Goal: Task Accomplishment & Management: Use online tool/utility

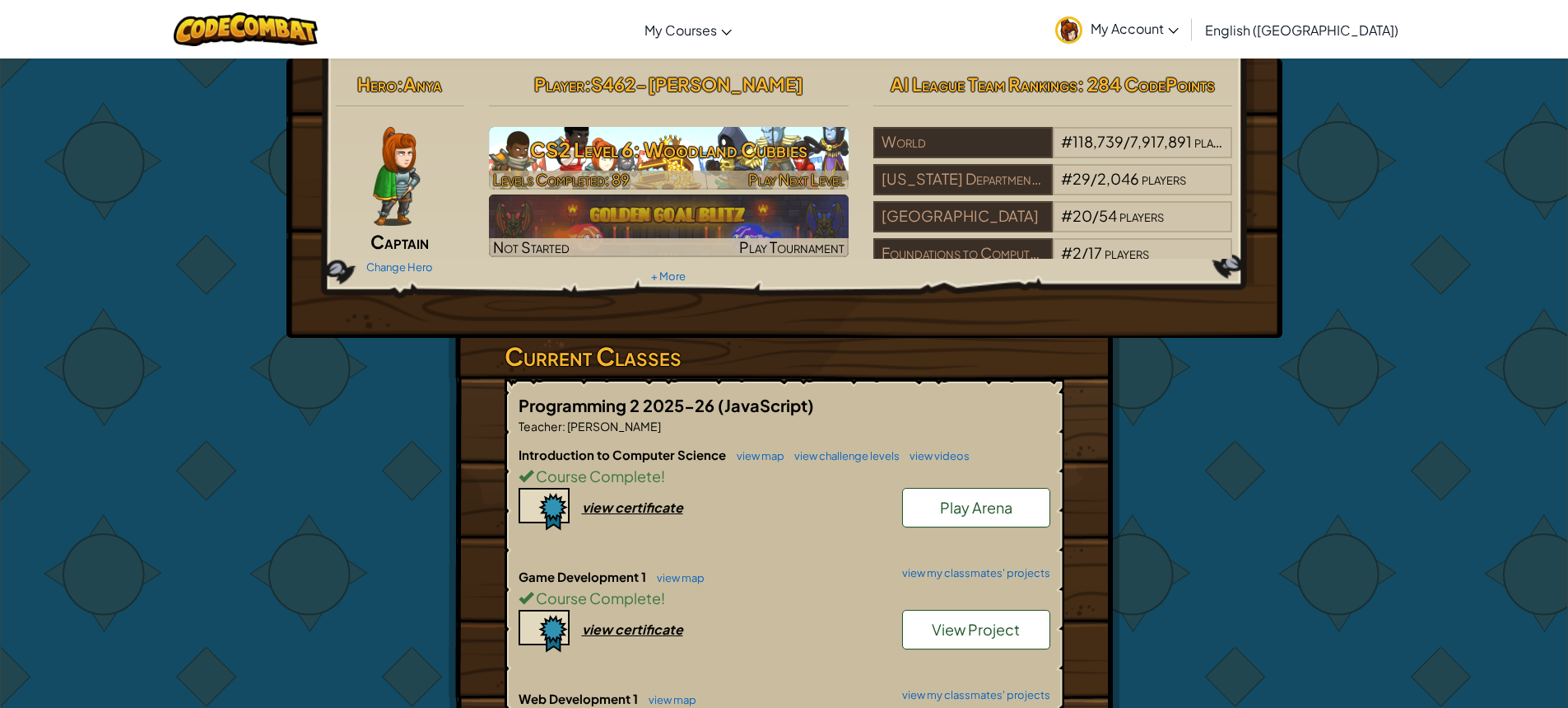
click at [722, 160] on h3 "CS2 Level 6: Woodland Cubbies" at bounding box center [668, 149] width 360 height 37
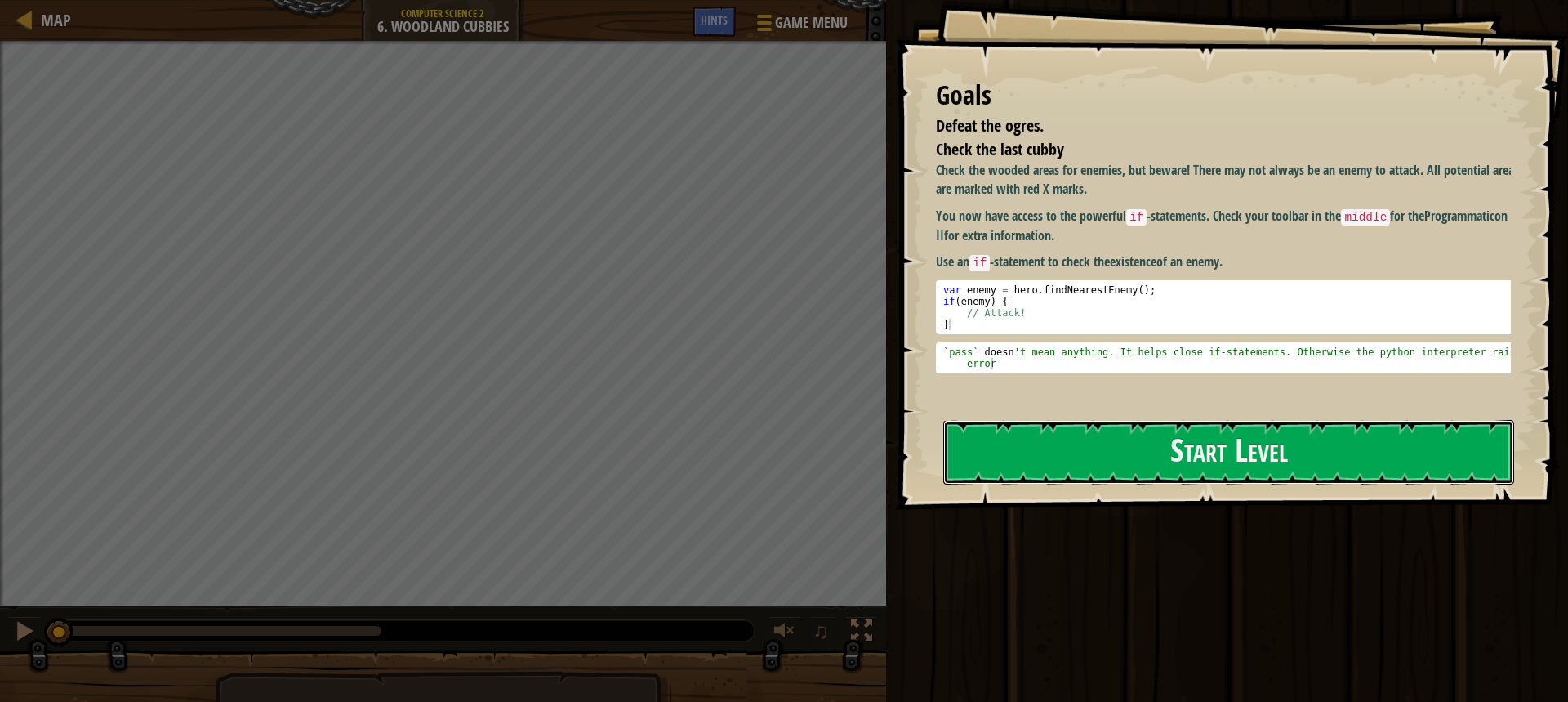
click at [1154, 447] on button "Start Level" at bounding box center [1228, 451] width 571 height 64
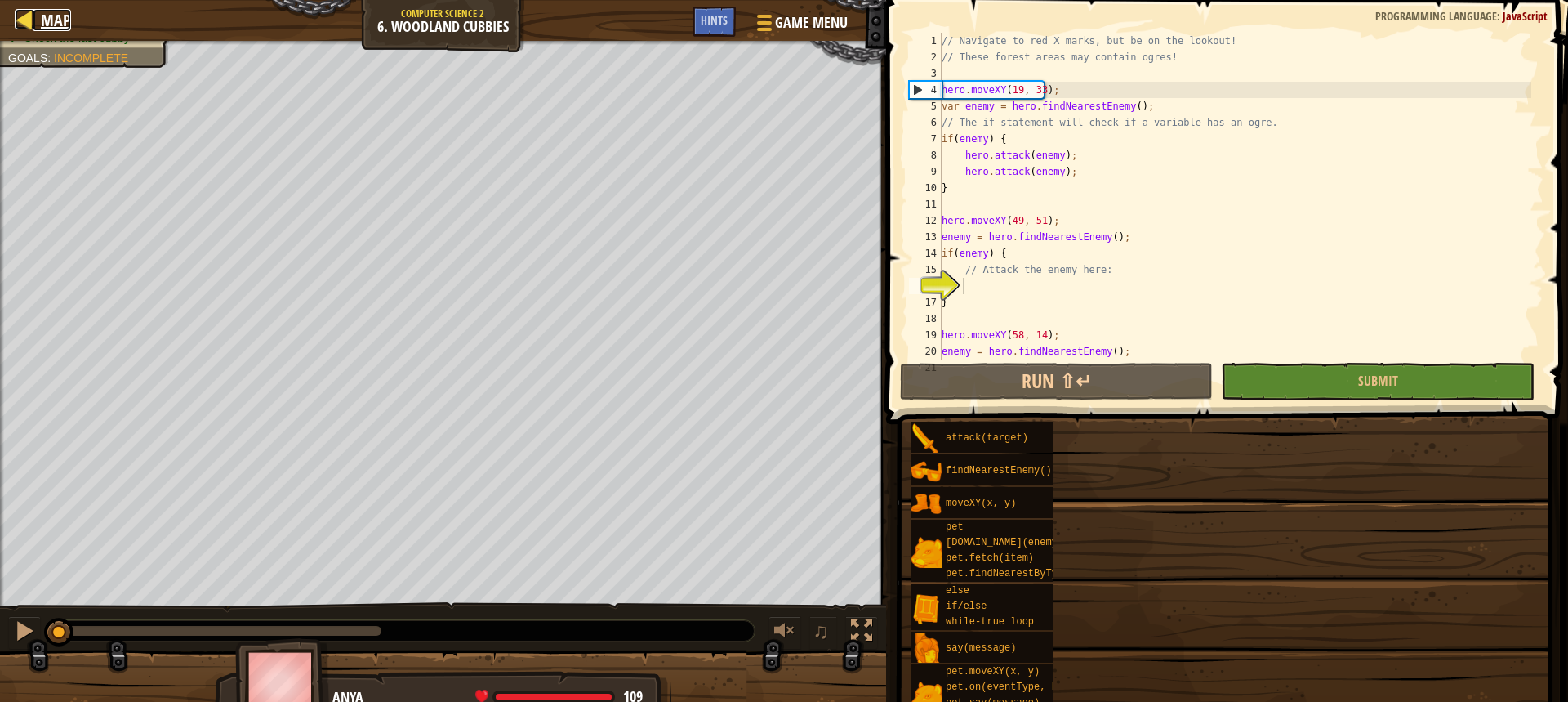
click at [37, 25] on link "Map" at bounding box center [52, 20] width 38 height 22
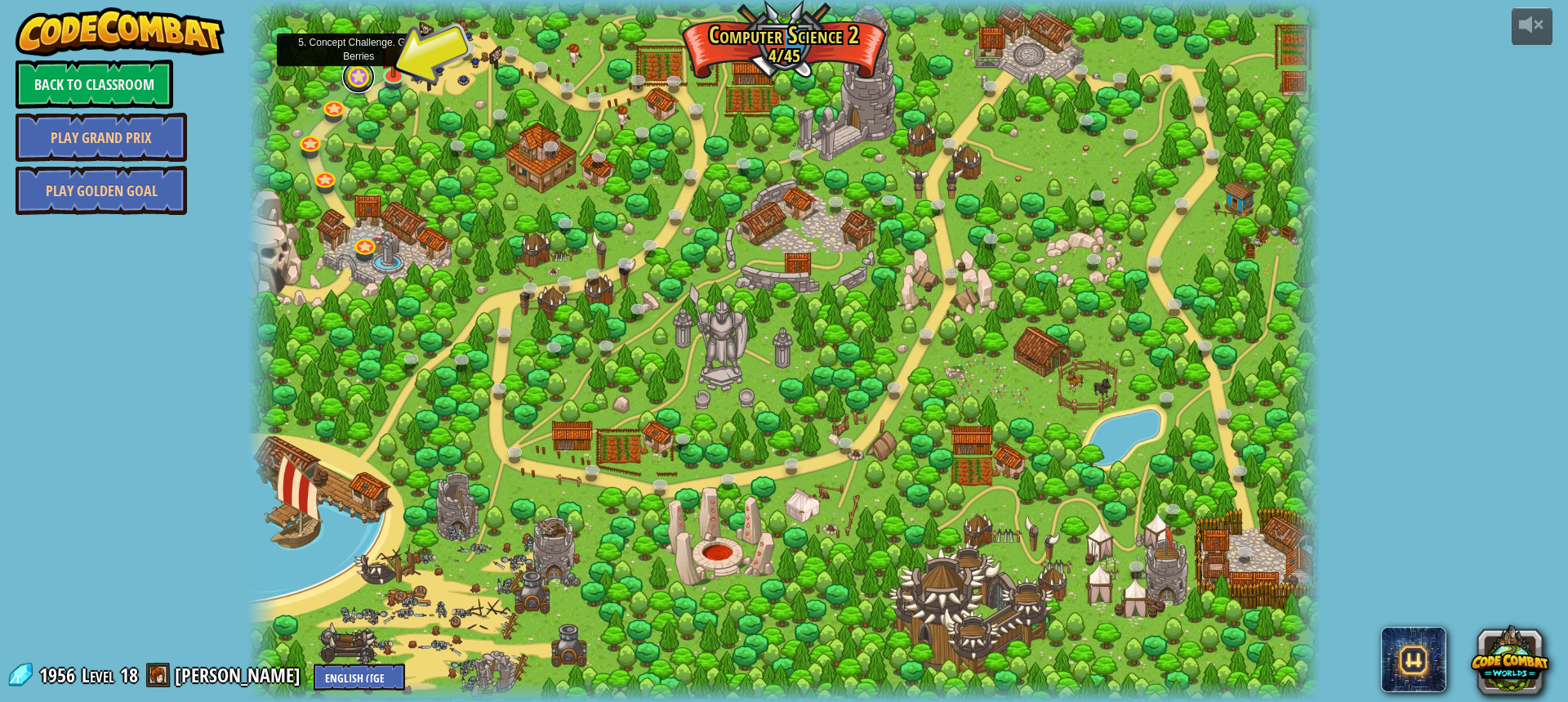
click at [360, 83] on link at bounding box center [359, 77] width 33 height 33
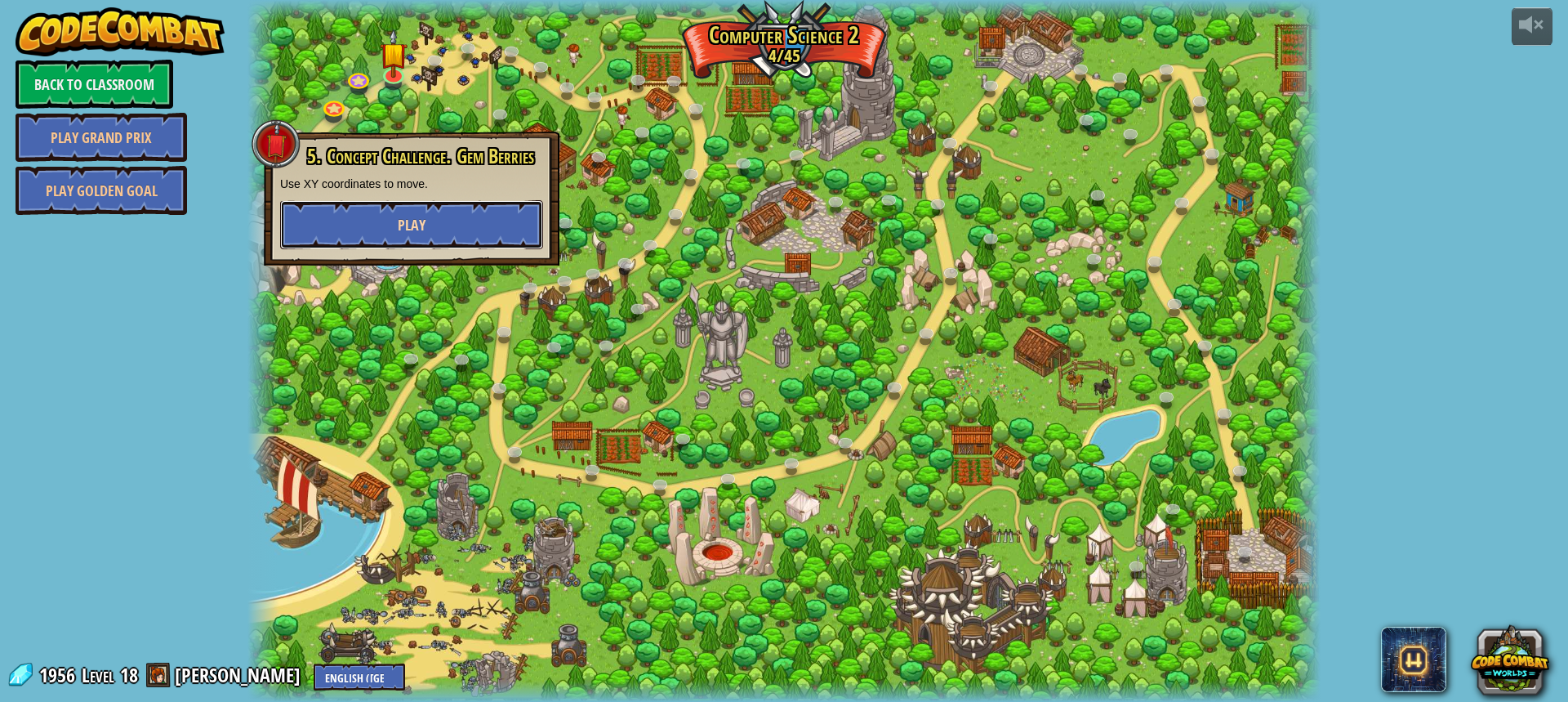
click at [381, 230] on button "Play" at bounding box center [412, 224] width 263 height 49
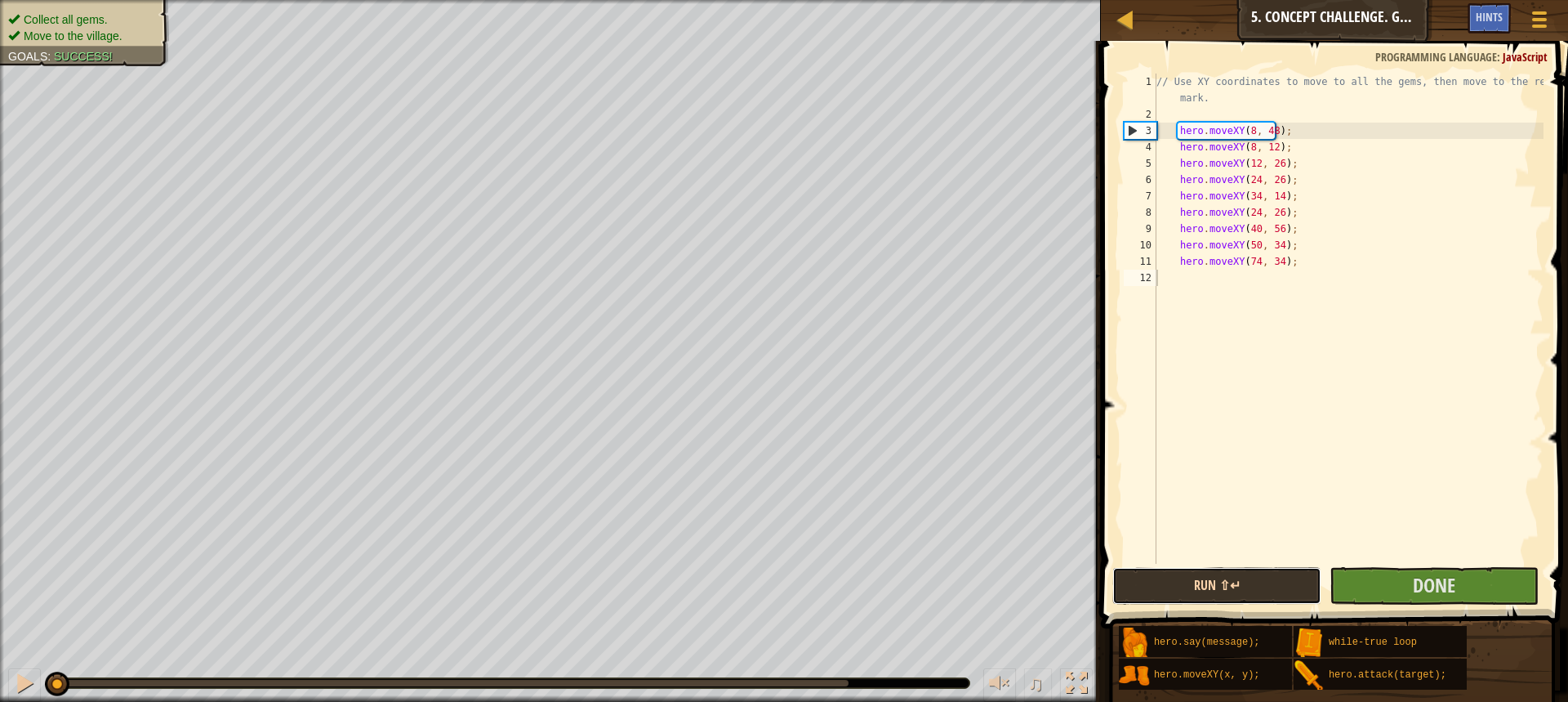
click at [1253, 581] on button "Run ⇧↵" at bounding box center [1217, 585] width 209 height 37
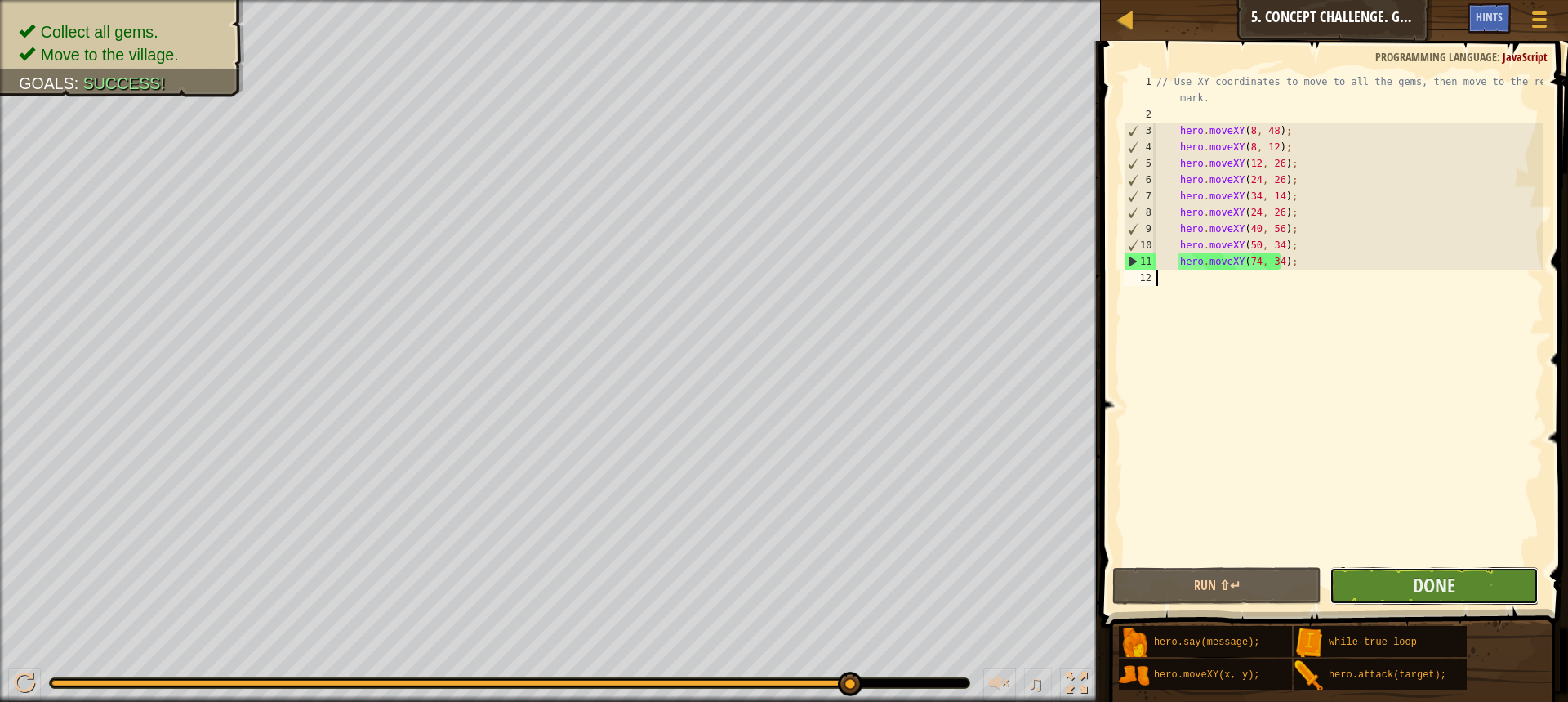
click at [1369, 569] on button "Done" at bounding box center [1434, 585] width 209 height 37
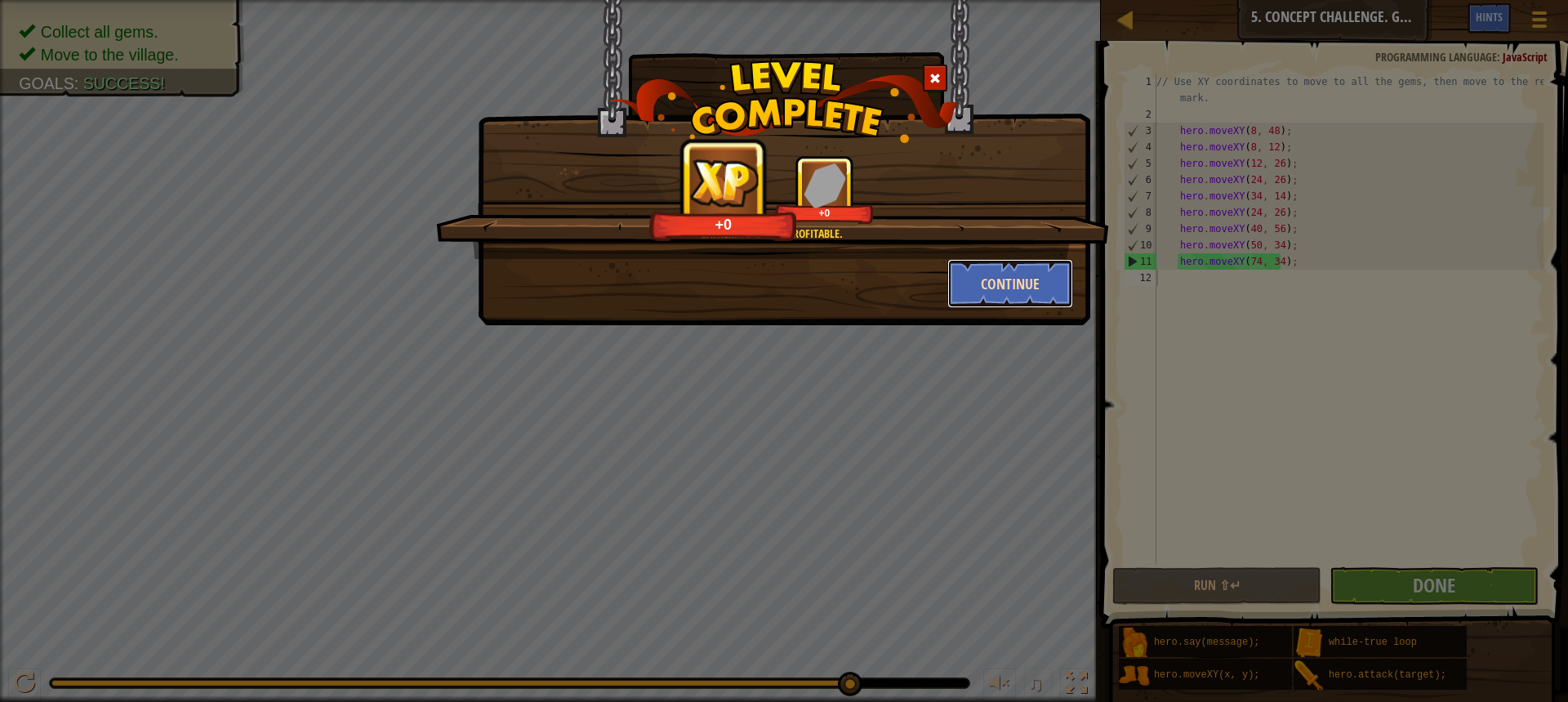
click at [1027, 285] on button "Continue" at bounding box center [1010, 283] width 126 height 49
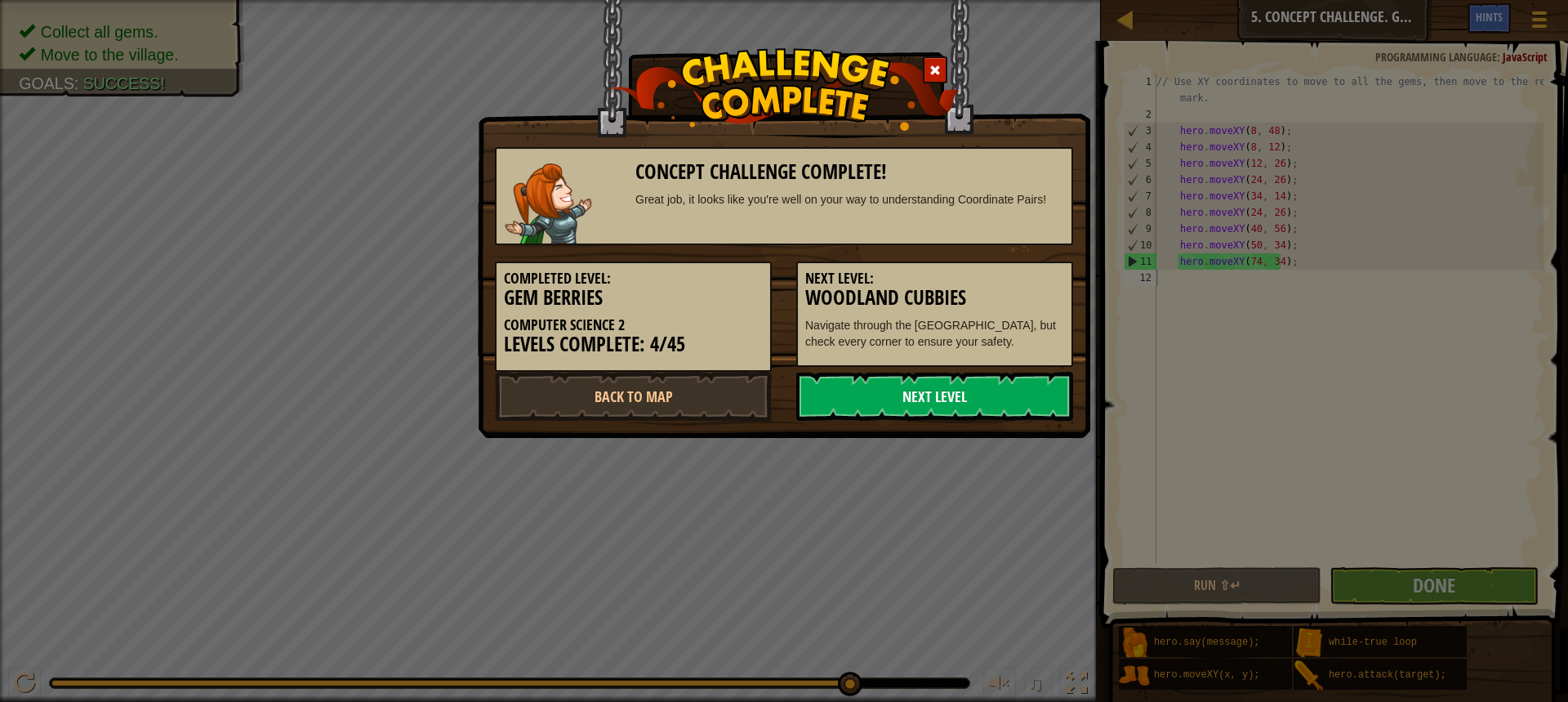
click at [959, 393] on link "Next Level" at bounding box center [934, 396] width 277 height 49
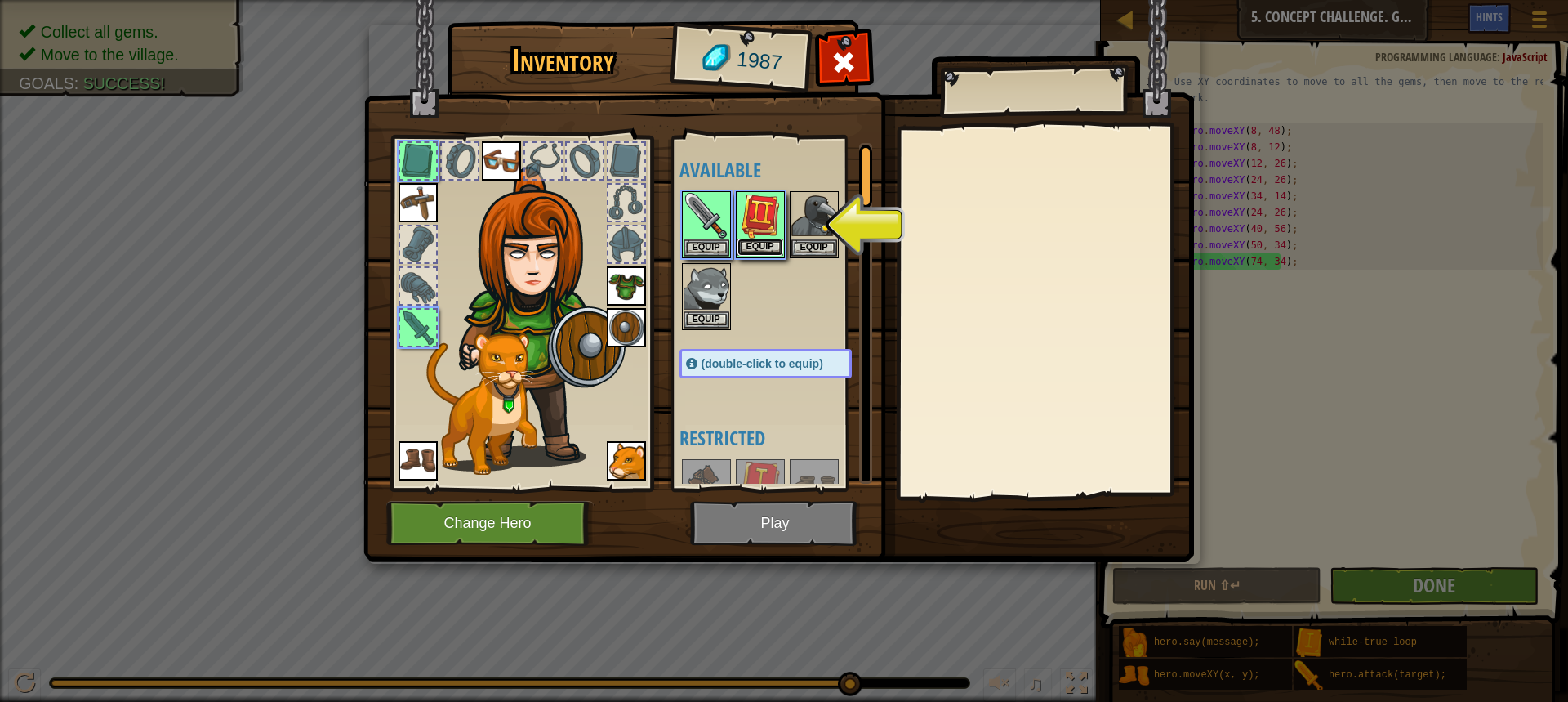
click at [776, 241] on button "Equip" at bounding box center [760, 247] width 45 height 17
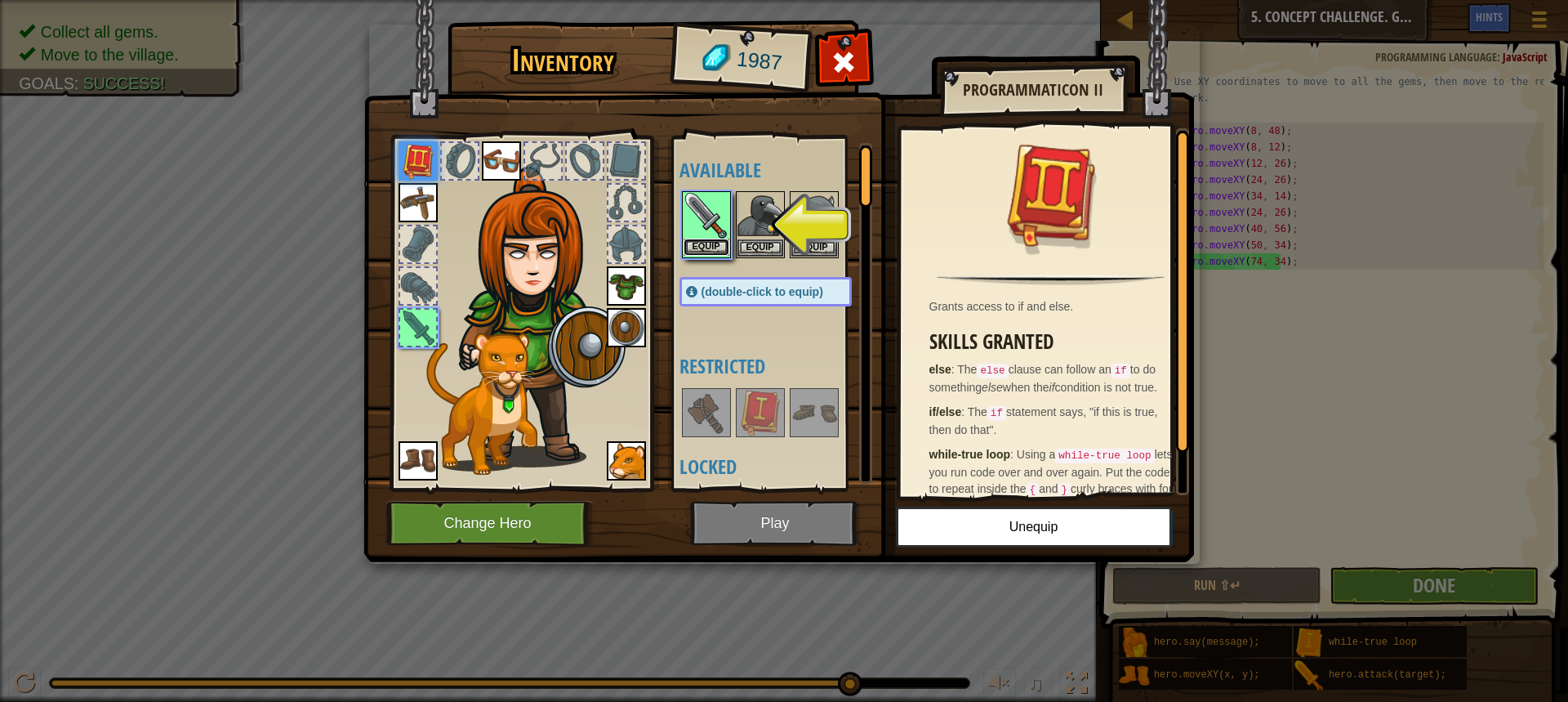
click at [710, 249] on button "Equip" at bounding box center [706, 247] width 45 height 17
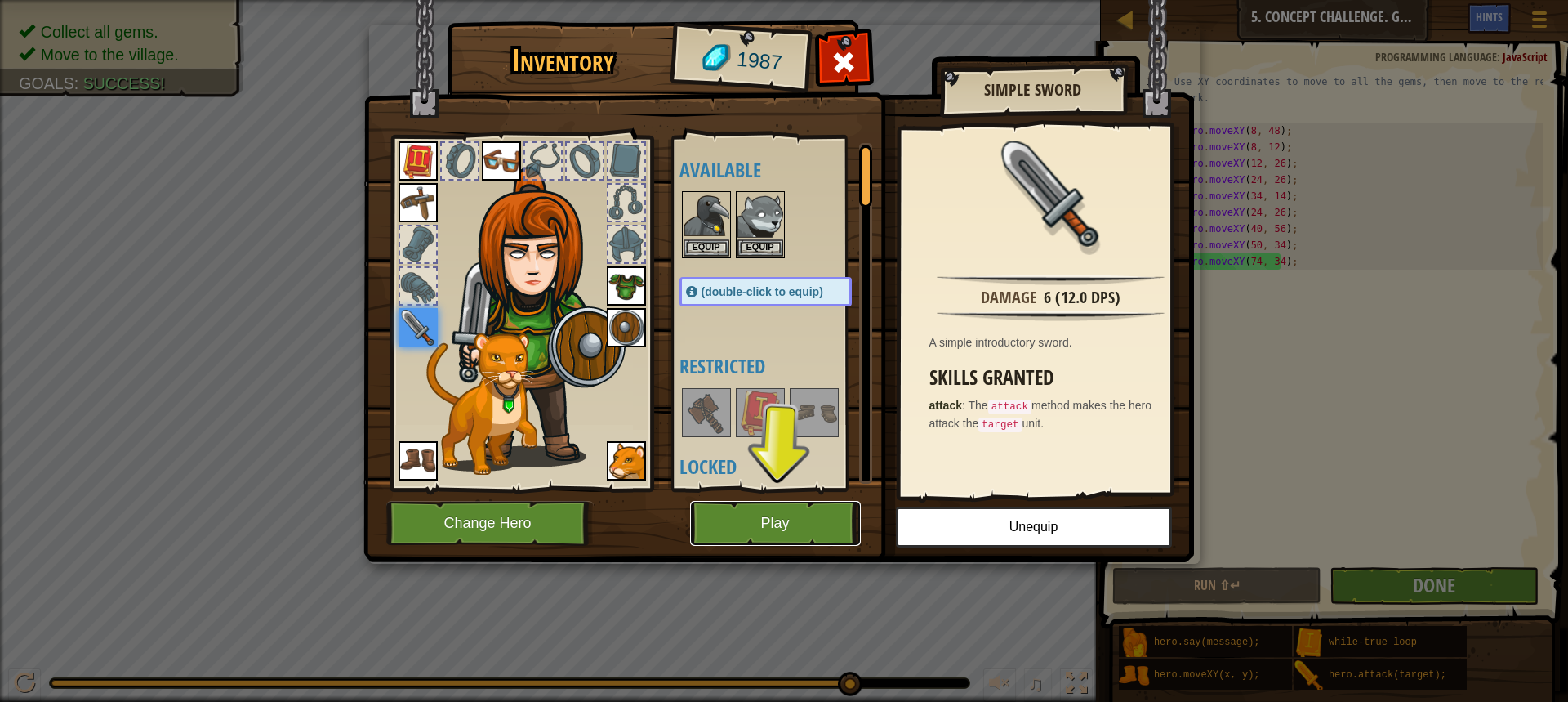
click at [752, 525] on button "Play" at bounding box center [775, 522] width 171 height 44
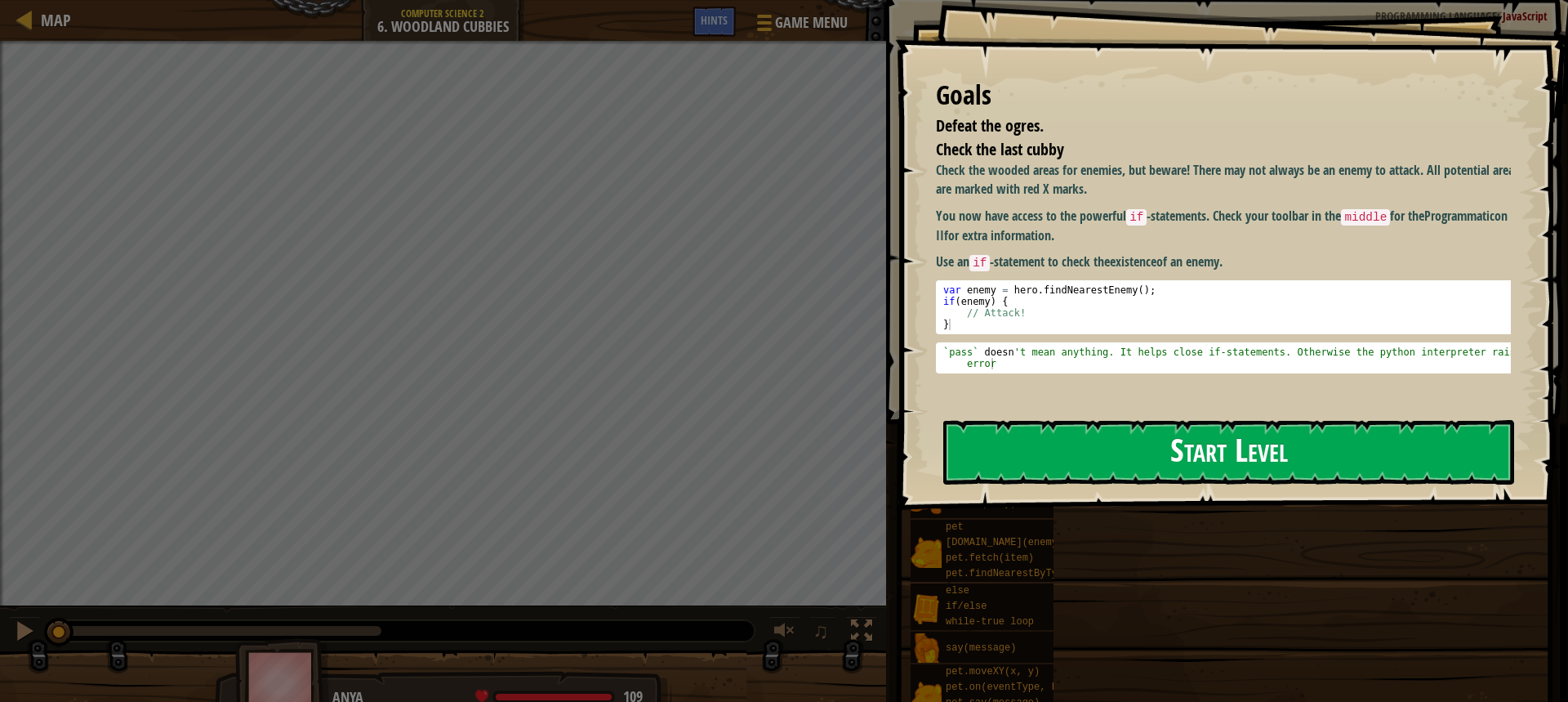
click at [1059, 475] on button "Start Level" at bounding box center [1228, 451] width 571 height 64
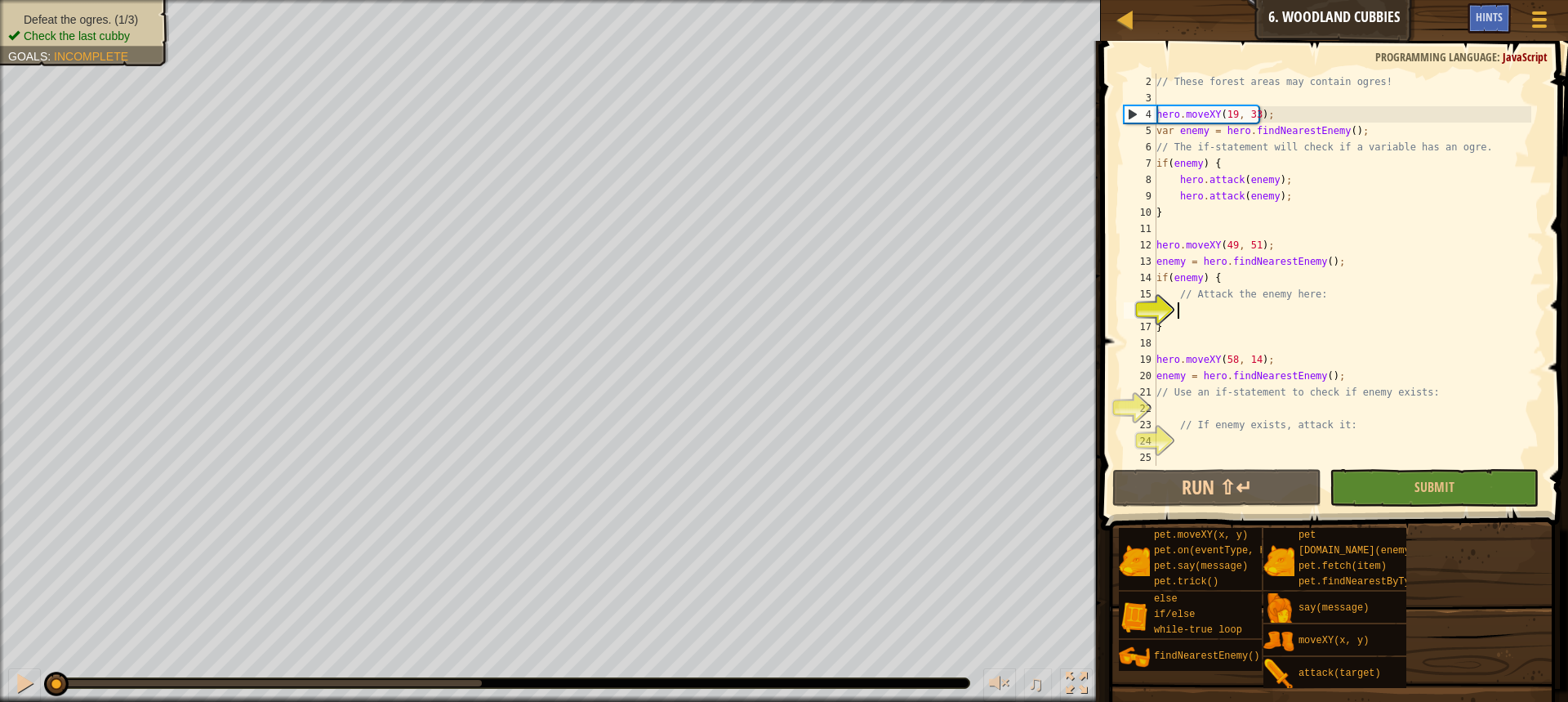
scroll to position [16, 0]
click at [1217, 307] on div "// These forest areas may contain ogres! hero . moveXY ( 19 , 33 ) ; var enemy …" at bounding box center [1342, 286] width 378 height 425
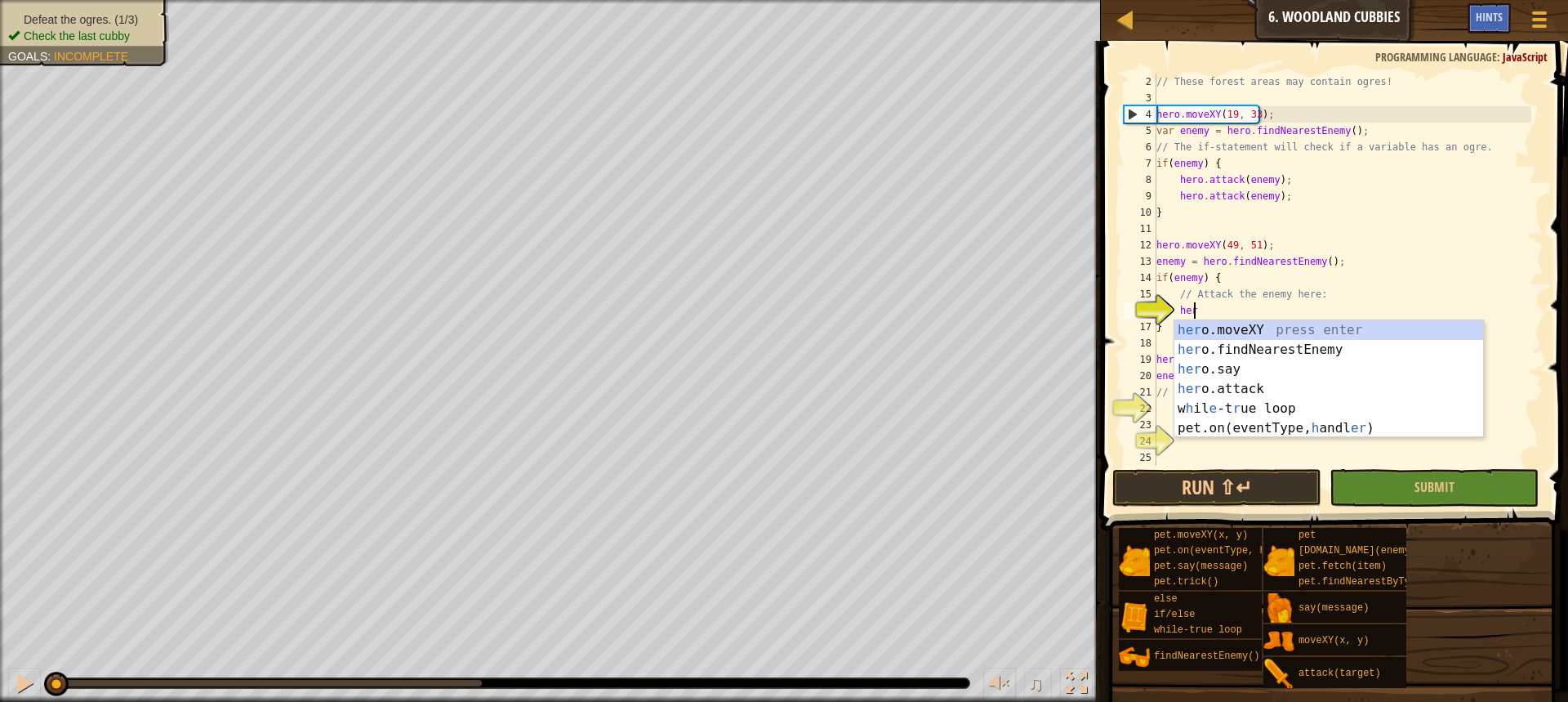
scroll to position [7, 3]
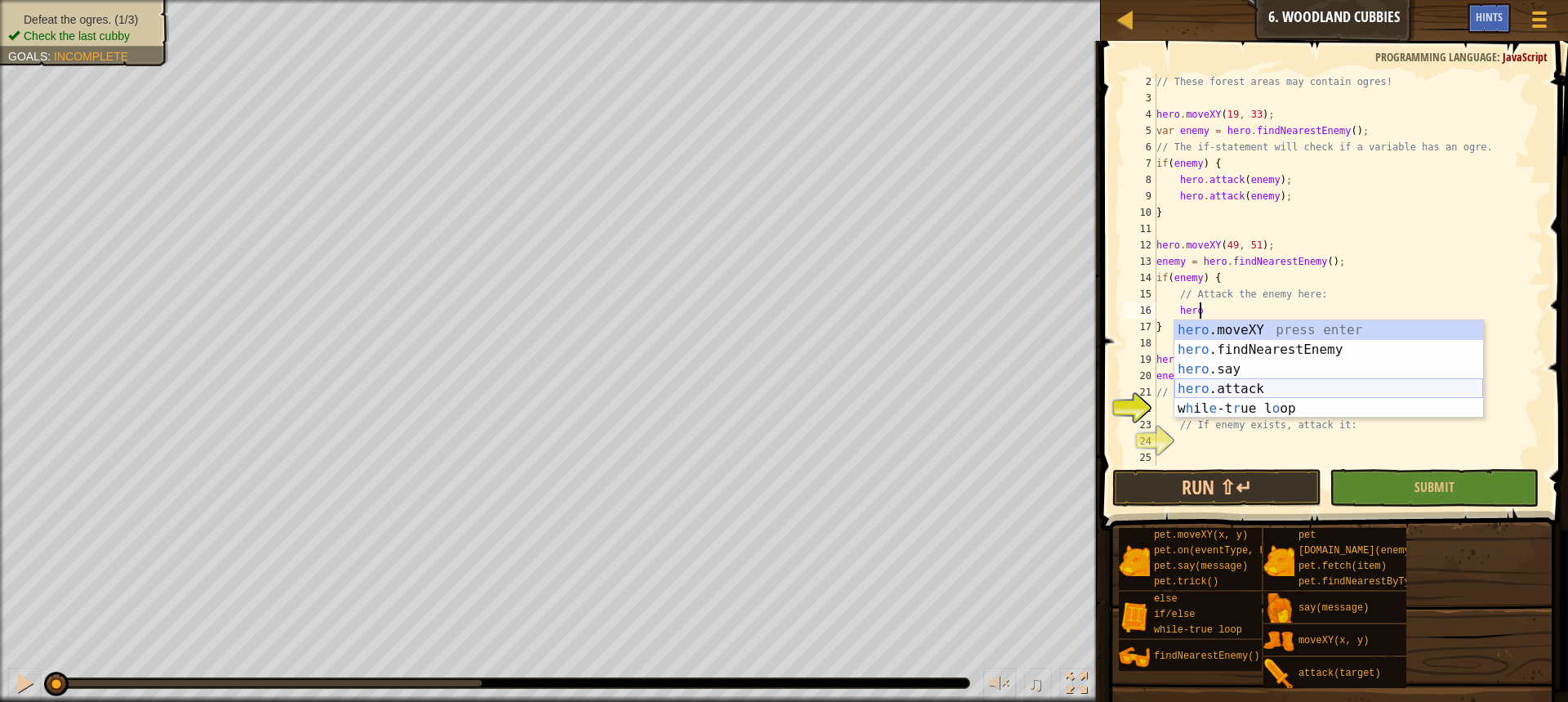
click at [1208, 381] on div "hero .moveXY press enter hero .findNearestEnemy press enter hero .say press ent…" at bounding box center [1328, 389] width 309 height 137
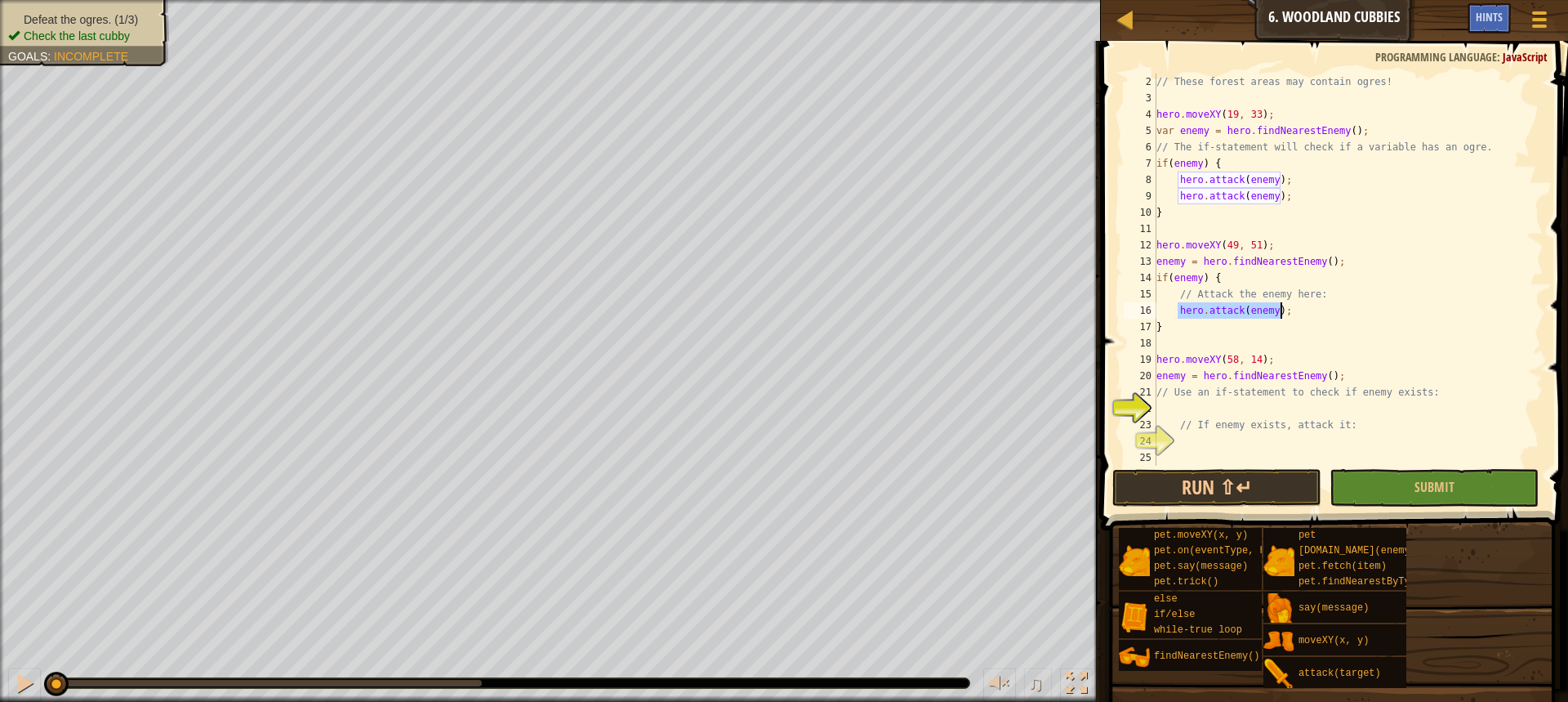
drag, startPoint x: 1178, startPoint y: 312, endPoint x: 1283, endPoint y: 315, distance: 105.0
click at [1283, 315] on div "// These forest areas may contain ogres! hero . moveXY ( 19 , 33 ) ; var enemy …" at bounding box center [1342, 286] width 378 height 425
type textarea "hero.attack(enemy);"
click at [1318, 311] on div "// These forest areas may contain ogres! hero . moveXY ( 19 , 33 ) ; var enemy …" at bounding box center [1342, 270] width 378 height 392
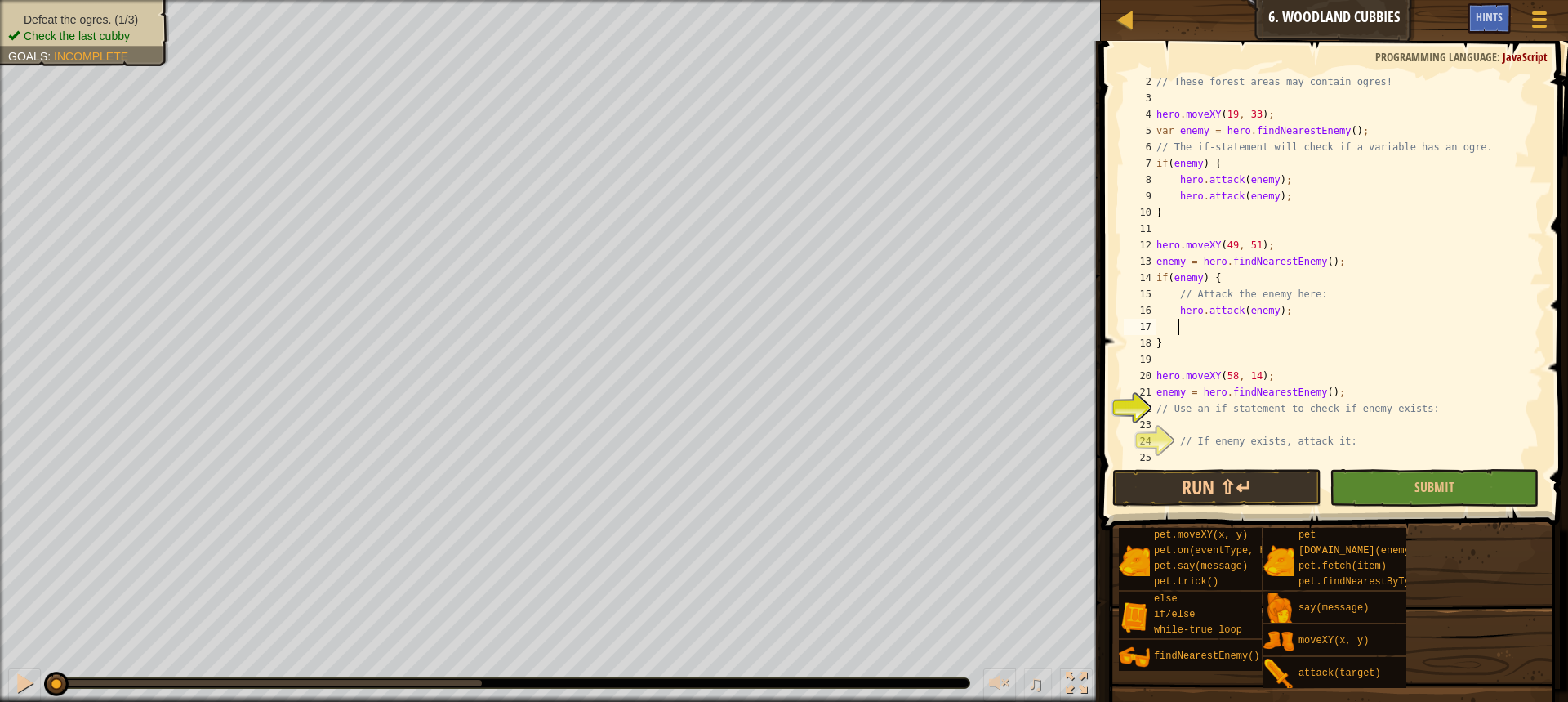
paste textarea "hero.attack(enemy);"
type textarea "hero.attack(enemy);"
click at [1304, 428] on div "// These forest areas may contain ogres! hero . moveXY ( 19 , 33 ) ; var enemy …" at bounding box center [1342, 286] width 378 height 425
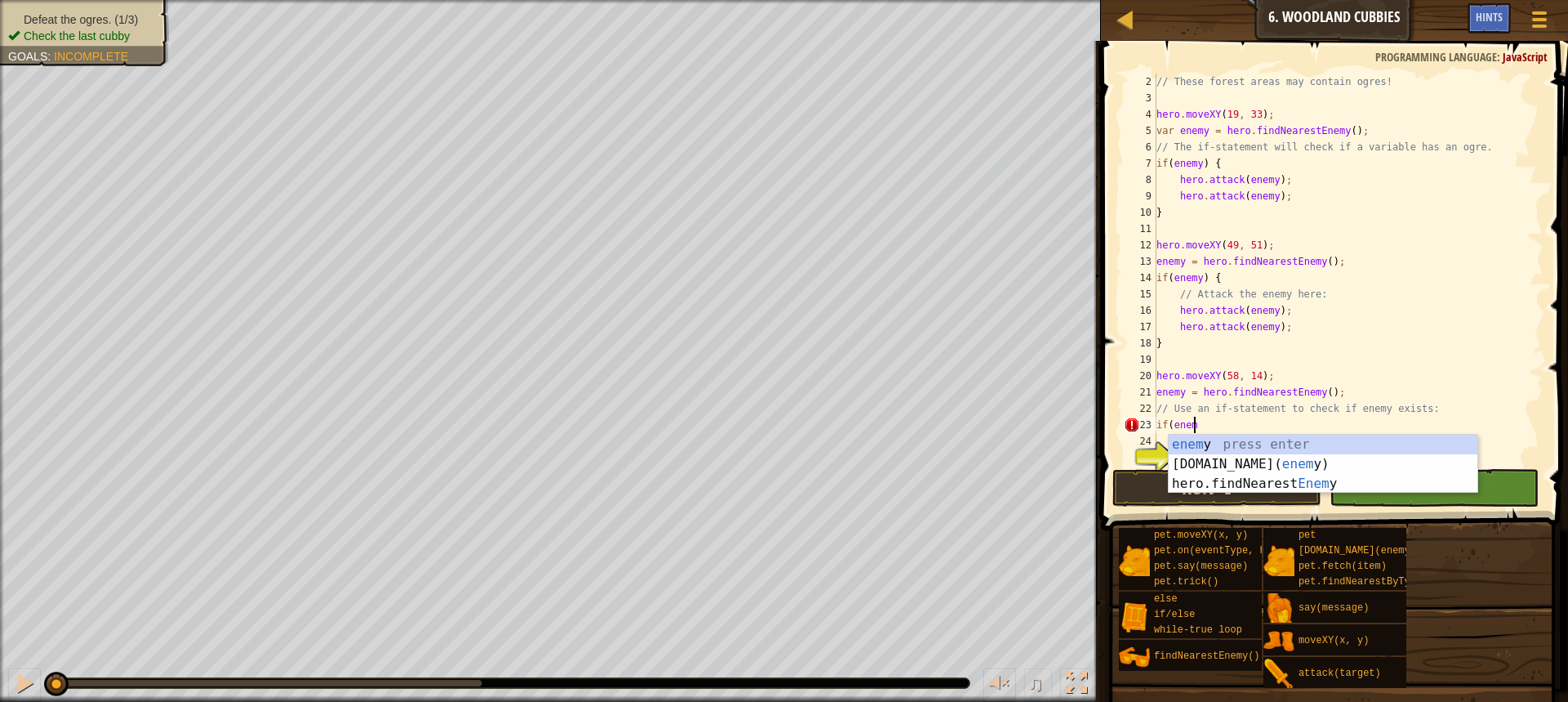
scroll to position [7, 3]
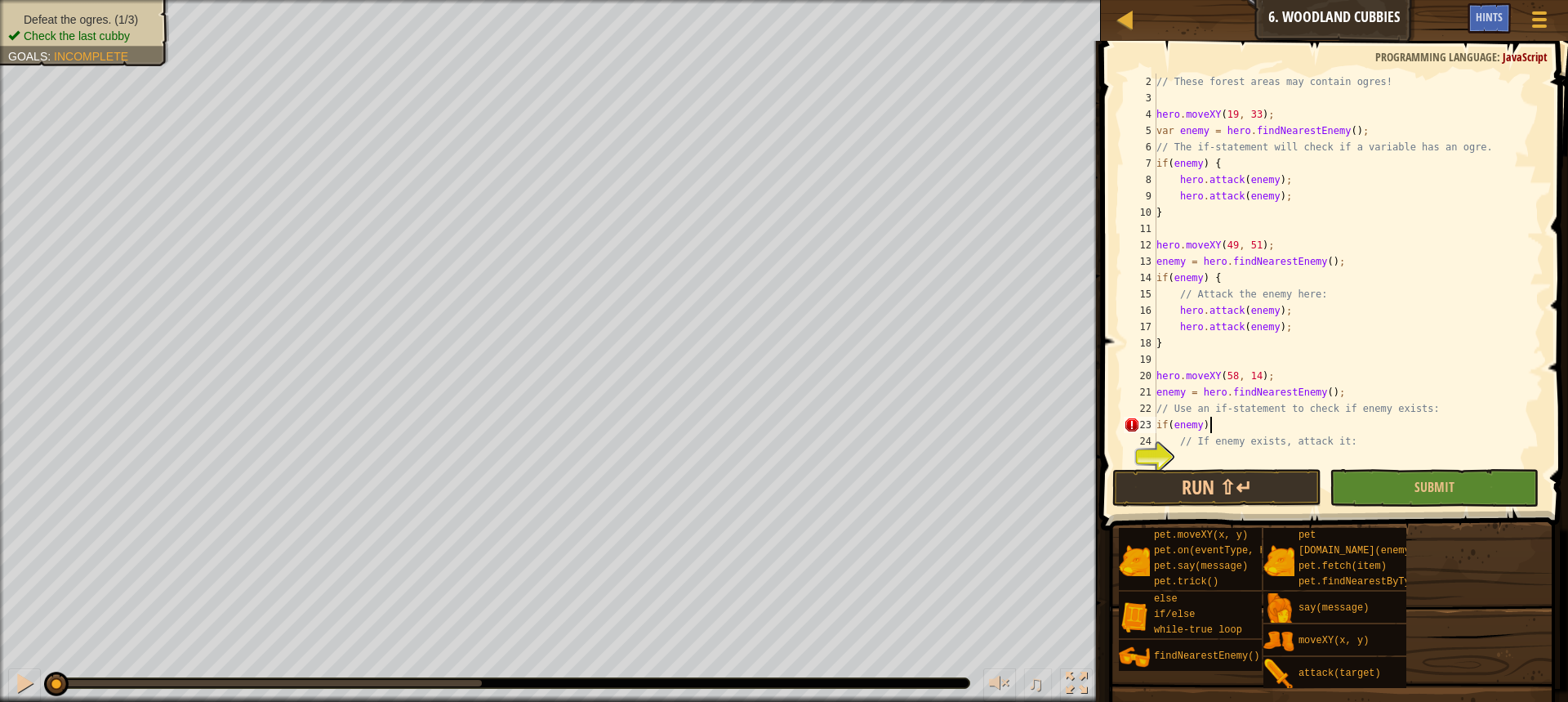
type textarea "if(enemy) {"
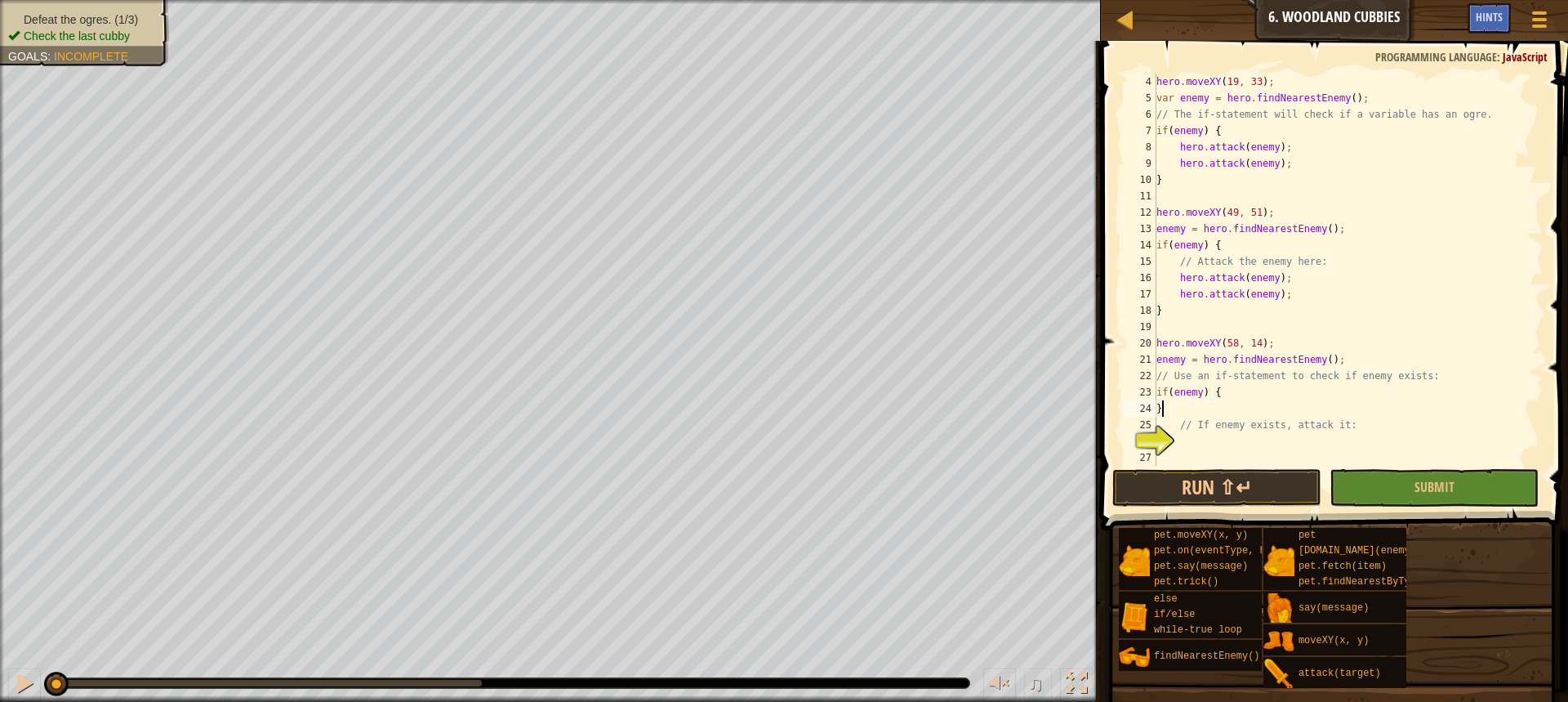
click at [1250, 390] on div "hero . moveXY ( 19 , 33 ) ; var enemy = hero . findNearestEnemy ( ) ; // The if…" at bounding box center [1342, 286] width 378 height 425
type textarea "if(enemy) {"
click at [1203, 421] on div "hero . moveXY ( 19 , 33 ) ; var enemy = hero . findNearestEnemy ( ) ; // The if…" at bounding box center [1342, 286] width 378 height 425
type textarea "}"
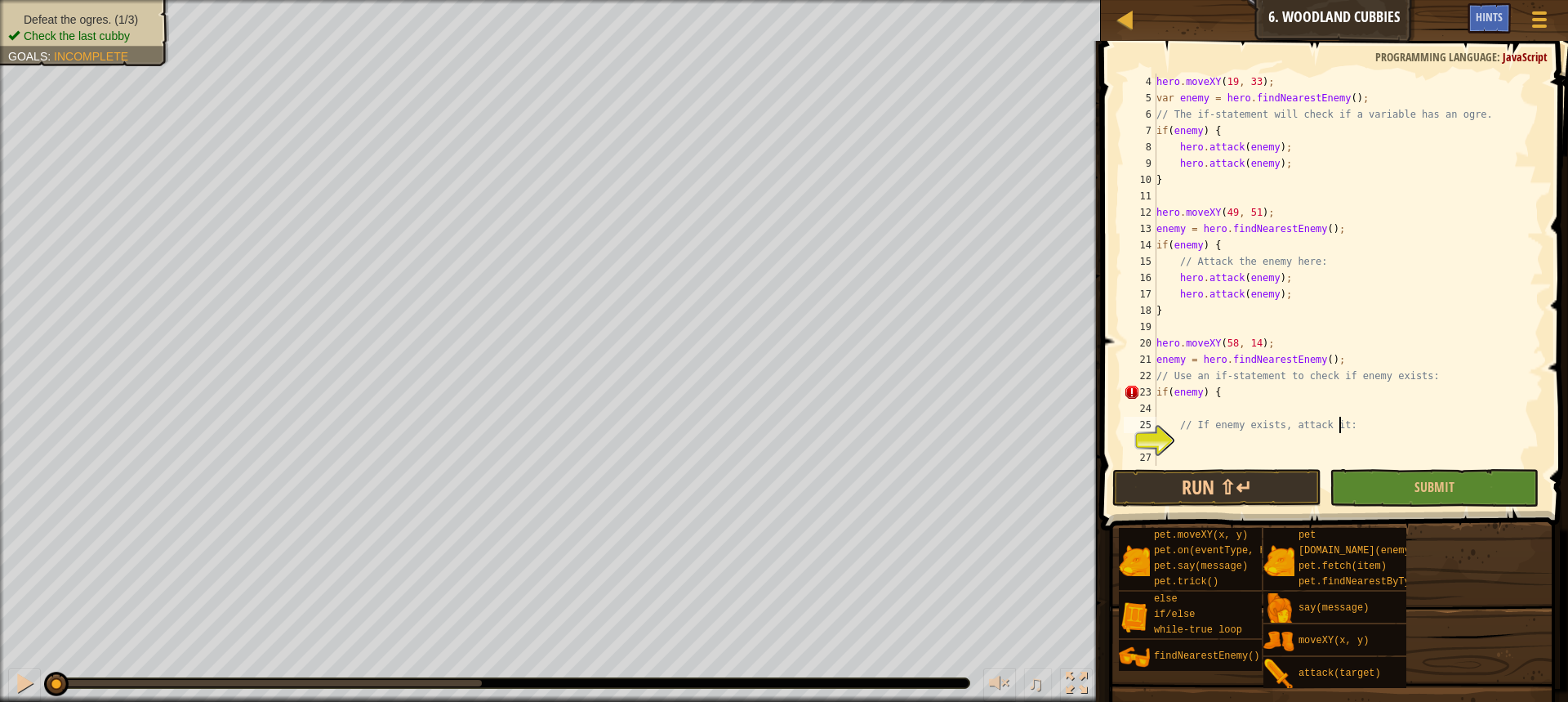
click at [1362, 432] on div "hero . moveXY ( 19 , 33 ) ; var enemy = hero . findNearestEnemy ( ) ; // The if…" at bounding box center [1342, 286] width 378 height 425
type textarea "// If enemy exists, attack it:"
type textarea "}"
click at [1247, 410] on div "hero . moveXY ( 19 , 33 ) ; var enemy = hero . findNearestEnemy ( ) ; // The if…" at bounding box center [1342, 286] width 378 height 425
type textarea "if(enemy) {"
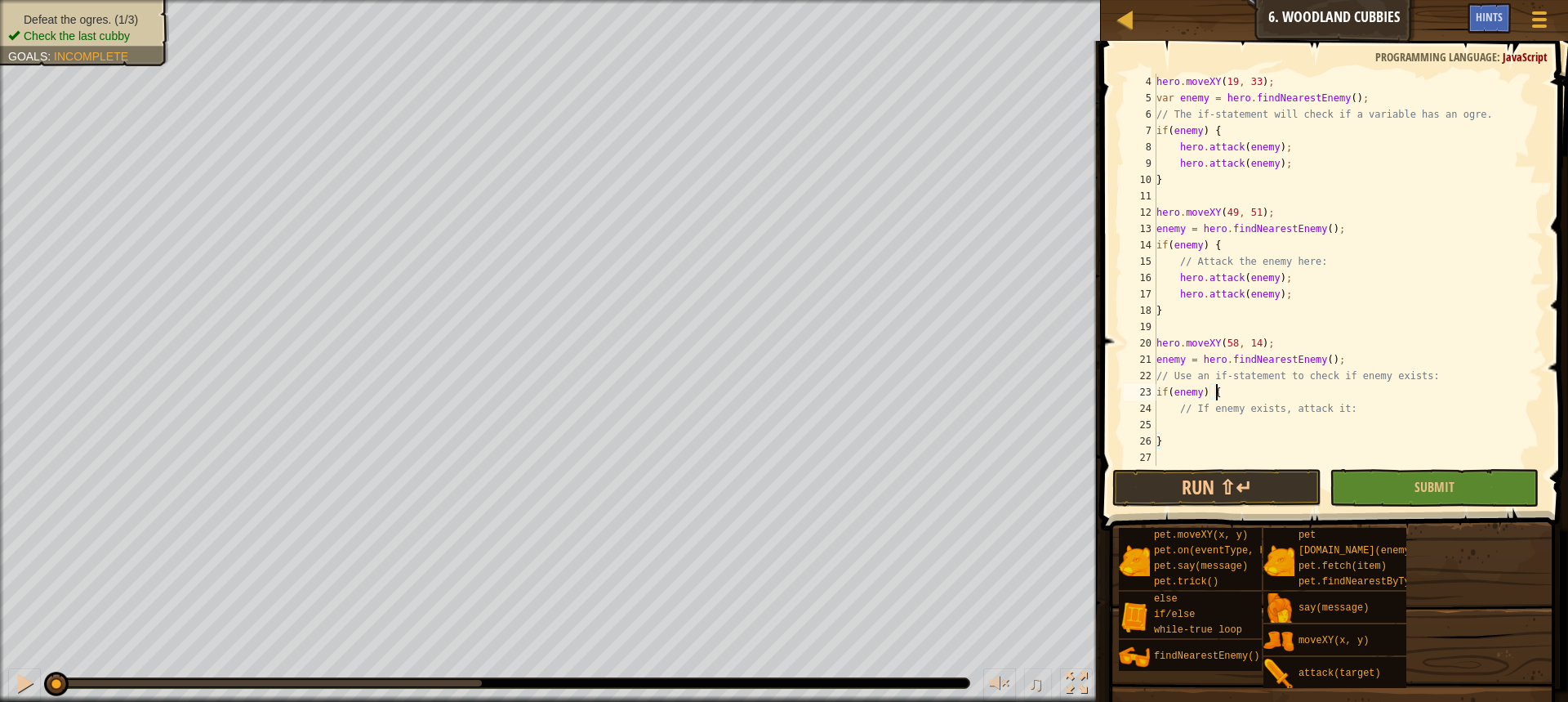
click at [1234, 420] on div "hero . moveXY ( 19 , 33 ) ; var enemy = hero . findNearestEnemy ( ) ; // The if…" at bounding box center [1342, 286] width 378 height 425
drag, startPoint x: 1174, startPoint y: 275, endPoint x: 1284, endPoint y: 302, distance: 113.3
click at [1284, 302] on div "hero . moveXY ( 19 , 33 ) ; var enemy = hero . findNearestEnemy ( ) ; // The if…" at bounding box center [1342, 286] width 378 height 425
type textarea "hero.attack(enemy); hero.attack(enemy);"
click at [1198, 422] on div "hero . moveXY ( 19 , 33 ) ; var enemy = hero . findNearestEnemy ( ) ; // The if…" at bounding box center [1342, 286] width 378 height 425
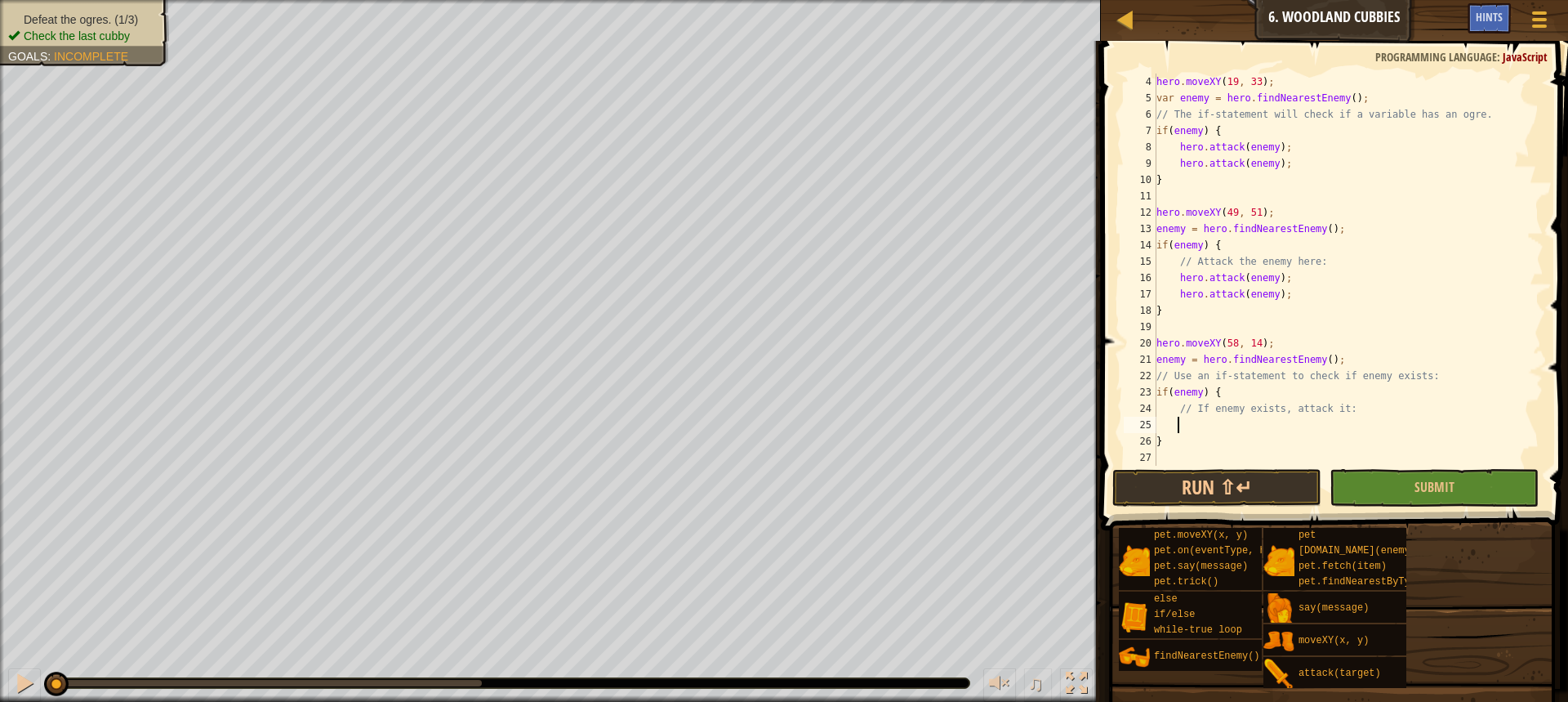
paste textarea "hero.attack(enemy);"
click at [1166, 434] on div "hero . moveXY ( 19 , 33 ) ; var enemy = hero . findNearestEnemy ( ) ; // The if…" at bounding box center [1342, 286] width 378 height 425
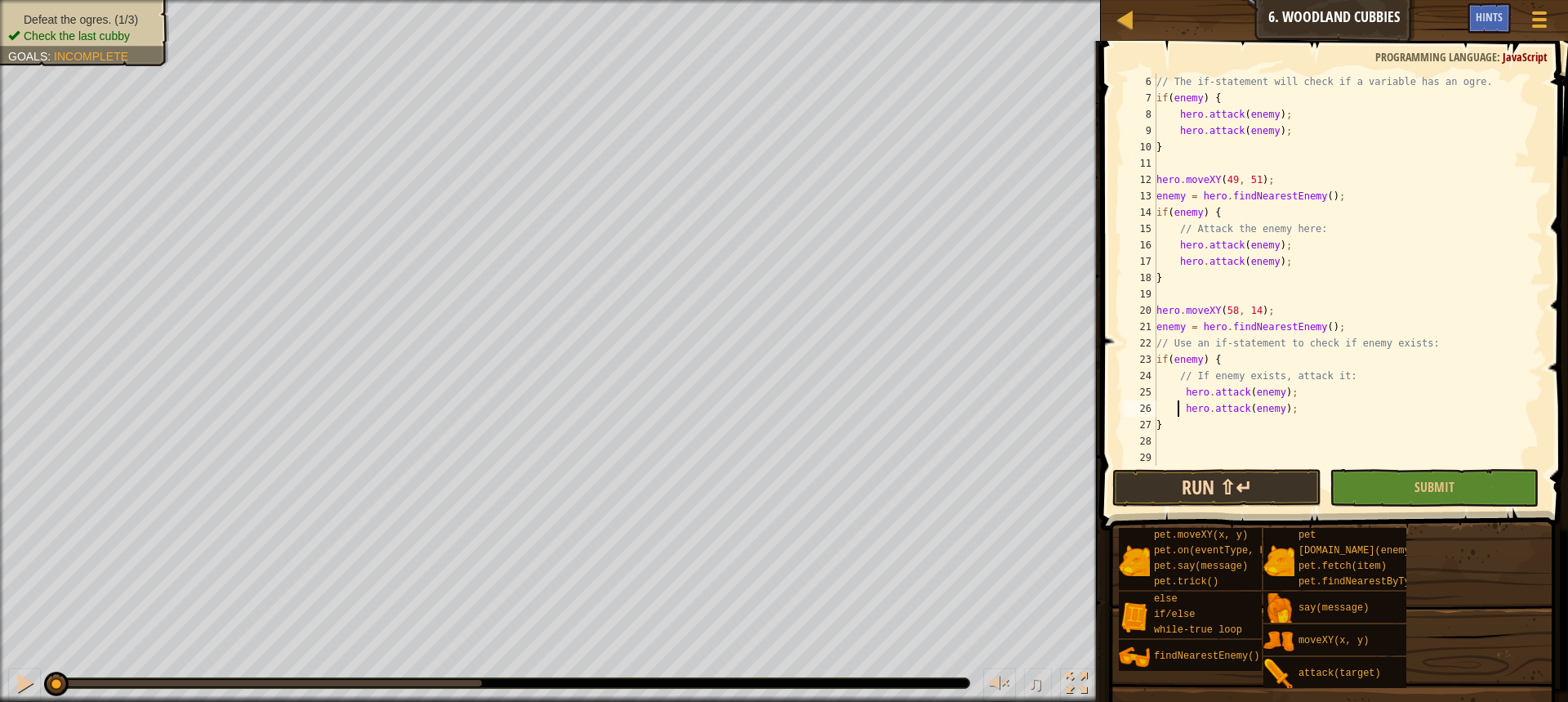
type textarea "hero.attack(enemy);"
click at [1212, 470] on button "Run ⇧↵" at bounding box center [1217, 487] width 209 height 37
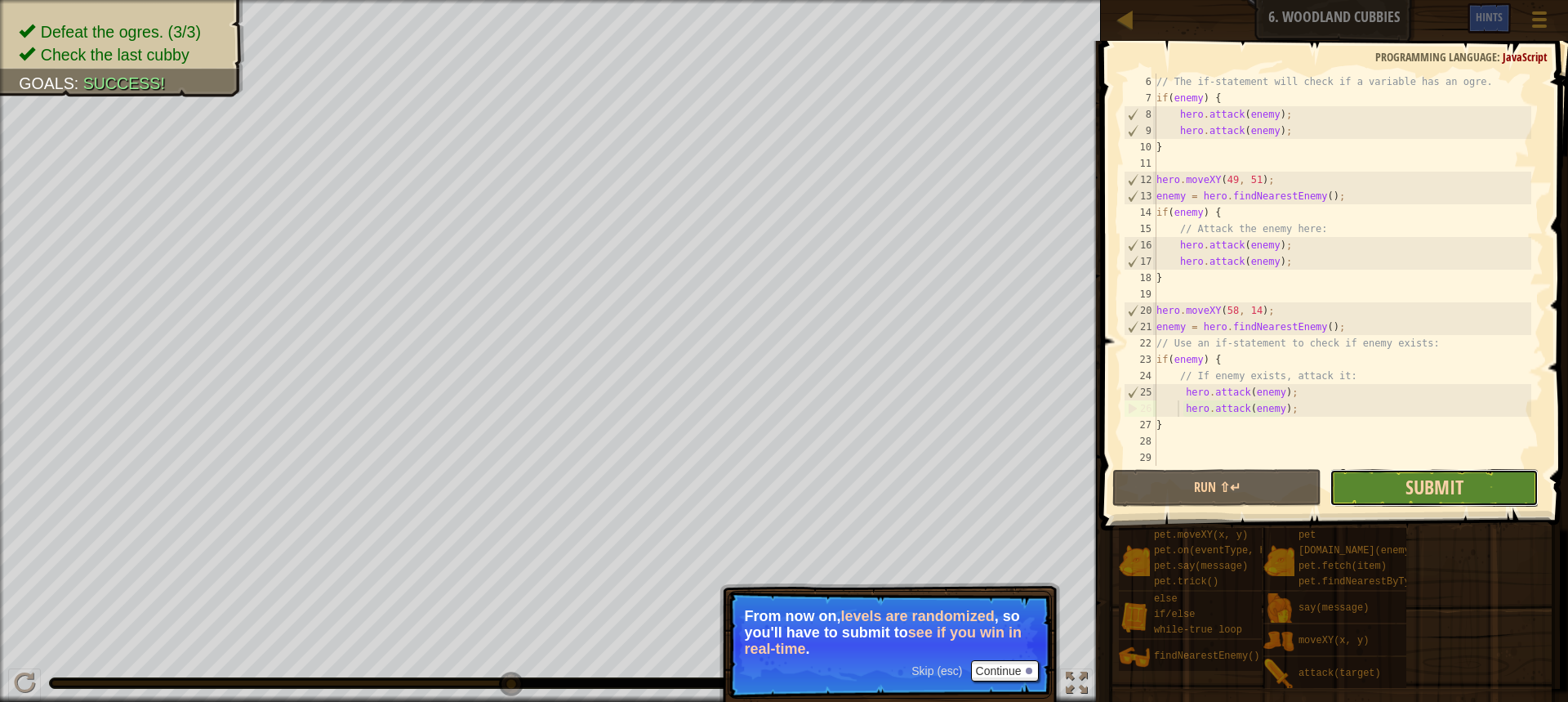
click at [1409, 489] on span "Submit" at bounding box center [1435, 487] width 58 height 26
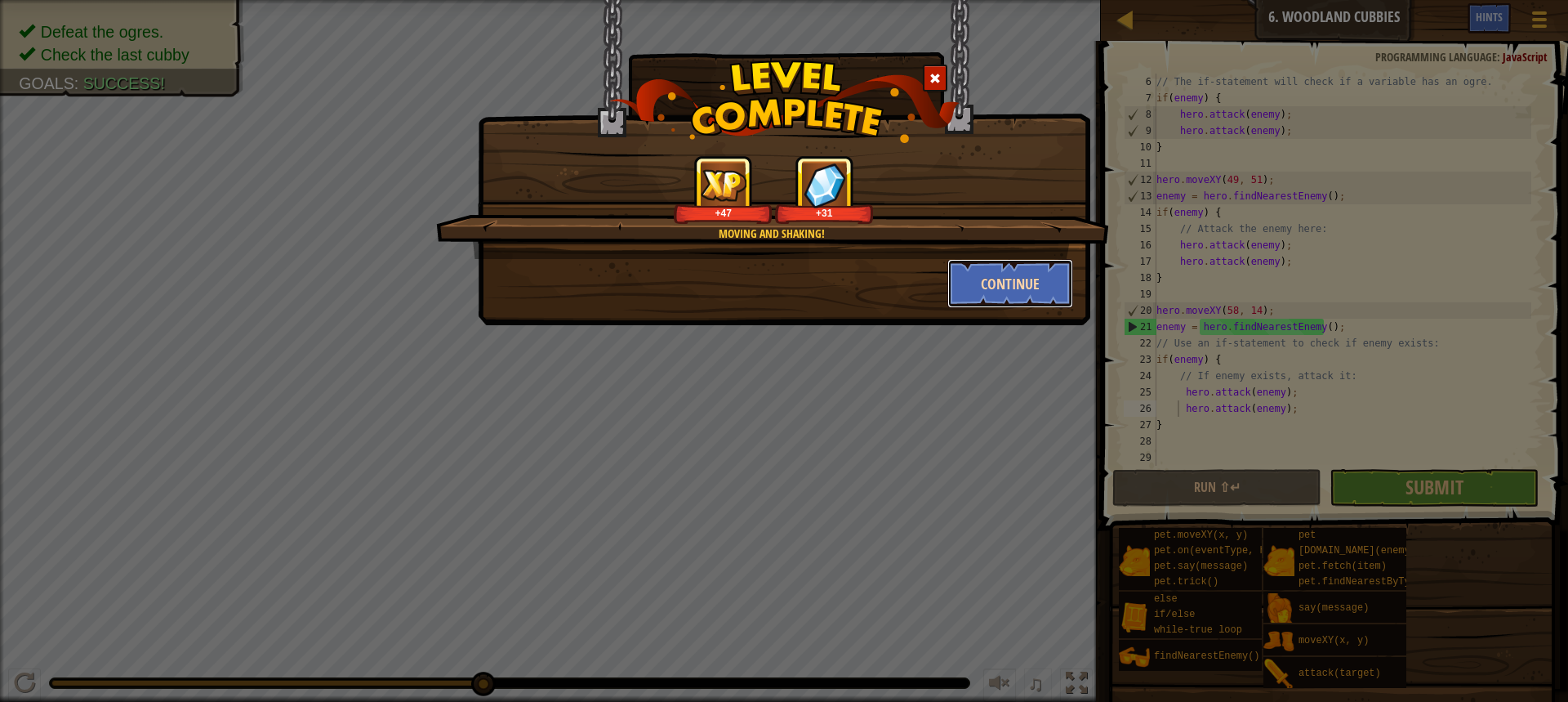
click at [1030, 289] on button "Continue" at bounding box center [1010, 283] width 126 height 49
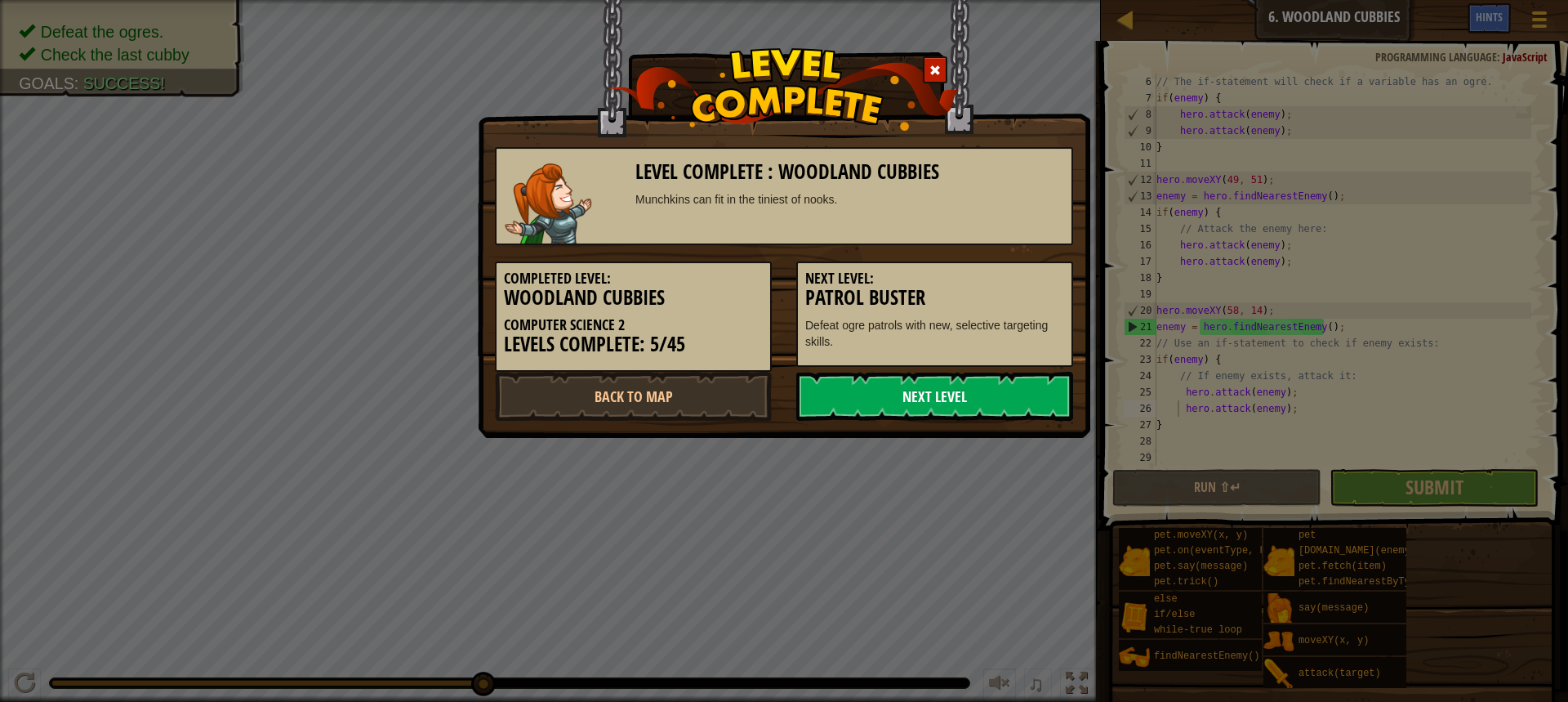
click at [1022, 383] on link "Next Level" at bounding box center [934, 396] width 277 height 49
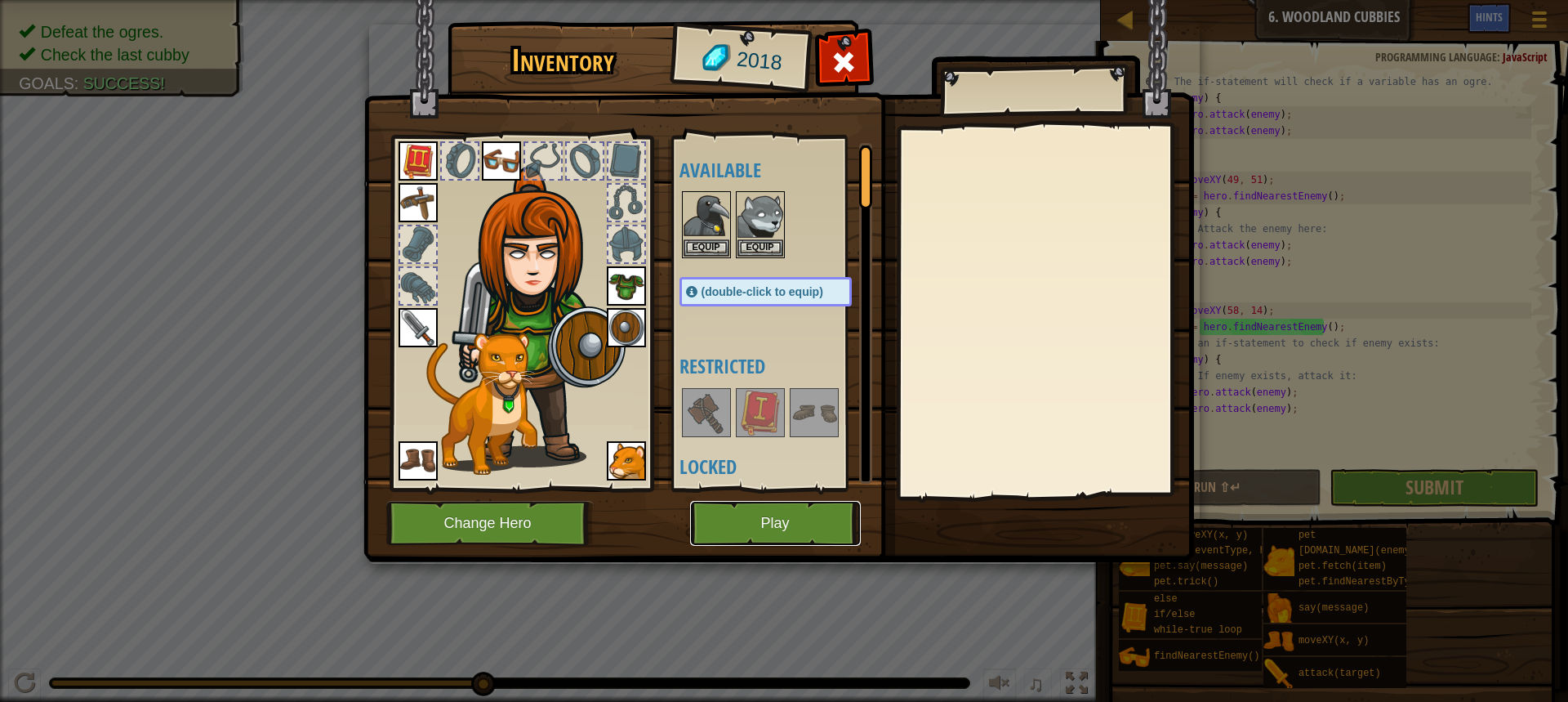
click at [824, 521] on button "Play" at bounding box center [775, 522] width 171 height 44
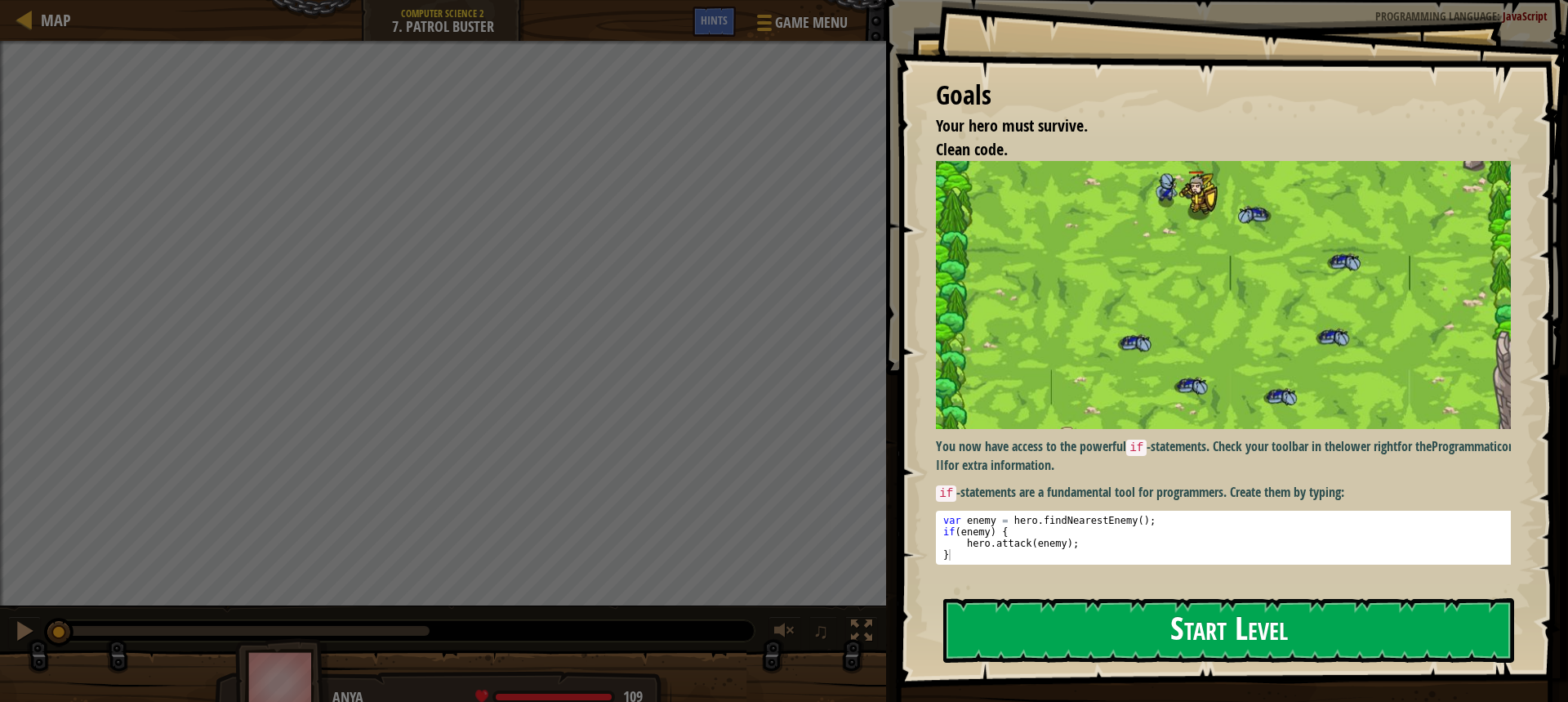
click at [1071, 627] on button "Start Level" at bounding box center [1228, 629] width 571 height 64
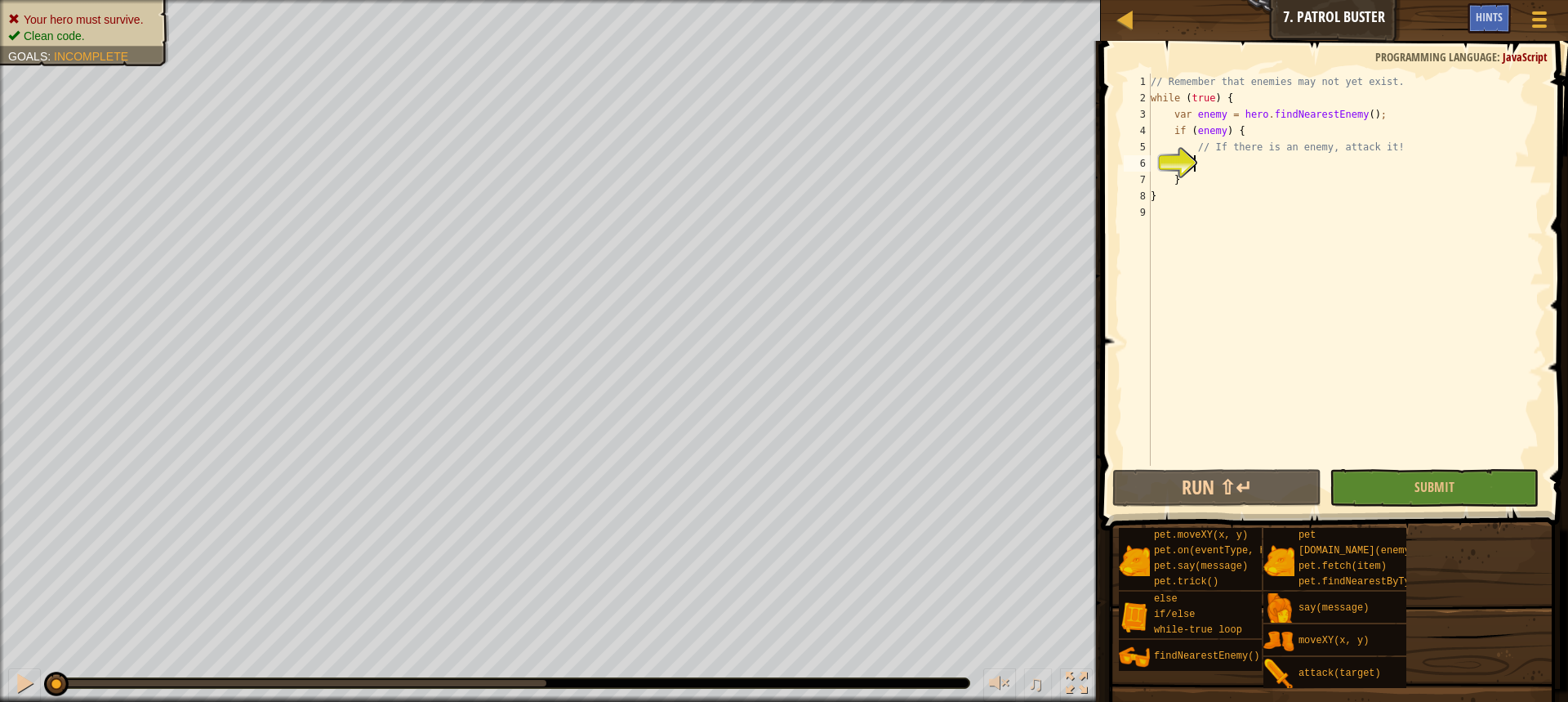
click at [1249, 166] on div "// Remember that enemies may not yet exist. while ( true ) { var enemy = hero .…" at bounding box center [1346, 286] width 396 height 425
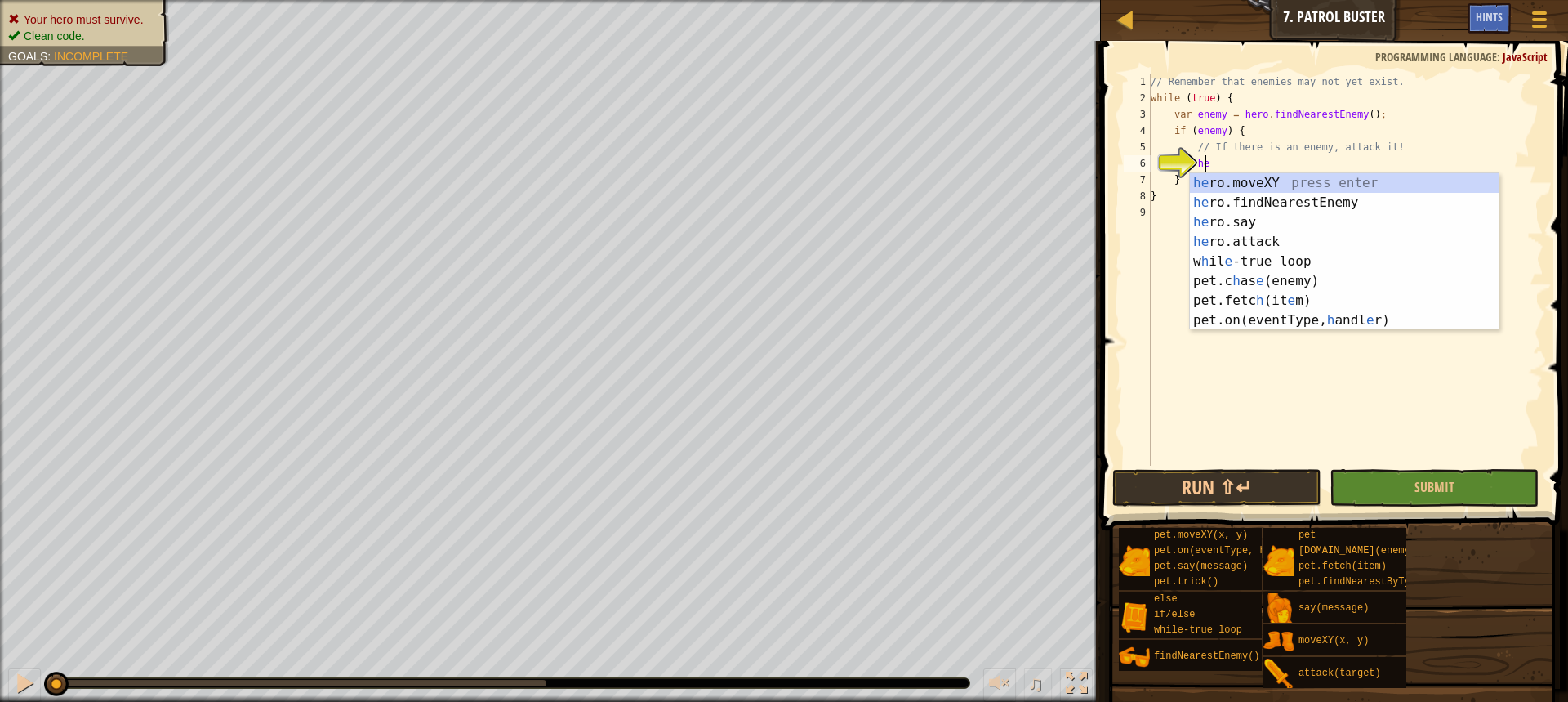
scroll to position [7, 4]
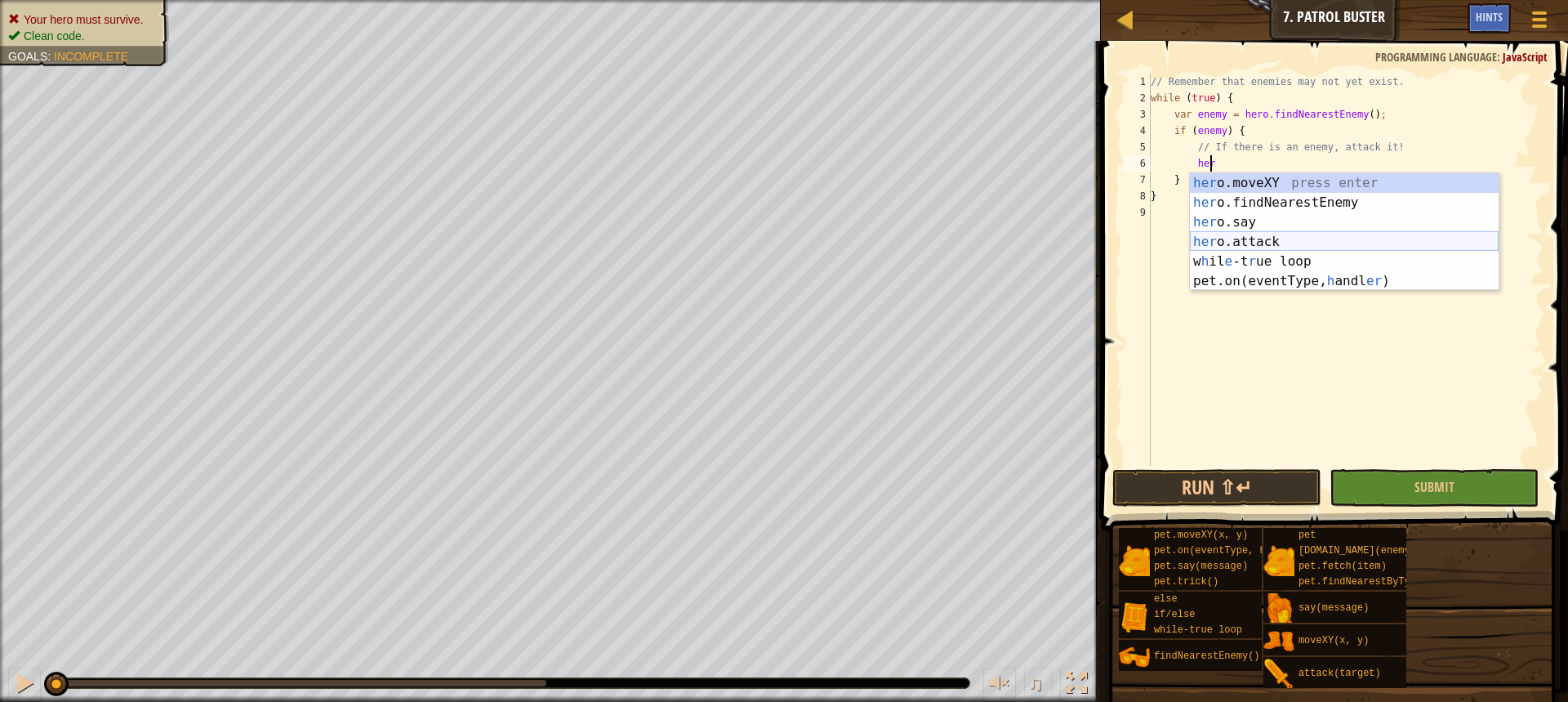
click at [1216, 238] on div "her o.moveXY press enter her o.findNearestEnemy press enter her o.say press ent…" at bounding box center [1345, 252] width 309 height 157
type textarea "hero.attack(enemy);"
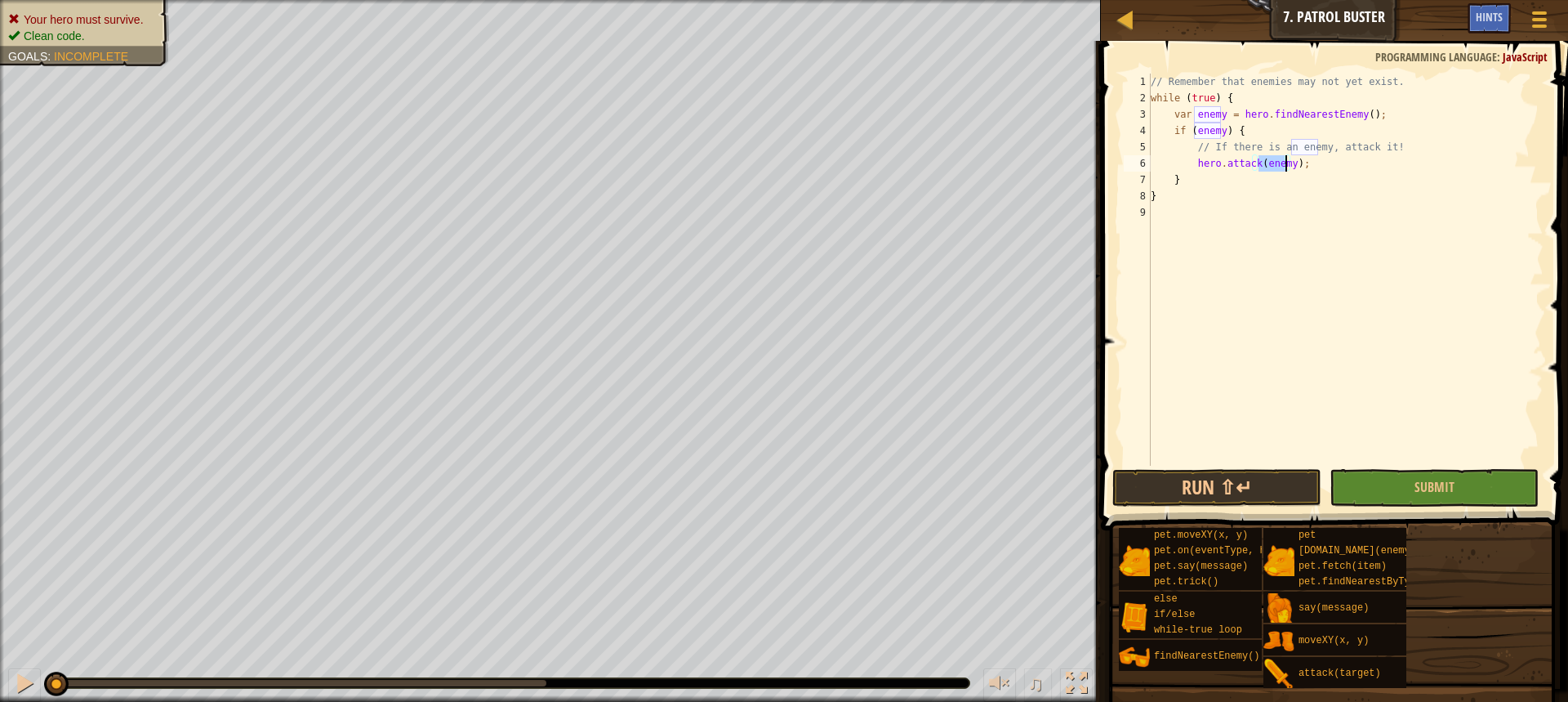
click at [1330, 257] on div "// Remember that enemies may not yet exist. while ( true ) { var enemy = hero .…" at bounding box center [1346, 286] width 396 height 425
click at [1251, 483] on button "Run ⇧↵" at bounding box center [1217, 487] width 209 height 37
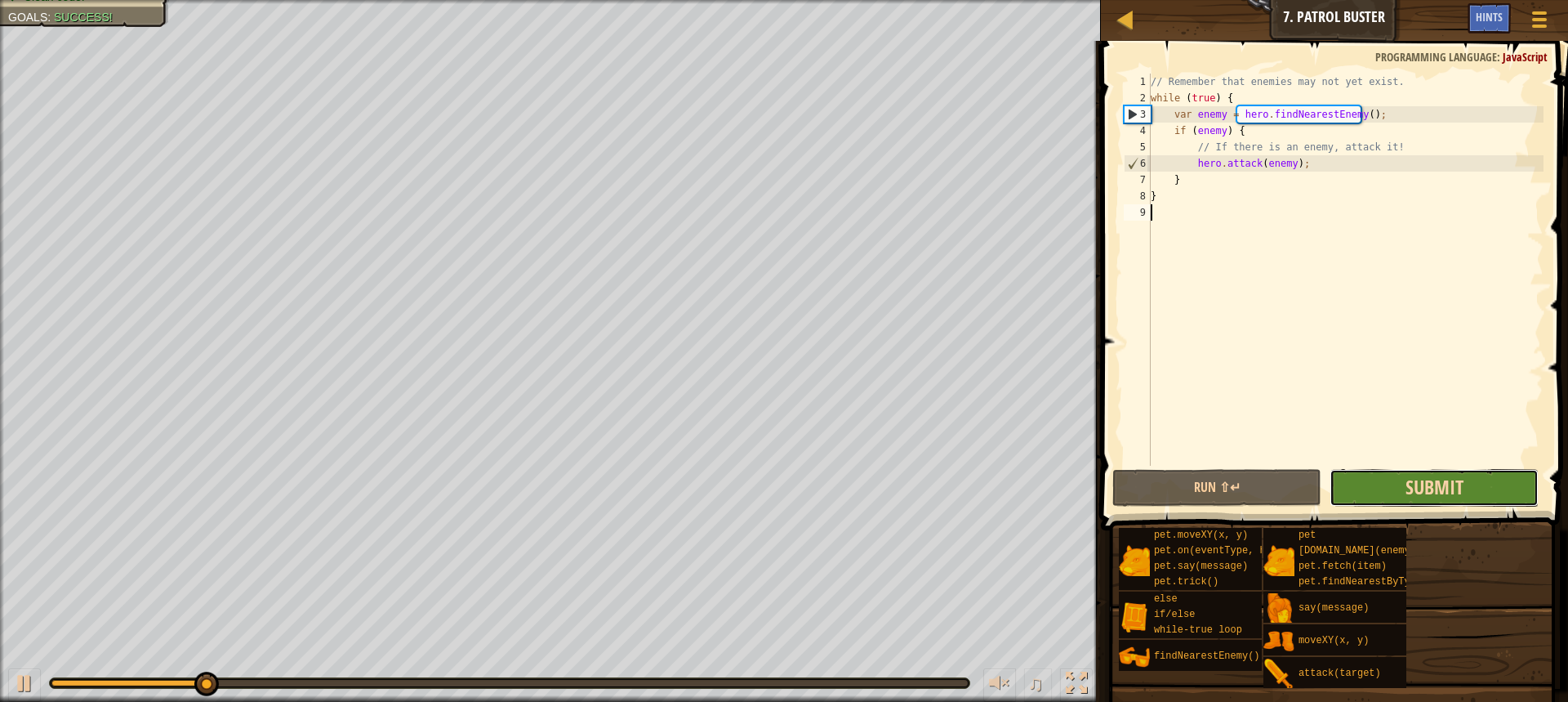
click at [1453, 484] on span "Submit" at bounding box center [1435, 487] width 58 height 26
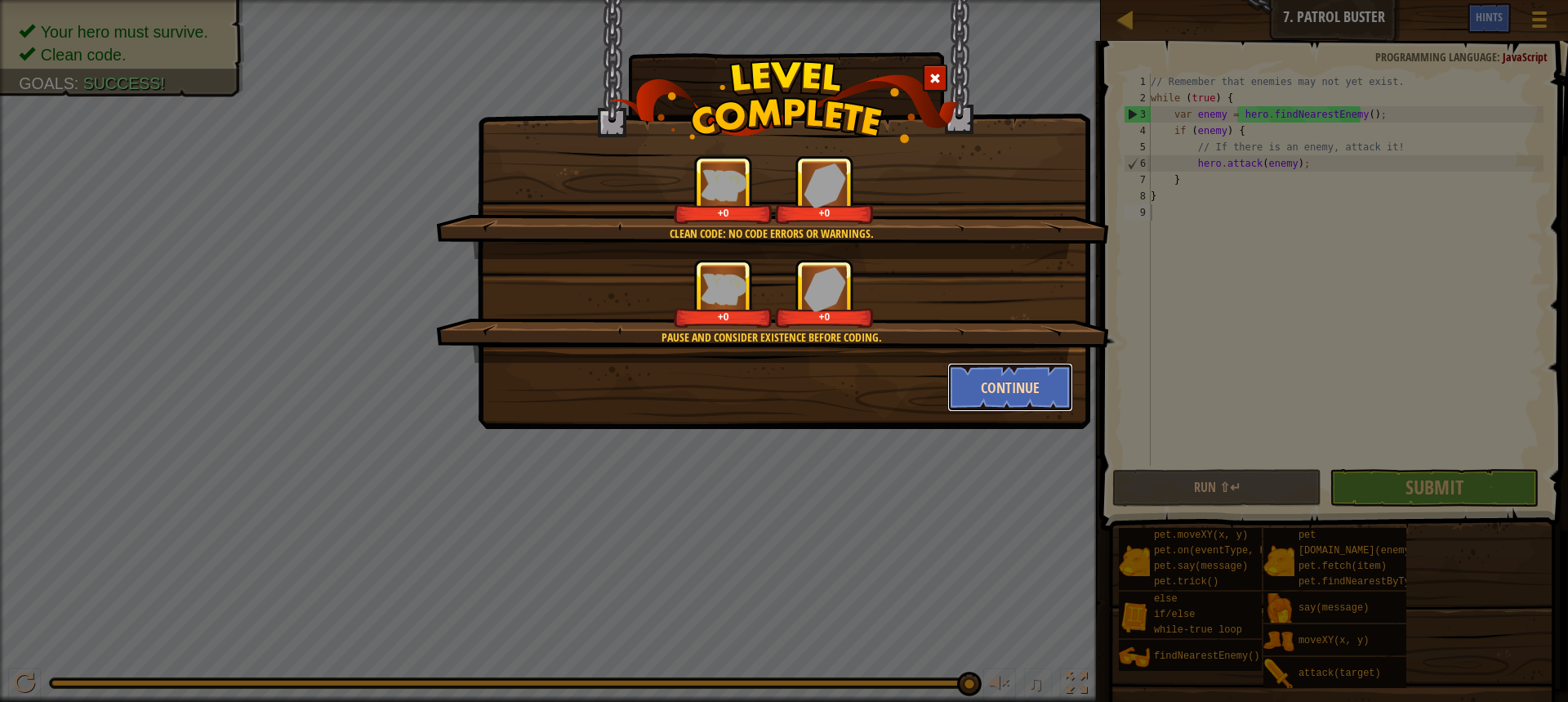
click at [1020, 390] on button "Continue" at bounding box center [1010, 387] width 126 height 49
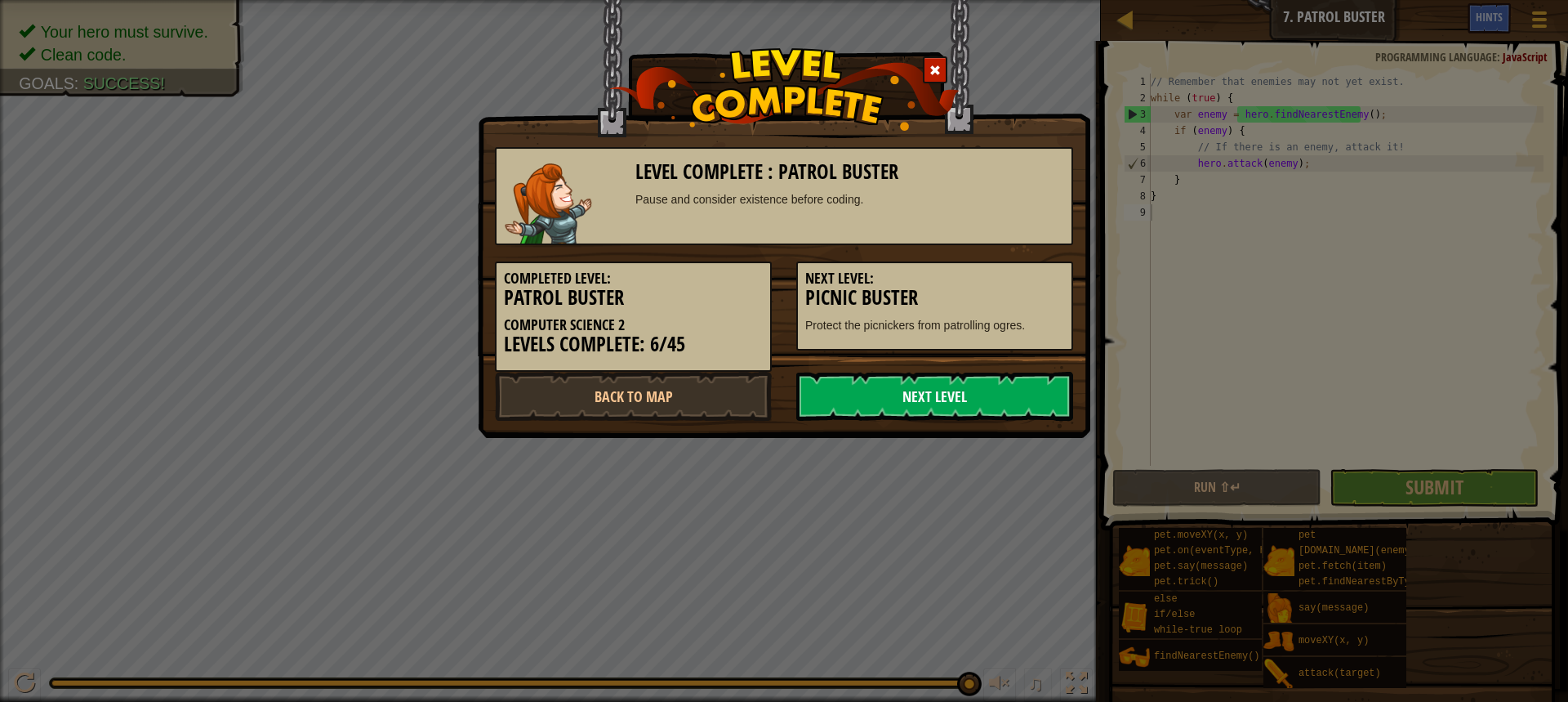
click at [1014, 393] on link "Next Level" at bounding box center [934, 396] width 277 height 49
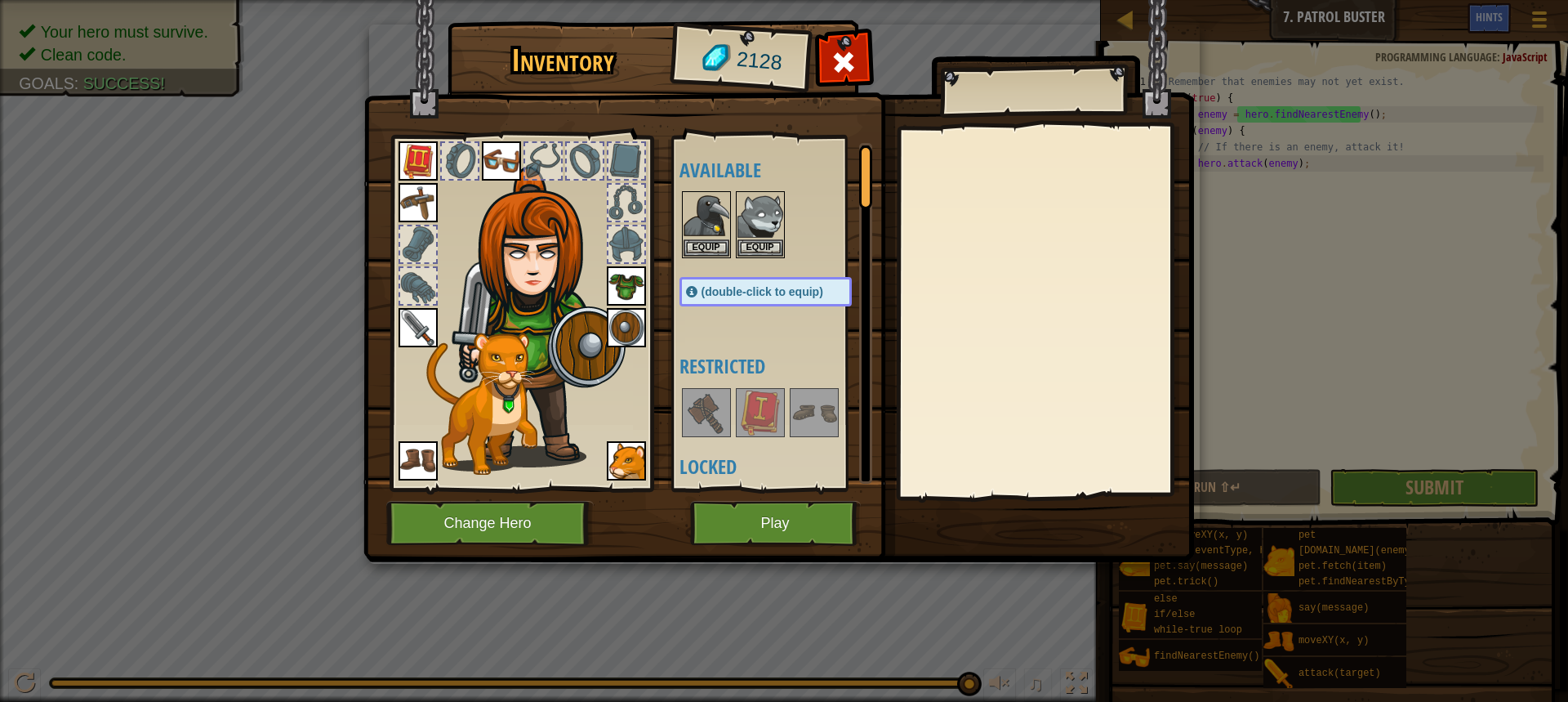
click at [754, 44] on div "2128" at bounding box center [740, 61] width 134 height 65
click at [756, 62] on span "2128" at bounding box center [759, 61] width 48 height 33
click at [628, 248] on div at bounding box center [626, 244] width 36 height 36
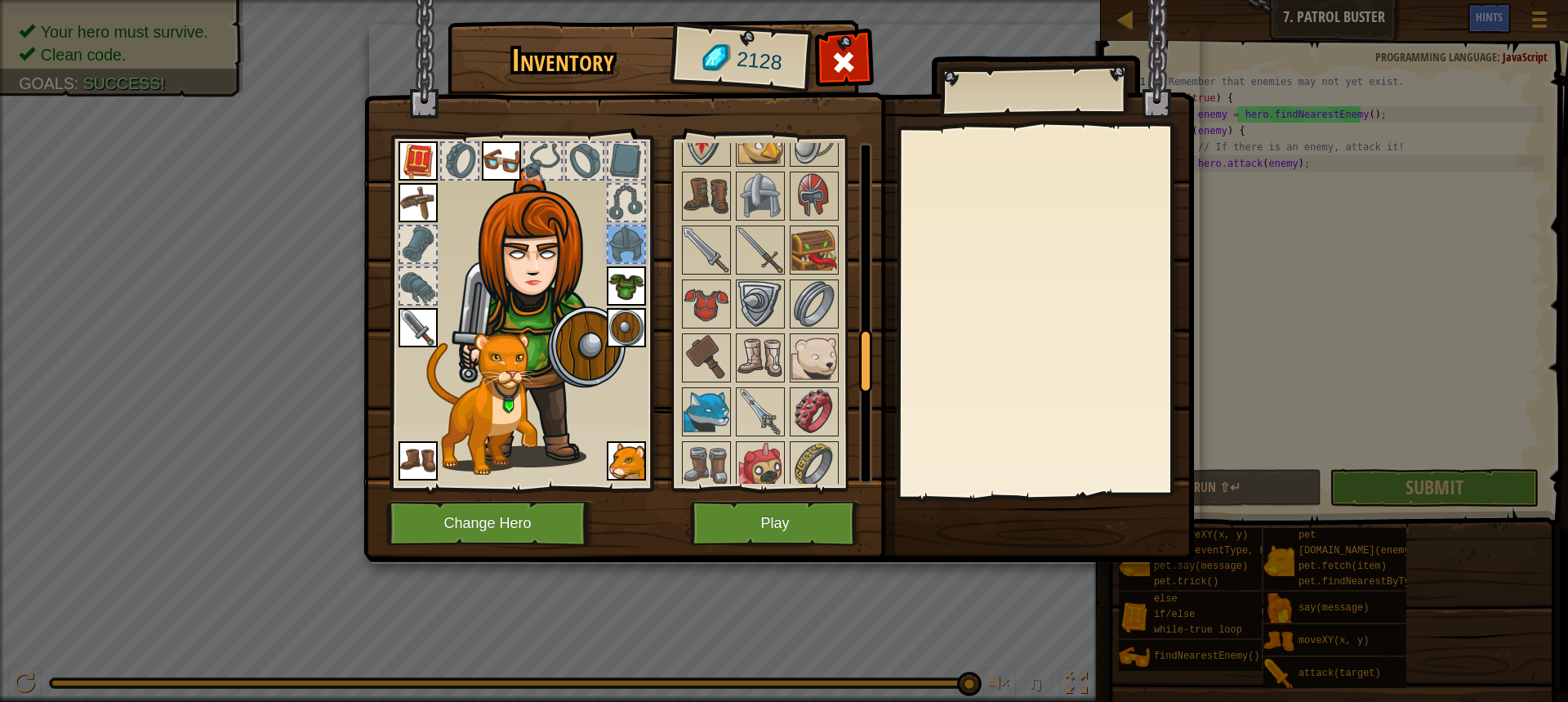
scroll to position [1062, 0]
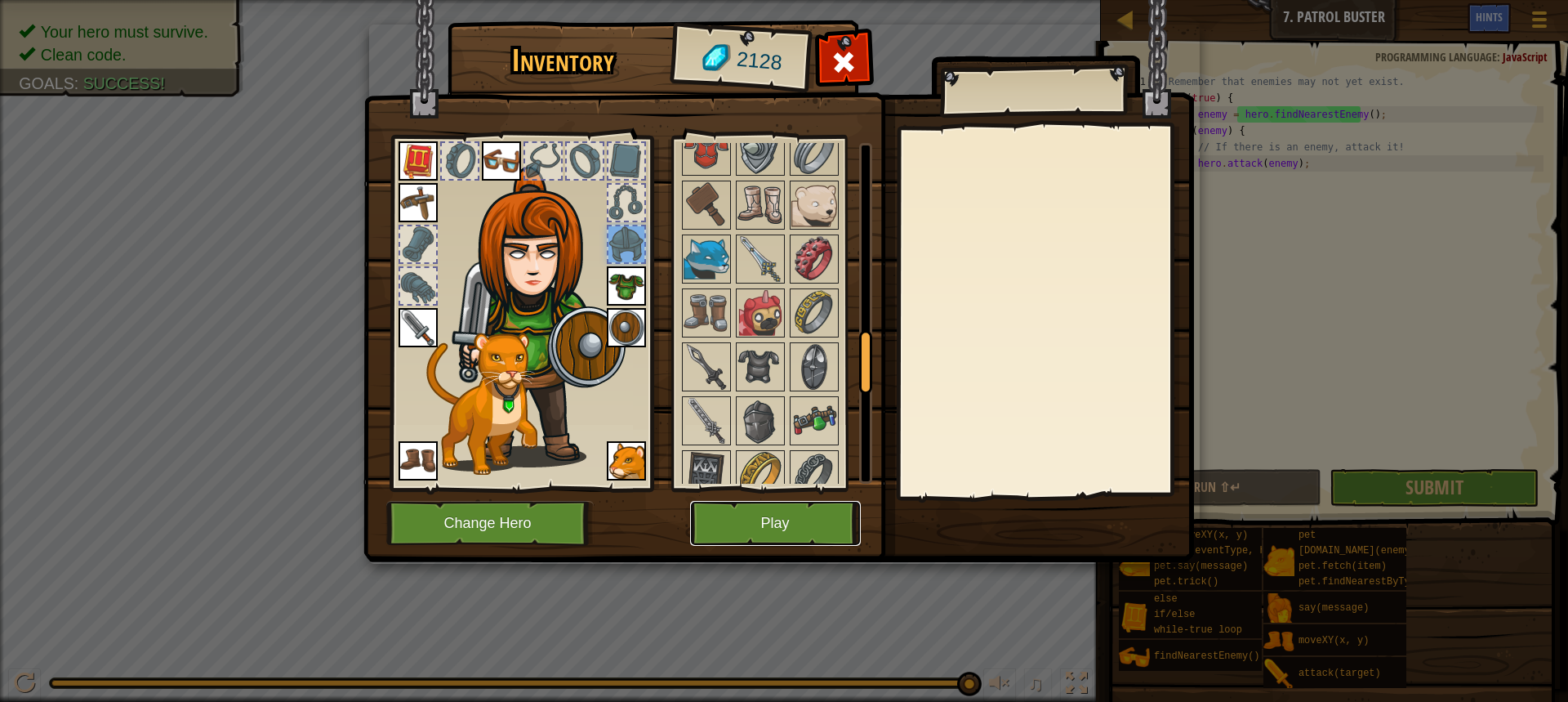
click at [795, 508] on button "Play" at bounding box center [775, 522] width 171 height 44
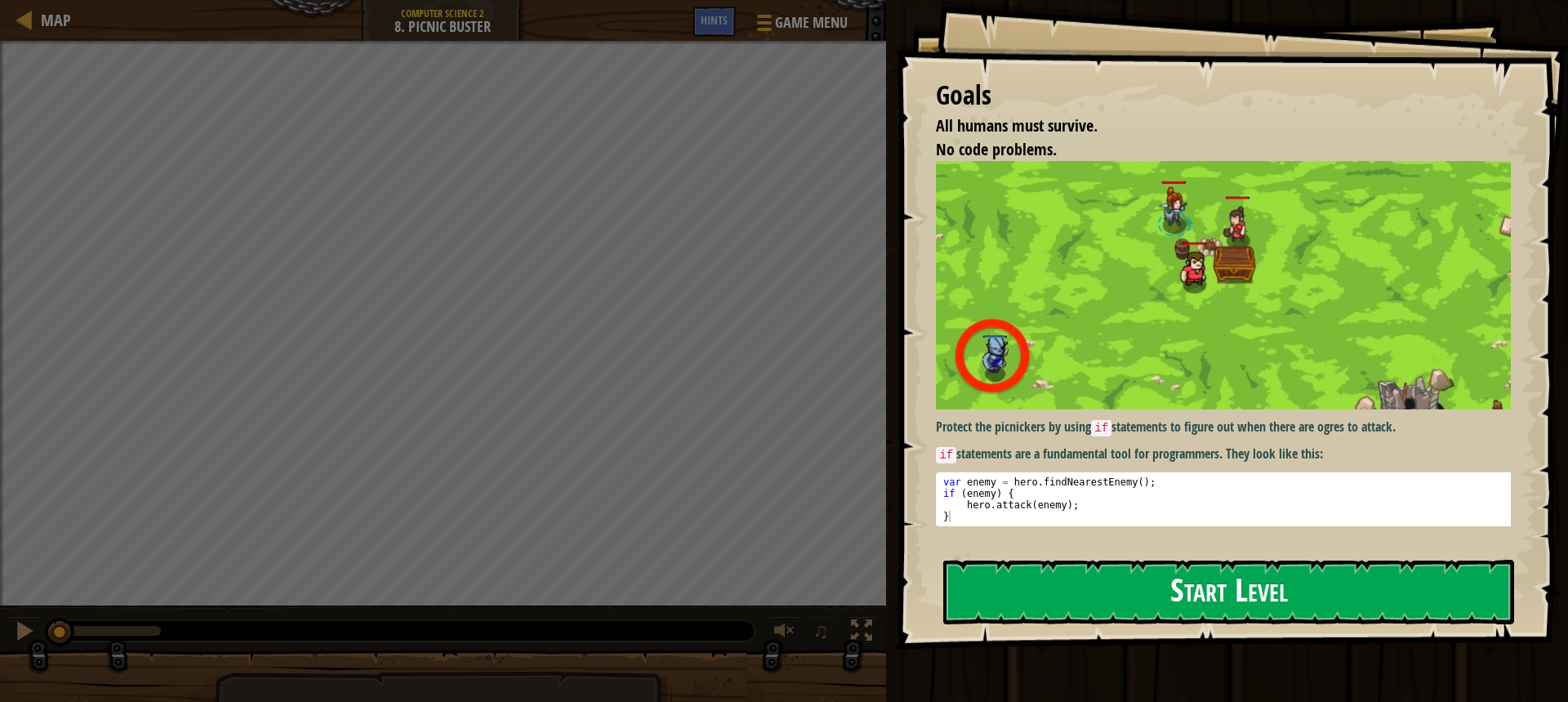
click at [1058, 598] on button "Start Level" at bounding box center [1228, 591] width 571 height 64
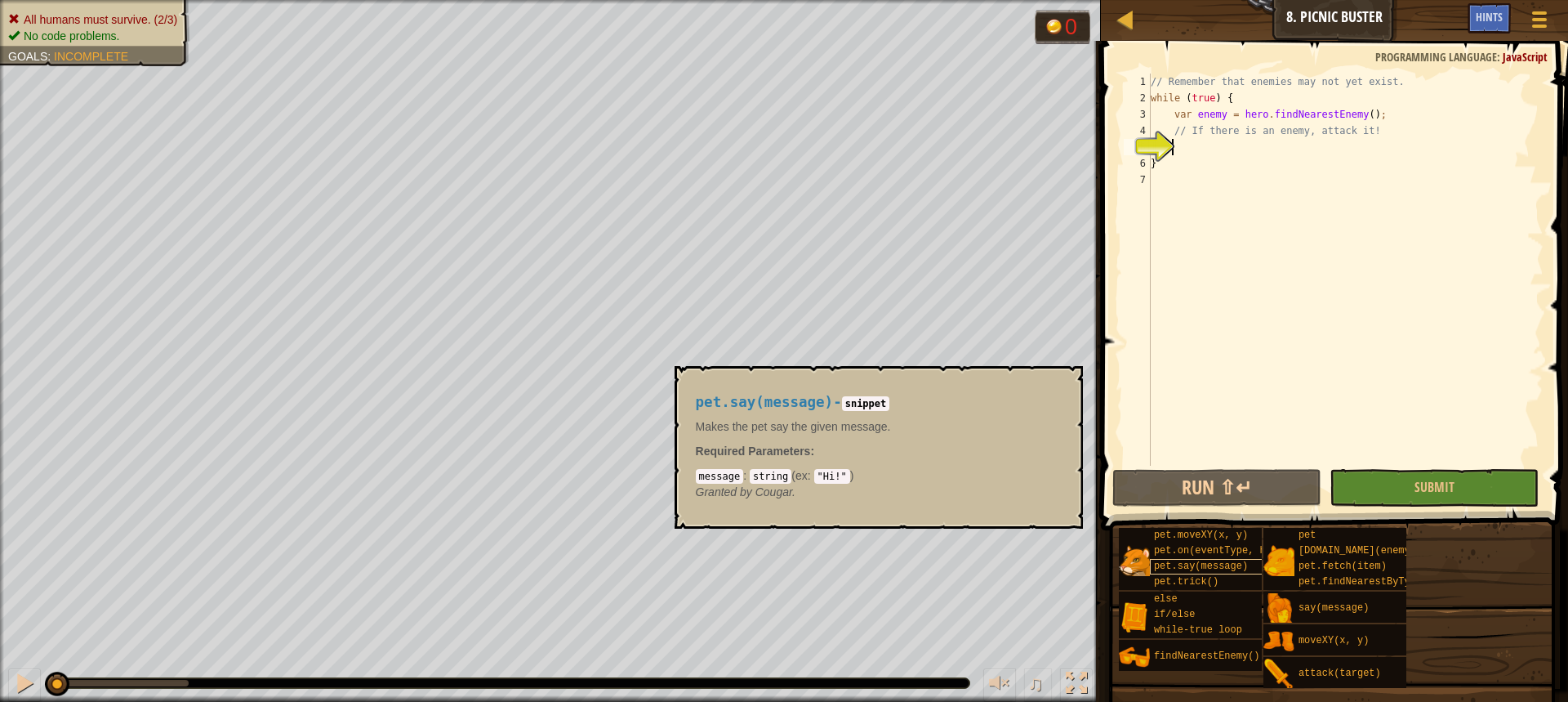
scroll to position [7, 1]
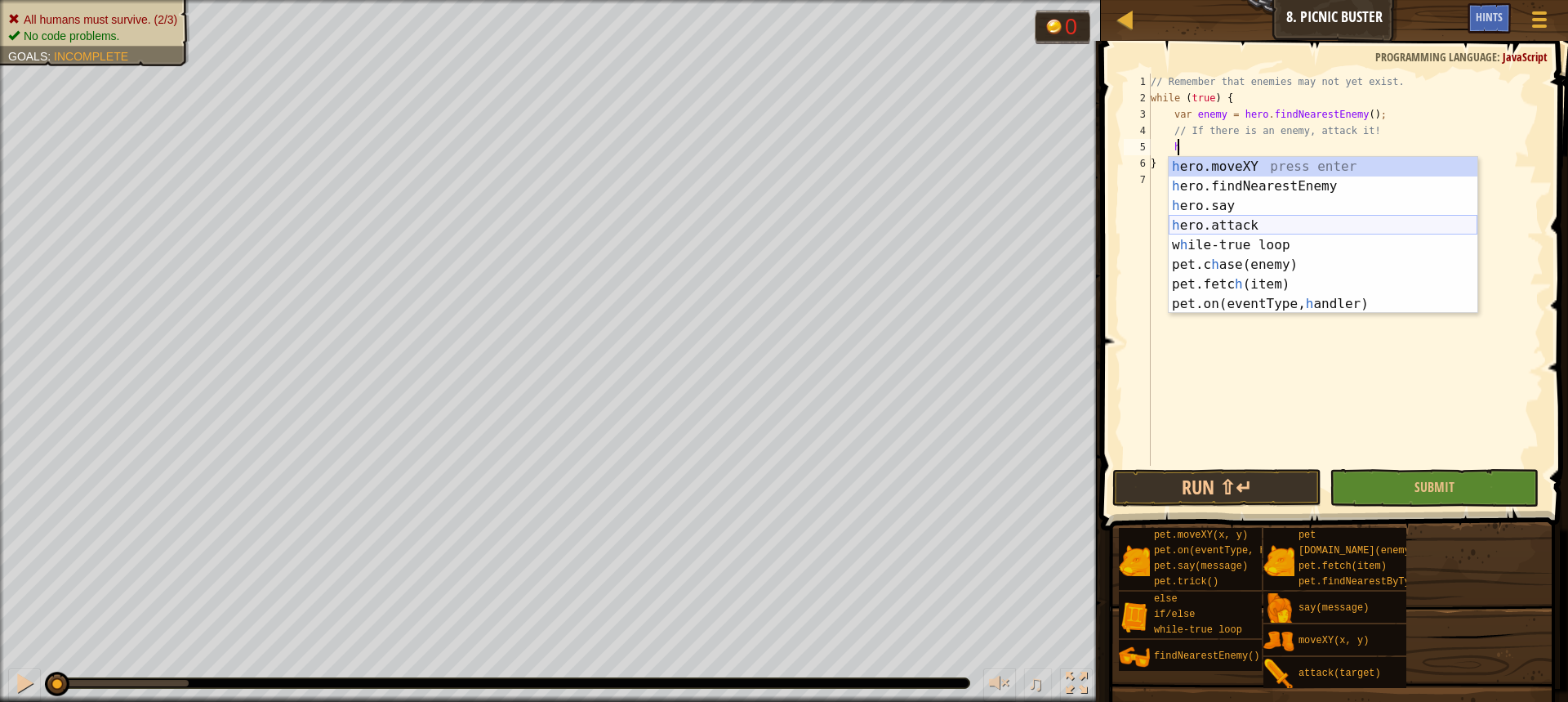
click at [1243, 223] on div "h ero.moveXY press enter h ero.findNearestEnemy press enter h ero.say press ent…" at bounding box center [1323, 255] width 309 height 196
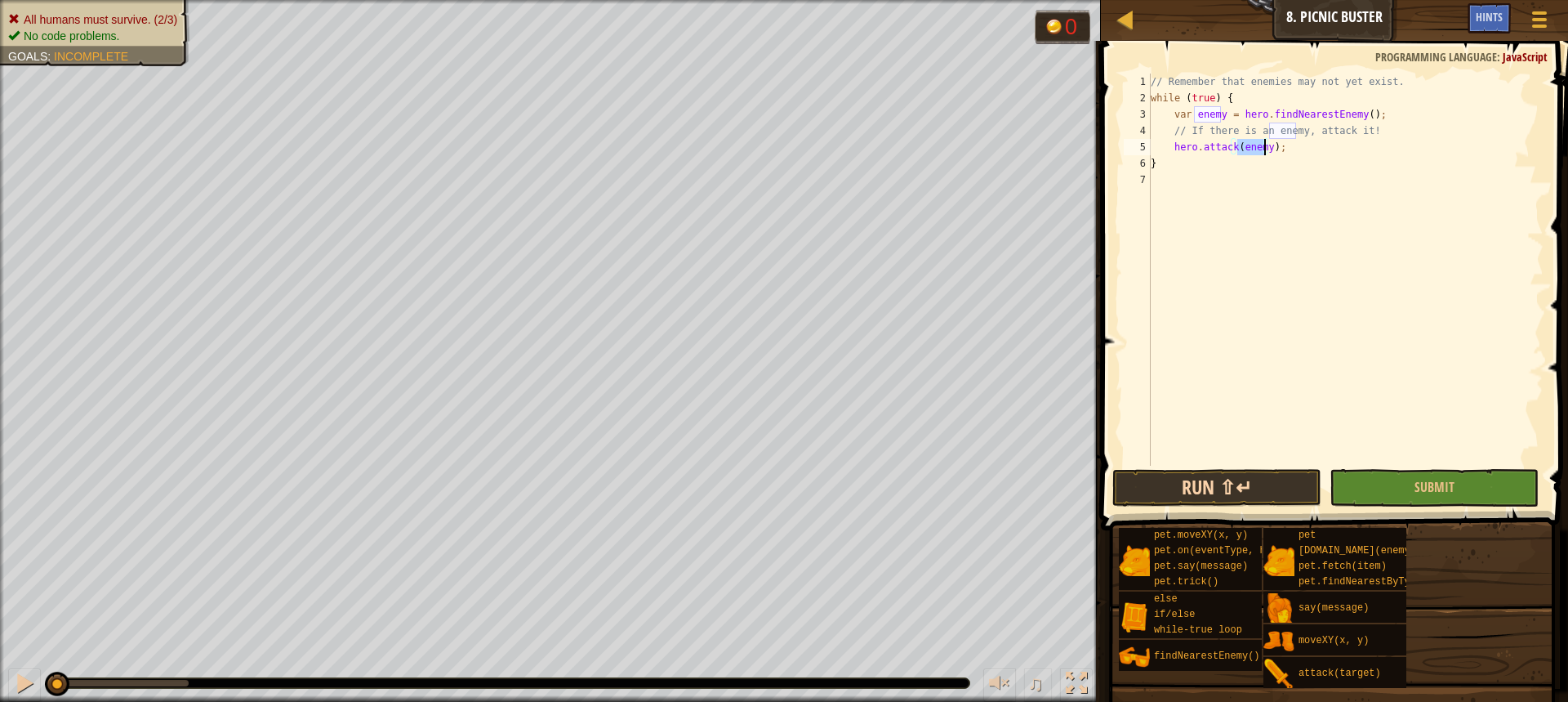
type textarea "hero.attack(enemy);"
click at [1279, 498] on button "Run ⇧↵" at bounding box center [1217, 487] width 209 height 37
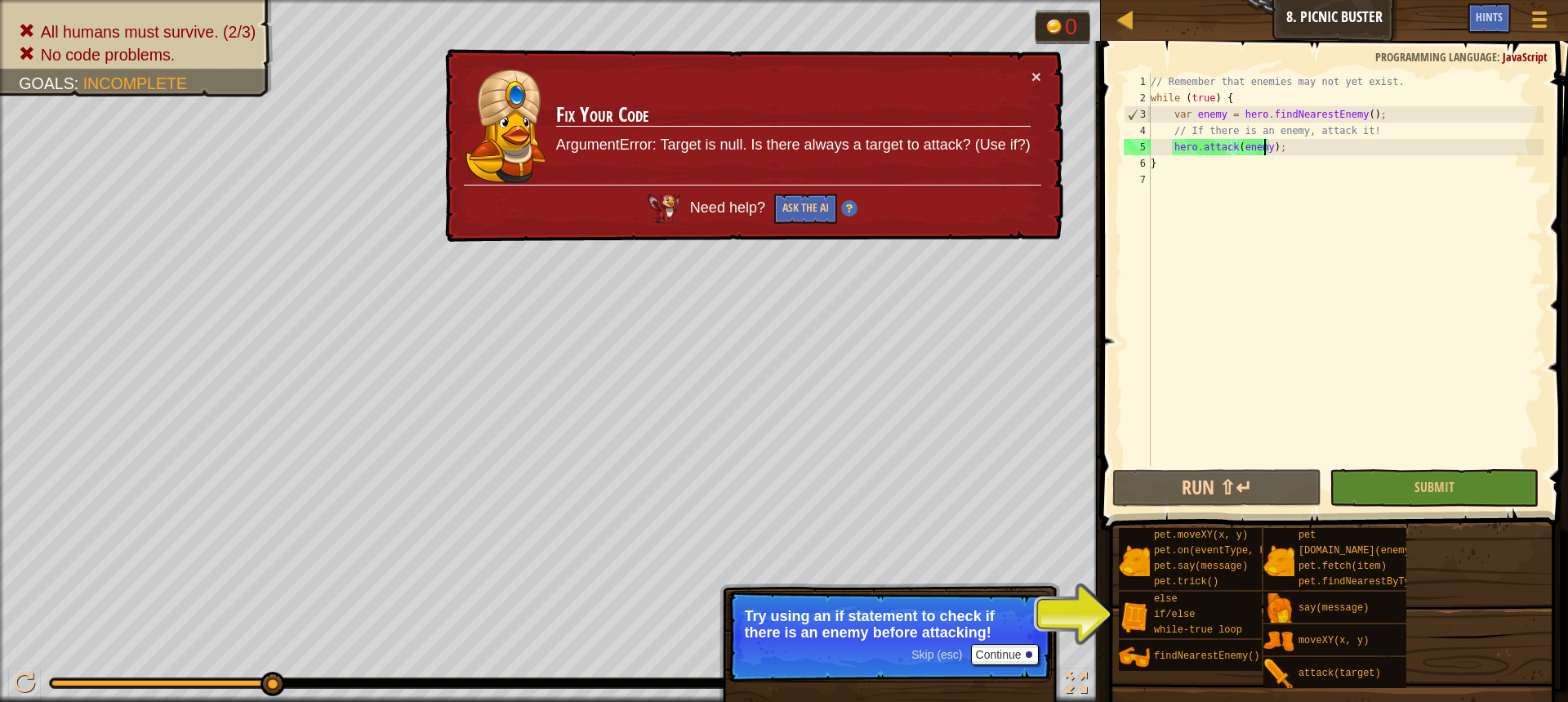
click at [1028, 74] on td "Fix Your Code ArgumentError: Target is null. Is there always a target to attack…" at bounding box center [794, 126] width 476 height 117
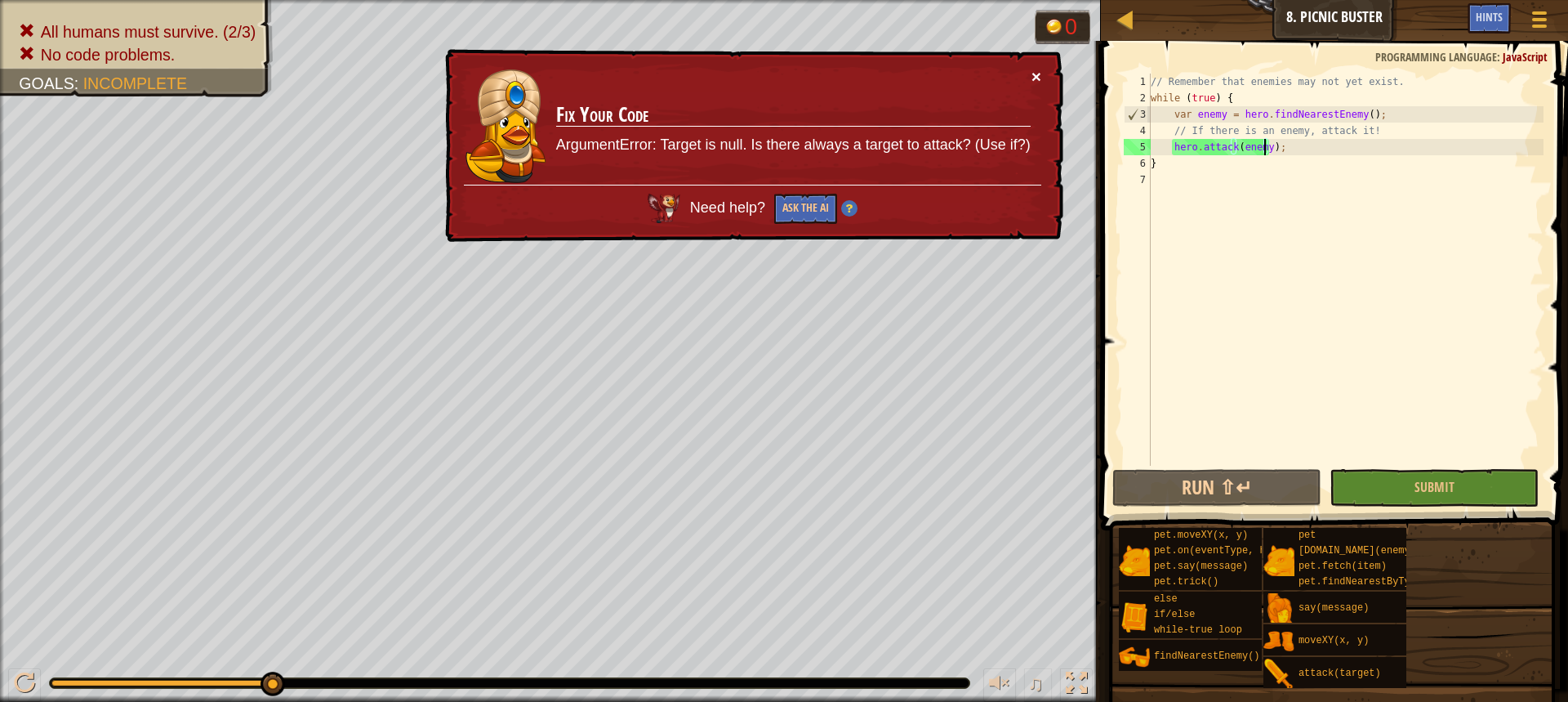
click at [1033, 74] on button "×" at bounding box center [1036, 76] width 10 height 17
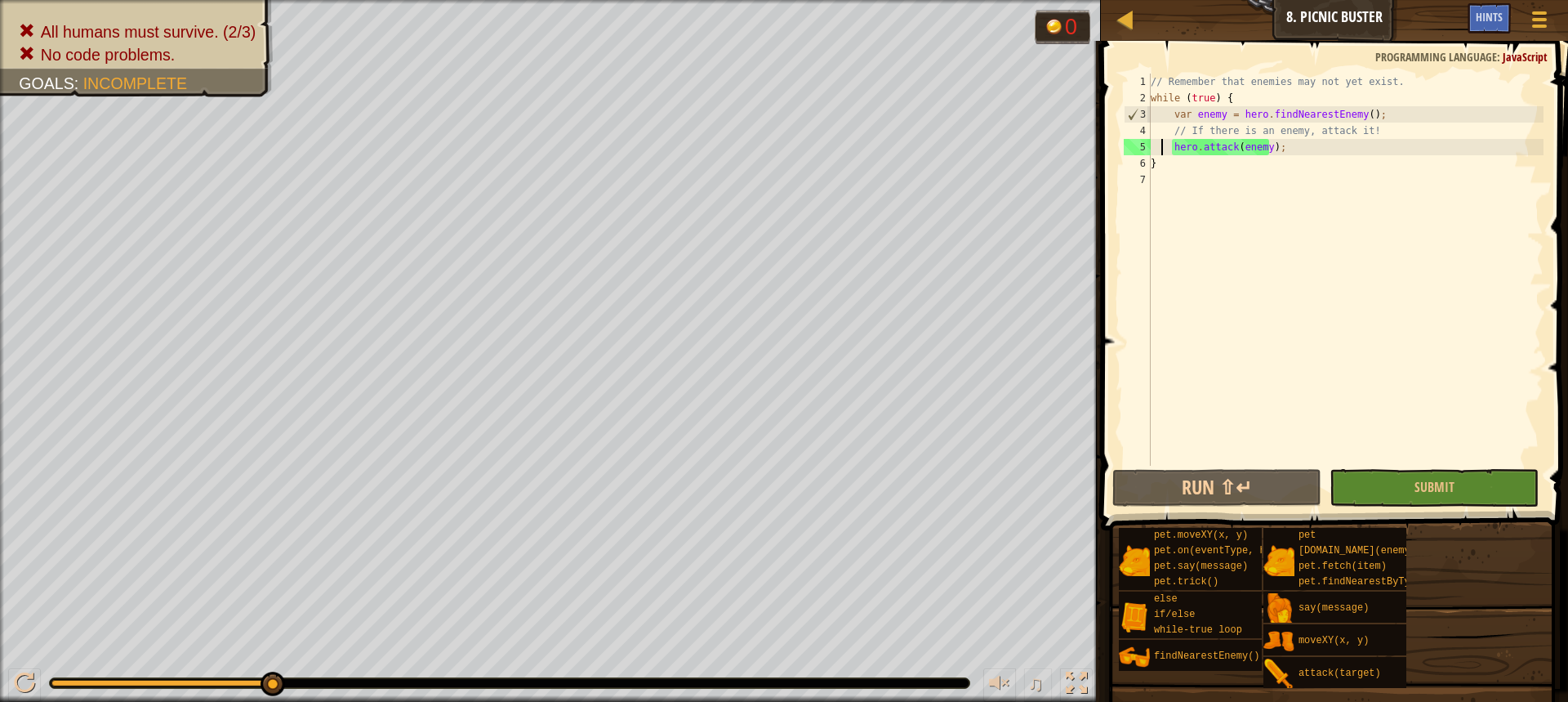
click at [1163, 146] on div "// Remember that enemies may not yet exist. while ( true ) { var enemy = hero .…" at bounding box center [1346, 286] width 396 height 425
click at [1169, 153] on div "// Remember that enemies may not yet exist. while ( true ) { var enemy = hero .…" at bounding box center [1346, 286] width 396 height 425
click at [1170, 153] on div "// Remember that enemies may not yet exist. while ( true ) { var enemy = hero .…" at bounding box center [1346, 286] width 396 height 425
click at [1176, 147] on div "// Remember that enemies may not yet exist. while ( true ) { var enemy = hero .…" at bounding box center [1346, 286] width 396 height 425
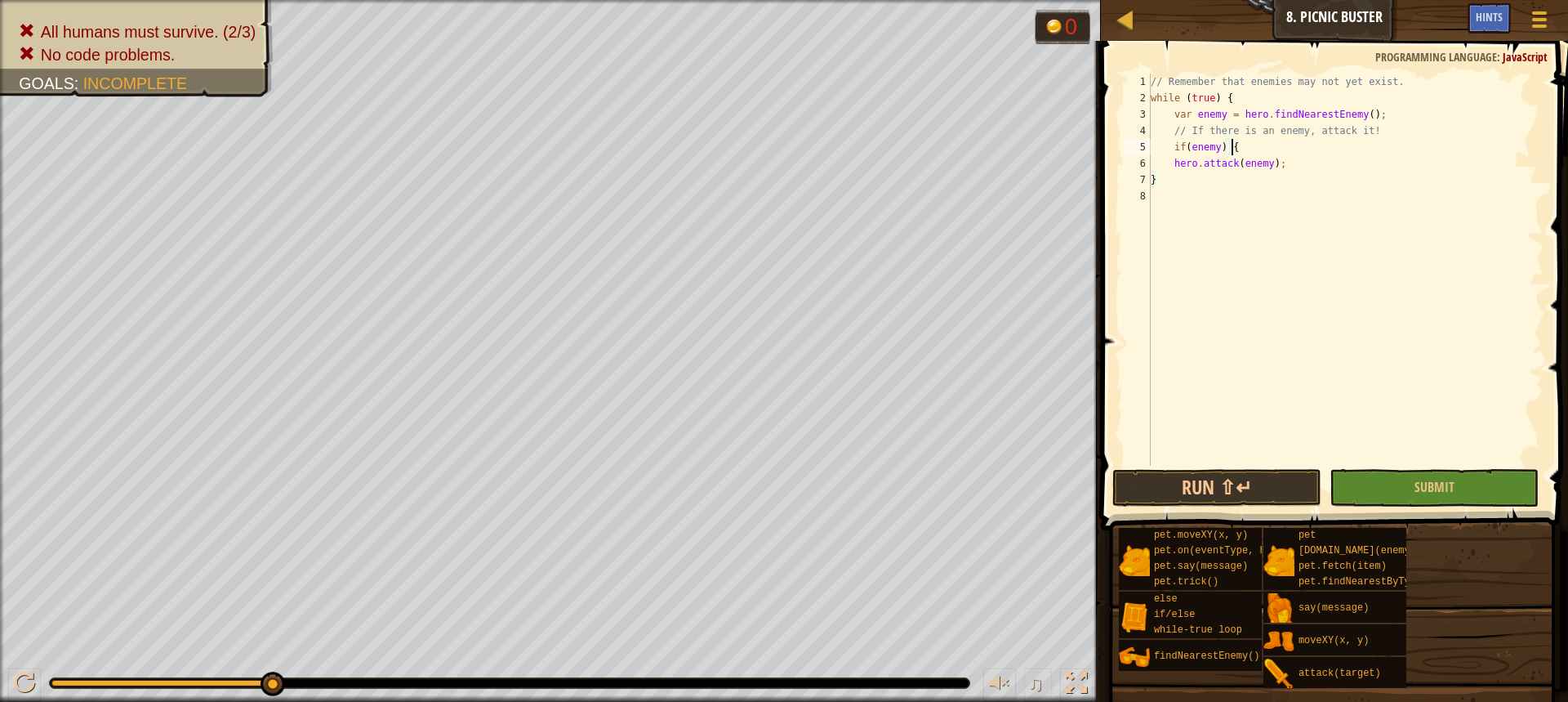
scroll to position [7, 5]
click at [1327, 173] on div "// Remember that enemies may not yet exist. while ( true ) { var enemy = hero .…" at bounding box center [1346, 286] width 396 height 425
click at [1322, 161] on div "// Remember that enemies may not yet exist. while ( true ) { var enemy = hero .…" at bounding box center [1346, 286] width 396 height 425
type textarea "hero.attack(enemy);"
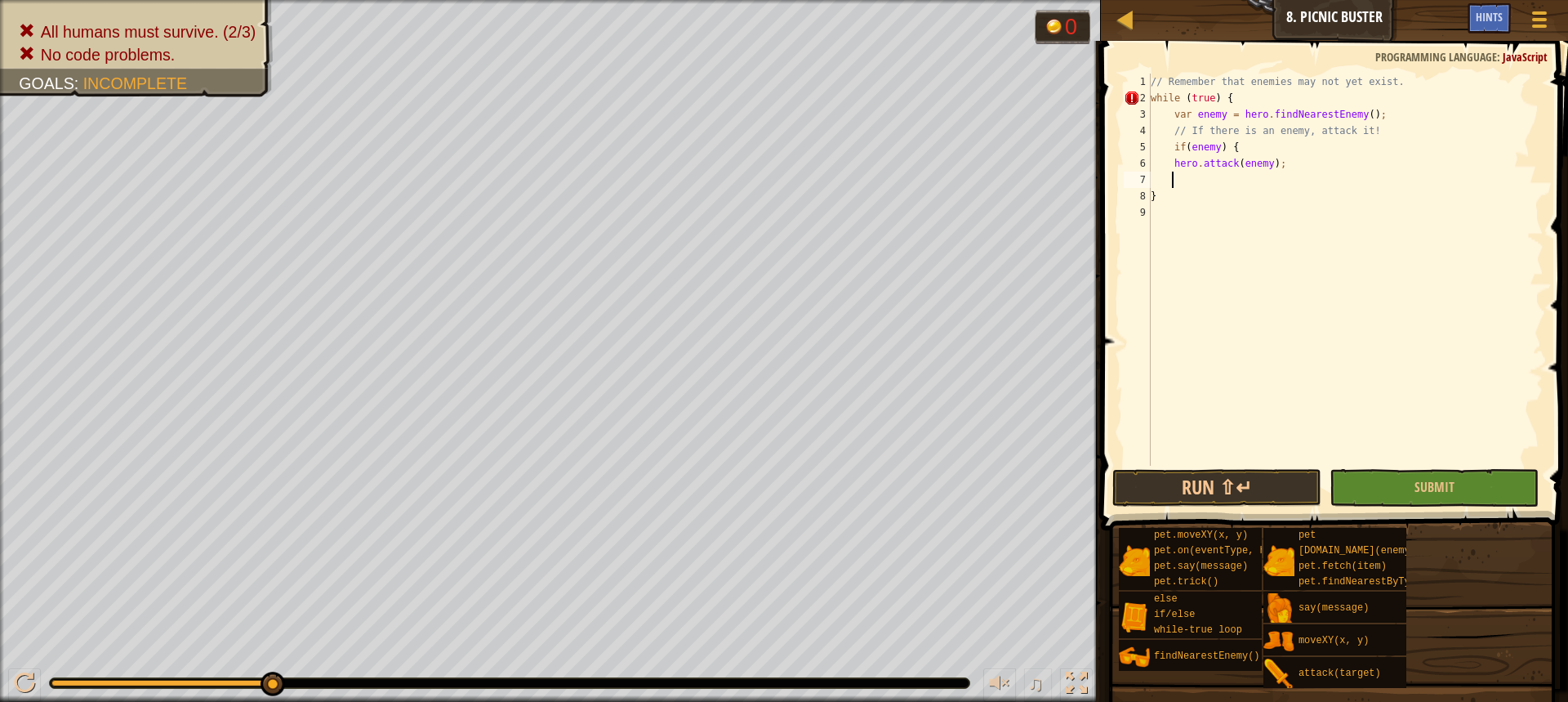
scroll to position [7, 1]
type textarea "}"
click at [1268, 491] on button "Run ⇧↵" at bounding box center [1217, 487] width 209 height 37
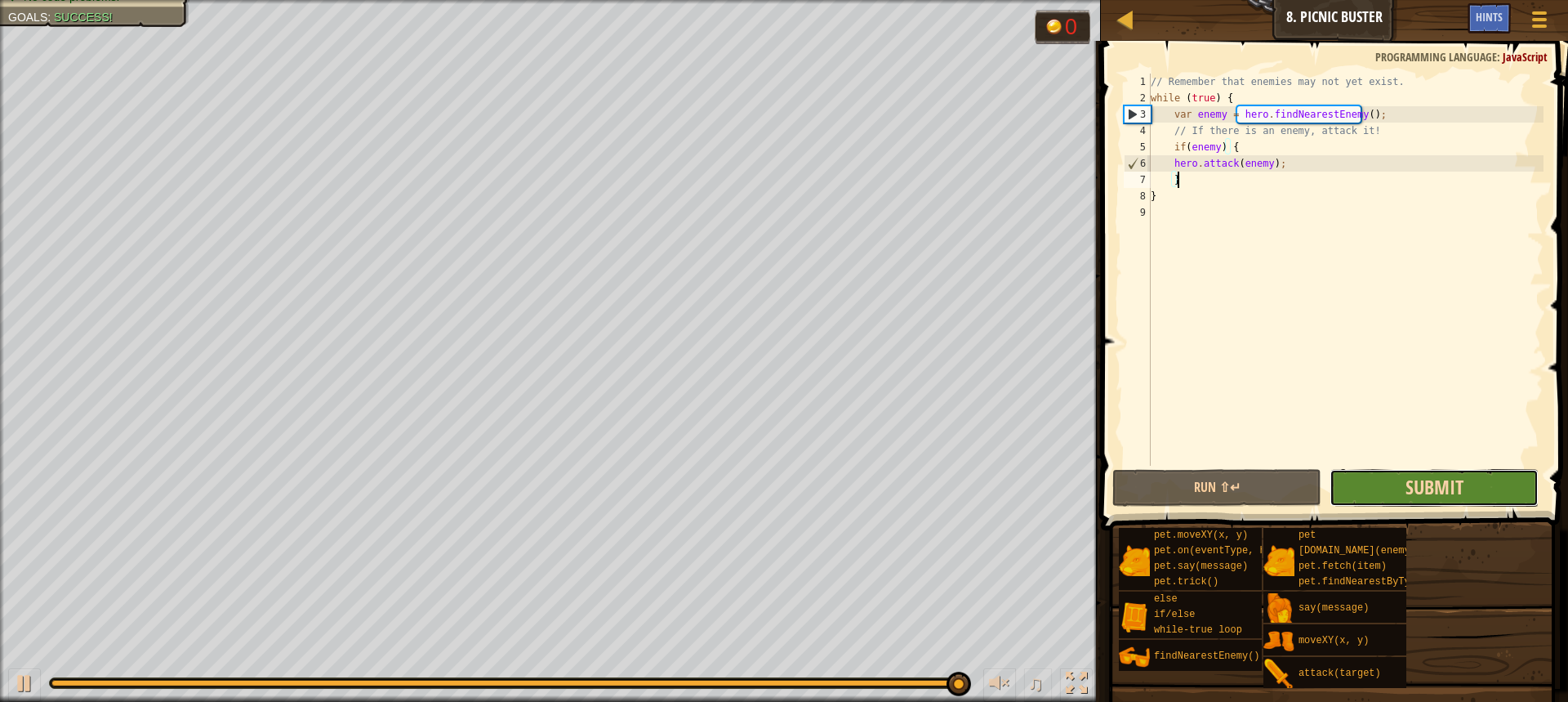
click at [1421, 496] on span "Submit" at bounding box center [1435, 487] width 58 height 26
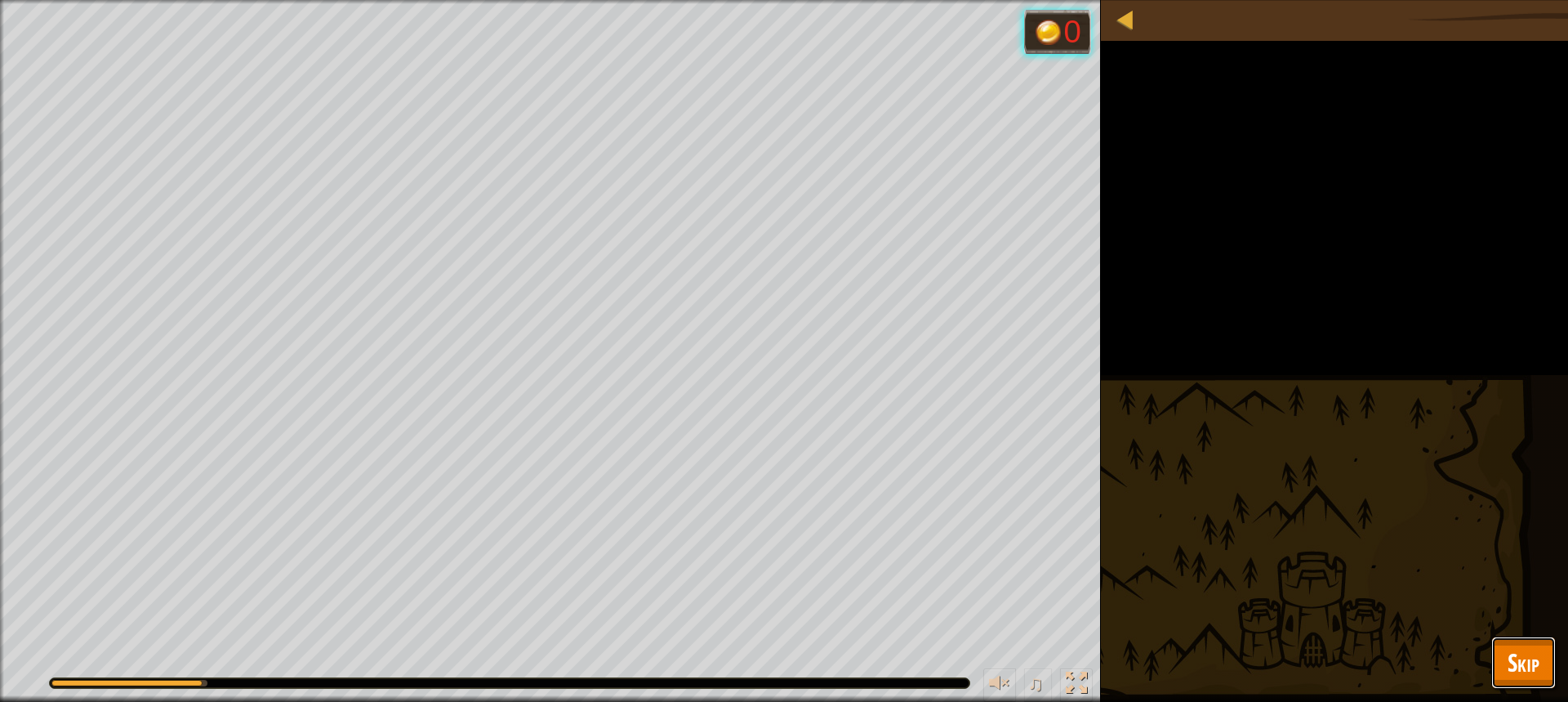
click at [1511, 665] on span "Skip" at bounding box center [1523, 662] width 32 height 34
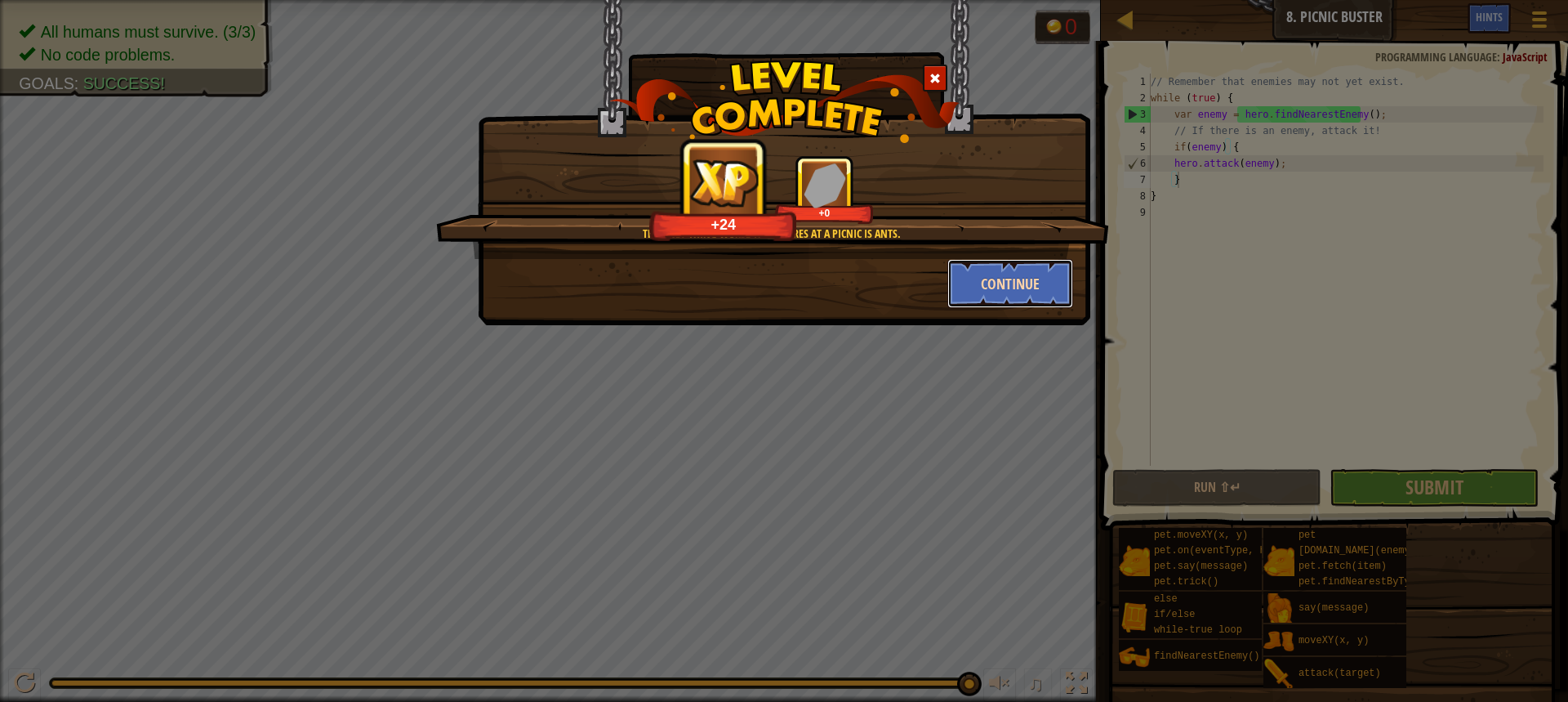
click at [1036, 294] on button "Continue" at bounding box center [1010, 283] width 126 height 49
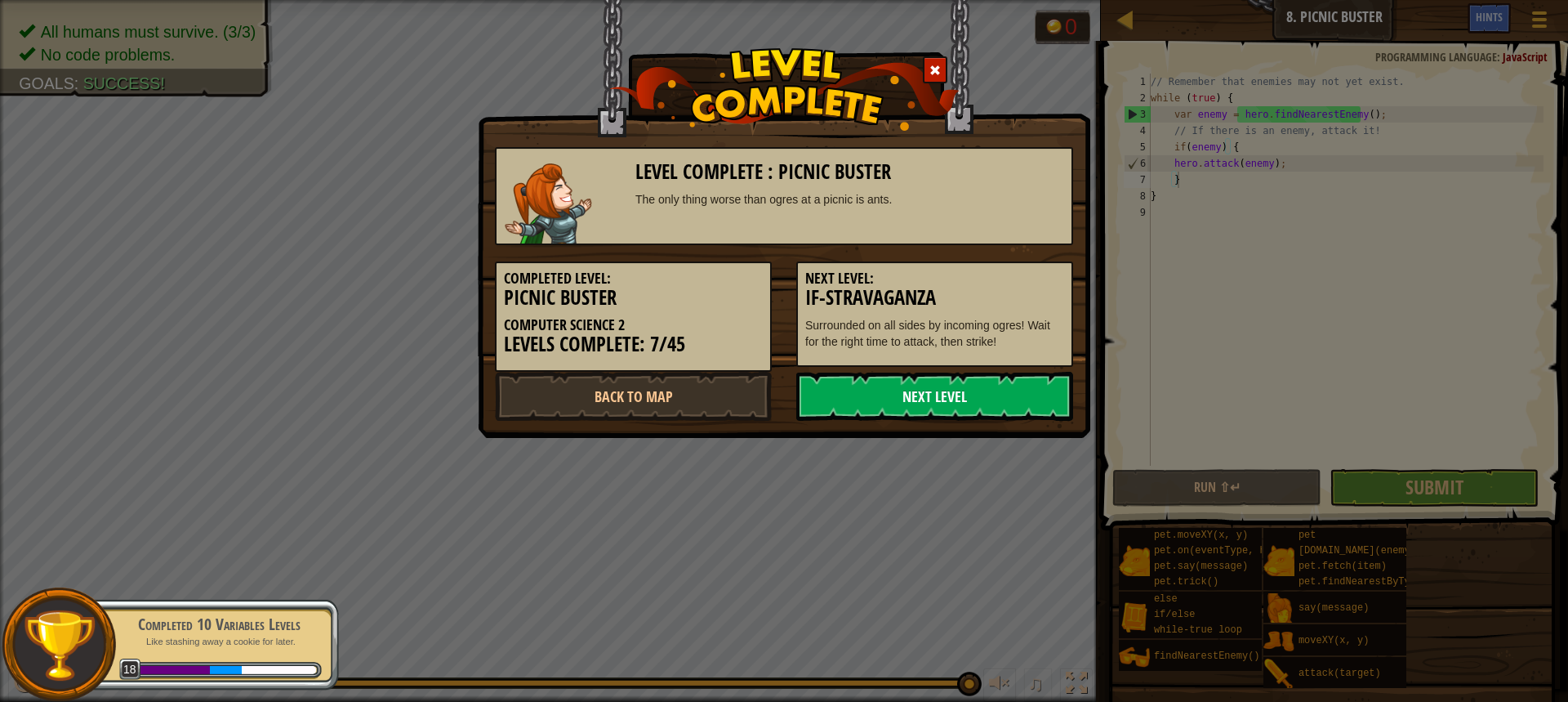
click at [977, 405] on link "Next Level" at bounding box center [934, 396] width 277 height 49
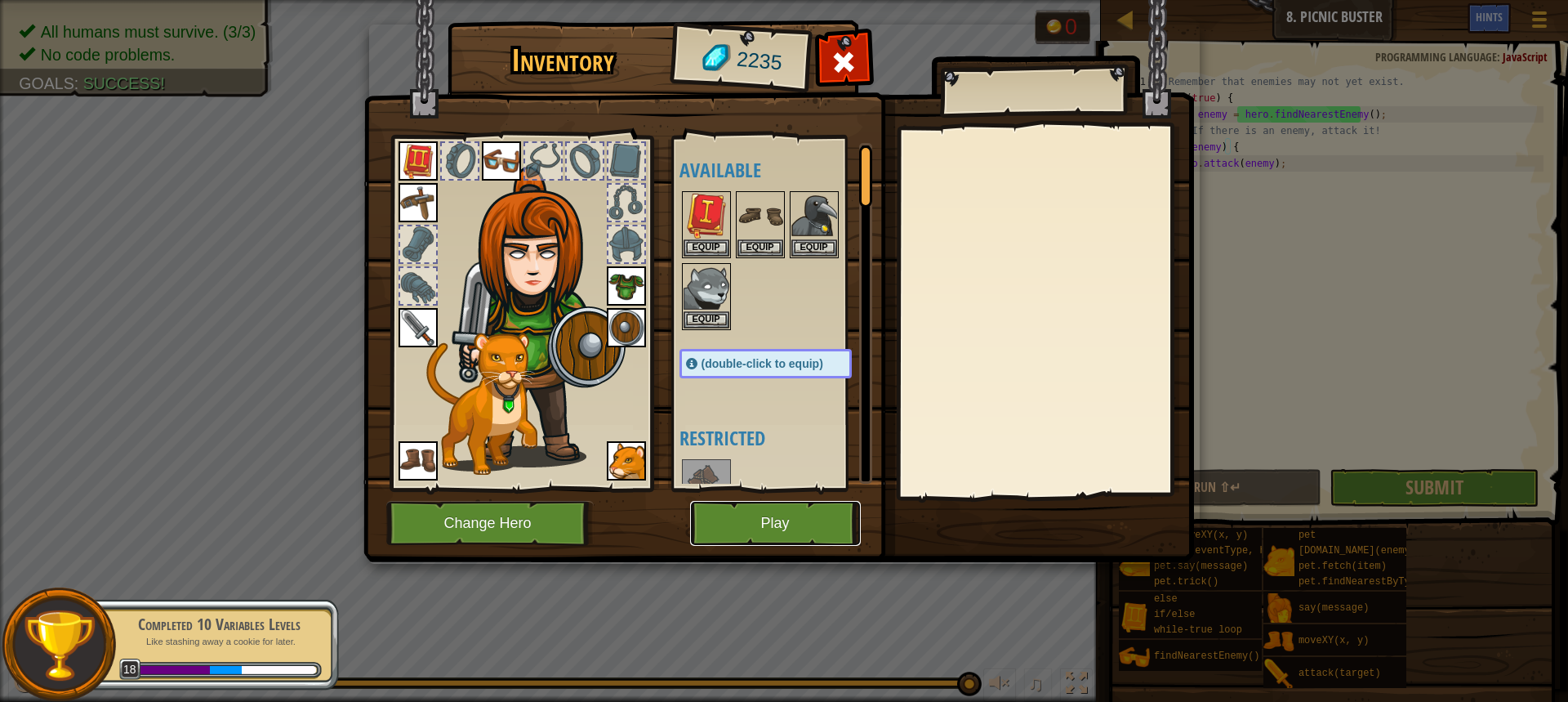
click at [740, 528] on button "Play" at bounding box center [775, 522] width 171 height 44
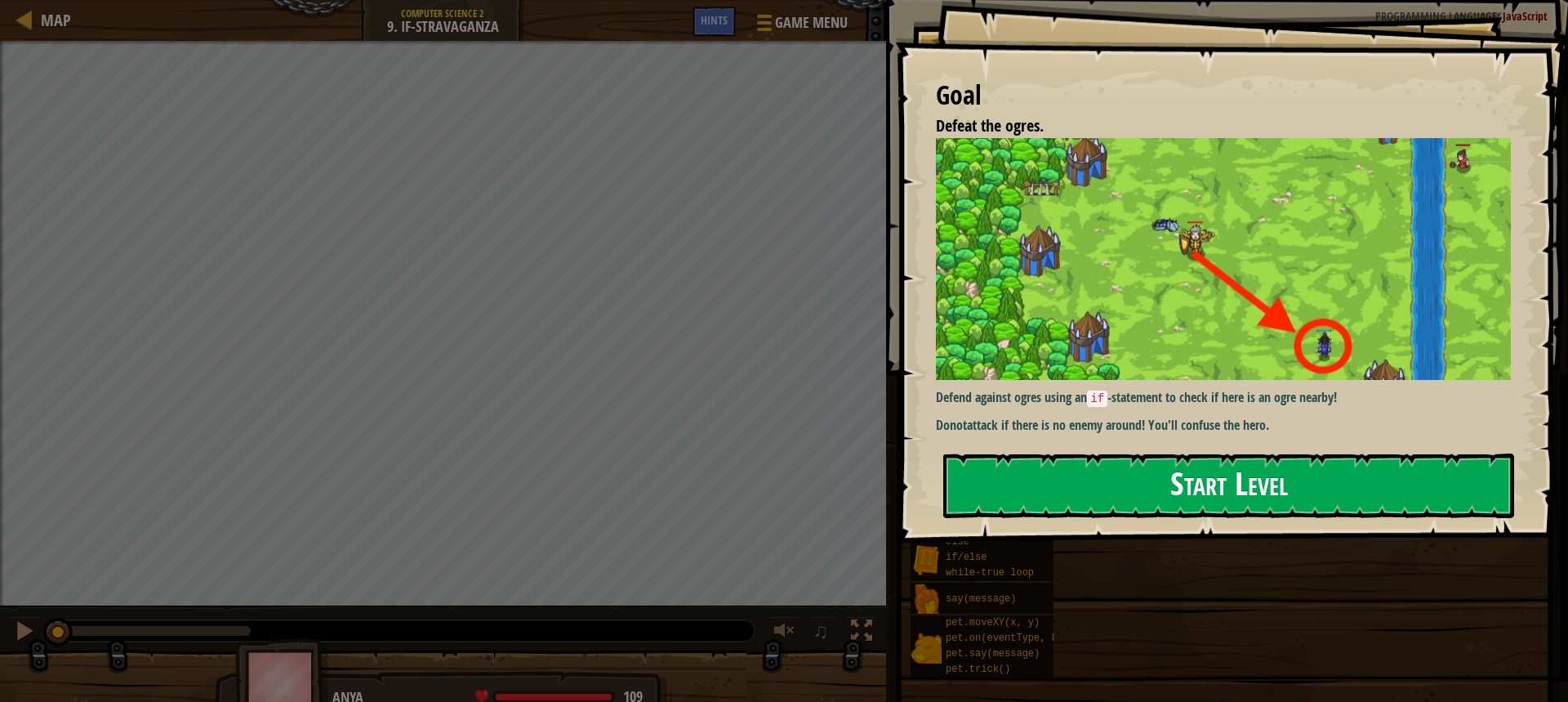
click at [1242, 490] on button "Start Level" at bounding box center [1228, 485] width 571 height 64
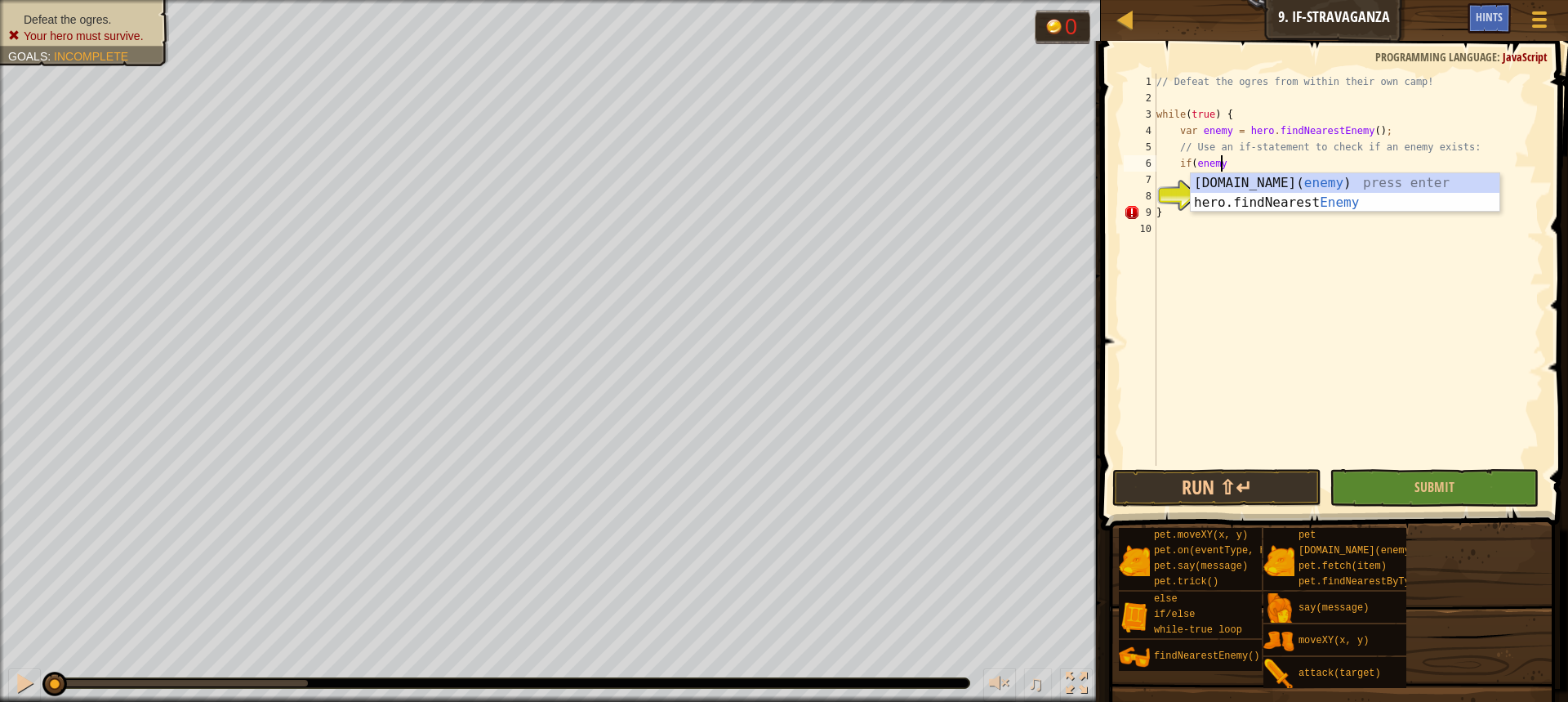
scroll to position [7, 5]
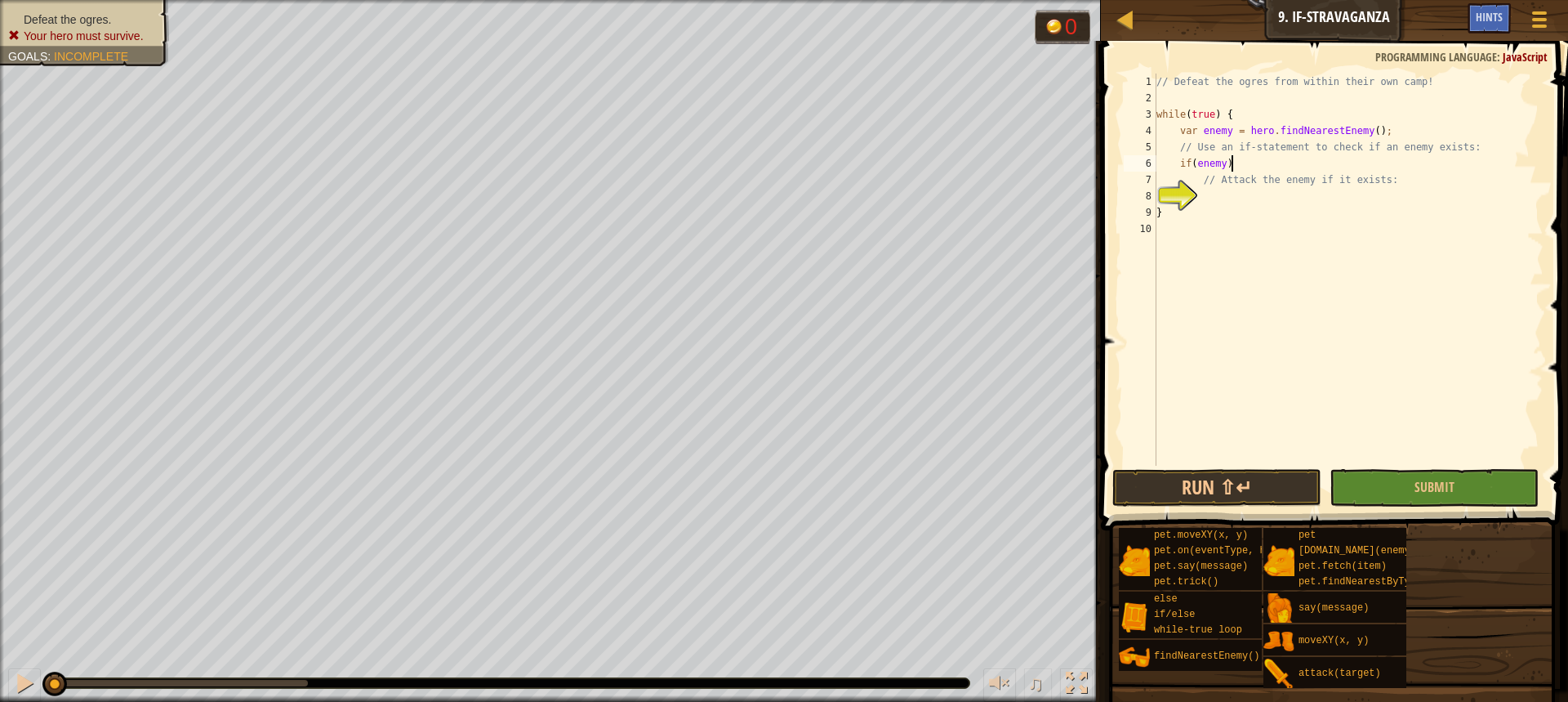
type textarea "if(enemy) {"
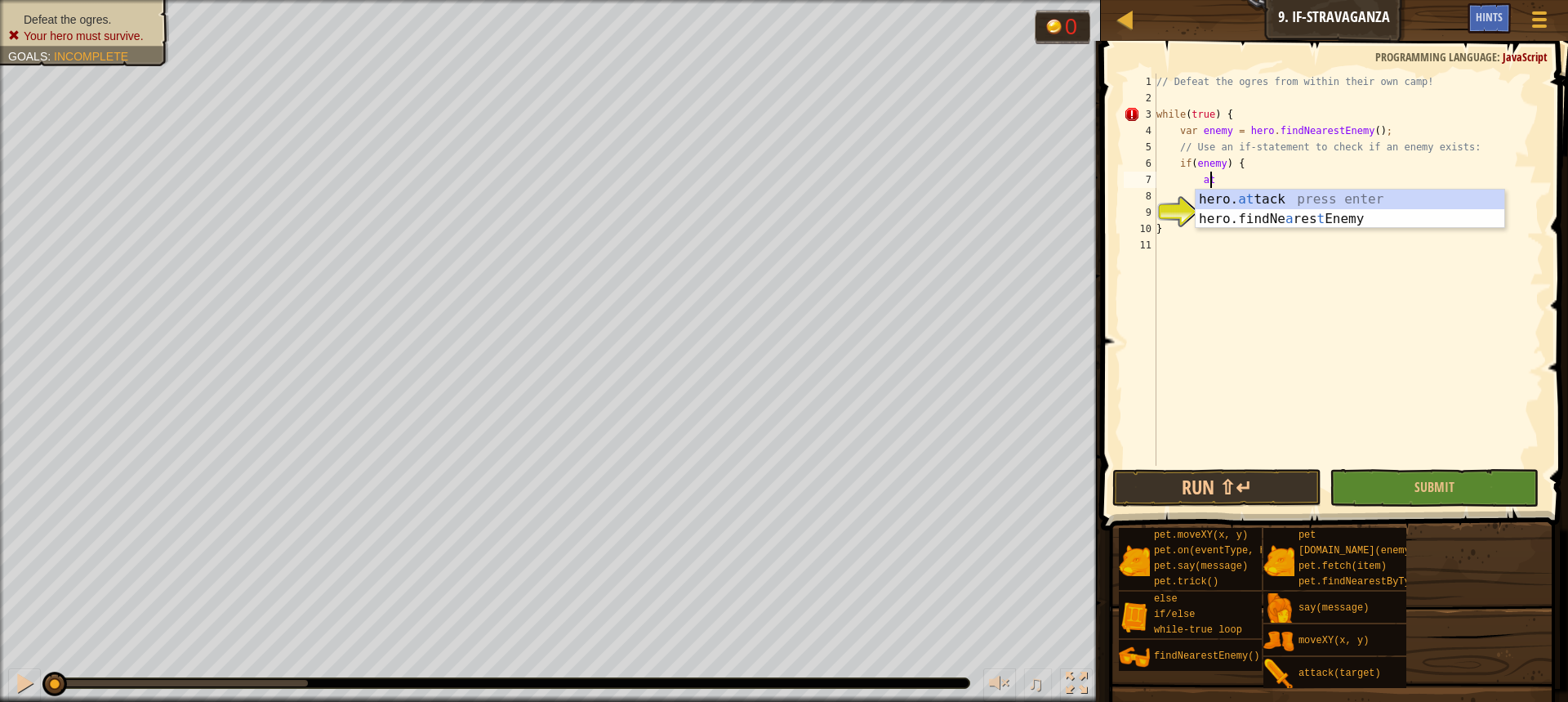
scroll to position [7, 4]
click at [1212, 199] on div "hero. at tack press enter hero.findNe a res t Enemy press enter" at bounding box center [1350, 229] width 309 height 78
type textarea "hero.attack(enemy);"
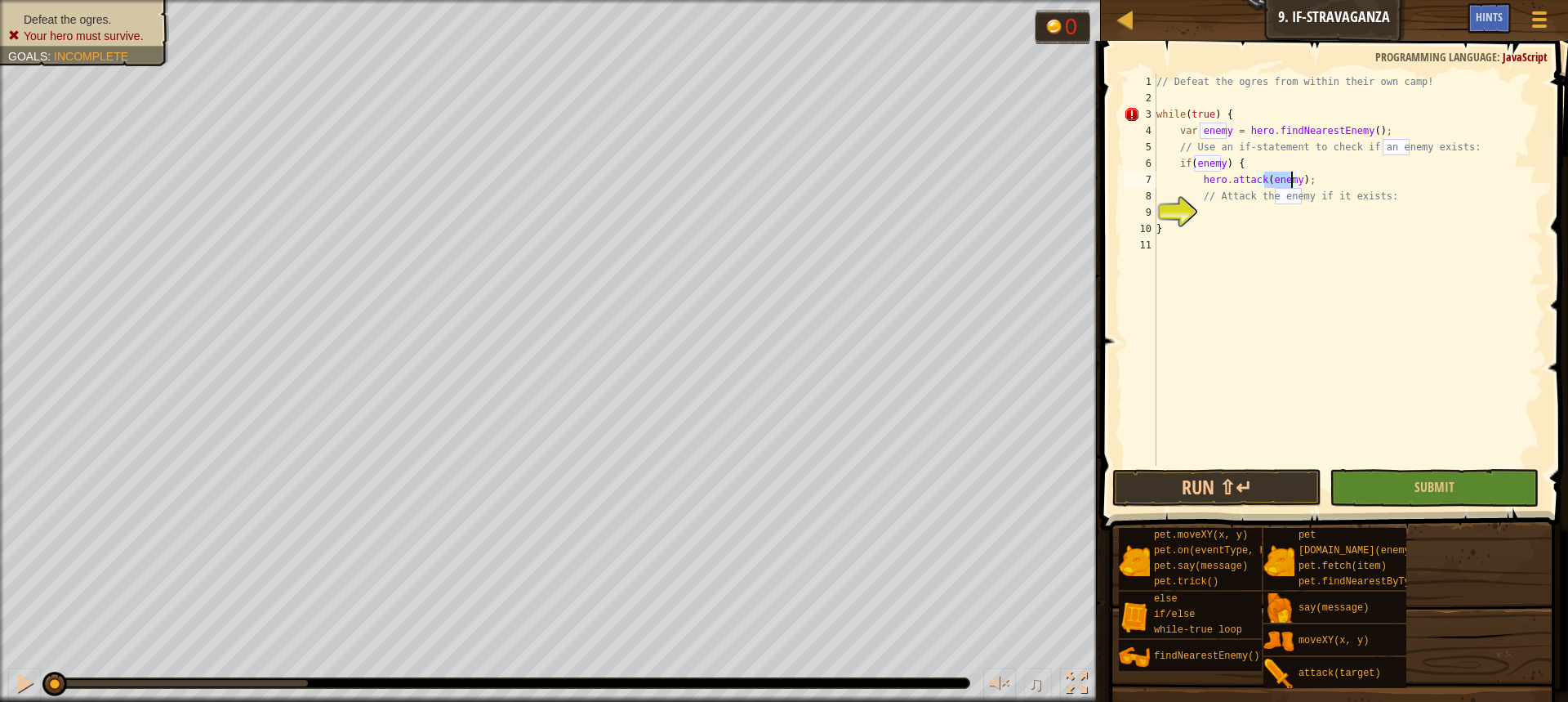
click at [1340, 180] on div "// Defeat the ogres from within their own camp! while ( true ) { var enemy = he…" at bounding box center [1348, 286] width 390 height 425
type textarea "}"
click at [1331, 315] on div "// Defeat the ogres from within their own camp! while ( true ) { var enemy = he…" at bounding box center [1348, 286] width 390 height 425
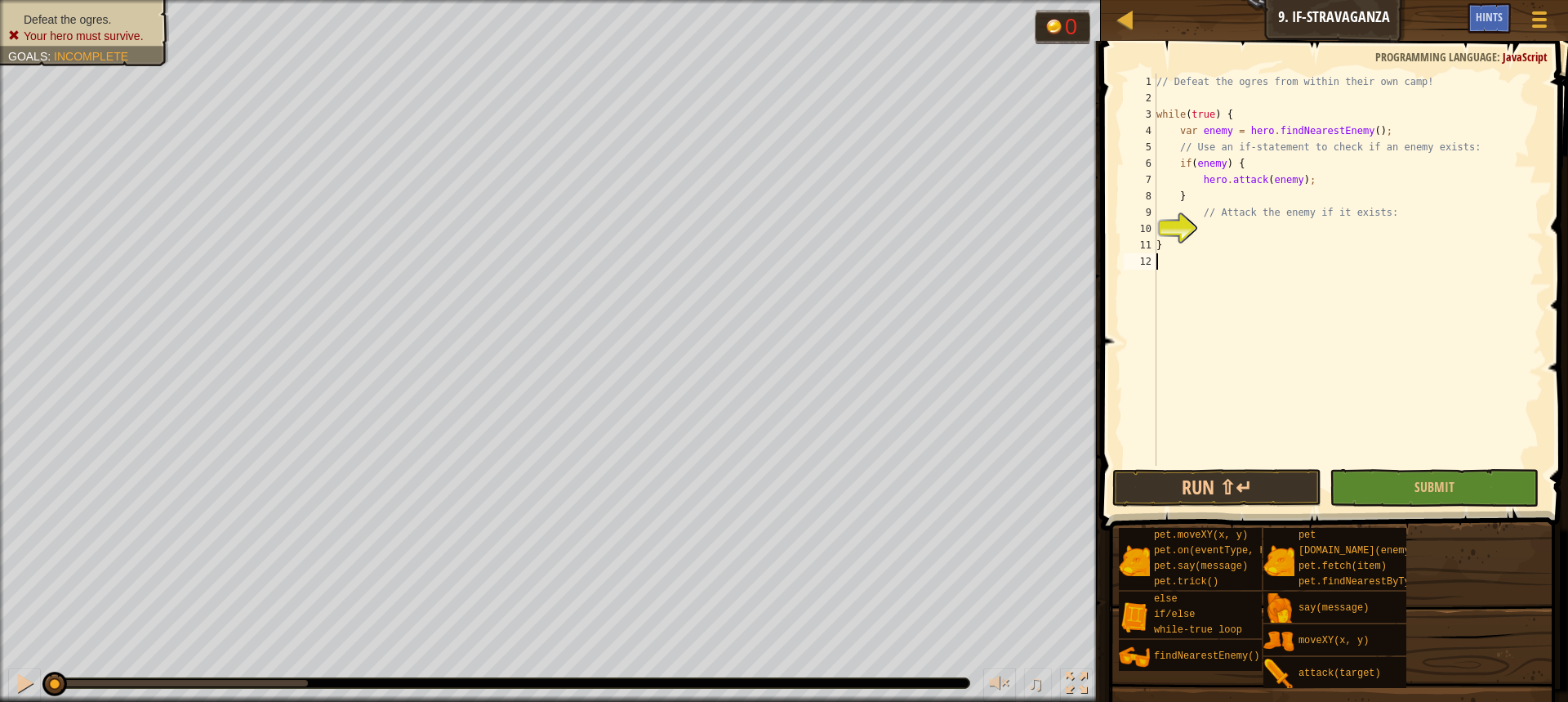
scroll to position [7, 0]
click at [1424, 491] on span "Submit" at bounding box center [1435, 487] width 40 height 18
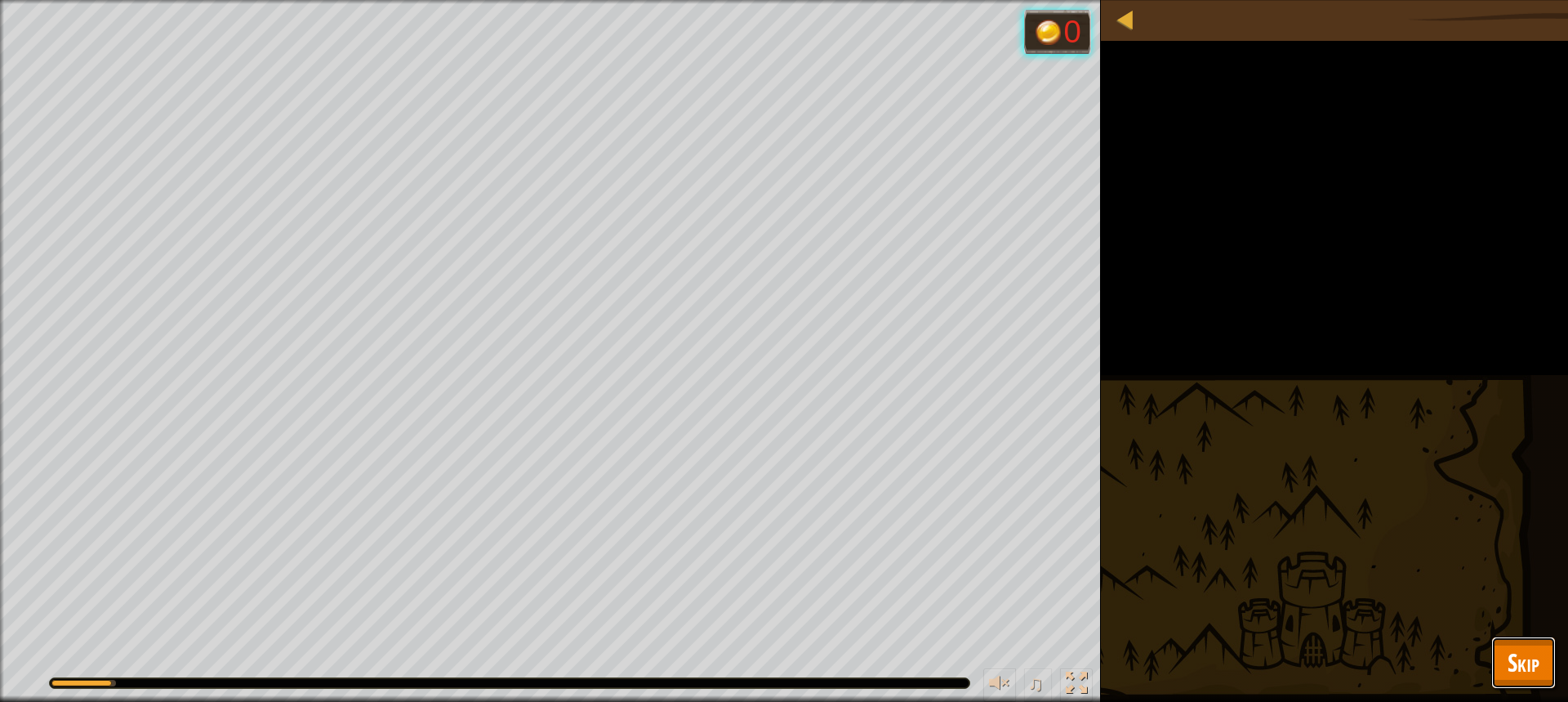
click at [1523, 663] on span "Skip" at bounding box center [1523, 662] width 32 height 34
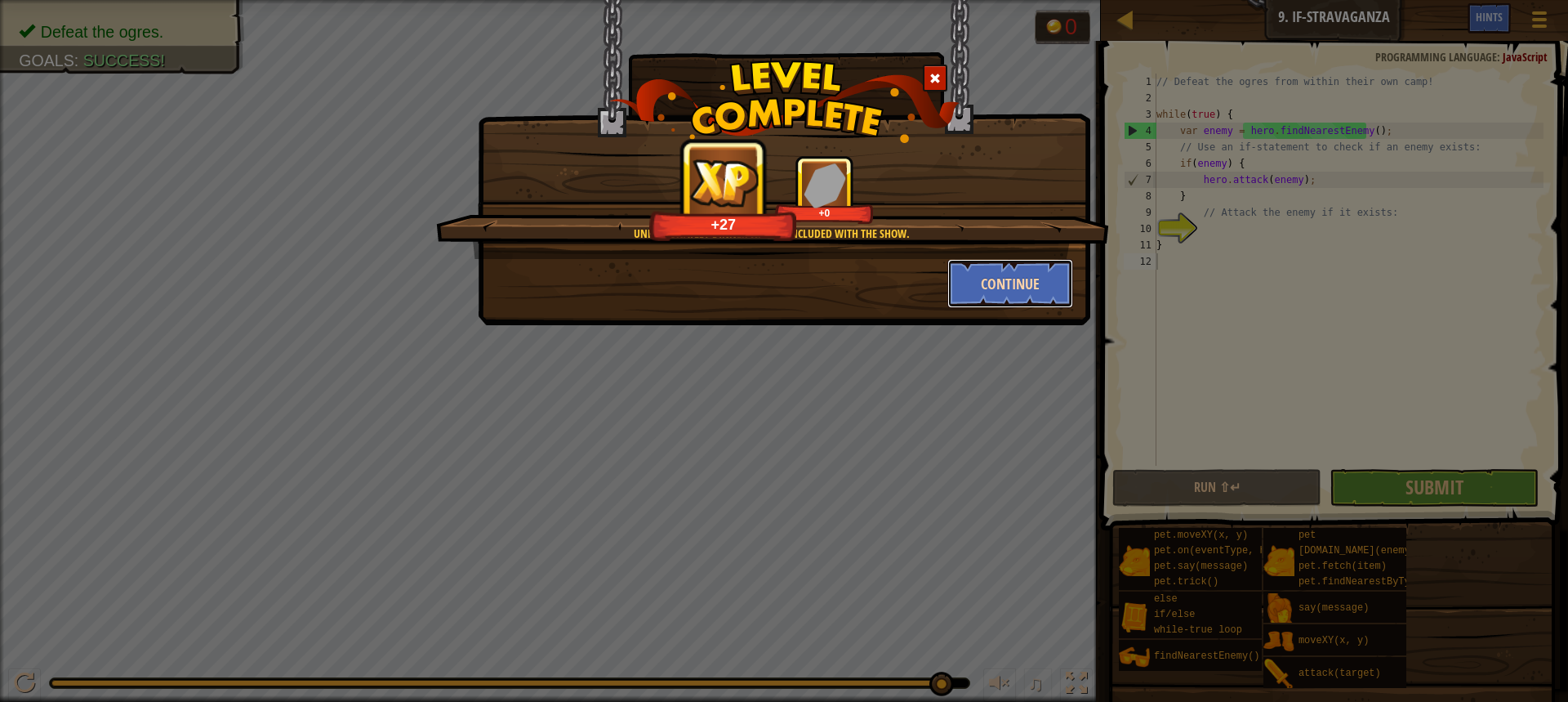
click at [995, 291] on button "Continue" at bounding box center [1010, 283] width 126 height 49
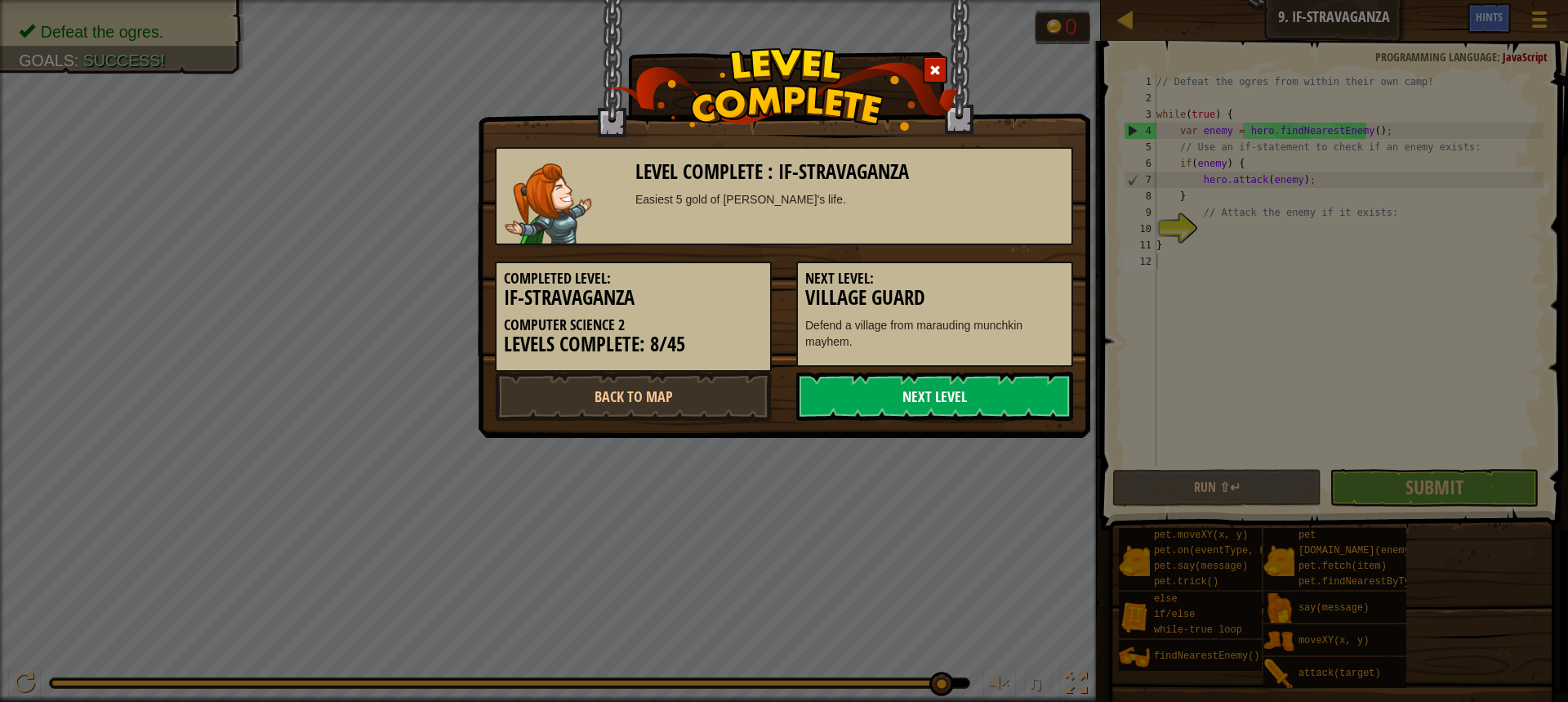
click at [981, 393] on link "Next Level" at bounding box center [934, 396] width 277 height 49
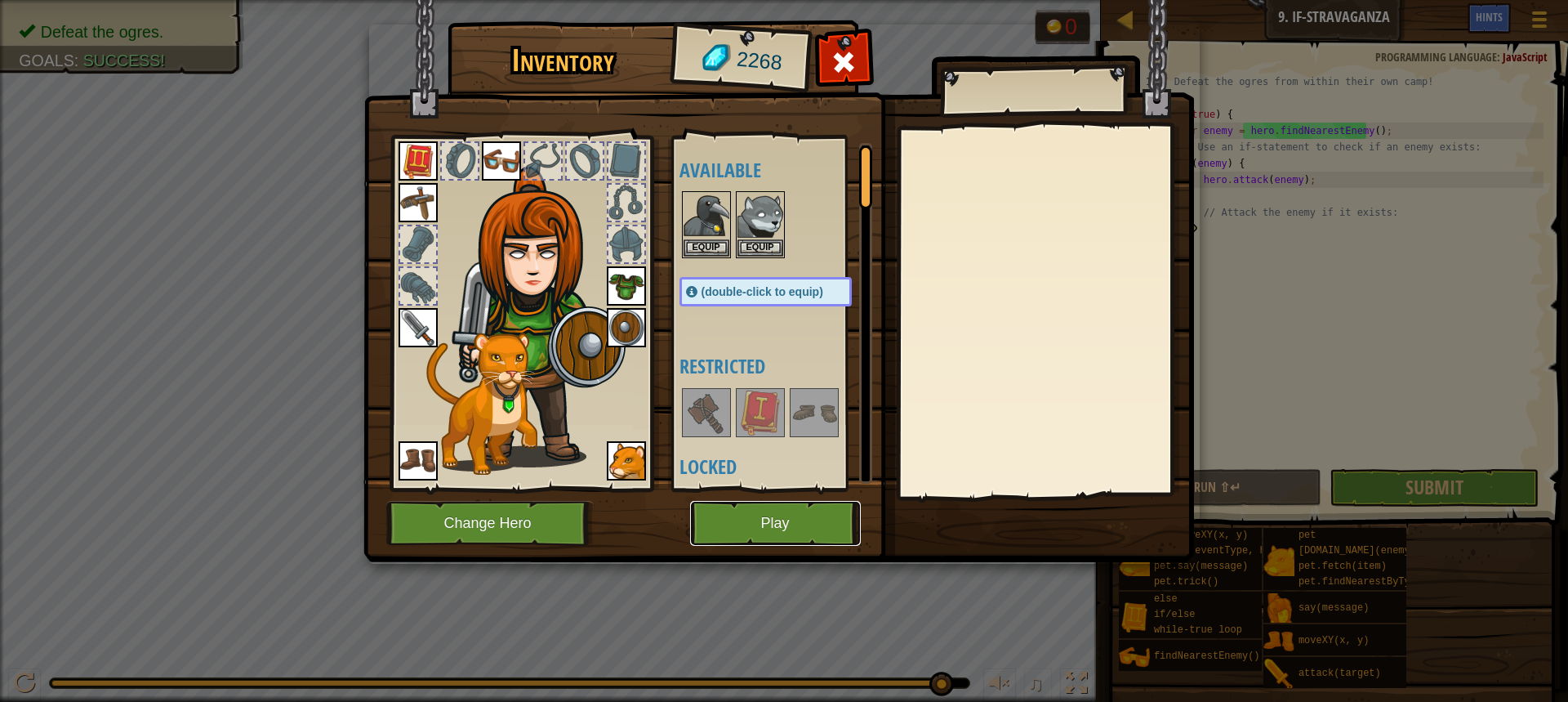
click at [748, 513] on button "Play" at bounding box center [775, 522] width 171 height 44
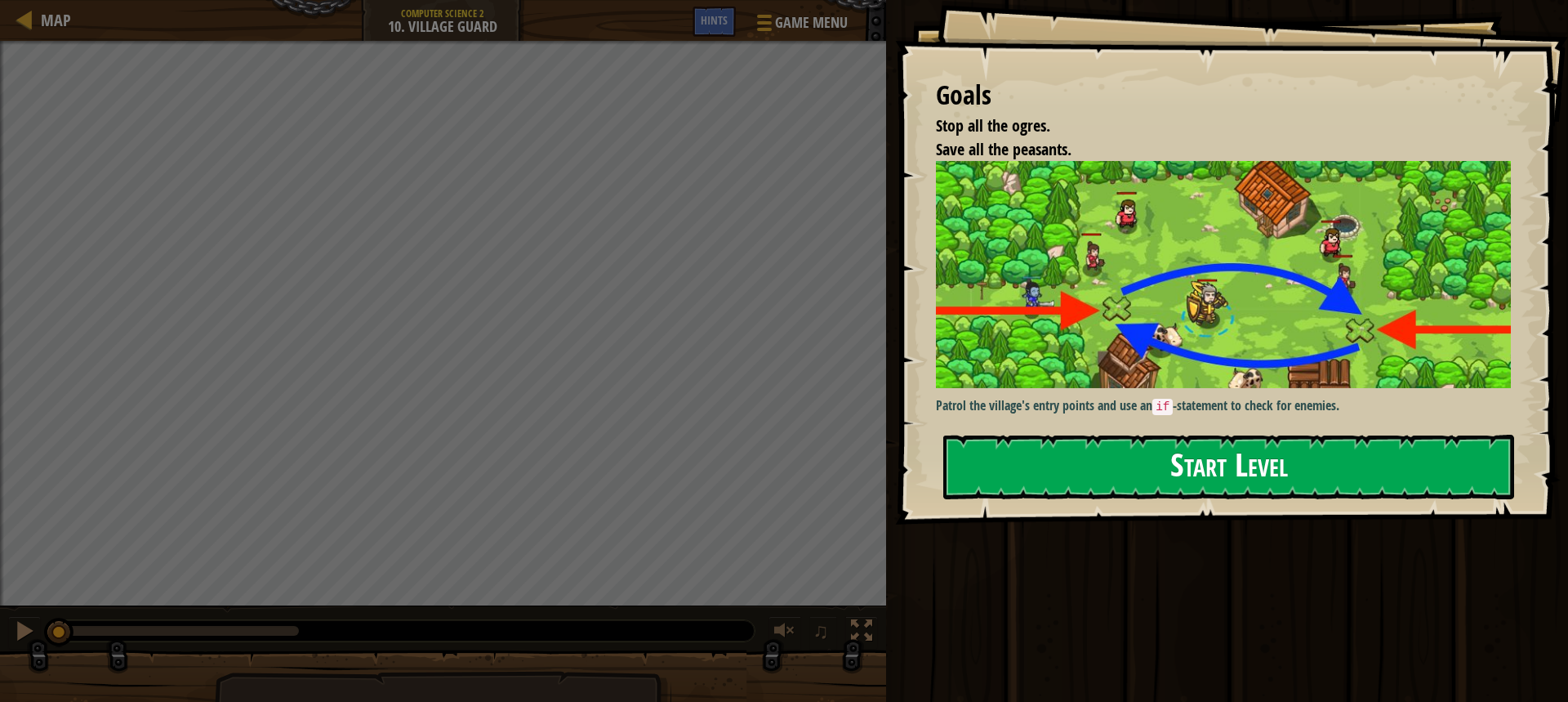
click at [1136, 461] on button "Start Level" at bounding box center [1228, 467] width 571 height 64
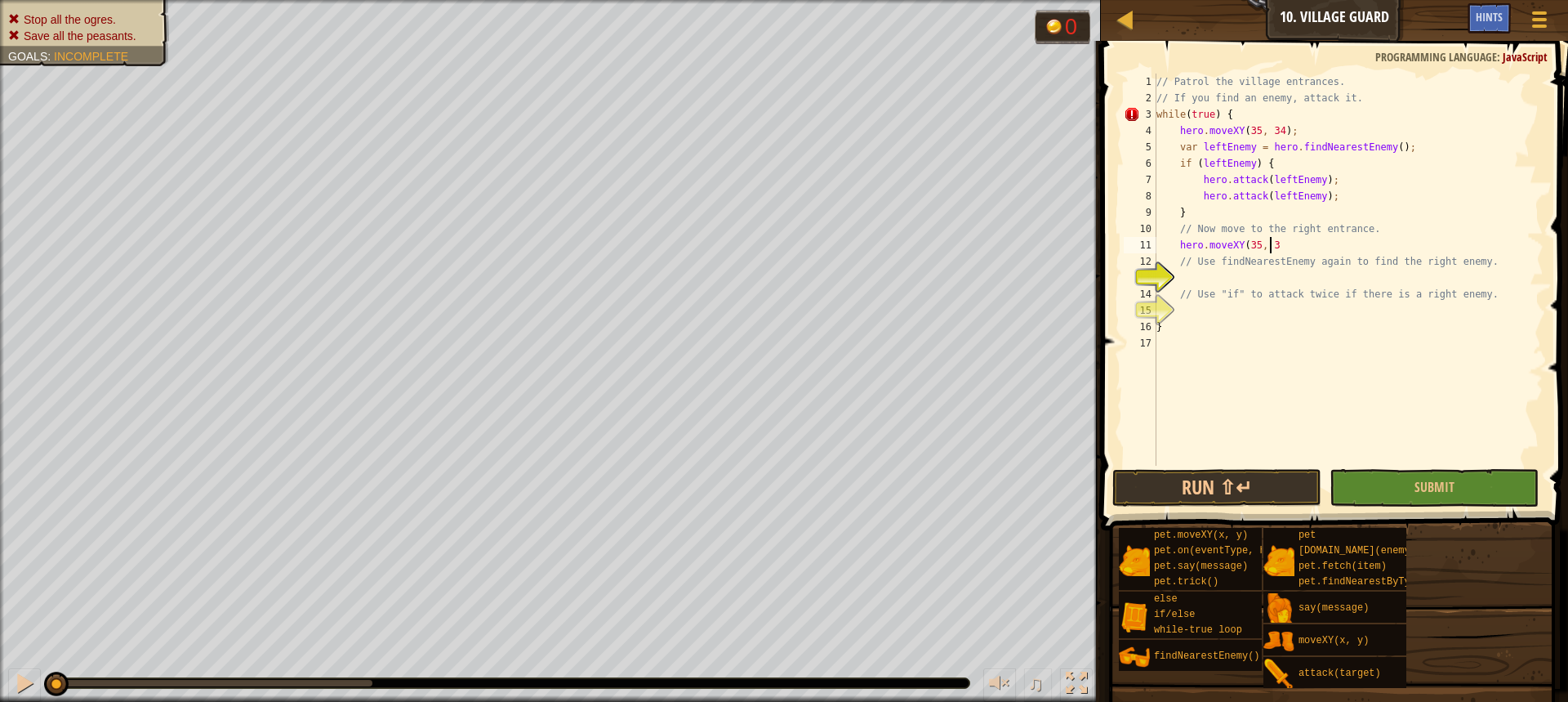
scroll to position [7, 9]
type textarea "hero.moveXY(35, 34);"
click at [1279, 281] on div "// Patrol the village entrances. // If you find an enemy, attack it. while ( tr…" at bounding box center [1348, 286] width 390 height 425
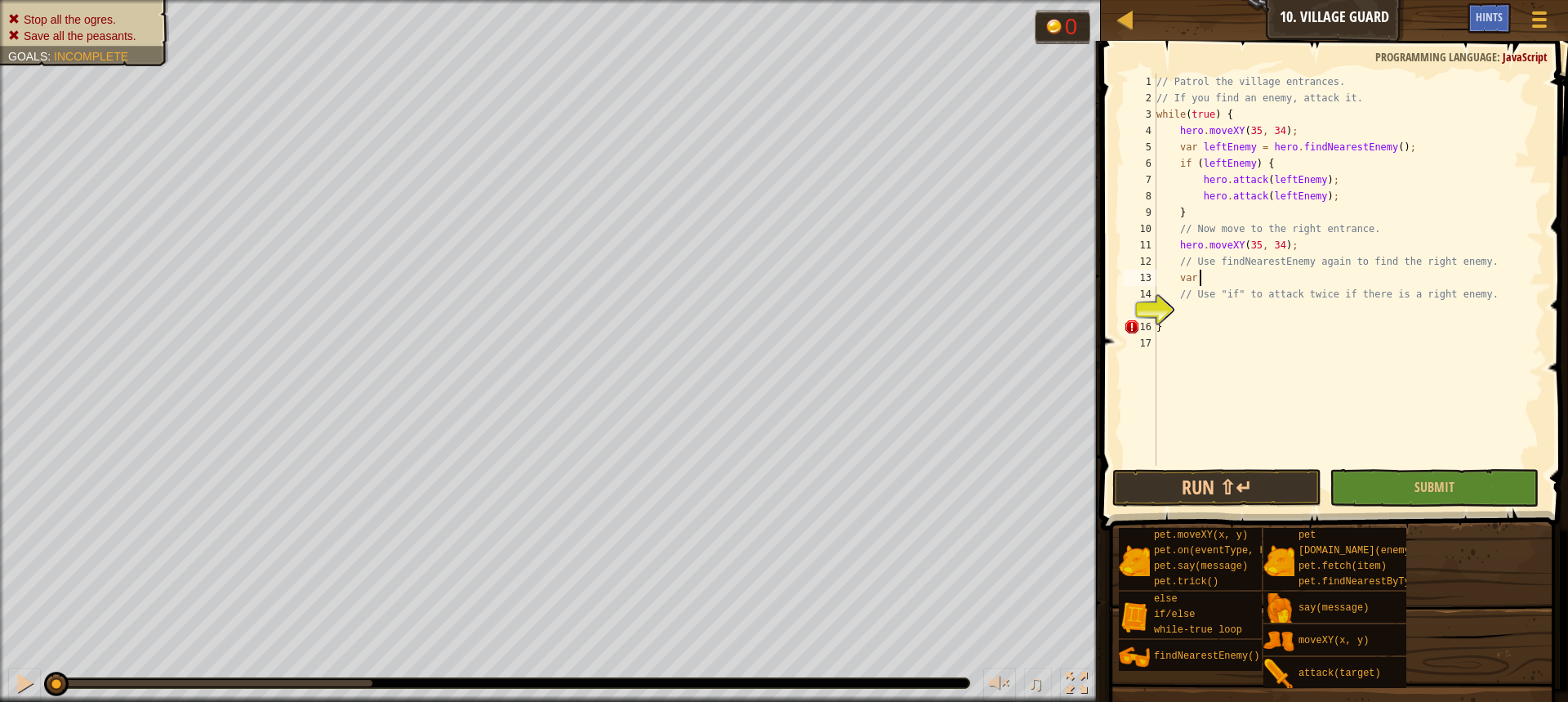
type textarea "var e"
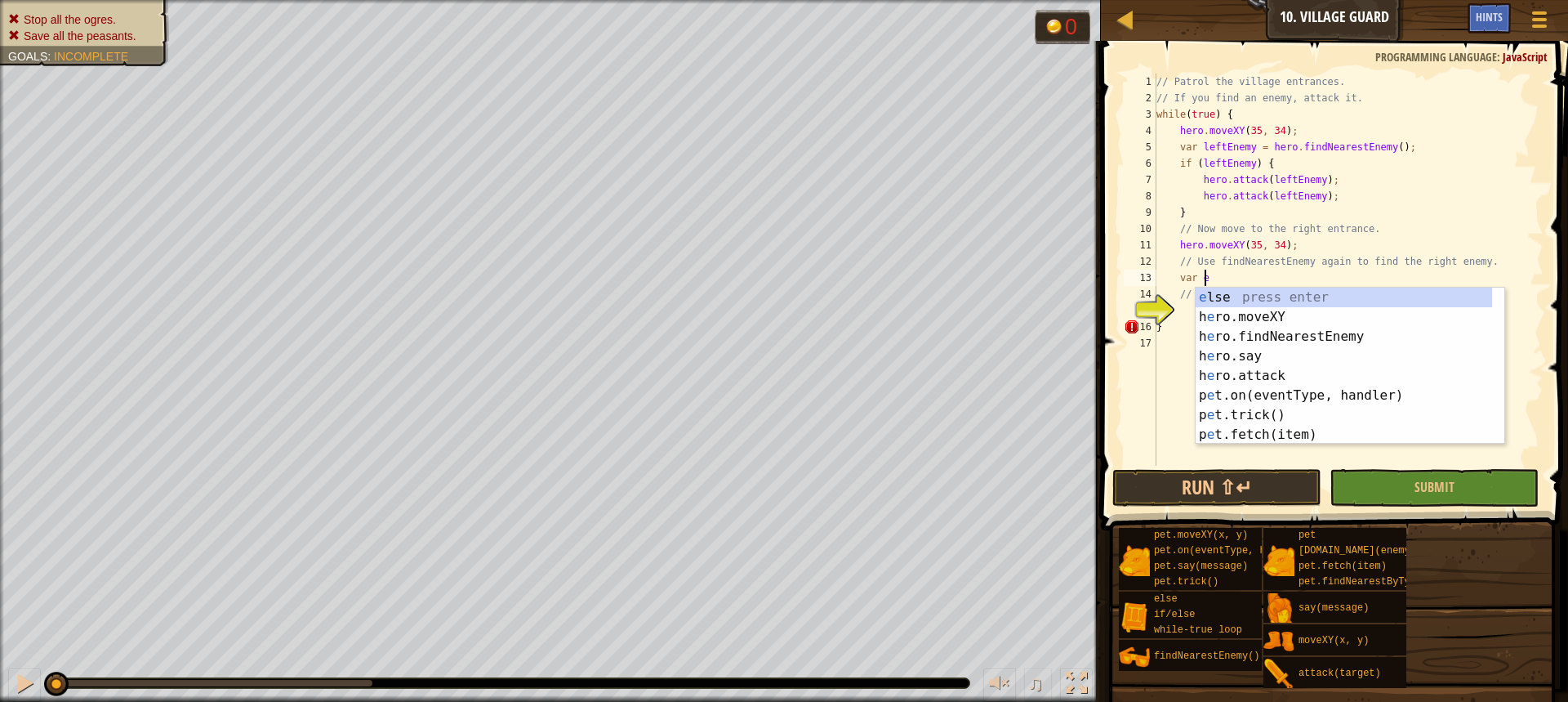
scroll to position [7, 3]
click at [1259, 329] on div "e lse press enter h e ro.moveXY press enter h e ro.findNearestEnemy press enter…" at bounding box center [1344, 386] width 297 height 196
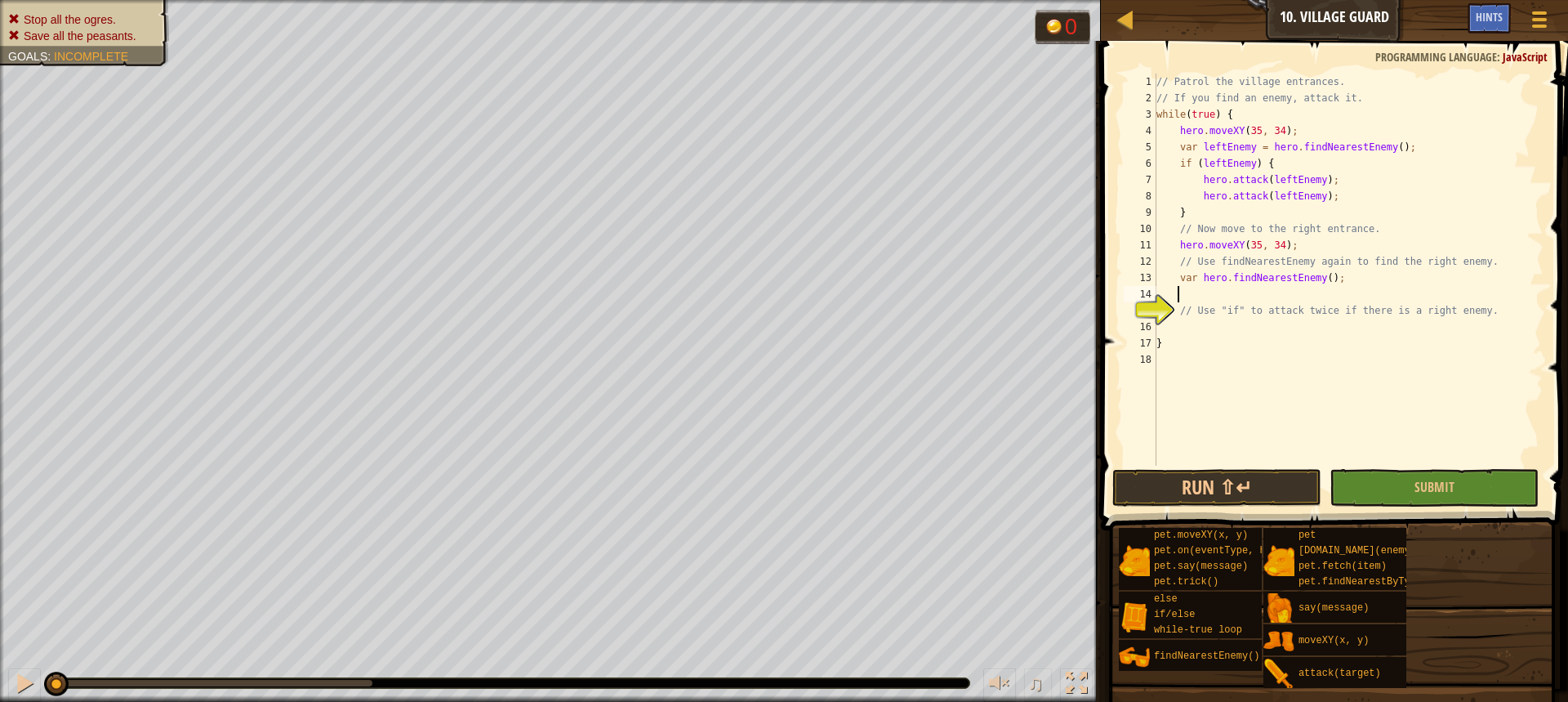
scroll to position [7, 1]
click at [1201, 284] on div "// Patrol the village entrances. // If you find an enemy, attack it. while ( tr…" at bounding box center [1348, 286] width 390 height 425
type textarea "var rightEnemy = hero.findNearestEnemy();"
click at [1228, 298] on div "// Patrol the village entrances. // If you find an enemy, attack it. while ( tr…" at bounding box center [1348, 286] width 390 height 425
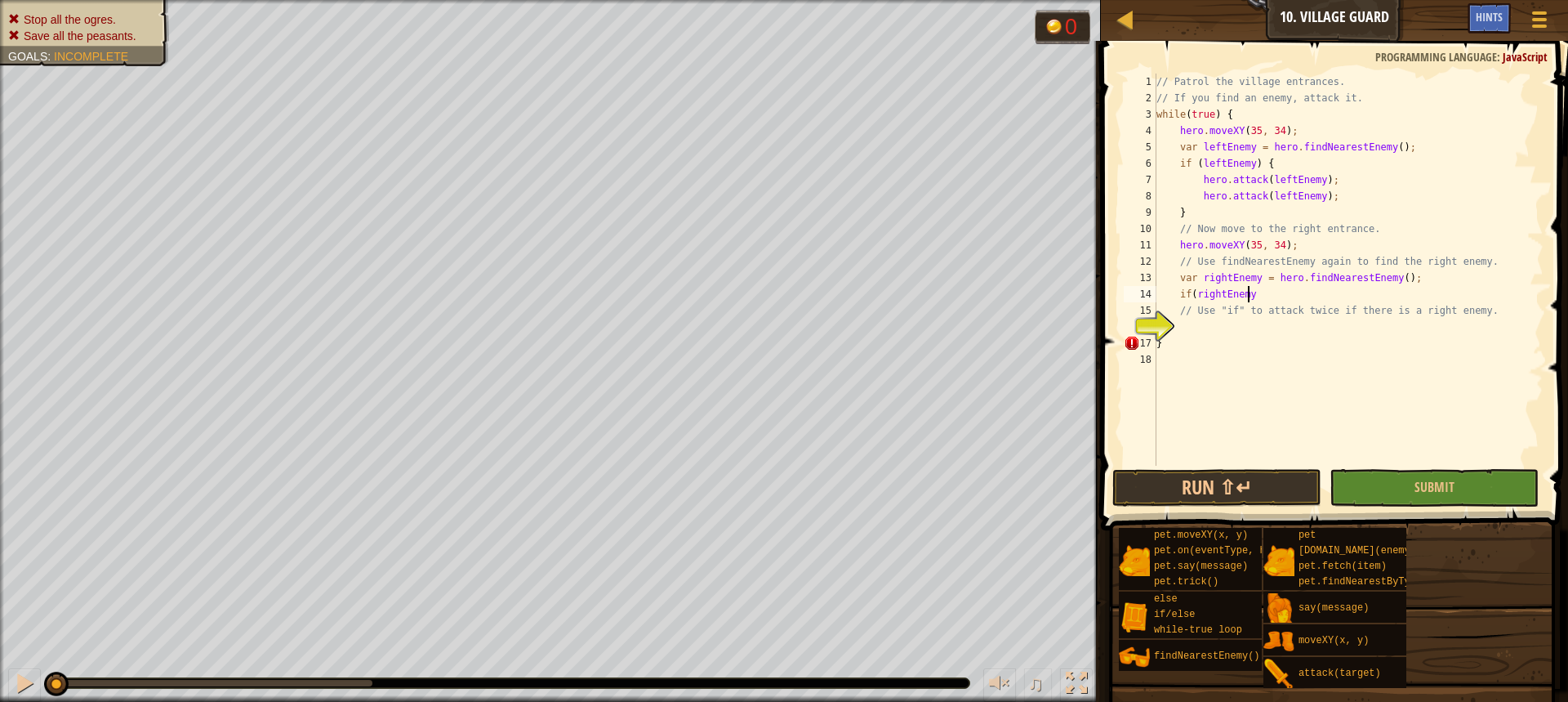
scroll to position [7, 6]
type textarea "if(rightEnemy) {"
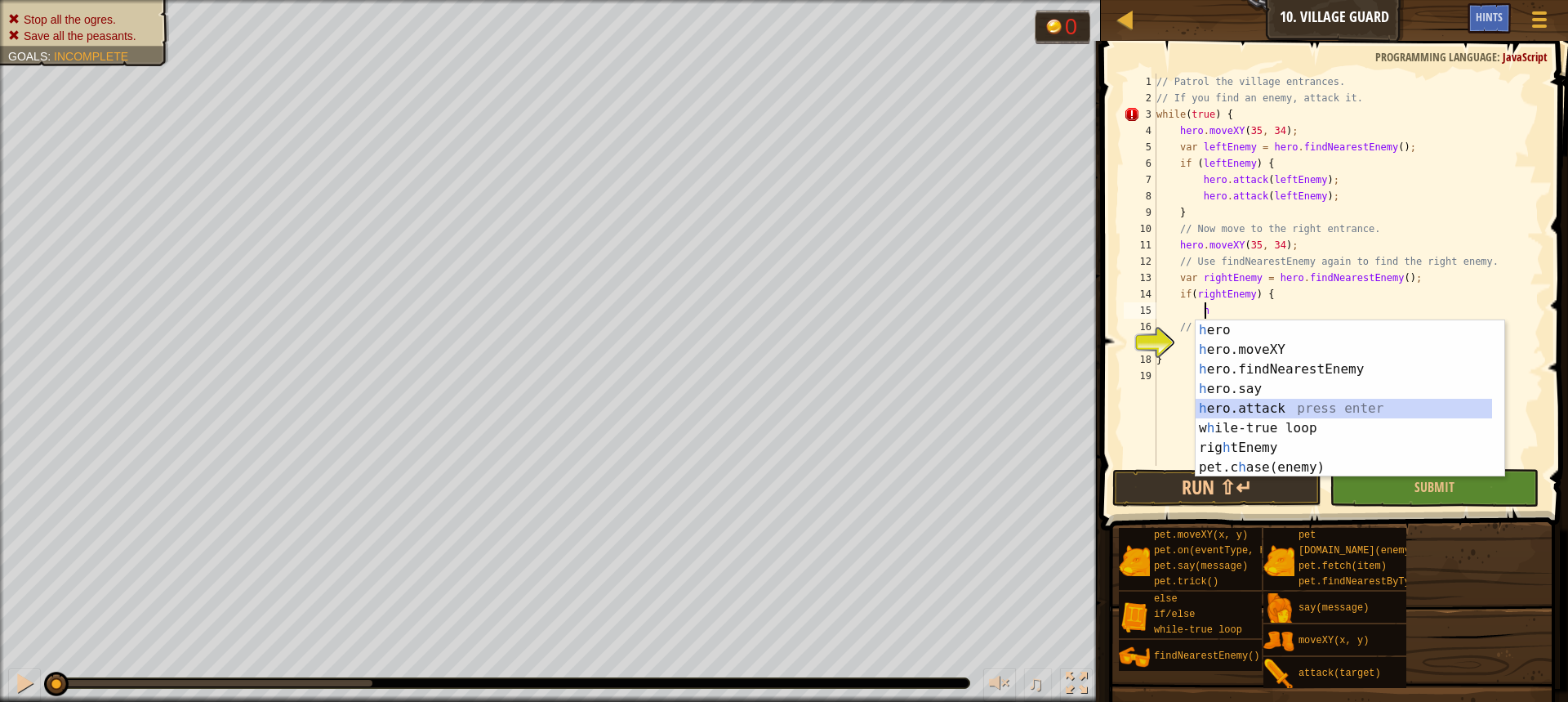
click at [1304, 410] on div "h ero press enter h ero.moveXY press enter h ero.findNearestEnemy press enter h…" at bounding box center [1350, 419] width 309 height 196
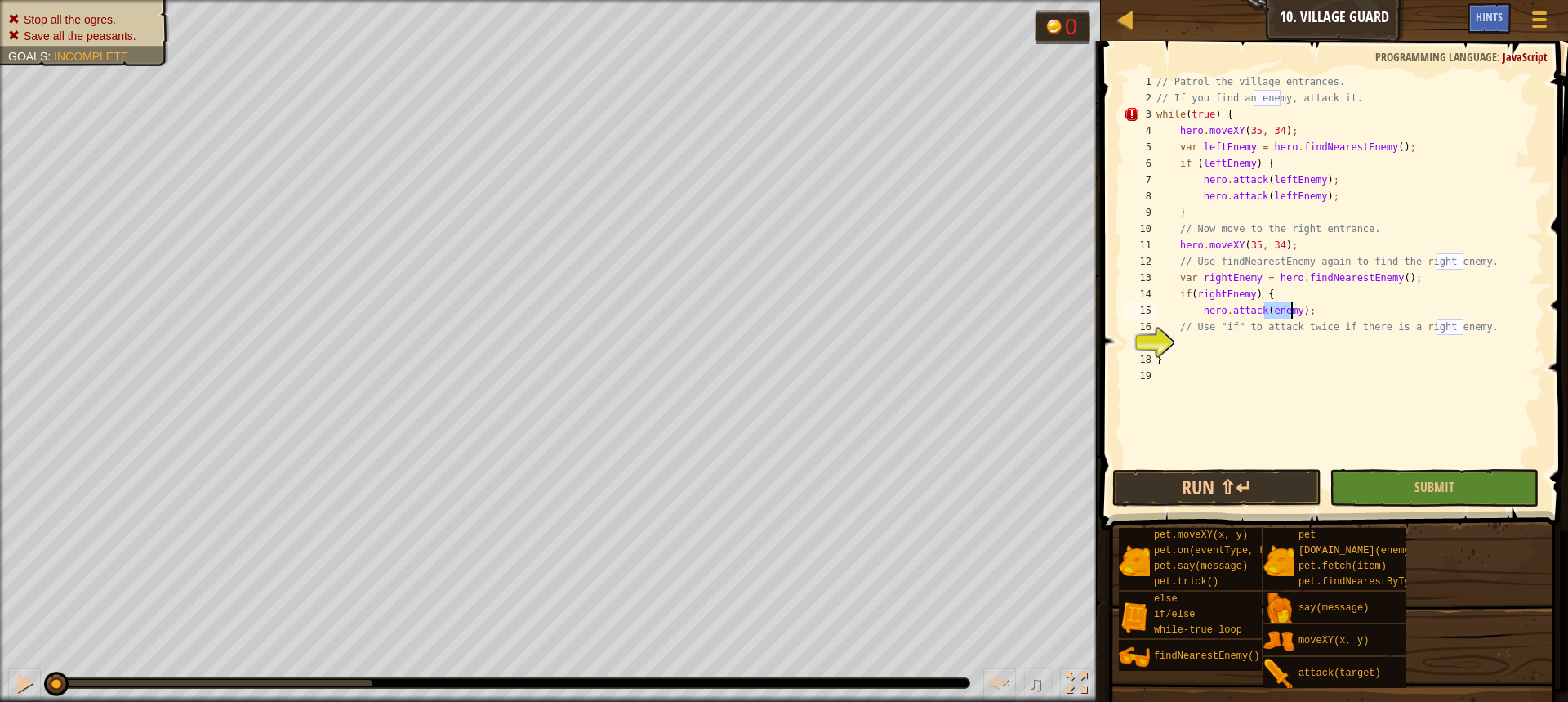
click at [1267, 311] on div "// Patrol the village entrances. // If you find an enemy, attack it. while ( tr…" at bounding box center [1348, 270] width 390 height 392
click at [1267, 311] on div "// Patrol the village entrances. // If you find an enemy, attack it. while ( tr…" at bounding box center [1348, 286] width 390 height 425
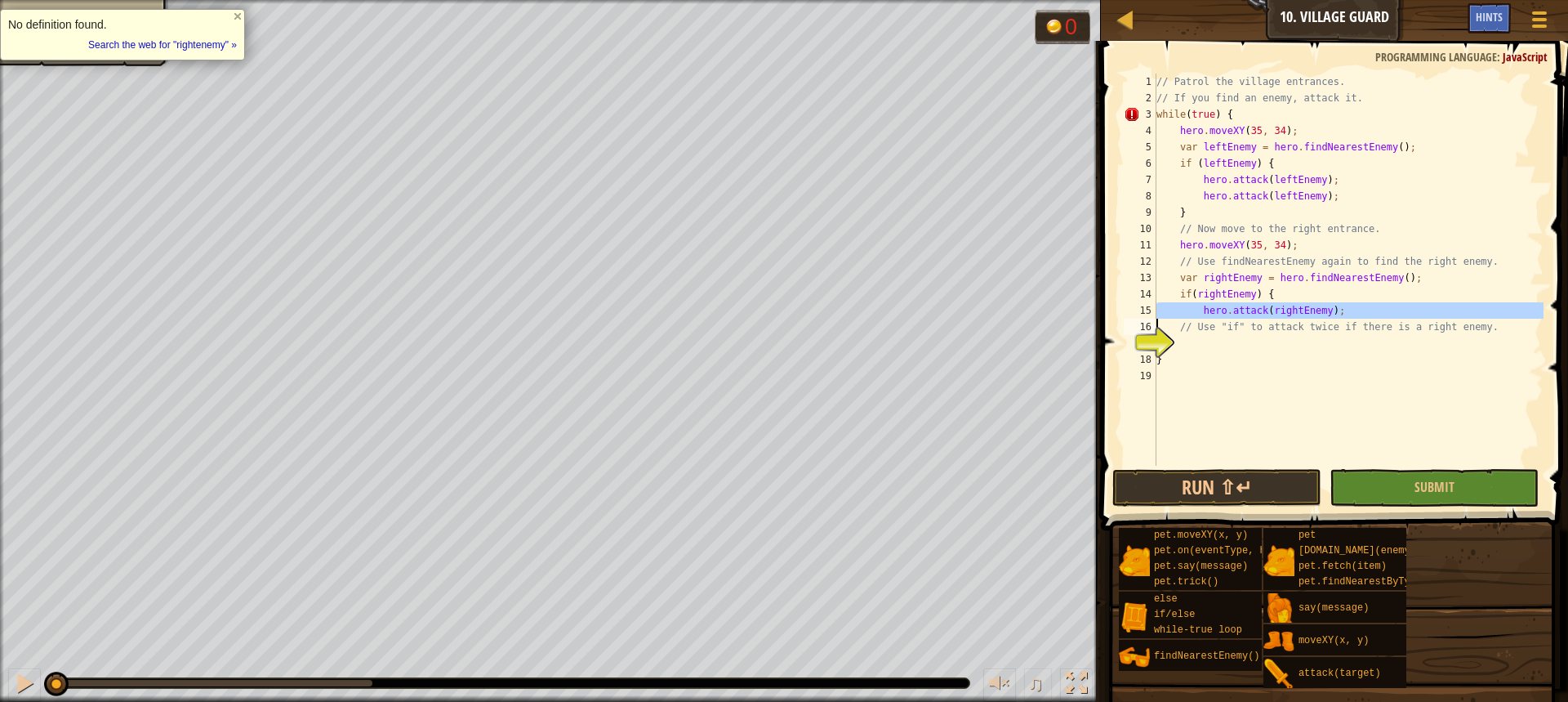
click at [1267, 311] on div "// Patrol the village entrances. // If you find an enemy, attack it. while ( tr…" at bounding box center [1348, 286] width 390 height 425
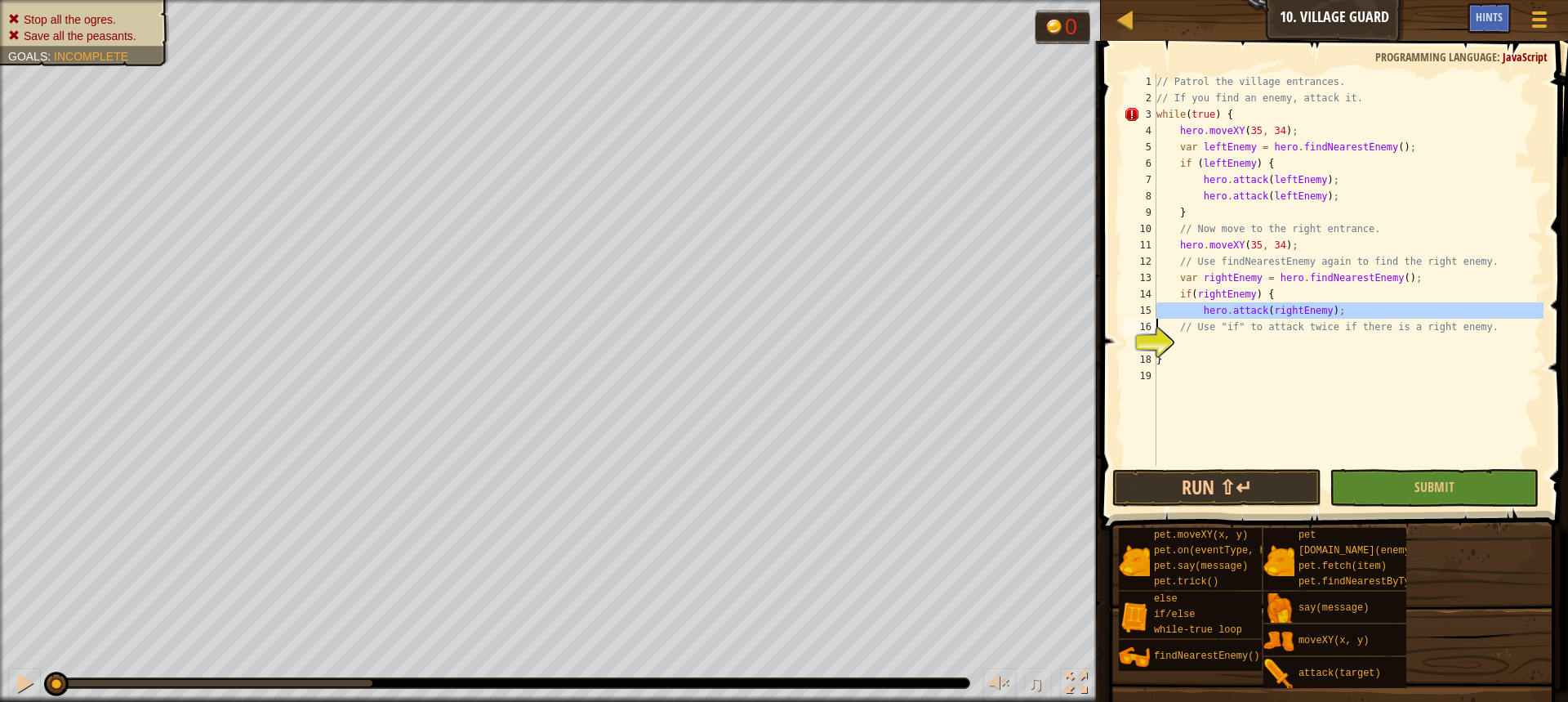
click at [1336, 310] on div "// Patrol the village entrances. // If you find an enemy, attack it. while ( tr…" at bounding box center [1348, 270] width 390 height 392
type textarea "hero.attack(rightEnemy);"
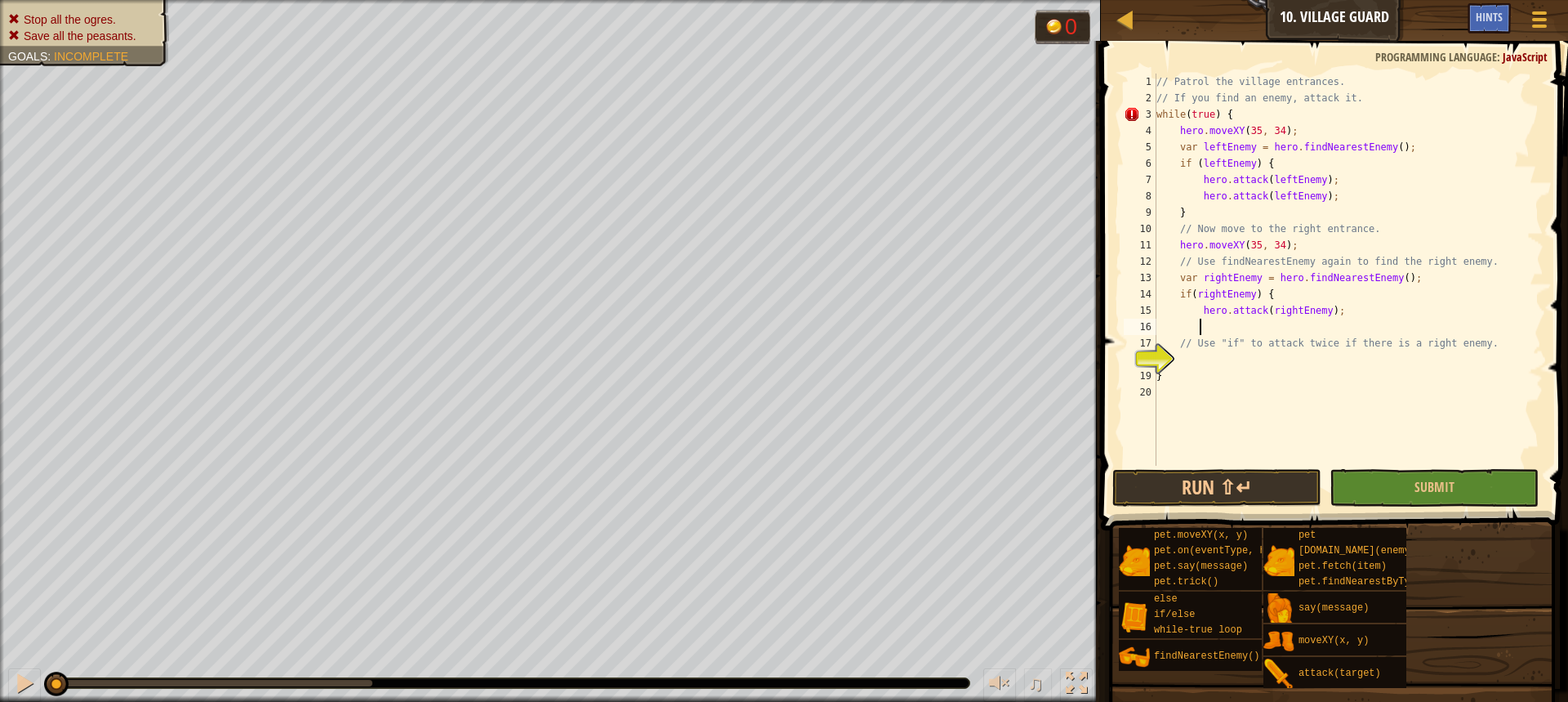
paste textarea
click at [1246, 325] on div "// Patrol the village entrances. // If you find an enemy, attack it. while ( tr…" at bounding box center [1348, 286] width 390 height 425
click at [1244, 325] on div "// Patrol the village entrances. // If you find an enemy, attack it. while ( tr…" at bounding box center [1348, 286] width 390 height 425
type textarea "hero.attack(rightEnemy);"
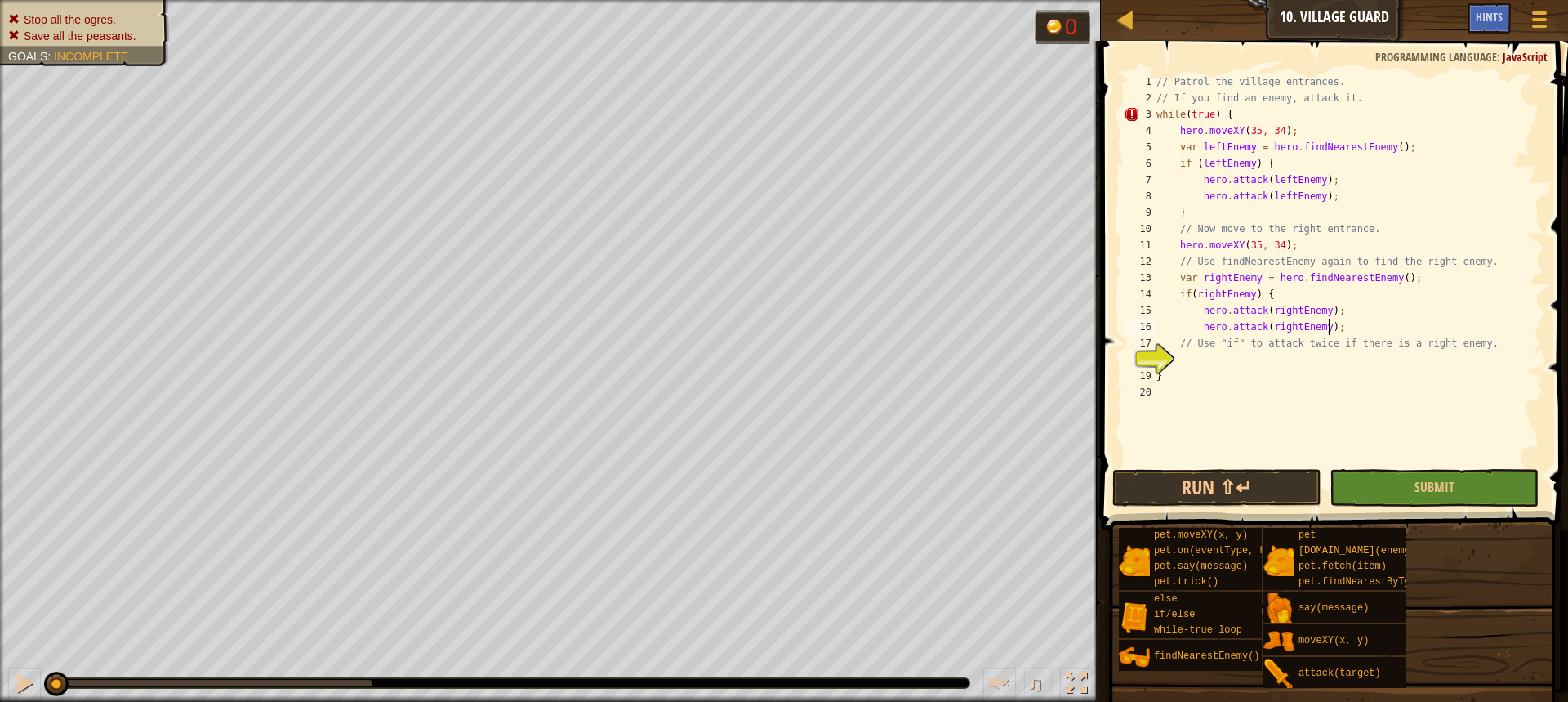
click at [1367, 331] on div "// Patrol the village entrances. // If you find an enemy, attack it. while ( tr…" at bounding box center [1348, 286] width 390 height 425
click at [1265, 361] on div "// Patrol the village entrances. // If you find an enemy, attack it. while ( tr…" at bounding box center [1348, 286] width 390 height 425
click at [1281, 484] on button "Run ⇧↵" at bounding box center [1217, 487] width 209 height 37
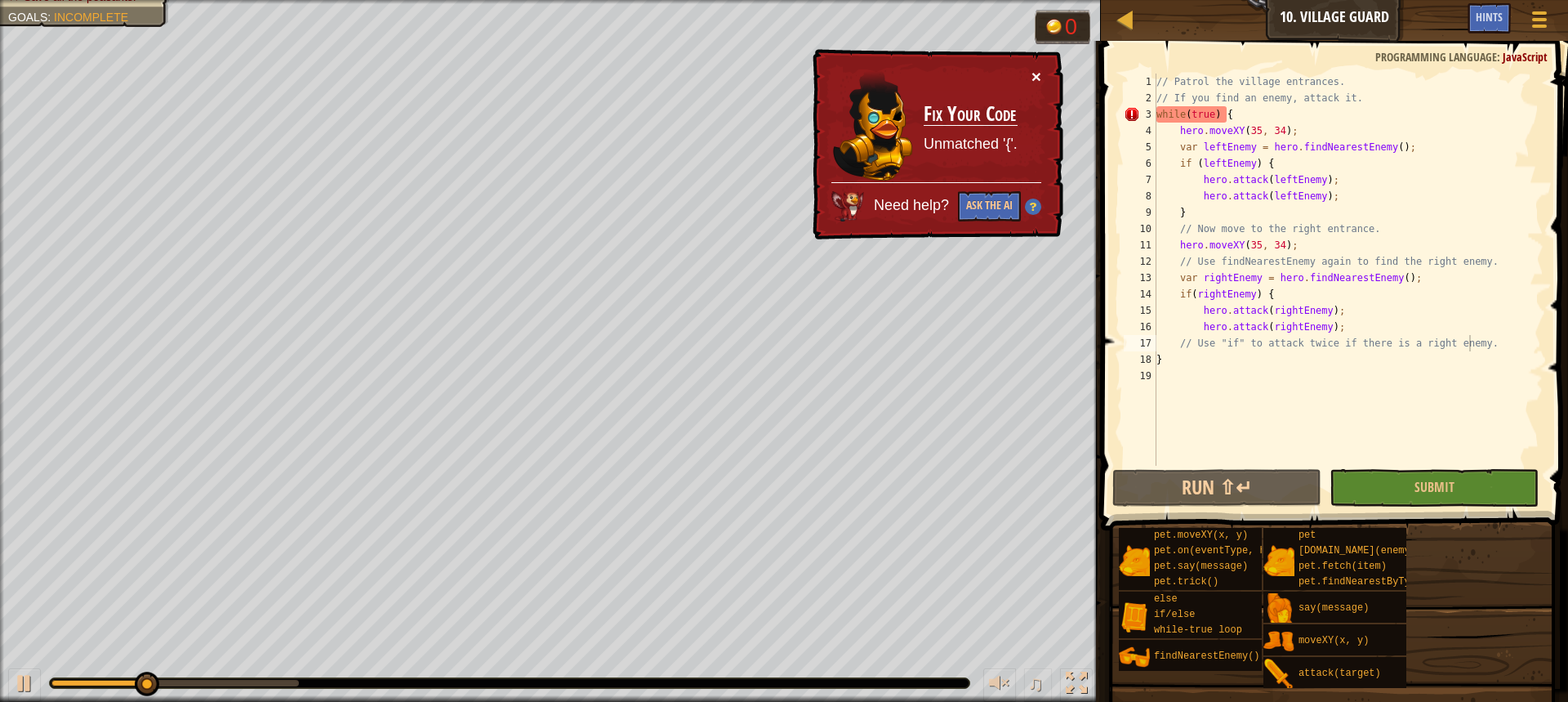
click at [1040, 74] on button "×" at bounding box center [1036, 76] width 10 height 17
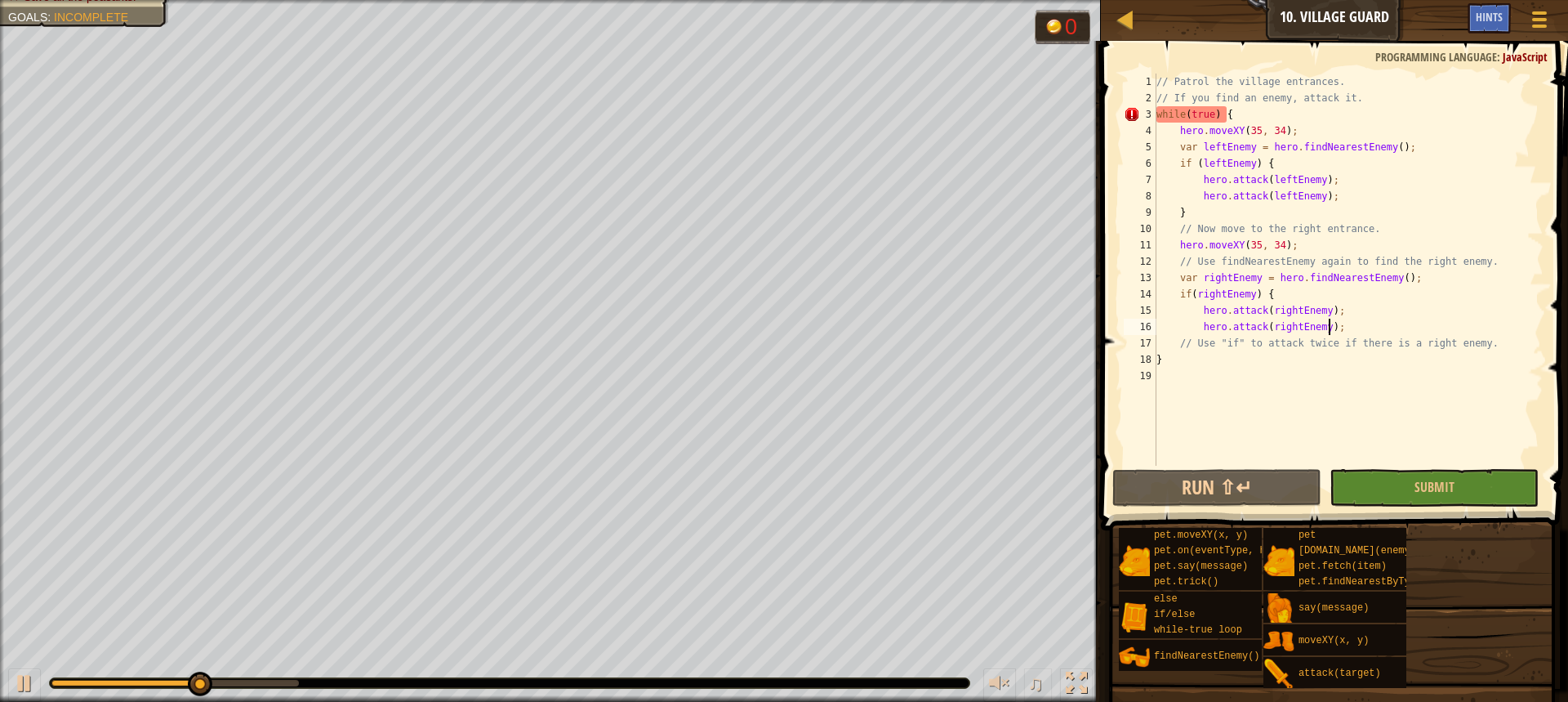
click at [1336, 324] on div "// Patrol the village entrances. // If you find an enemy, attack it. while ( tr…" at bounding box center [1348, 286] width 390 height 425
type textarea "hero.attack(rightEnemy);"
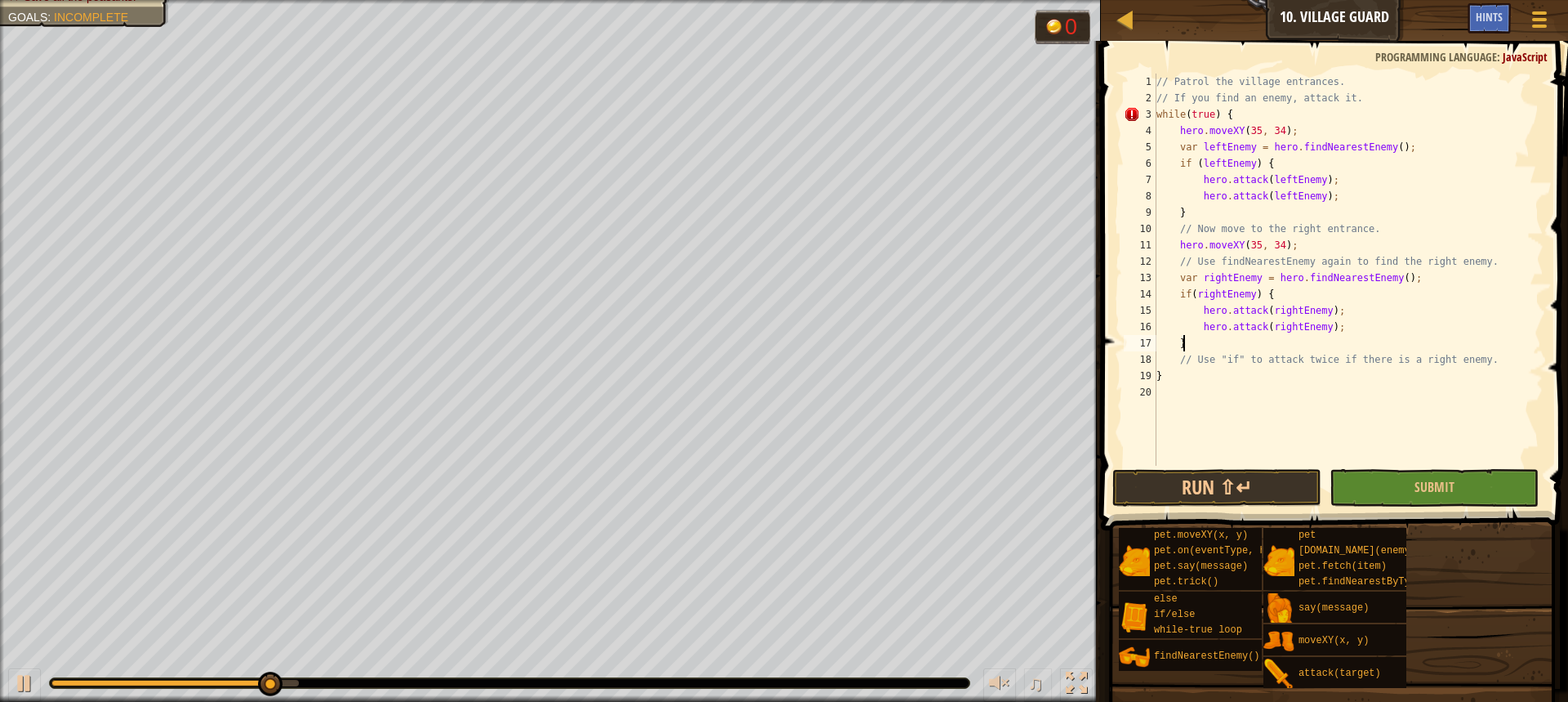
scroll to position [7, 3]
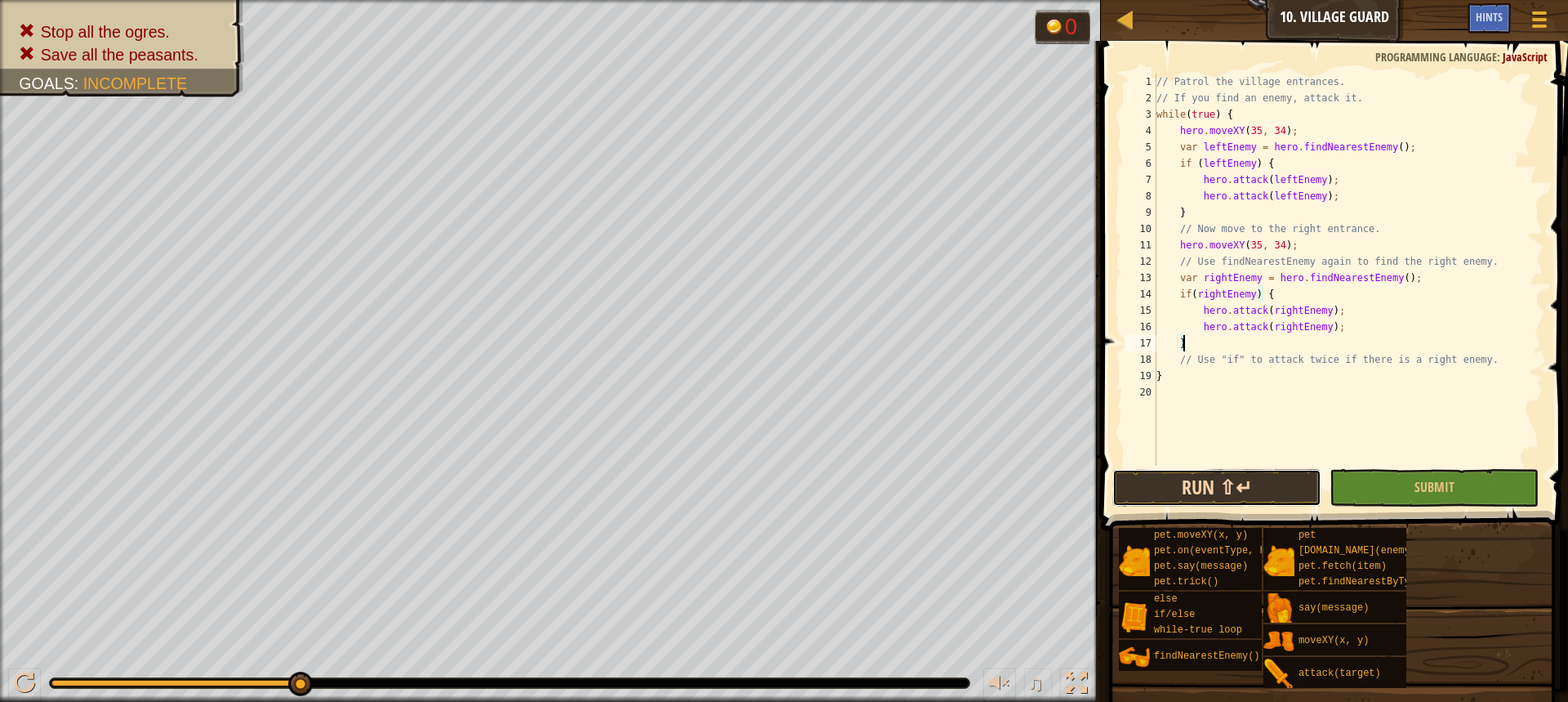
click at [1252, 477] on button "Run ⇧↵" at bounding box center [1217, 487] width 209 height 37
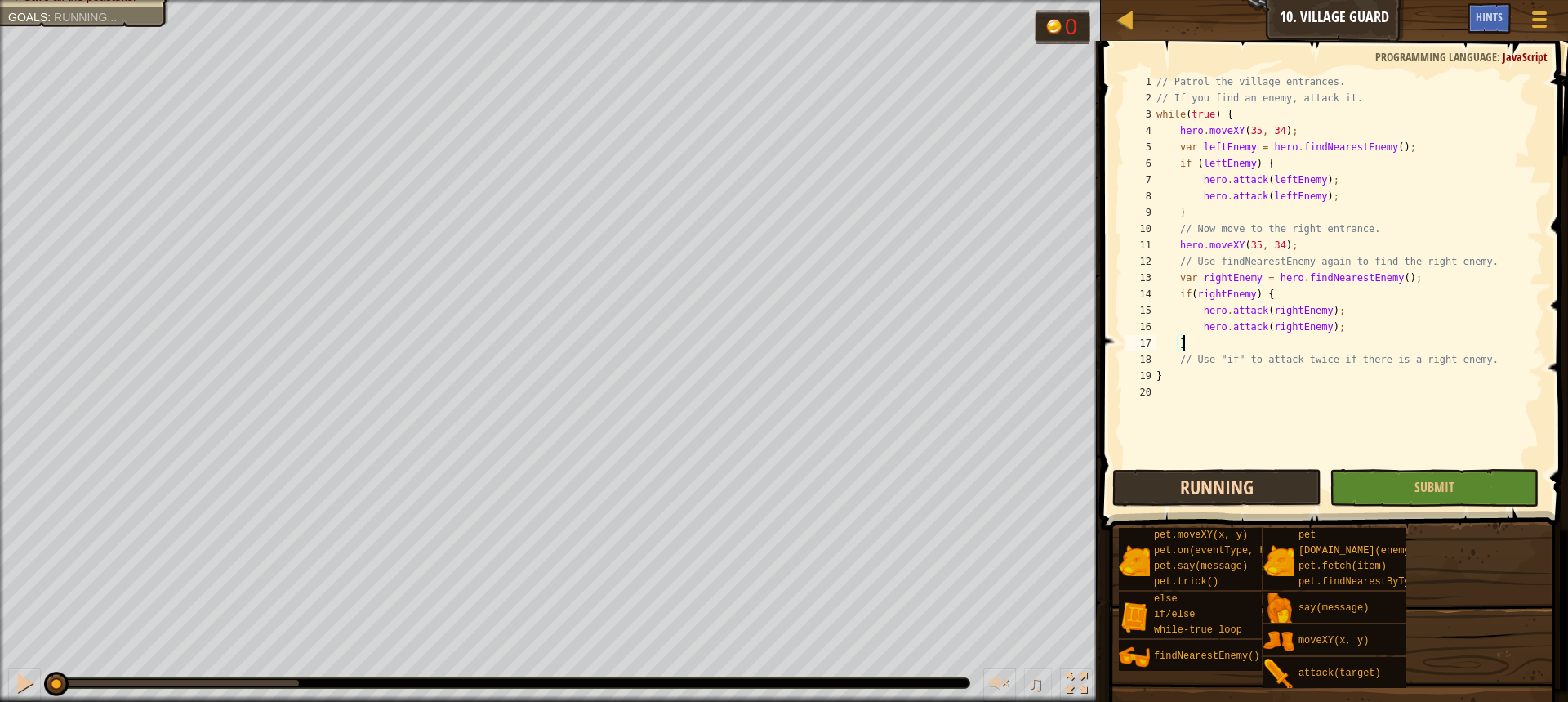
scroll to position [7, 2]
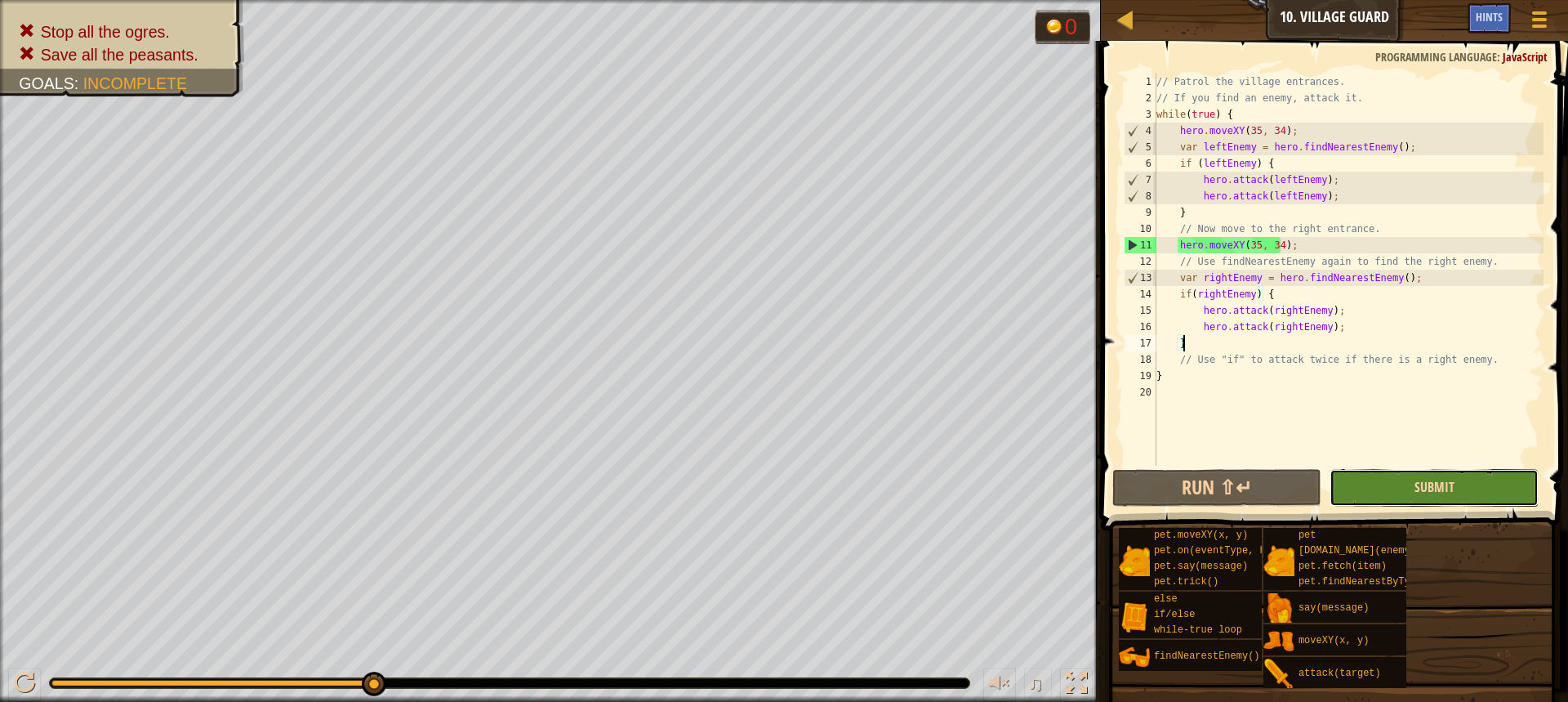
click at [1448, 484] on span "Submit" at bounding box center [1435, 487] width 40 height 18
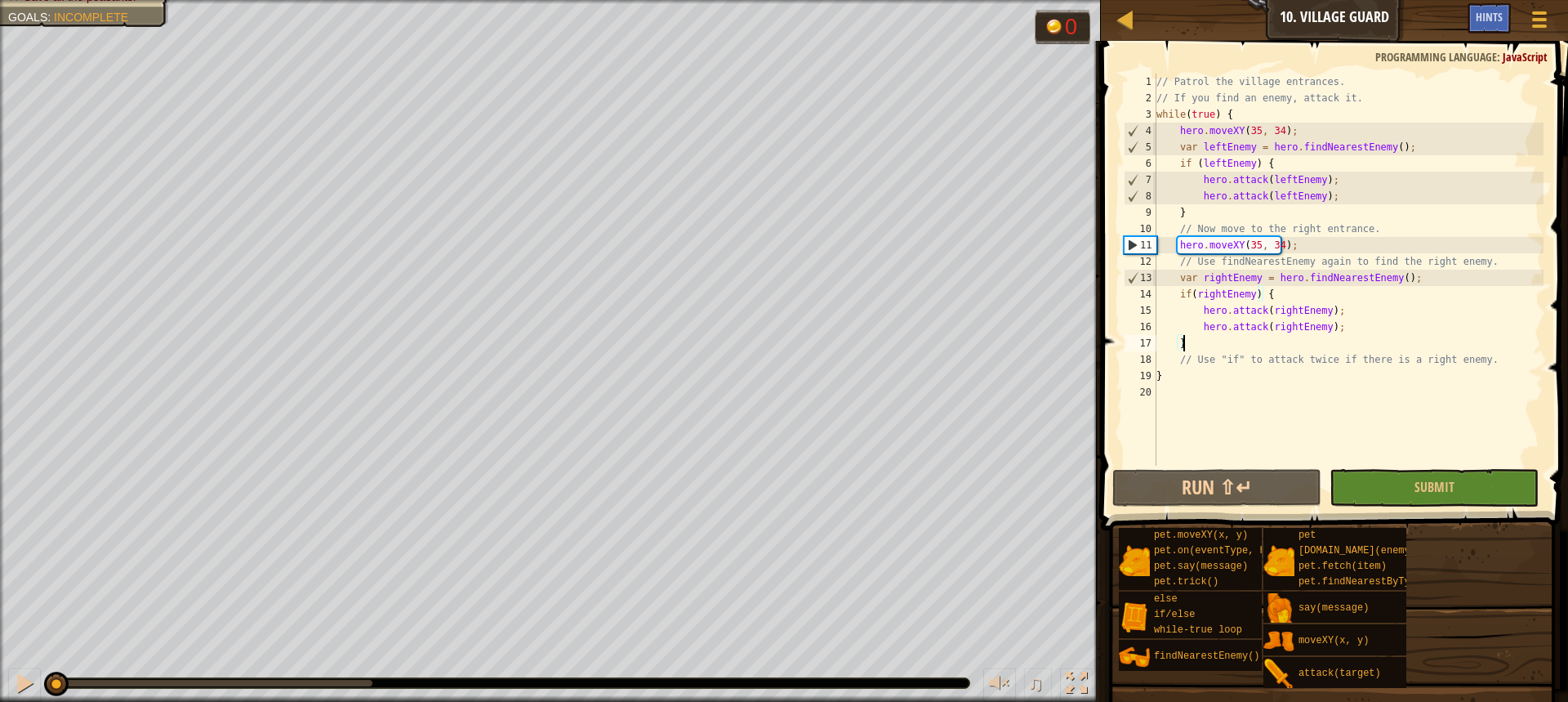
drag, startPoint x: 361, startPoint y: 681, endPoint x: 238, endPoint y: 663, distance: 124.3
click at [4, 0] on html "Map Computer Science 2 10. Village Guard Game Menu Done Hints 1 ההההההההההההההה…" at bounding box center [784, 0] width 1568 height 0
click at [1213, 380] on div "// Patrol the village entrances. // If you find an enemy, attack it. while ( tr…" at bounding box center [1348, 286] width 390 height 425
click at [1253, 252] on div "// Patrol the village entrances. // If you find an enemy, attack it. while ( tr…" at bounding box center [1348, 286] width 390 height 425
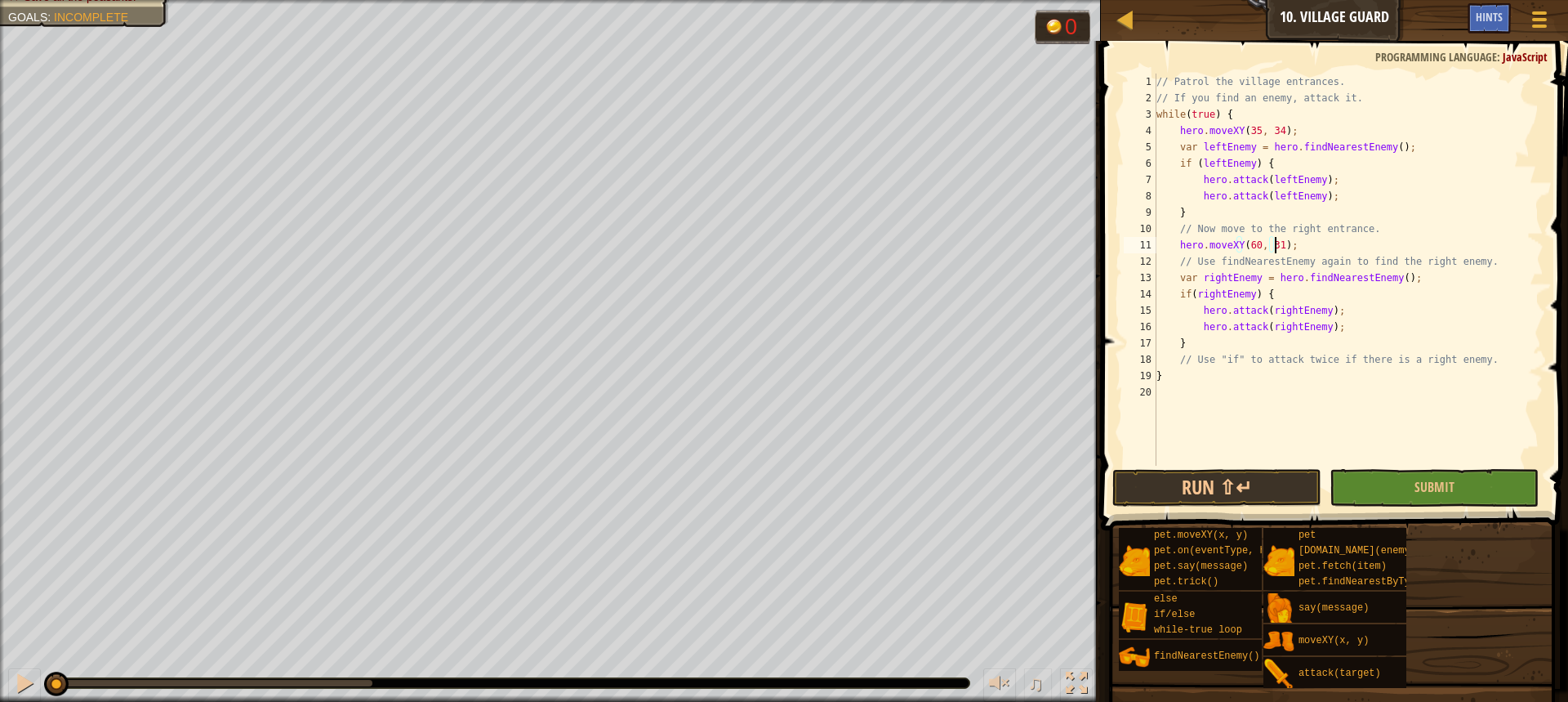
scroll to position [7, 10]
type textarea "hero.moveXY(60, 31);"
click at [1284, 497] on button "Run ⇧↵" at bounding box center [1217, 487] width 209 height 37
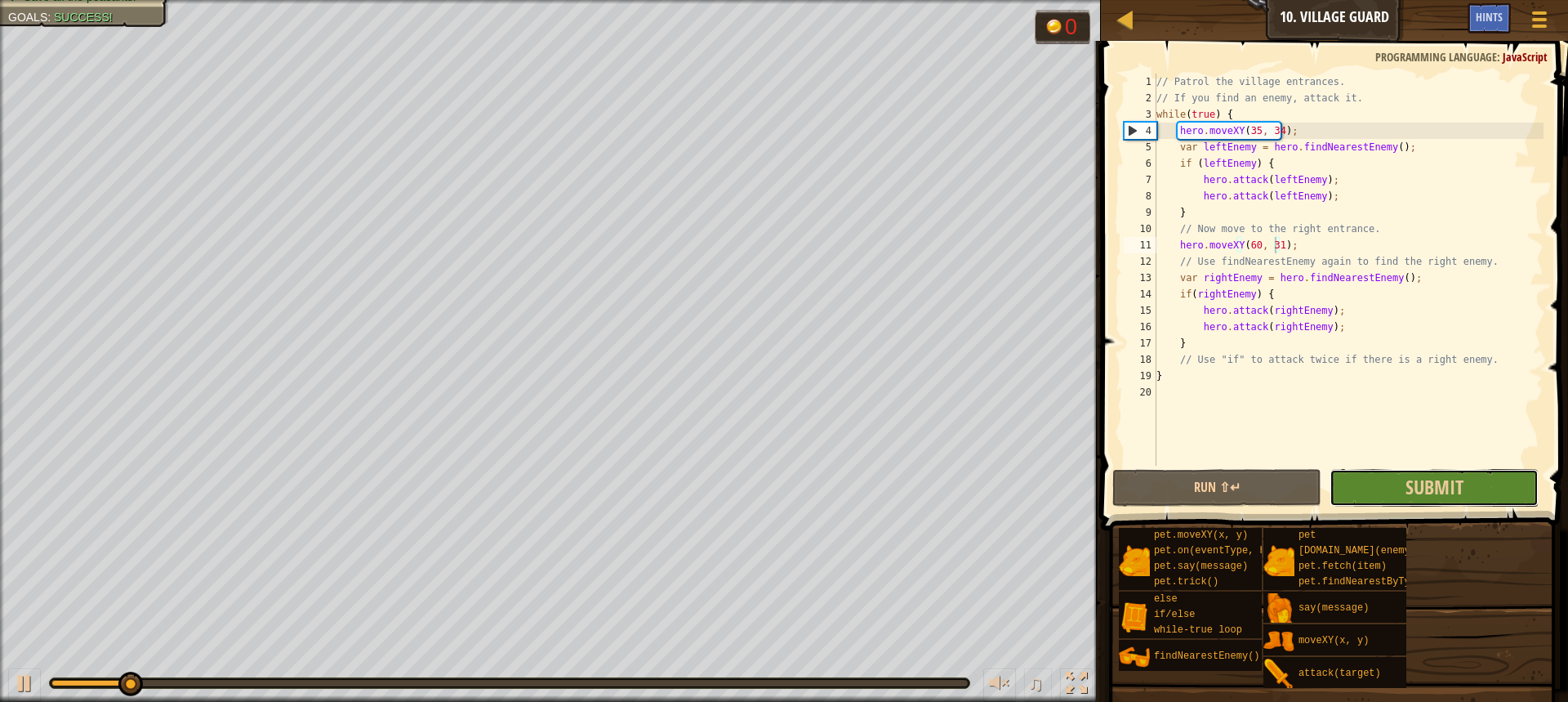
click at [1362, 482] on button "Submit" at bounding box center [1434, 487] width 209 height 37
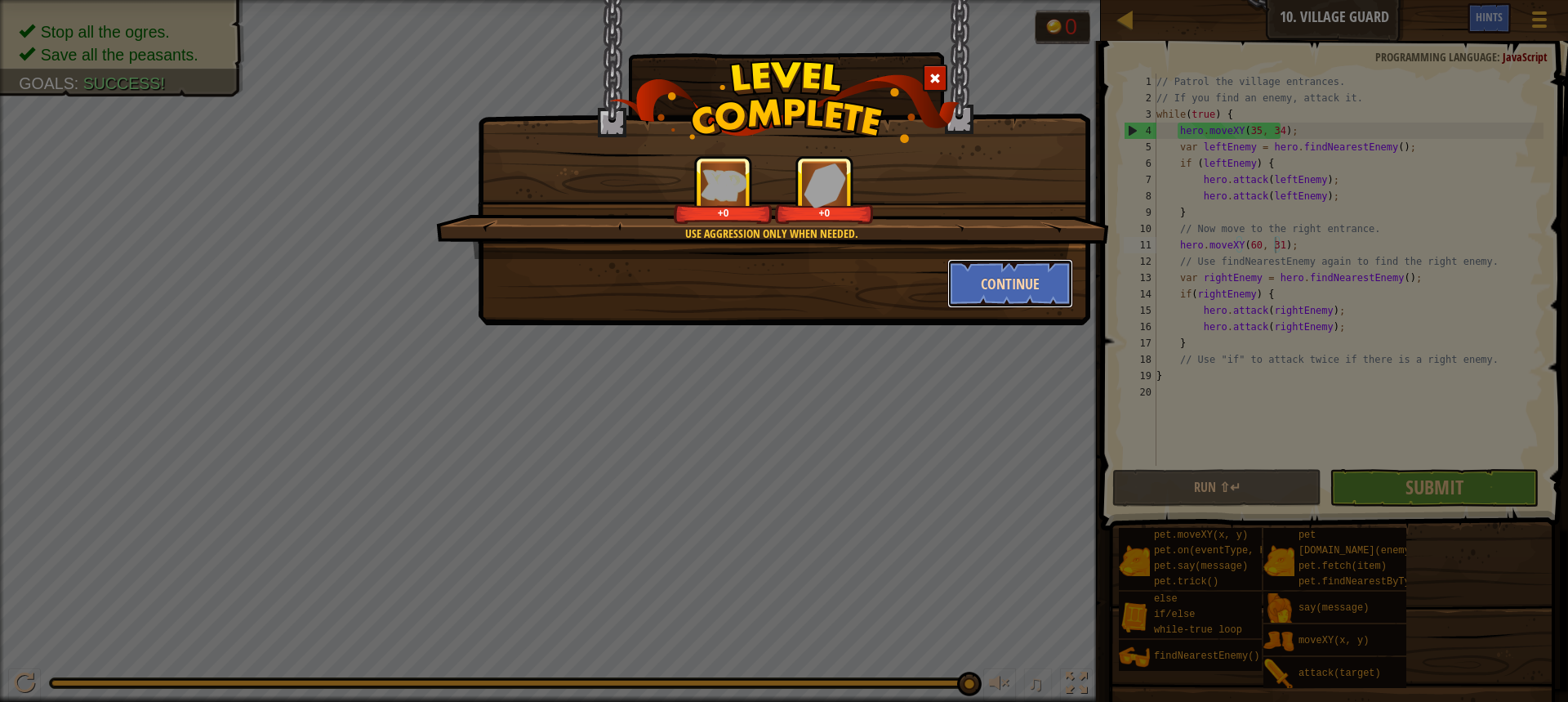
click at [1007, 282] on button "Continue" at bounding box center [1010, 283] width 126 height 49
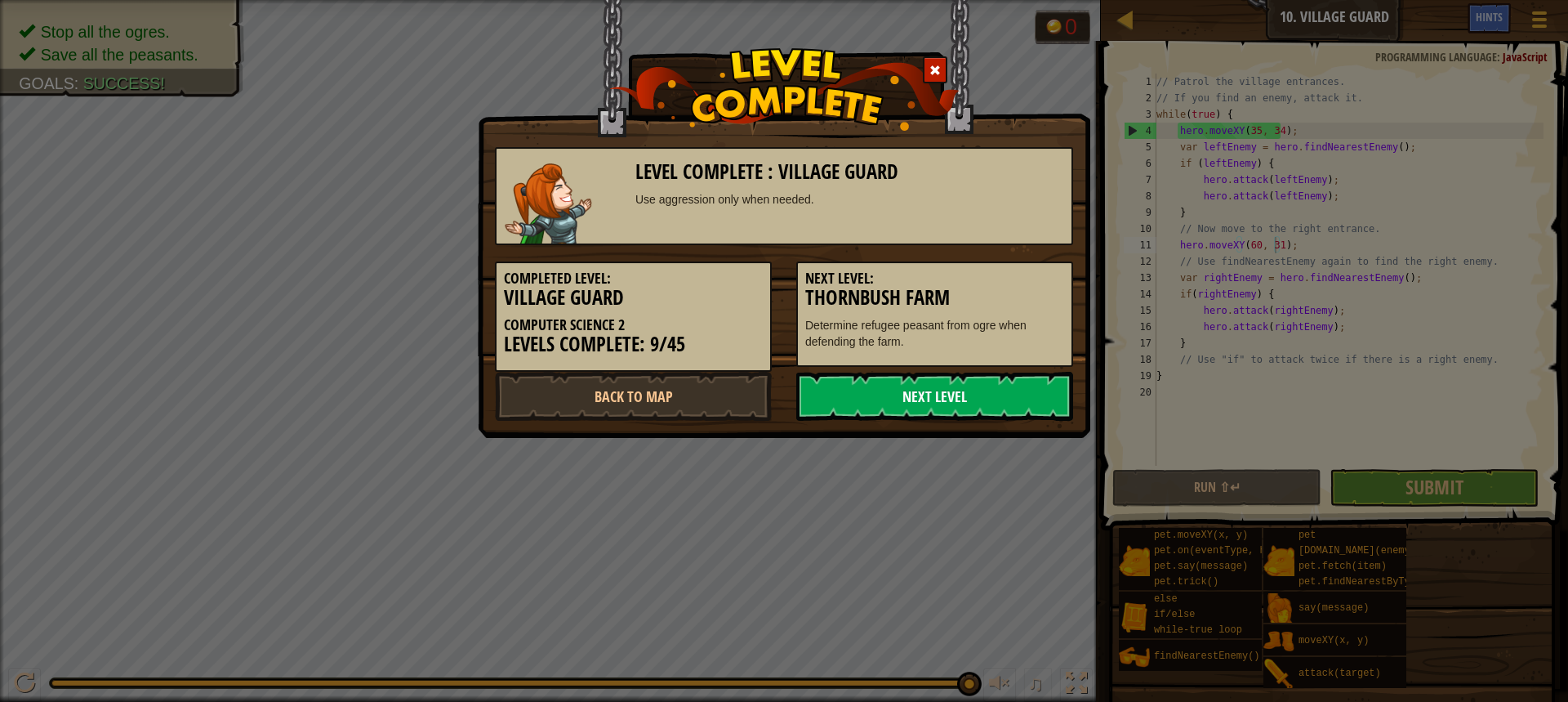
click at [897, 396] on link "Next Level" at bounding box center [934, 396] width 277 height 49
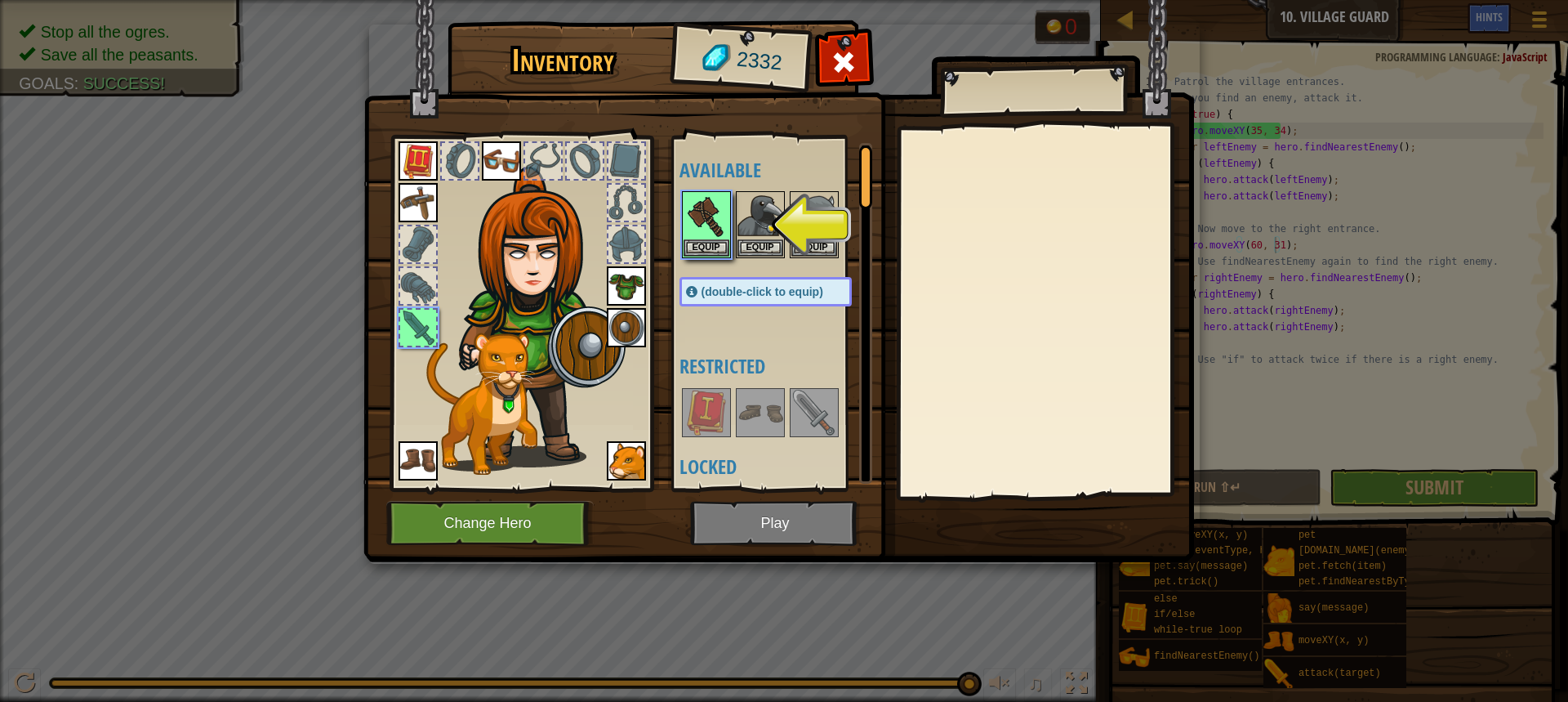
click at [812, 511] on img at bounding box center [778, 265] width 831 height 593
click at [713, 243] on button "Equip" at bounding box center [706, 247] width 45 height 17
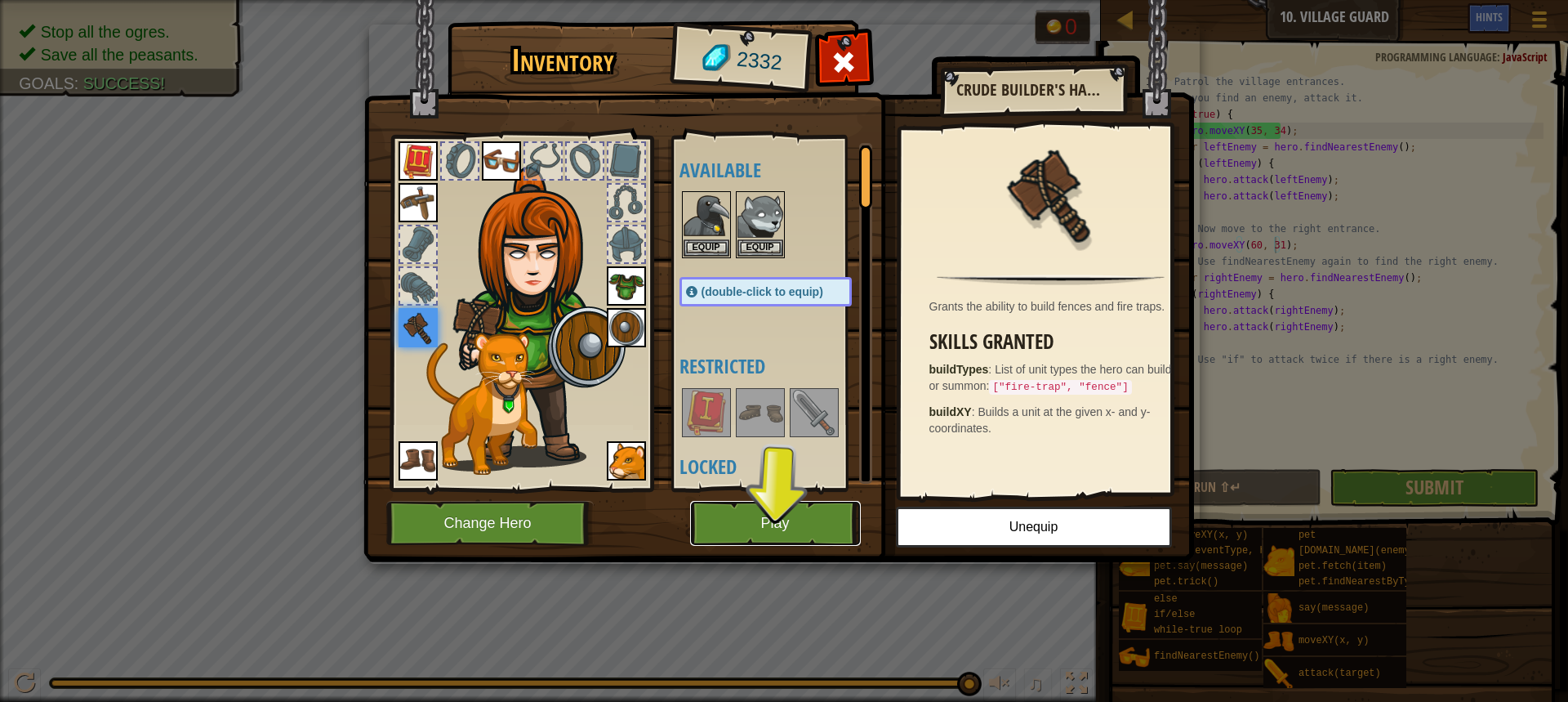
click at [816, 518] on button "Play" at bounding box center [775, 522] width 171 height 44
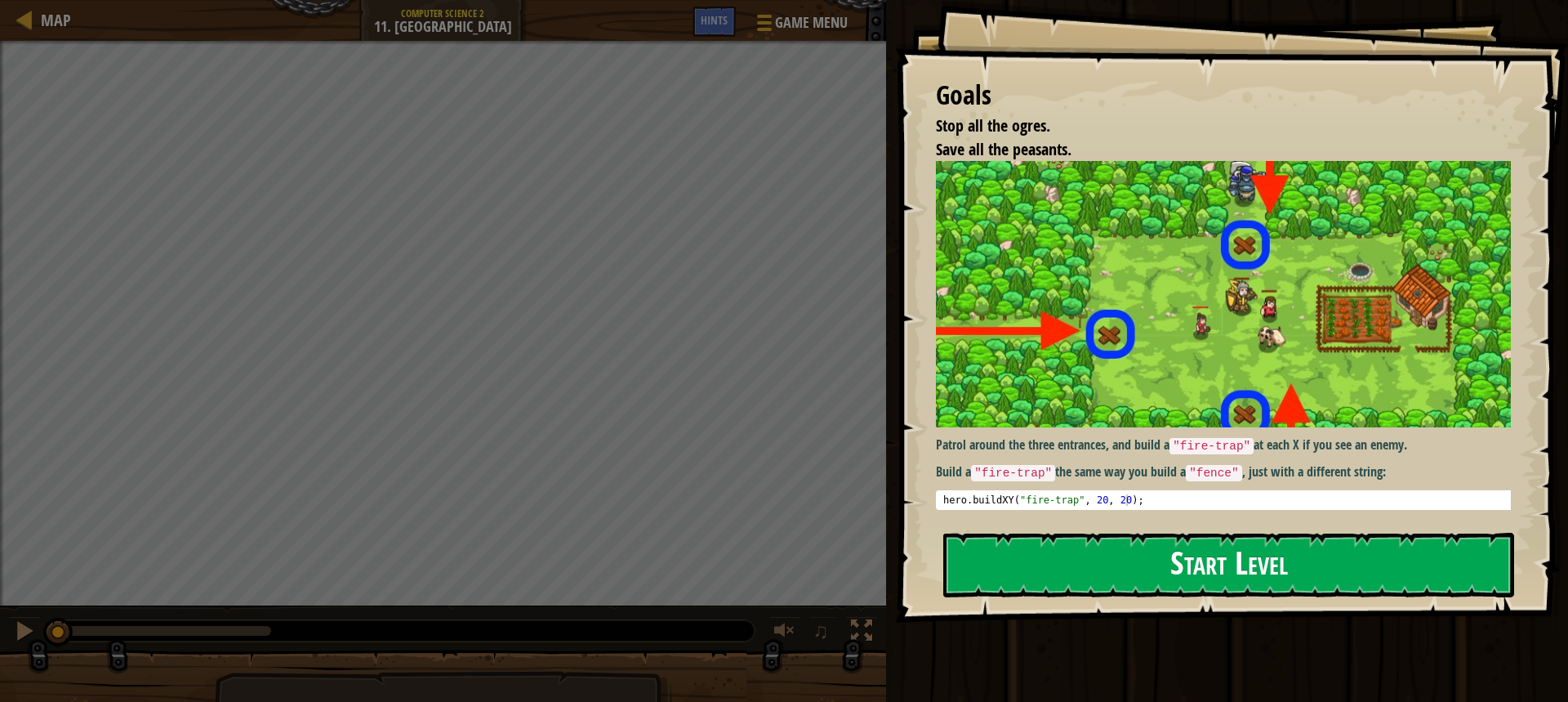
click at [1136, 561] on button "Start Level" at bounding box center [1228, 564] width 571 height 64
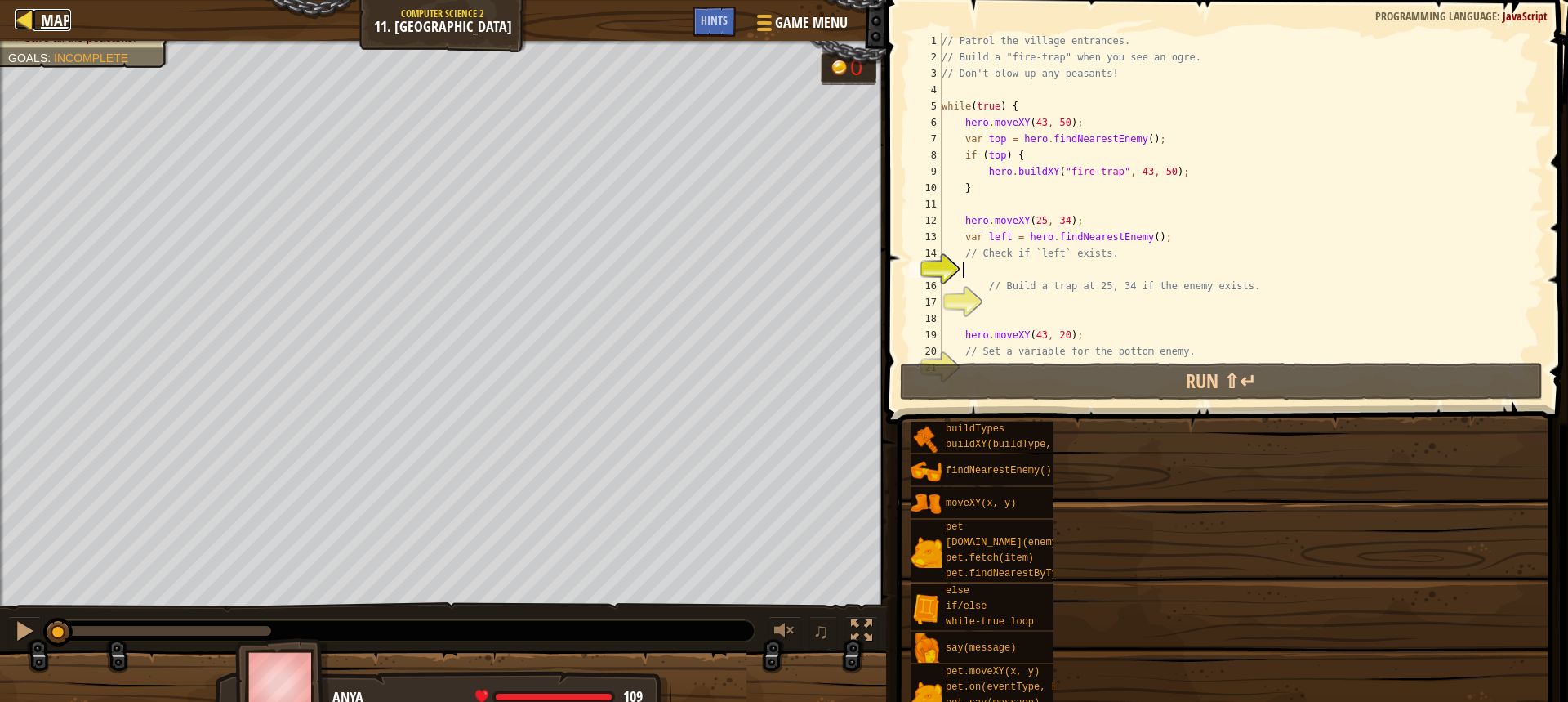
click at [38, 28] on link "Map" at bounding box center [52, 20] width 38 height 22
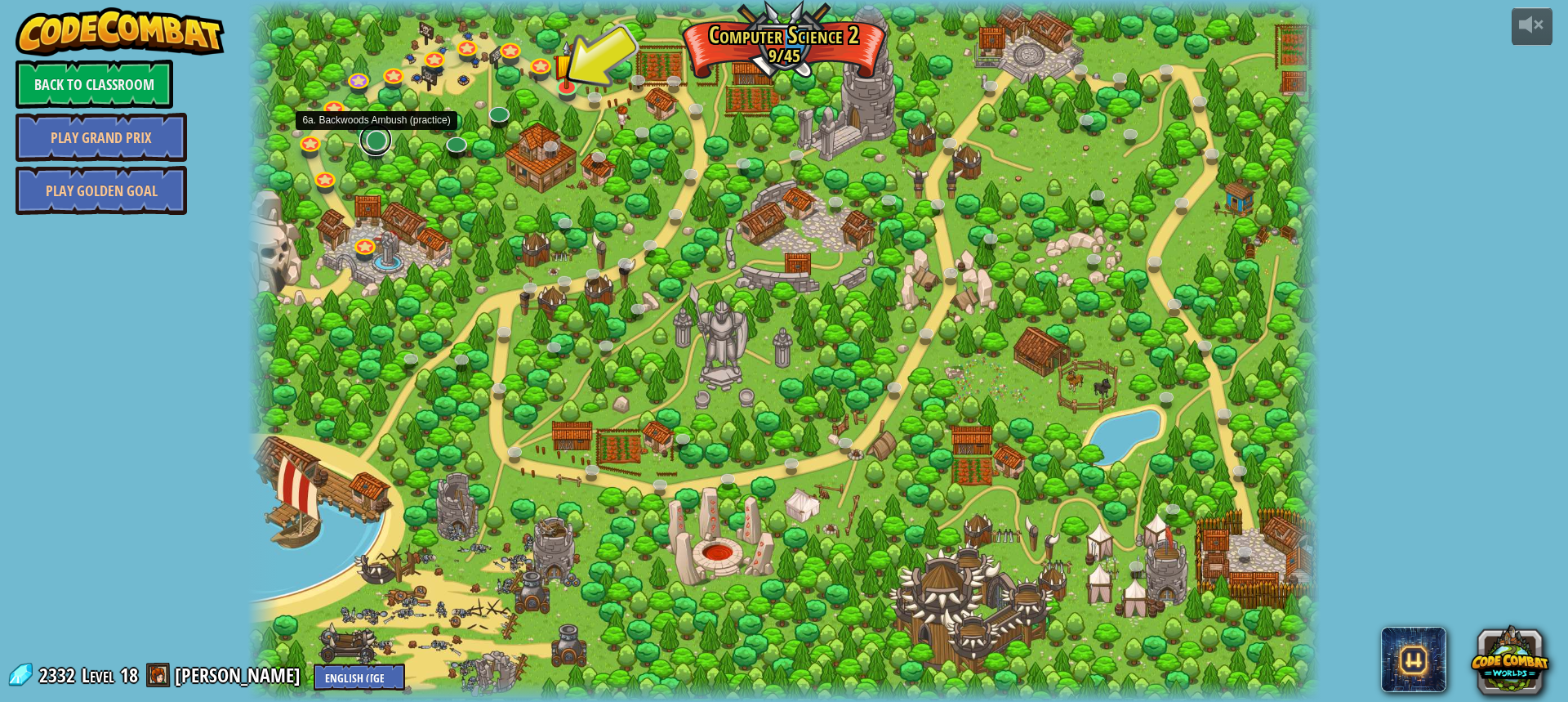
click at [380, 143] on link at bounding box center [376, 140] width 33 height 33
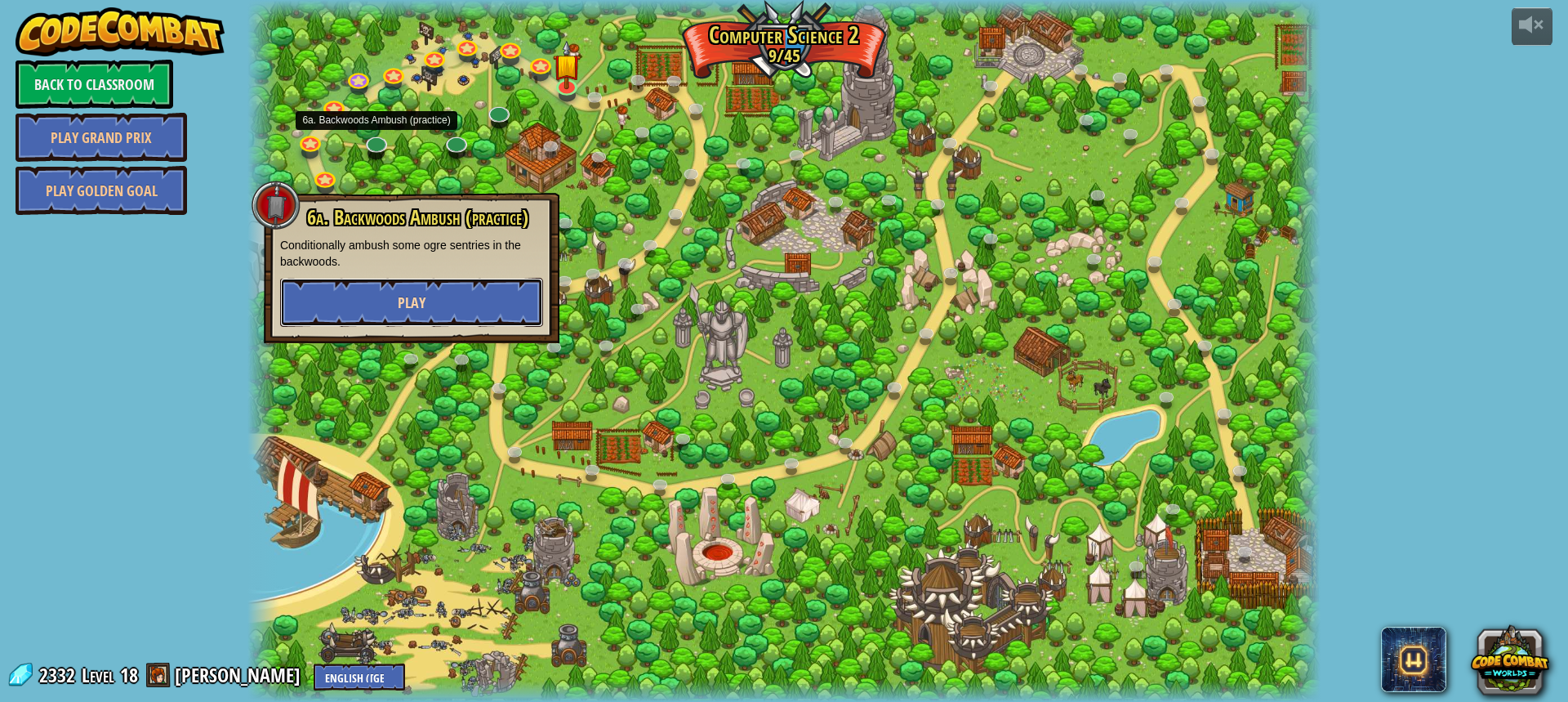
click at [467, 303] on button "Play" at bounding box center [412, 302] width 263 height 49
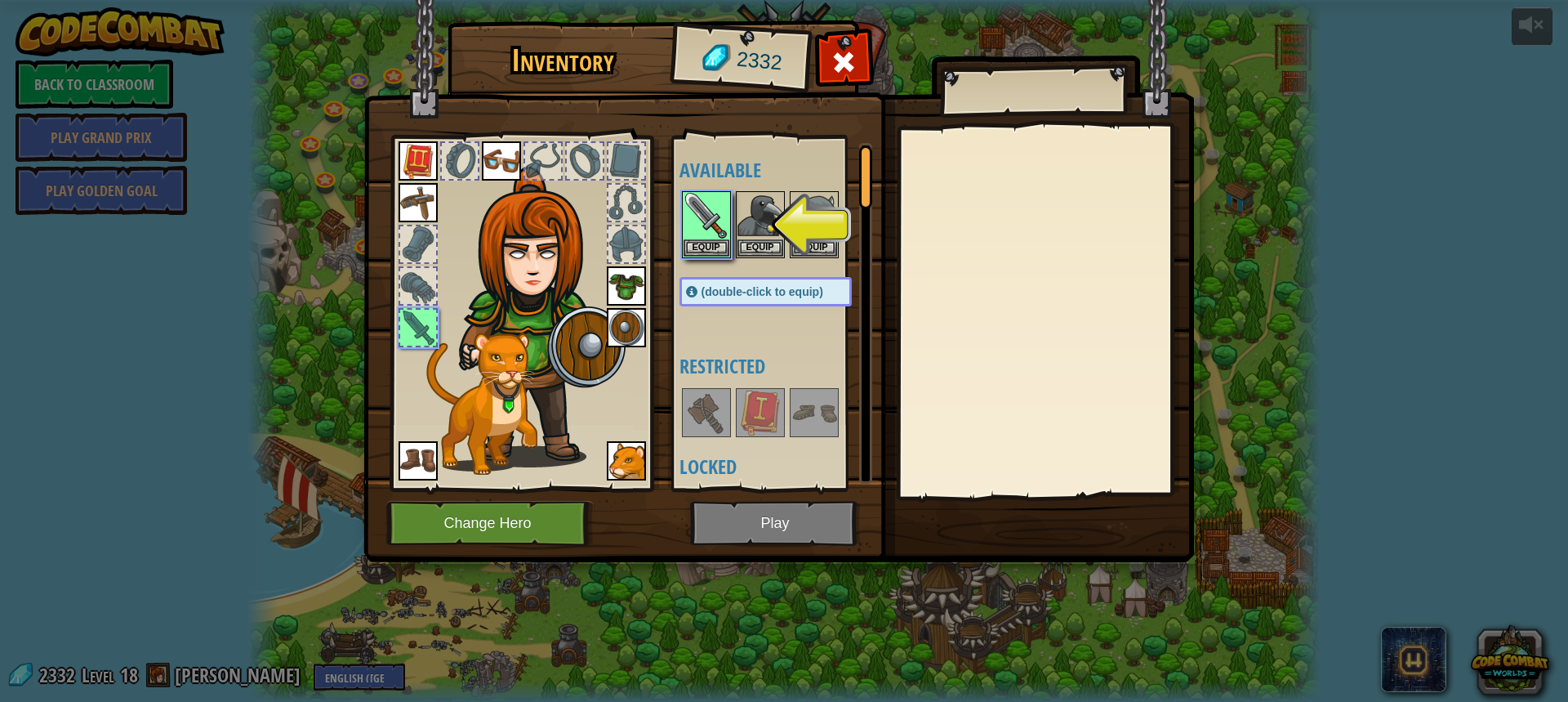
click at [753, 523] on img at bounding box center [778, 265] width 831 height 593
click at [711, 237] on img at bounding box center [706, 215] width 45 height 45
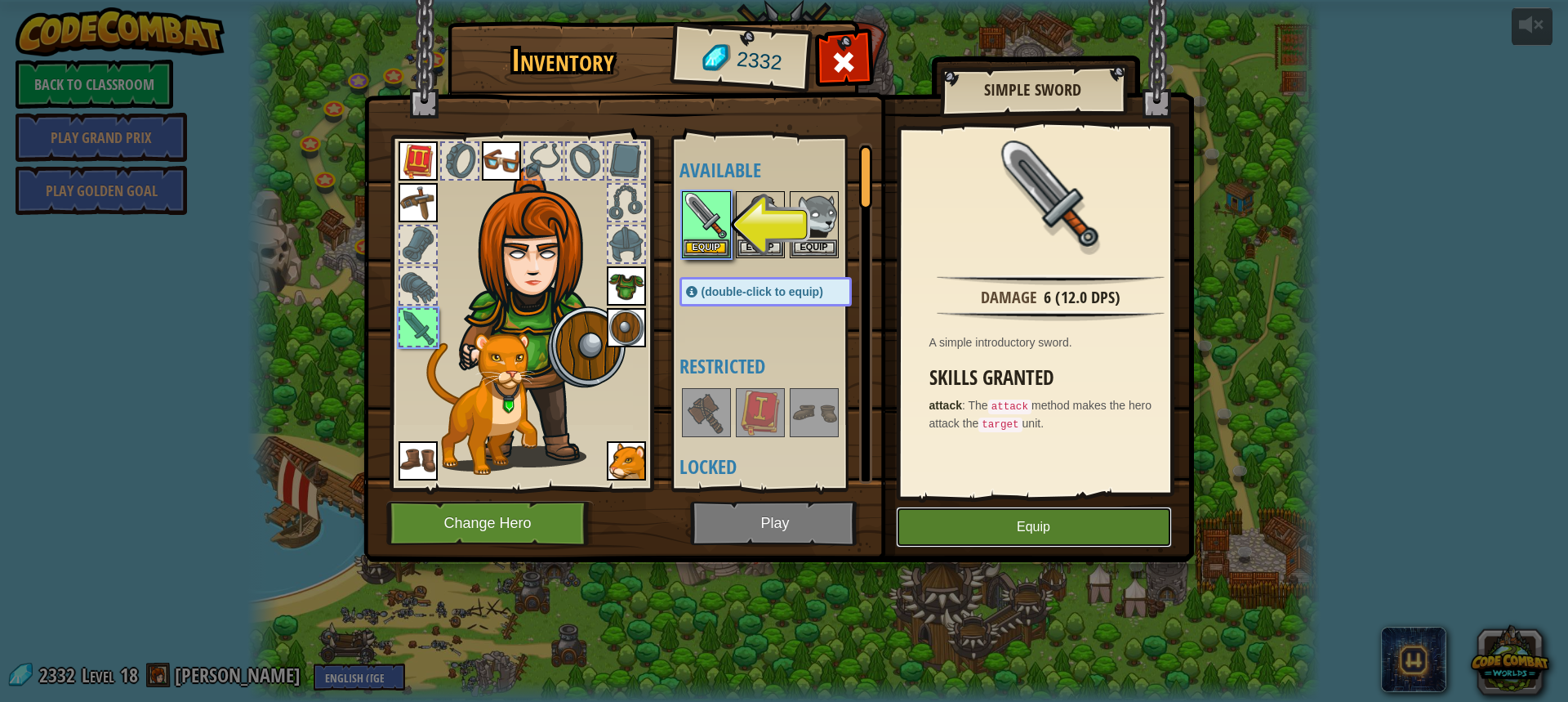
click at [1008, 529] on button "Equip" at bounding box center [1034, 527] width 276 height 41
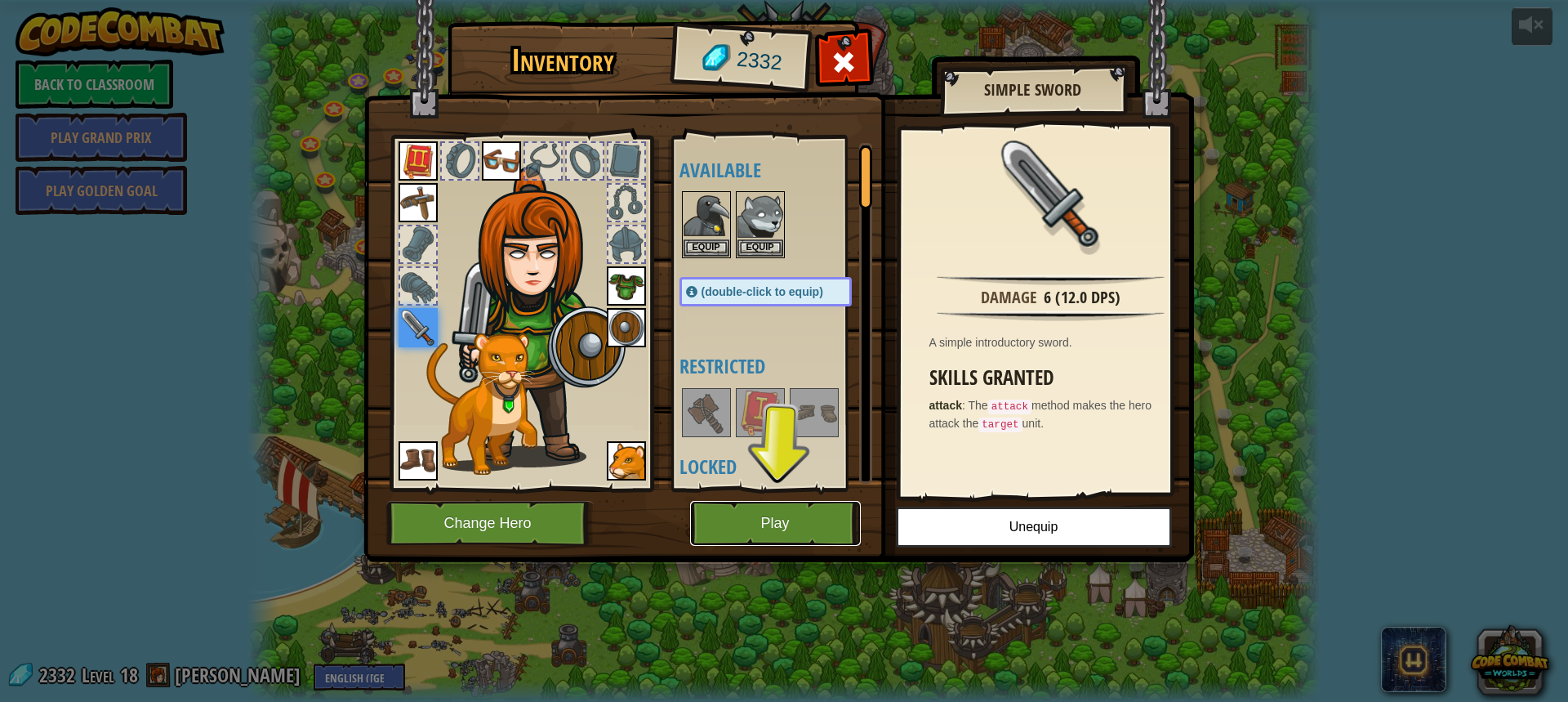
click at [779, 519] on button "Play" at bounding box center [775, 522] width 171 height 44
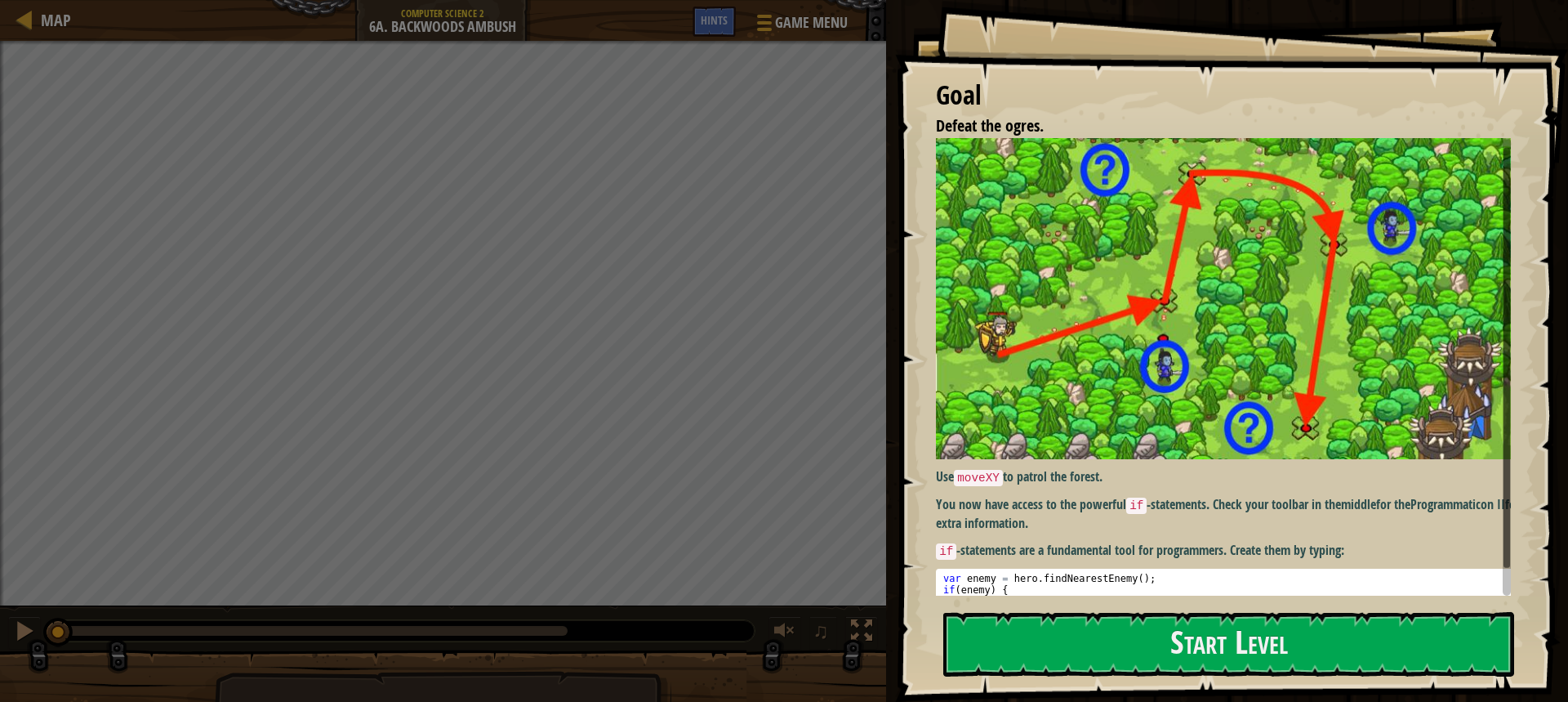
scroll to position [28, 0]
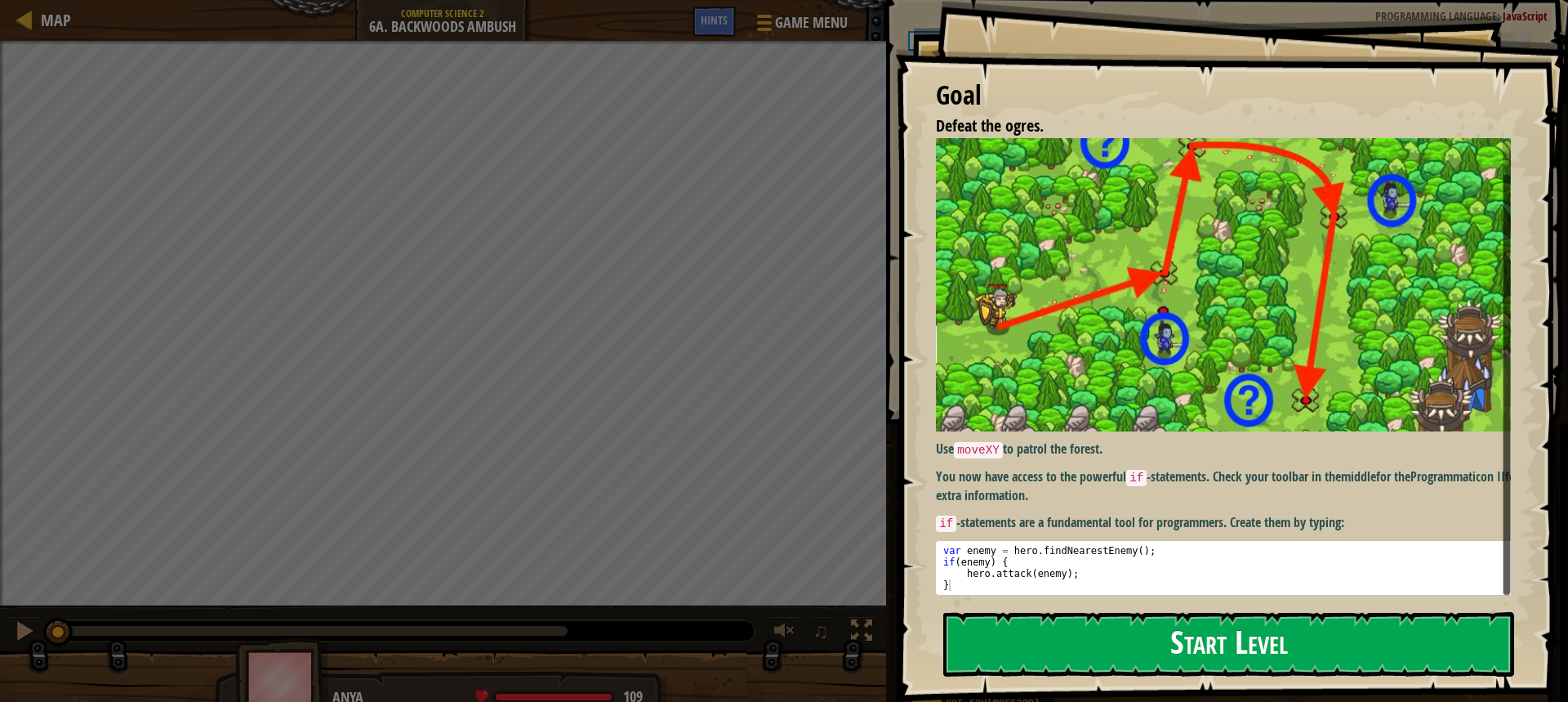
click at [1090, 648] on button "Start Level" at bounding box center [1228, 644] width 571 height 64
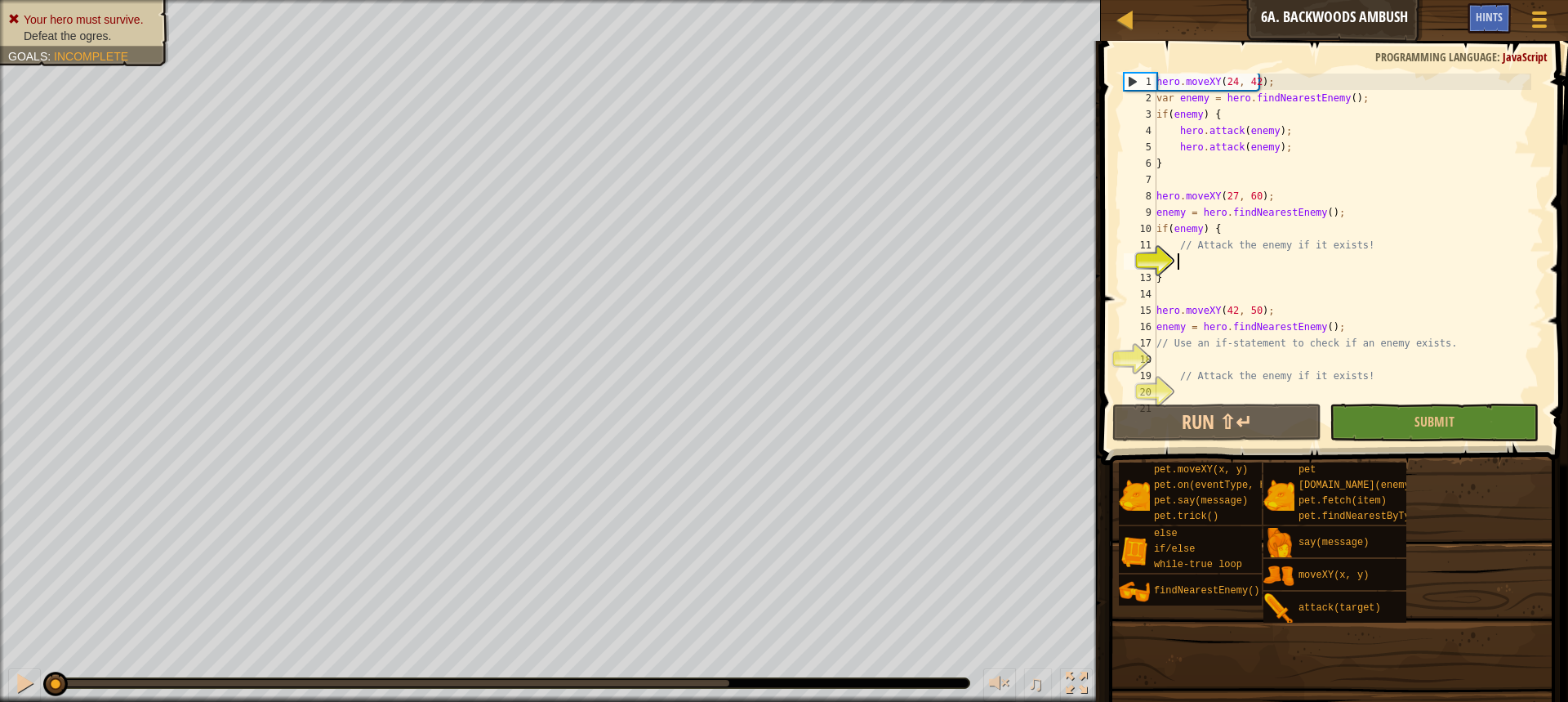
scroll to position [16, 0]
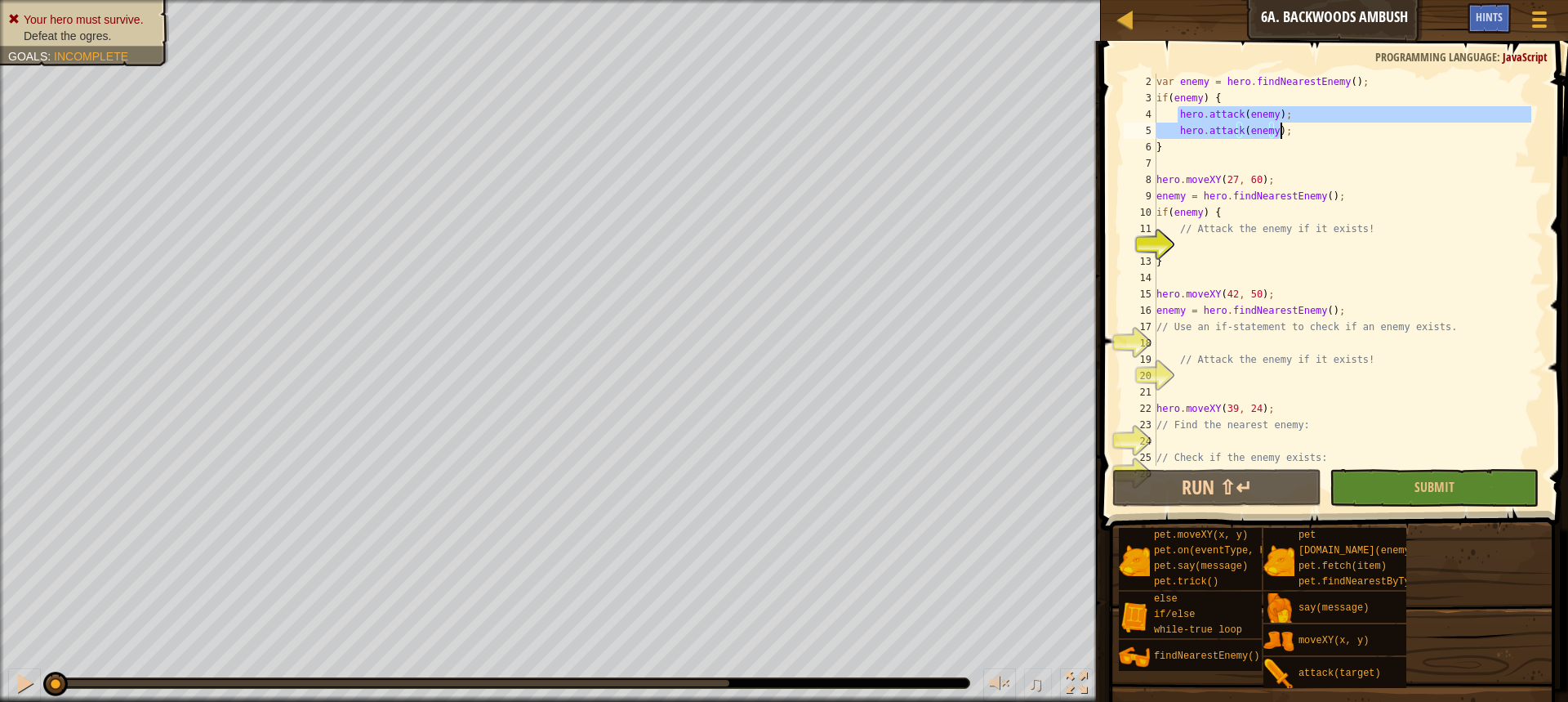
drag, startPoint x: 1178, startPoint y: 118, endPoint x: 1279, endPoint y: 135, distance: 102.4
click at [1279, 135] on div "var enemy = hero . findNearestEnemy ( ) ; if ( enemy ) { hero . attack ( enemy …" at bounding box center [1342, 286] width 378 height 425
type textarea "hero.attack(enemy); hero.attack(enemy);"
click at [1228, 248] on div "var enemy = hero . findNearestEnemy ( ) ; if ( enemy ) { hero . attack ( enemy …" at bounding box center [1342, 286] width 378 height 425
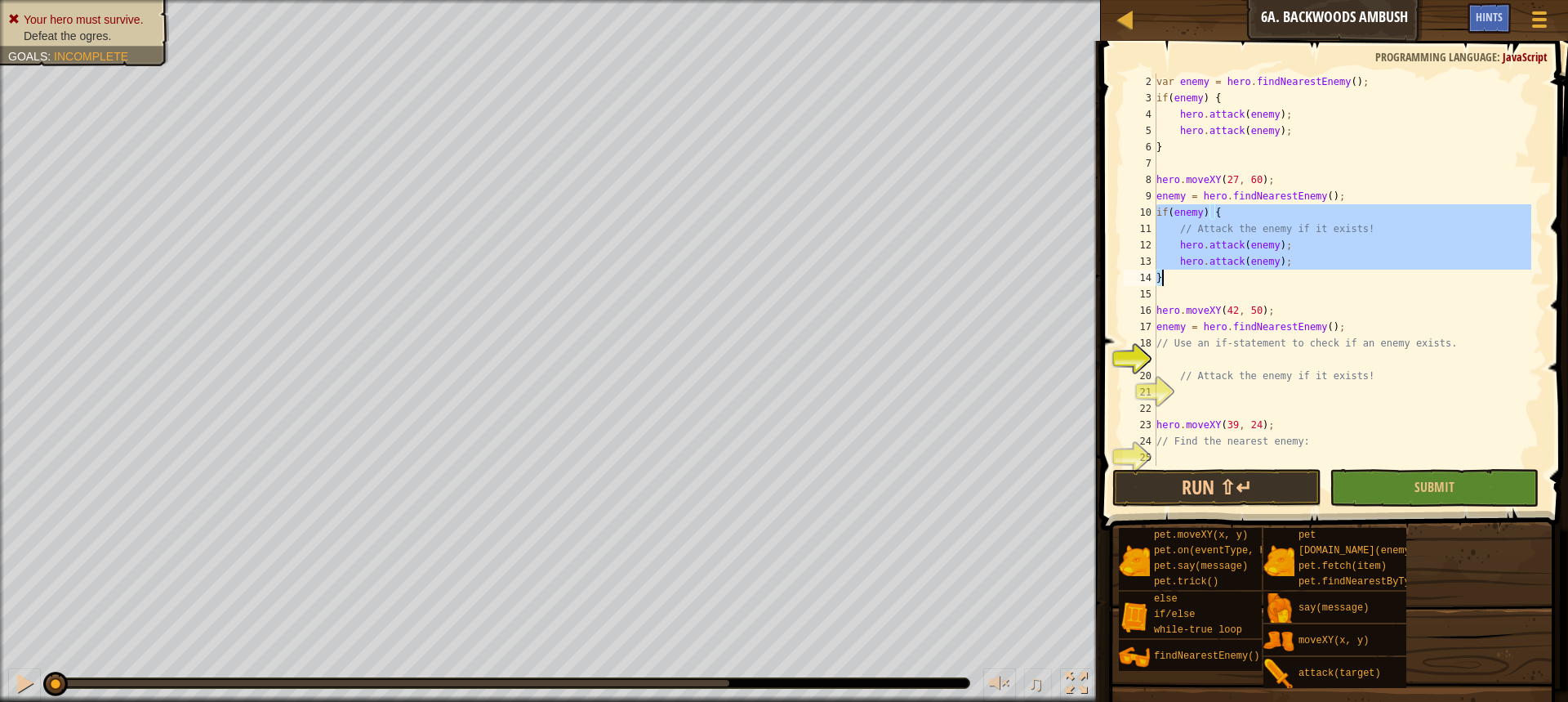
drag, startPoint x: 1158, startPoint y: 215, endPoint x: 1166, endPoint y: 278, distance: 63.5
click at [1166, 278] on div "var enemy = hero . findNearestEnemy ( ) ; if ( enemy ) { hero . attack ( enemy …" at bounding box center [1342, 286] width 378 height 425
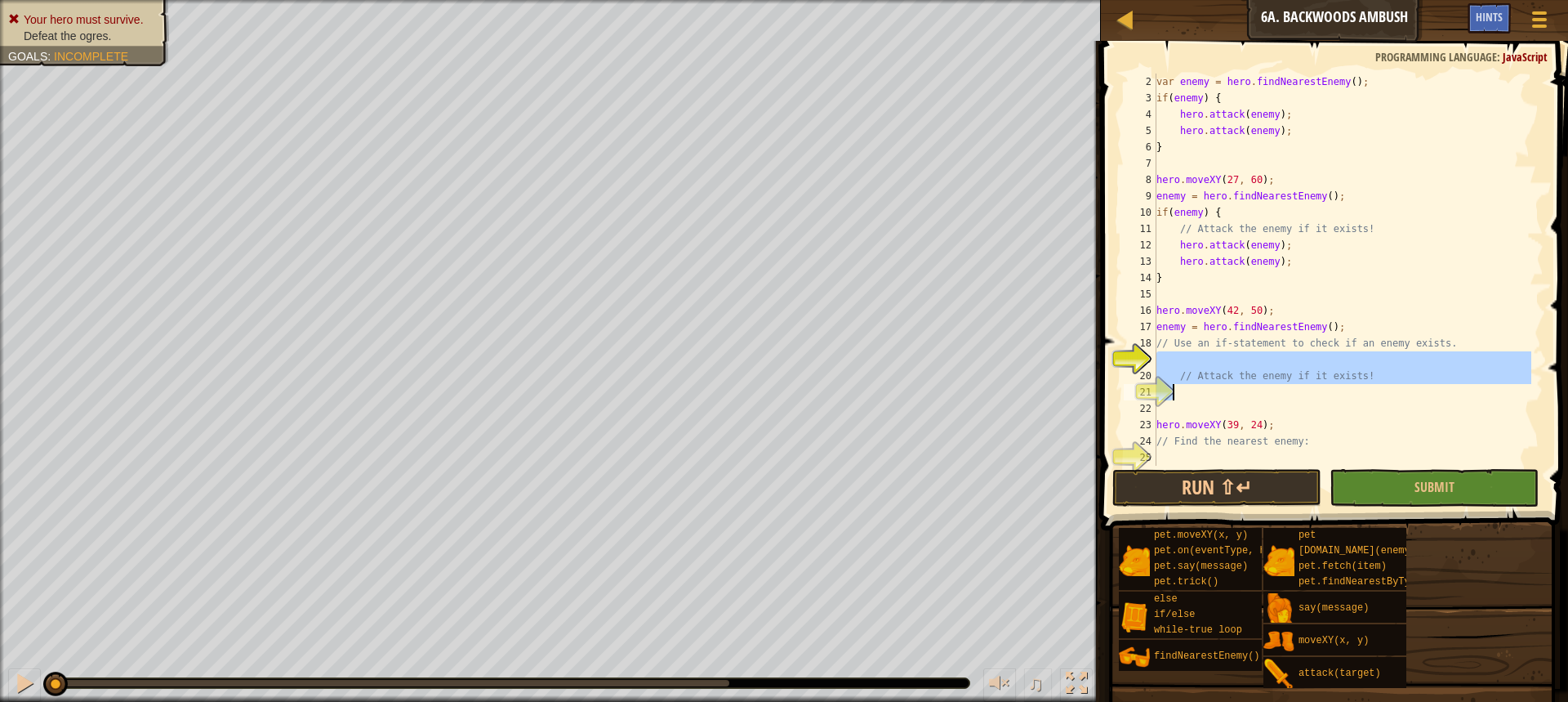
drag, startPoint x: 1159, startPoint y: 364, endPoint x: 1172, endPoint y: 391, distance: 30.0
click at [1172, 391] on div "hero.attack(enemy); } 2 3 4 5 6 7 8 9 10 11 12 13 14 15 16 17 18 19 20 21 22 23…" at bounding box center [1332, 270] width 423 height 392
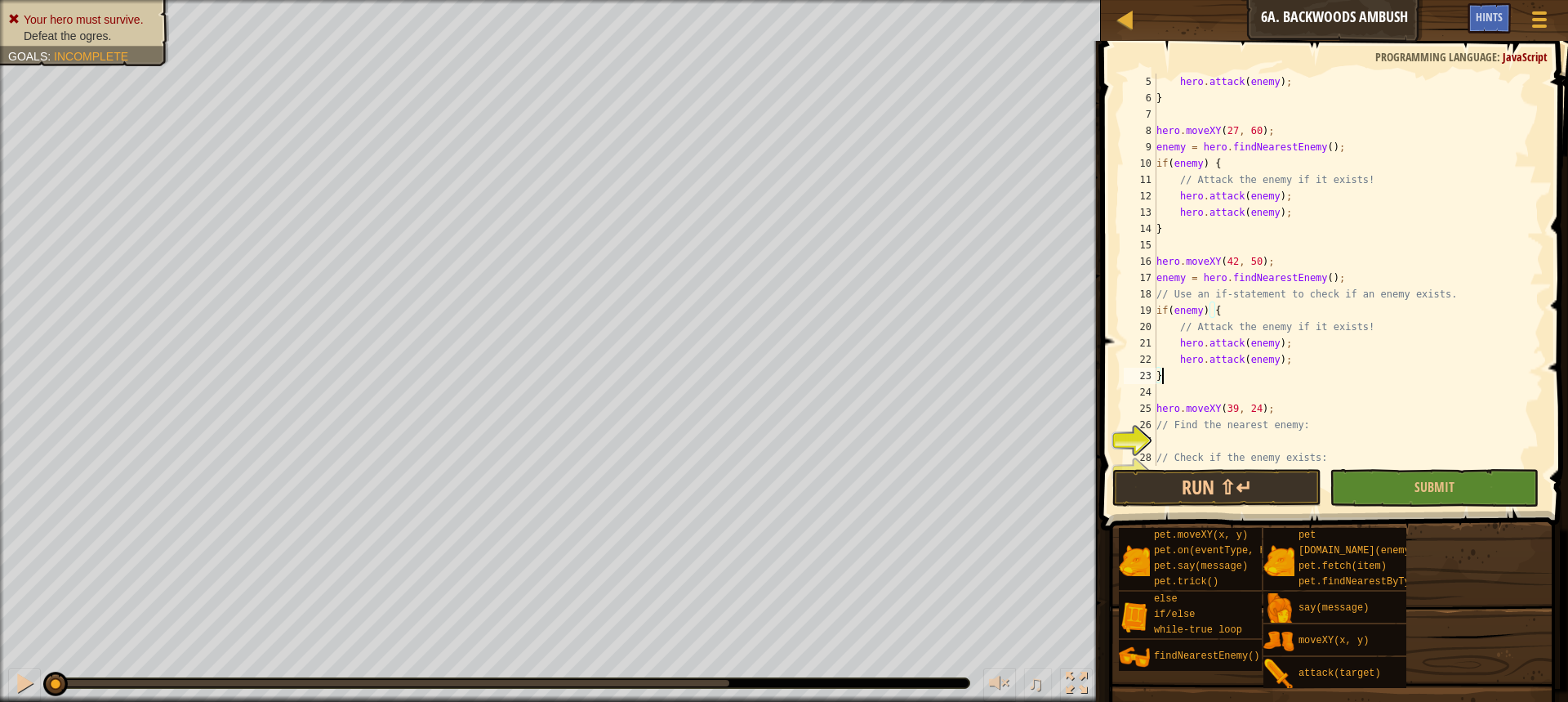
scroll to position [114, 0]
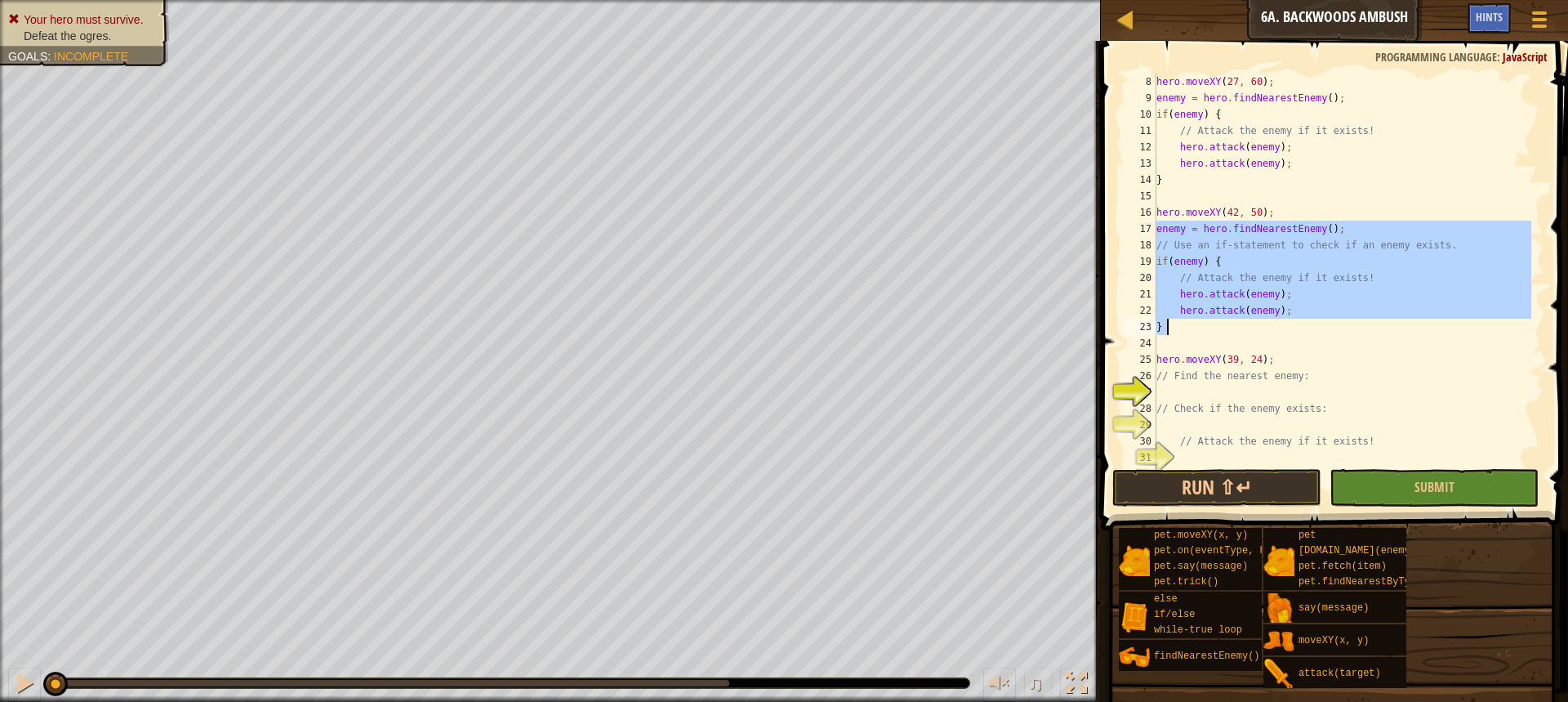
drag, startPoint x: 1158, startPoint y: 233, endPoint x: 1215, endPoint y: 333, distance: 115.1
click at [1215, 333] on div "hero . moveXY ( 27 , 60 ) ; enemy = hero . findNearestEnemy ( ) ; if ( enemy ) …" at bounding box center [1342, 286] width 378 height 425
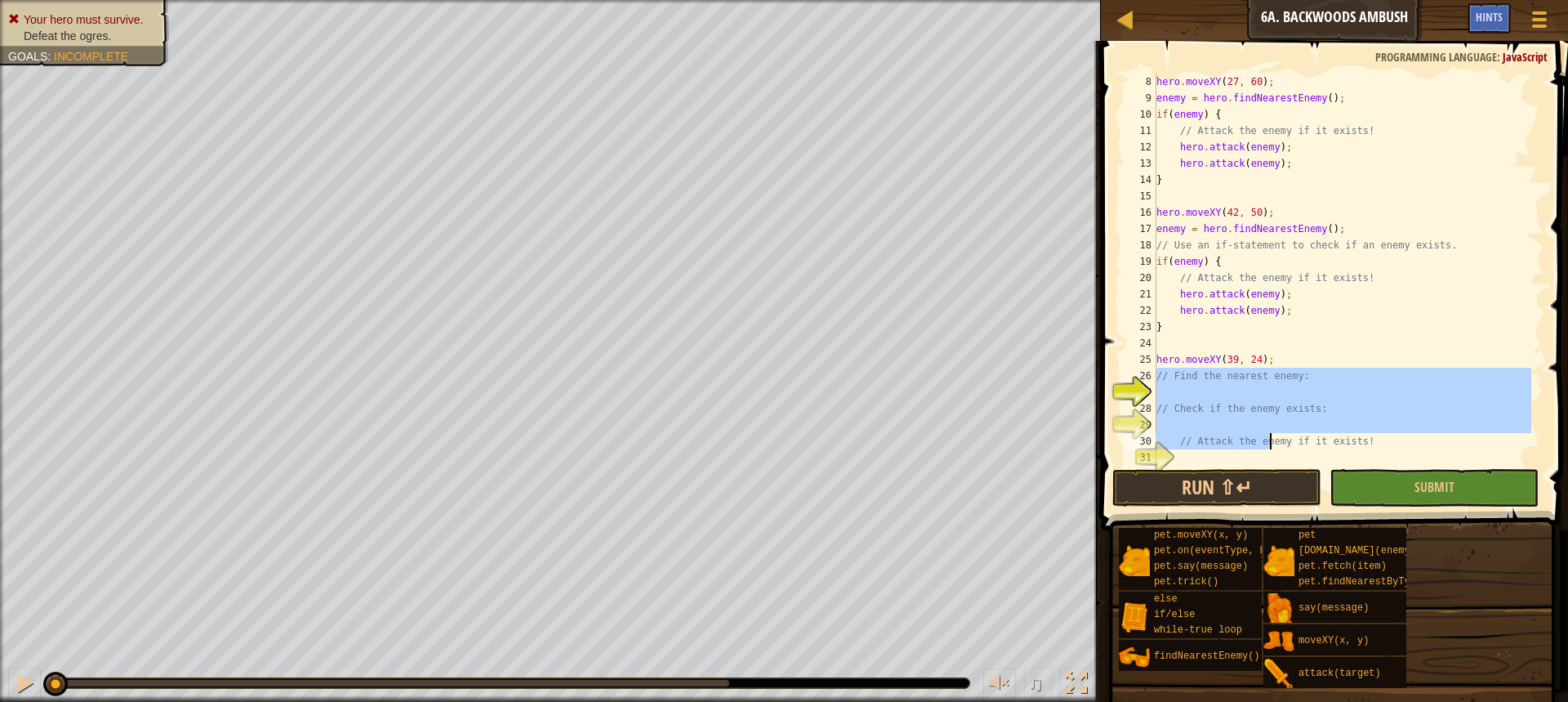
drag, startPoint x: 1158, startPoint y: 376, endPoint x: 1268, endPoint y: 445, distance: 129.8
click at [1268, 445] on div "hero . moveXY ( 27 , 60 ) ; enemy = hero . findNearestEnemy ( ) ; if ( enemy ) …" at bounding box center [1342, 286] width 378 height 425
type textarea "// Attack the enemy if it exists!"
click at [1365, 390] on div "hero . moveXY ( 27 , 60 ) ; enemy = hero . findNearestEnemy ( ) ; if ( enemy ) …" at bounding box center [1342, 270] width 378 height 392
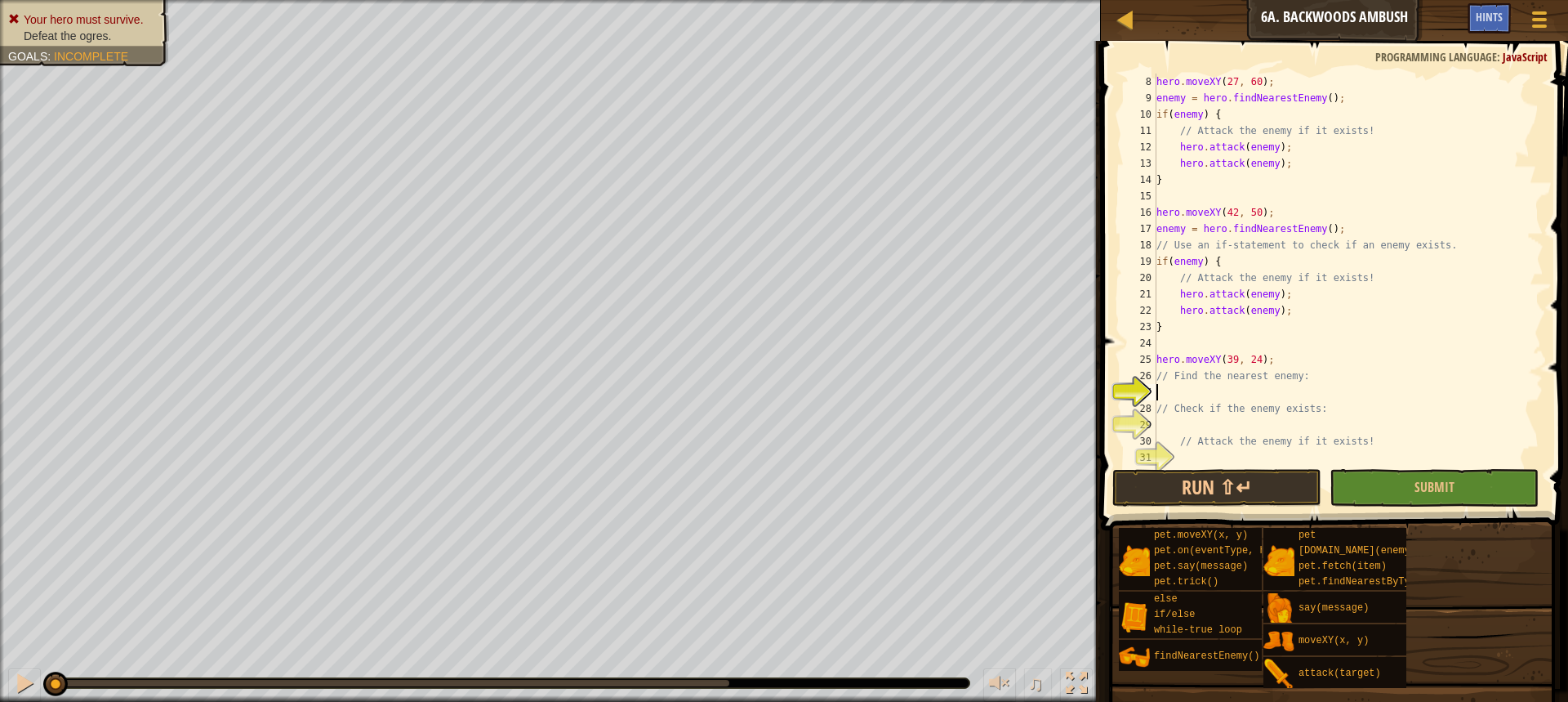
click at [1224, 226] on div "hero . moveXY ( 27 , 60 ) ; enemy = hero . findNearestEnemy ( ) ; if ( enemy ) …" at bounding box center [1342, 286] width 378 height 425
click at [1223, 234] on div "hero . moveXY ( 27 , 60 ) ; enemy = hero . findNearestEnemy ( ) ; if ( enemy ) …" at bounding box center [1342, 270] width 378 height 392
type textarea "enemy = hero.findNearestEnemy();"
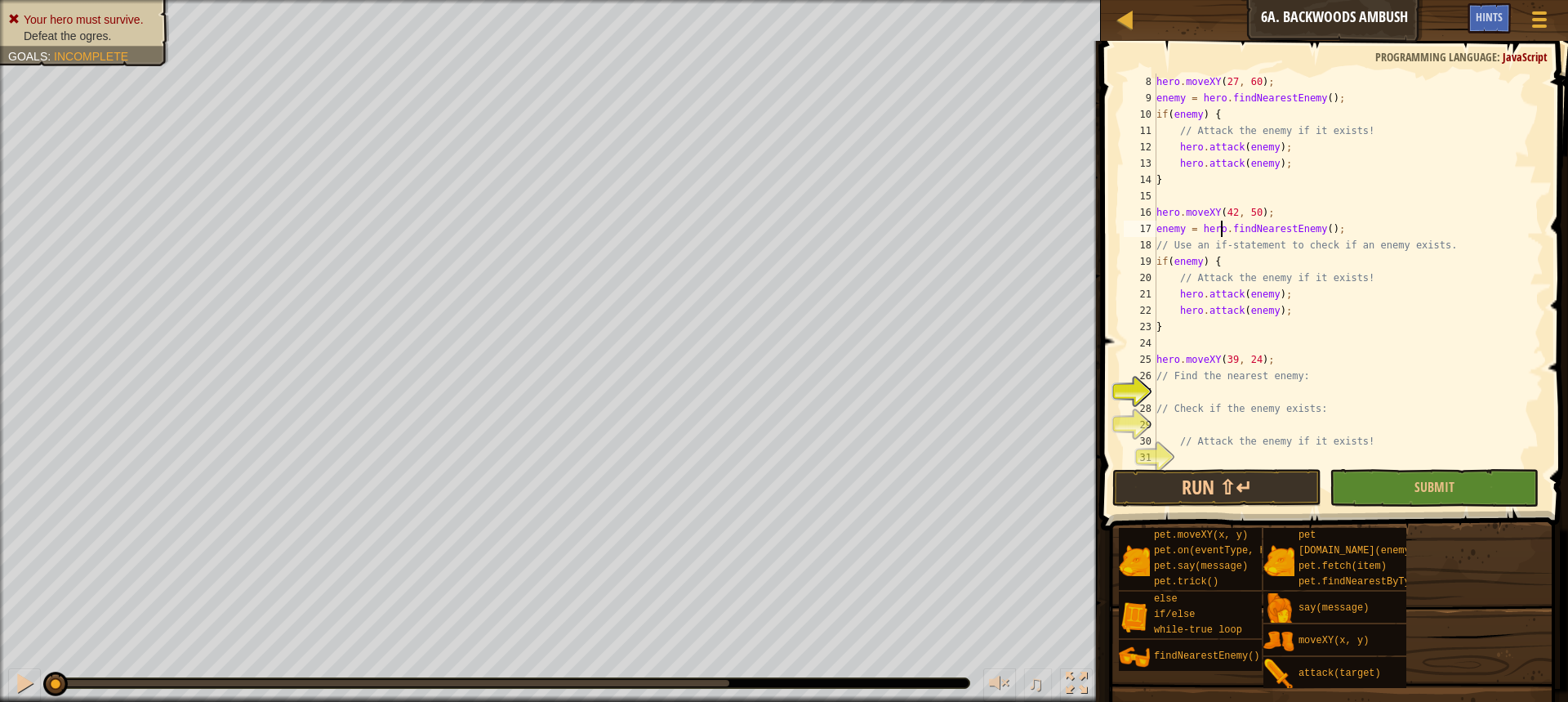
click at [1236, 392] on div "hero . moveXY ( 27 , 60 ) ; enemy = hero . findNearestEnemy ( ) ; if ( enemy ) …" at bounding box center [1342, 286] width 378 height 425
type textarea "enemy = hero.fin"
click at [1243, 410] on div "hero.fin dNearestEnemy press enter" at bounding box center [1350, 431] width 309 height 59
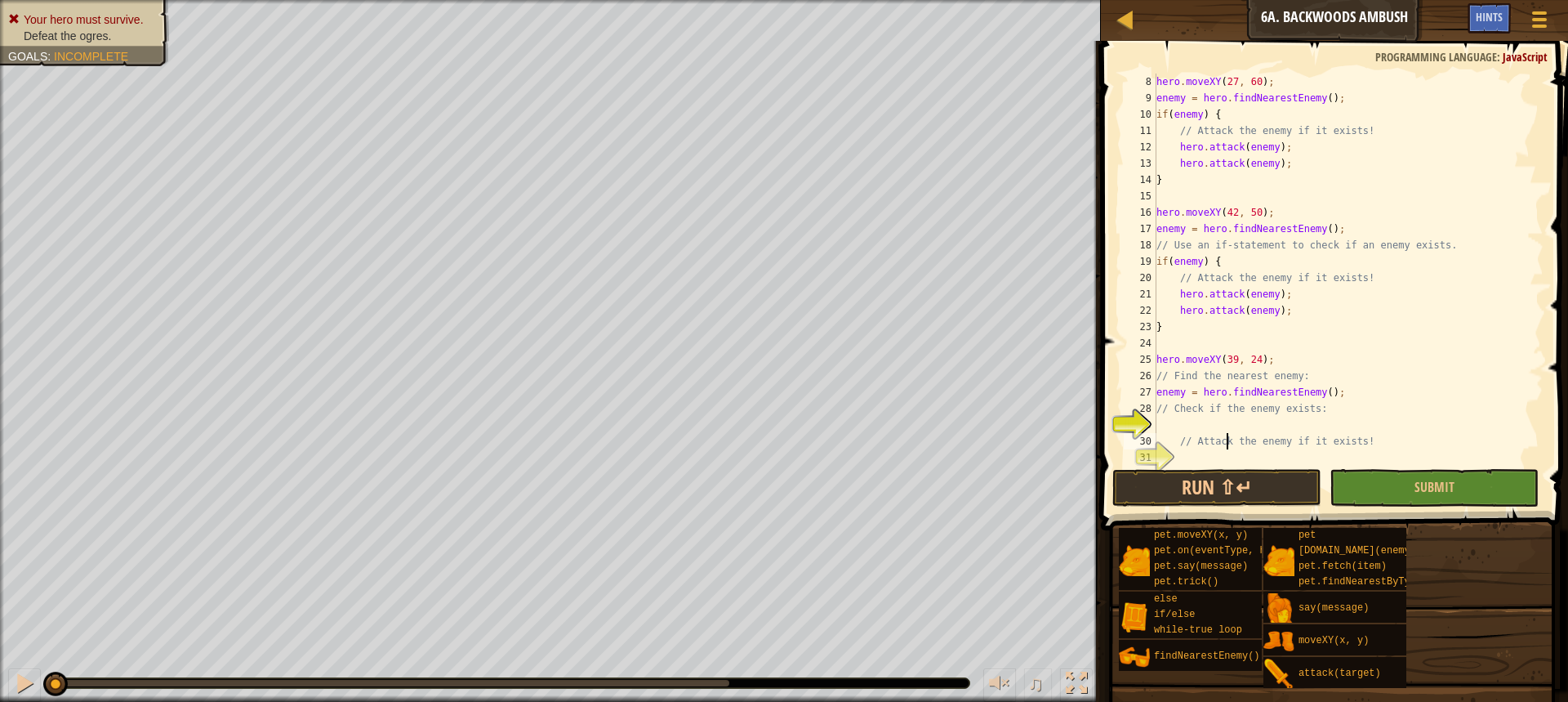
click at [1224, 437] on div "hero . moveXY ( 27 , 60 ) ; enemy = hero . findNearestEnemy ( ) ; if ( enemy ) …" at bounding box center [1342, 286] width 378 height 425
type textarea "// Attack the enemy if it exists!"
click at [1224, 431] on div "hero . moveXY ( 27 , 60 ) ; enemy = hero . findNearestEnemy ( ) ; if ( enemy ) …" at bounding box center [1342, 286] width 378 height 425
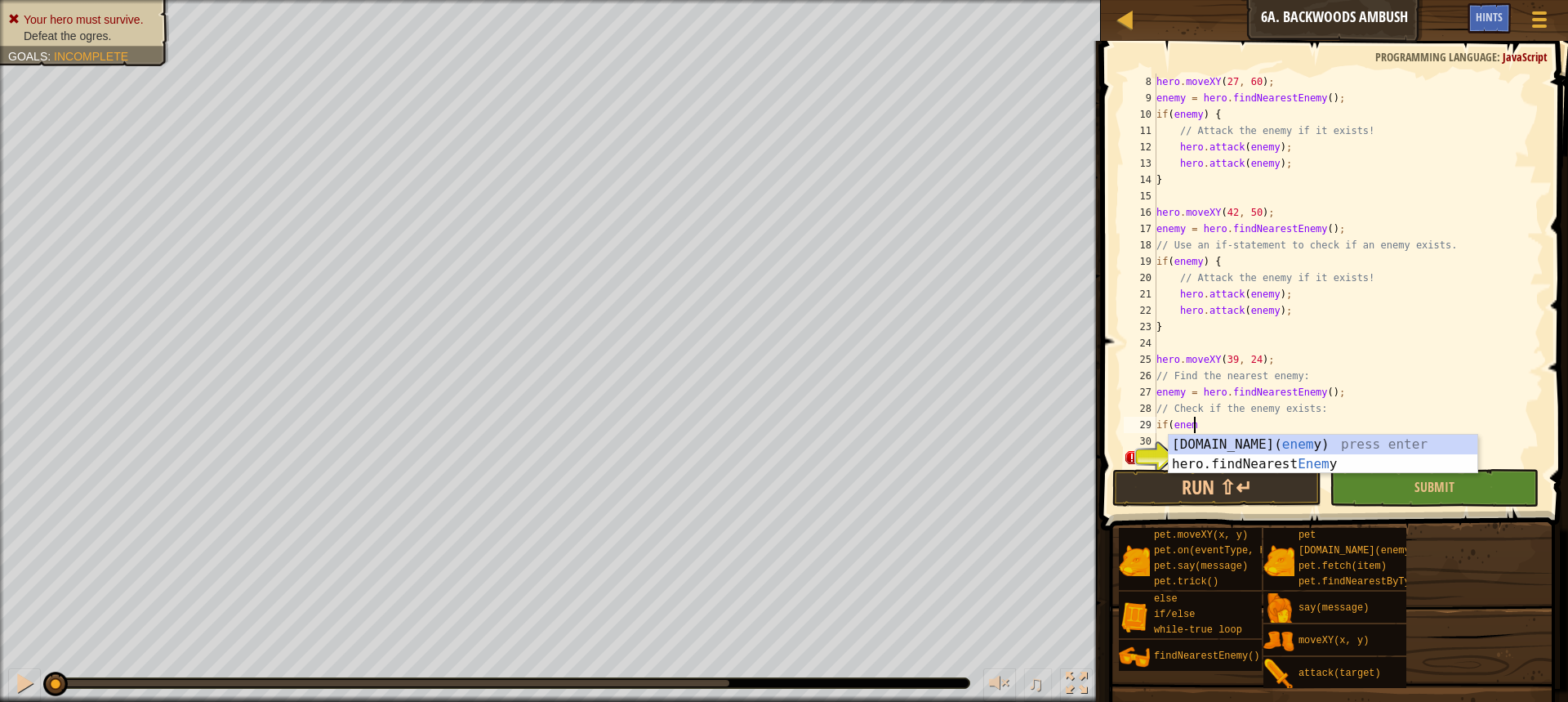
scroll to position [7, 3]
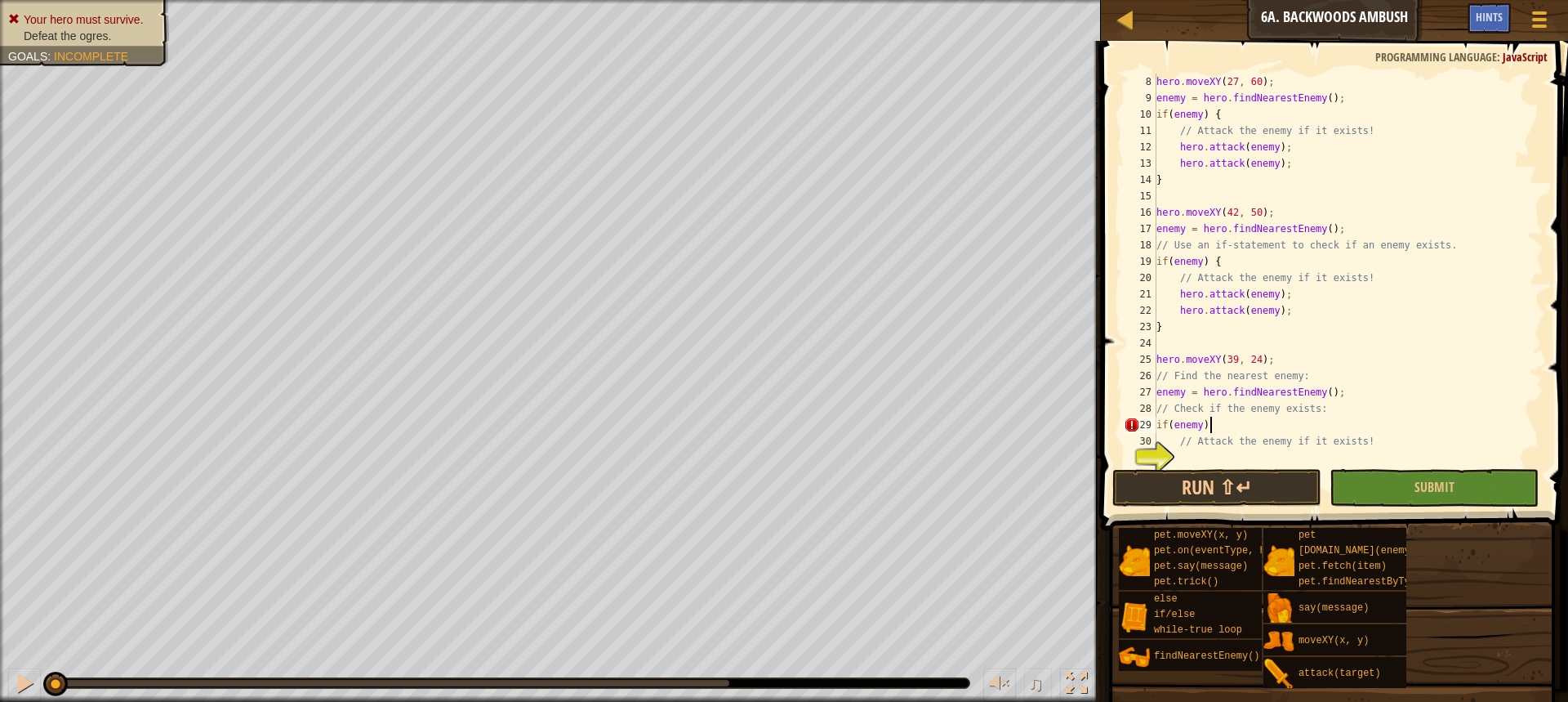
type textarea "if(enemy) {"
click at [1234, 452] on div "hero . moveXY ( 27 , 60 ) ; enemy = hero . findNearestEnemy ( ) ; if ( enemy ) …" at bounding box center [1342, 286] width 378 height 425
click at [1230, 470] on div "hero.attack press enter" at bounding box center [1328, 496] width 309 height 59
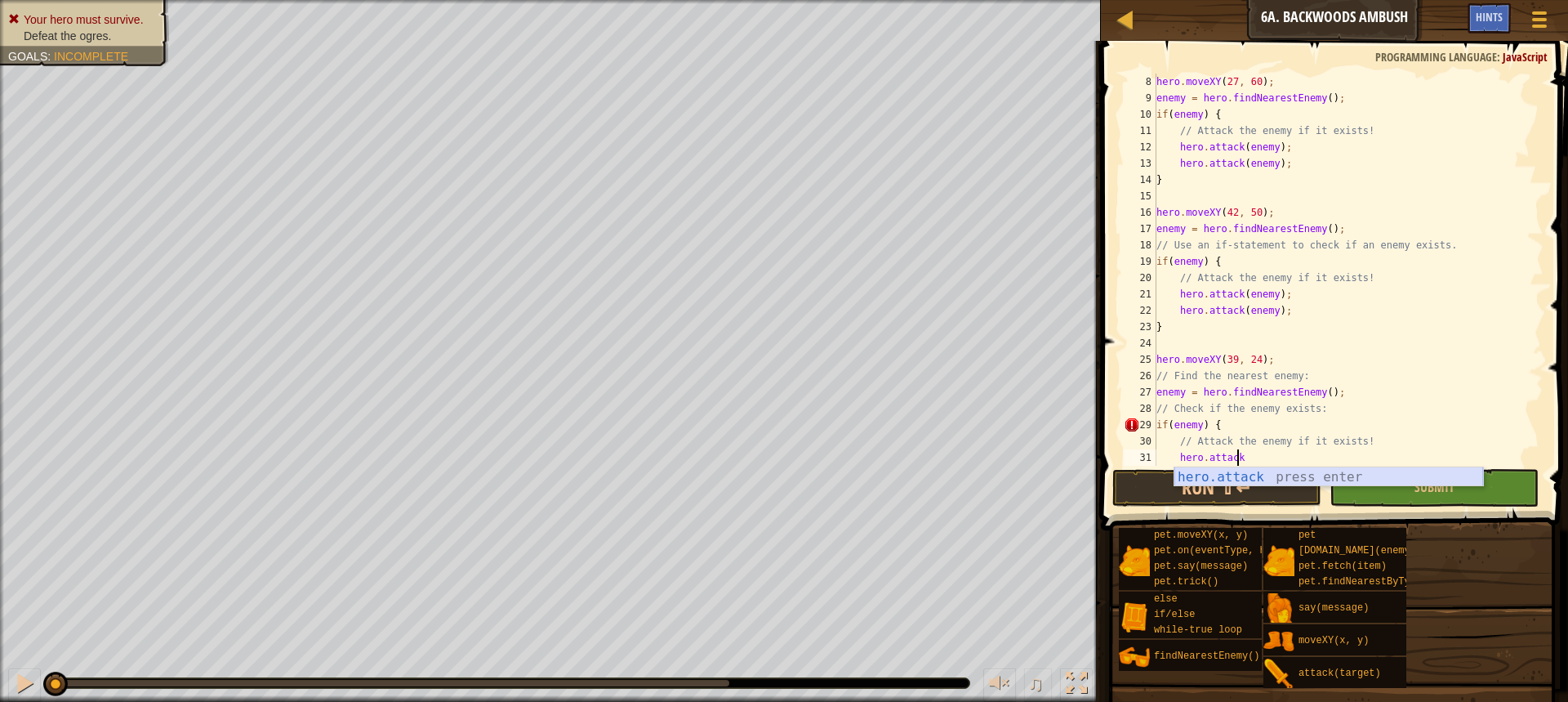
type textarea "hero.attack(enemy);"
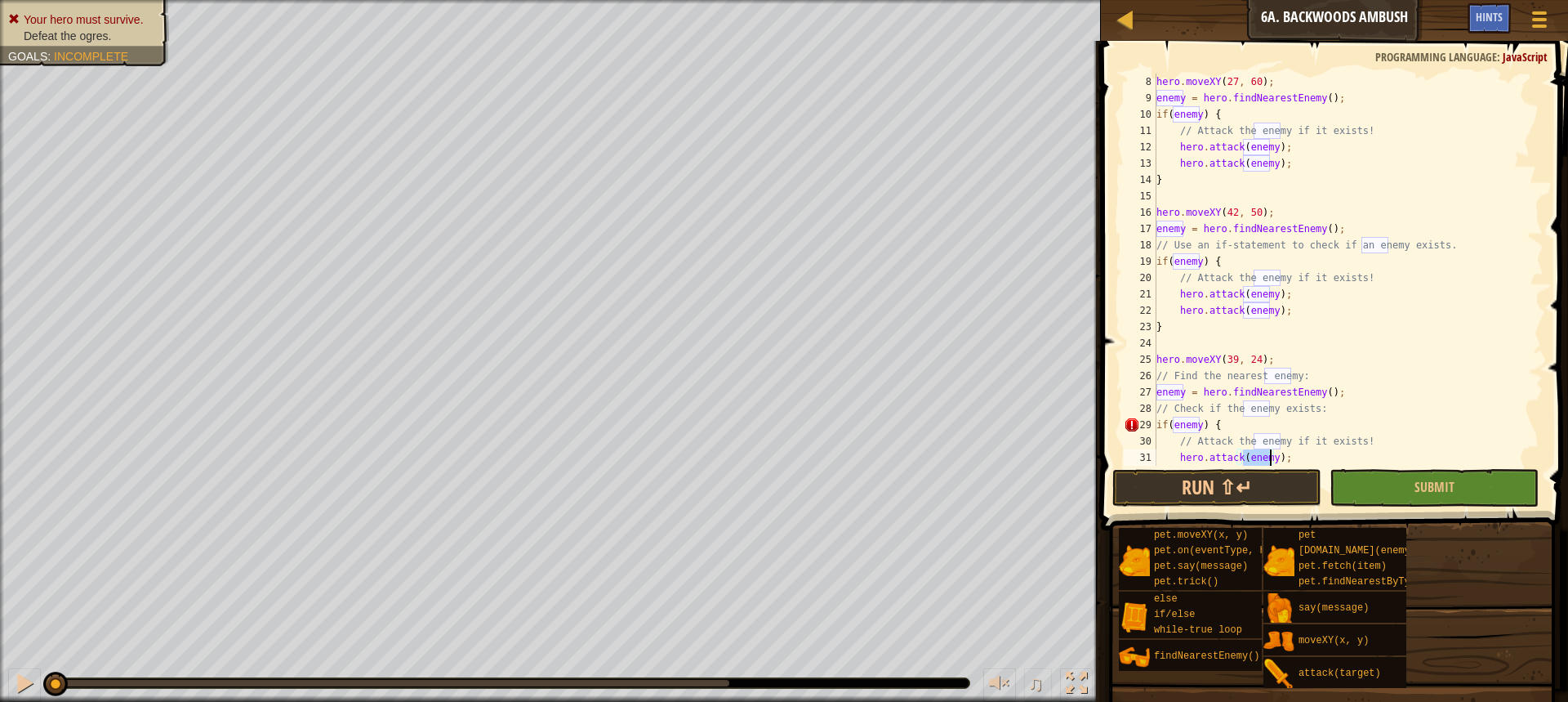
click at [1295, 461] on div "hero . moveXY ( 27 , 60 ) ; enemy = hero . findNearestEnemy ( ) ; if ( enemy ) …" at bounding box center [1342, 286] width 378 height 425
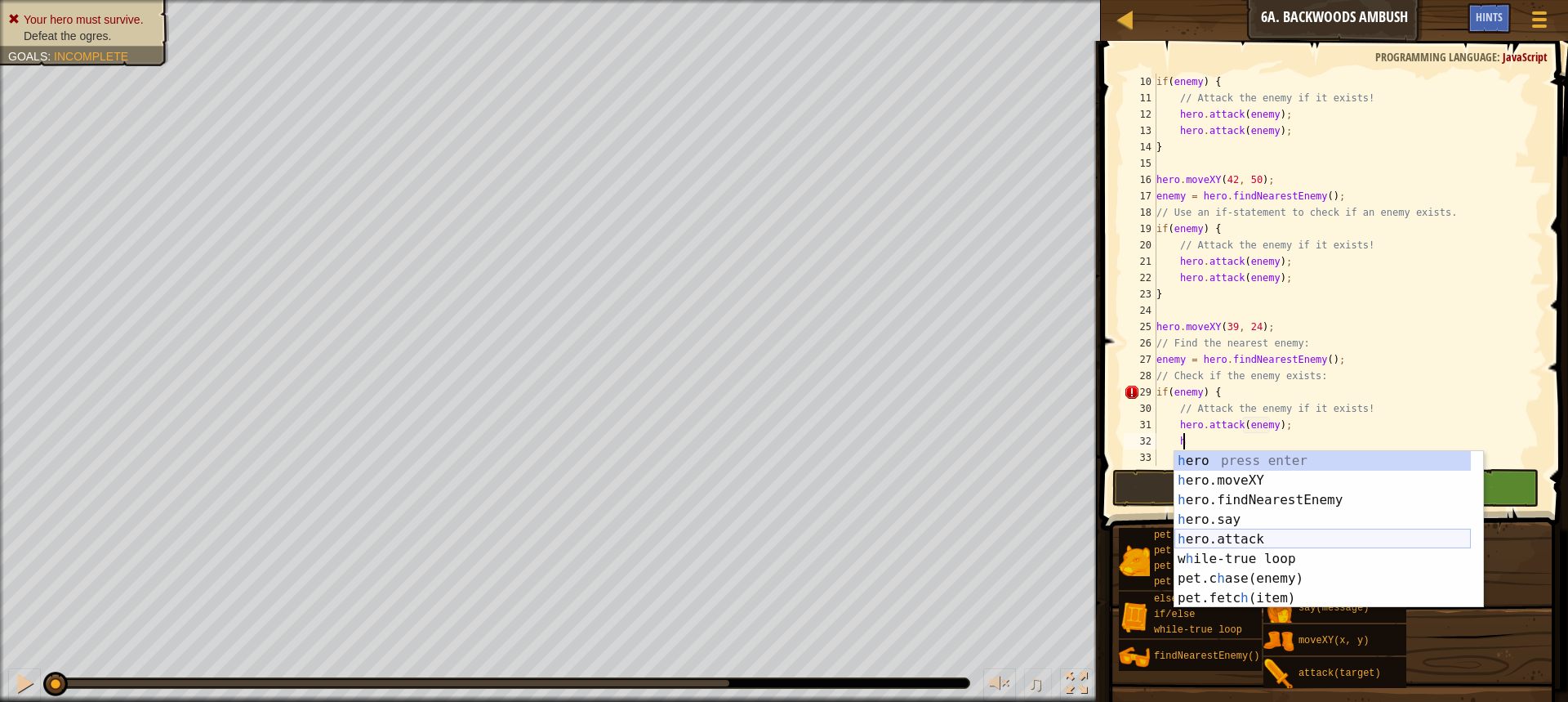
click at [1272, 537] on div "h ero press enter h ero.moveXY press enter h ero.findNearestEnemy press enter h…" at bounding box center [1322, 549] width 297 height 196
type textarea "hero.attack(enemy);"
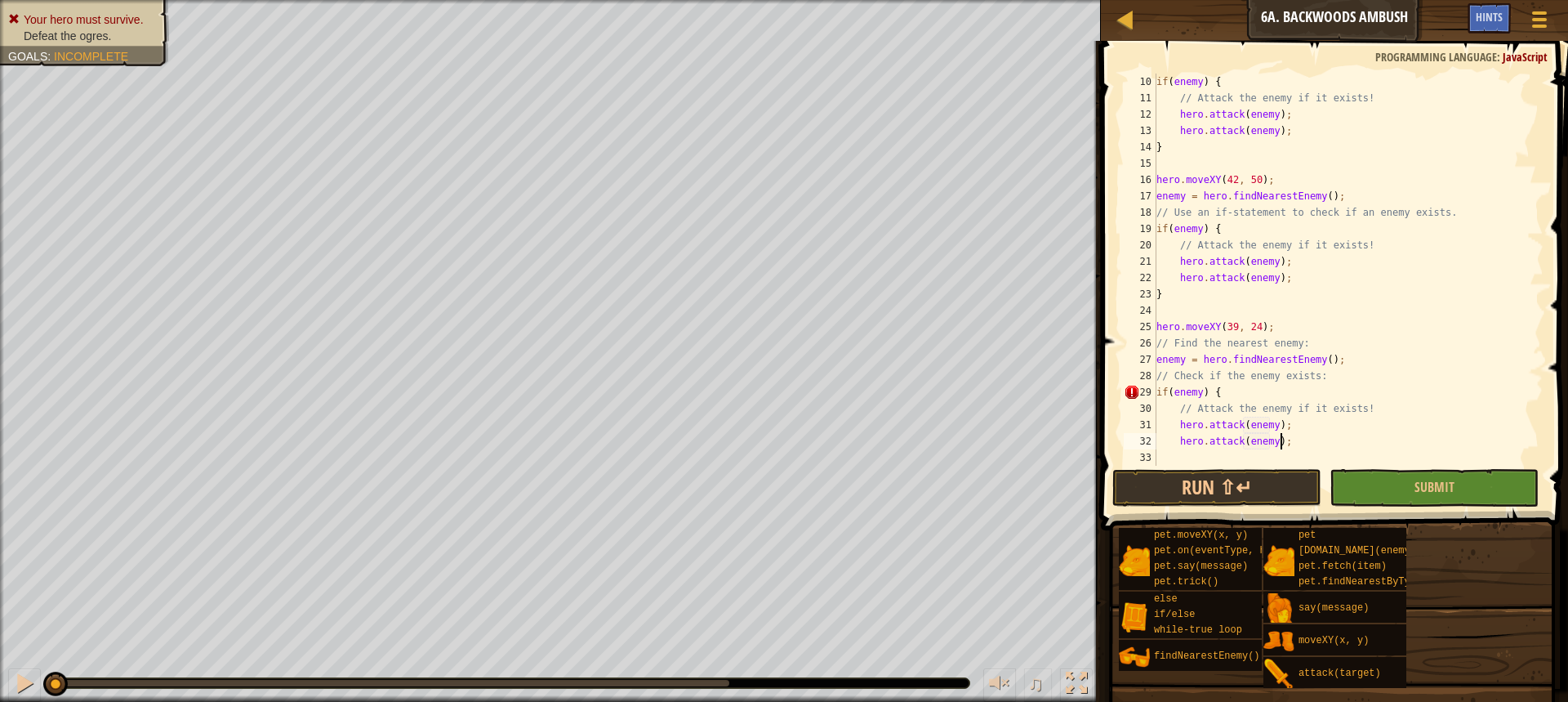
click at [1310, 444] on div "if ( enemy ) { // Attack the enemy if it exists! hero . attack ( enemy ) ; hero…" at bounding box center [1342, 286] width 378 height 425
type textarea "}"
click at [1296, 488] on button "Run ⇧↵" at bounding box center [1217, 487] width 209 height 37
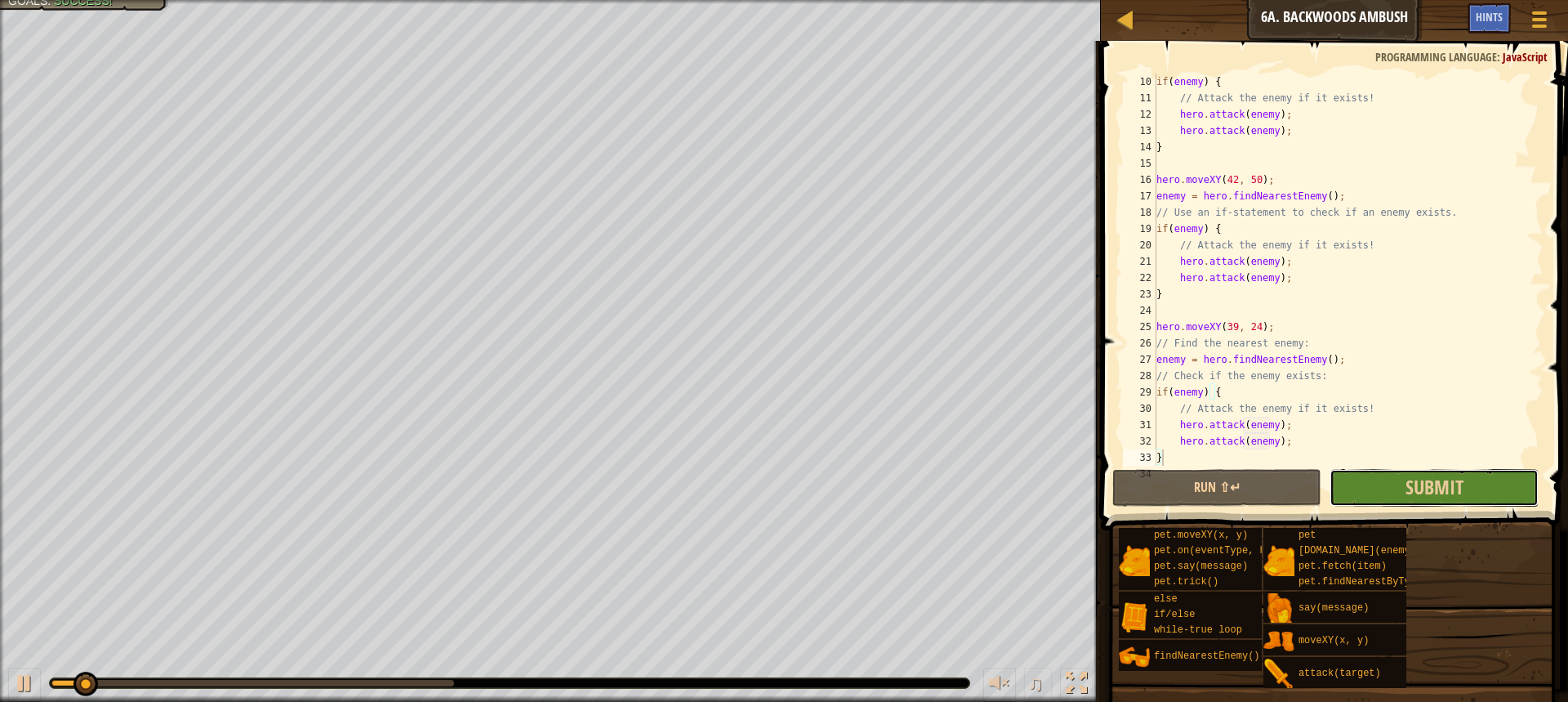
click at [1376, 486] on button "Submit" at bounding box center [1434, 487] width 209 height 37
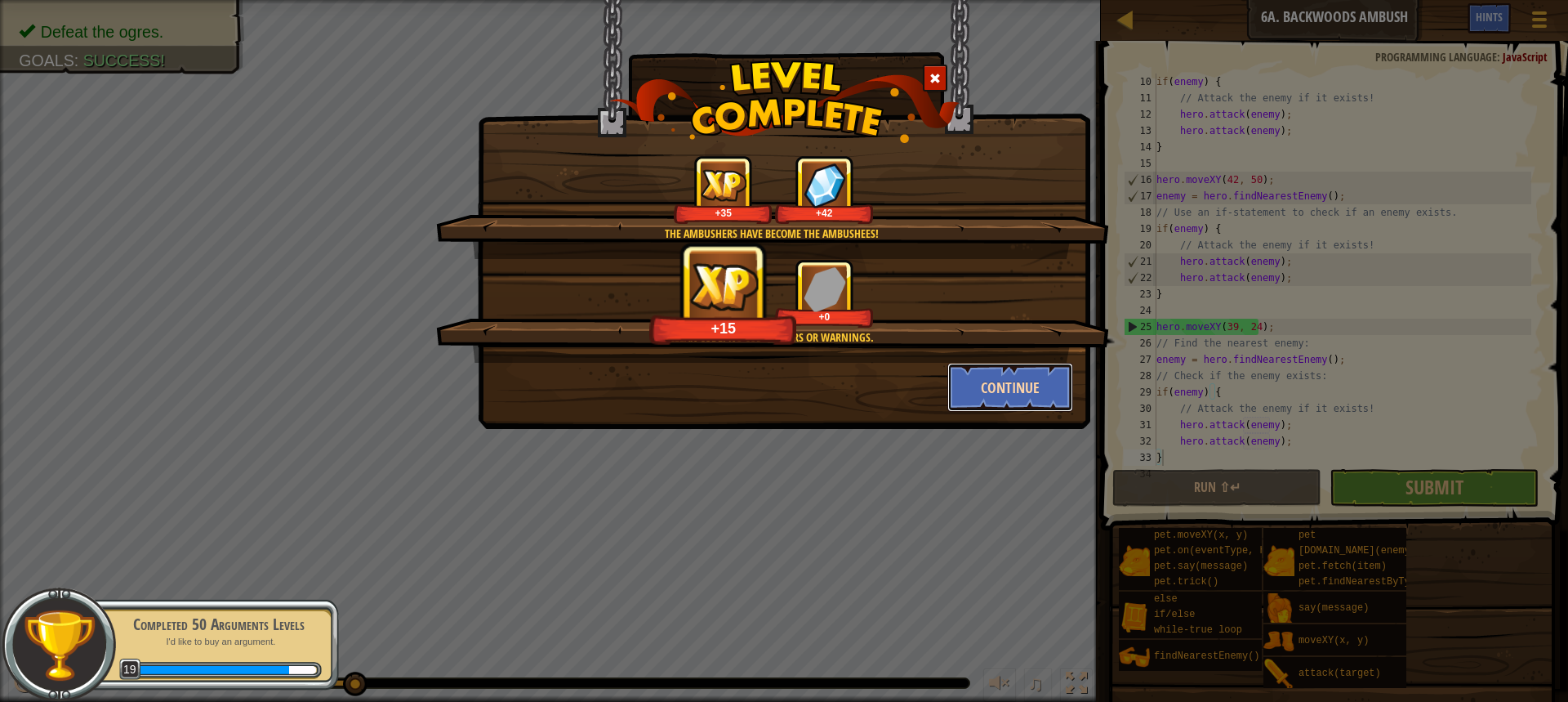
click at [1034, 395] on button "Continue" at bounding box center [1010, 387] width 126 height 49
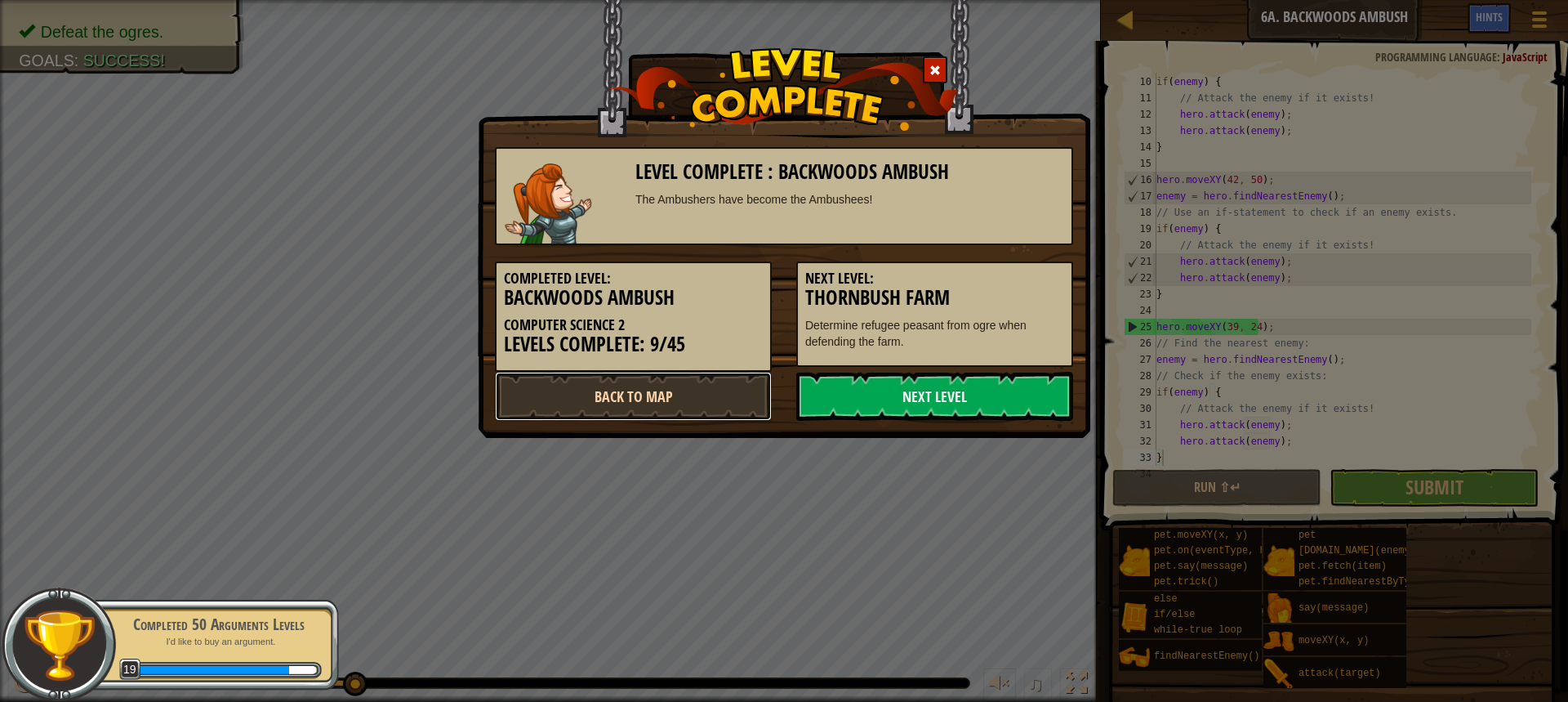
click at [715, 392] on link "Back to Map" at bounding box center [633, 396] width 277 height 49
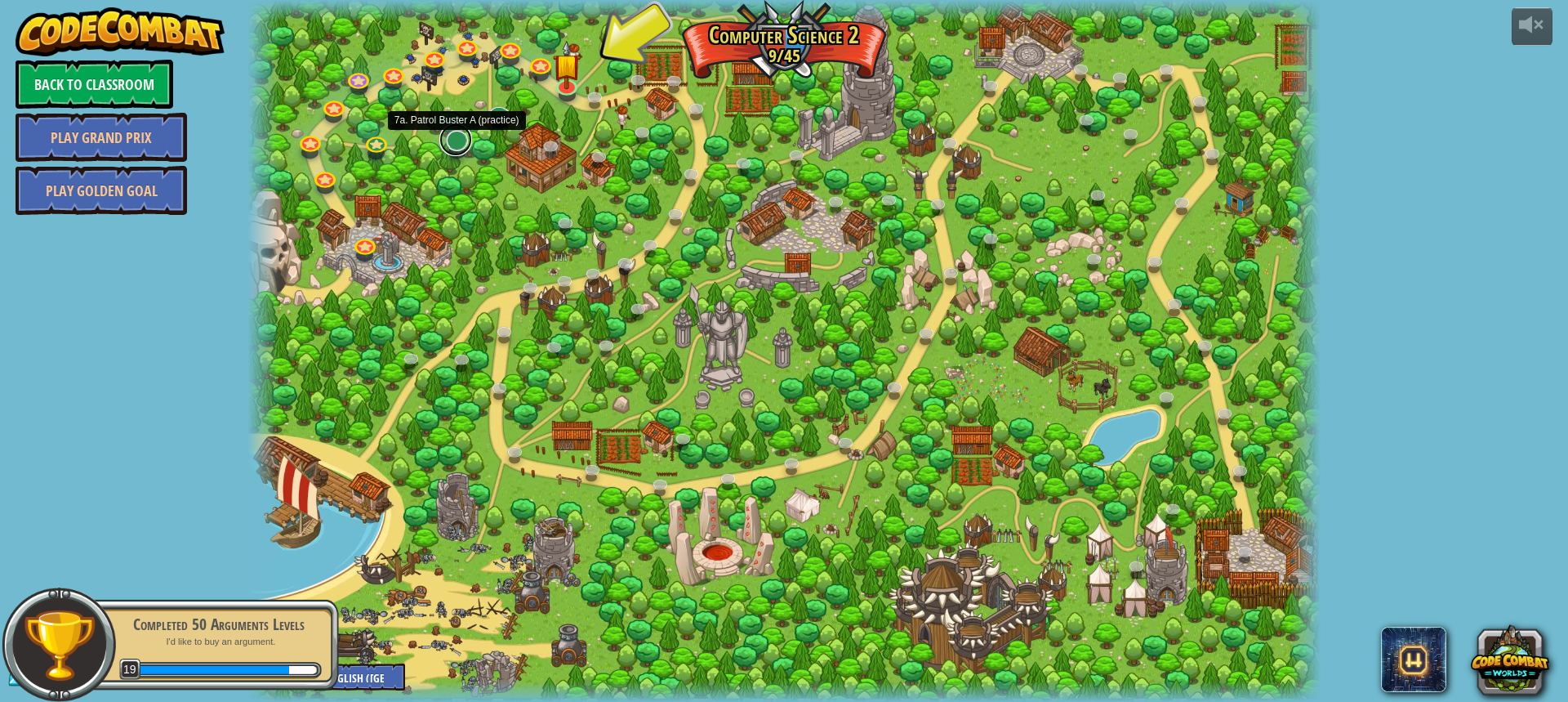
click at [456, 137] on link at bounding box center [456, 140] width 33 height 33
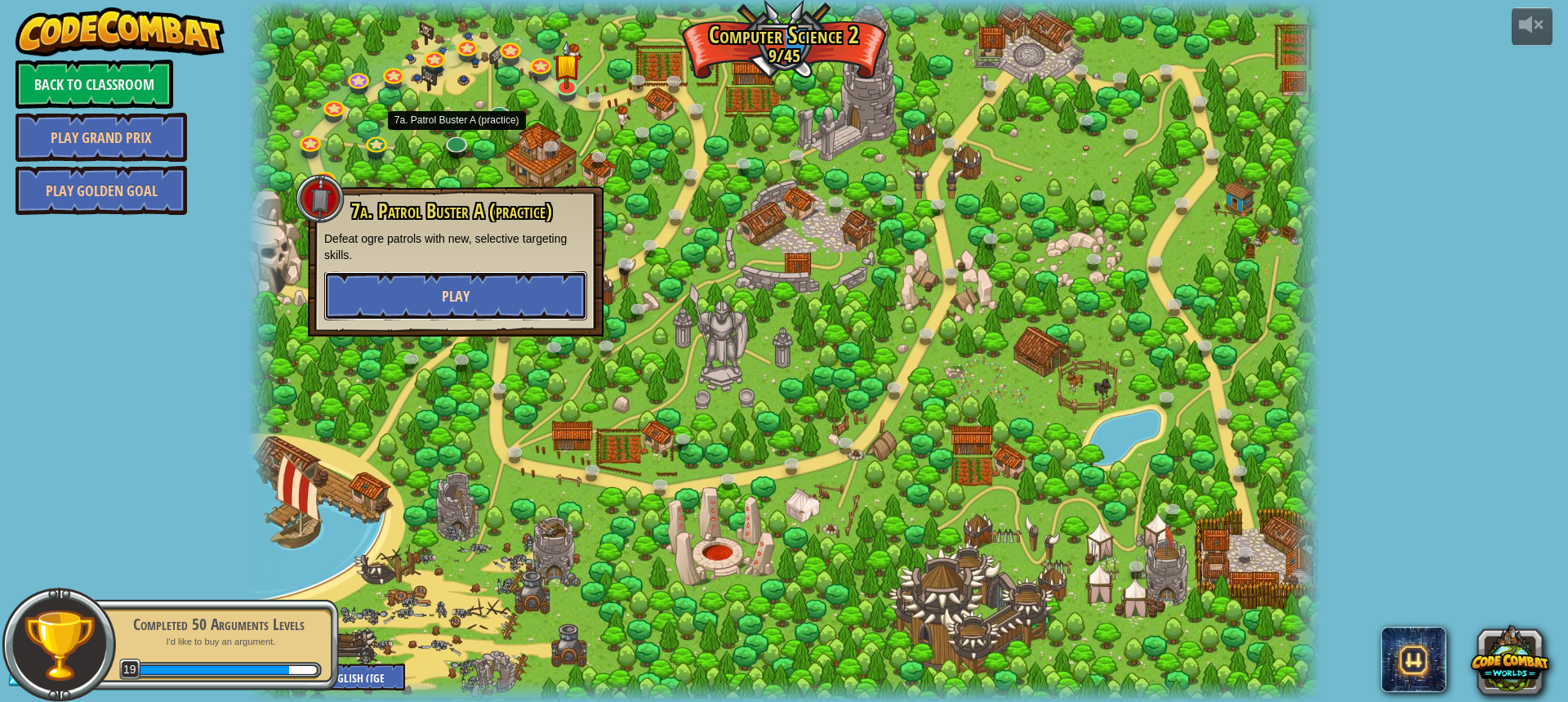
click at [478, 292] on button "Play" at bounding box center [456, 296] width 263 height 49
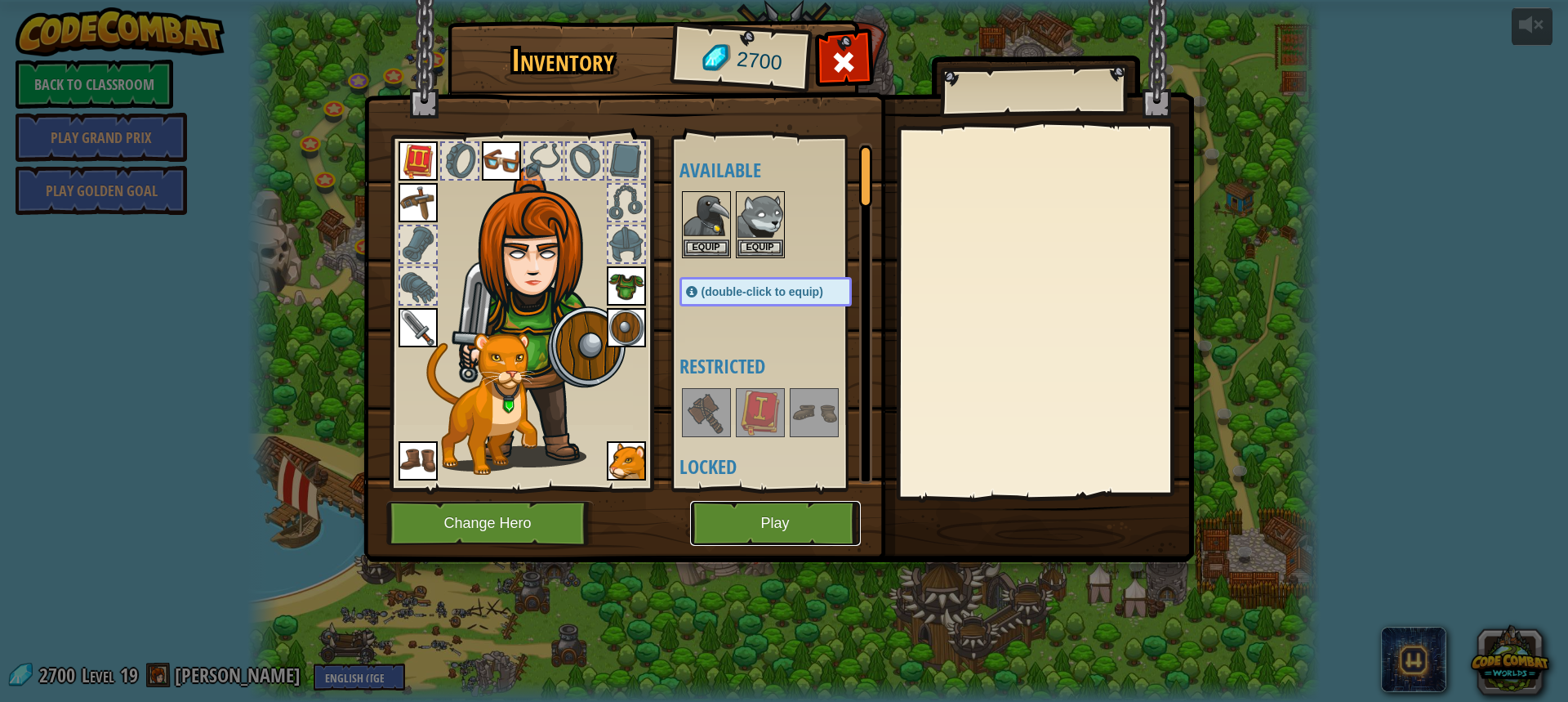
click at [734, 520] on button "Play" at bounding box center [775, 522] width 171 height 44
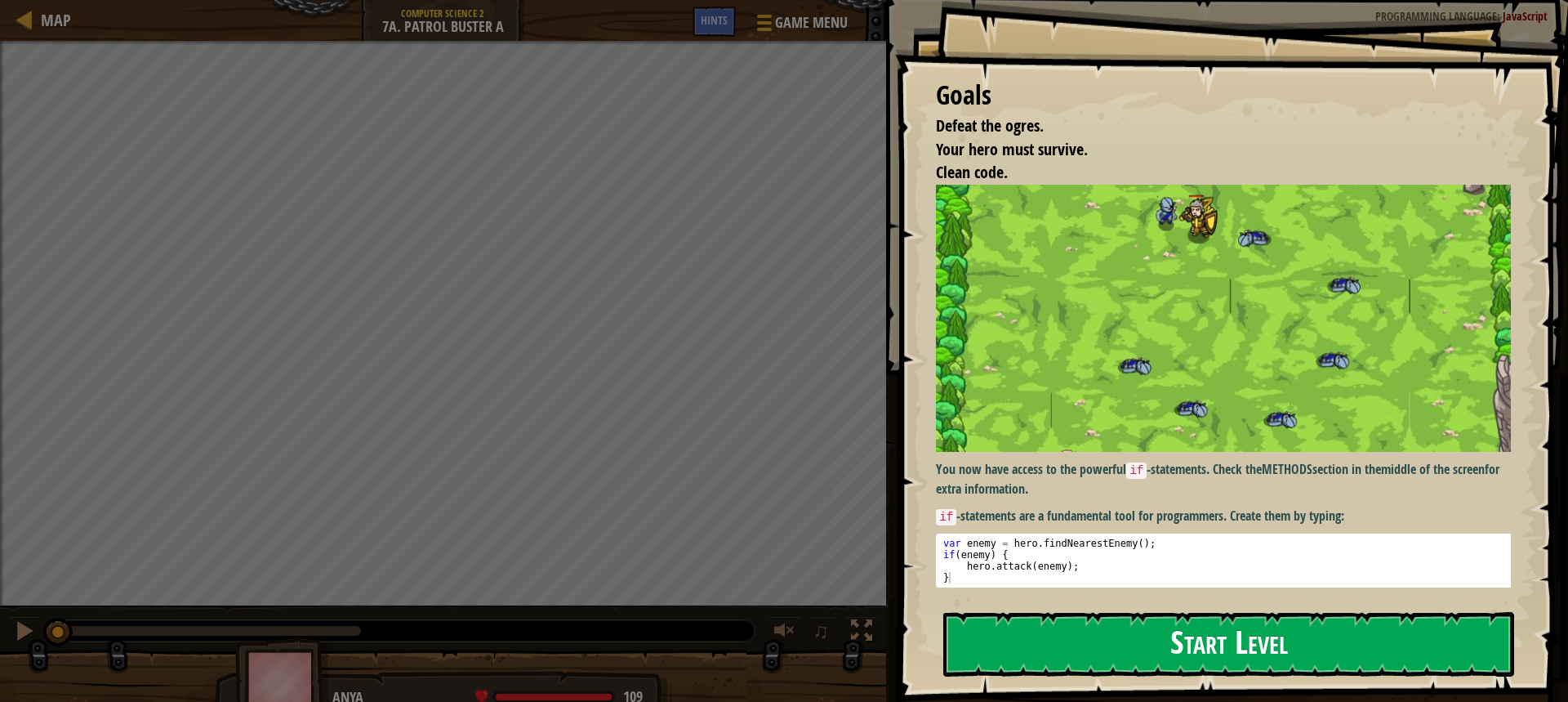
click at [1076, 651] on button "Start Level" at bounding box center [1228, 644] width 571 height 64
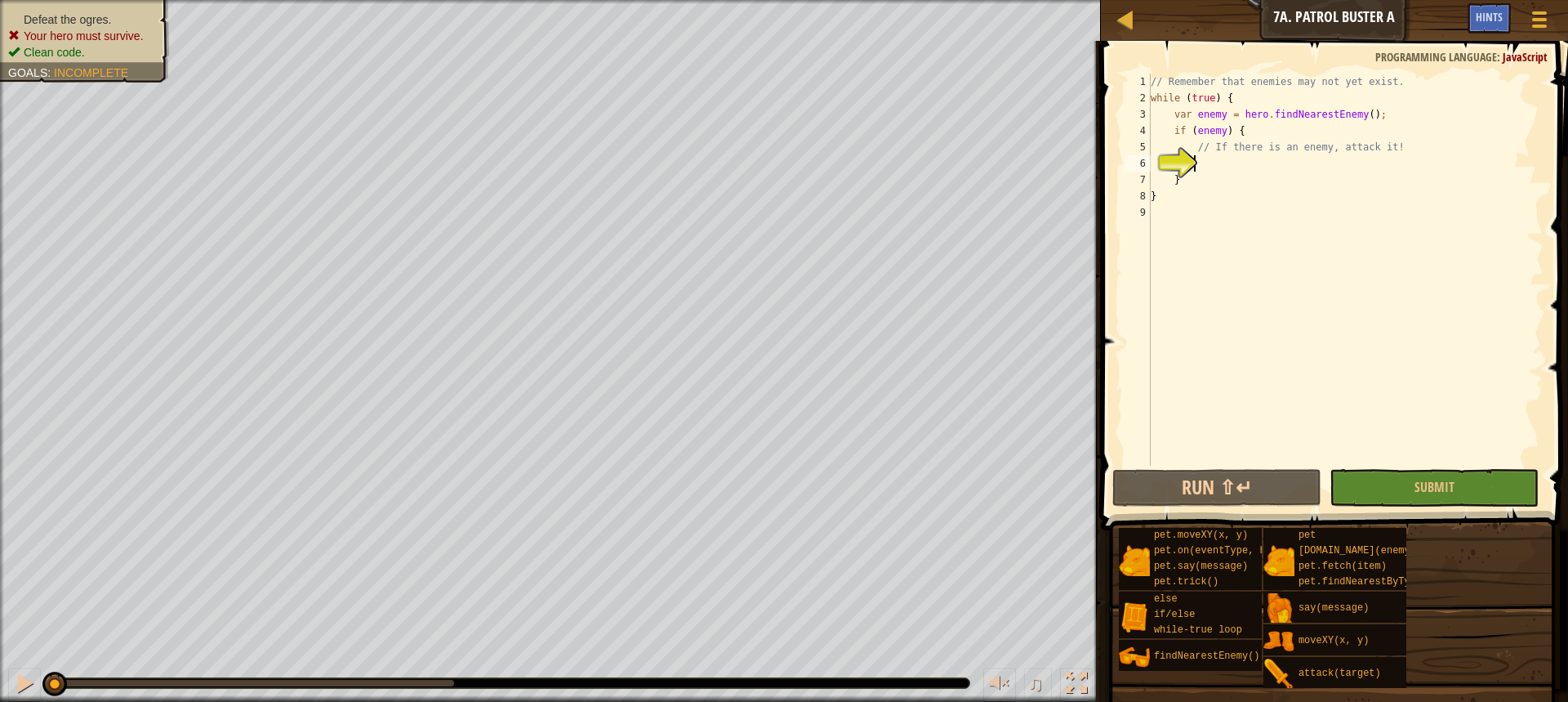
click at [1240, 163] on div "// Remember that enemies may not yet exist. while ( true ) { var enemy = hero .…" at bounding box center [1346, 286] width 396 height 425
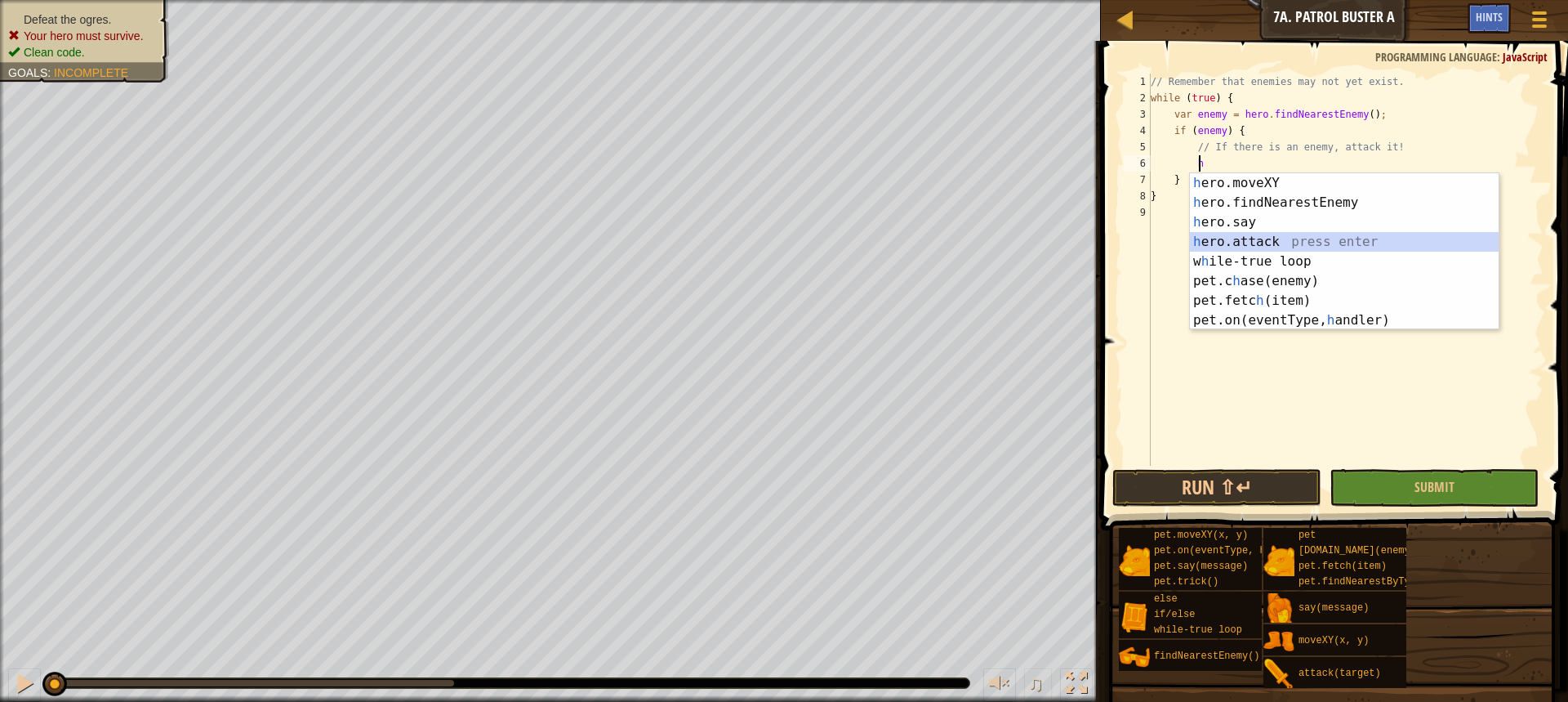
click at [1277, 240] on div "h ero.moveXY press enter h ero.findNearestEnemy press enter h ero.say press ent…" at bounding box center [1345, 272] width 309 height 196
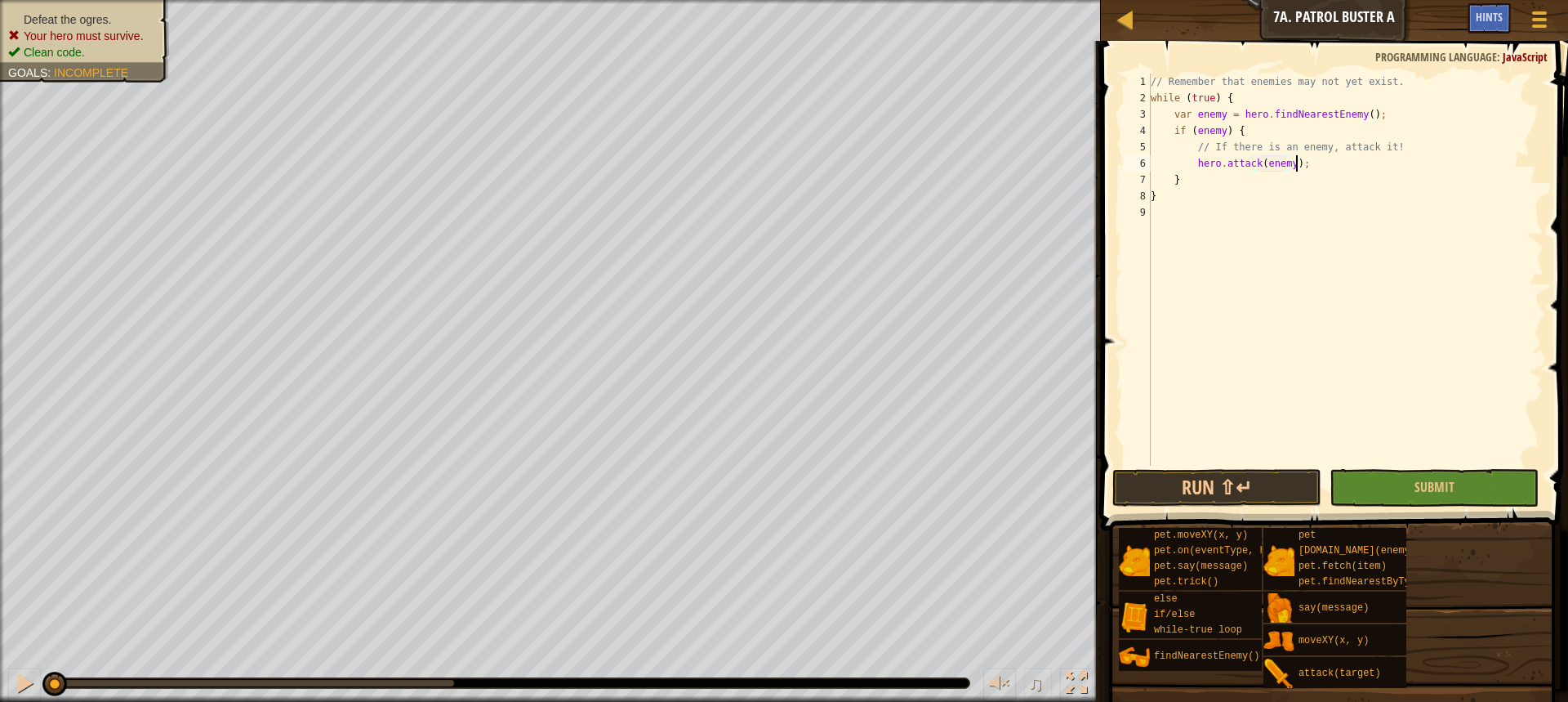
click at [1315, 166] on div "// Remember that enemies may not yet exist. while ( true ) { var enemy = hero .…" at bounding box center [1346, 286] width 396 height 425
type textarea "hero.attack(enemy);"
click at [1263, 491] on button "Run ⇧↵" at bounding box center [1217, 487] width 209 height 37
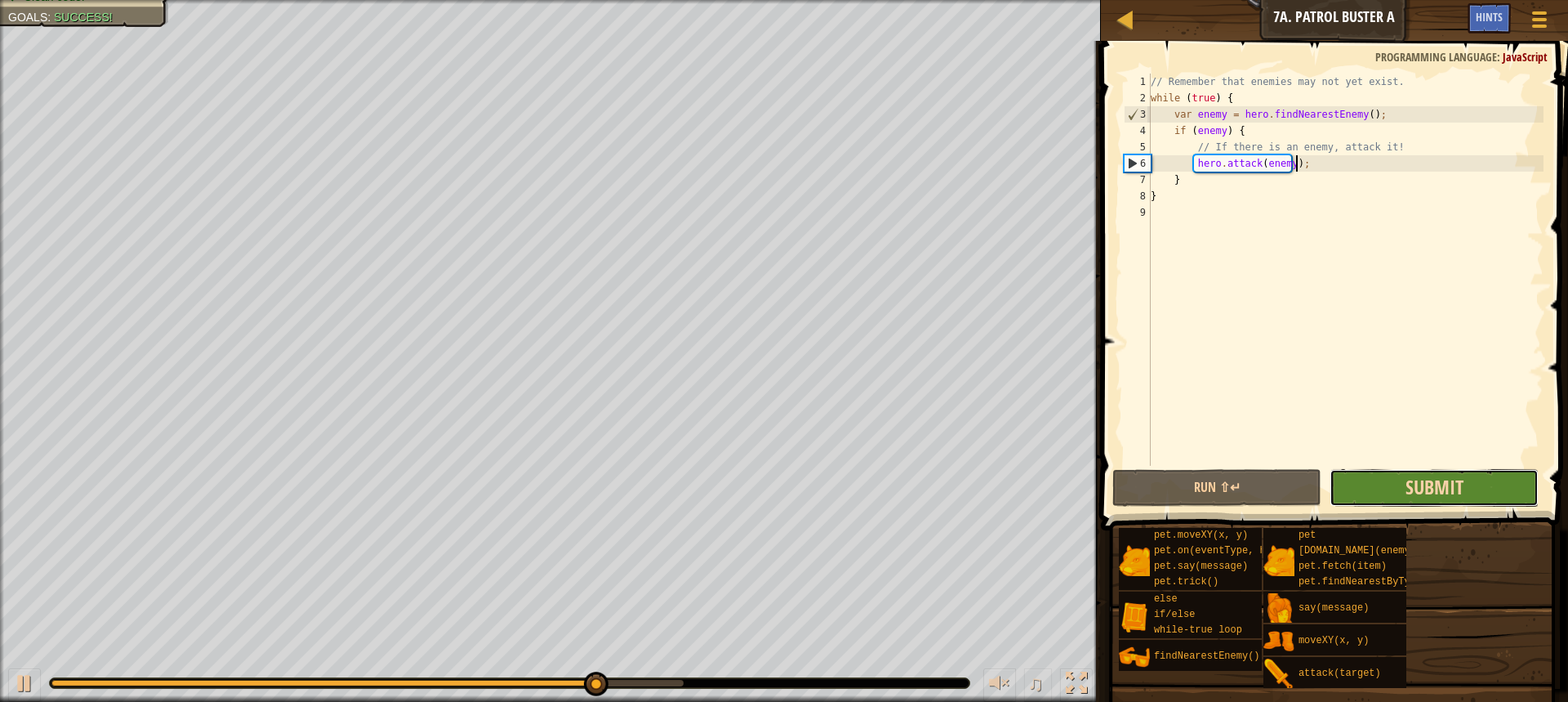
click at [1451, 482] on span "Submit" at bounding box center [1435, 487] width 58 height 26
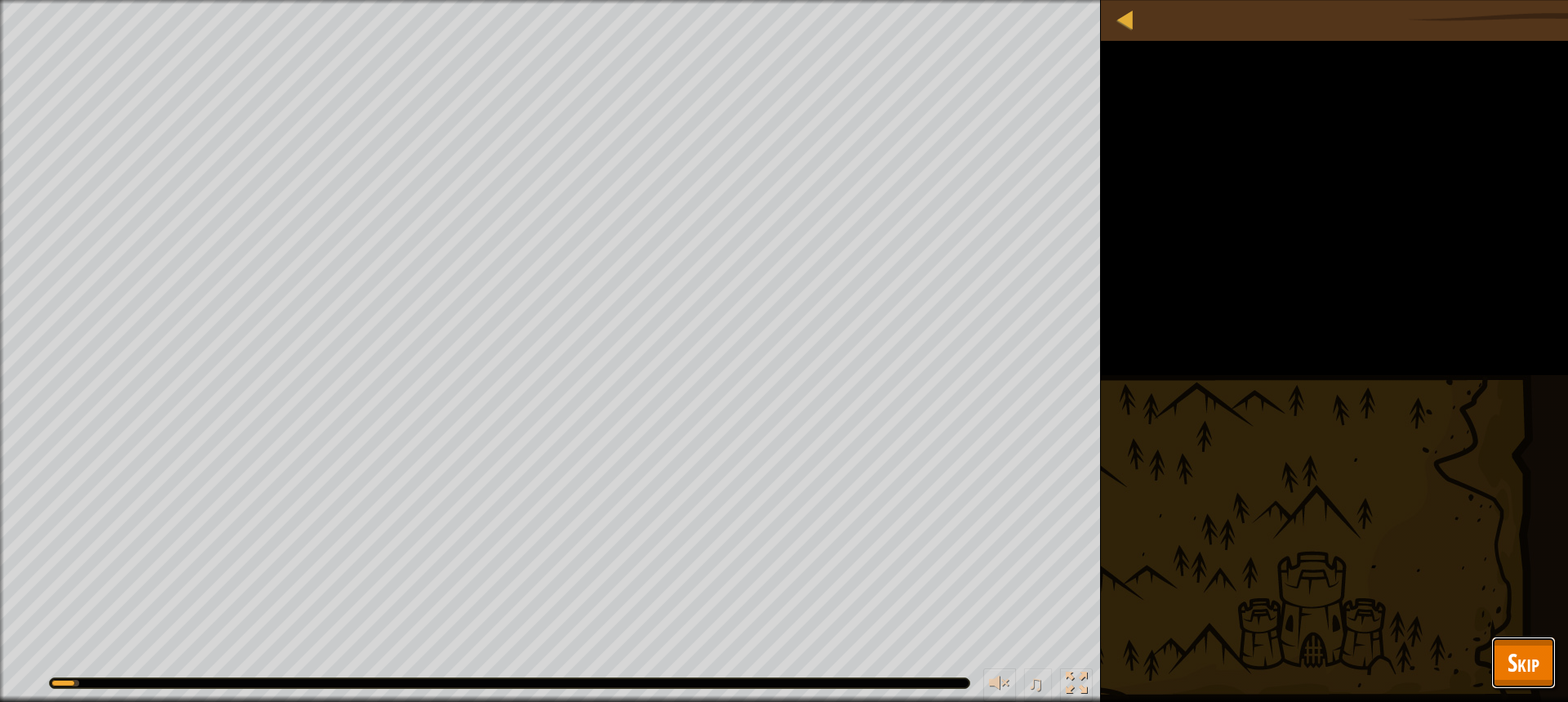
click at [1529, 656] on span "Skip" at bounding box center [1523, 662] width 32 height 34
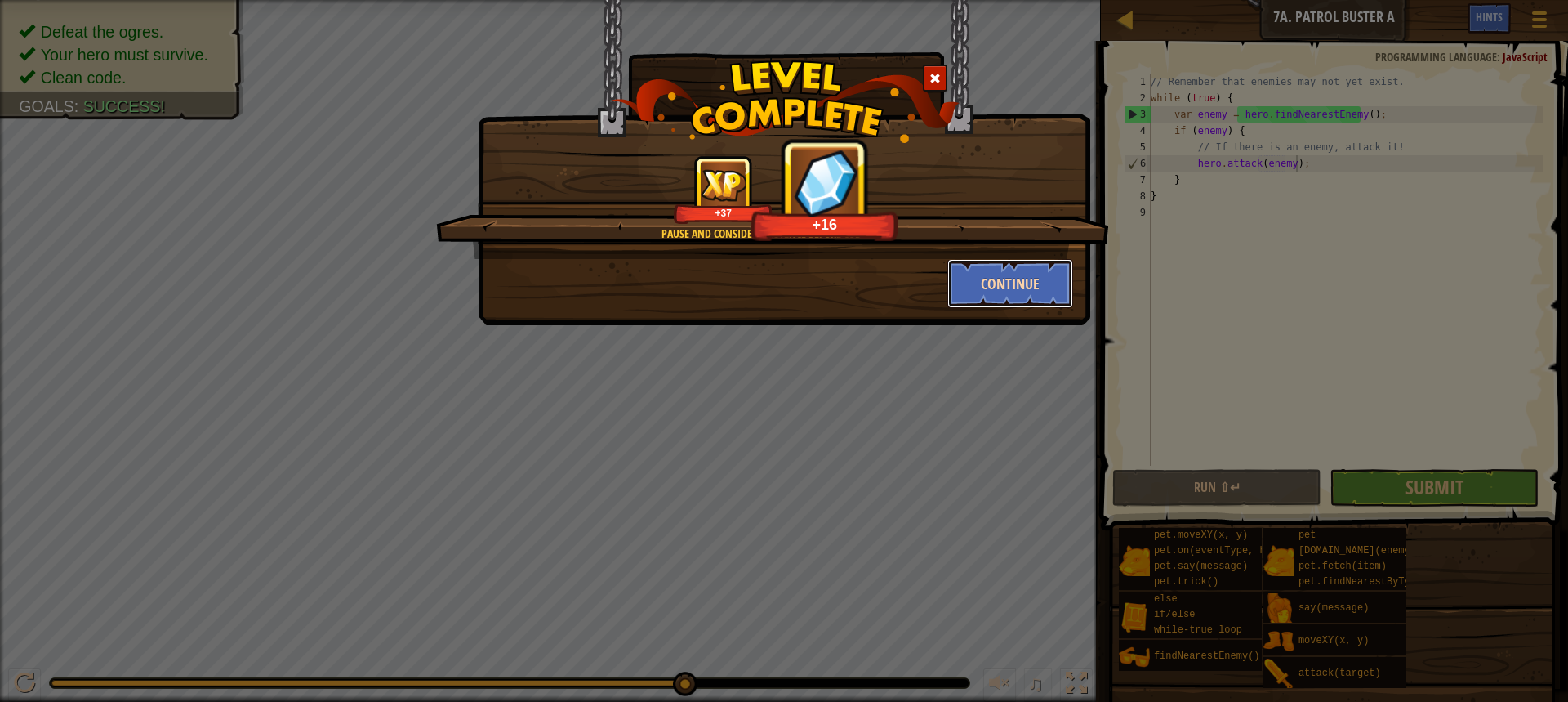
click at [1006, 276] on button "Continue" at bounding box center [1010, 283] width 126 height 49
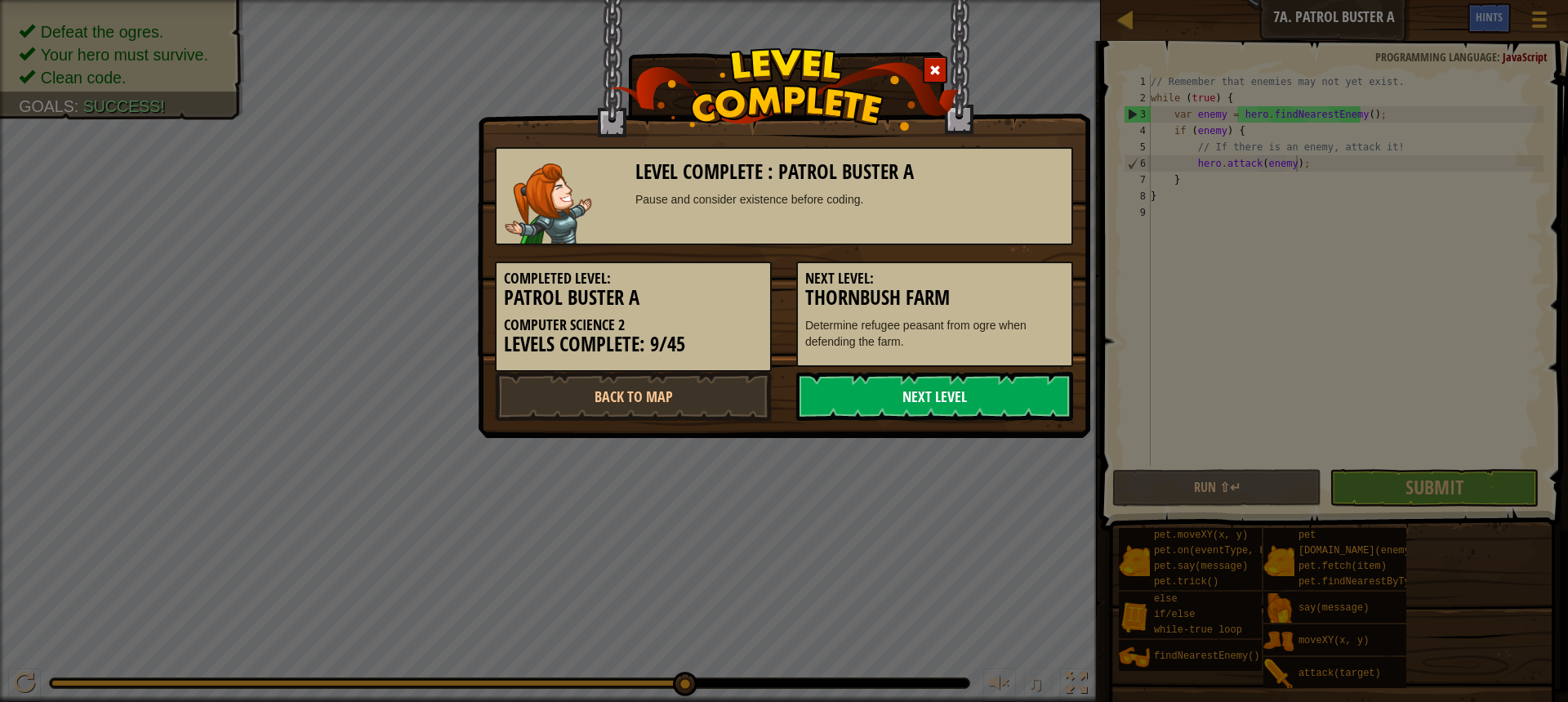
click at [992, 385] on link "Next Level" at bounding box center [934, 396] width 277 height 49
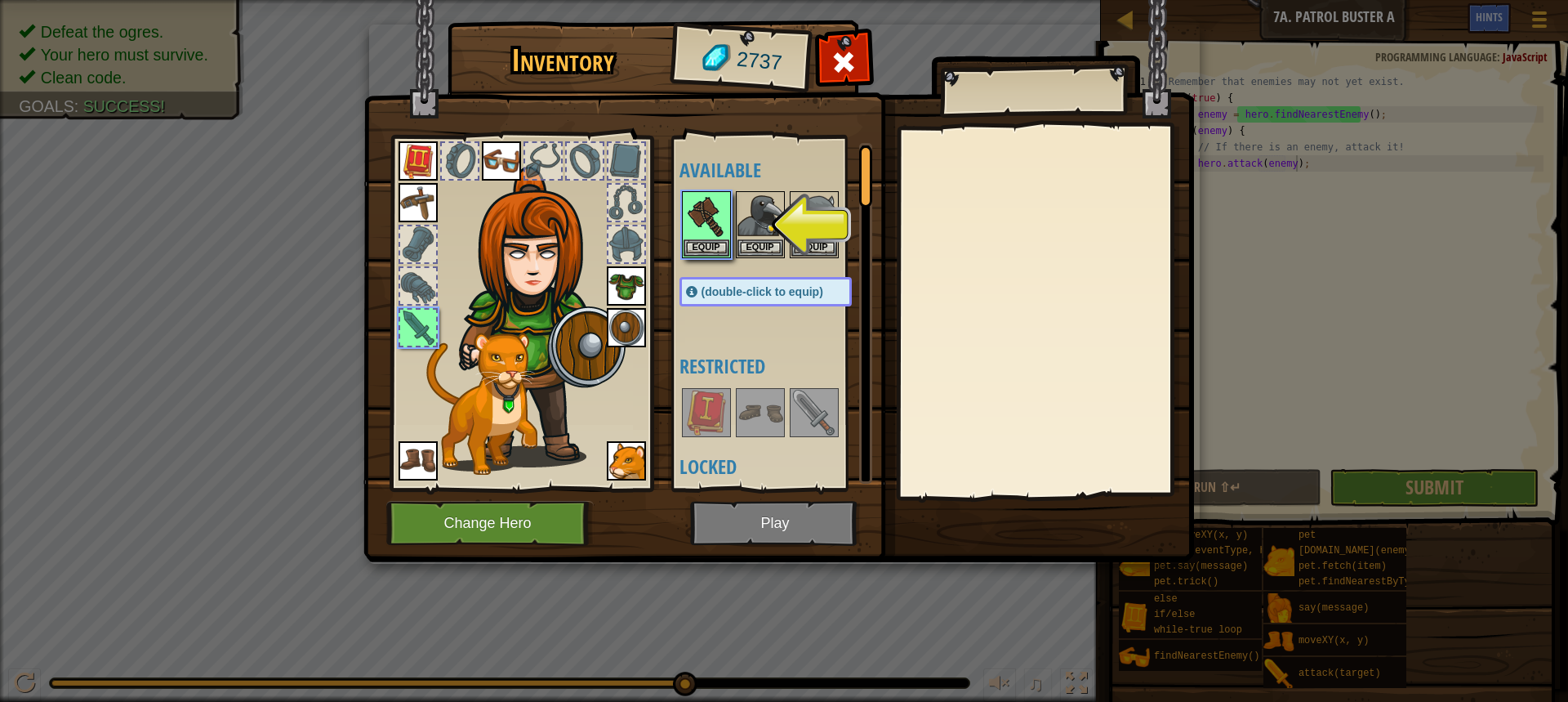
click at [755, 529] on img at bounding box center [778, 265] width 831 height 593
click at [708, 246] on button "Equip" at bounding box center [706, 247] width 45 height 17
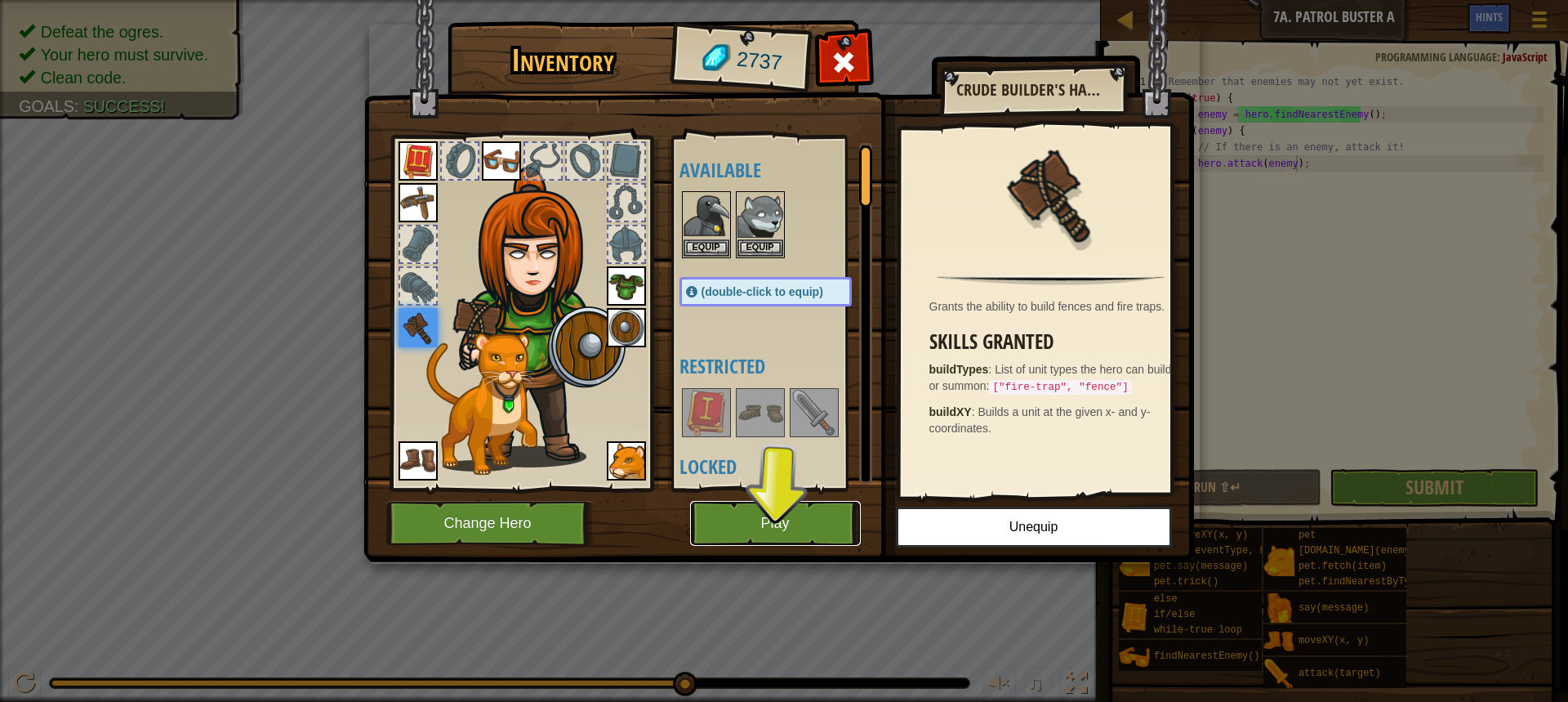
click at [781, 530] on button "Play" at bounding box center [775, 522] width 171 height 44
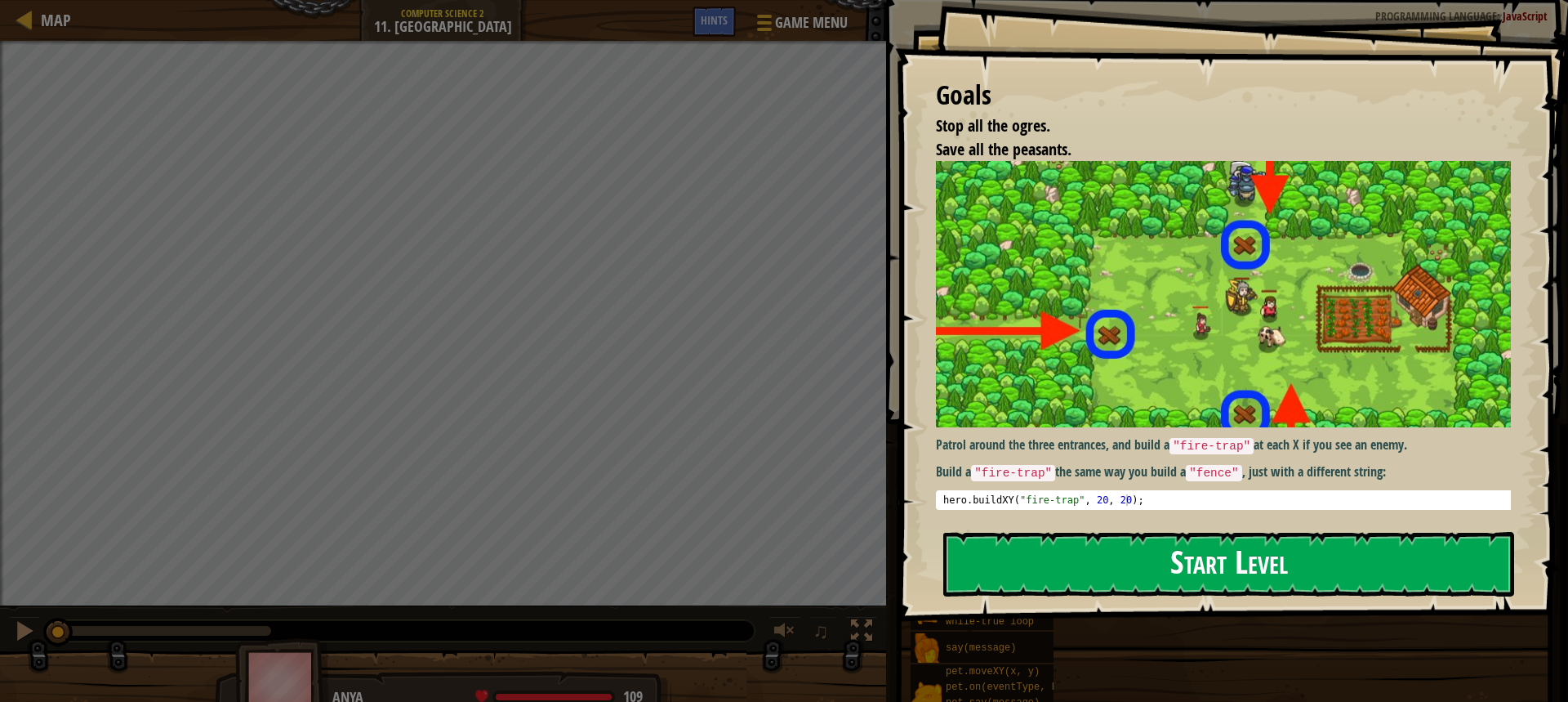
click at [1162, 562] on button "Start Level" at bounding box center [1228, 564] width 571 height 64
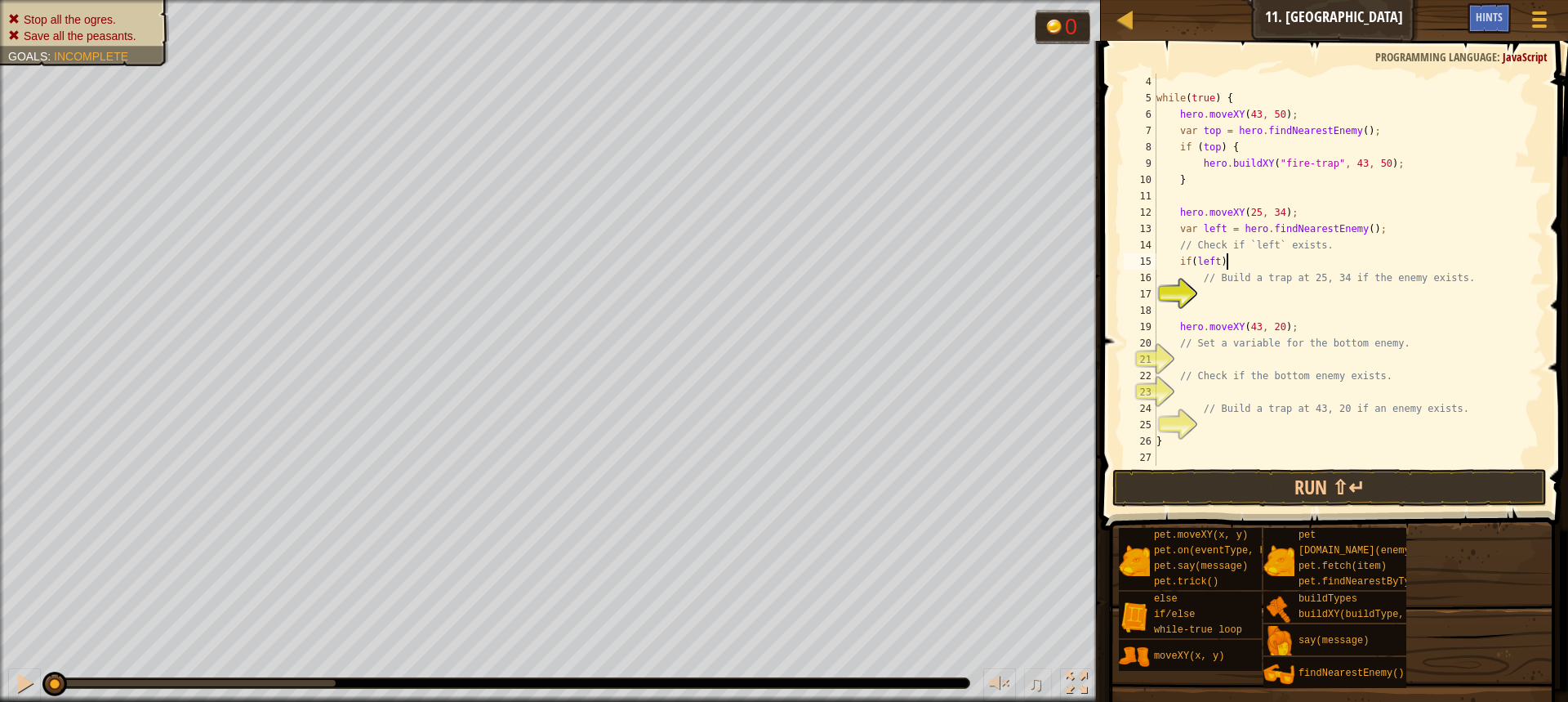
scroll to position [7, 5]
type textarea "// Build a trap at 25, 34 if the enemy exists."
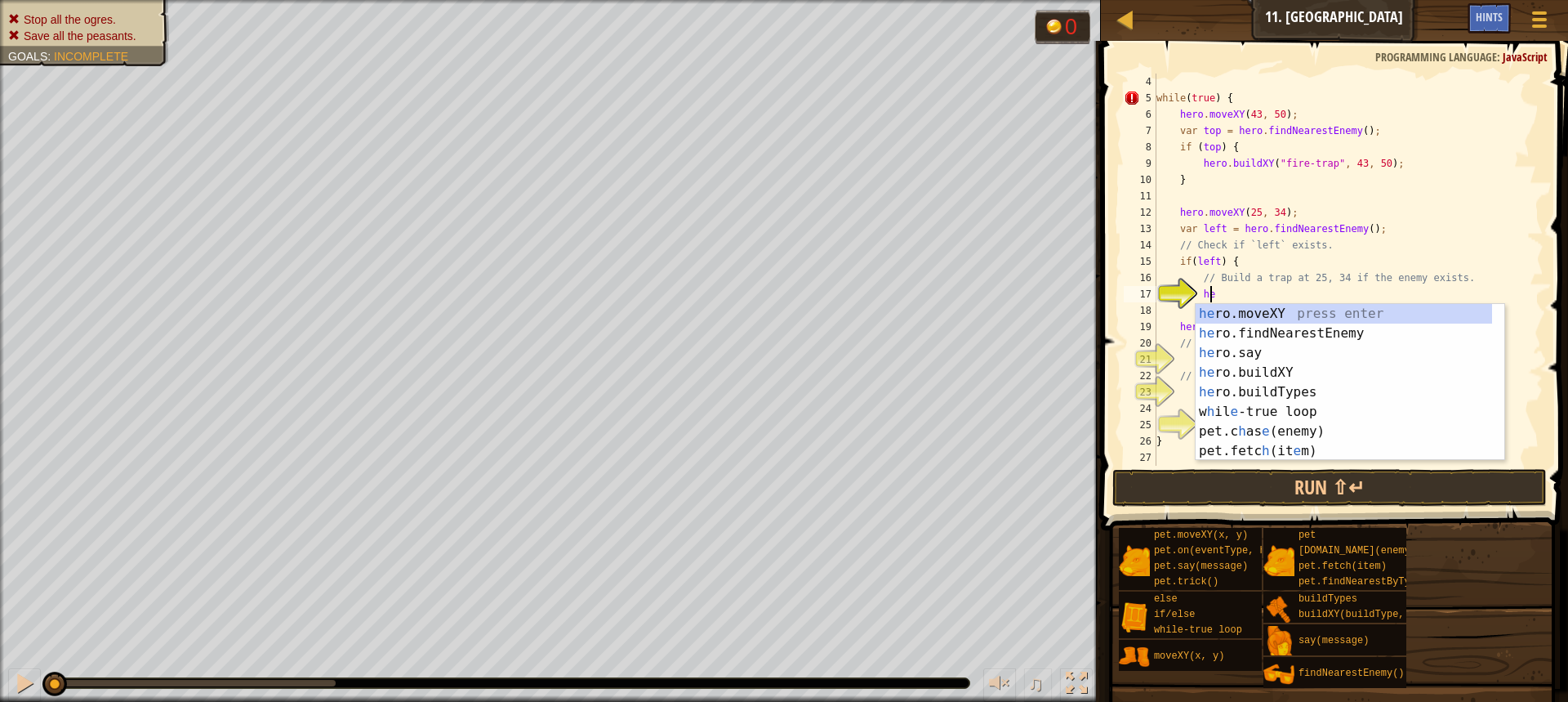
scroll to position [7, 4]
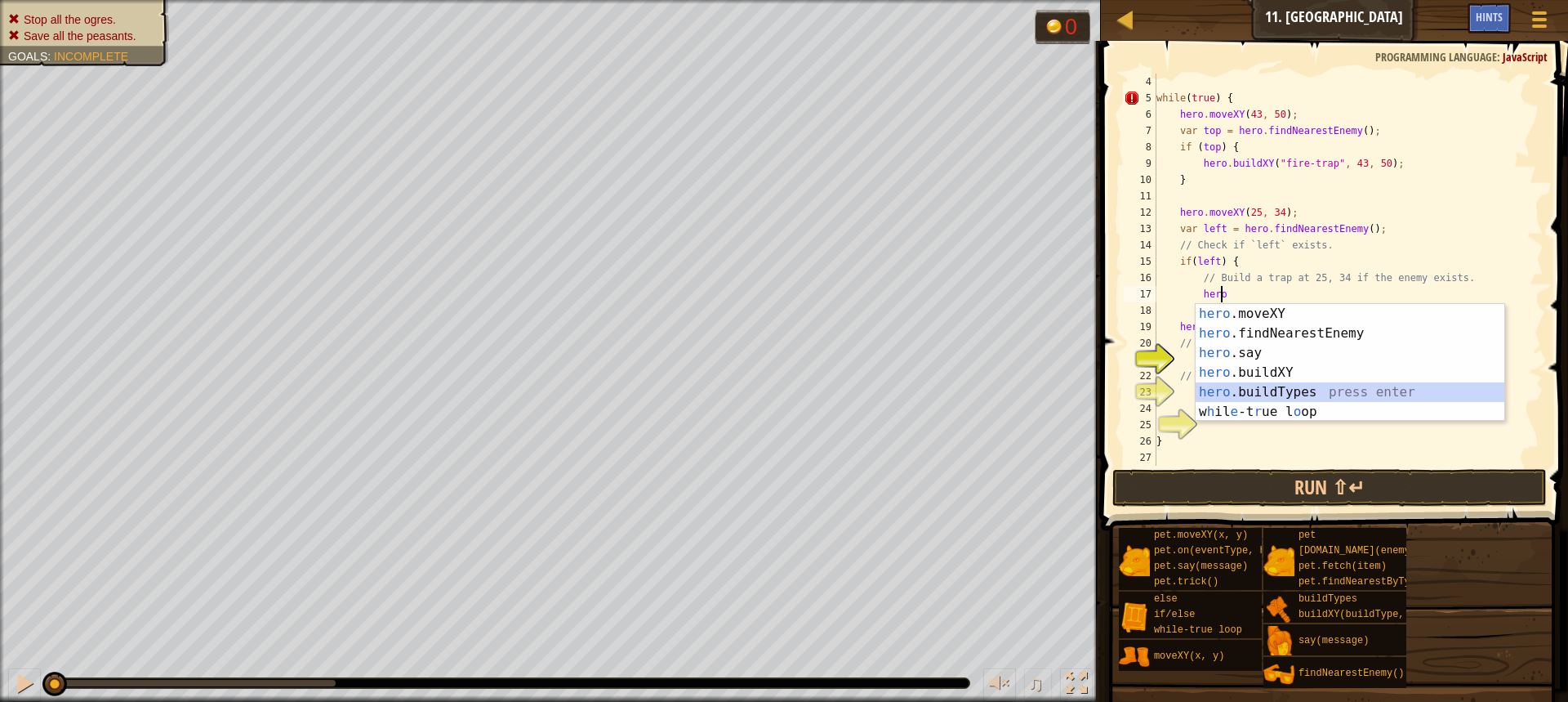
click at [1285, 392] on div "hero .moveXY press enter hero .findNearestEnemy press enter hero .say press ent…" at bounding box center [1350, 382] width 309 height 157
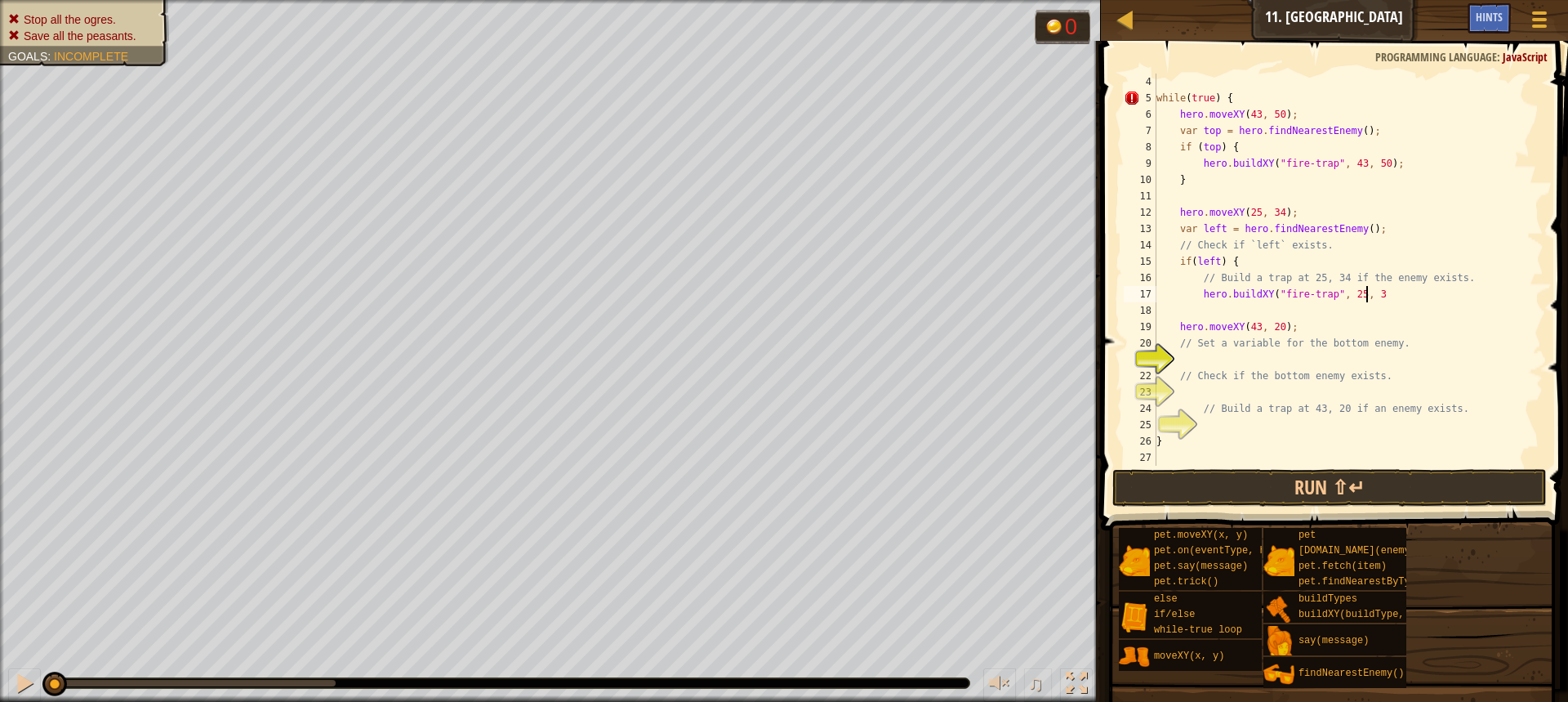
scroll to position [7, 17]
type textarea "hero.buildXY("fire-trap", 25, 34);"
type textarea "}"
click at [1266, 361] on div "while ( true ) { hero . moveXY ( 43 , 50 ) ; var top = hero . findNearestEnemy …" at bounding box center [1342, 286] width 378 height 425
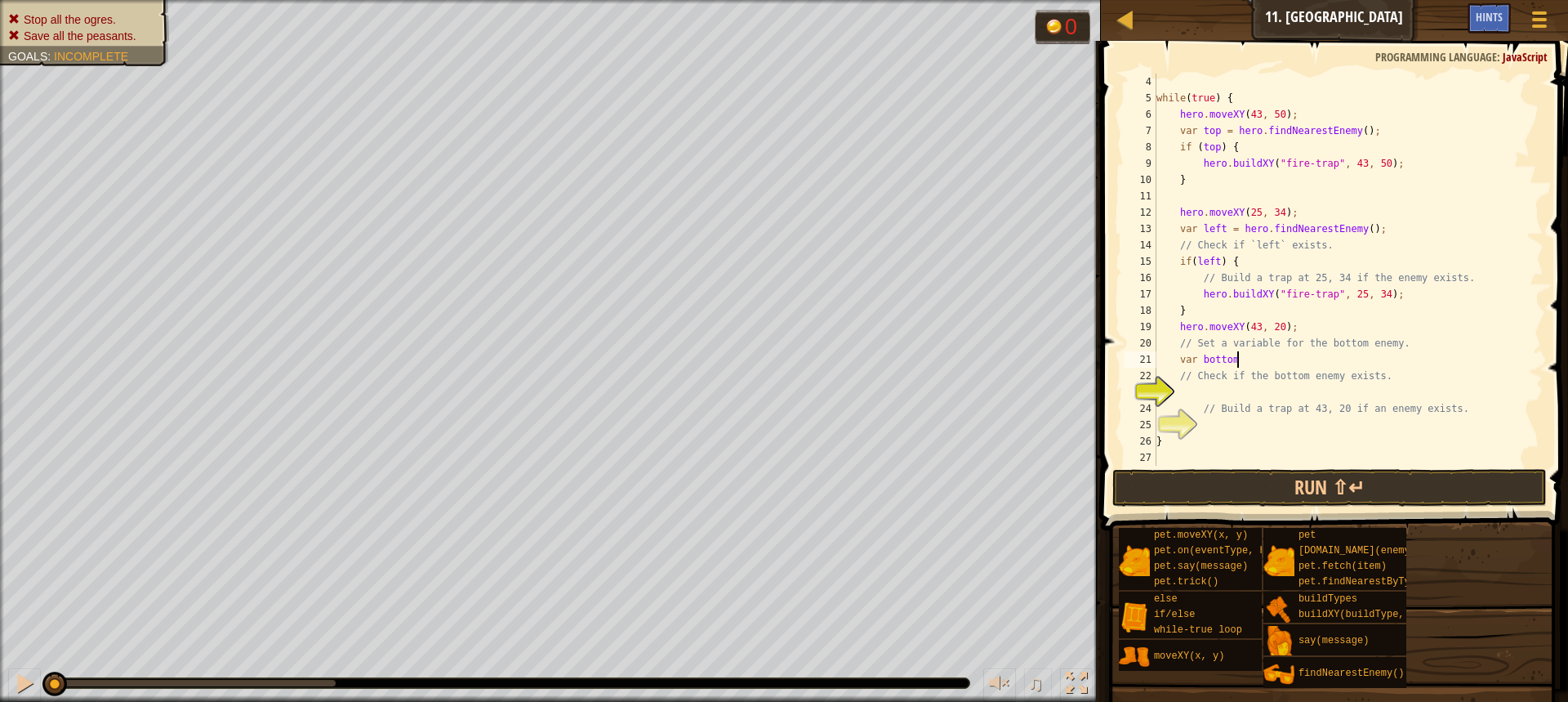
scroll to position [7, 5]
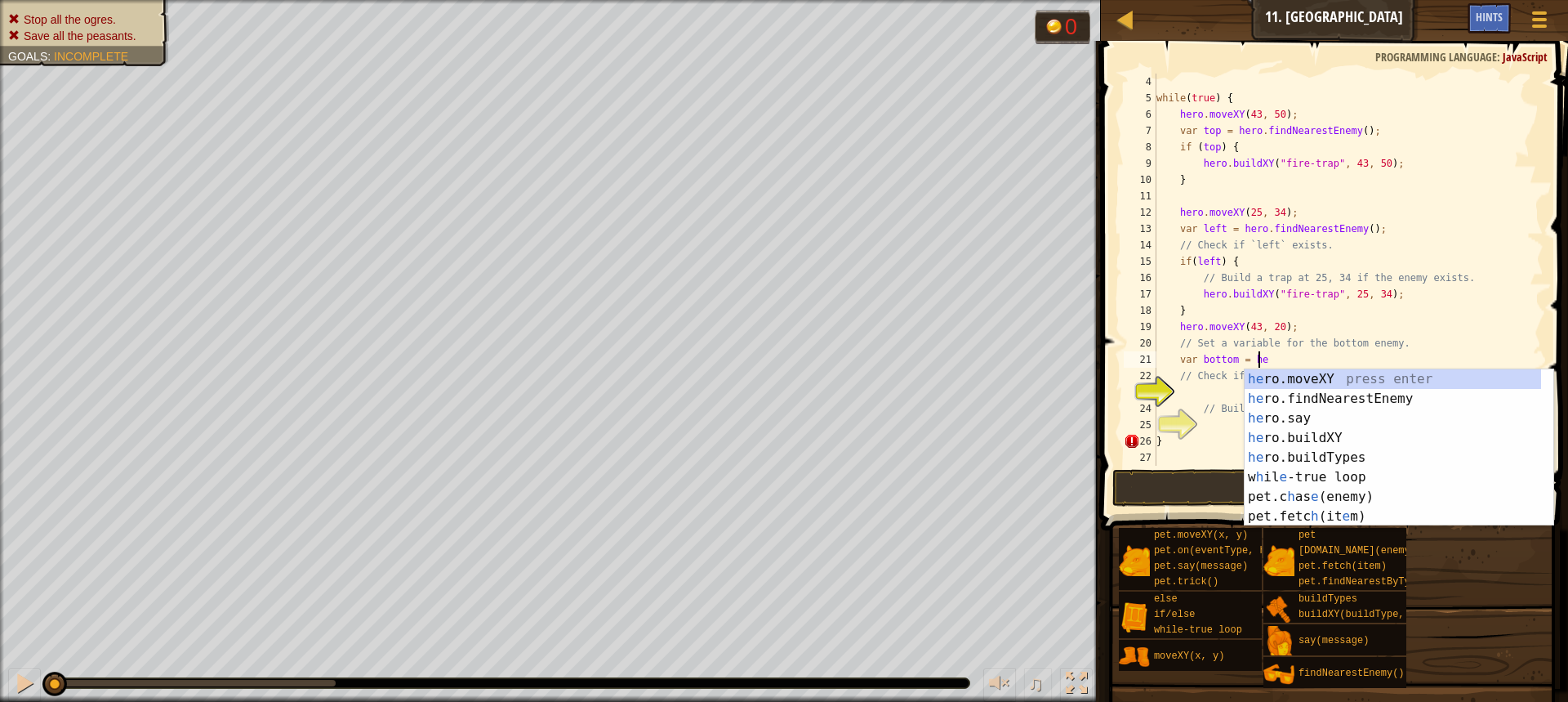
type textarea "var bottom = her"
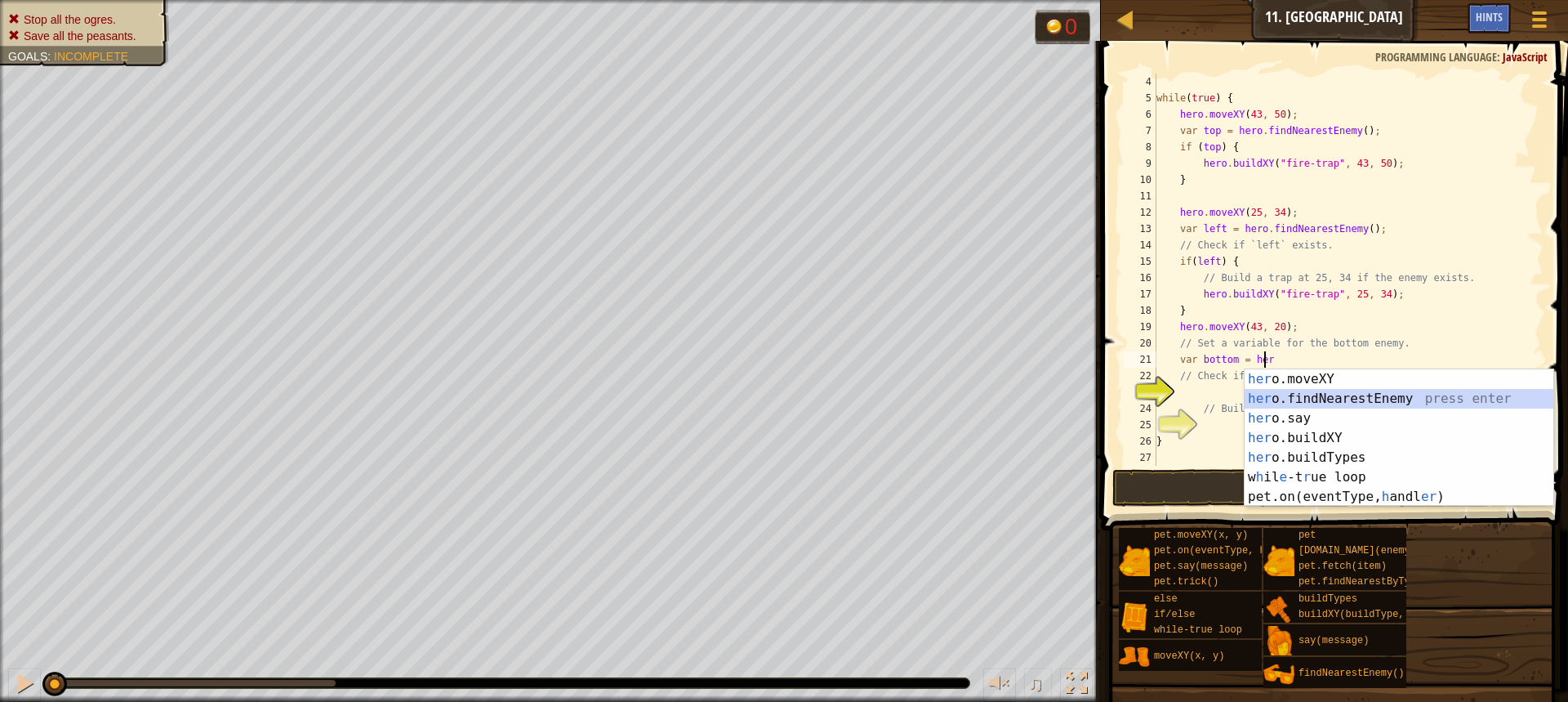
click at [1332, 392] on div "her o.moveXY press enter her o.findNearestEnemy press enter her o.say press ent…" at bounding box center [1399, 458] width 309 height 176
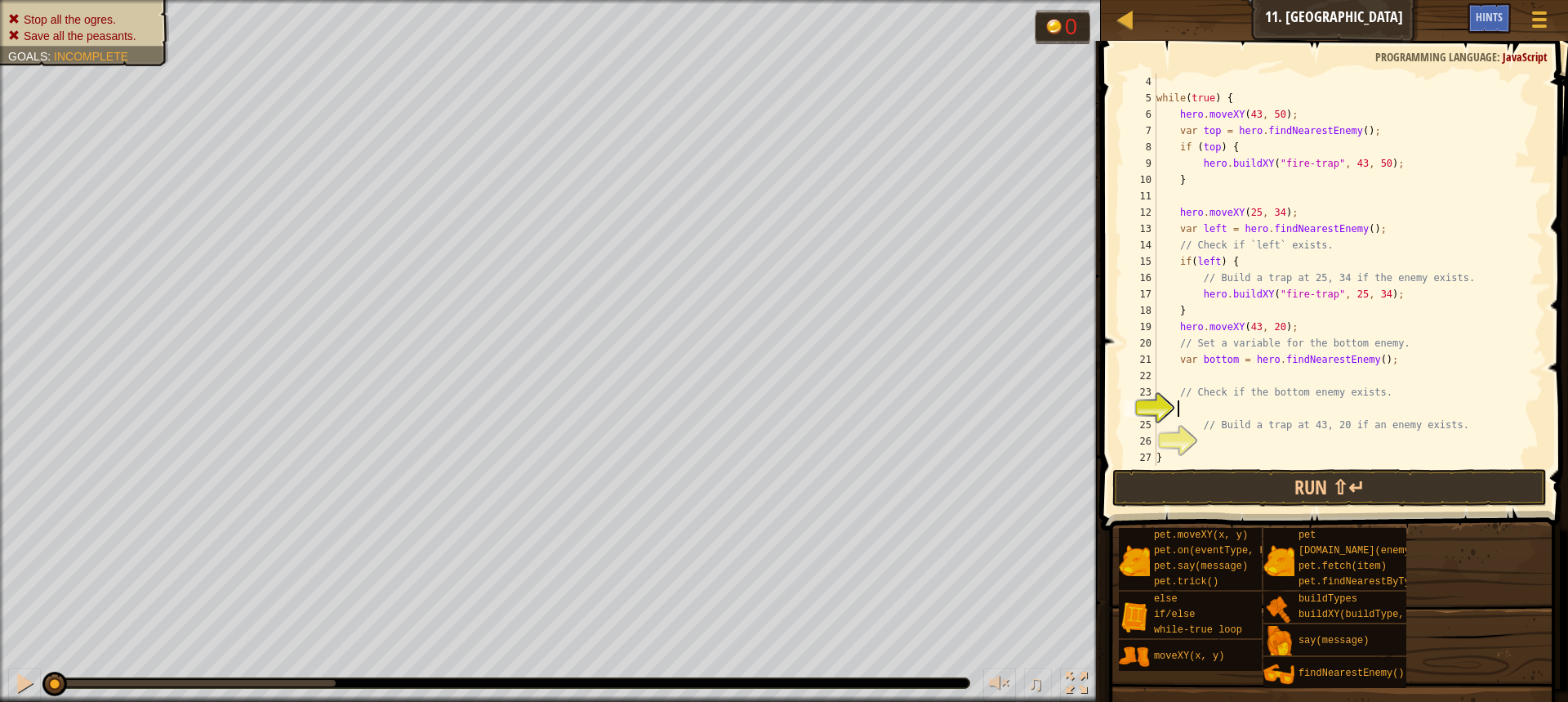
click at [1263, 414] on div "while ( true ) { hero . moveXY ( 43 , 50 ) ; var top = hero . findNearestEnemy …" at bounding box center [1342, 286] width 378 height 425
type textarea "if(bottom) {"
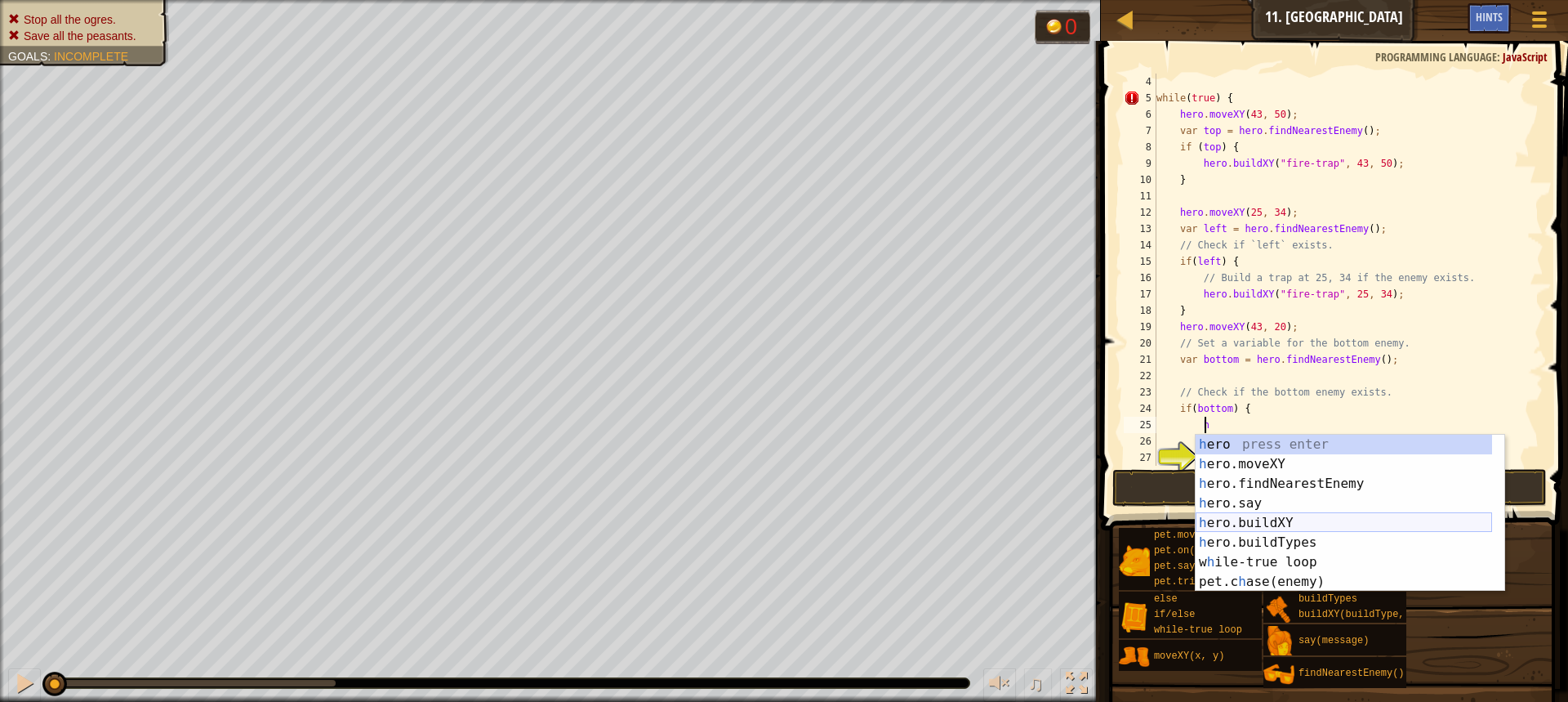
click at [1264, 524] on div "h ero press enter h ero.moveXY press enter h ero.findNearestEnemy press enter h…" at bounding box center [1344, 533] width 297 height 196
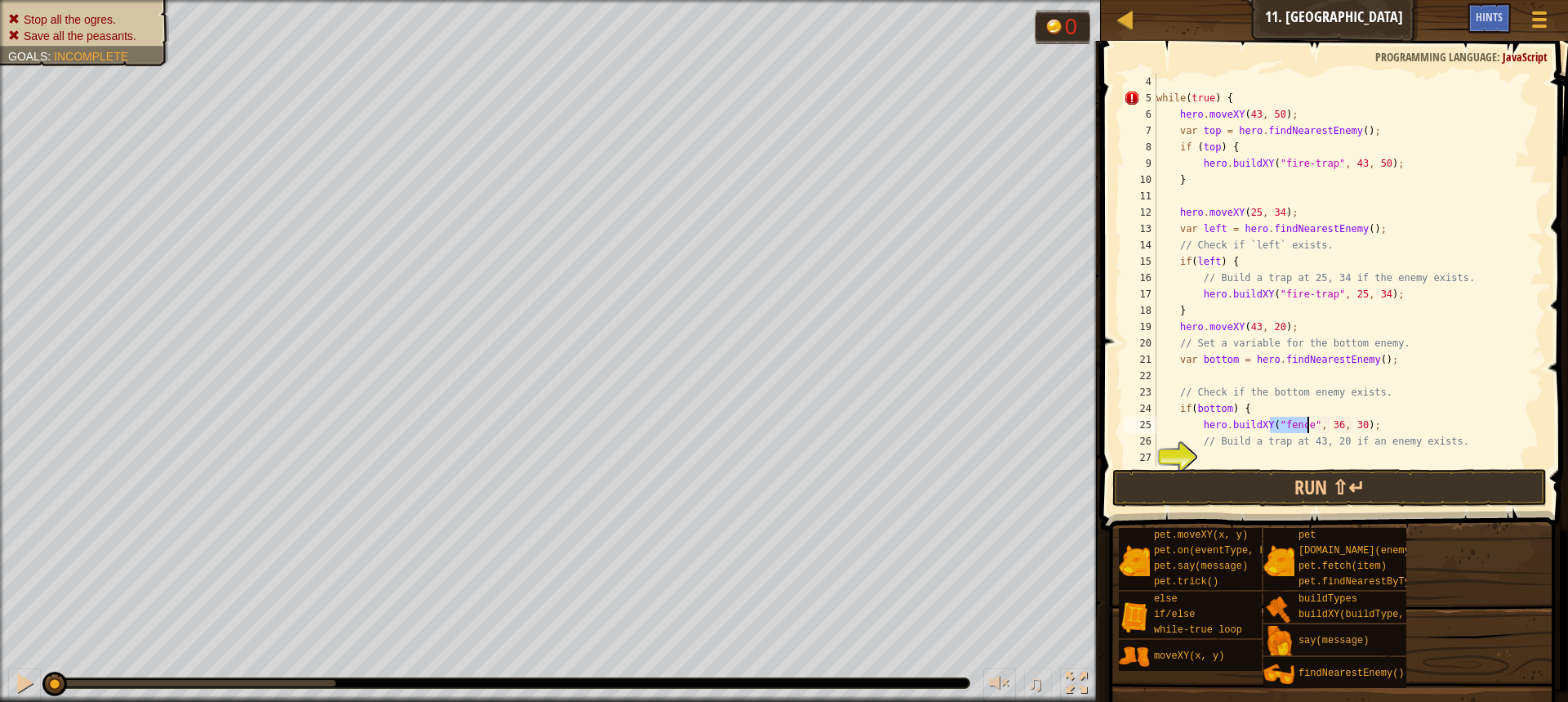
click at [1292, 420] on div "while ( true ) { hero . moveXY ( 43 , 50 ) ; var top = hero . findNearestEnemy …" at bounding box center [1342, 270] width 378 height 392
click at [1292, 420] on div "while ( true ) { hero . moveXY ( 43 , 50 ) ; var top = hero . findNearestEnemy …" at bounding box center [1342, 286] width 378 height 425
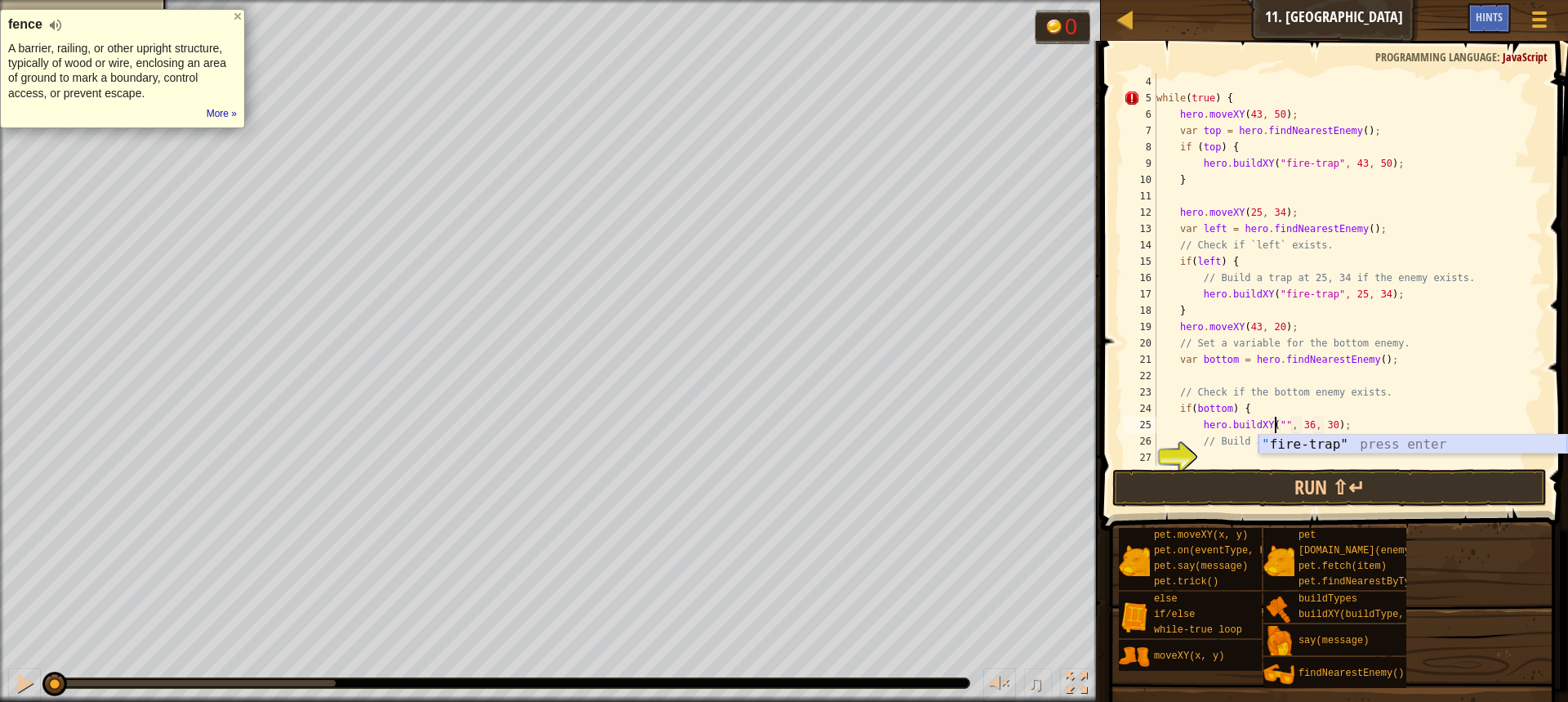
click at [1294, 438] on div "" fire-trap" press enter" at bounding box center [1413, 464] width 309 height 59
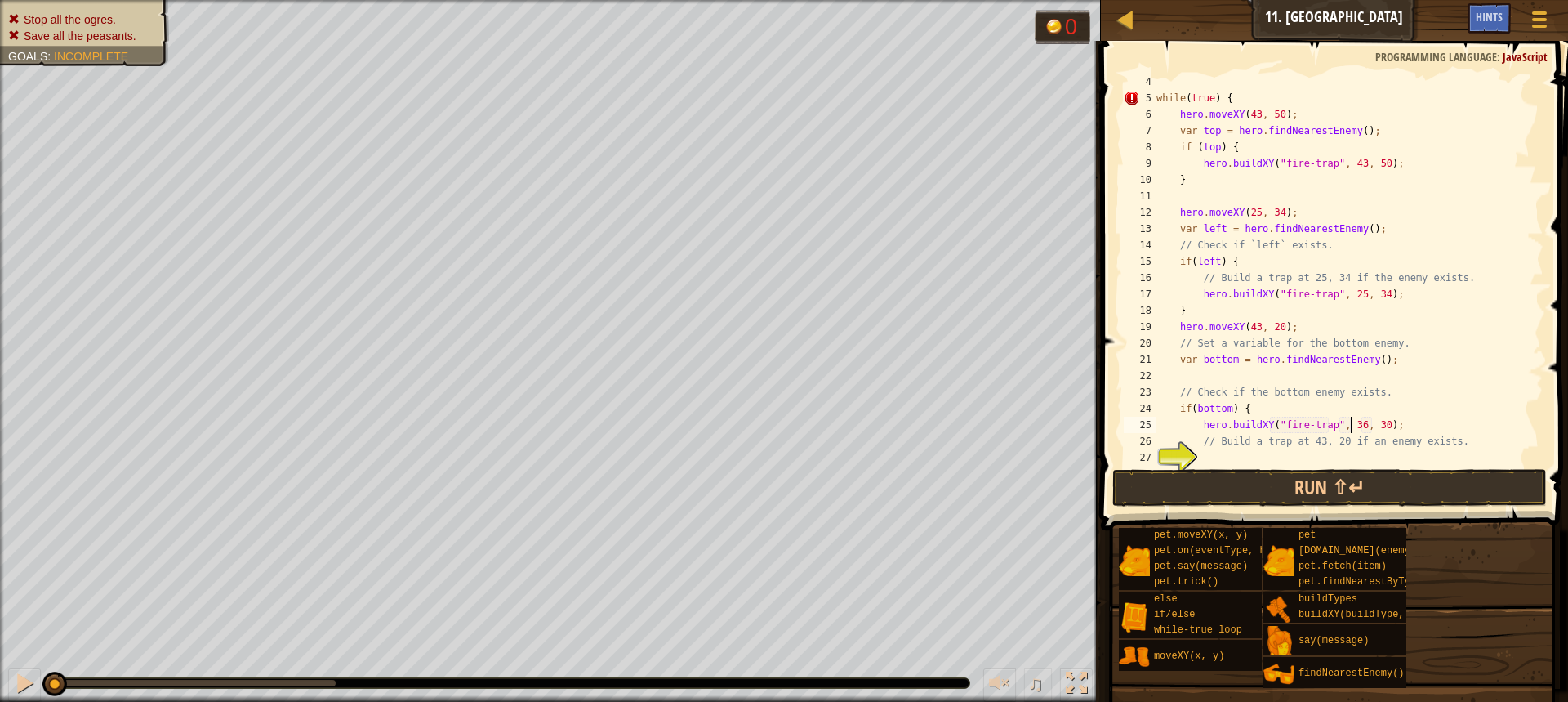
click at [1348, 427] on div "while ( true ) { hero . moveXY ( 43 , 50 ) ; var top = hero . findNearestEnemy …" at bounding box center [1342, 286] width 378 height 425
type textarea "hero.buildXY("fire-trap", 43, 20);"
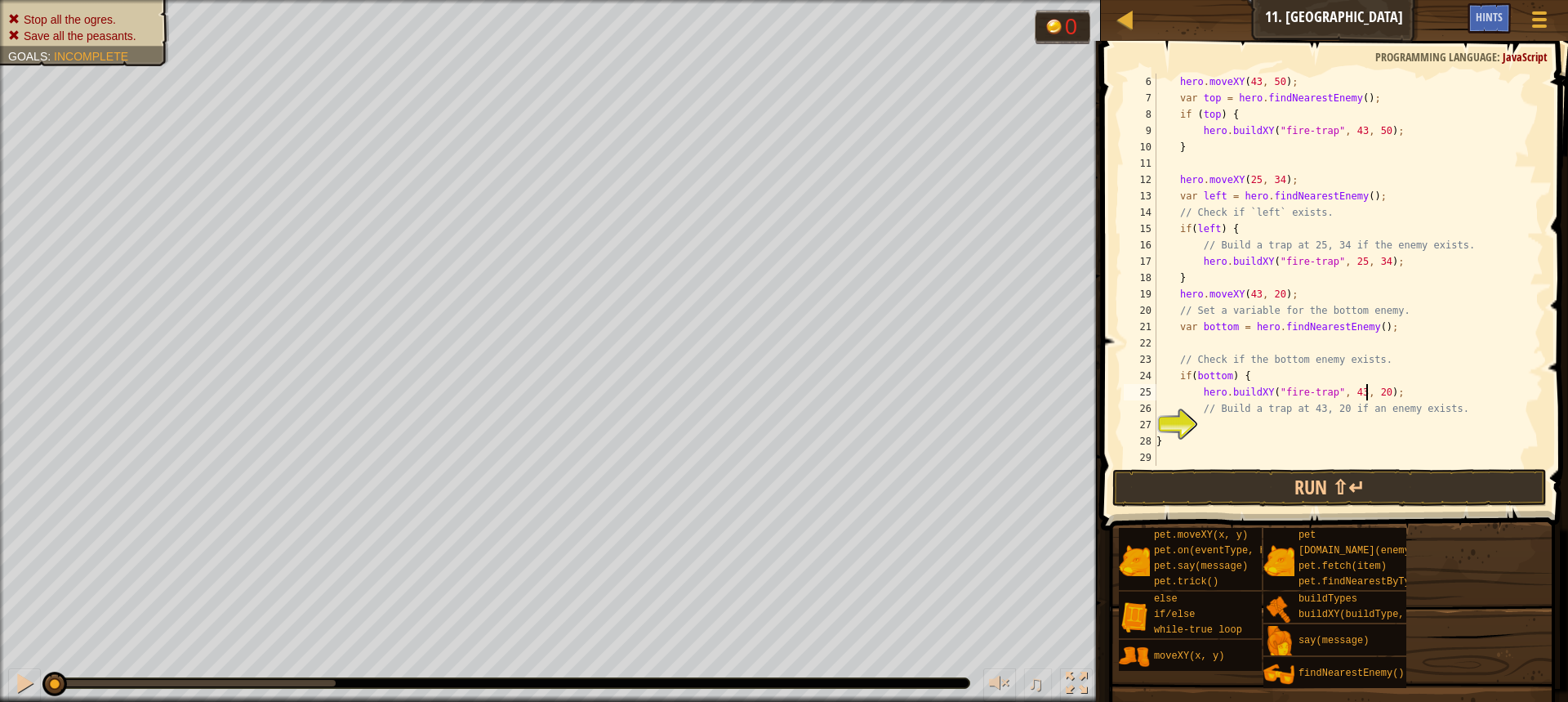
scroll to position [82, 0]
click at [1319, 427] on div "hero . moveXY ( 43 , 50 ) ; var top = hero . findNearestEnemy ( ) ; if ( top ) …" at bounding box center [1342, 286] width 378 height 425
click at [1319, 492] on button "Run ⇧↵" at bounding box center [1329, 487] width 435 height 37
type textarea "}"
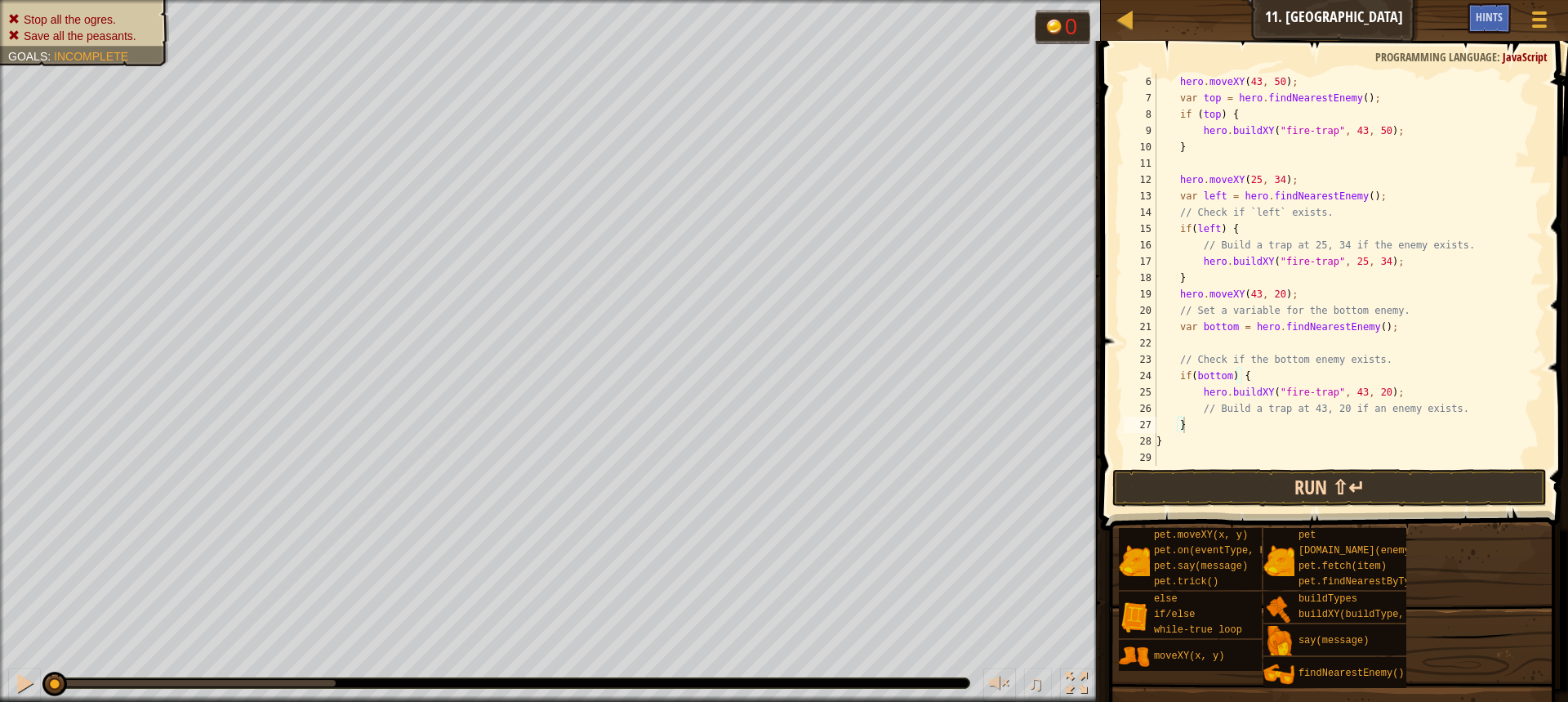
scroll to position [7, 2]
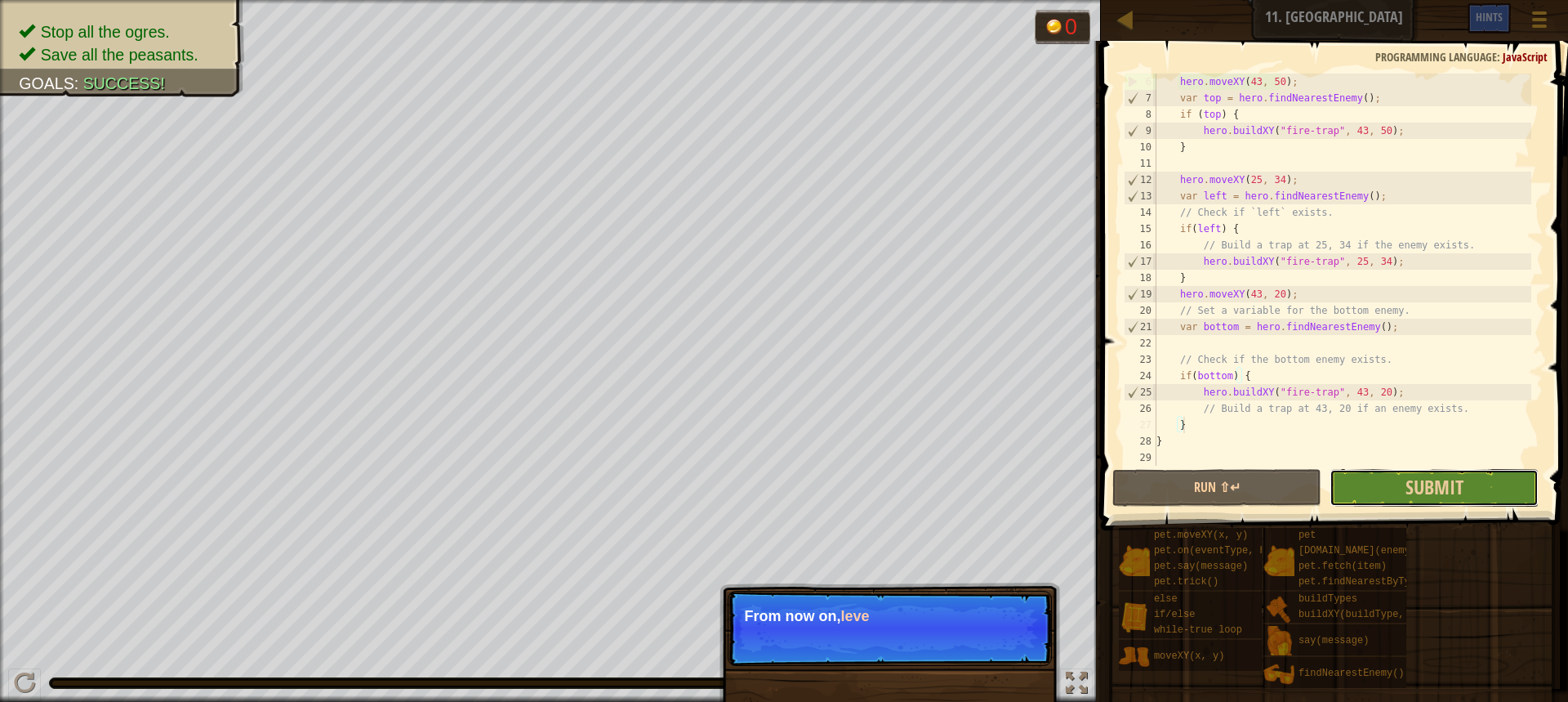
click at [1348, 491] on button "Submit" at bounding box center [1434, 487] width 209 height 37
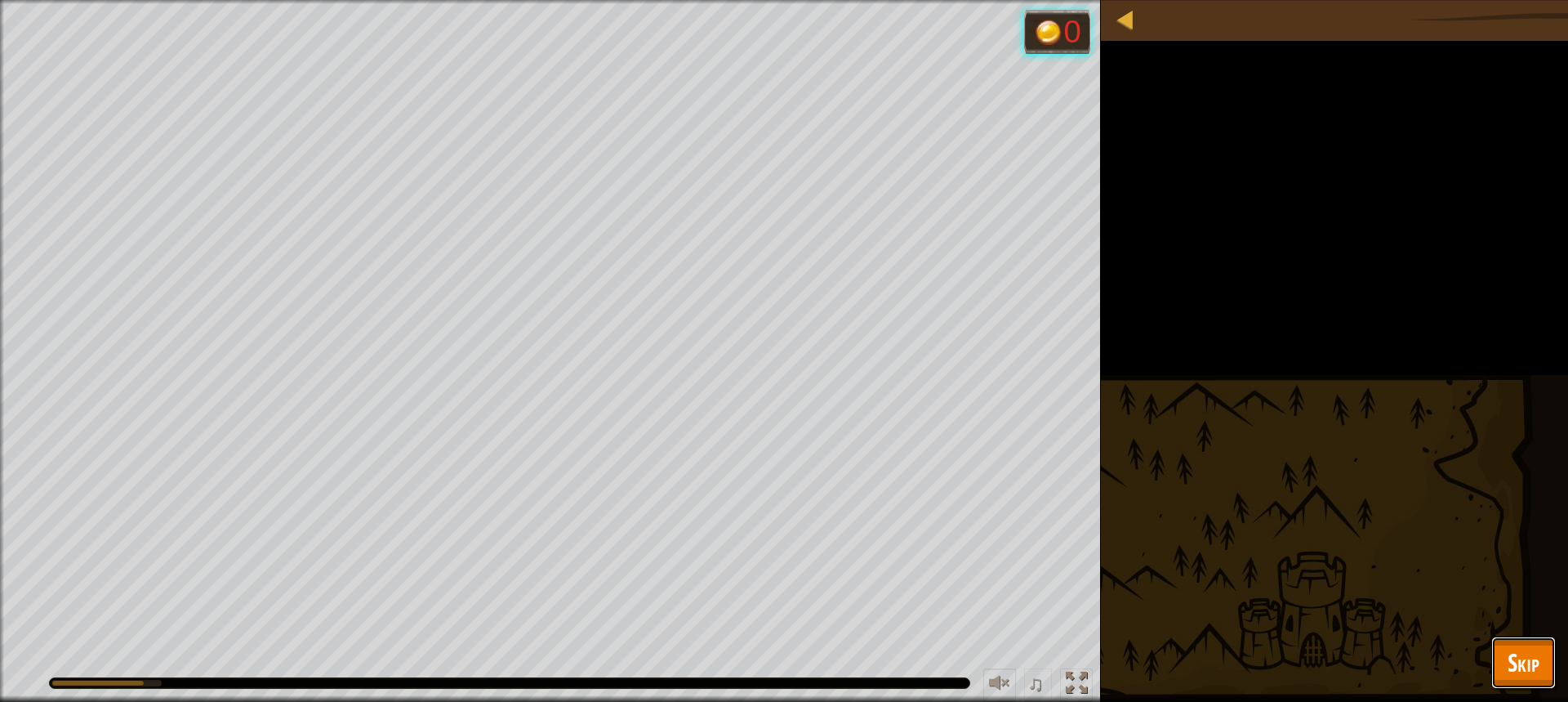
click at [1527, 658] on span "Skip" at bounding box center [1523, 662] width 32 height 34
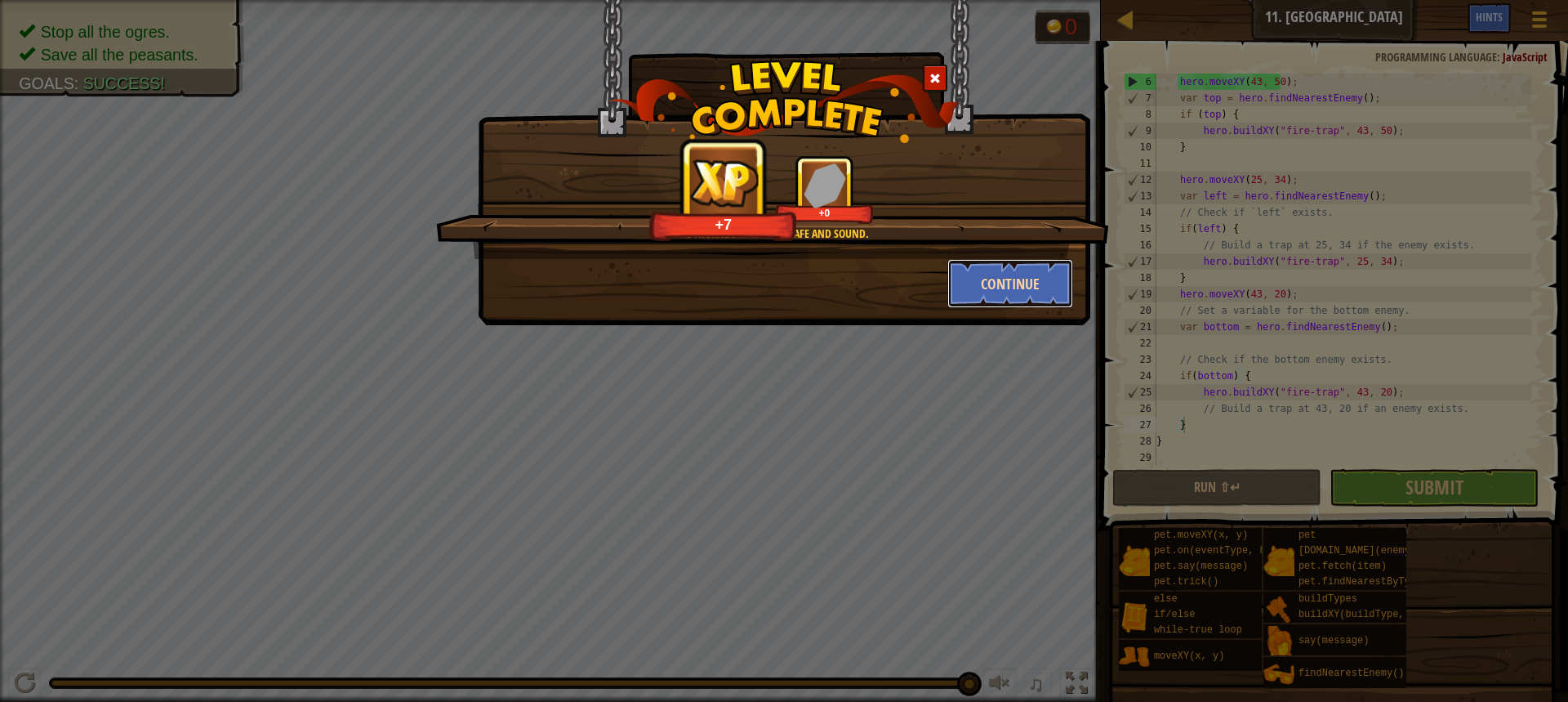
click at [966, 282] on button "Continue" at bounding box center [1010, 283] width 126 height 49
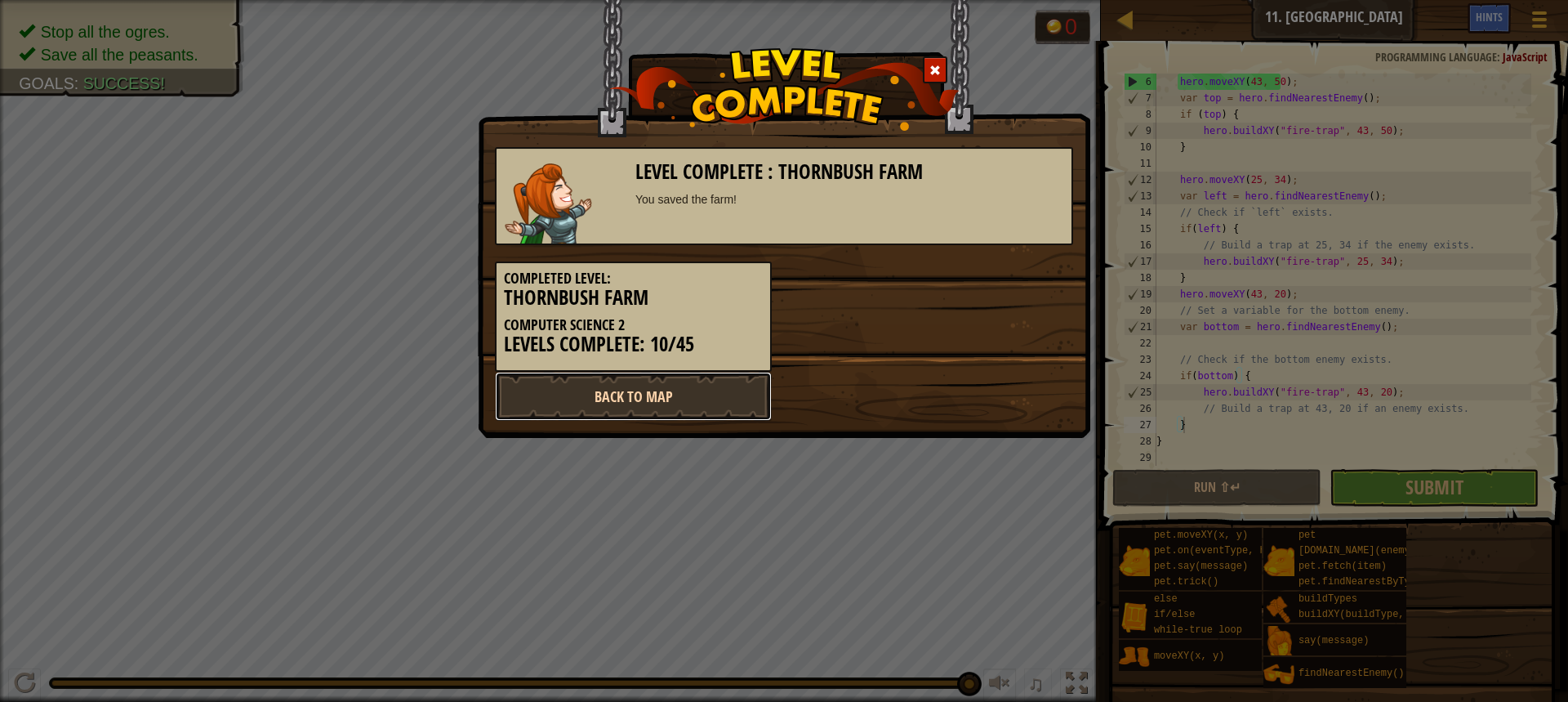
click at [710, 392] on link "Back to Map" at bounding box center [633, 396] width 277 height 49
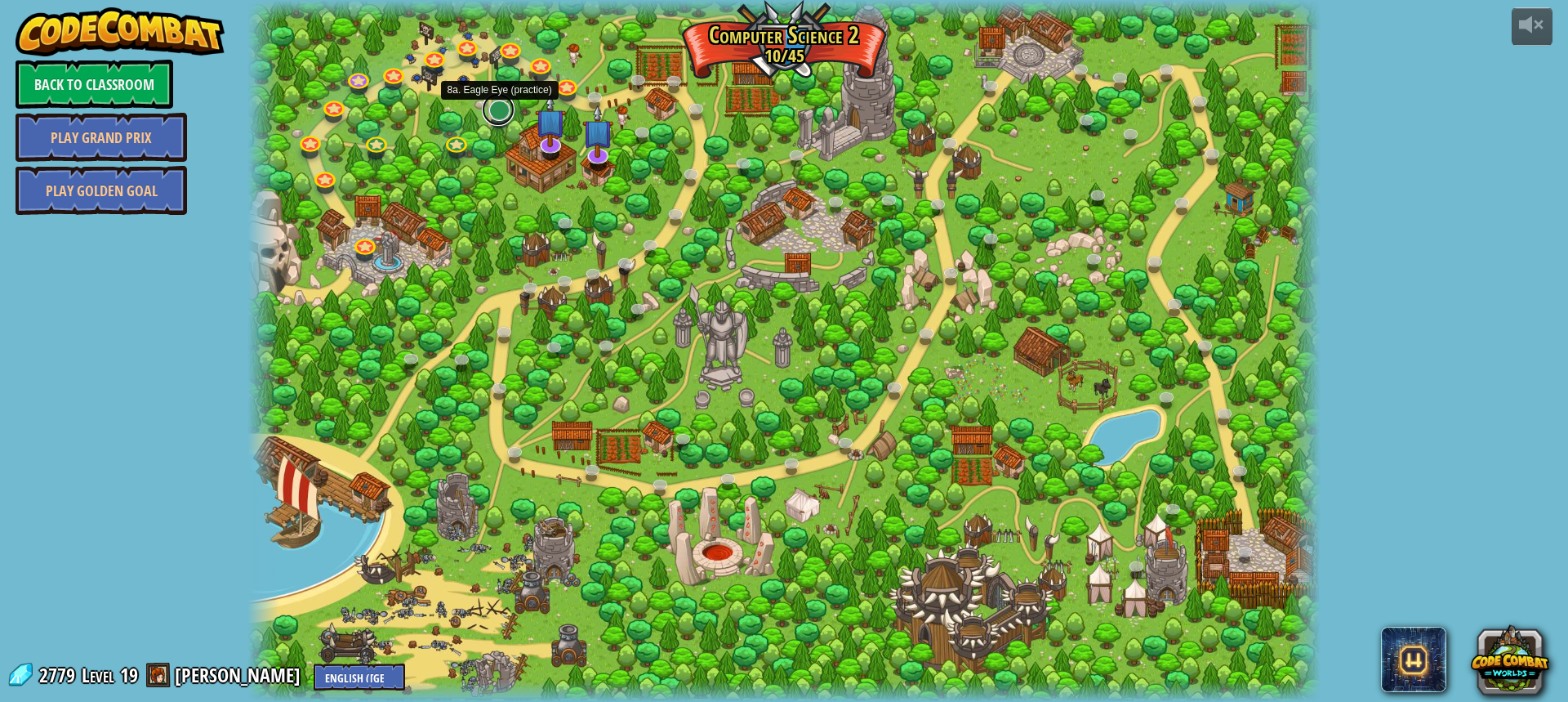
click at [500, 115] on link at bounding box center [498, 110] width 33 height 33
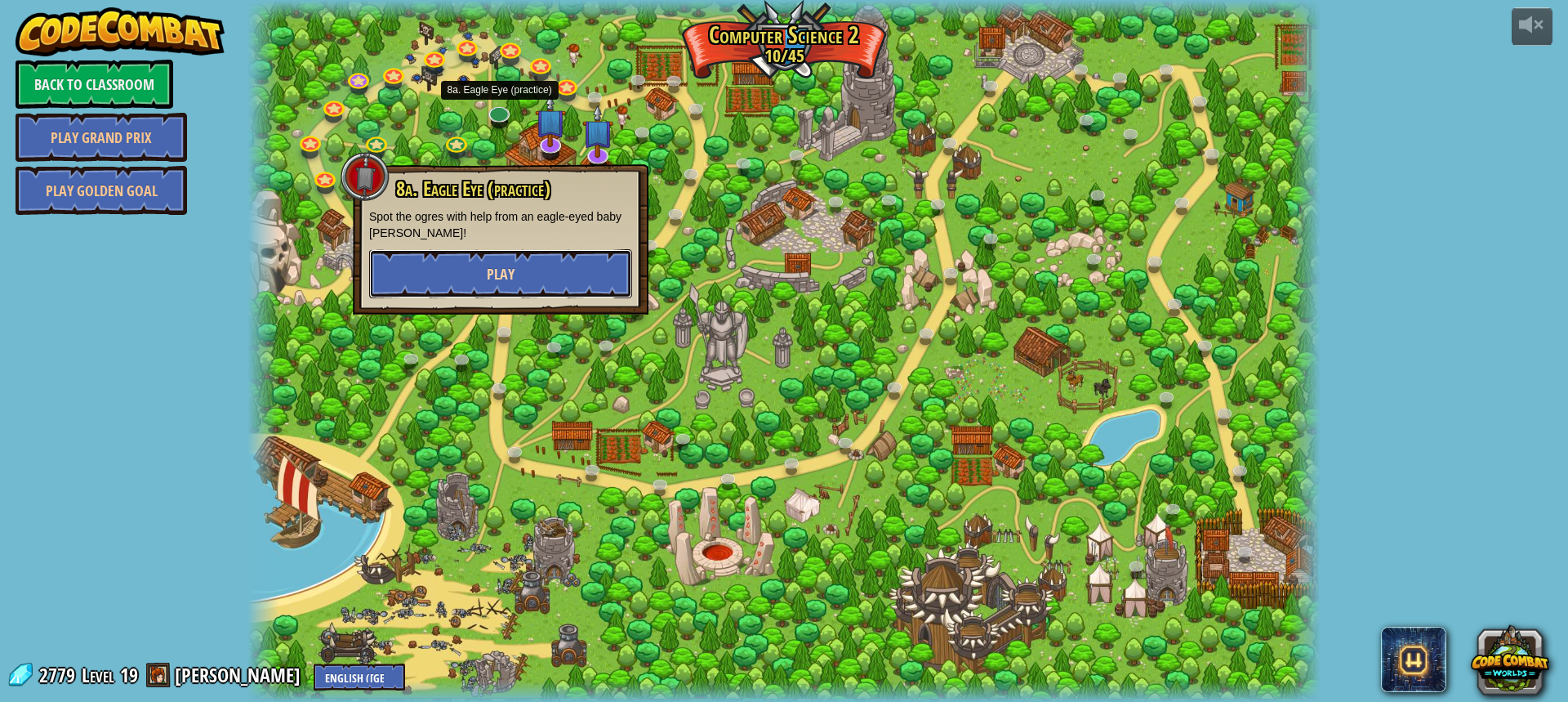
click at [535, 275] on button "Play" at bounding box center [501, 273] width 263 height 49
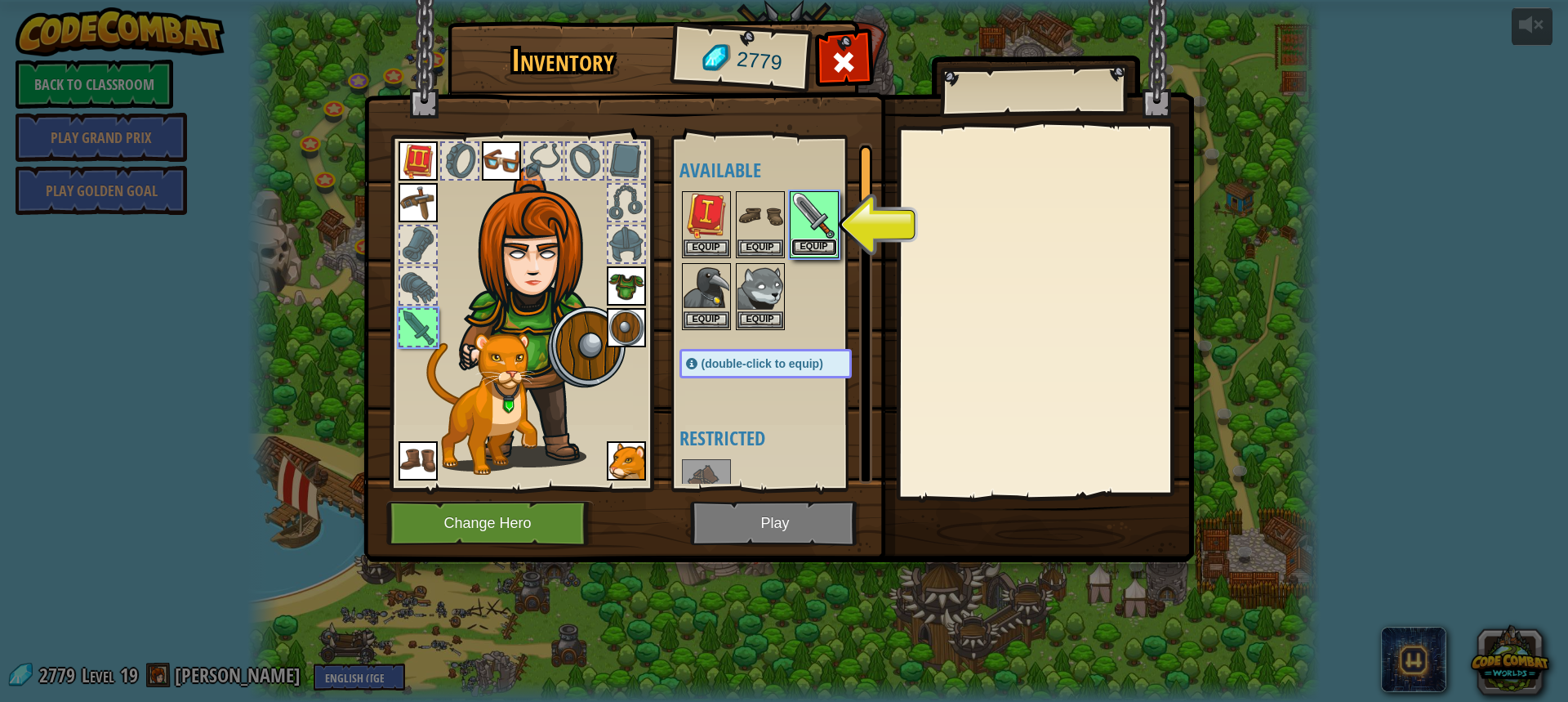
click at [808, 244] on button "Equip" at bounding box center [814, 247] width 45 height 17
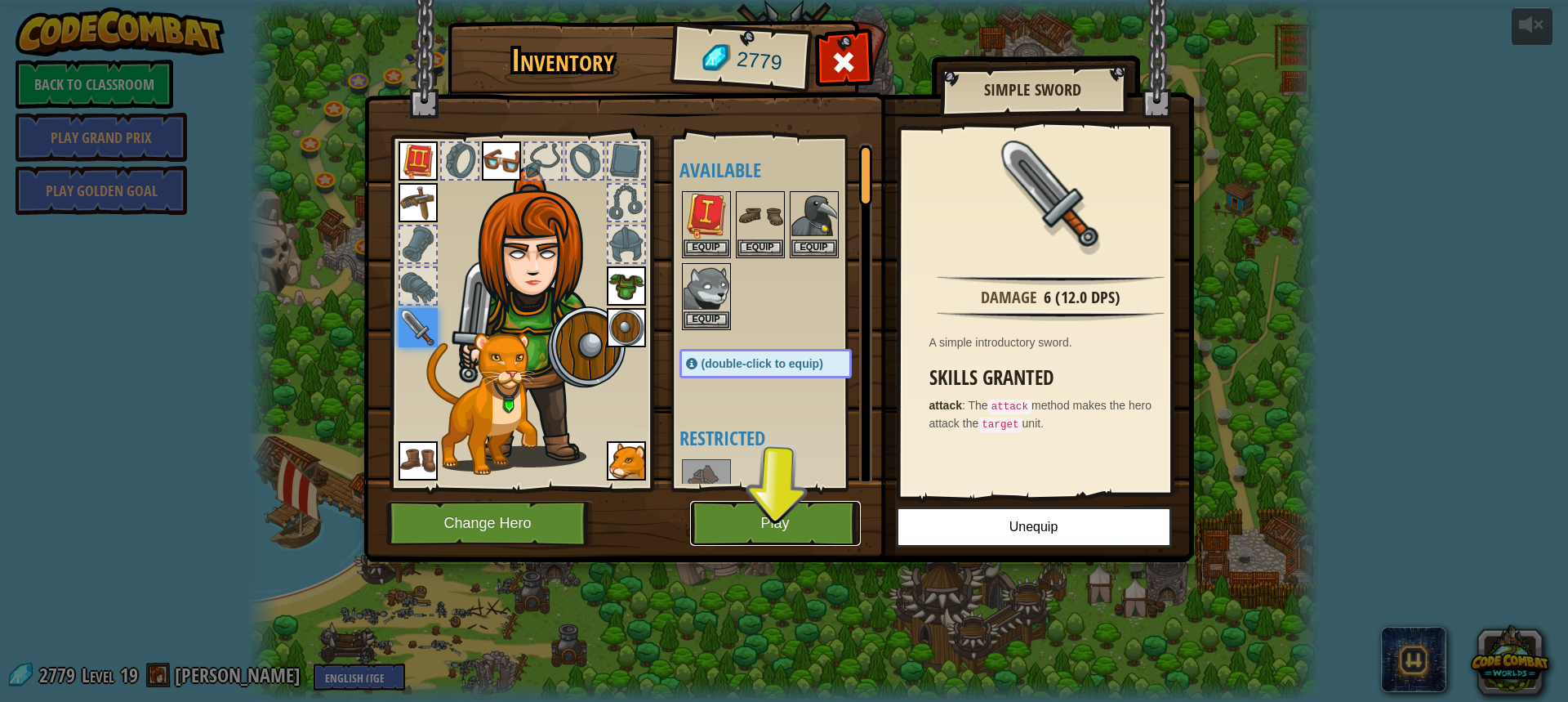
click at [814, 509] on button "Play" at bounding box center [775, 522] width 171 height 44
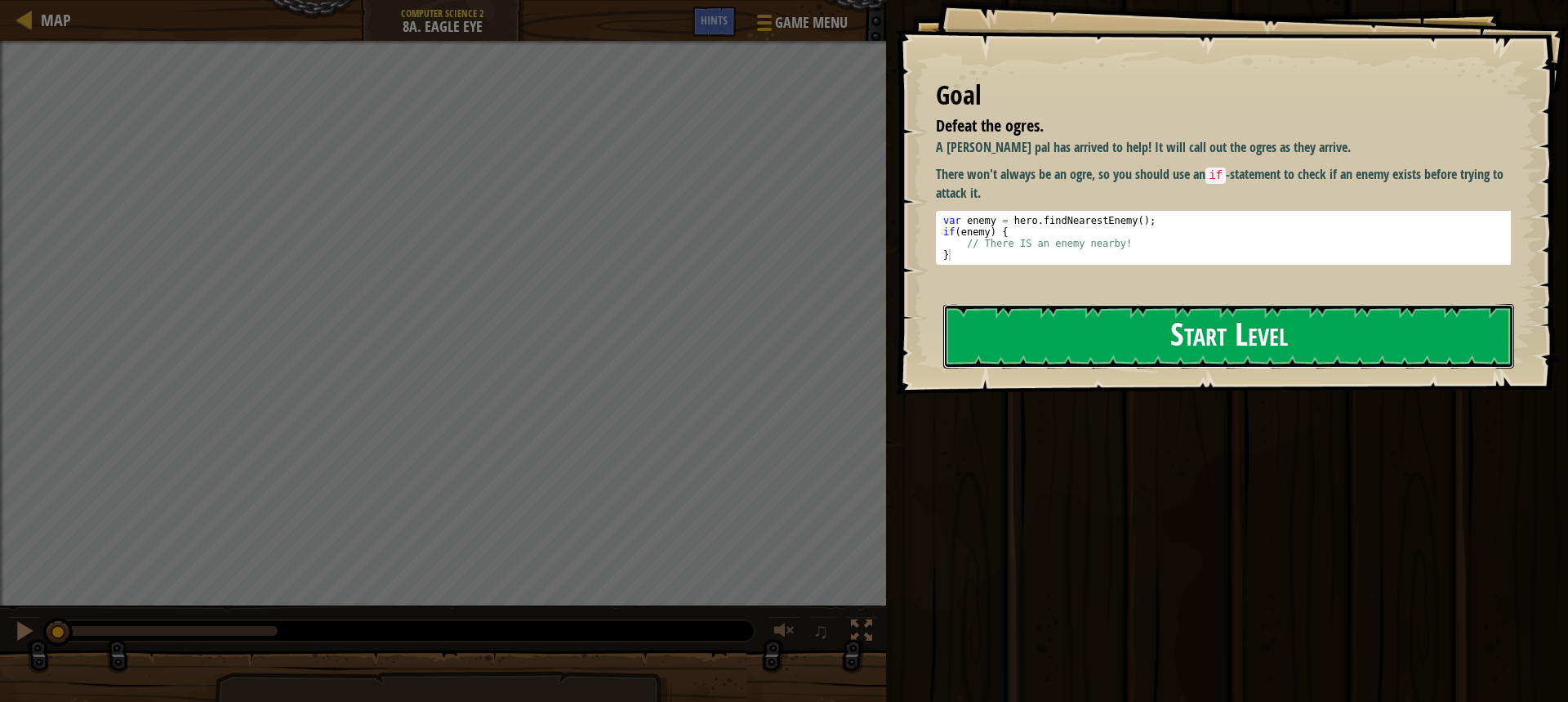
click at [1117, 348] on button "Start Level" at bounding box center [1228, 336] width 571 height 64
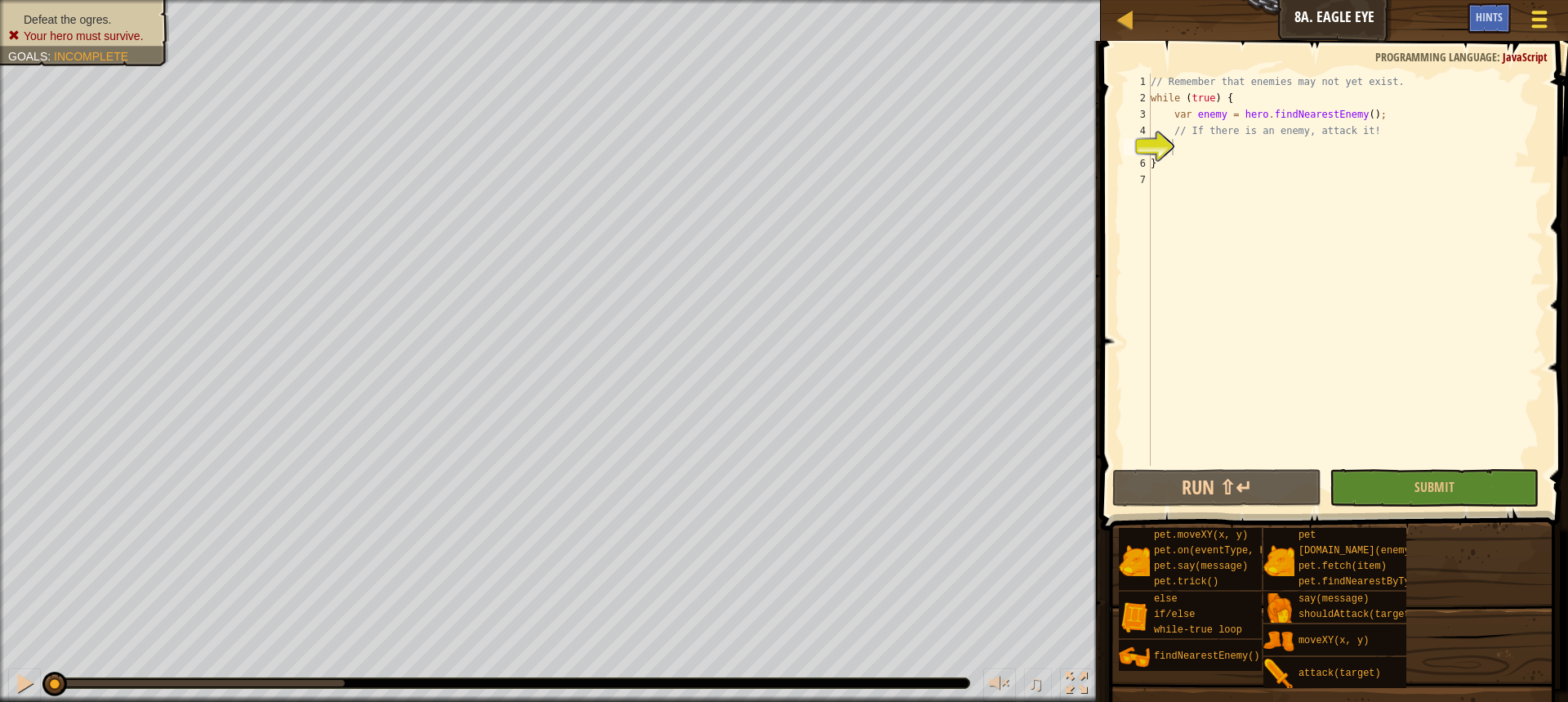
click at [1531, 29] on div at bounding box center [1539, 19] width 22 height 24
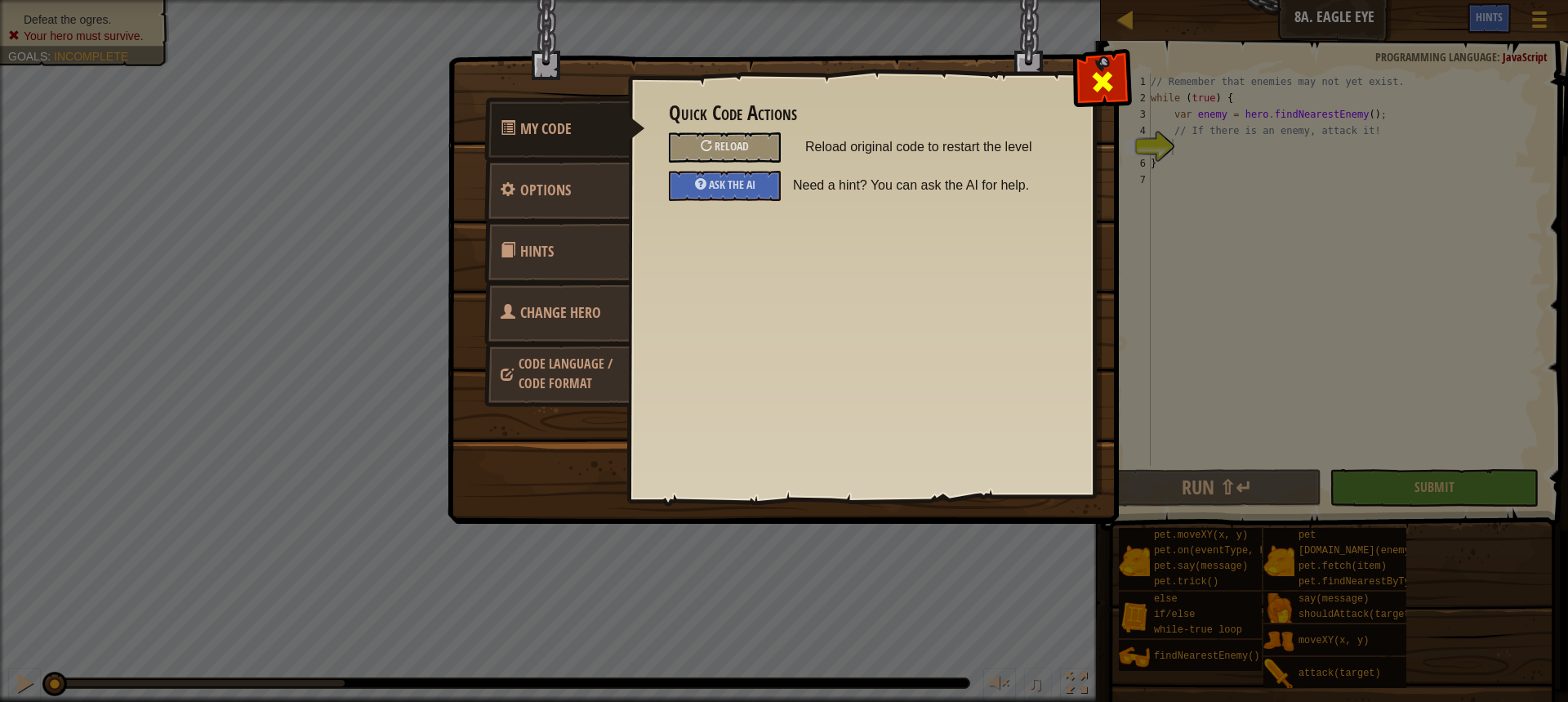
click at [1125, 84] on div at bounding box center [1101, 78] width 52 height 52
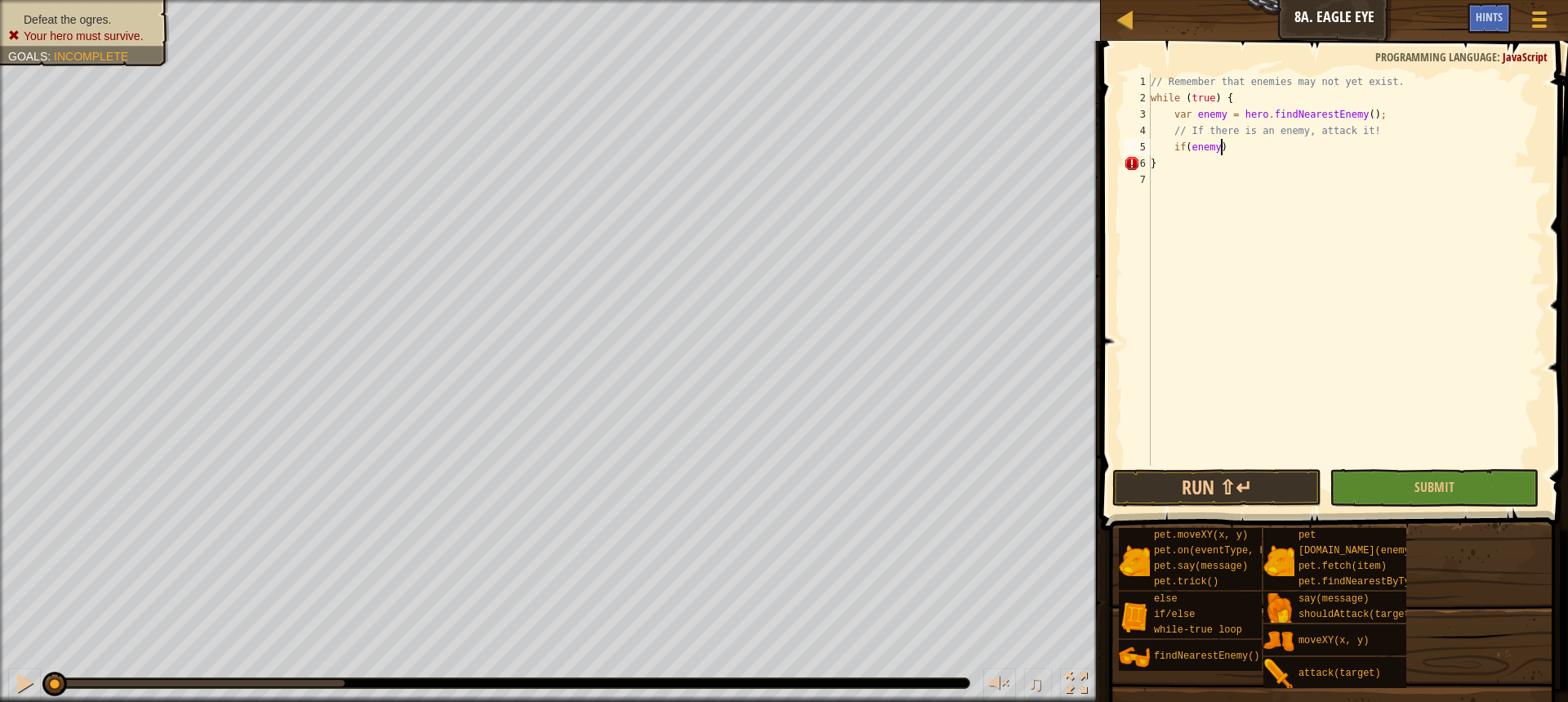
scroll to position [7, 5]
type textarea "if(enemy) {"
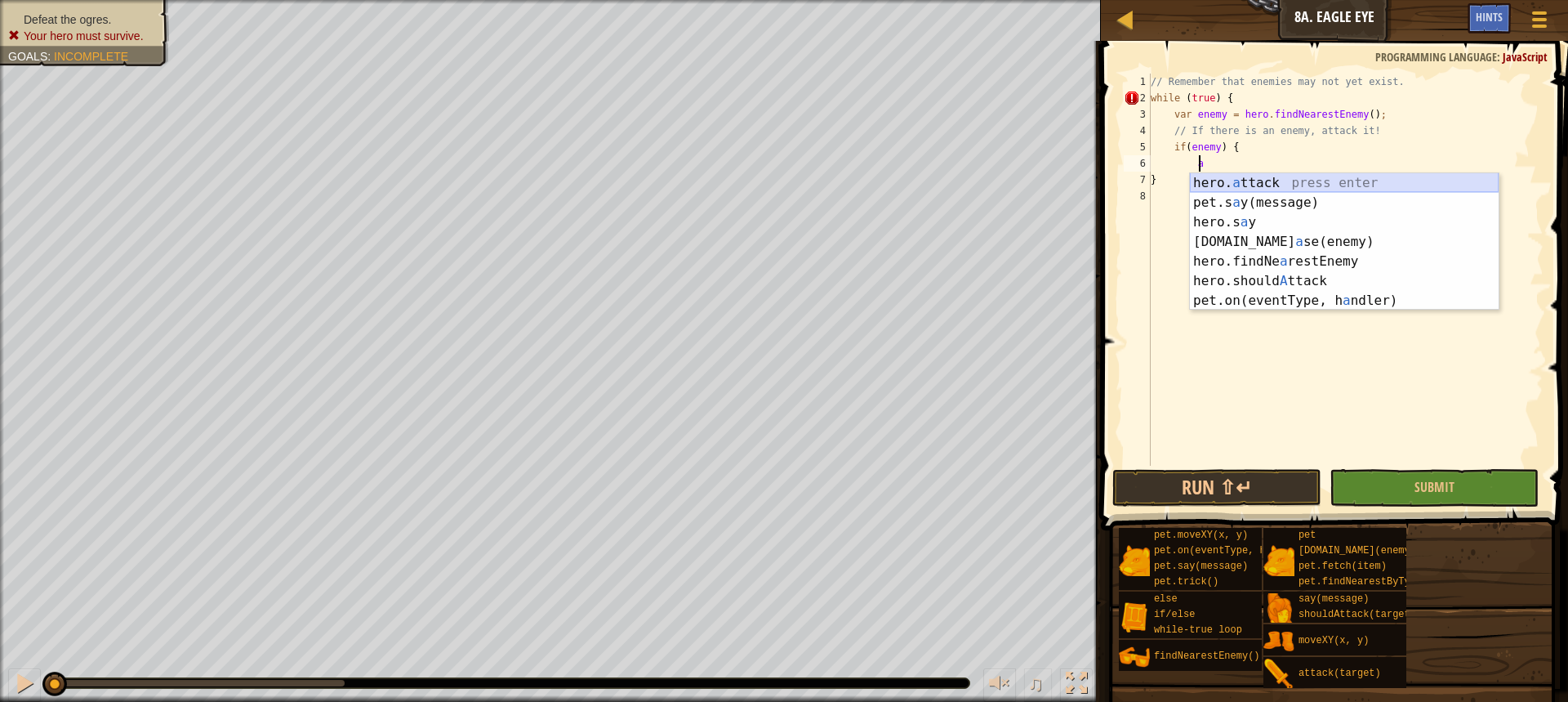
click at [1223, 183] on div "hero. a ttack press enter pet.s a y(message) press enter hero.s a y press enter…" at bounding box center [1345, 262] width 309 height 176
type textarea "hero.attack(enemy);"
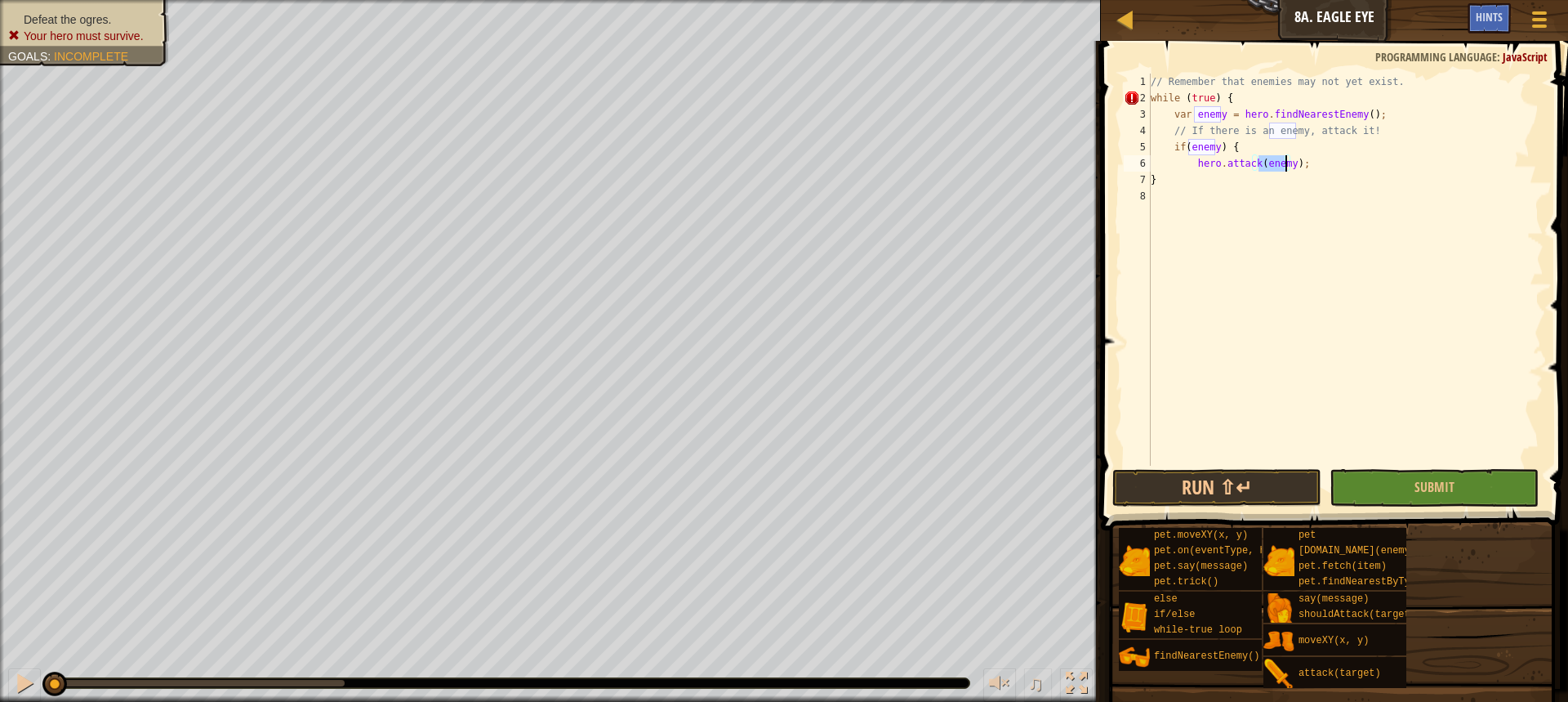
click at [1313, 169] on div "// Remember that enemies may not yet exist. while ( true ) { var enemy = hero .…" at bounding box center [1346, 286] width 396 height 425
type textarea "}"
click at [1353, 474] on button "Submit" at bounding box center [1434, 487] width 209 height 37
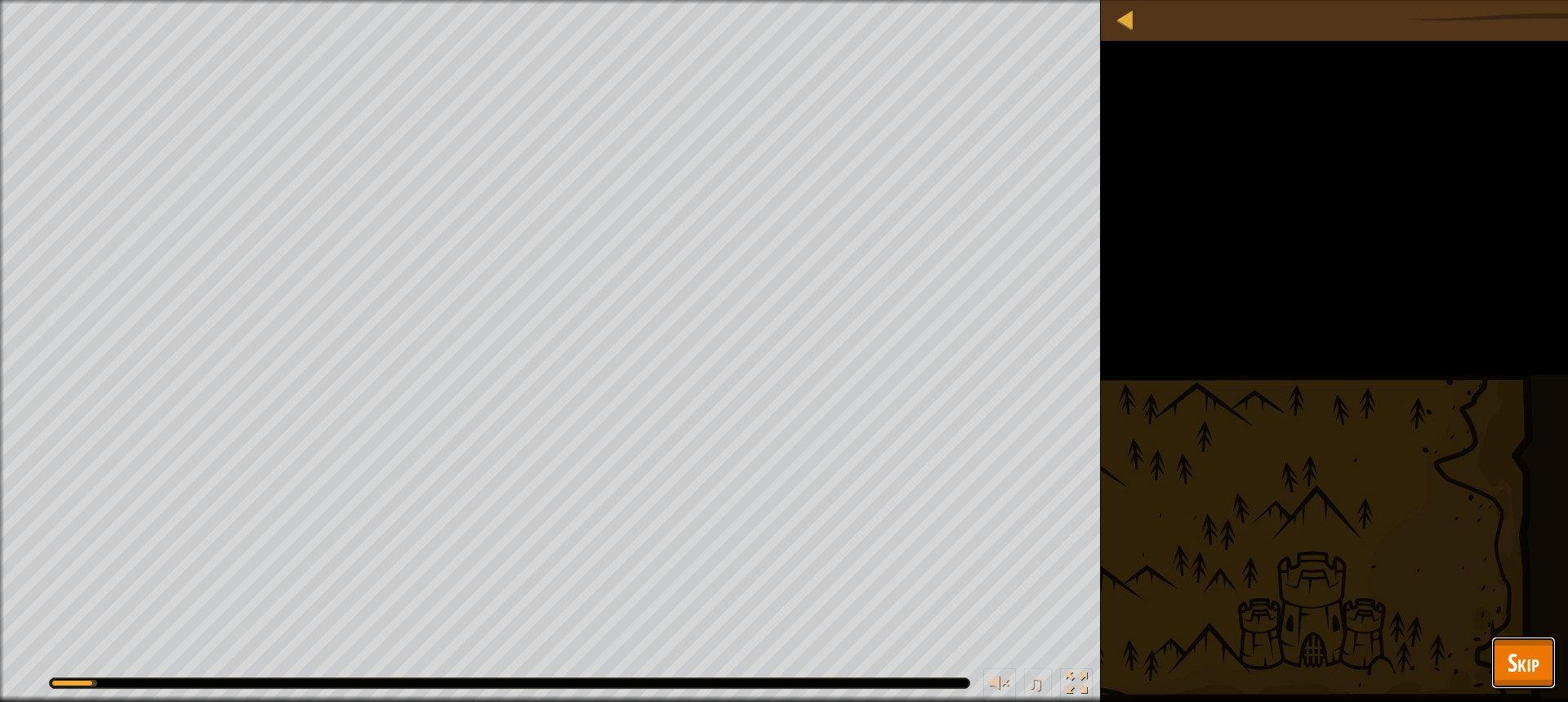
click at [1540, 652] on button "Skip" at bounding box center [1523, 663] width 64 height 53
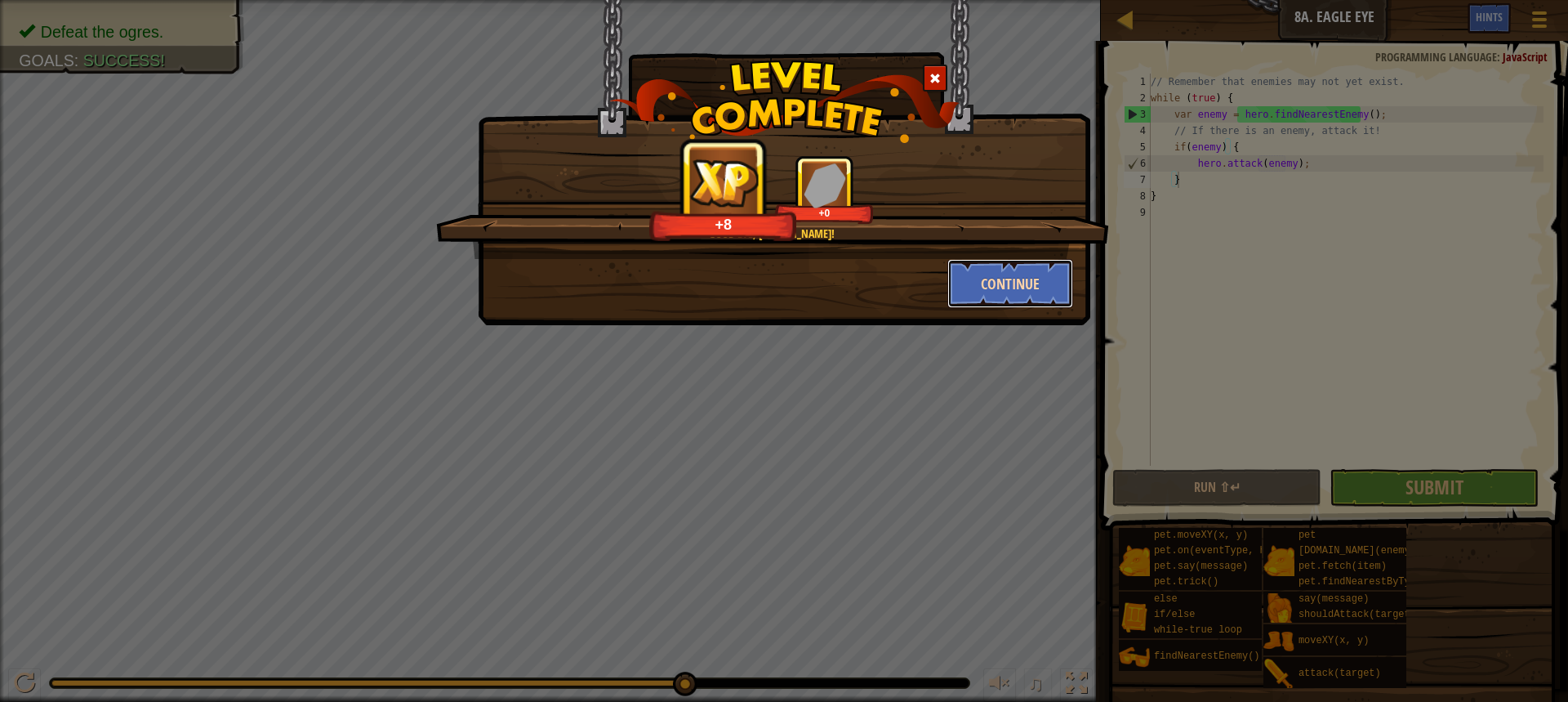
click at [1003, 290] on button "Continue" at bounding box center [1010, 283] width 126 height 49
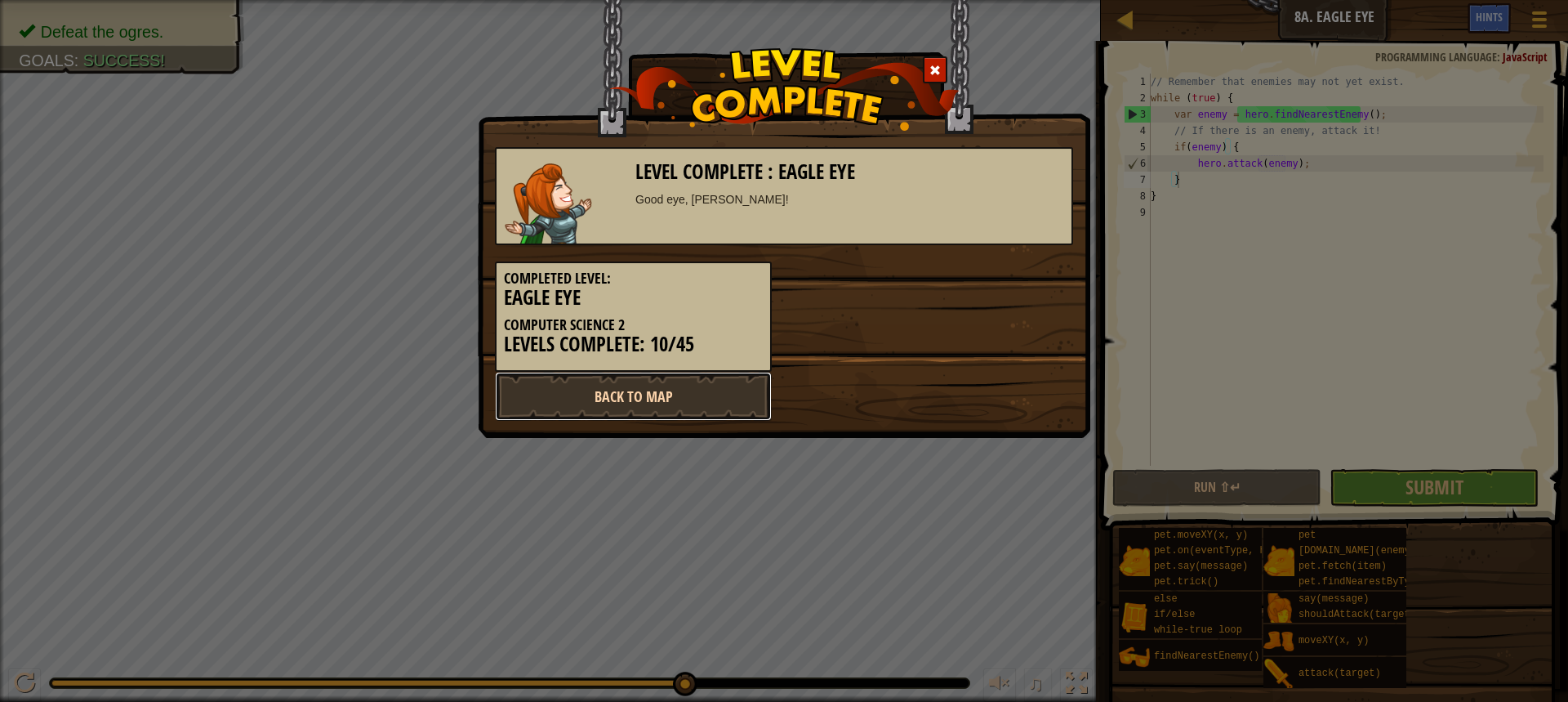
click at [735, 393] on link "Back to Map" at bounding box center [633, 396] width 277 height 49
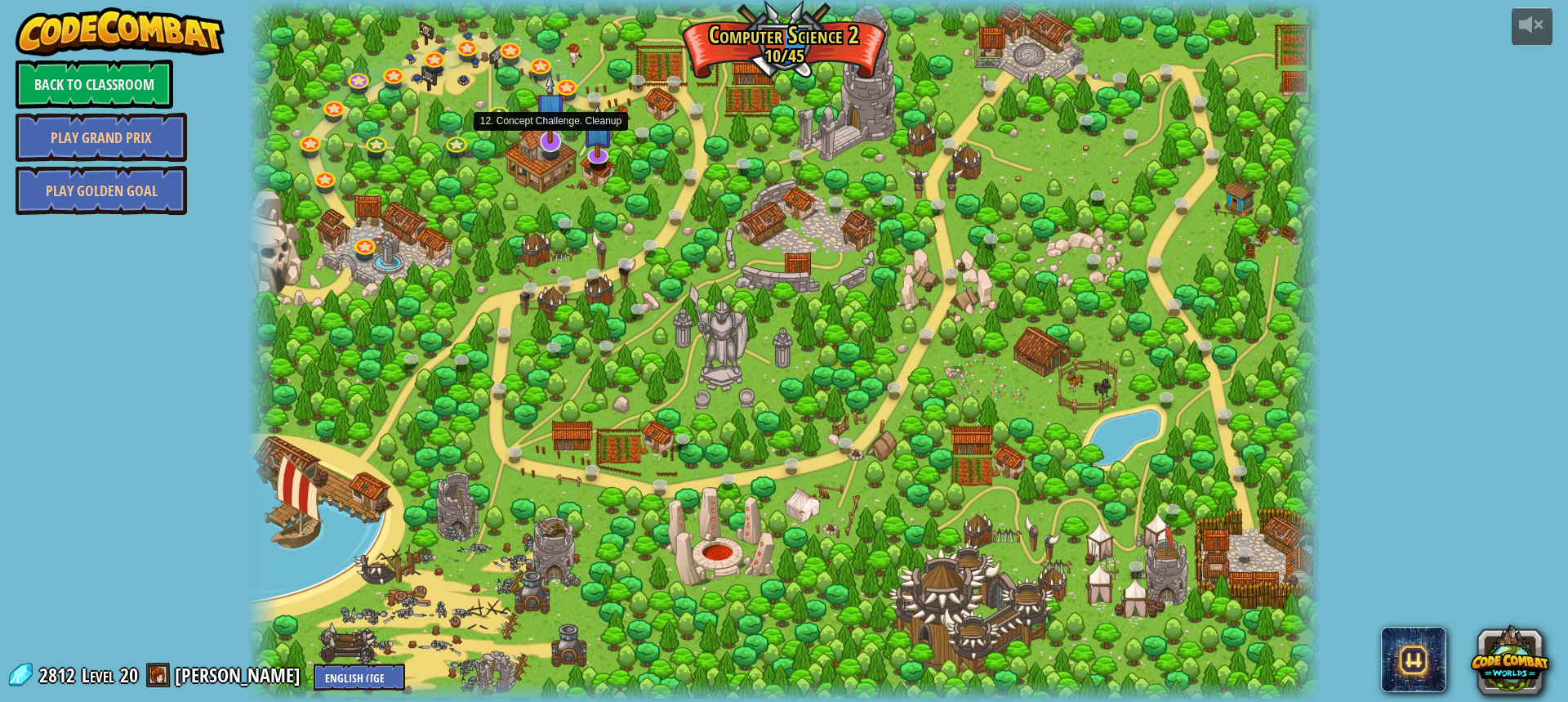
click at [549, 134] on img at bounding box center [550, 108] width 31 height 71
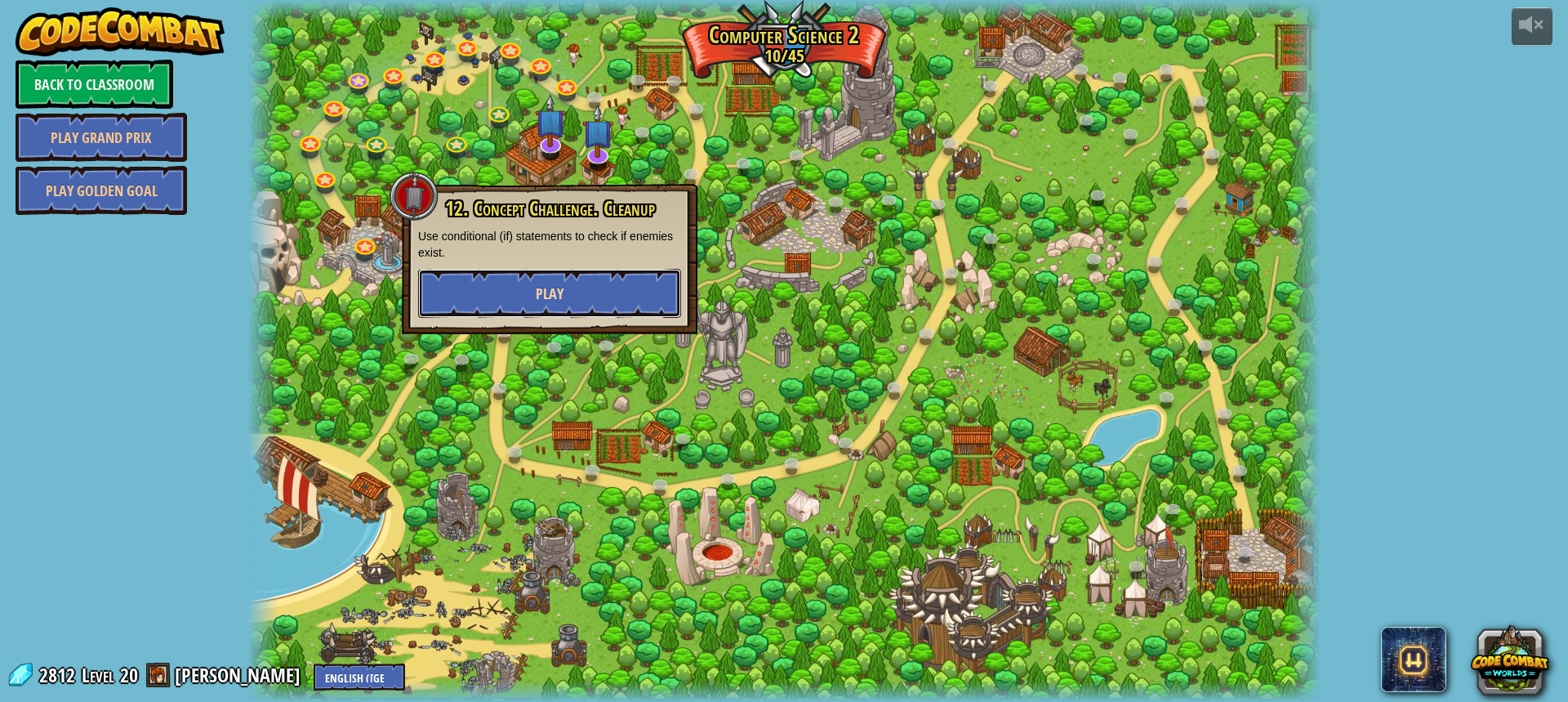
click at [620, 295] on button "Play" at bounding box center [550, 293] width 263 height 49
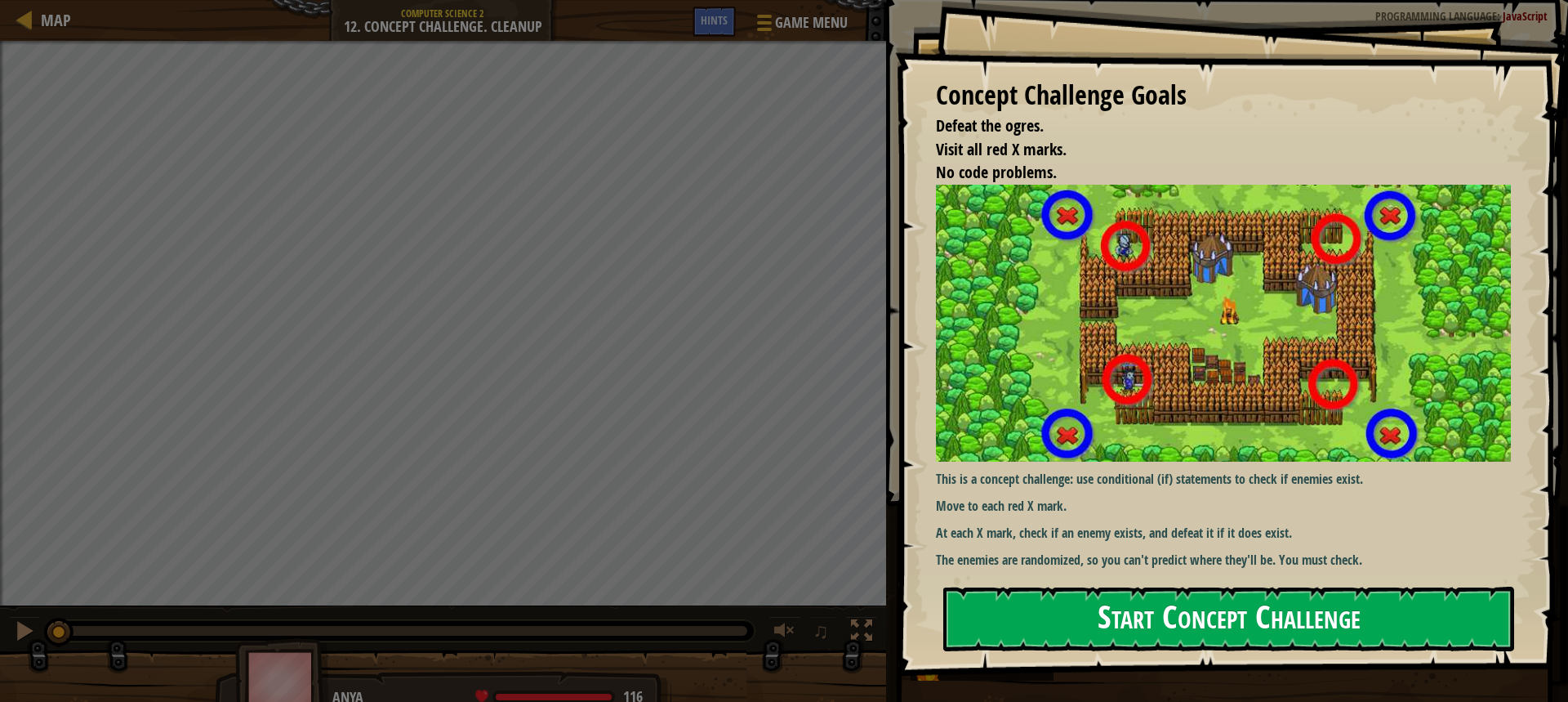
click at [1139, 608] on button "Start Concept Challenge" at bounding box center [1228, 618] width 571 height 64
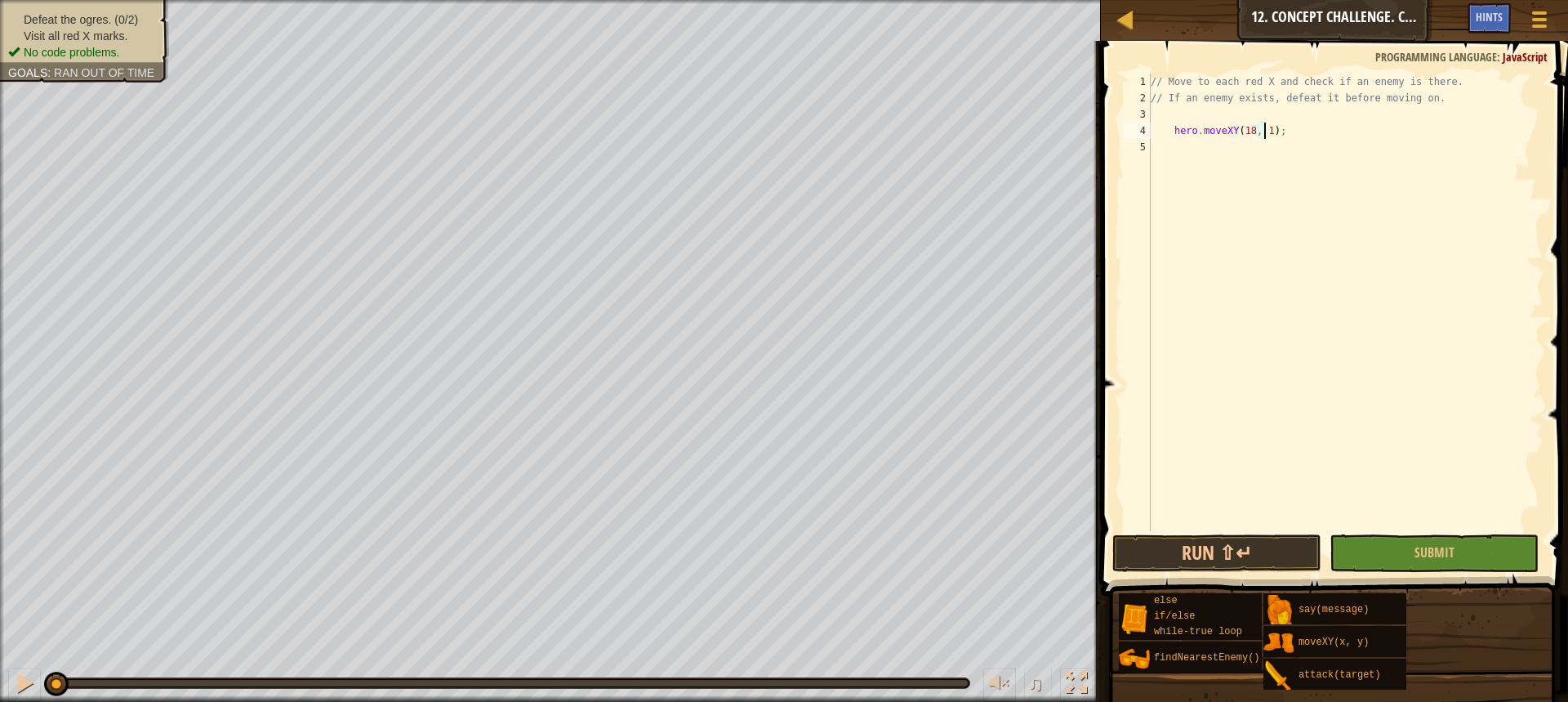
scroll to position [7, 9]
type textarea "hero.moveXY(18, 14);"
click at [1234, 148] on div "// Move to each red X and check if an enemy is there. // If an enemy exists, de…" at bounding box center [1346, 319] width 396 height 490
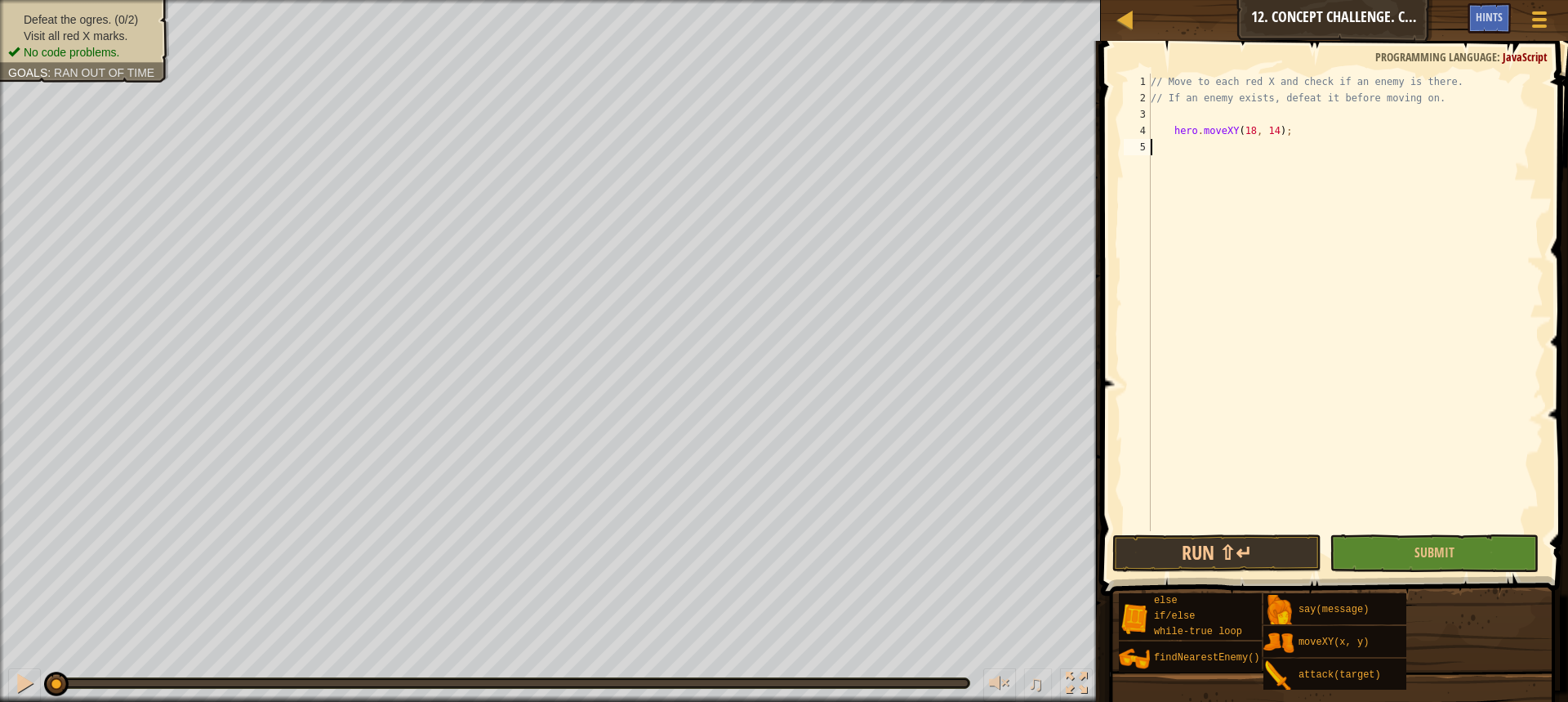
click at [1299, 130] on div "// Move to each red X and check if an enemy is there. // If an enemy exists, de…" at bounding box center [1346, 319] width 396 height 490
type textarea "hero.moveXY(18, 14);"
click at [1207, 121] on div "// Move to each red X and check if an enemy is there. // If an enemy exists, de…" at bounding box center [1346, 319] width 396 height 490
type textarea "c"
type textarea "v"
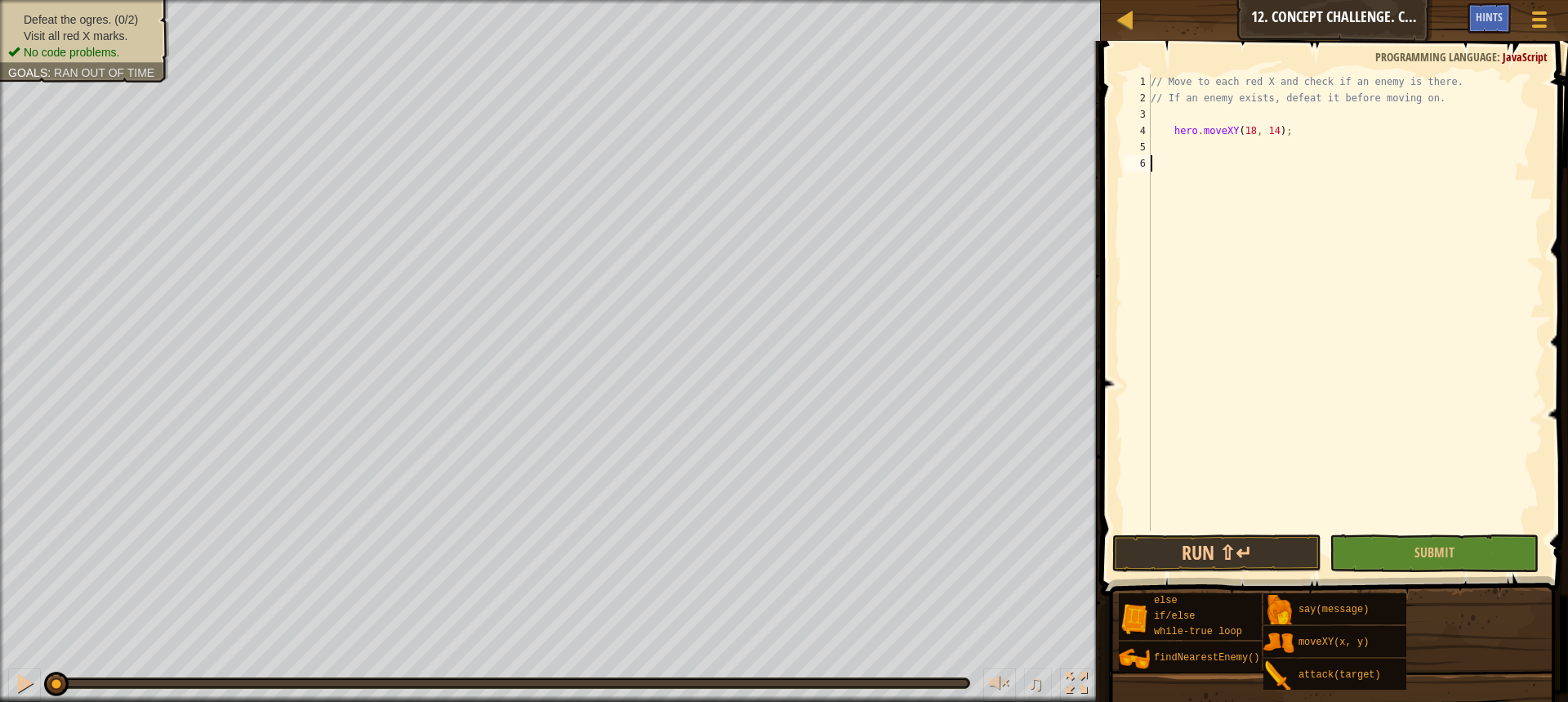
click at [1218, 163] on div "// Move to each red X and check if an enemy is there. // If an enemy exists, de…" at bounding box center [1346, 319] width 396 height 490
click at [1216, 151] on div "// Move to each red X and check if an enemy is there. // If an enemy exists, de…" at bounding box center [1346, 319] width 396 height 490
type textarea "h"
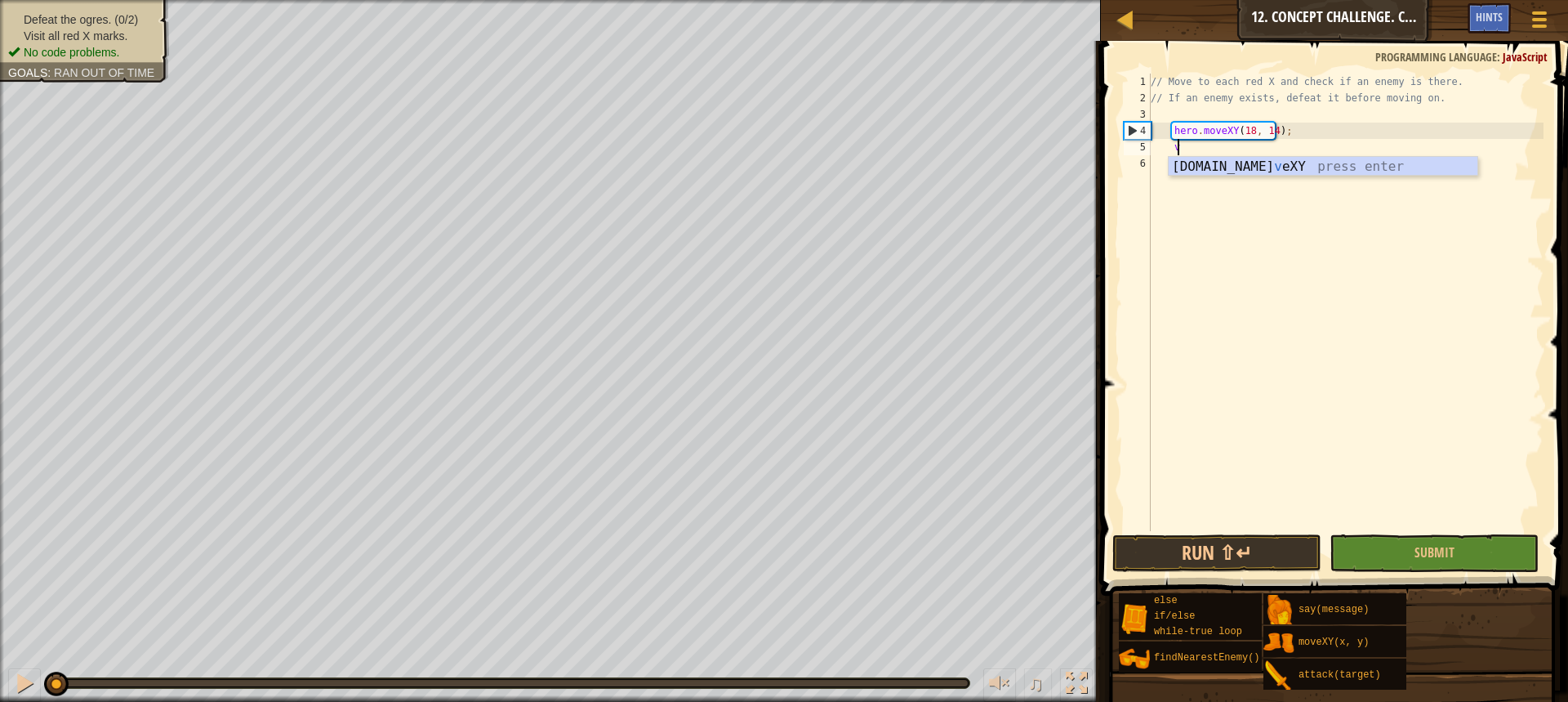
scroll to position [7, 2]
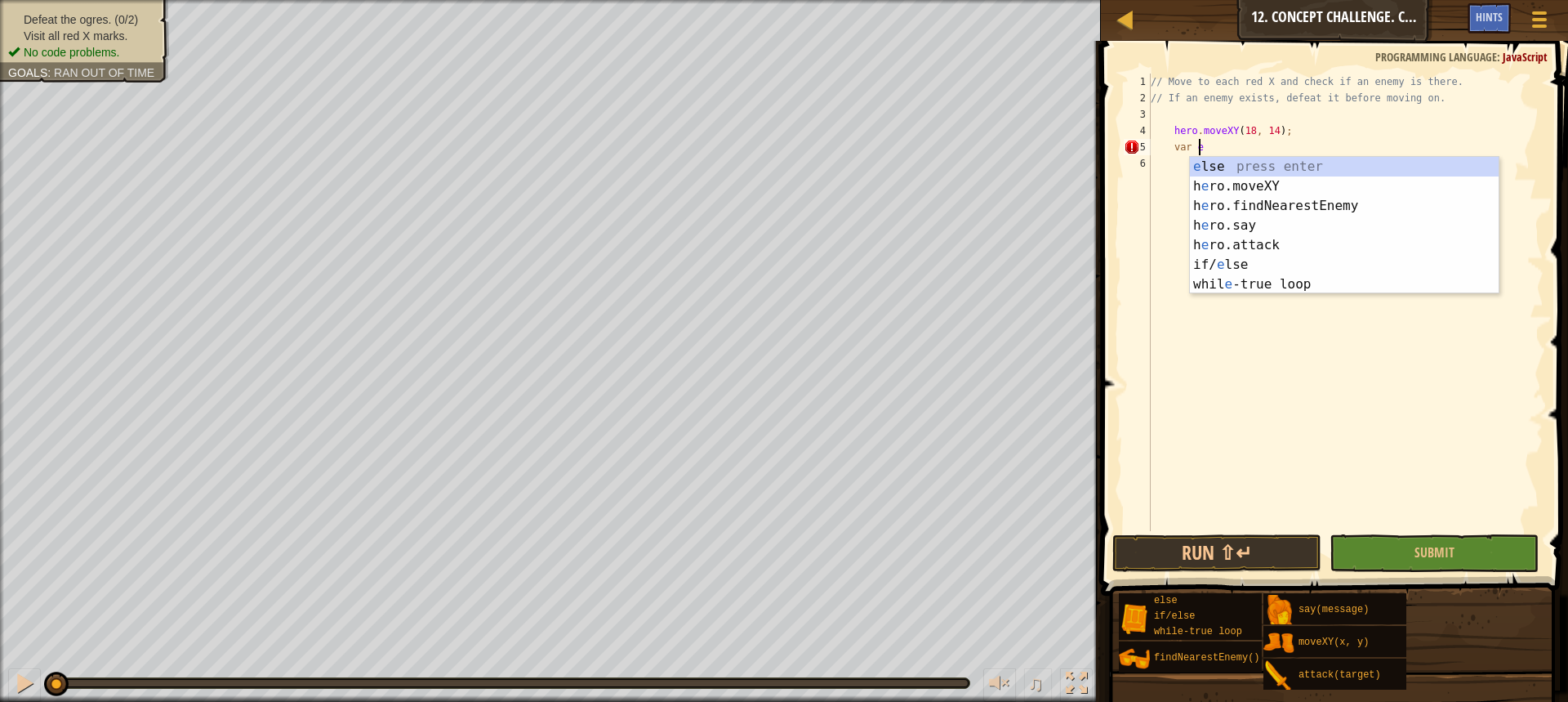
type textarea "var ene"
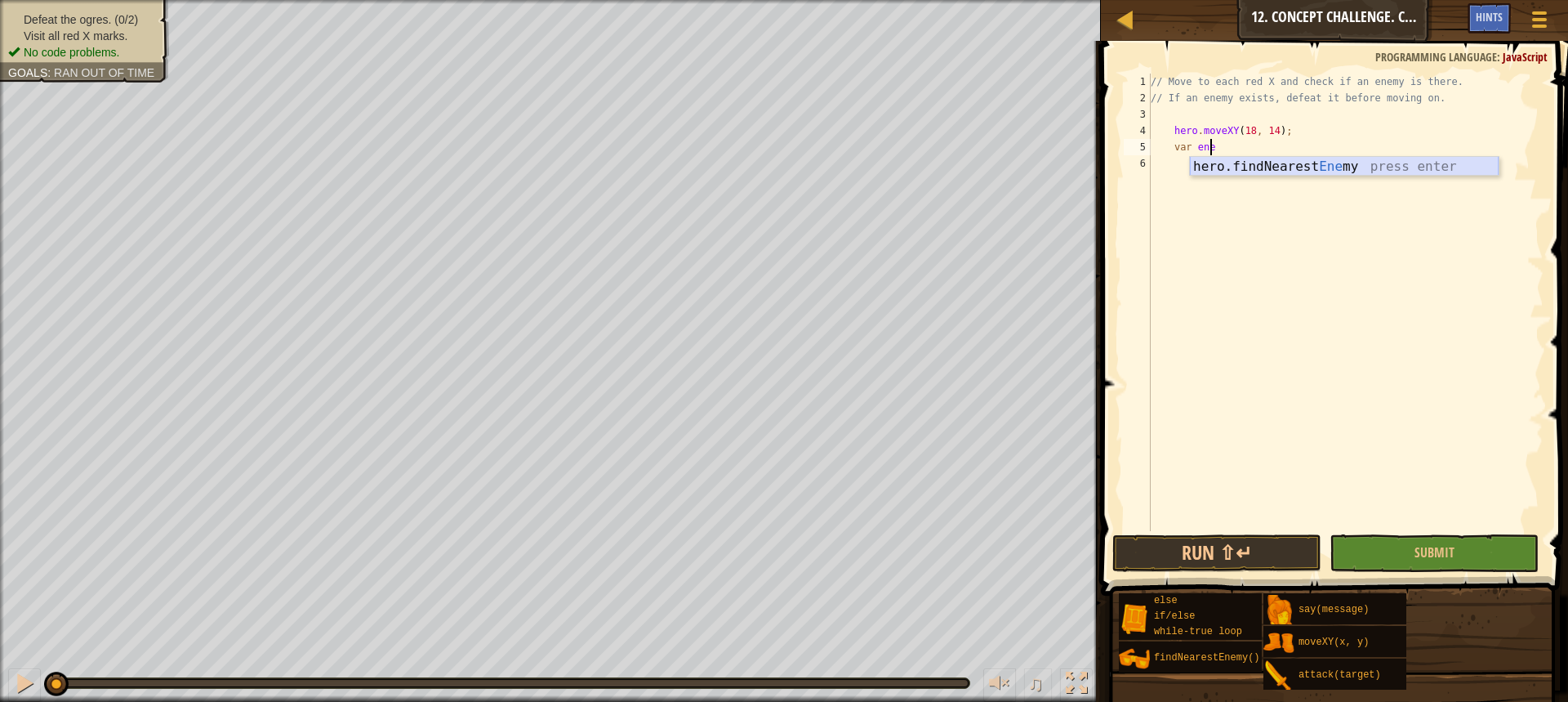
click at [1222, 163] on div "hero.findNearest Ene my press enter" at bounding box center [1345, 186] width 309 height 59
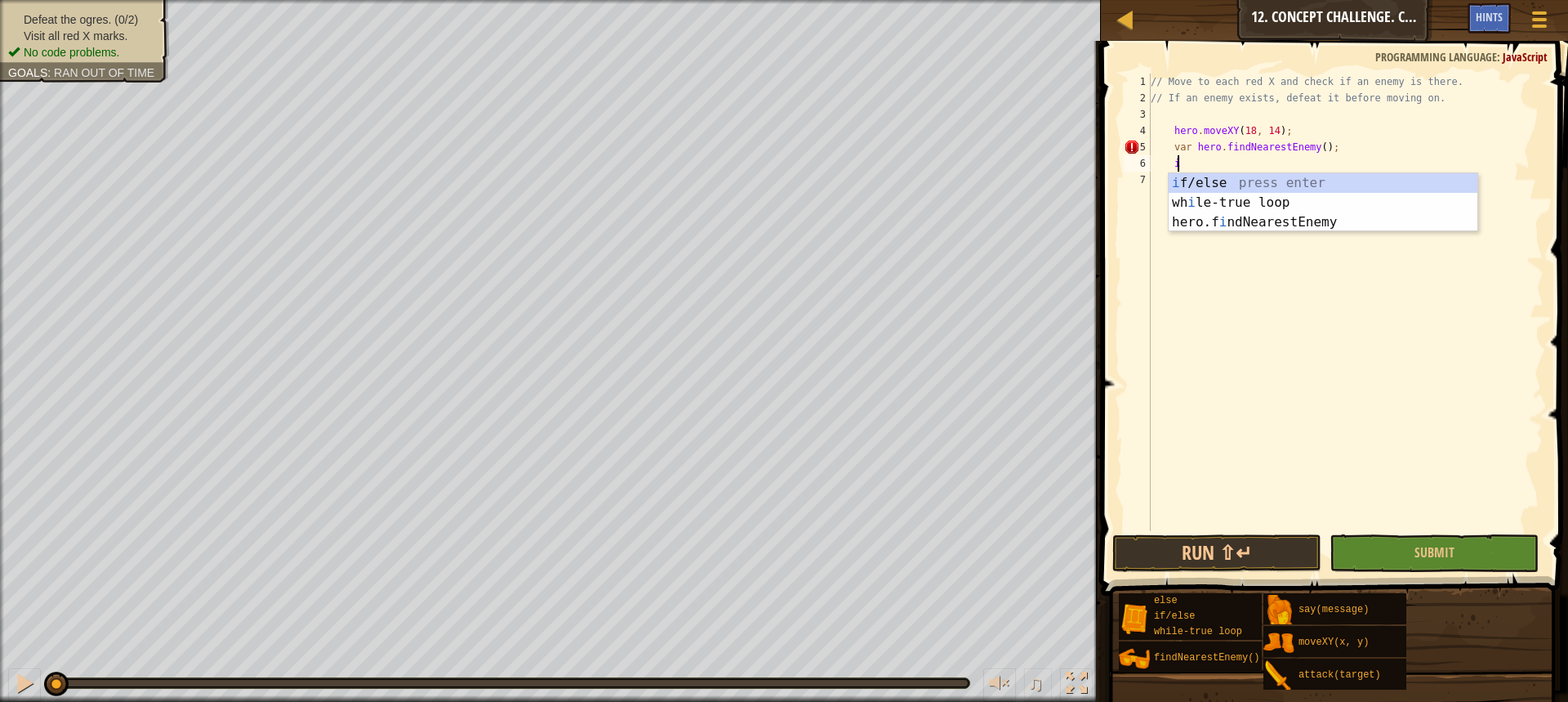
type textarea "if"
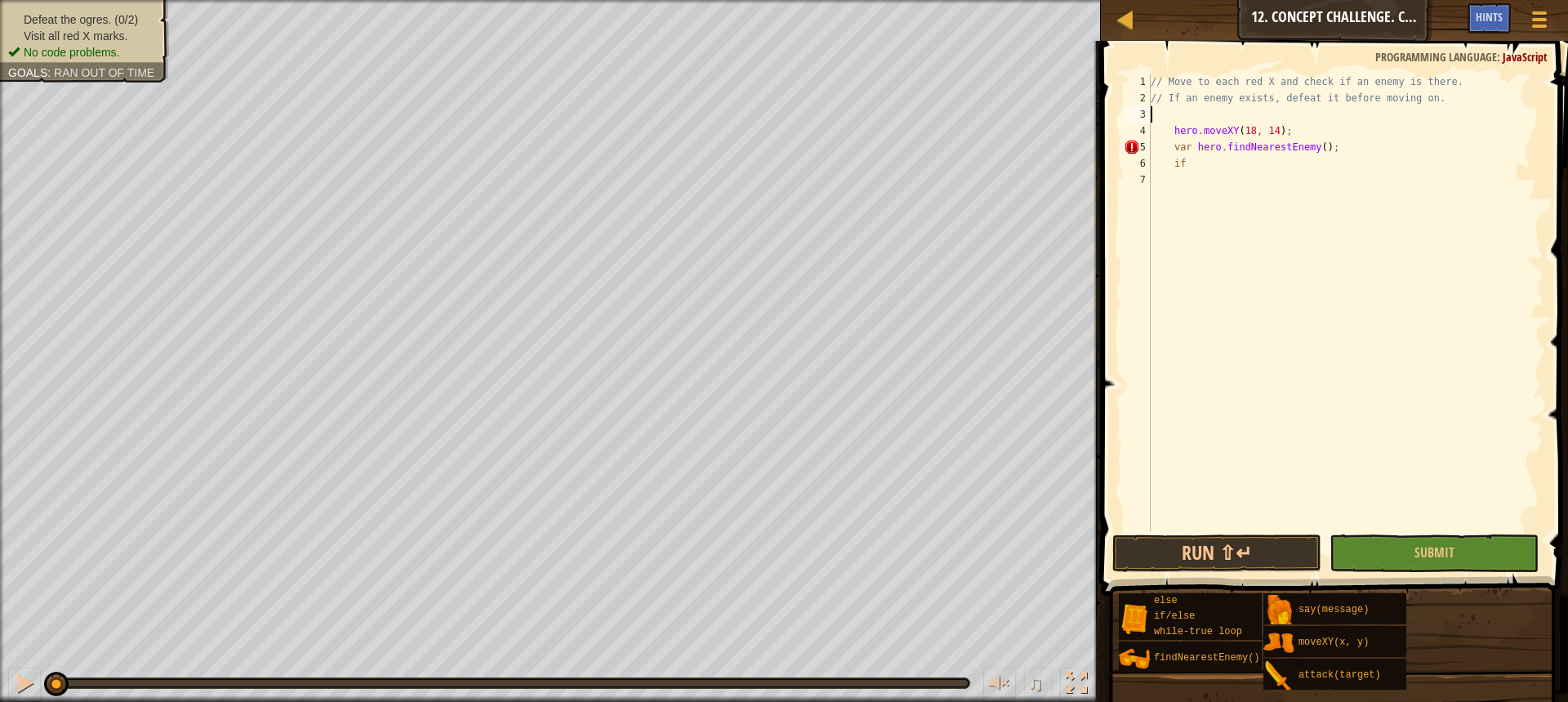
click at [1222, 111] on div "// Move to each red X and check if an enemy is there. // If an enemy exists, de…" at bounding box center [1346, 319] width 396 height 490
click at [1246, 164] on div "// Move to each red X and check if an enemy is there. // If an enemy exists, de…" at bounding box center [1346, 319] width 396 height 490
type textarea "if(enemy) {"
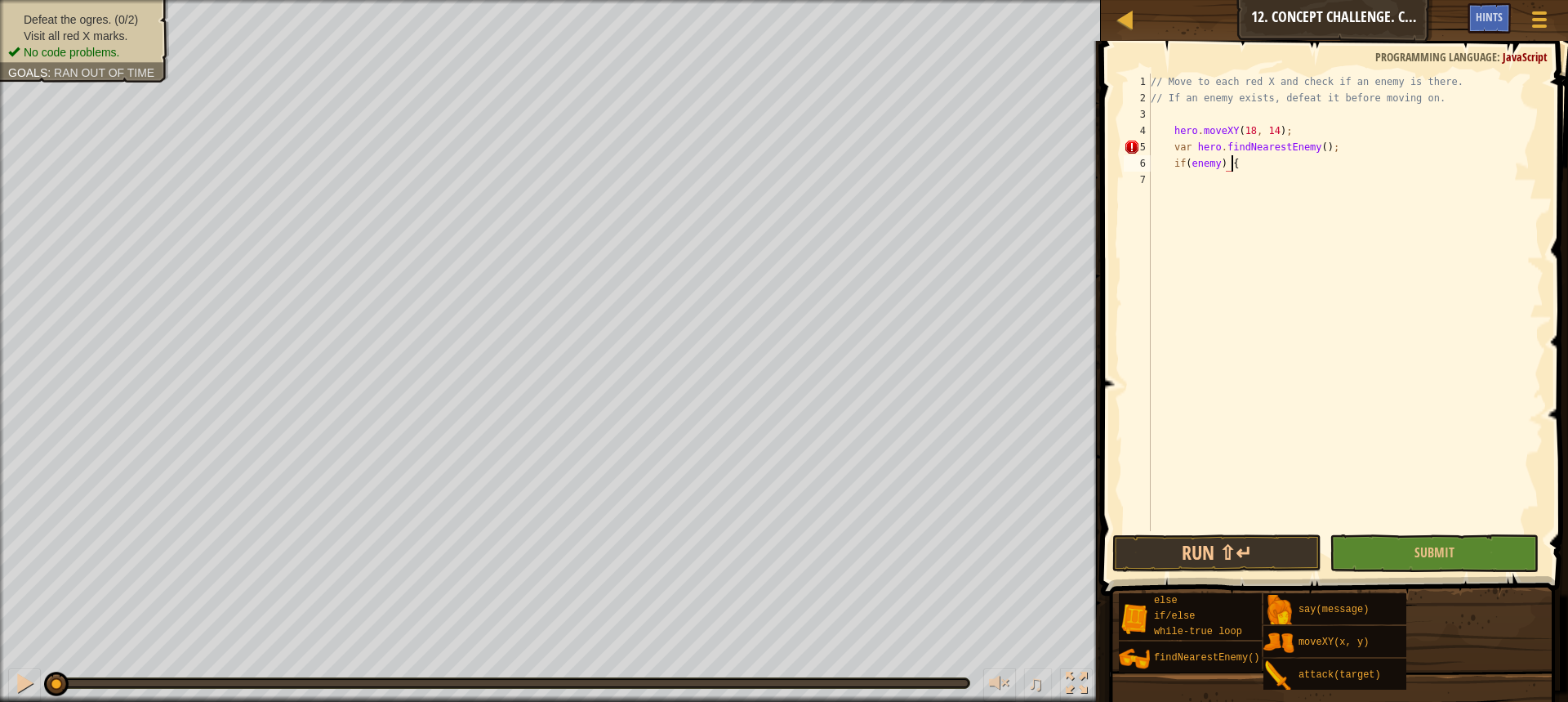
scroll to position [7, 3]
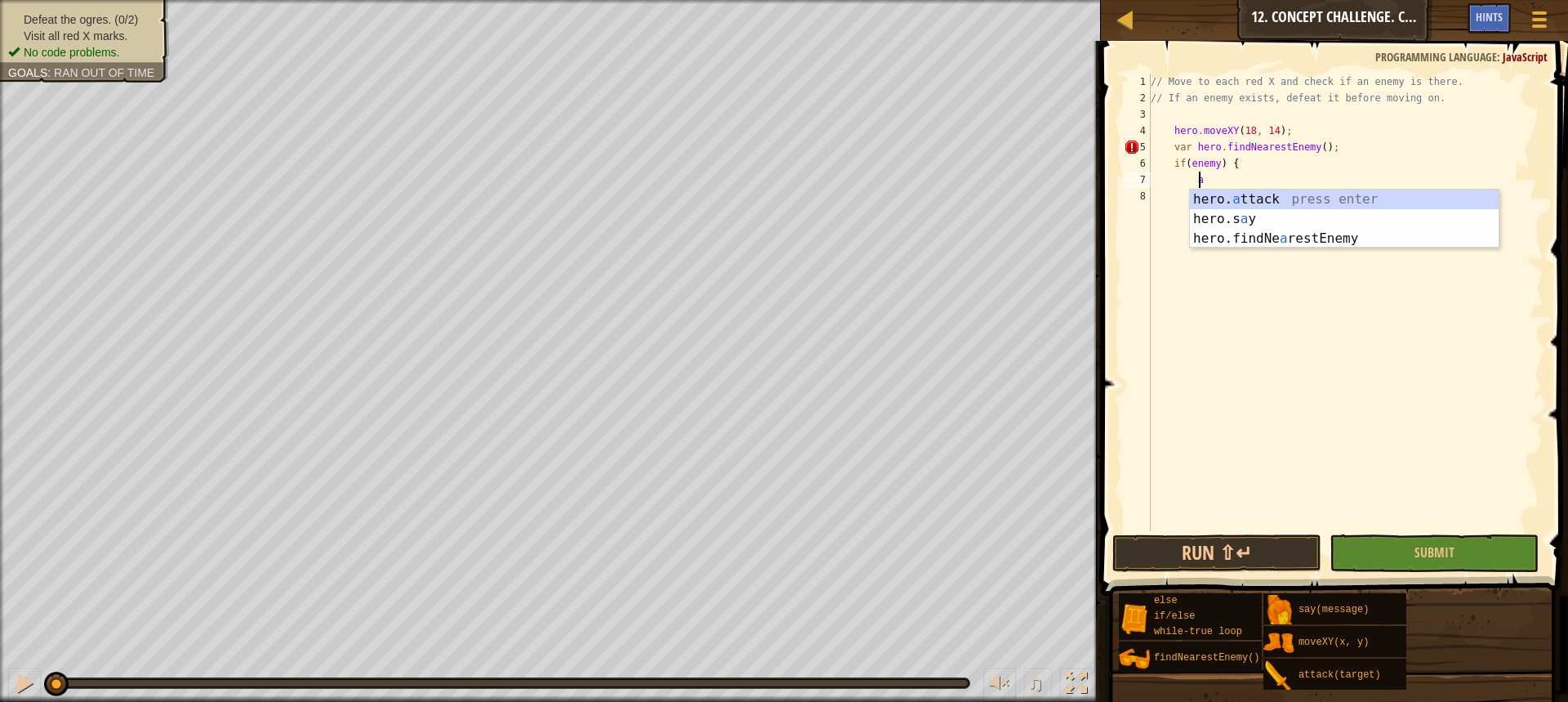
type textarea "hero.attack(enemy);"
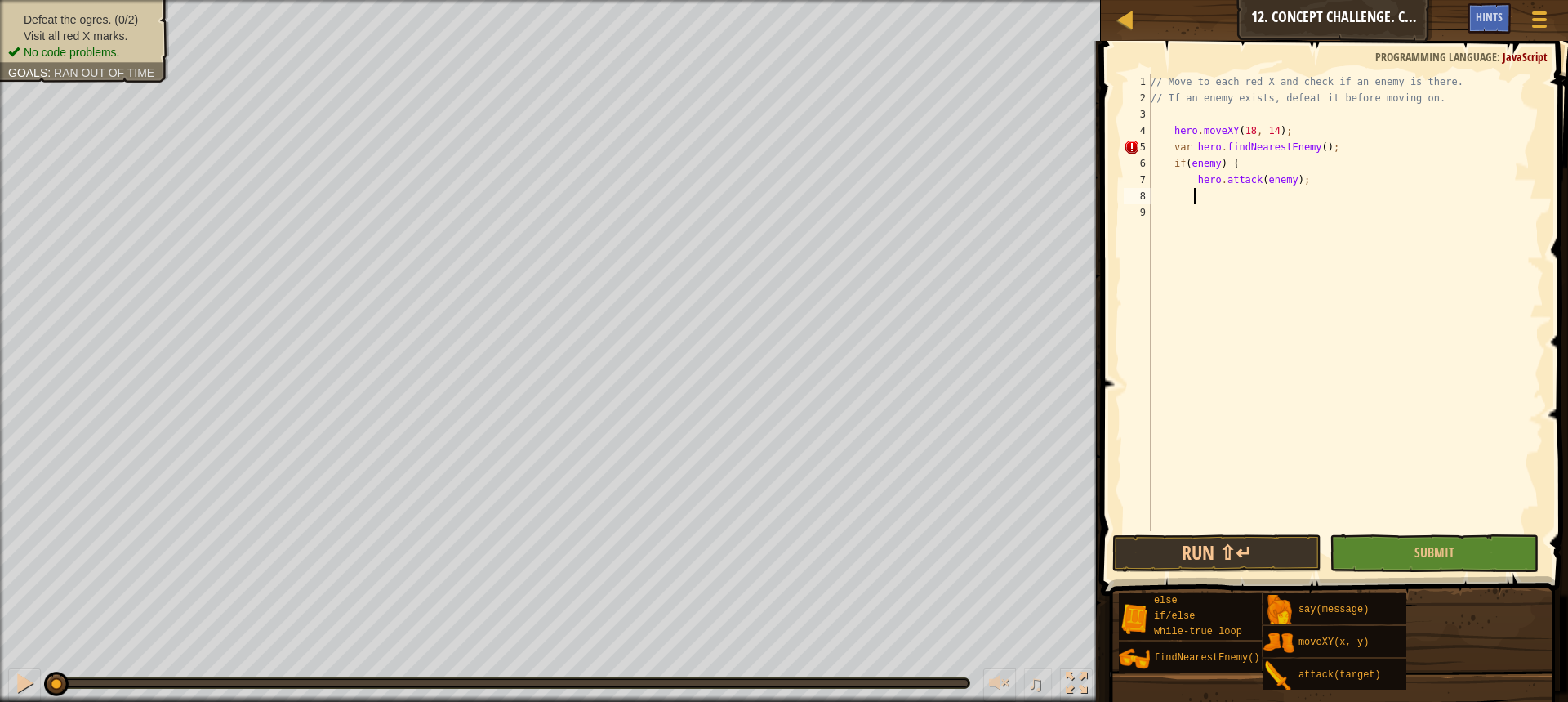
type textarea "}"
click at [1210, 120] on div "// Move to each red X and check if an enemy is there. // If an enemy exists, de…" at bounding box center [1346, 319] width 396 height 490
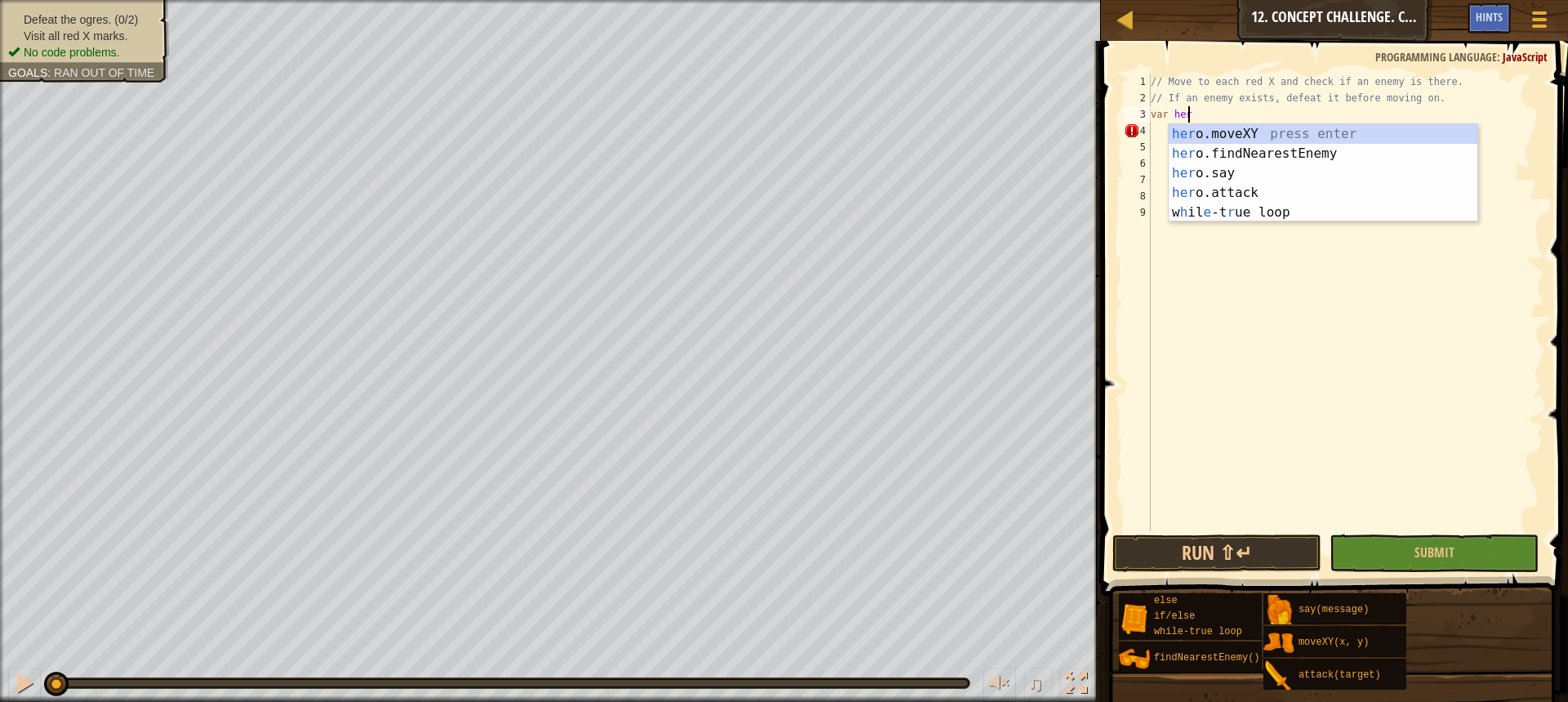
type textarea "var hero"
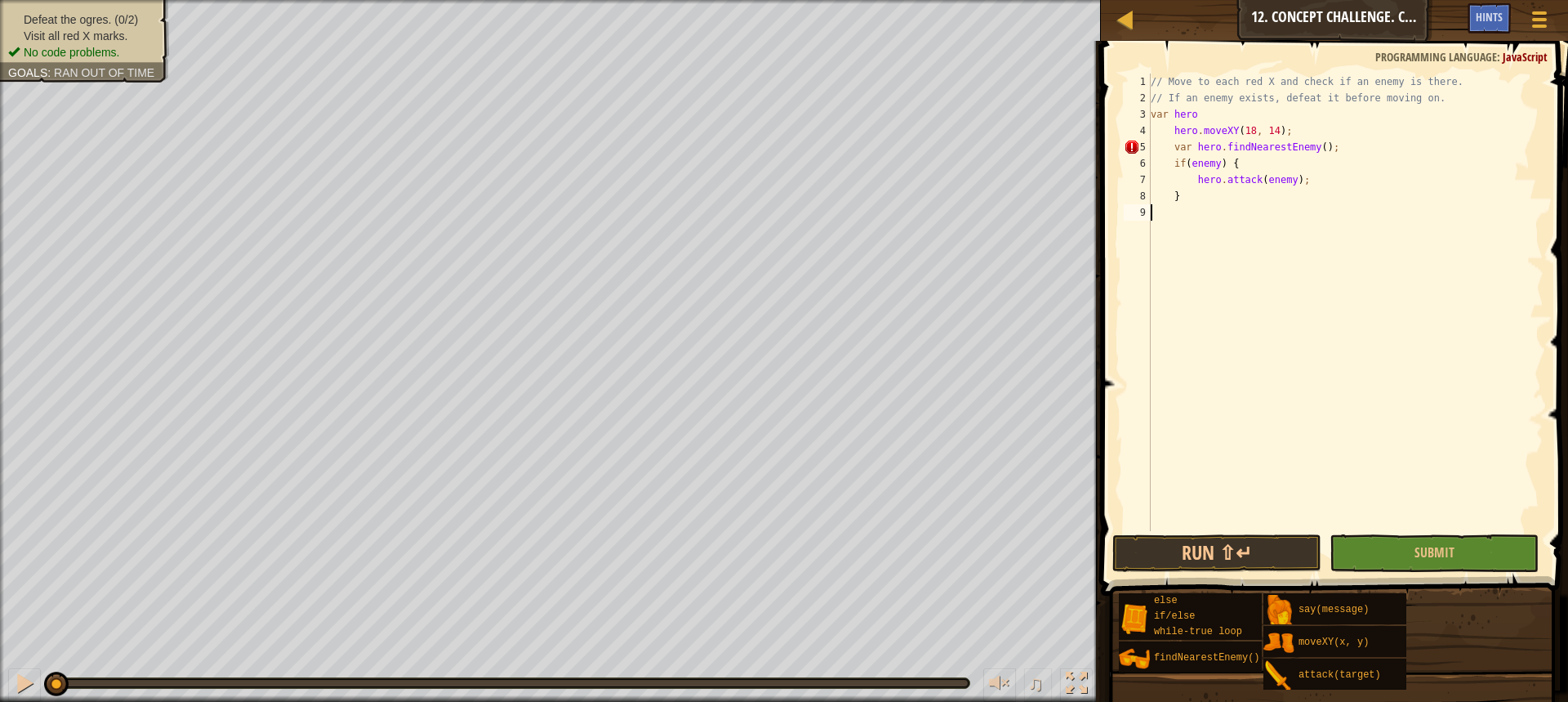
click at [1219, 277] on div "// Move to each red X and check if an enemy is there. // If an enemy exists, de…" at bounding box center [1346, 319] width 396 height 490
click at [1205, 114] on div "// Move to each red X and check if an enemy is there. // If an enemy exists, de…" at bounding box center [1346, 319] width 396 height 490
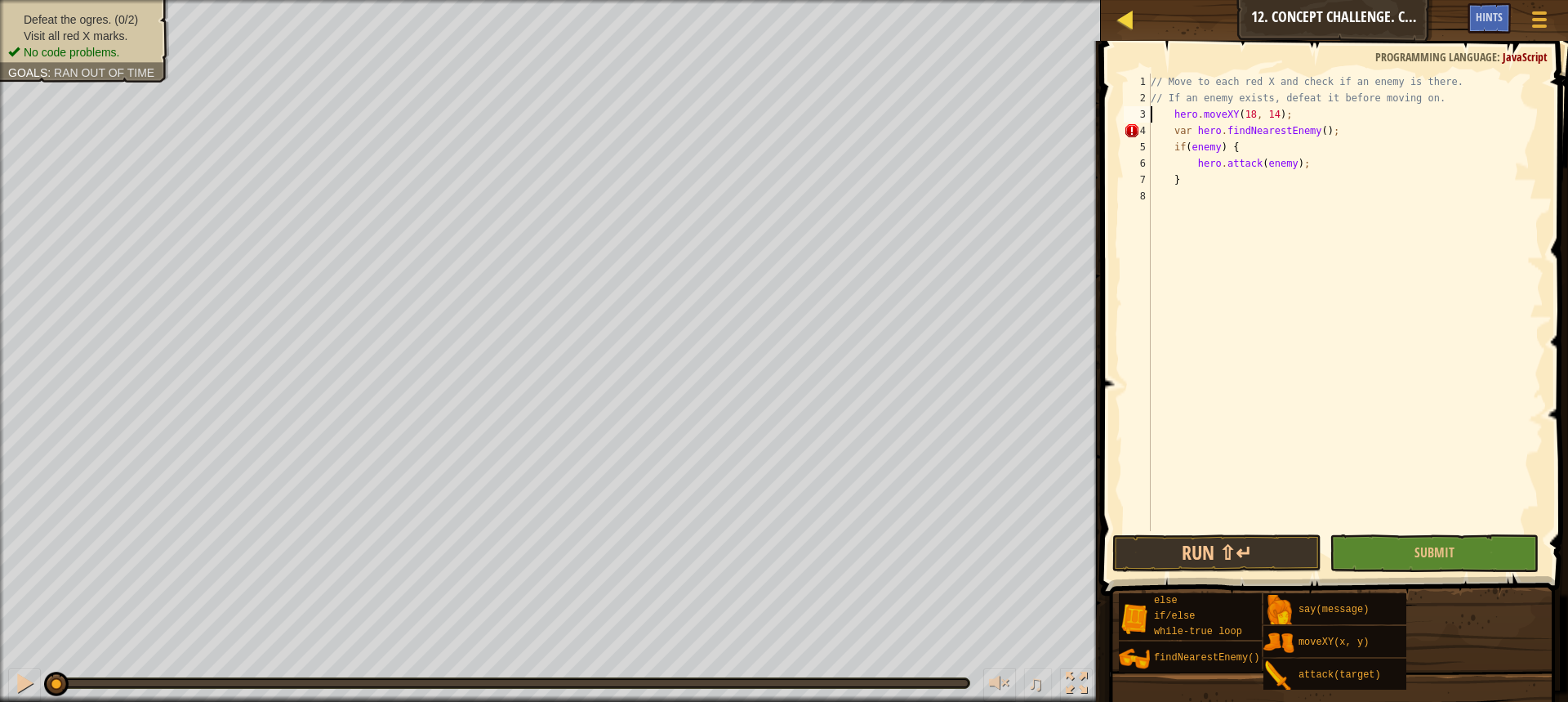
type textarea "hero.moveXY(18, 14);"
click at [1126, 15] on div at bounding box center [1125, 19] width 20 height 20
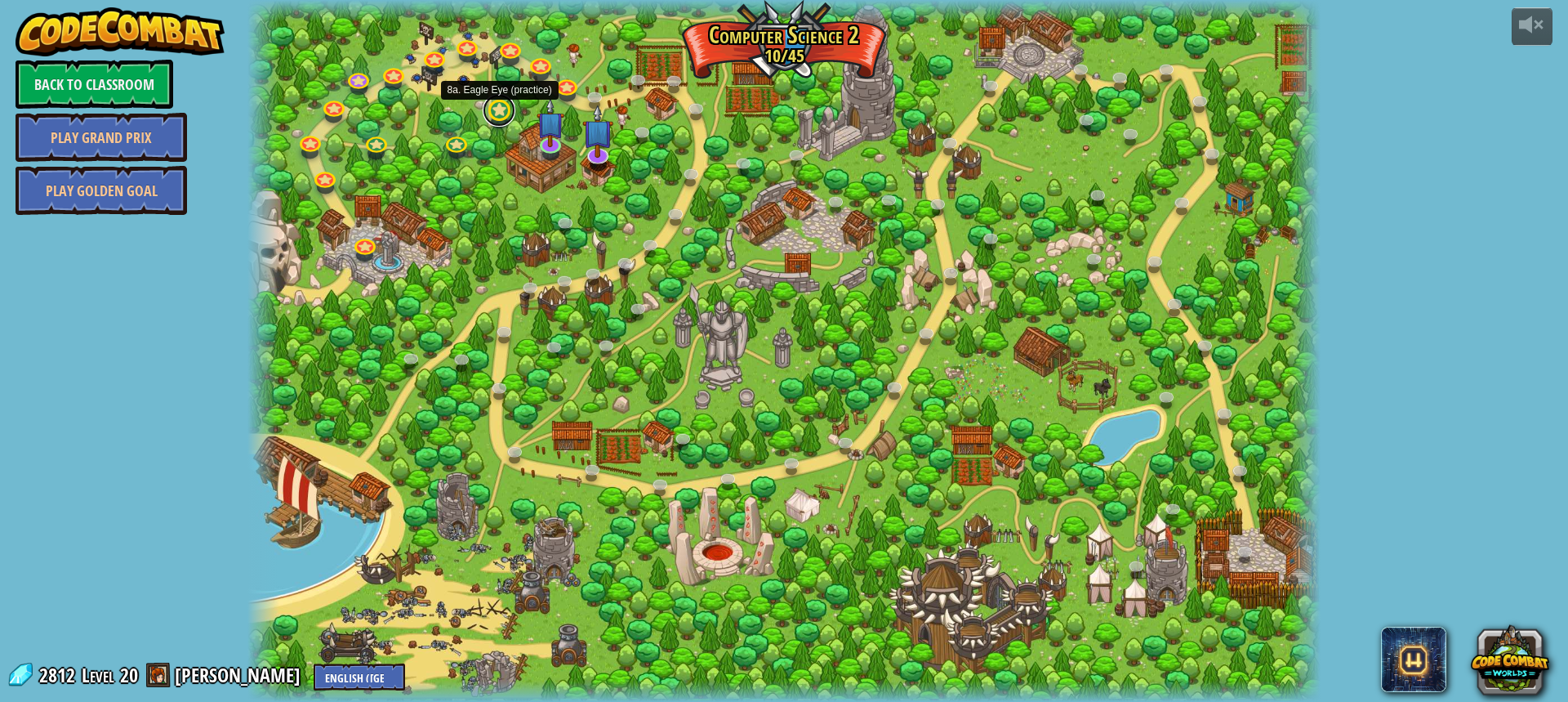
click at [499, 112] on link at bounding box center [499, 110] width 33 height 33
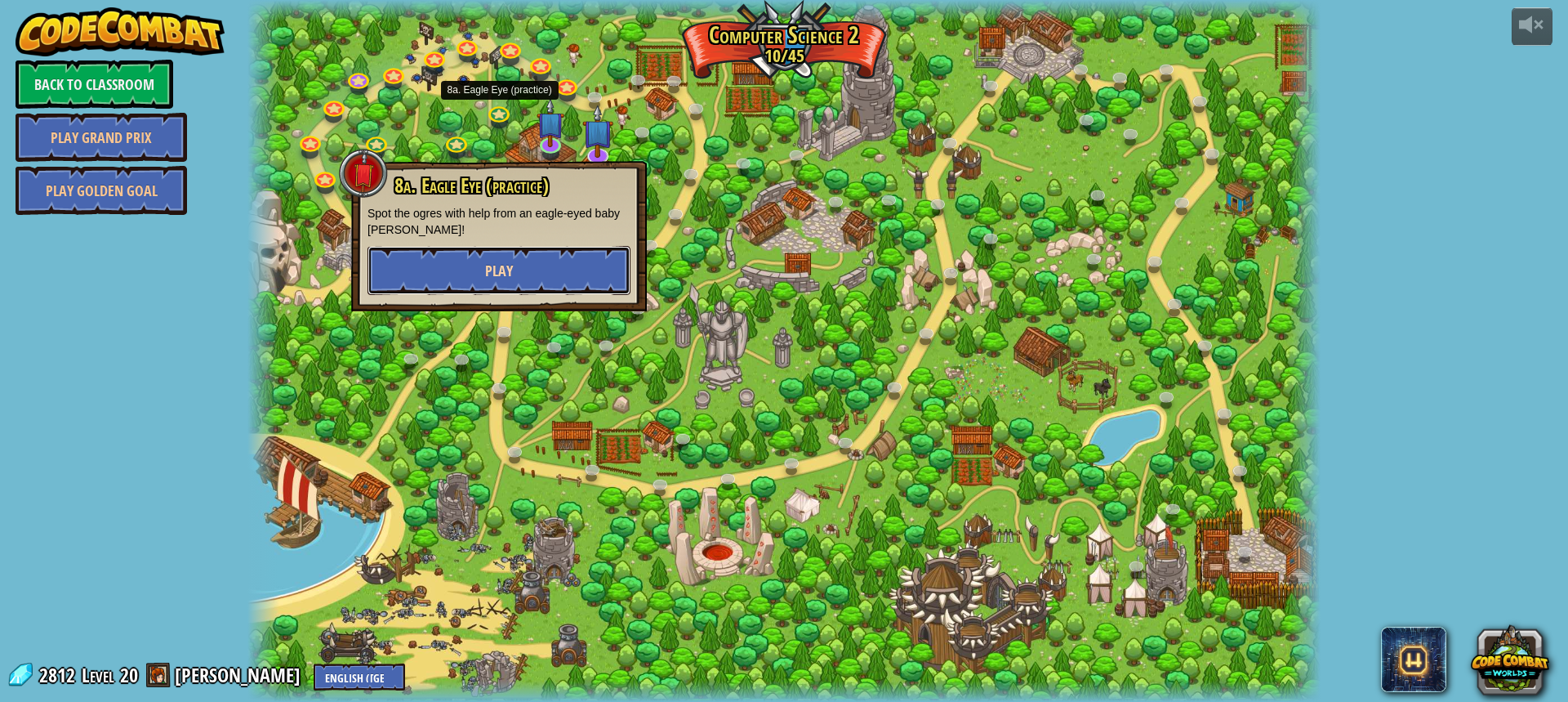
click at [509, 273] on span "Play" at bounding box center [498, 271] width 28 height 20
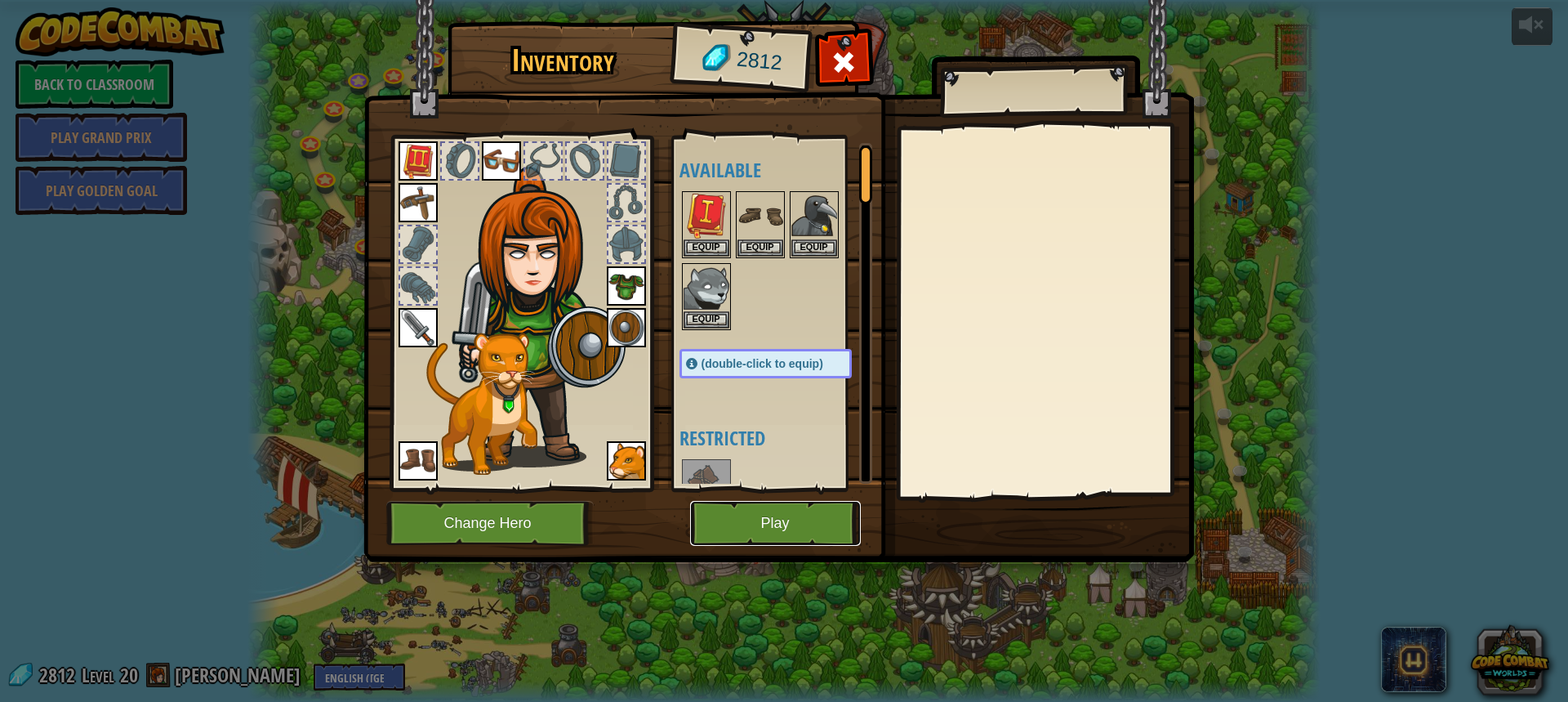
click at [790, 515] on button "Play" at bounding box center [775, 522] width 171 height 44
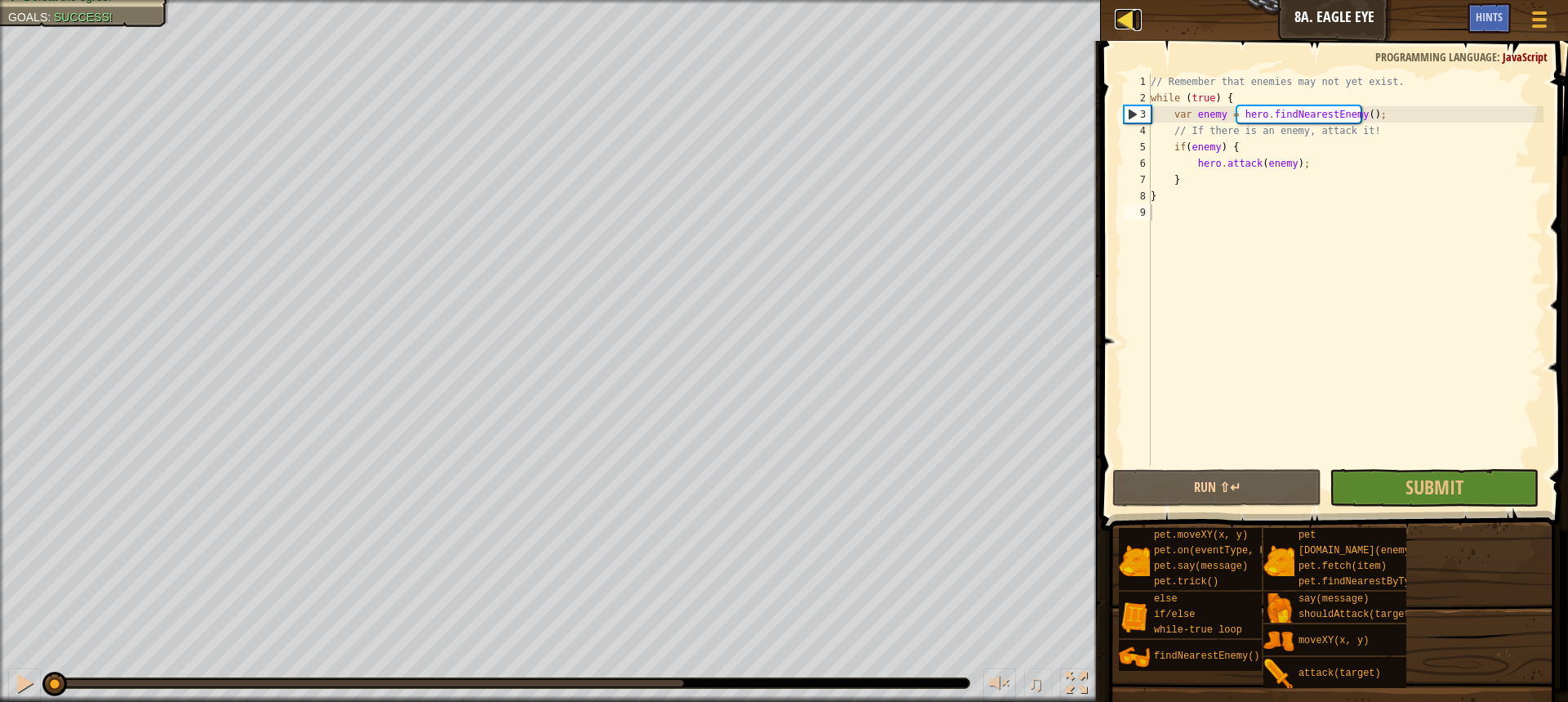
click at [1124, 21] on div at bounding box center [1125, 19] width 20 height 20
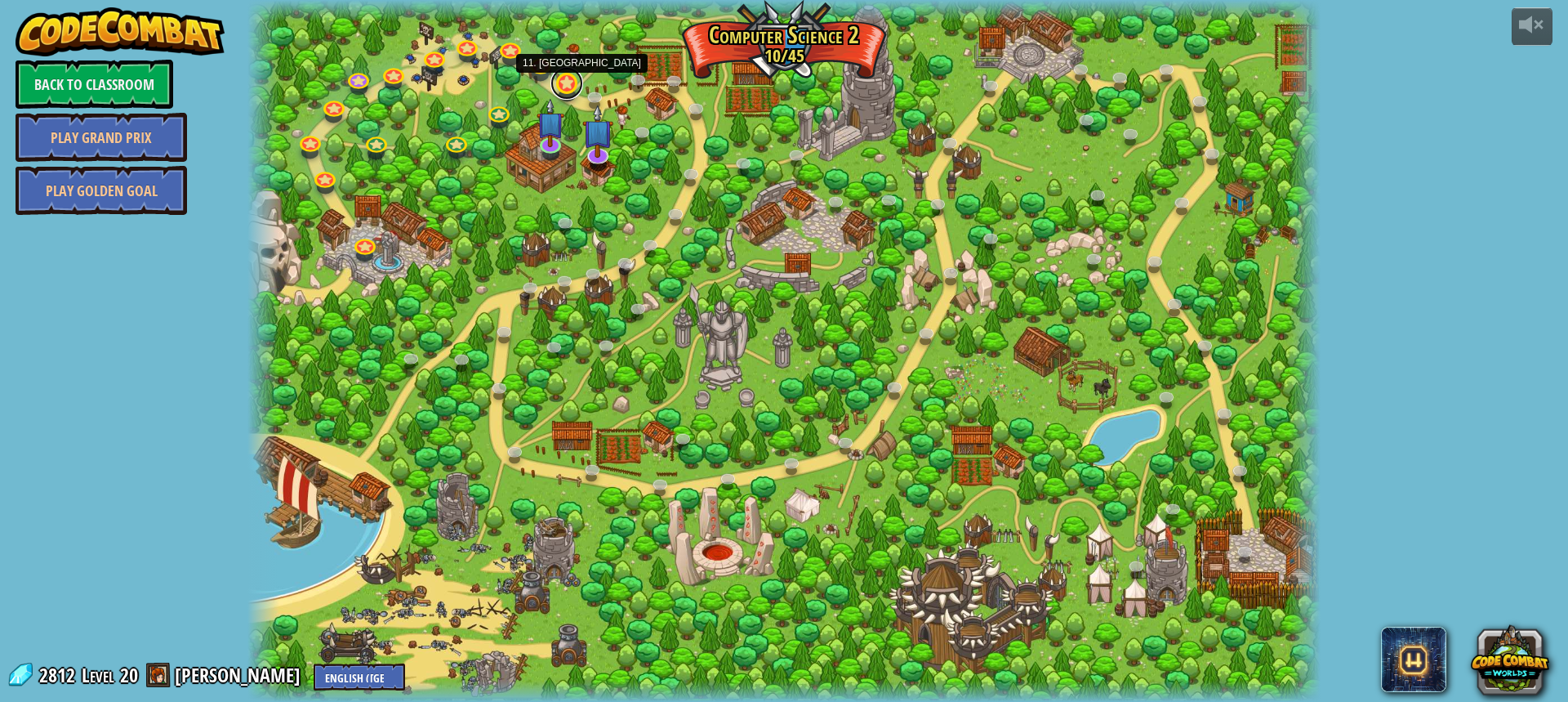
click at [573, 87] on link at bounding box center [567, 84] width 33 height 33
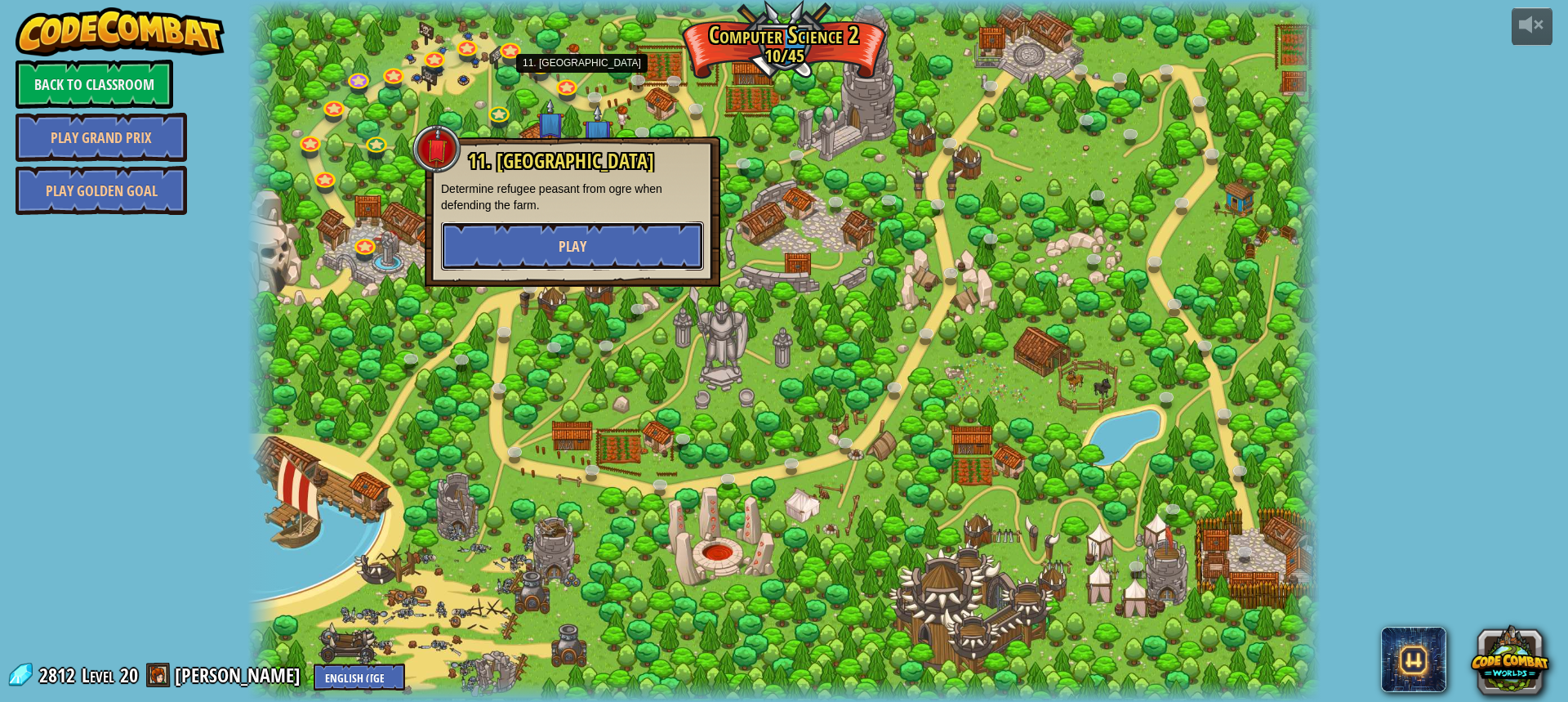
click at [620, 232] on button "Play" at bounding box center [573, 246] width 263 height 49
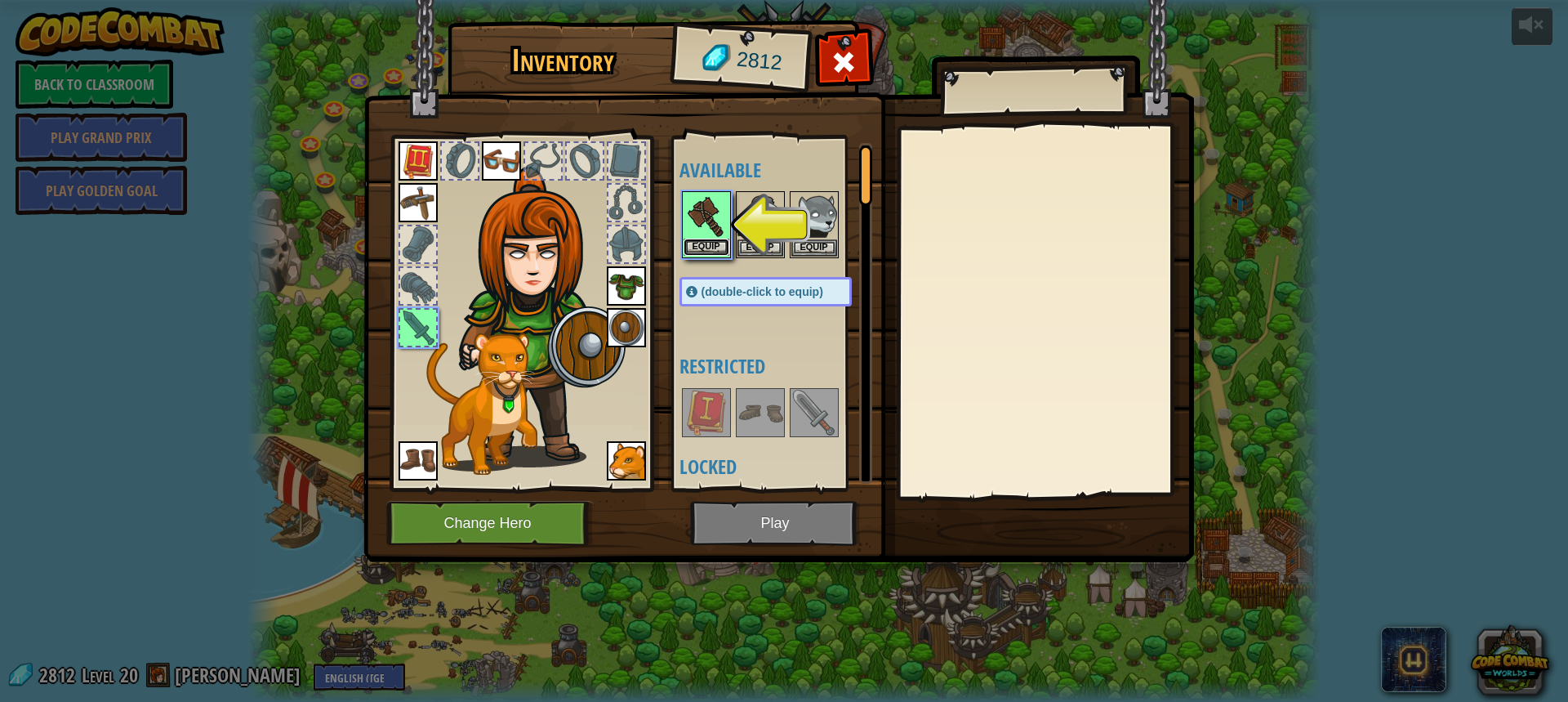
click at [722, 244] on button "Equip" at bounding box center [706, 247] width 45 height 17
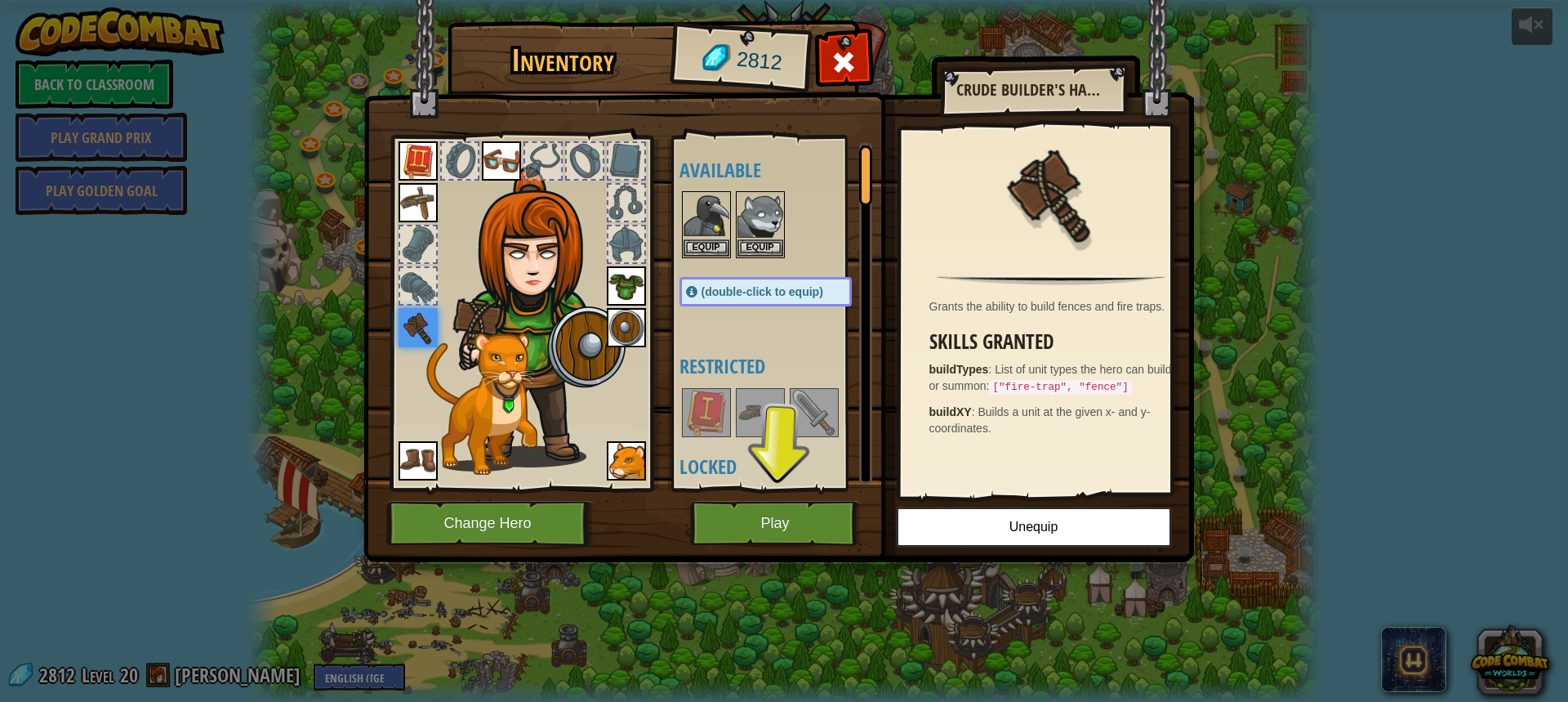
click at [1287, 221] on div "Inventory 2812 Available Equip Equip Equip Equip Equip Equip Equip Equip Equip …" at bounding box center [784, 351] width 1568 height 702
click at [820, 532] on button "Play" at bounding box center [775, 522] width 171 height 44
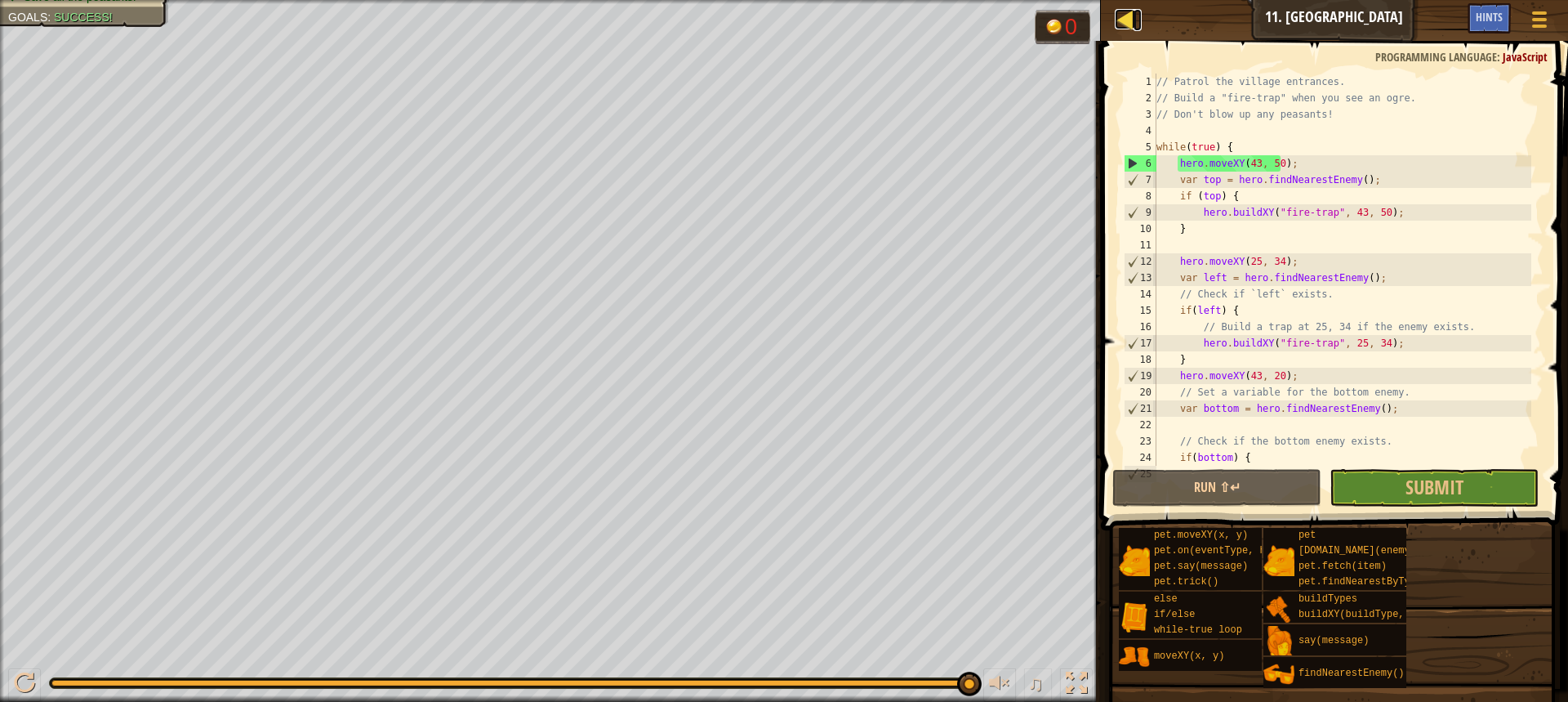
click at [1132, 16] on div at bounding box center [1125, 19] width 20 height 20
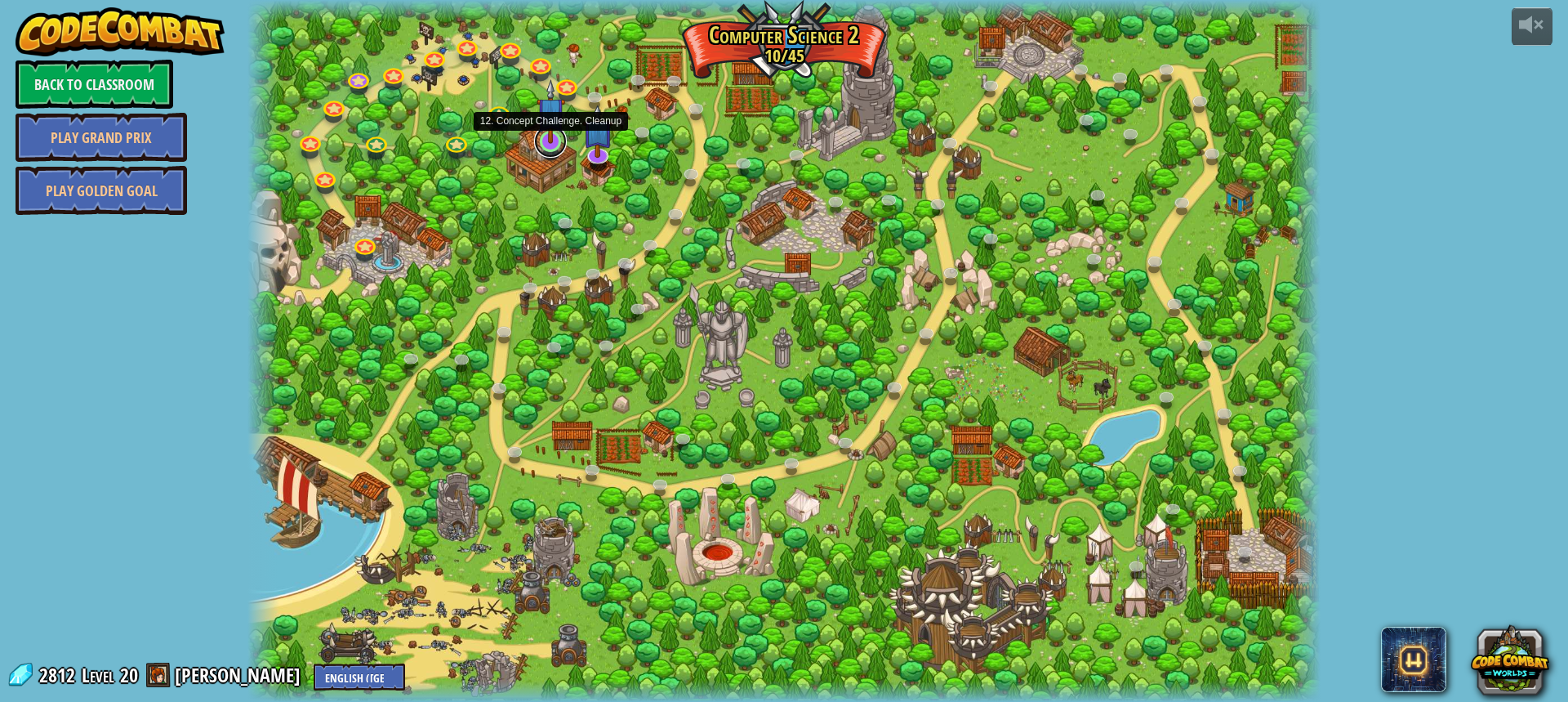
click at [557, 143] on link at bounding box center [550, 142] width 33 height 33
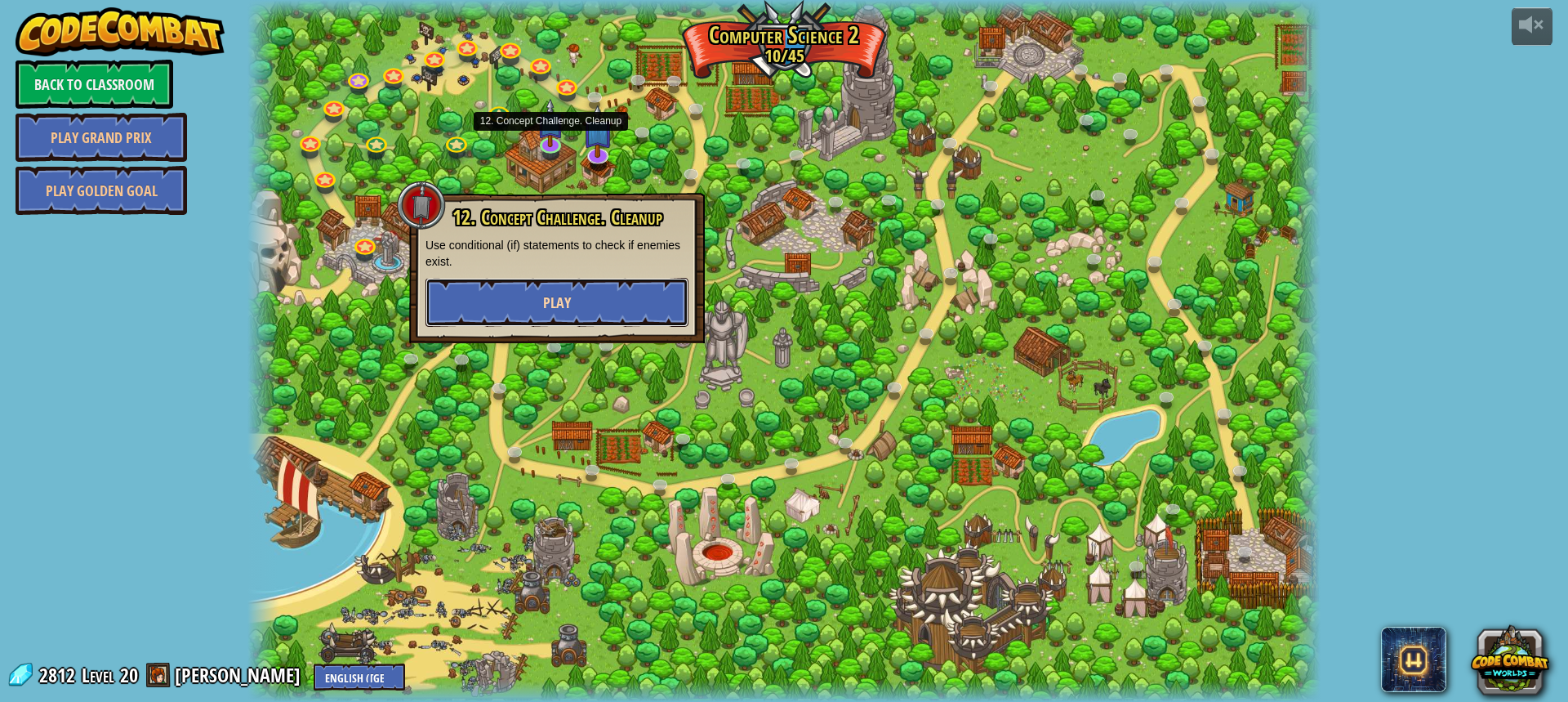
click at [561, 292] on button "Play" at bounding box center [557, 302] width 263 height 49
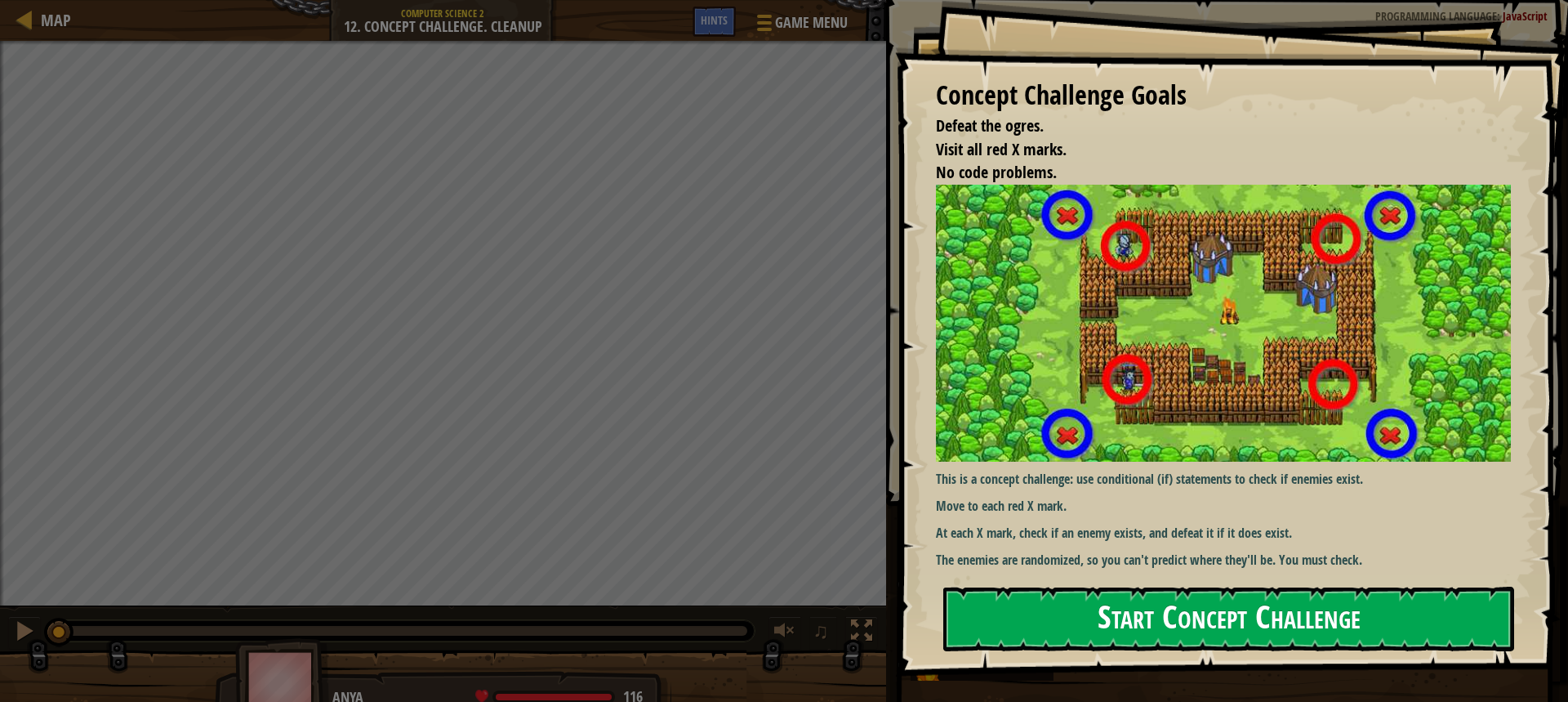
click at [1092, 612] on button "Start Concept Challenge" at bounding box center [1228, 618] width 571 height 64
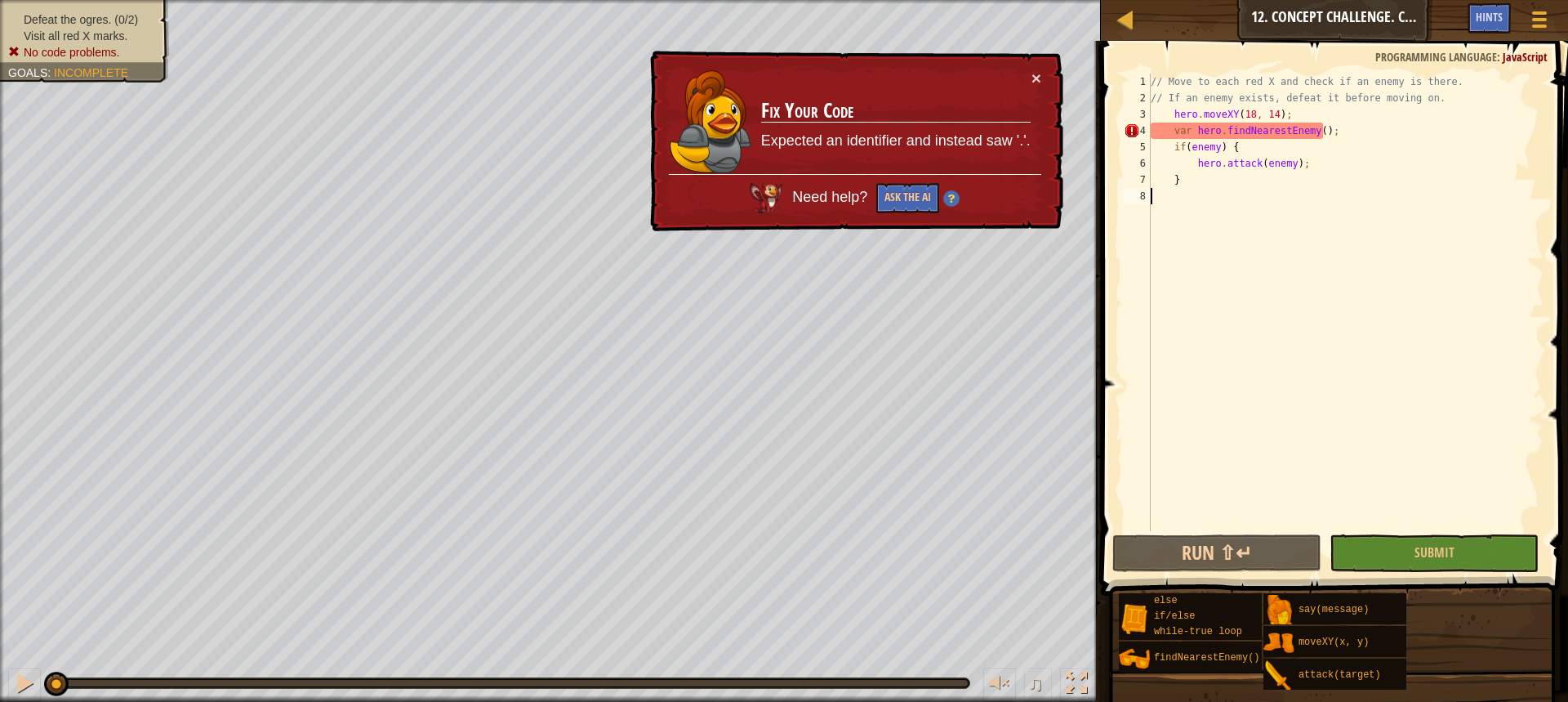
click at [1028, 89] on td "Fix Your Code Expected an identifier and instead saw '.'." at bounding box center [896, 122] width 272 height 106
click at [1042, 81] on div "× Fix Your Code Expected an identifier and instead saw '.'. Need help? Ask the …" at bounding box center [854, 141] width 419 height 187
click at [1167, 111] on div "// Move to each red X and check if an enemy is there. // If an enemy exists, de…" at bounding box center [1346, 319] width 396 height 490
type textarea "hero.moveXY(18, 14);"
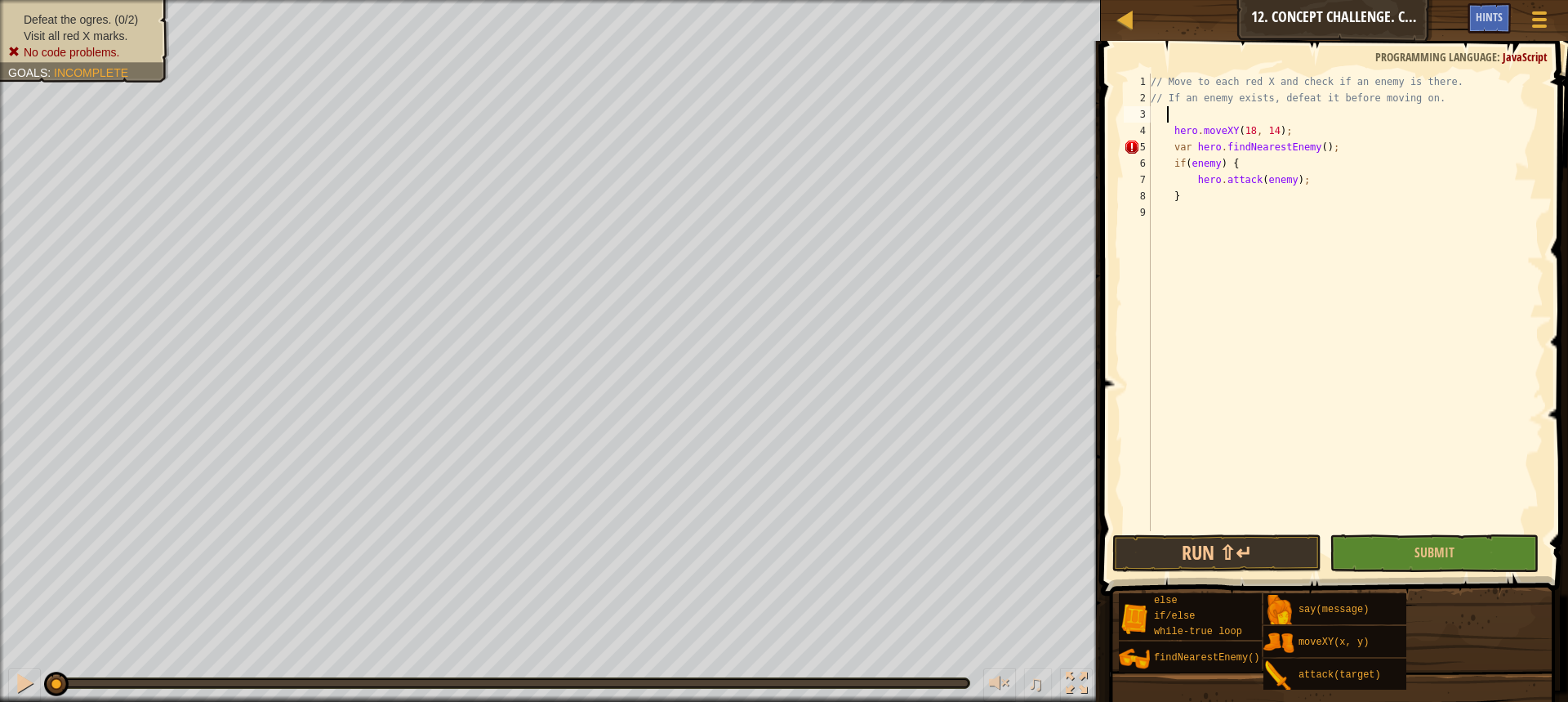
type textarea "h"
type textarea "While"
click at [1171, 128] on div "while -true loop press enter" at bounding box center [1317, 153] width 309 height 59
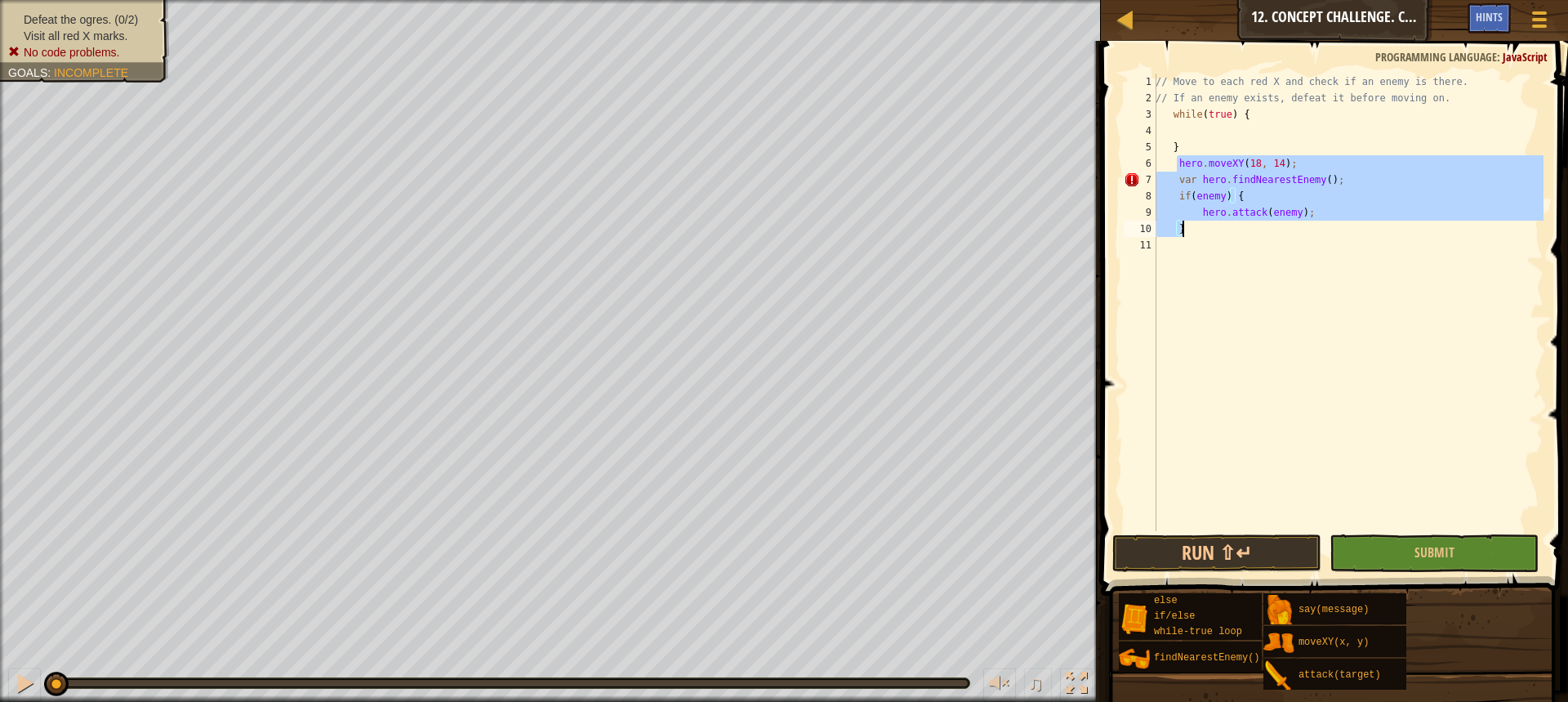
drag, startPoint x: 1176, startPoint y: 169, endPoint x: 1207, endPoint y: 230, distance: 68.4
click at [1207, 230] on div "// Move to each red X and check if an enemy is there. // If an enemy exists, de…" at bounding box center [1347, 319] width 391 height 490
type textarea "hero.attack(enemy); }"
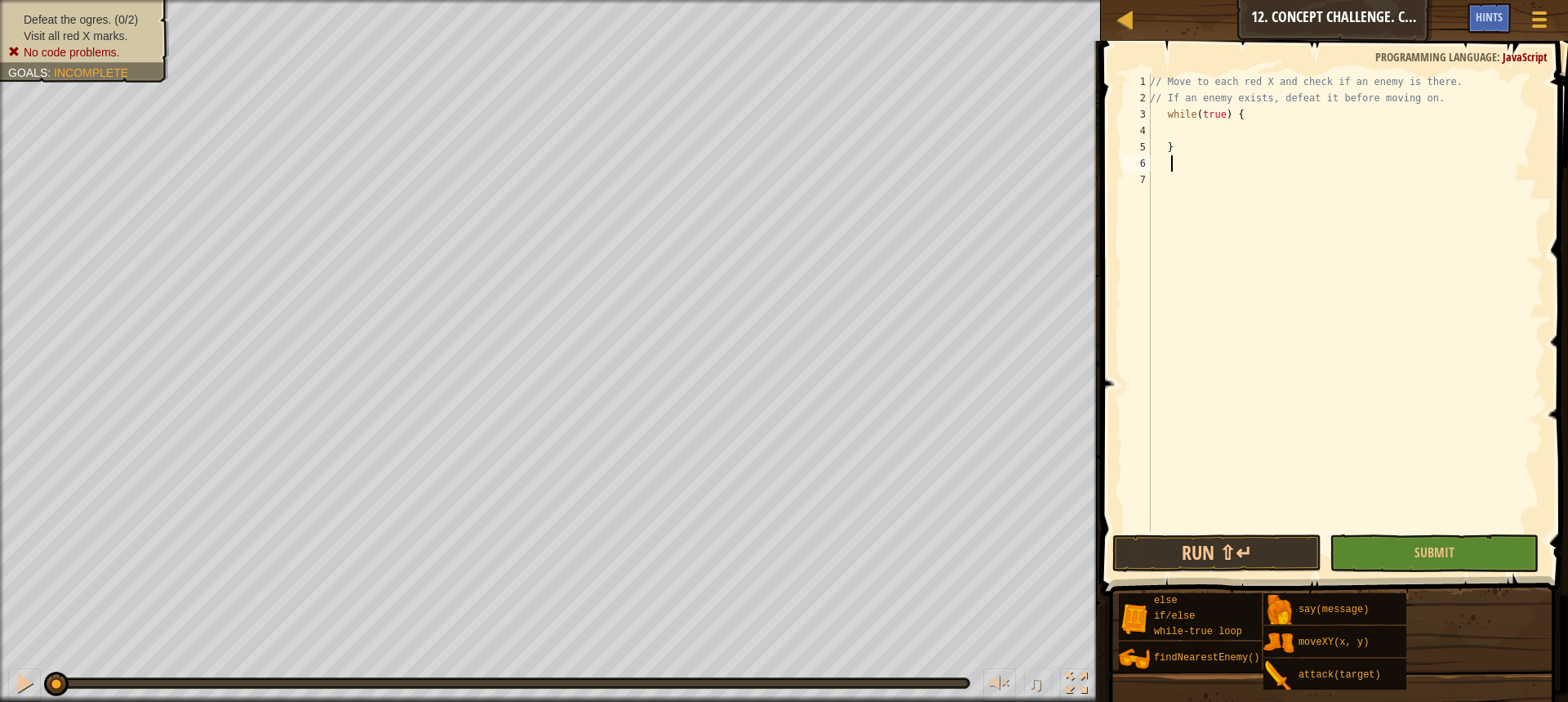
scroll to position [7, 0]
type textarea "}"
click at [1207, 131] on div "// Move to each red X and check if an enemy is there. // If an enemy exists, de…" at bounding box center [1345, 319] width 397 height 490
paste textarea "}"
click at [1323, 182] on div "// Move to each red X and check if an enemy is there. // If an enemy exists, de…" at bounding box center [1347, 319] width 391 height 490
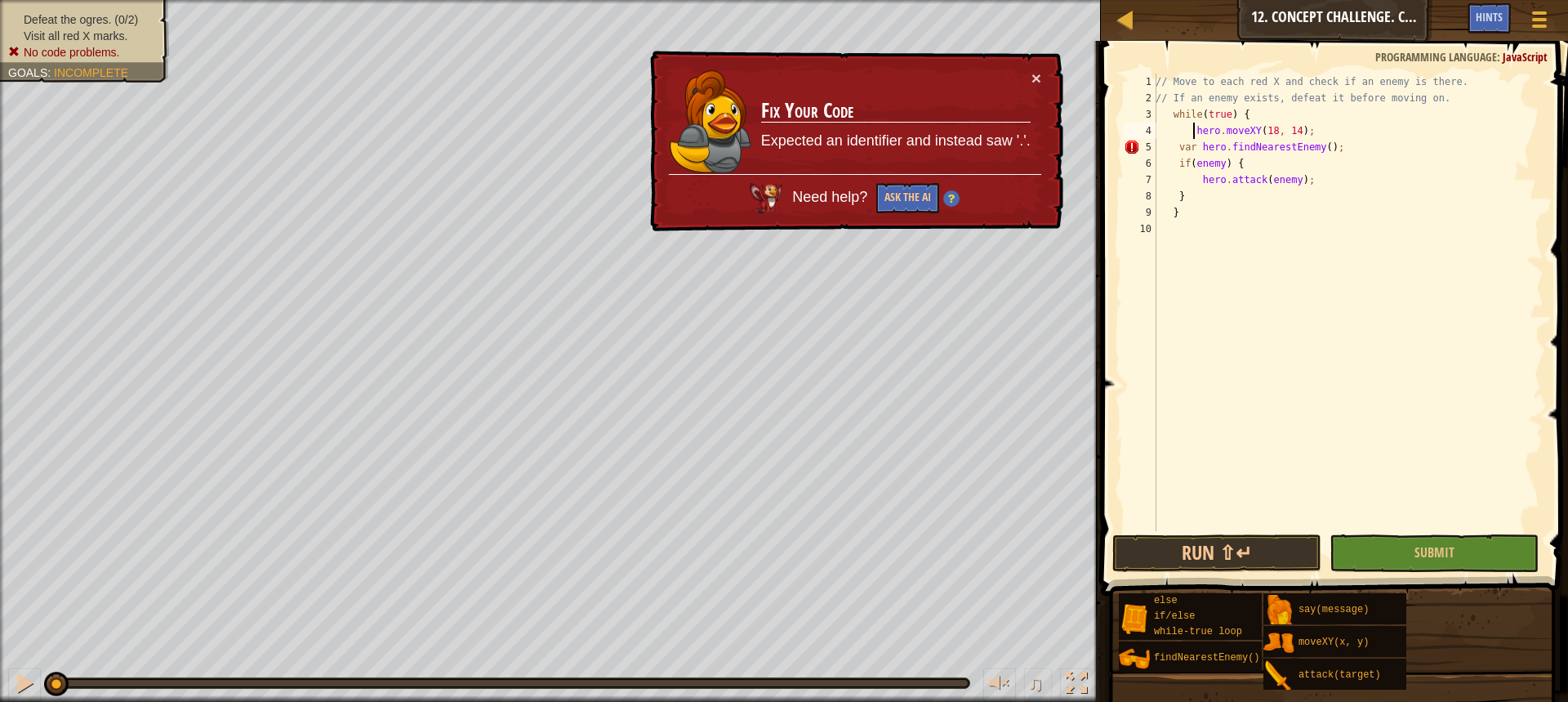
click at [1191, 132] on div "// Move to each red X and check if an enemy is there. // If an enemy exists, de…" at bounding box center [1347, 319] width 391 height 490
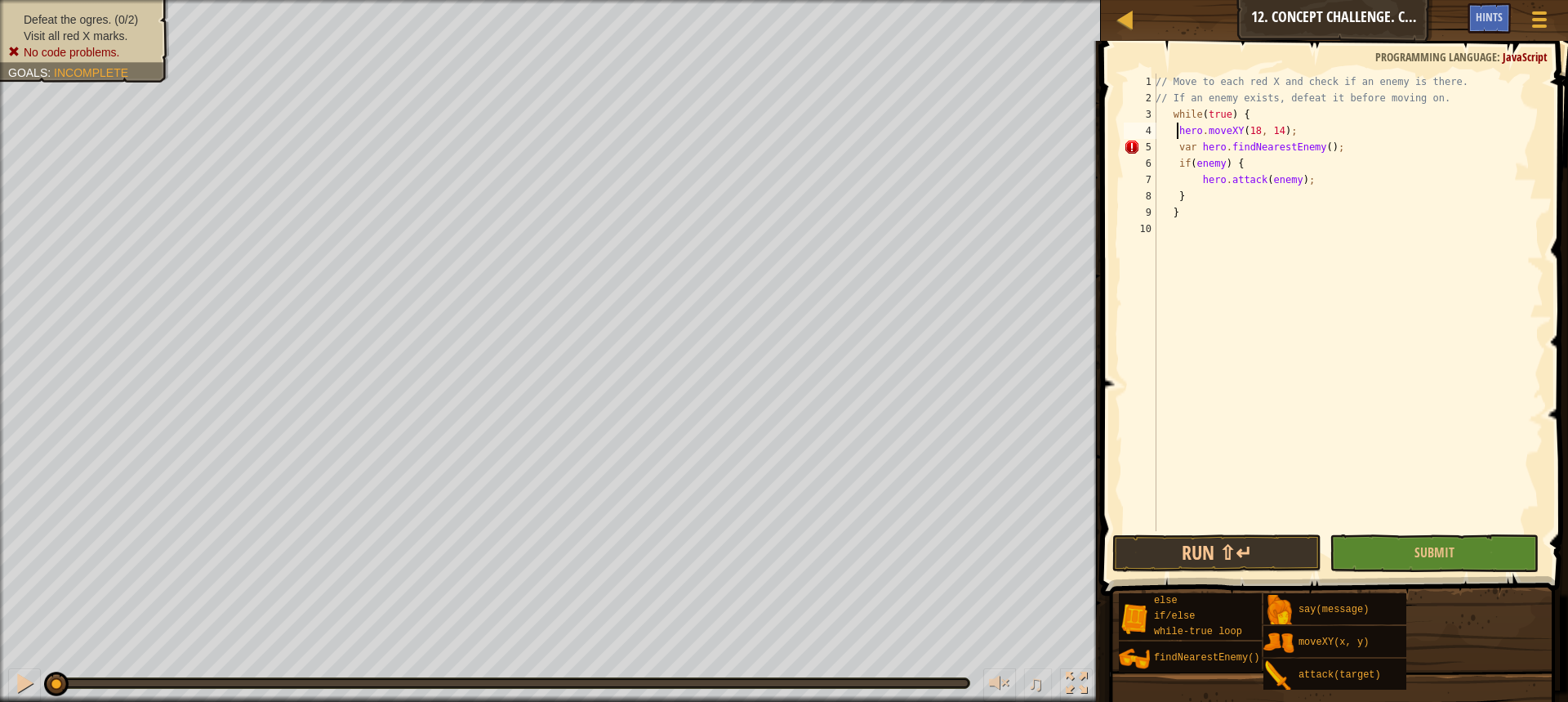
click at [1278, 165] on div "// Move to each red X and check if an enemy is there. // If an enemy exists, de…" at bounding box center [1347, 319] width 391 height 490
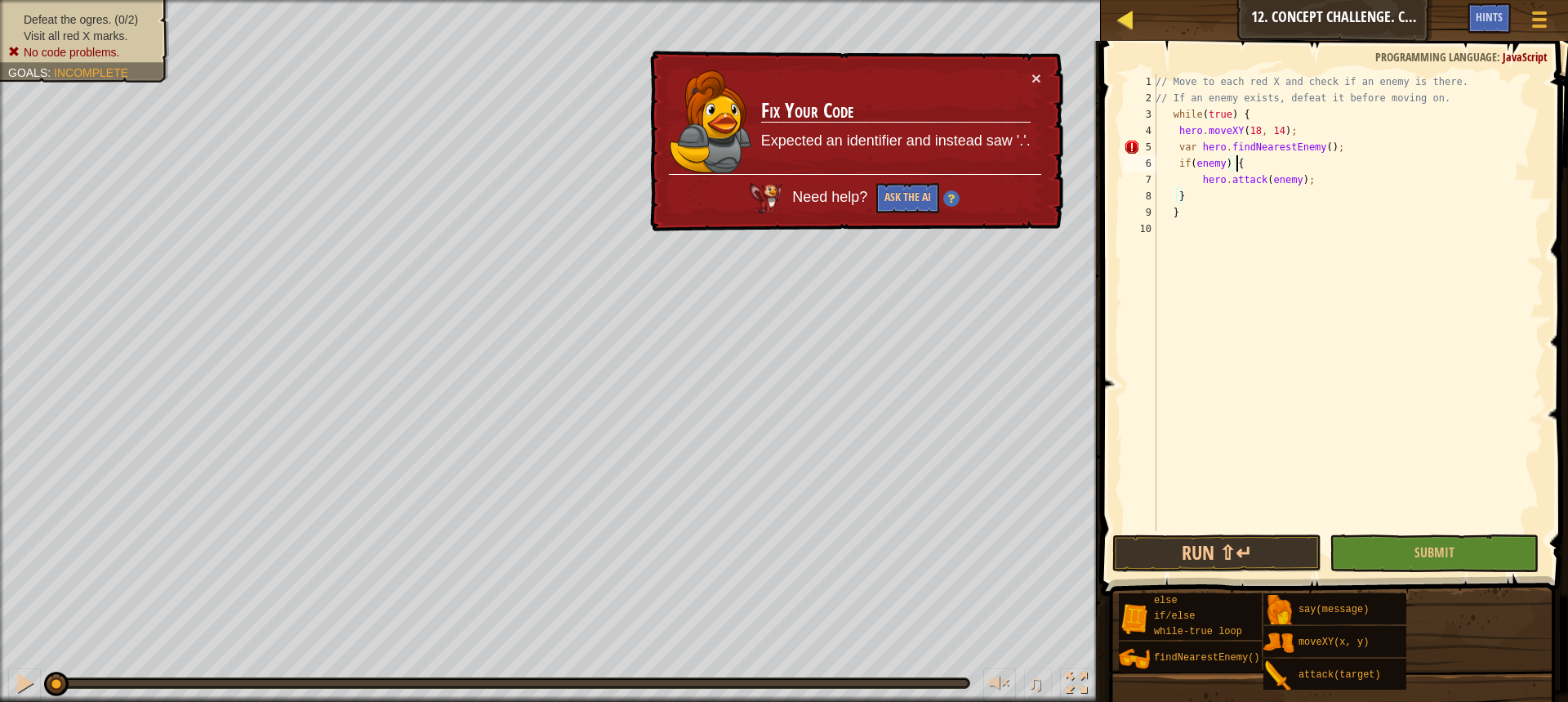
type textarea "if(enemy) {"
click at [1128, 23] on div at bounding box center [1125, 19] width 20 height 20
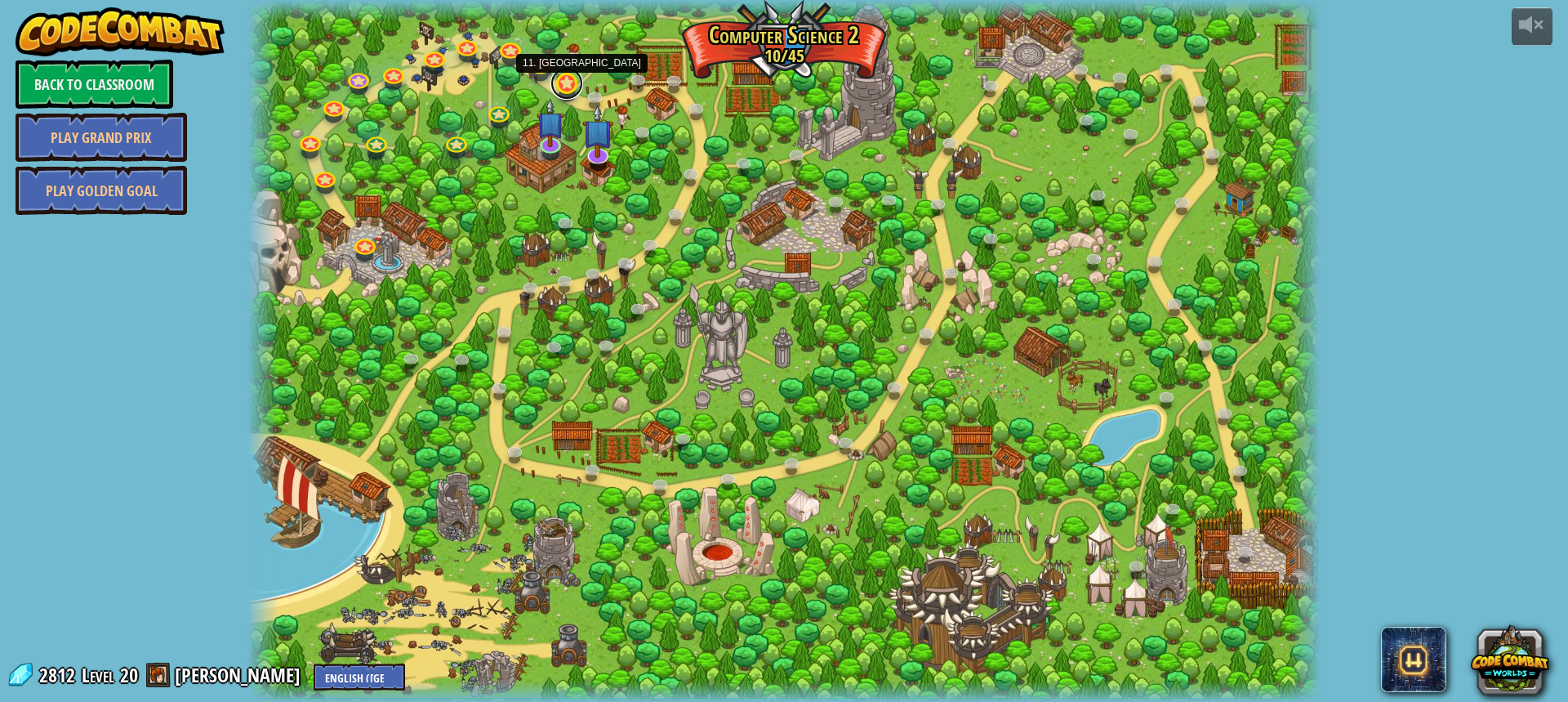
click at [565, 84] on link at bounding box center [567, 84] width 33 height 33
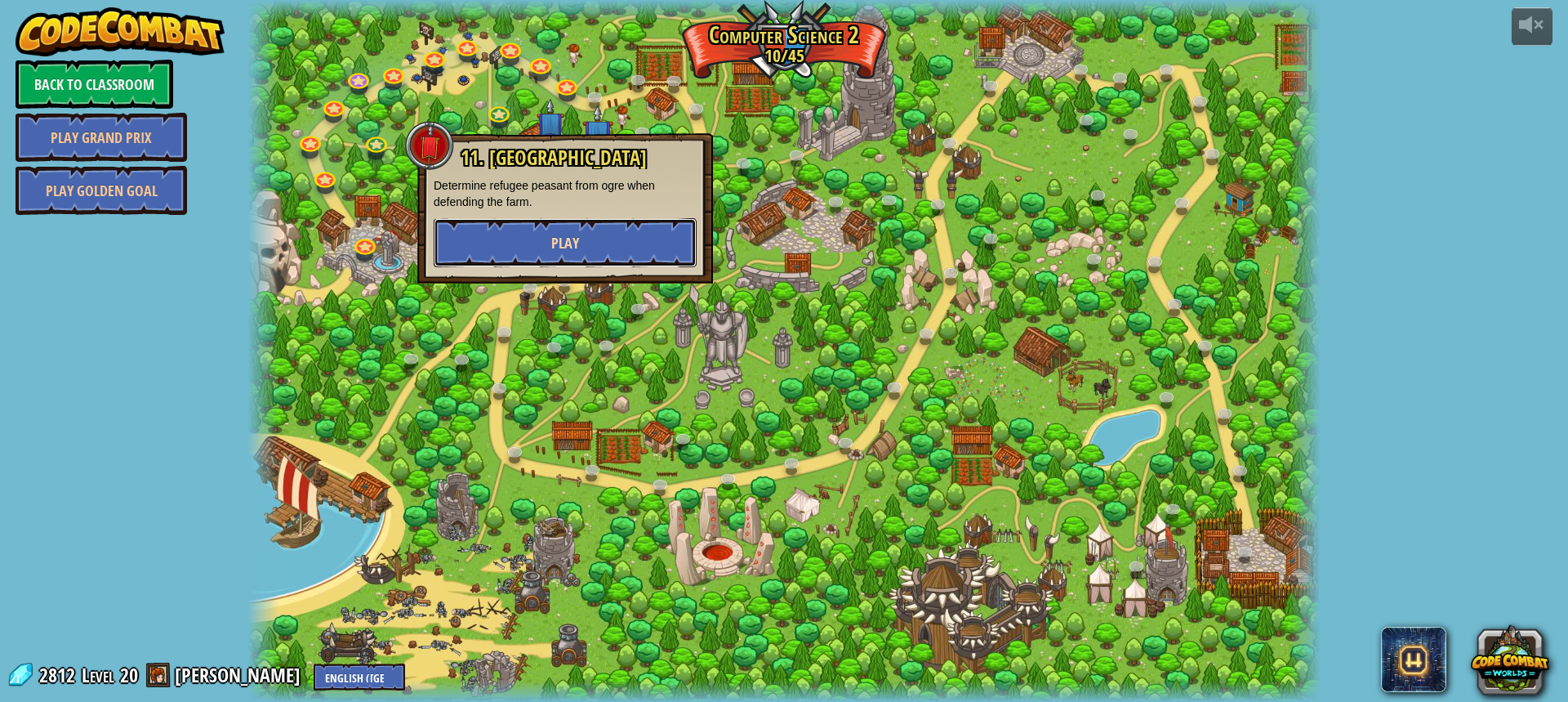
click at [583, 232] on button "Play" at bounding box center [566, 242] width 263 height 49
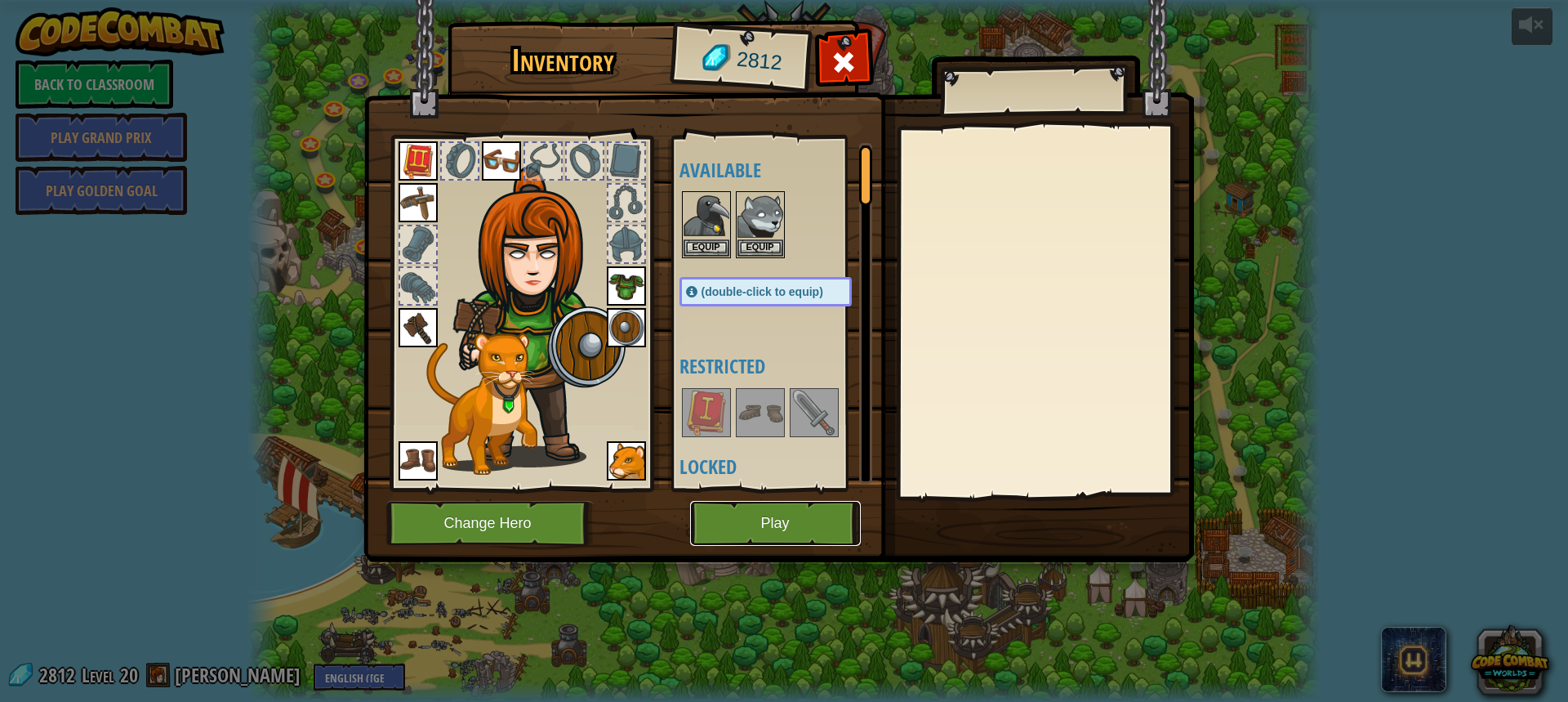
click at [810, 514] on button "Play" at bounding box center [775, 522] width 171 height 44
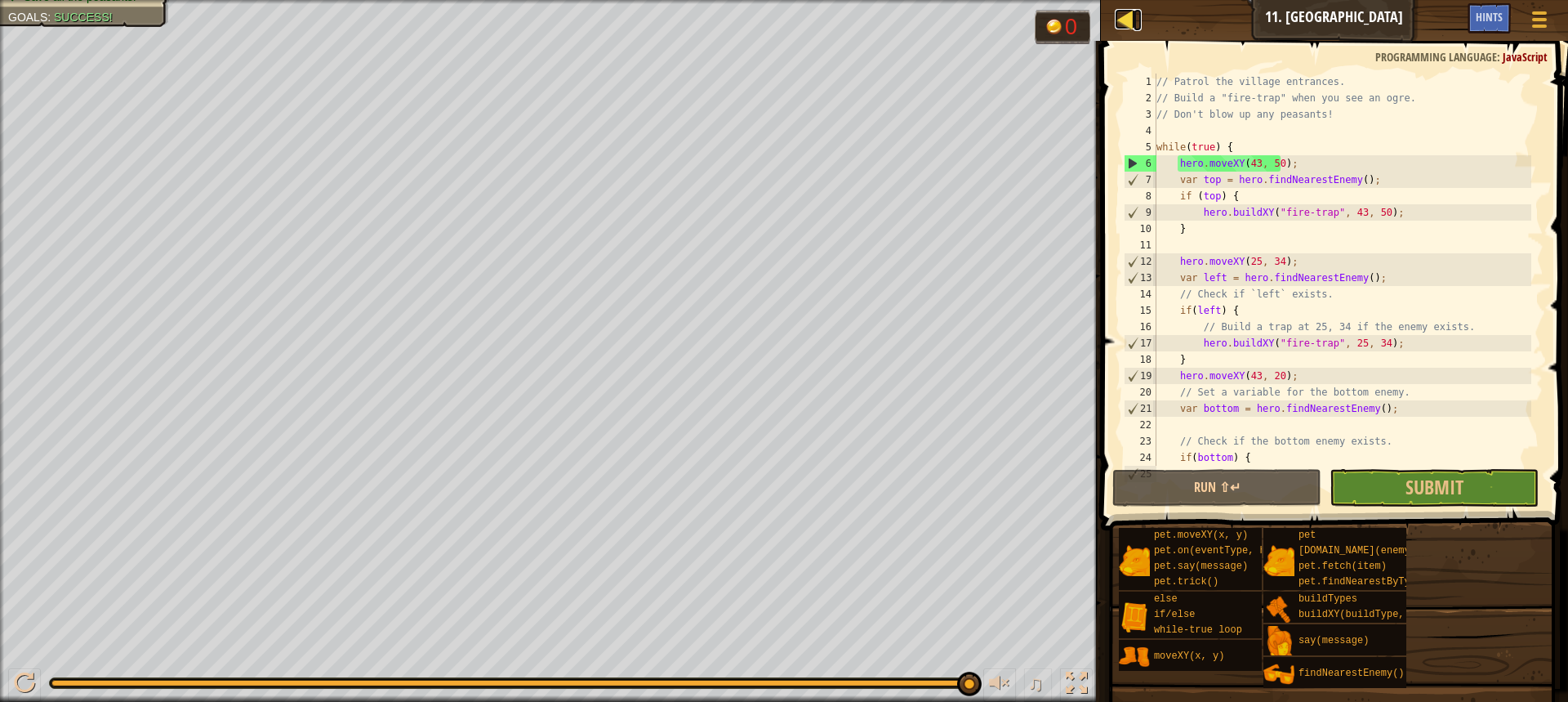
click at [1115, 20] on div at bounding box center [1125, 19] width 20 height 20
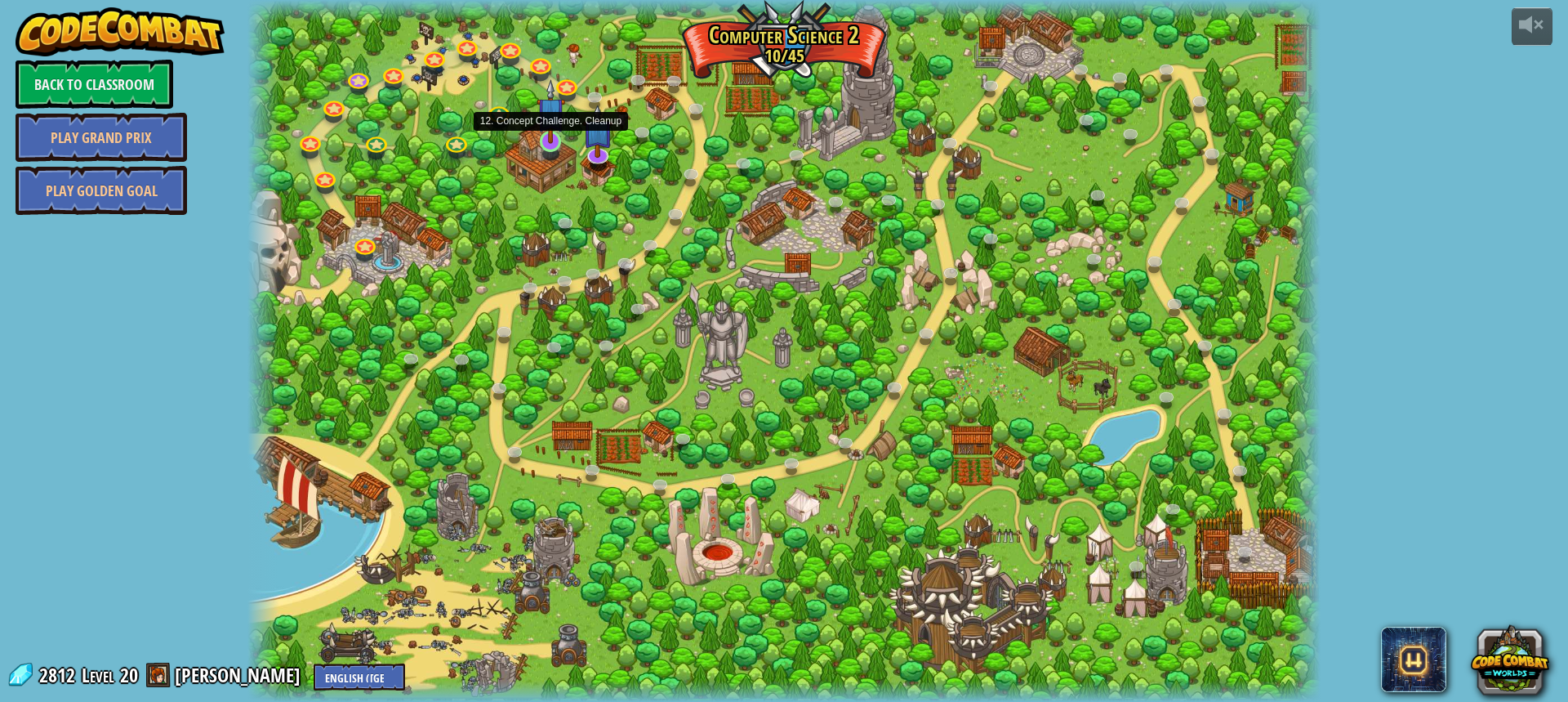
click at [539, 142] on img at bounding box center [550, 111] width 28 height 64
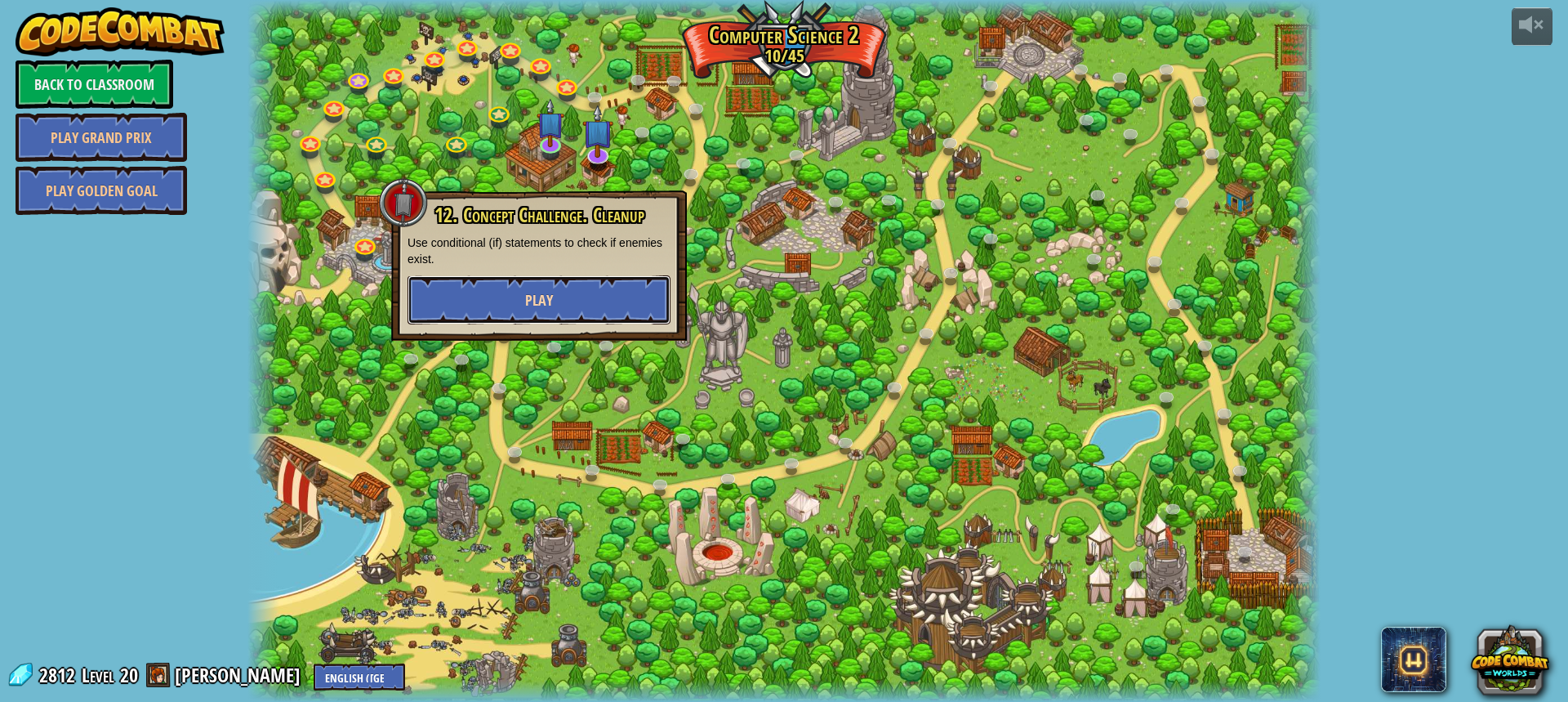
click at [568, 291] on button "Play" at bounding box center [539, 300] width 263 height 49
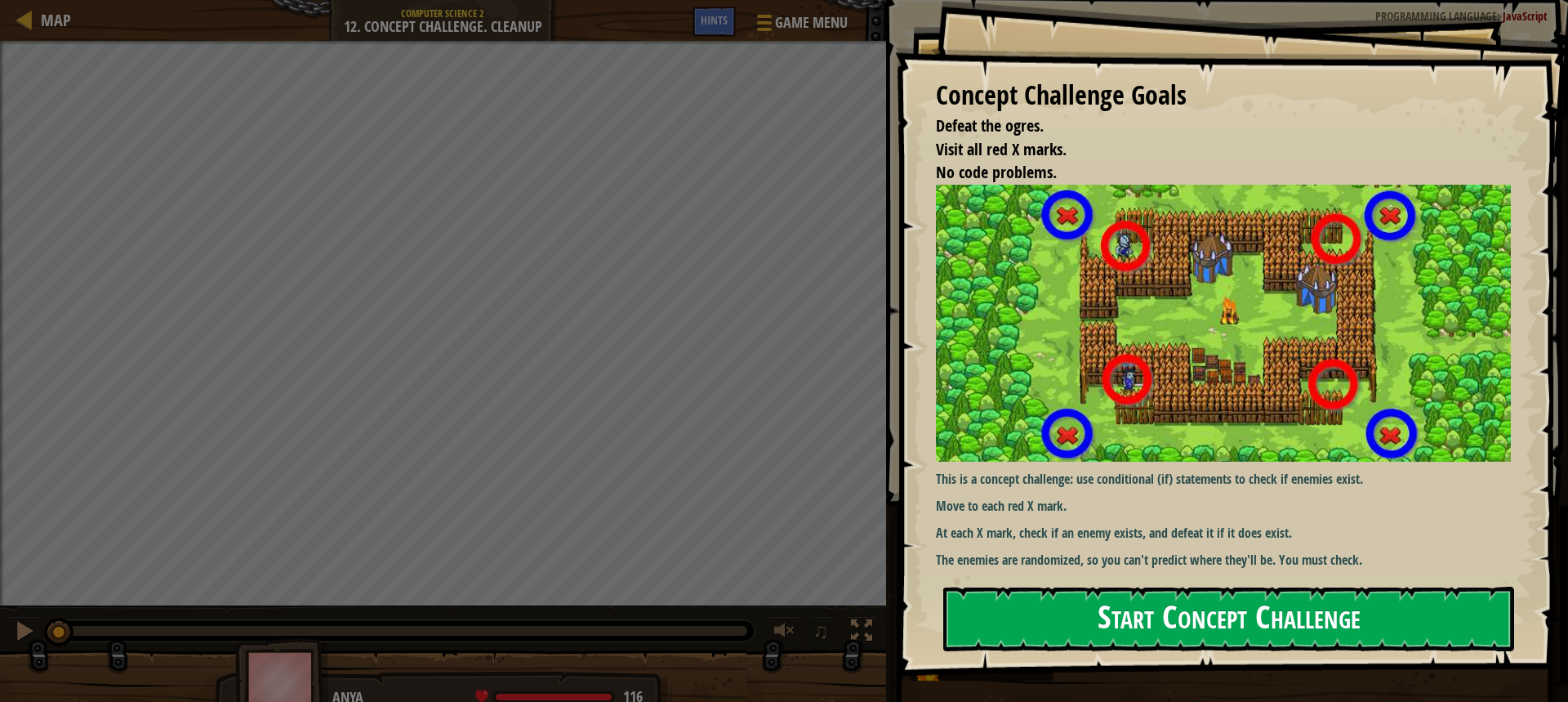
click at [1108, 619] on button "Start Concept Challenge" at bounding box center [1228, 618] width 571 height 64
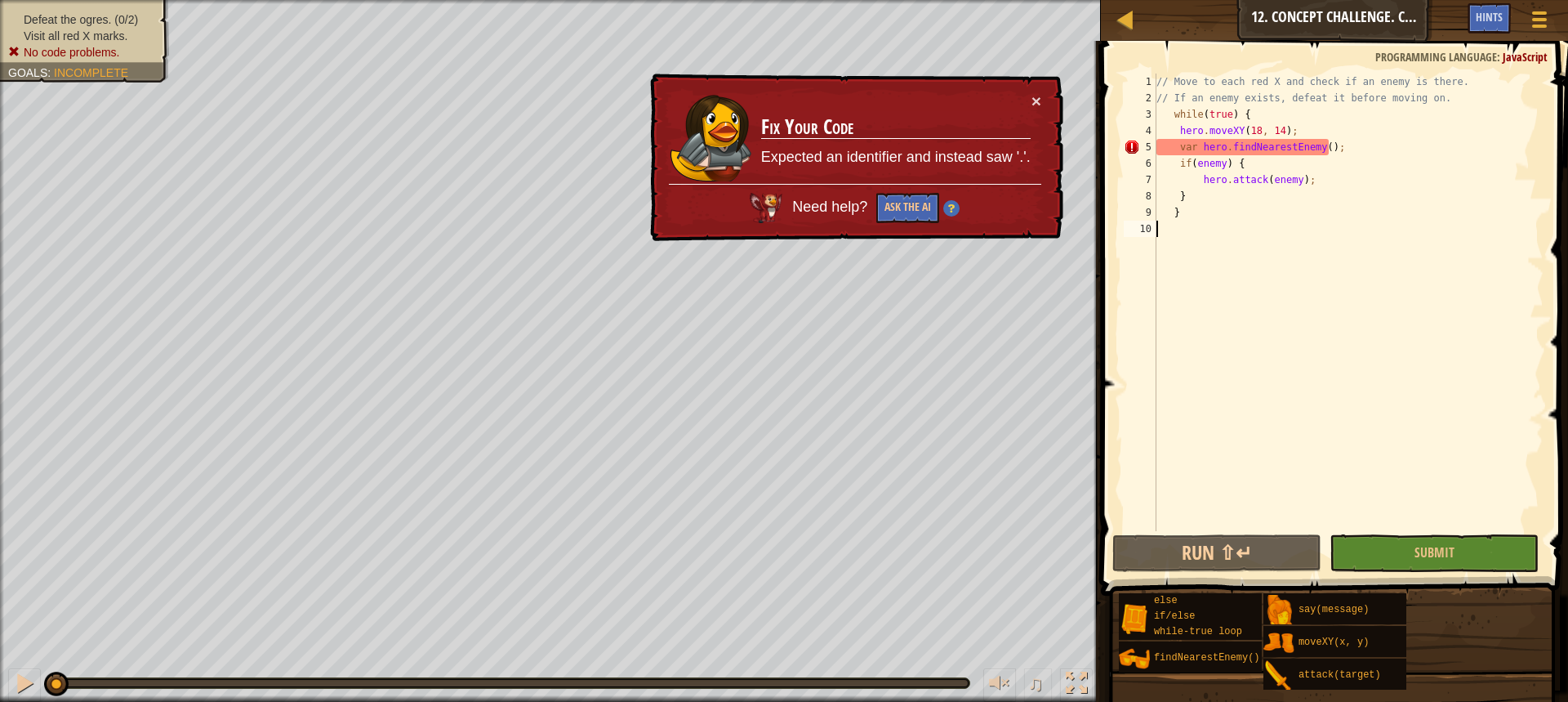
click at [1199, 150] on div "// Move to each red X and check if an enemy is there. // If an enemy exists, de…" at bounding box center [1348, 319] width 390 height 490
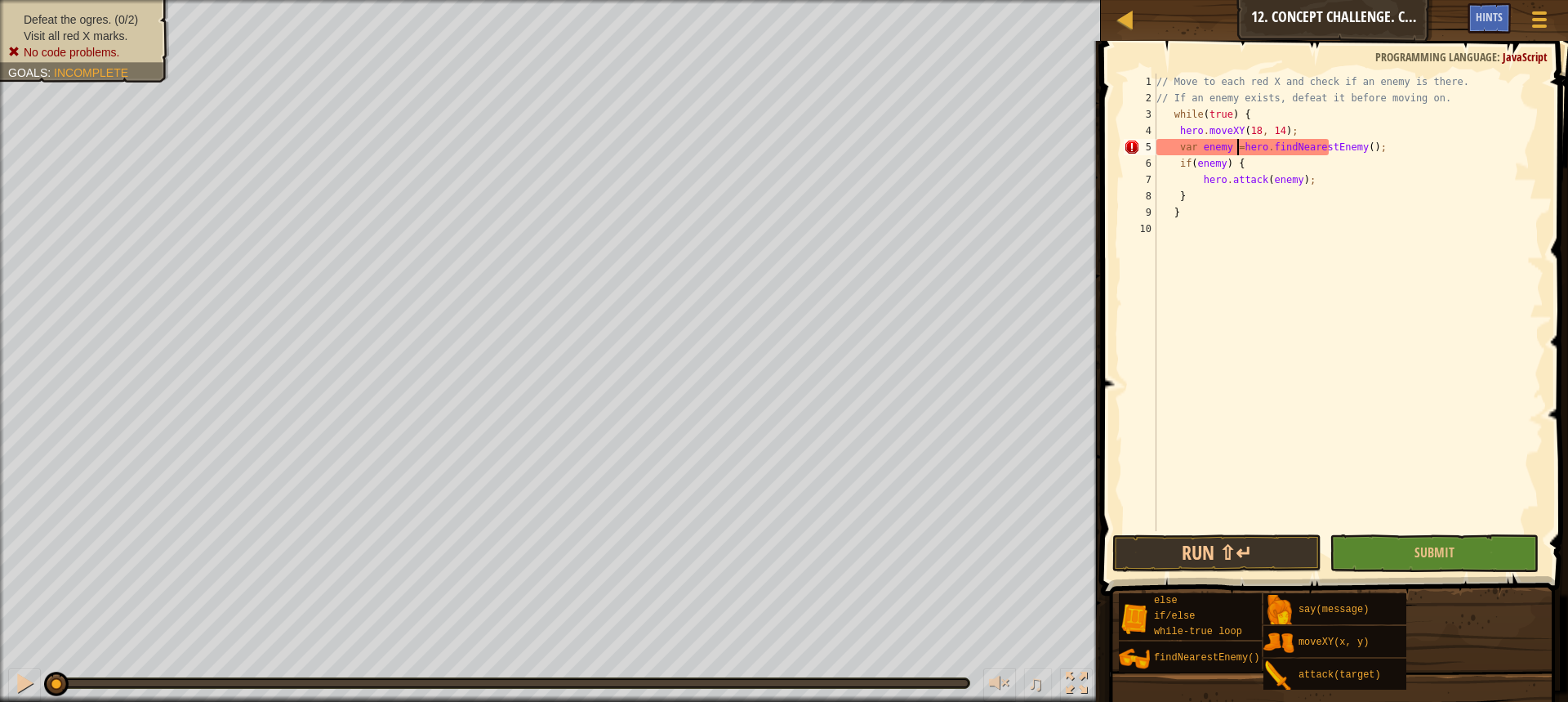
scroll to position [7, 6]
click at [1309, 133] on div "// Move to each red X and check if an enemy is there. // If an enemy exists, de…" at bounding box center [1348, 319] width 390 height 490
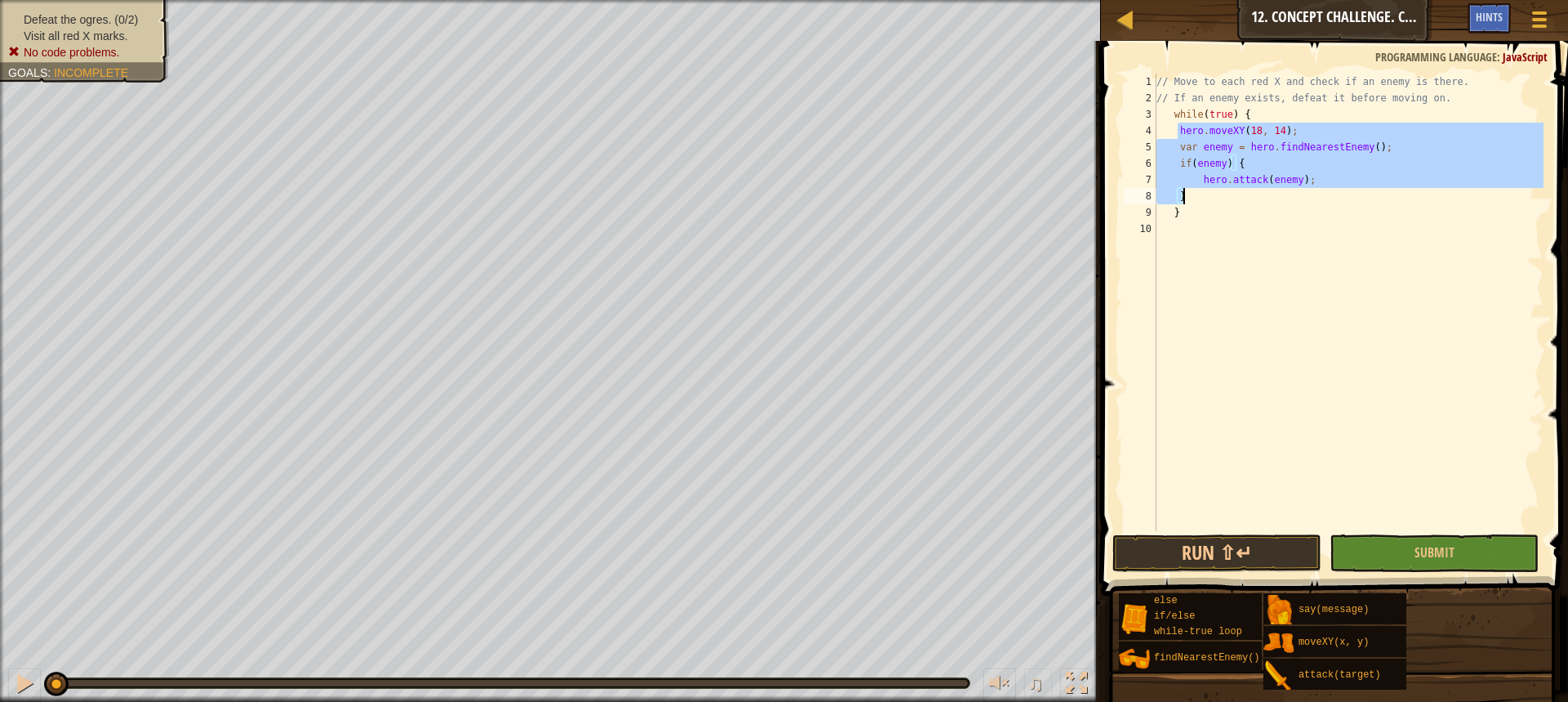
drag, startPoint x: 1179, startPoint y: 134, endPoint x: 1201, endPoint y: 193, distance: 63.0
click at [1201, 193] on div "// Move to each red X and check if an enemy is there. // If an enemy exists, de…" at bounding box center [1348, 319] width 390 height 490
click at [1212, 190] on div "// Move to each red X and check if an enemy is there. // If an enemy exists, de…" at bounding box center [1348, 302] width 390 height 458
type textarea "}"
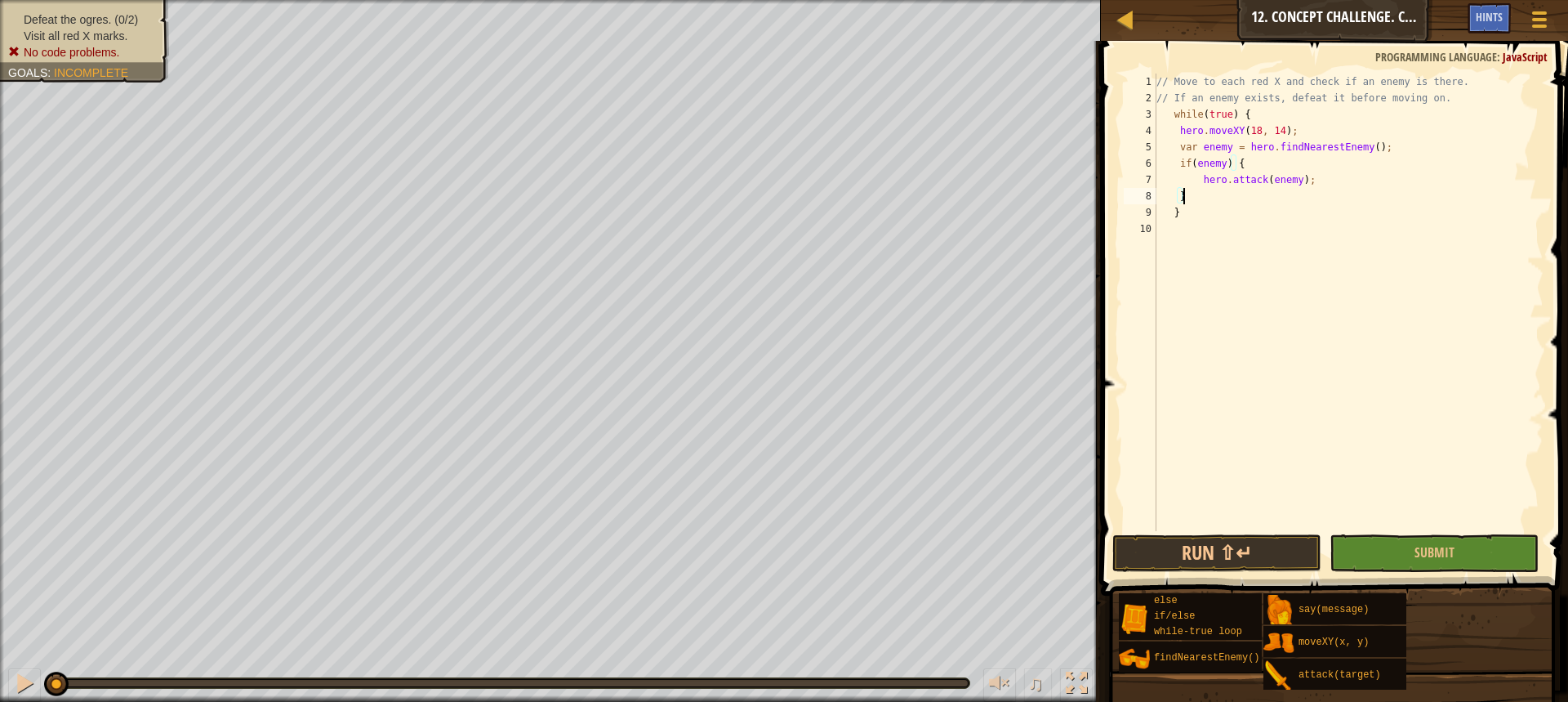
scroll to position [7, 1]
paste textarea "}"
click at [1192, 288] on div "// Move to each red X and check if an enemy is there. // If an enemy exists, de…" at bounding box center [1348, 319] width 390 height 490
type textarea "}"
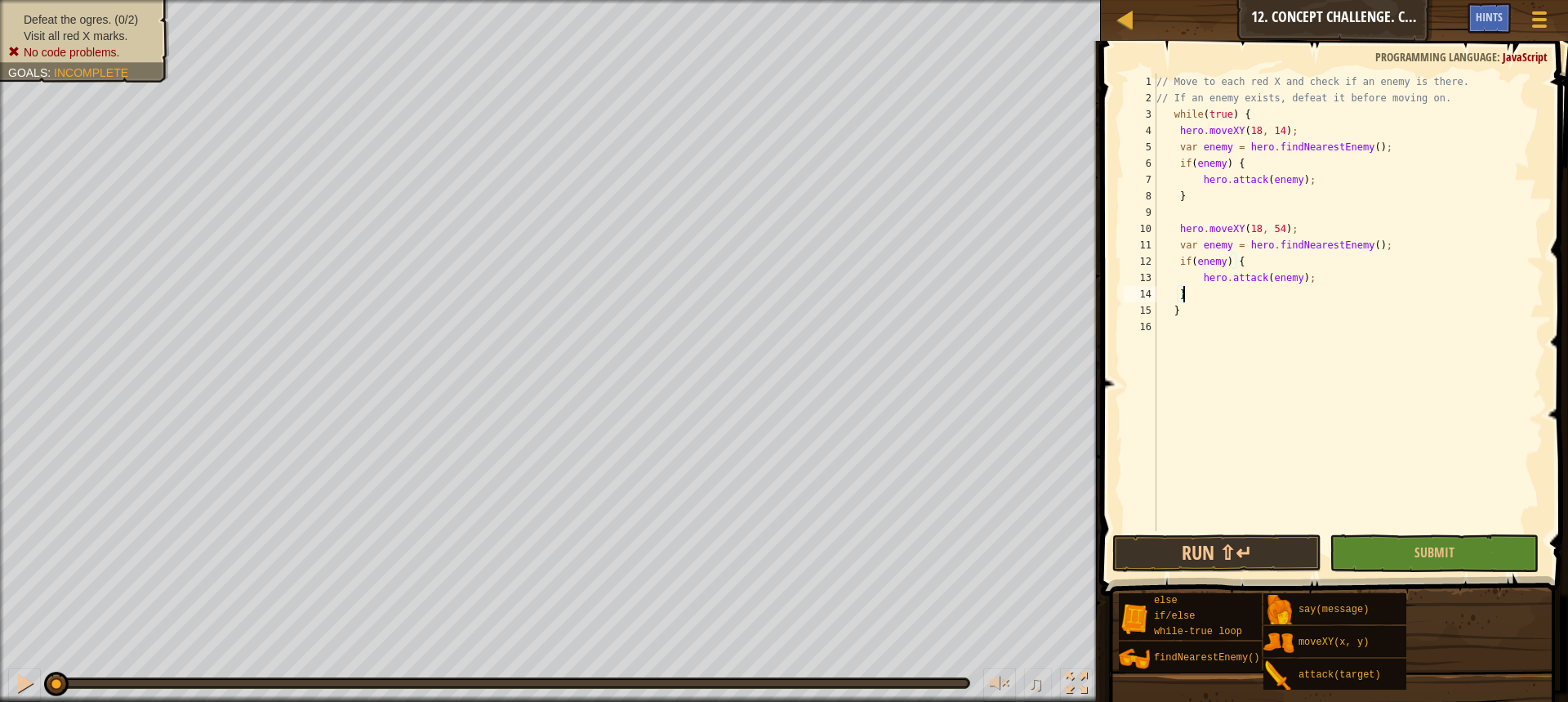
scroll to position [7, 1]
paste textarea "}"
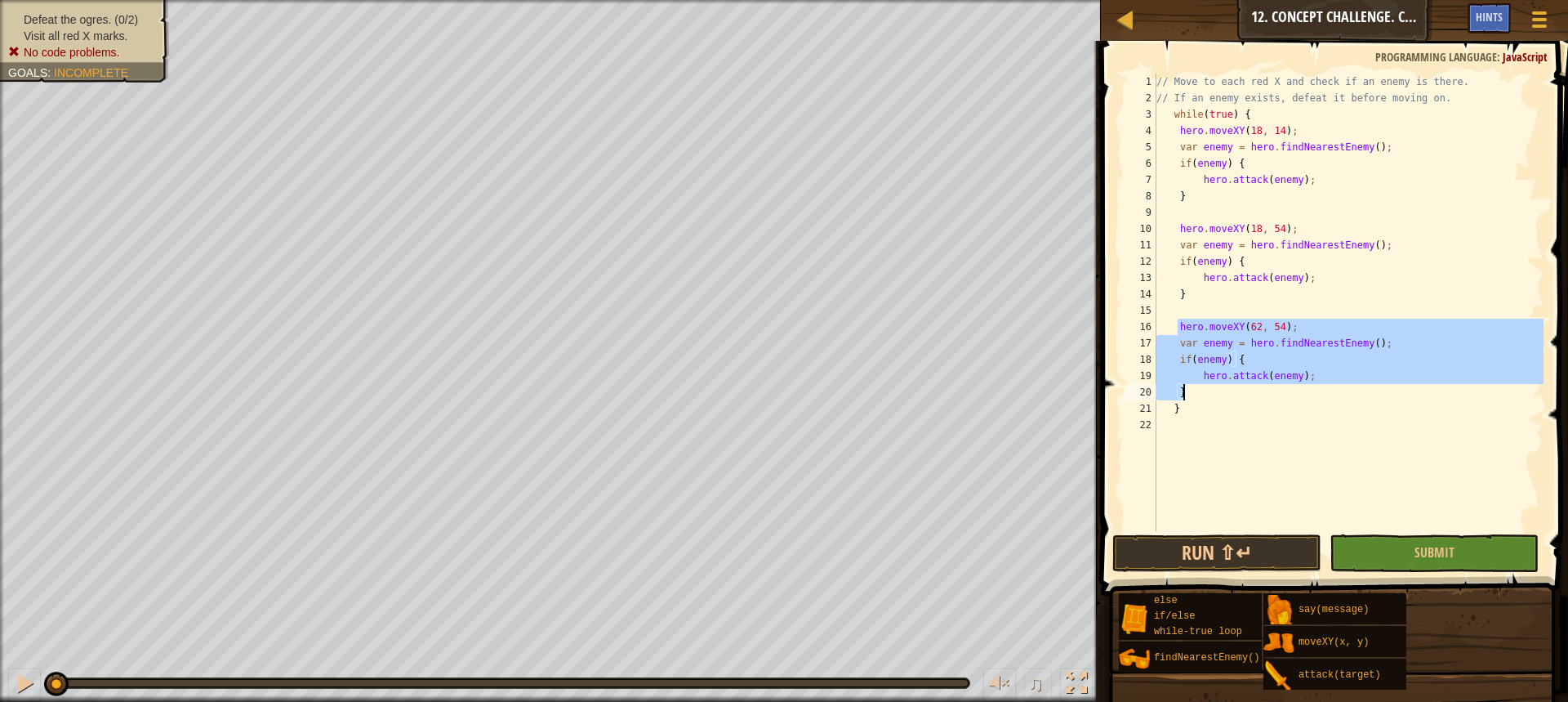
drag, startPoint x: 1178, startPoint y: 326, endPoint x: 1233, endPoint y: 392, distance: 85.9
click at [1233, 392] on div "// Move to each red X and check if an enemy is there. // If an enemy exists, de…" at bounding box center [1348, 319] width 390 height 490
click at [1233, 392] on div "// Move to each red X and check if an enemy is there. // If an enemy exists, de…" at bounding box center [1348, 302] width 390 height 458
type textarea "}"
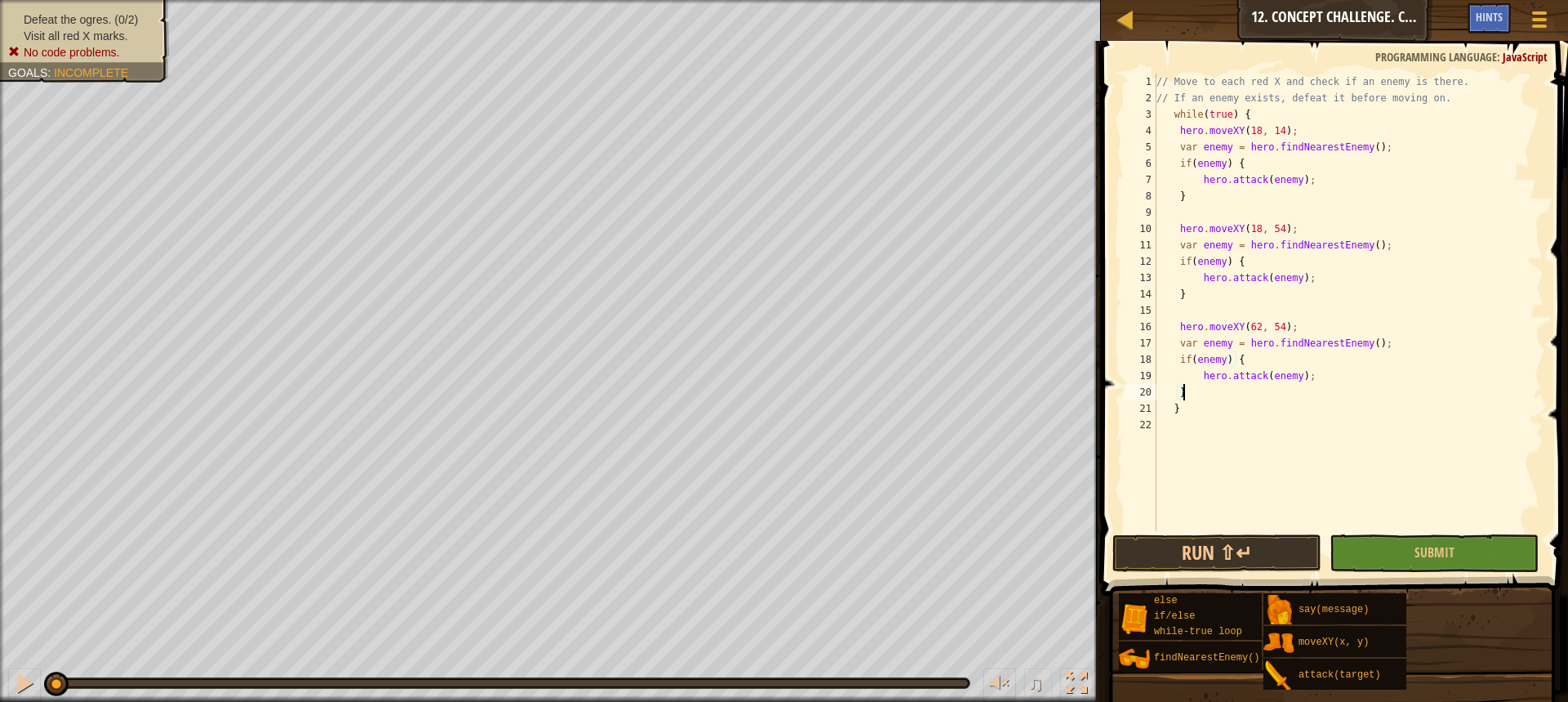
scroll to position [7, 1]
paste textarea "}"
type textarea "hero.moveXY(62, 54);"
type textarea "hero.moveXY(62, 14);"
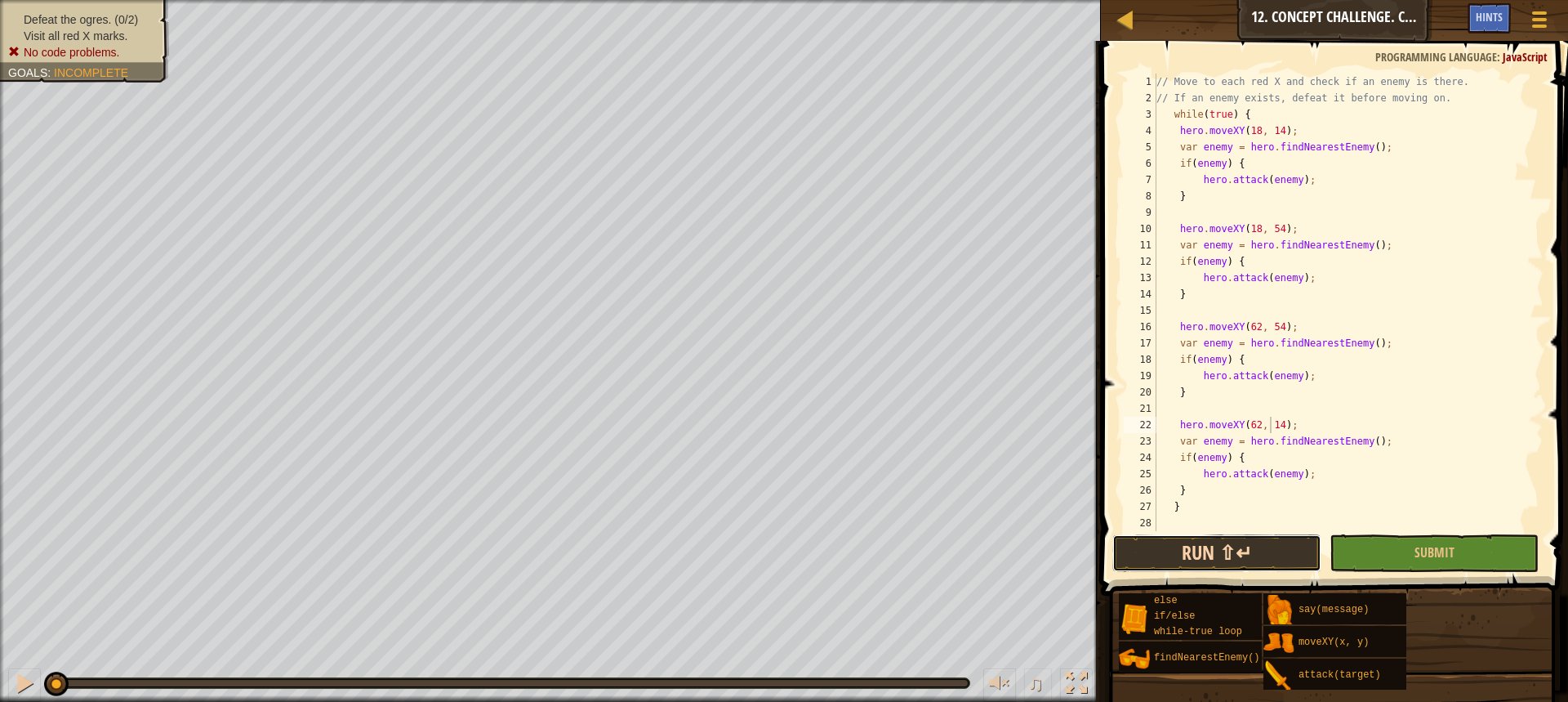
click at [1255, 549] on button "Run ⇧↵" at bounding box center [1217, 552] width 209 height 37
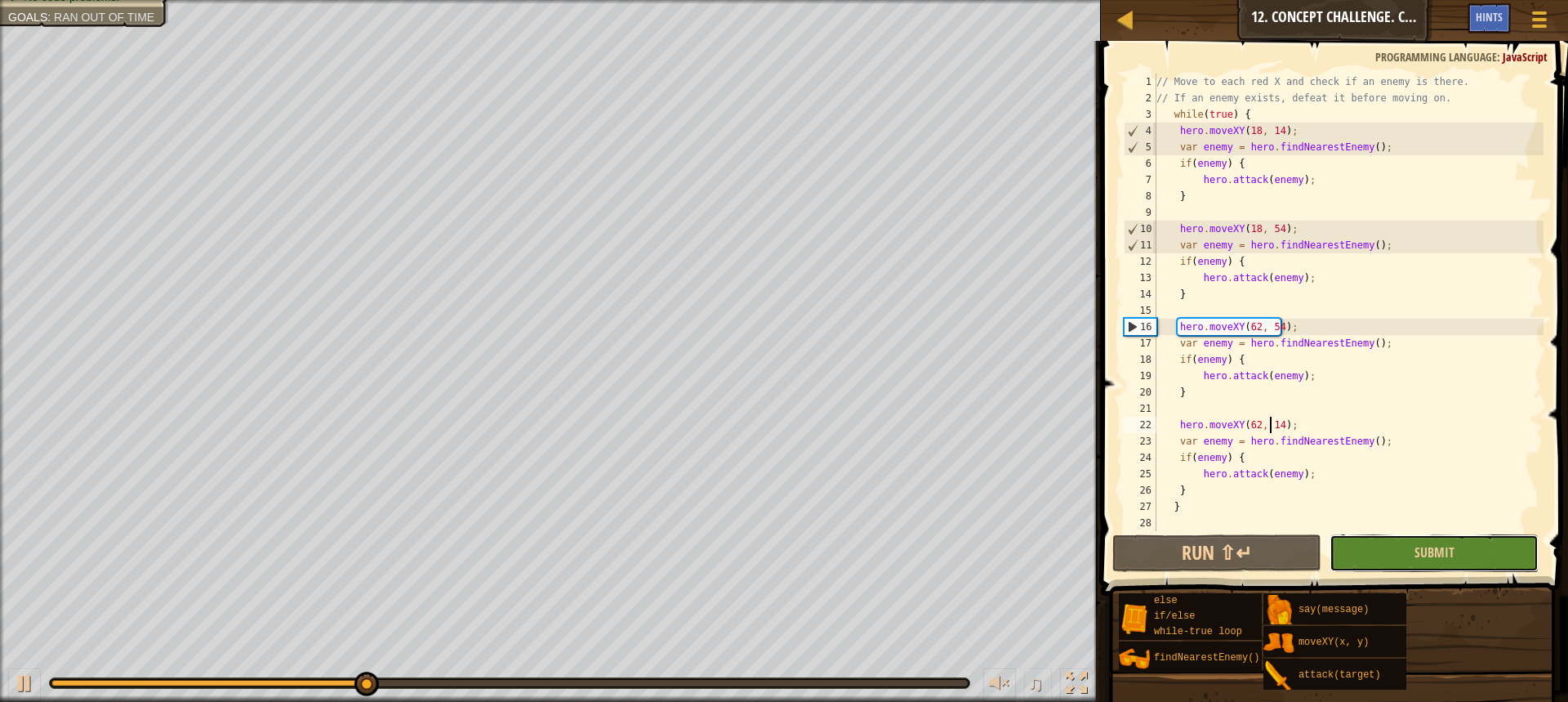
click at [1459, 560] on button "Submit" at bounding box center [1434, 552] width 209 height 37
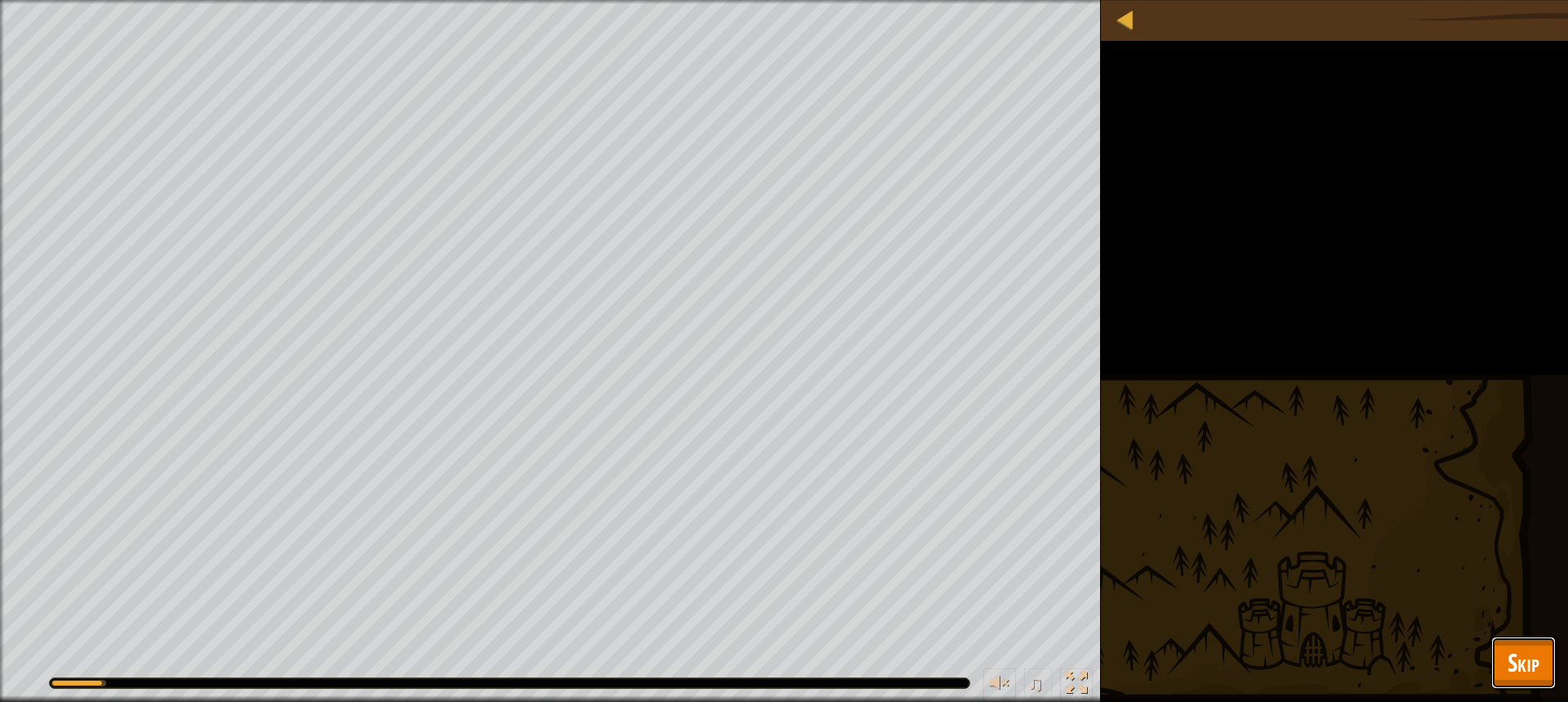
click at [1519, 673] on span "Skip" at bounding box center [1523, 662] width 32 height 34
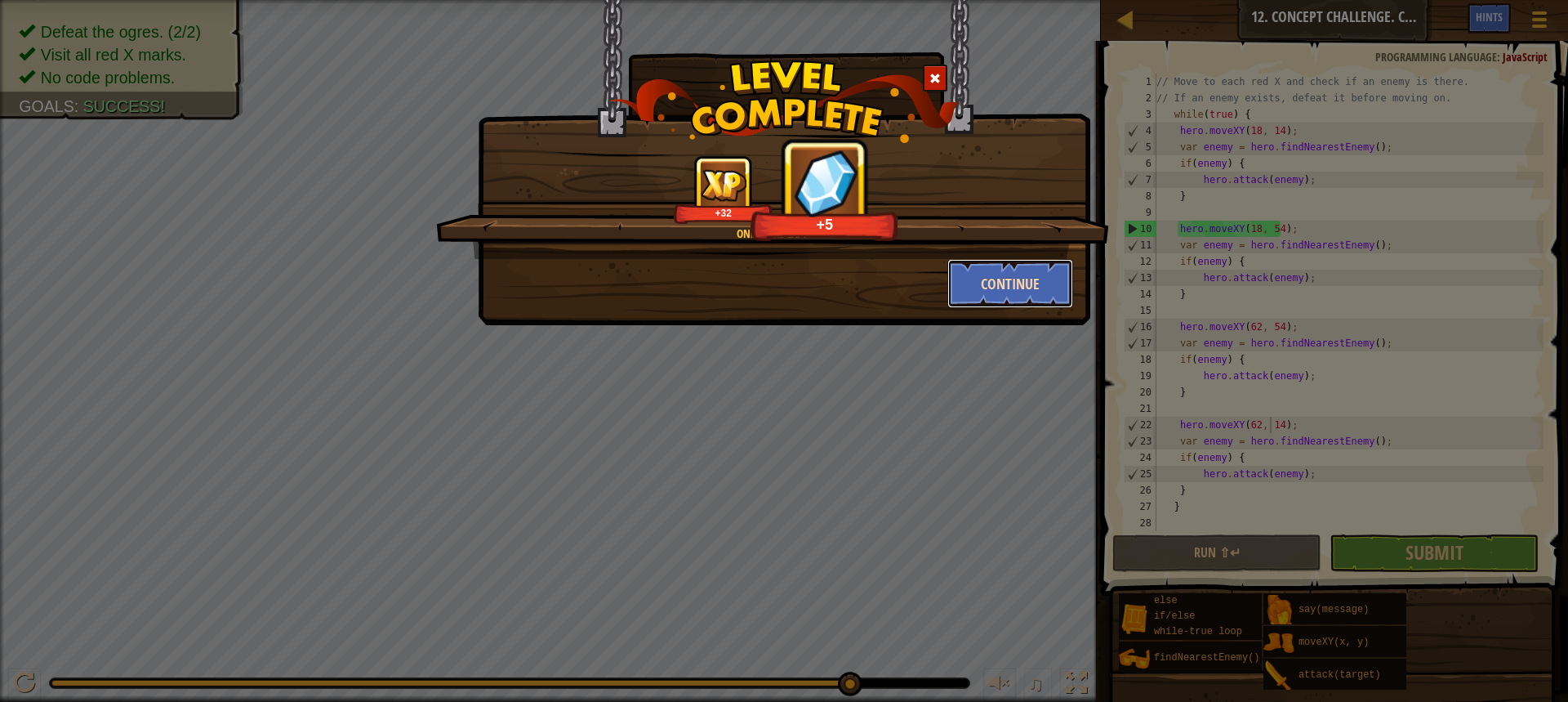
click at [1062, 284] on button "Continue" at bounding box center [1010, 283] width 126 height 49
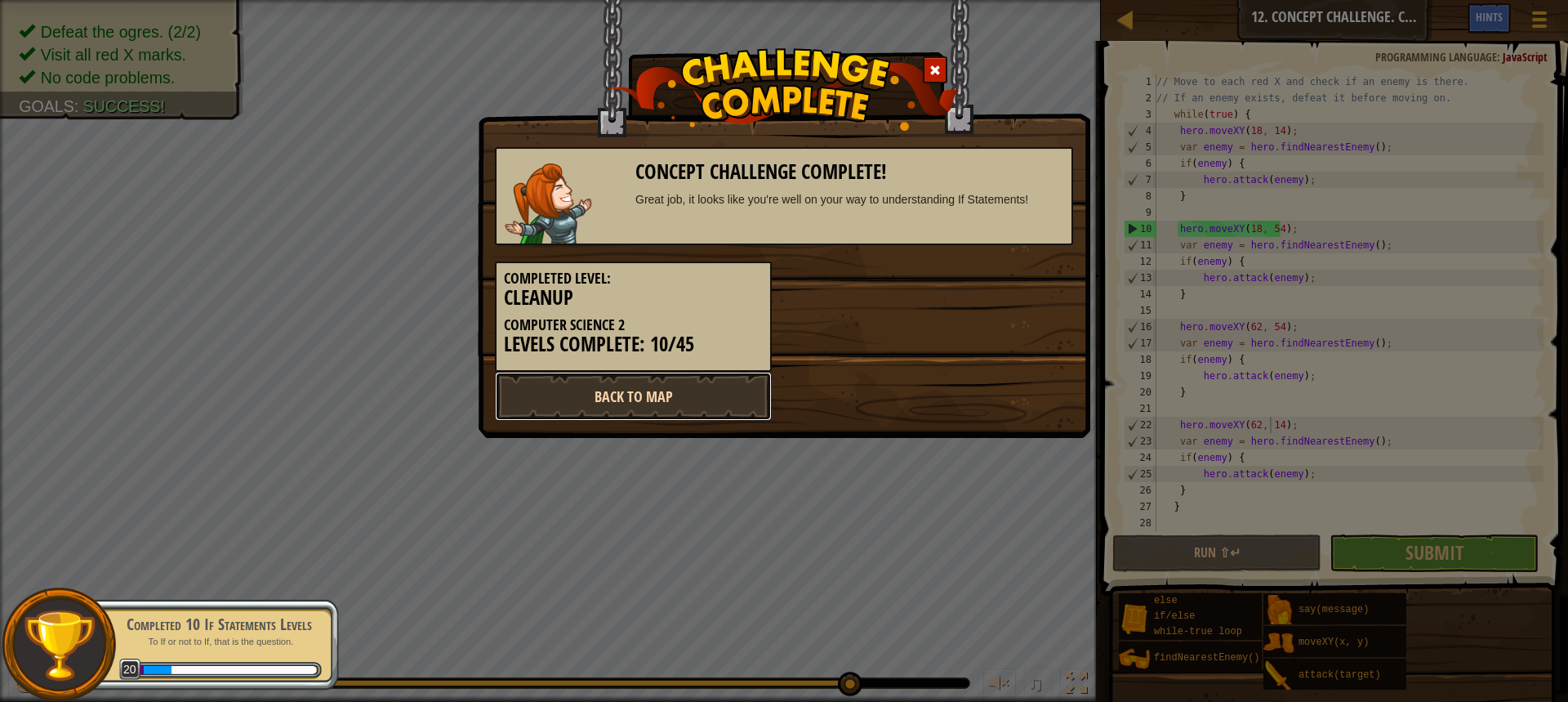
click at [704, 387] on link "Back to Map" at bounding box center [633, 396] width 277 height 49
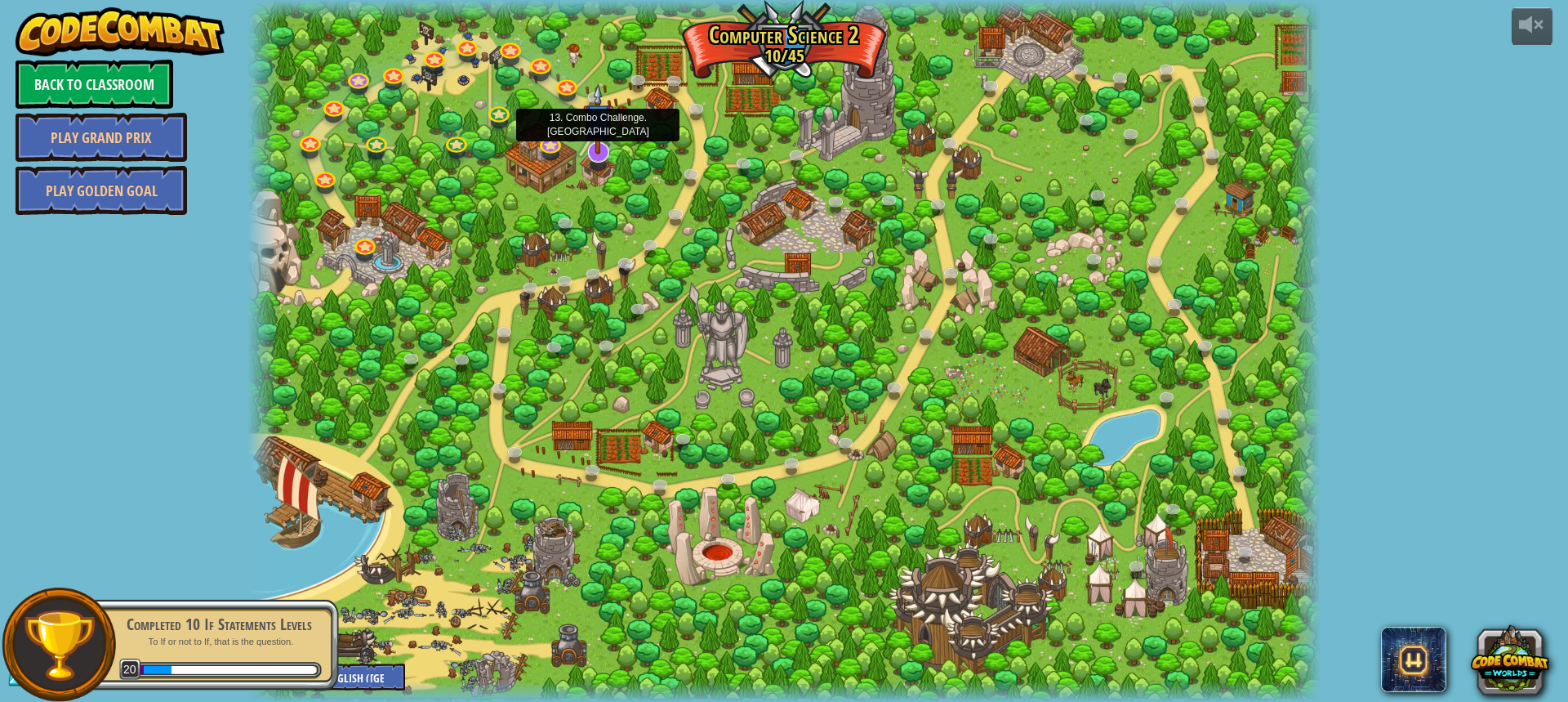
click at [592, 150] on img at bounding box center [598, 119] width 31 height 71
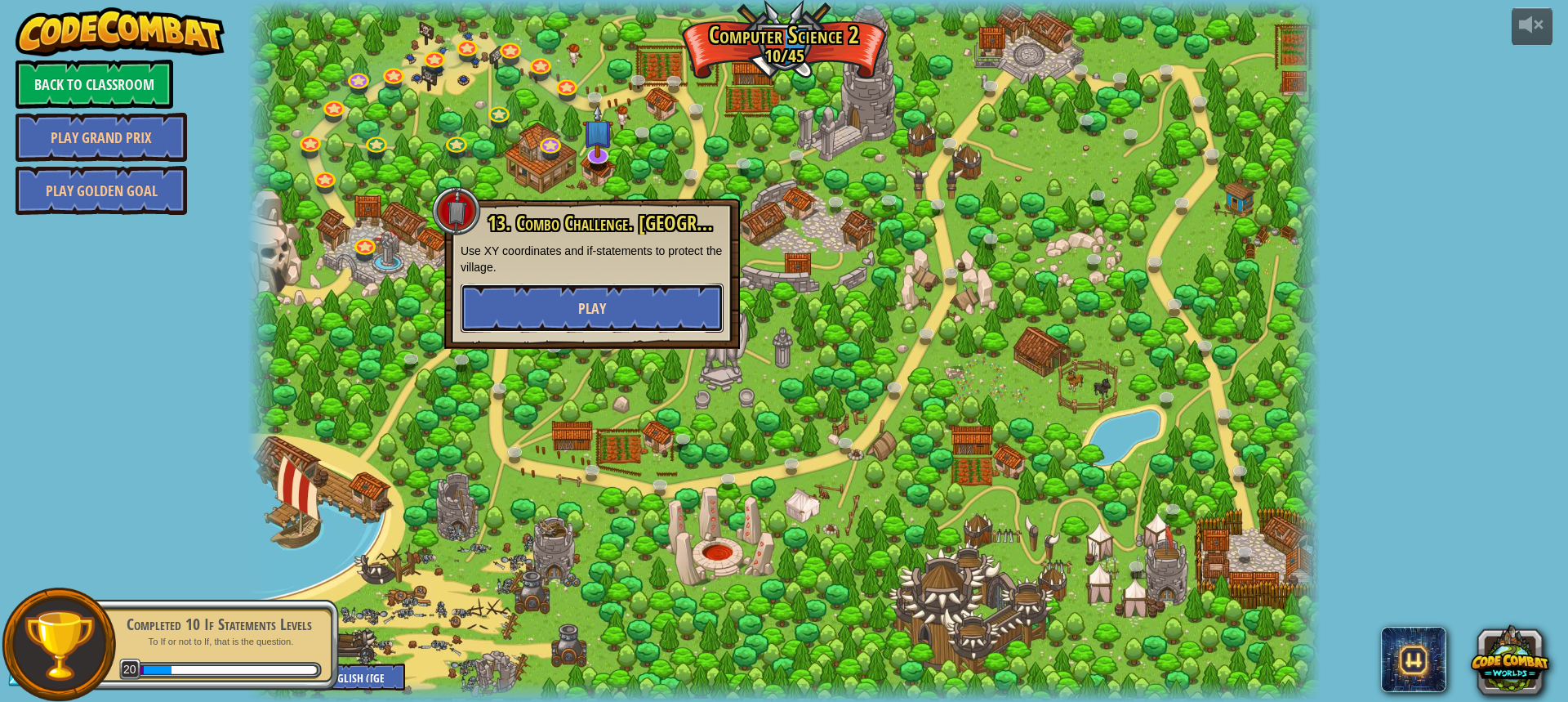
click at [678, 325] on button "Play" at bounding box center [592, 308] width 263 height 49
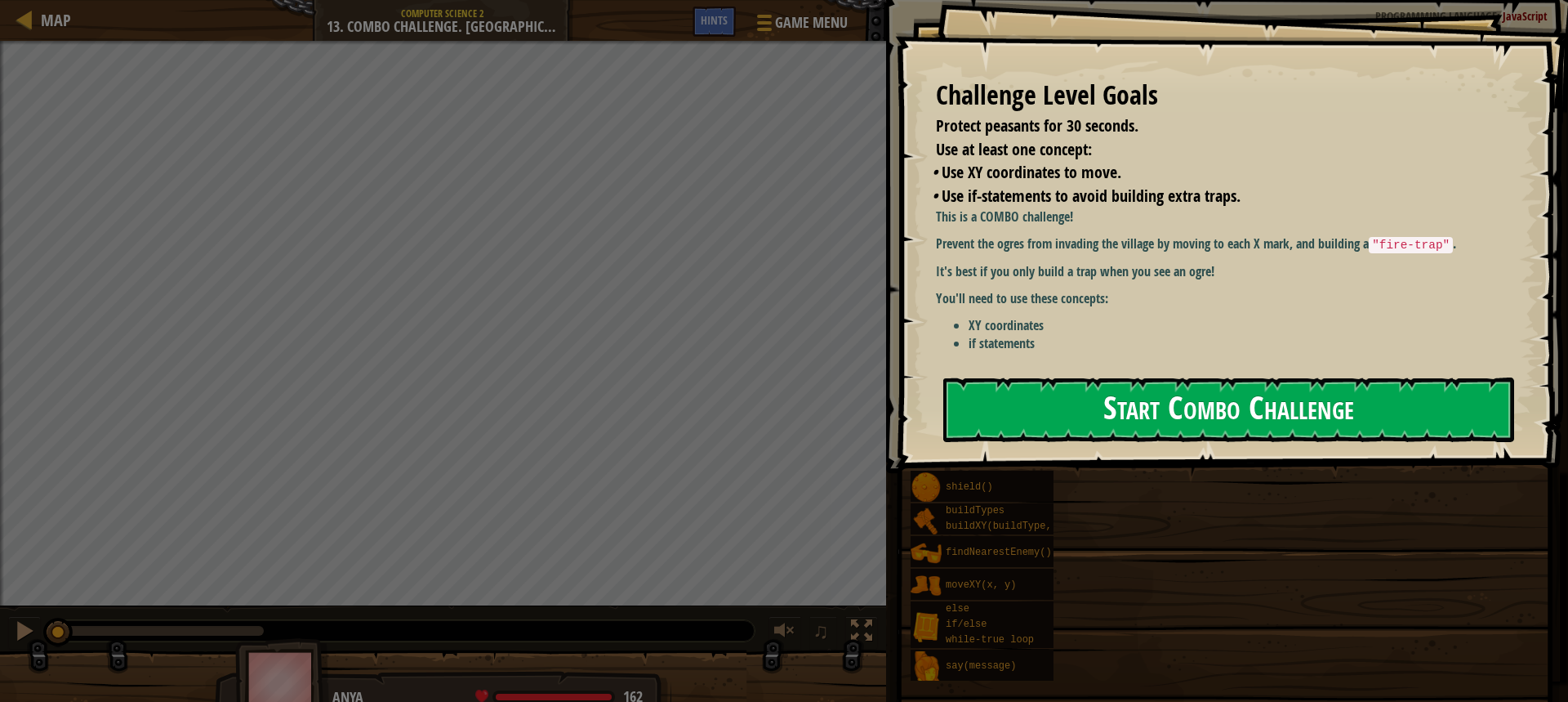
click at [1169, 412] on button "Start Combo Challenge" at bounding box center [1228, 410] width 571 height 64
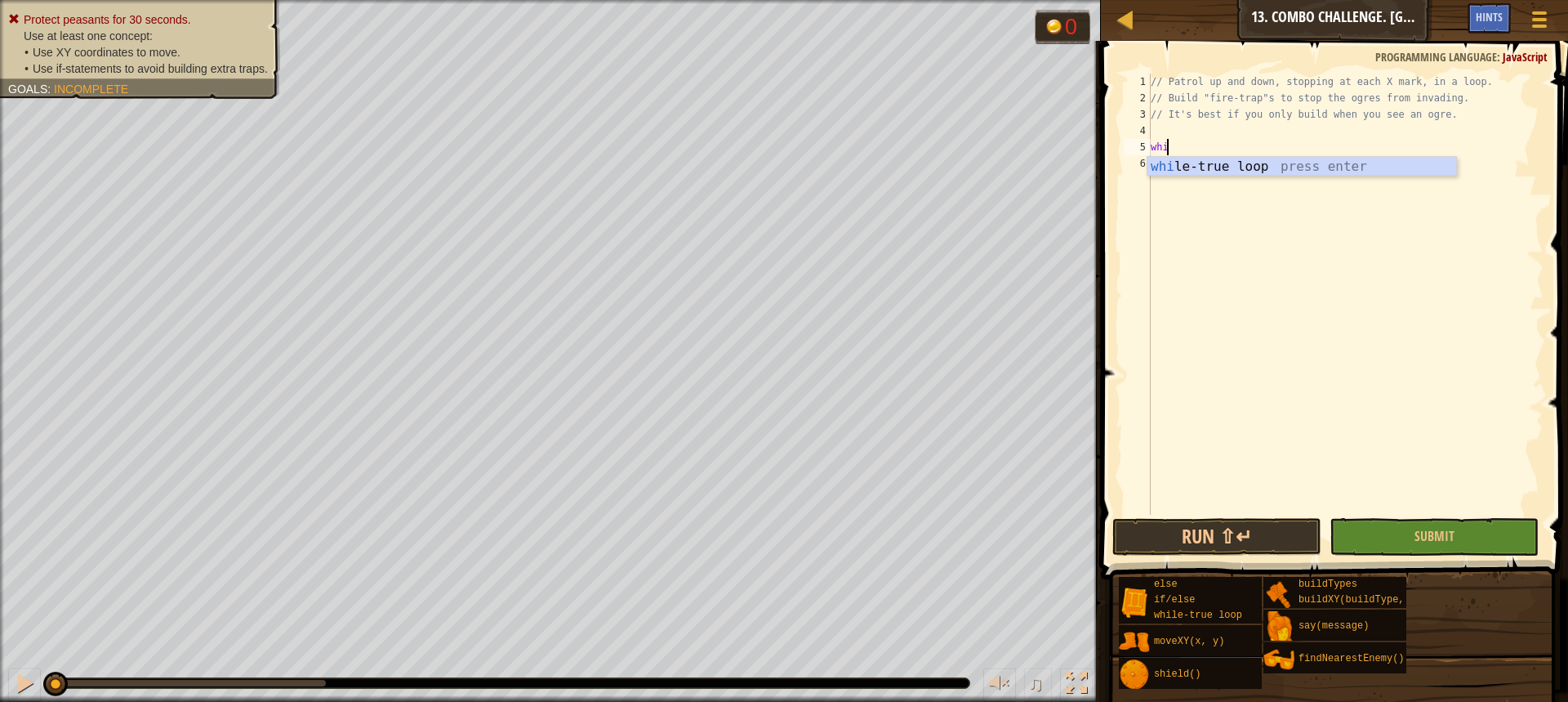
scroll to position [7, 1]
type textarea "while"
click at [1218, 168] on div "while -true loop press enter" at bounding box center [1302, 186] width 309 height 59
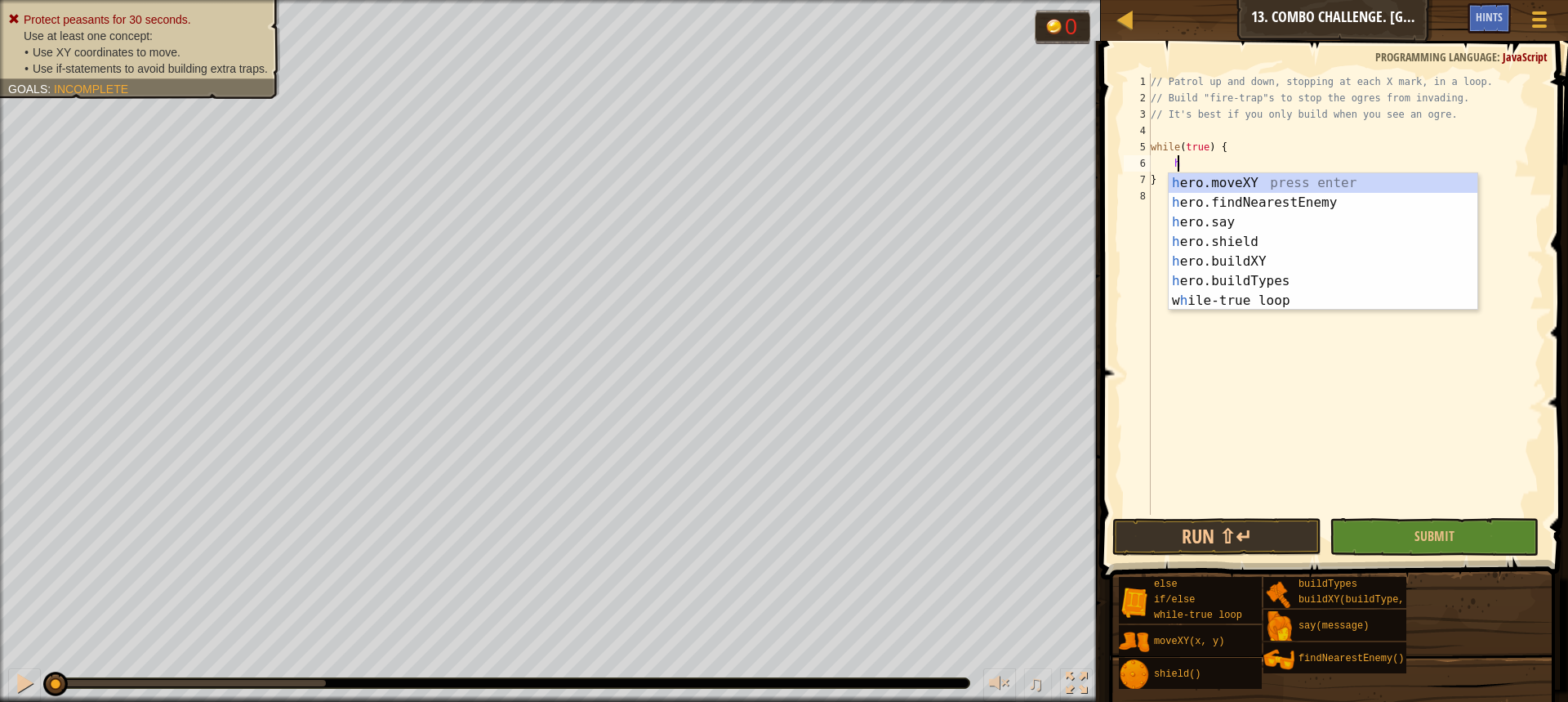
scroll to position [7, 2]
click at [1222, 183] on div "her o.moveXY press enter her o.findNearestEnemy press enter her o.say press ent…" at bounding box center [1323, 262] width 309 height 176
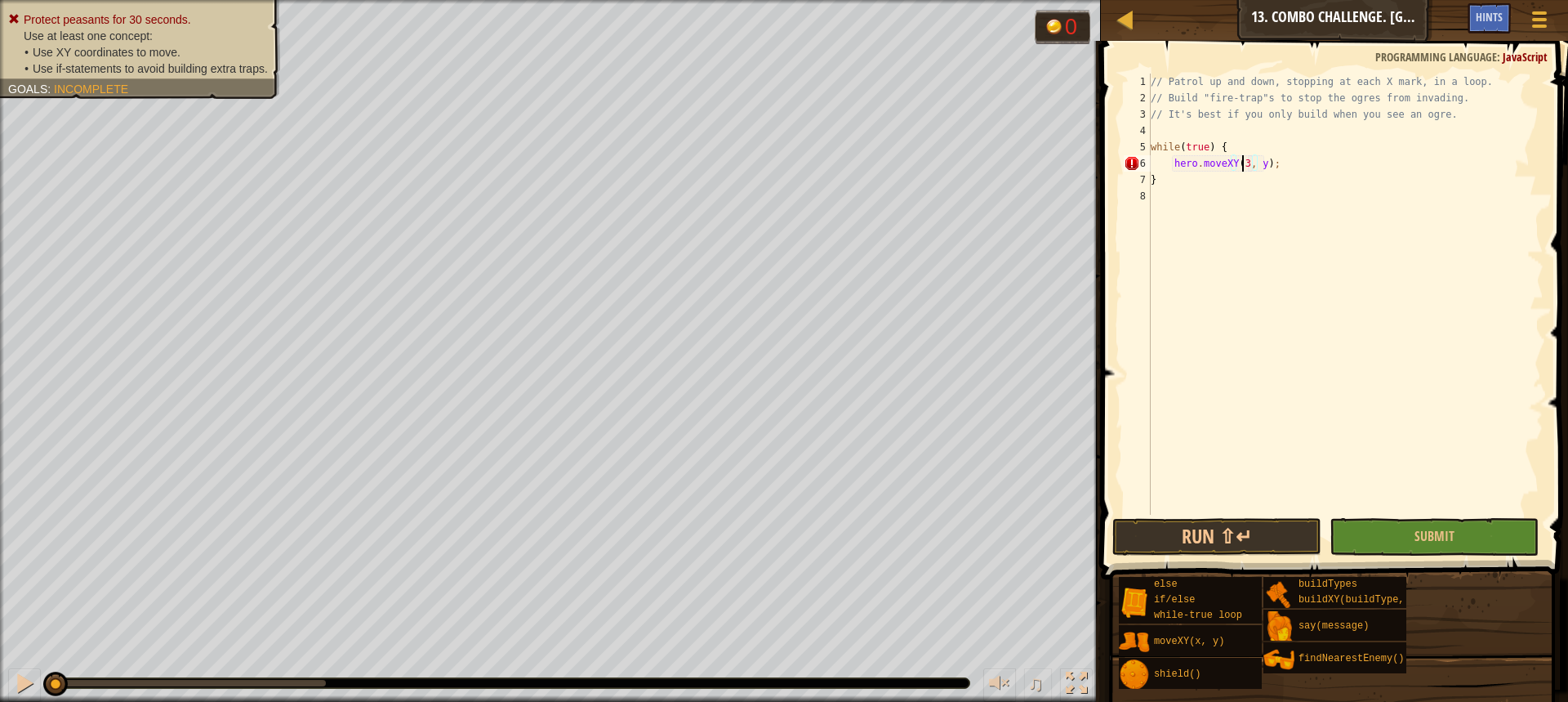
scroll to position [7, 7]
type textarea "hero.moveXY(32, 52);"
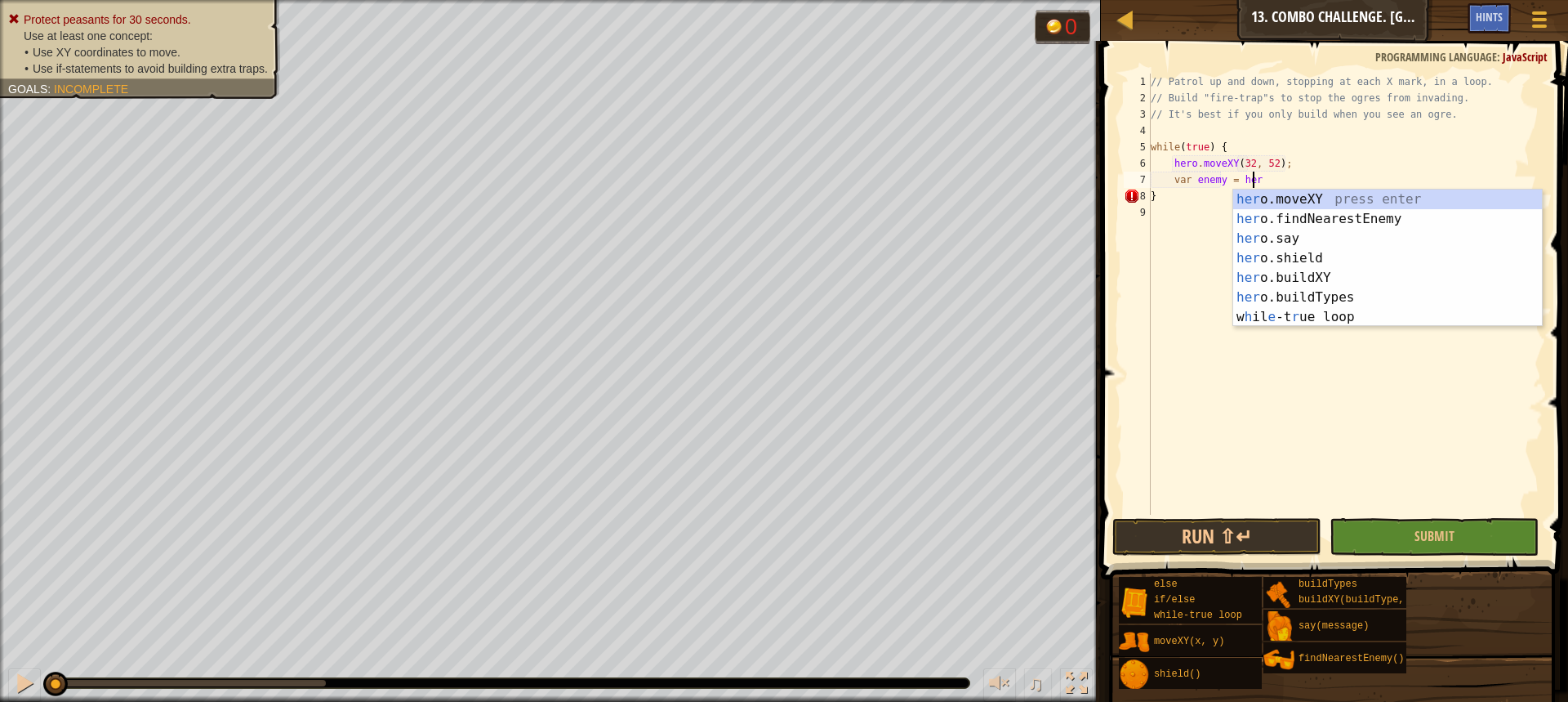
type textarea "var enemy = hero"
click at [1277, 214] on div "hero .moveXY press enter hero .findNearestEnemy press enter hero .say press ent…" at bounding box center [1387, 278] width 309 height 176
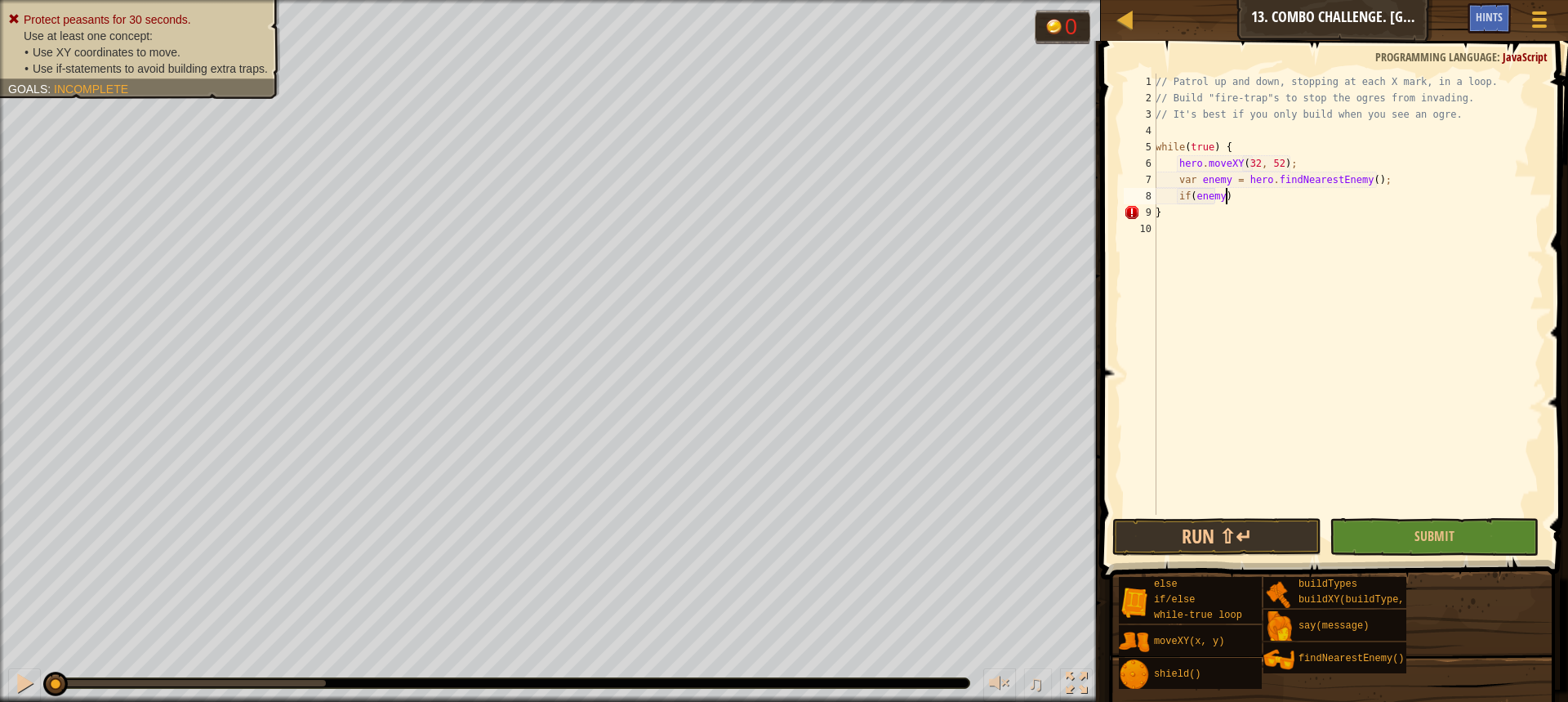
scroll to position [7, 5]
type textarea "if(enemy) {"
type textarea "a"
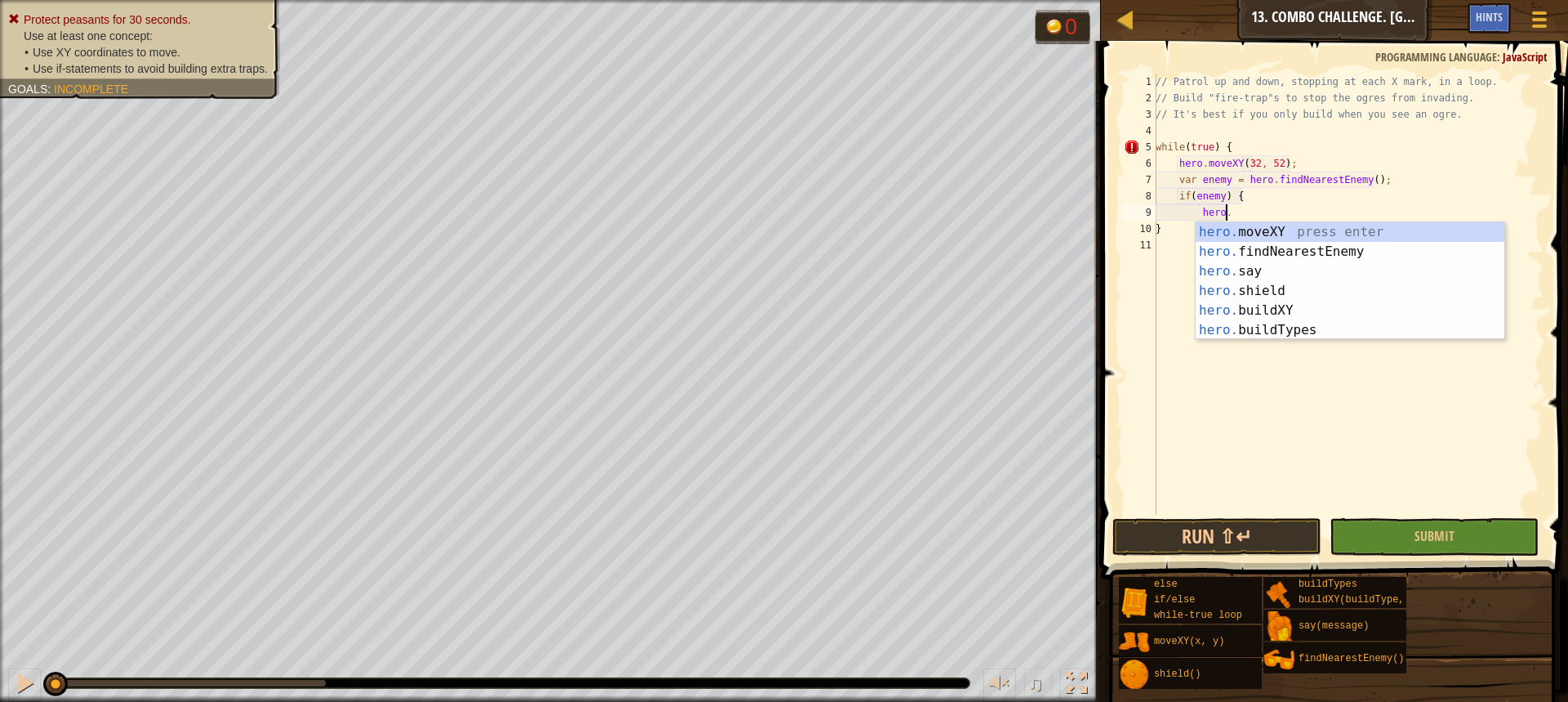
scroll to position [7, 5]
click at [1265, 329] on div "hero. moveXY press enter hero. findNearestEnemy press enter hero. say press ent…" at bounding box center [1350, 301] width 309 height 157
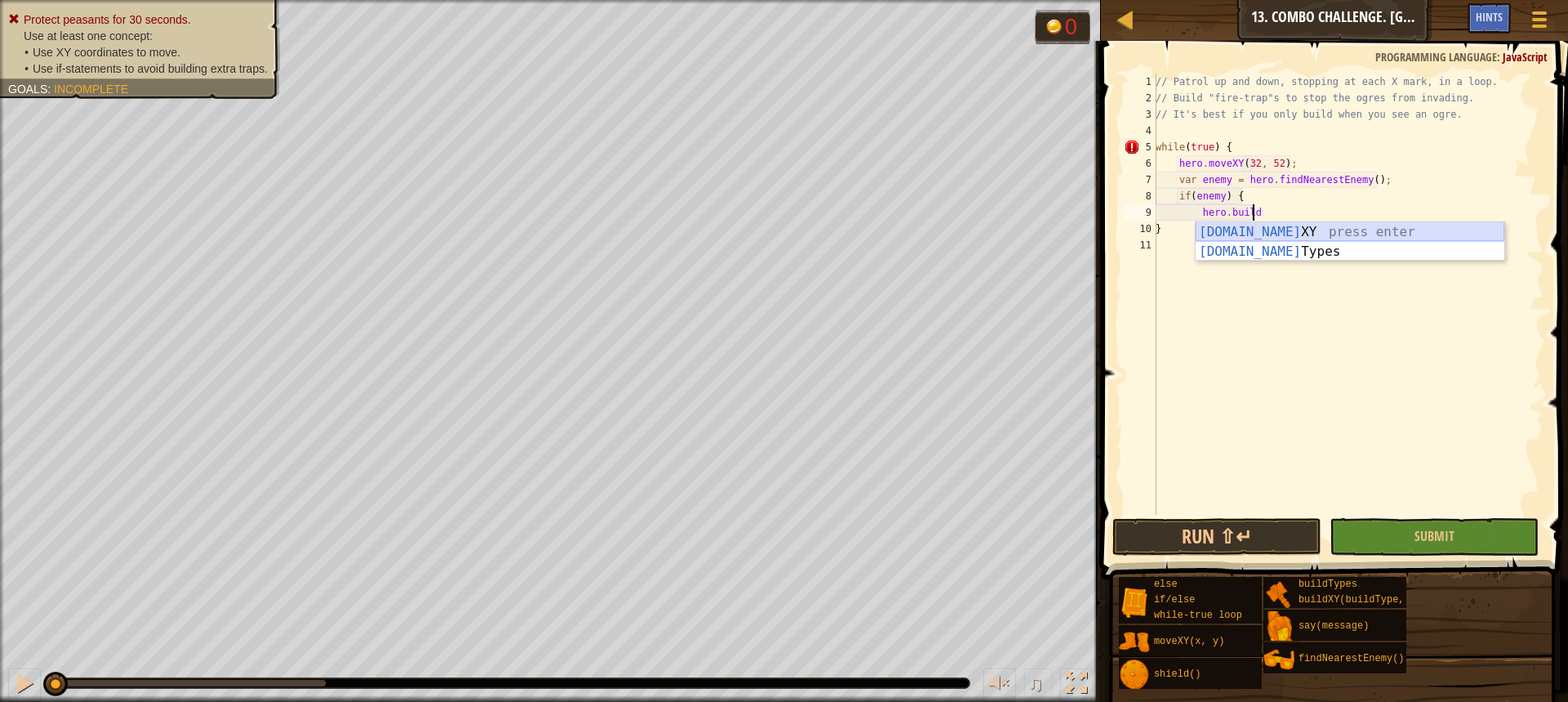
click at [1283, 232] on div "[DOMAIN_NAME] XY press enter [DOMAIN_NAME] Types press enter" at bounding box center [1350, 262] width 309 height 78
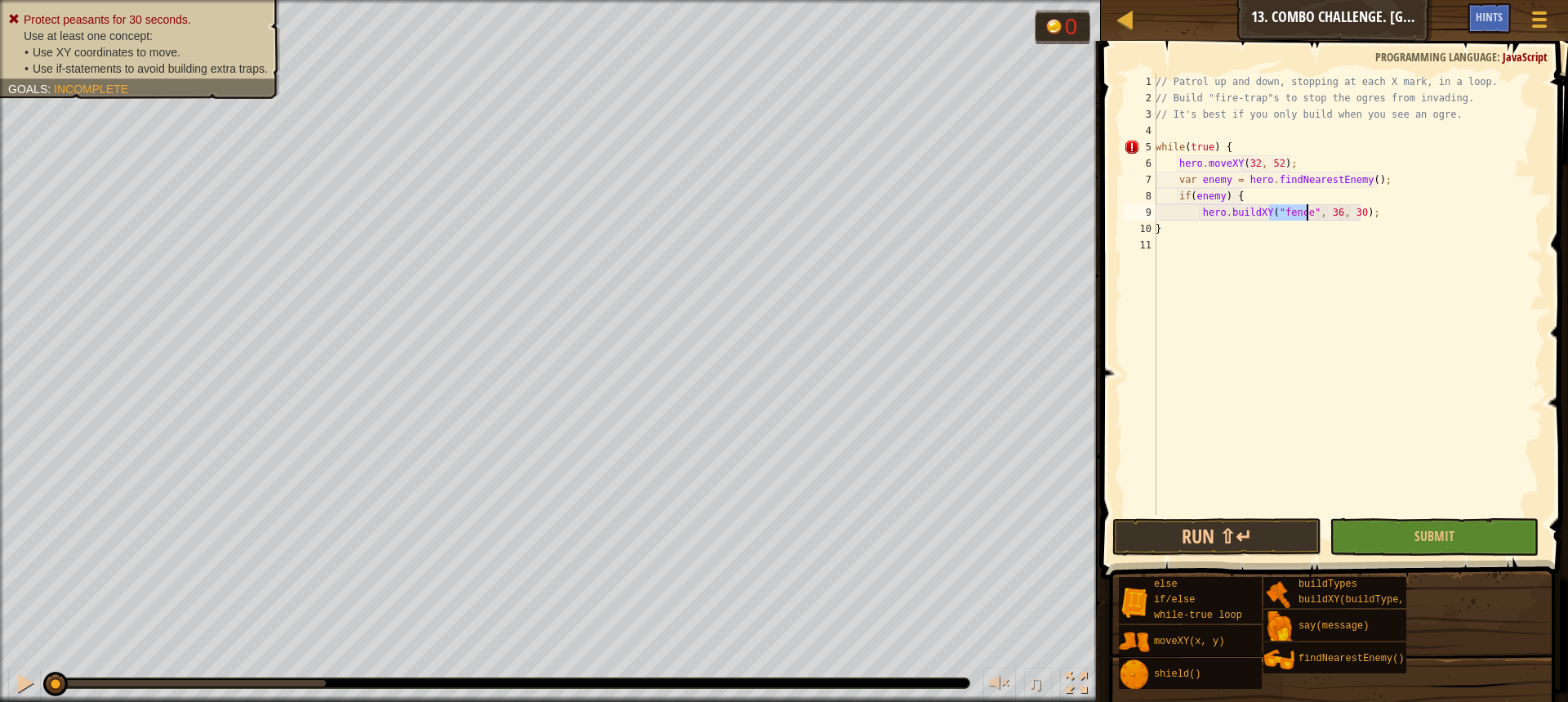
click at [1287, 207] on div "// Patrol up and down, stopping at each X mark, in a loop. // Build "fire-trap"…" at bounding box center [1347, 294] width 391 height 441
click at [1282, 215] on div "// Patrol up and down, stopping at each X mark, in a loop. // Build "fire-trap"…" at bounding box center [1347, 311] width 391 height 474
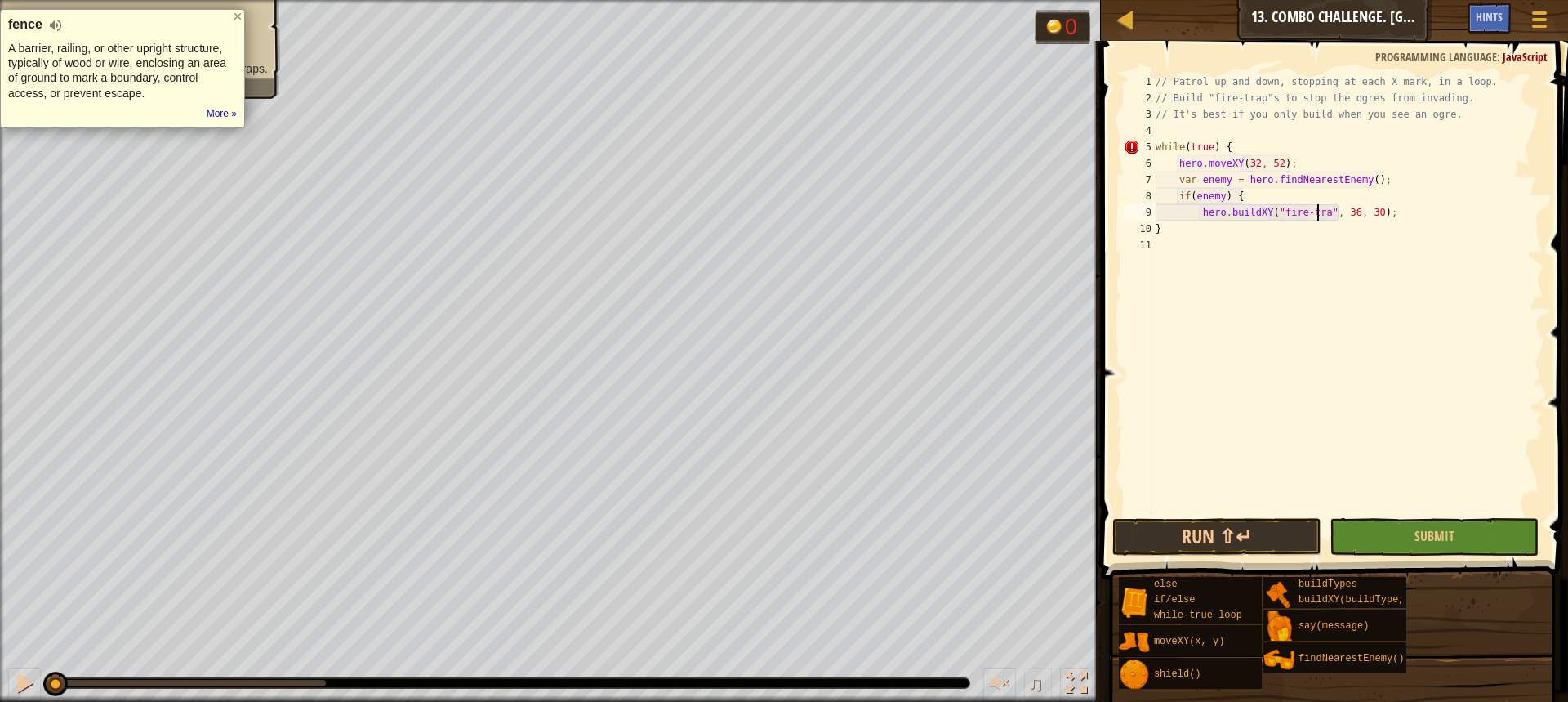
scroll to position [7, 14]
click at [1282, 215] on div "// Patrol up and down, stopping at each X mark, in a loop. // Build "fire-trap"…" at bounding box center [1347, 311] width 391 height 474
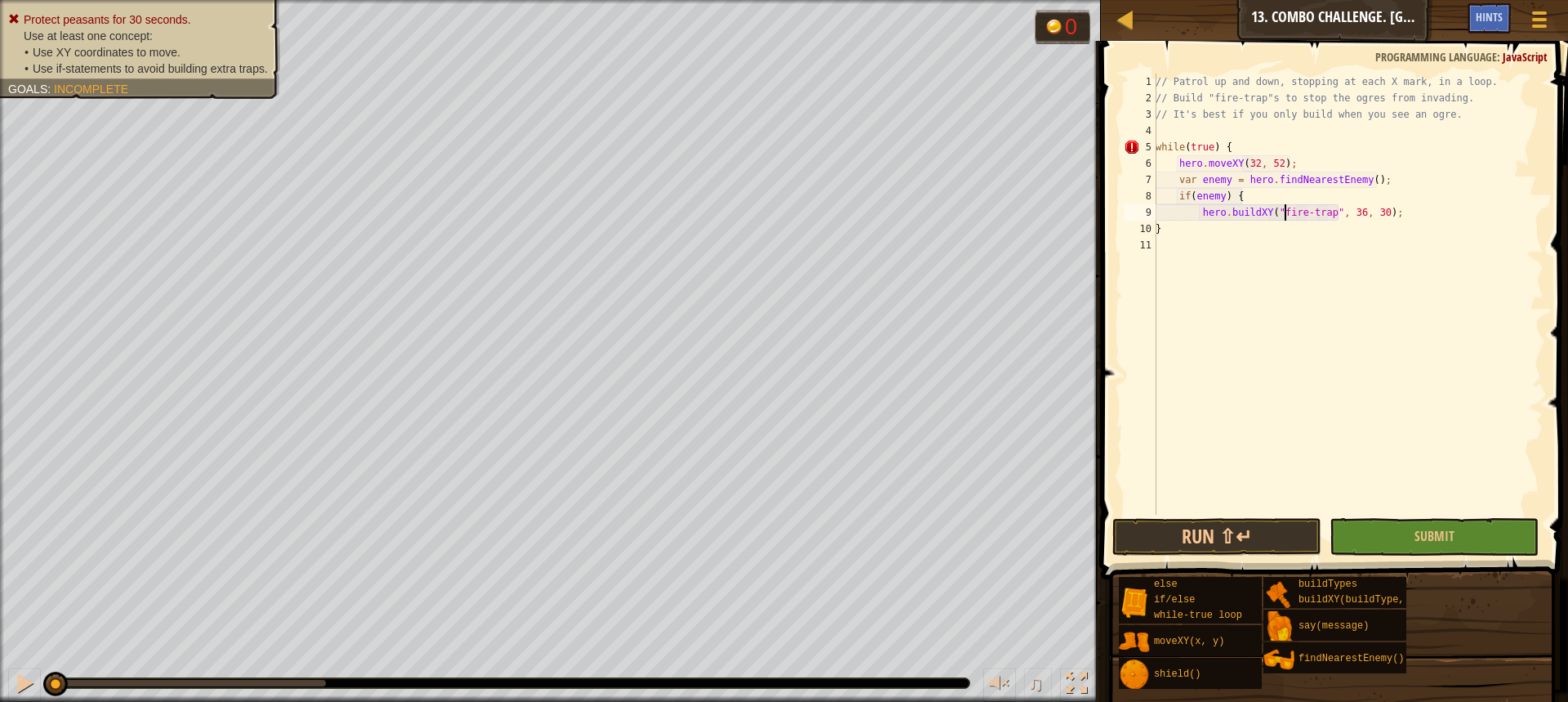
click at [1348, 215] on div "// Patrol up and down, stopping at each X mark, in a loop. // Build "fire-trap"…" at bounding box center [1347, 311] width 391 height 474
type textarea "hero.buildXY("fire-trap", 32, 52);"
click at [1263, 256] on div "// Patrol up and down, stopping at each X mark, in a loop. // Build "fire-trap"…" at bounding box center [1347, 311] width 391 height 474
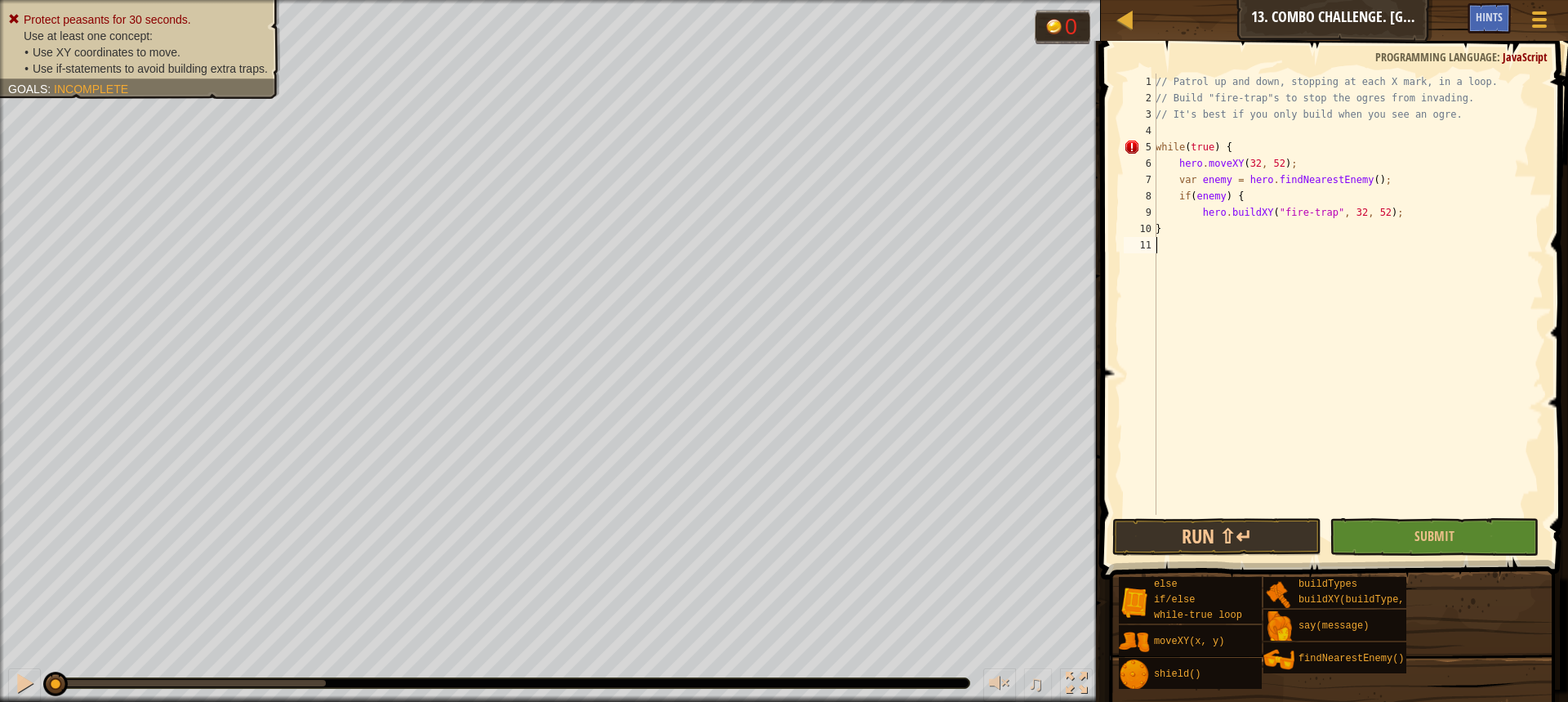
scroll to position [7, 0]
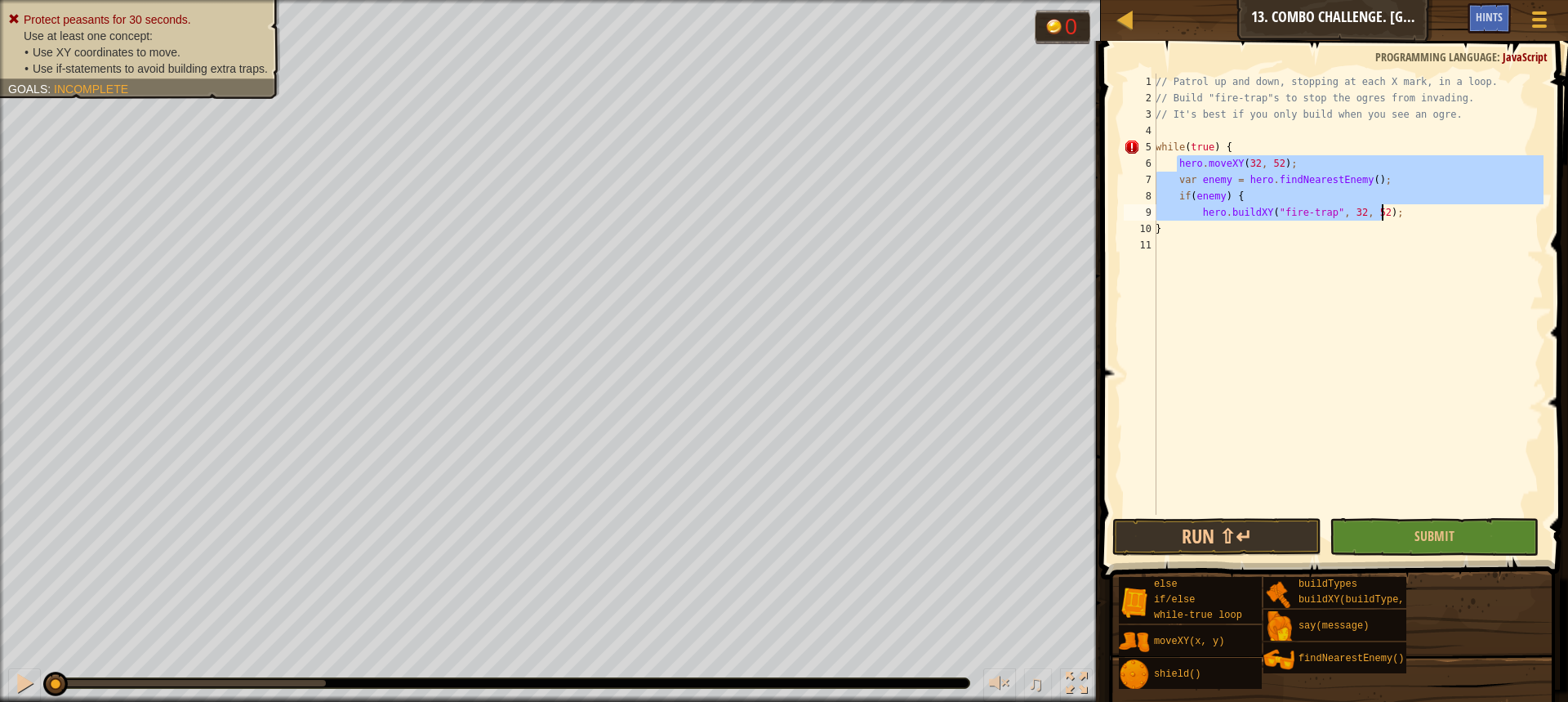
drag, startPoint x: 1178, startPoint y: 164, endPoint x: 1392, endPoint y: 213, distance: 219.5
click at [1392, 213] on div "// Patrol up and down, stopping at each X mark, in a loop. // Build "fire-trap"…" at bounding box center [1347, 311] width 391 height 474
click at [1392, 213] on div "// Patrol up and down, stopping at each X mark, in a loop. // Build "fire-trap"…" at bounding box center [1347, 294] width 391 height 441
type textarea "hero.buildXY("fire-trap", 32, 52);"
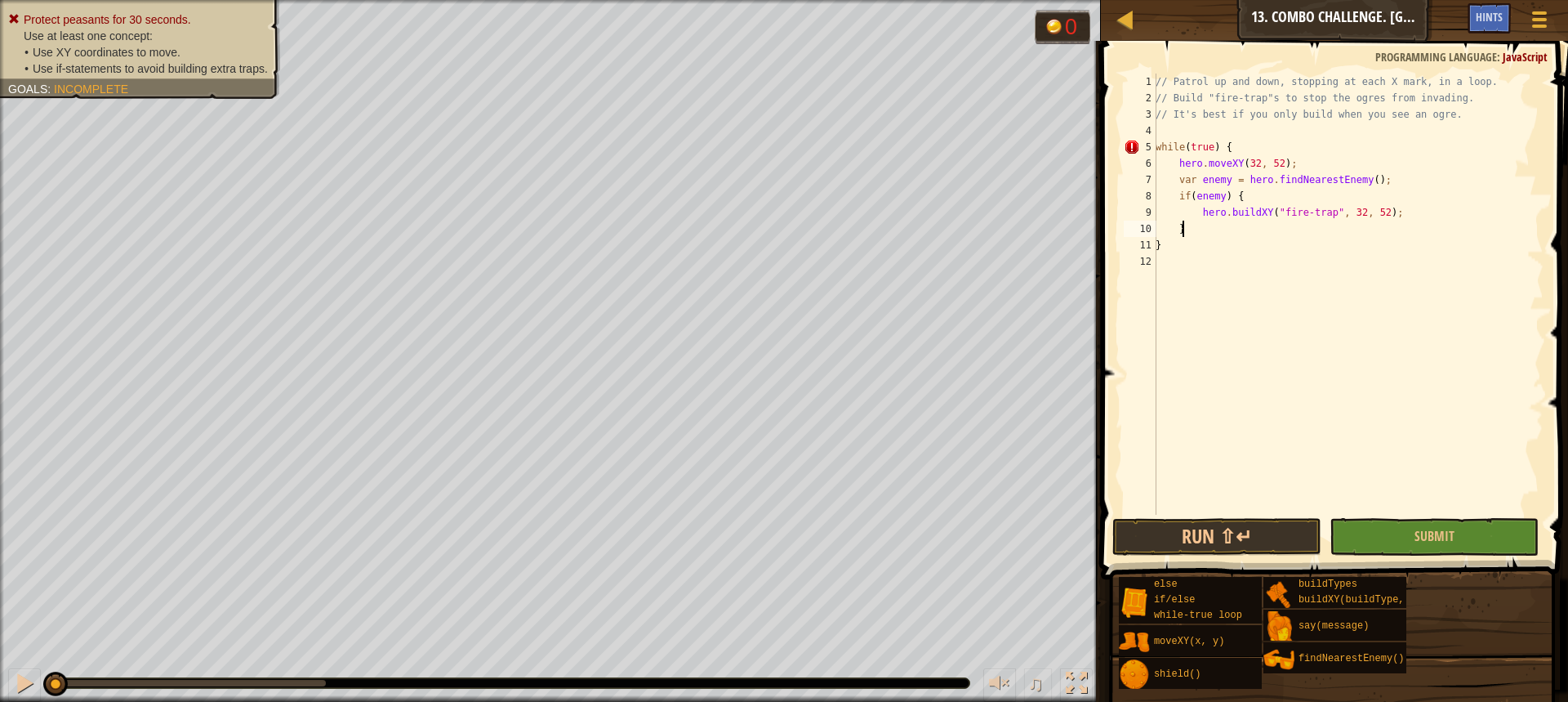
scroll to position [7, 3]
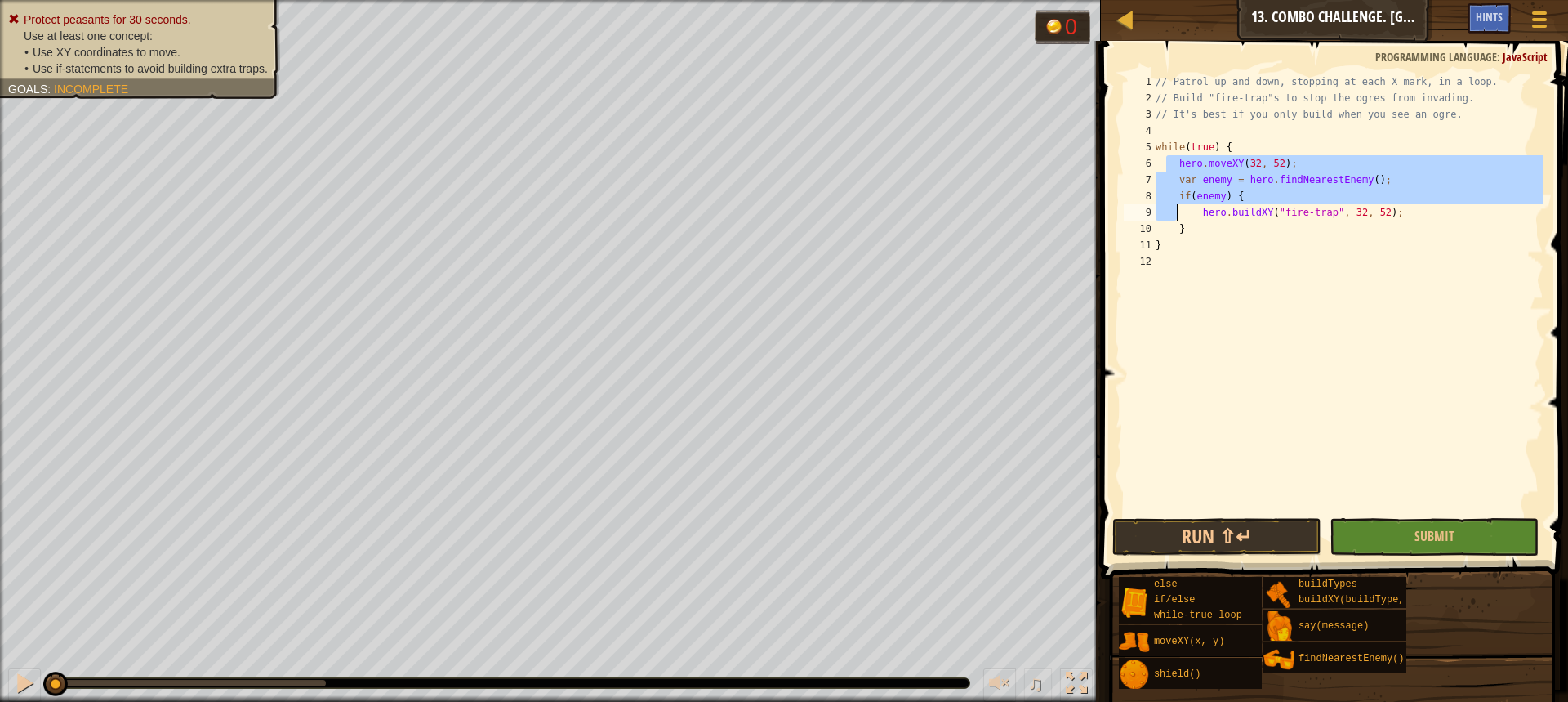
drag, startPoint x: 1167, startPoint y: 166, endPoint x: 1182, endPoint y: 212, distance: 48.4
click at [1181, 214] on div "// Patrol up and down, stopping at each X mark, in a loop. // Build "fire-trap"…" at bounding box center [1347, 311] width 391 height 474
click at [1188, 166] on div "// Patrol up and down, stopping at each X mark, in a loop. // Build "fire-trap"…" at bounding box center [1347, 294] width 391 height 441
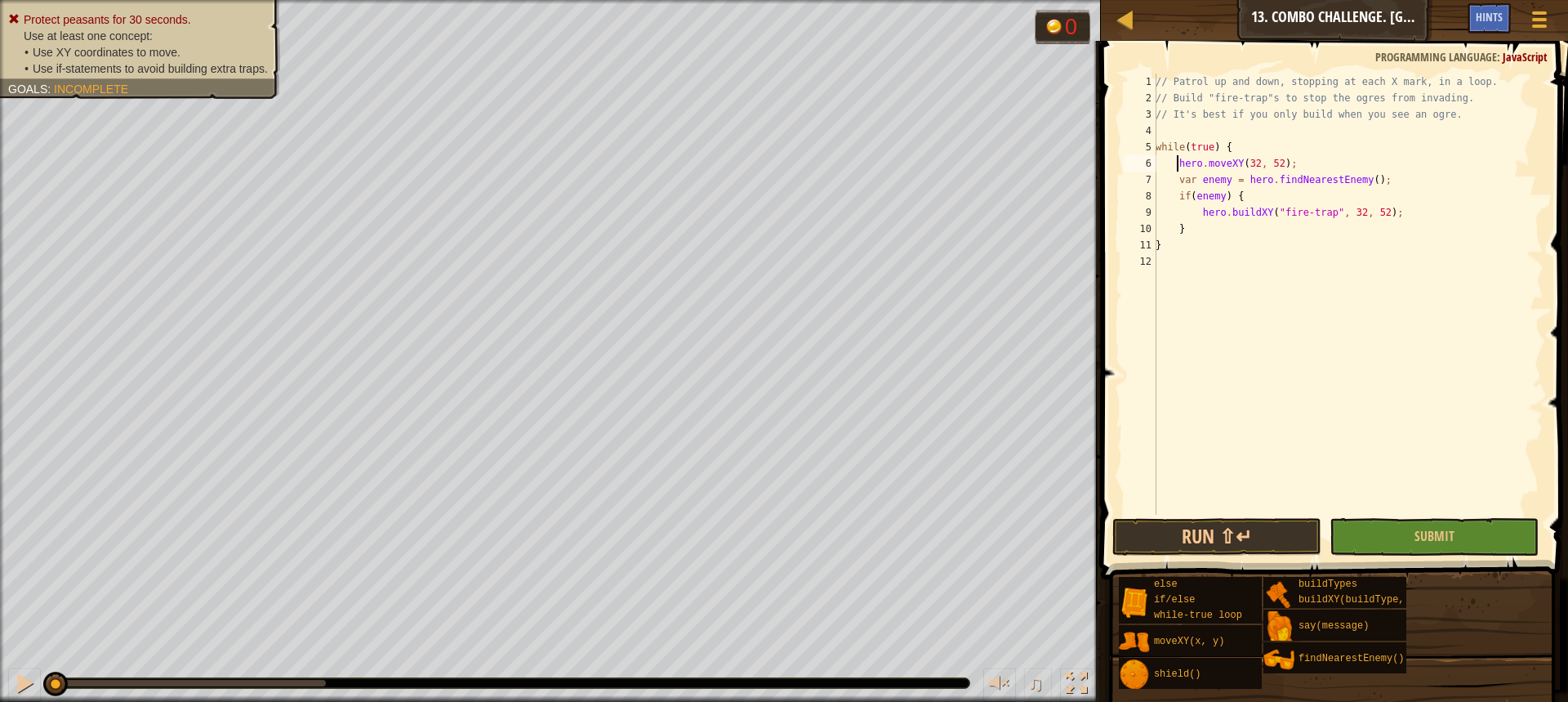
click at [1178, 163] on div "// Patrol up and down, stopping at each X mark, in a loop. // Build "fire-trap"…" at bounding box center [1347, 311] width 391 height 474
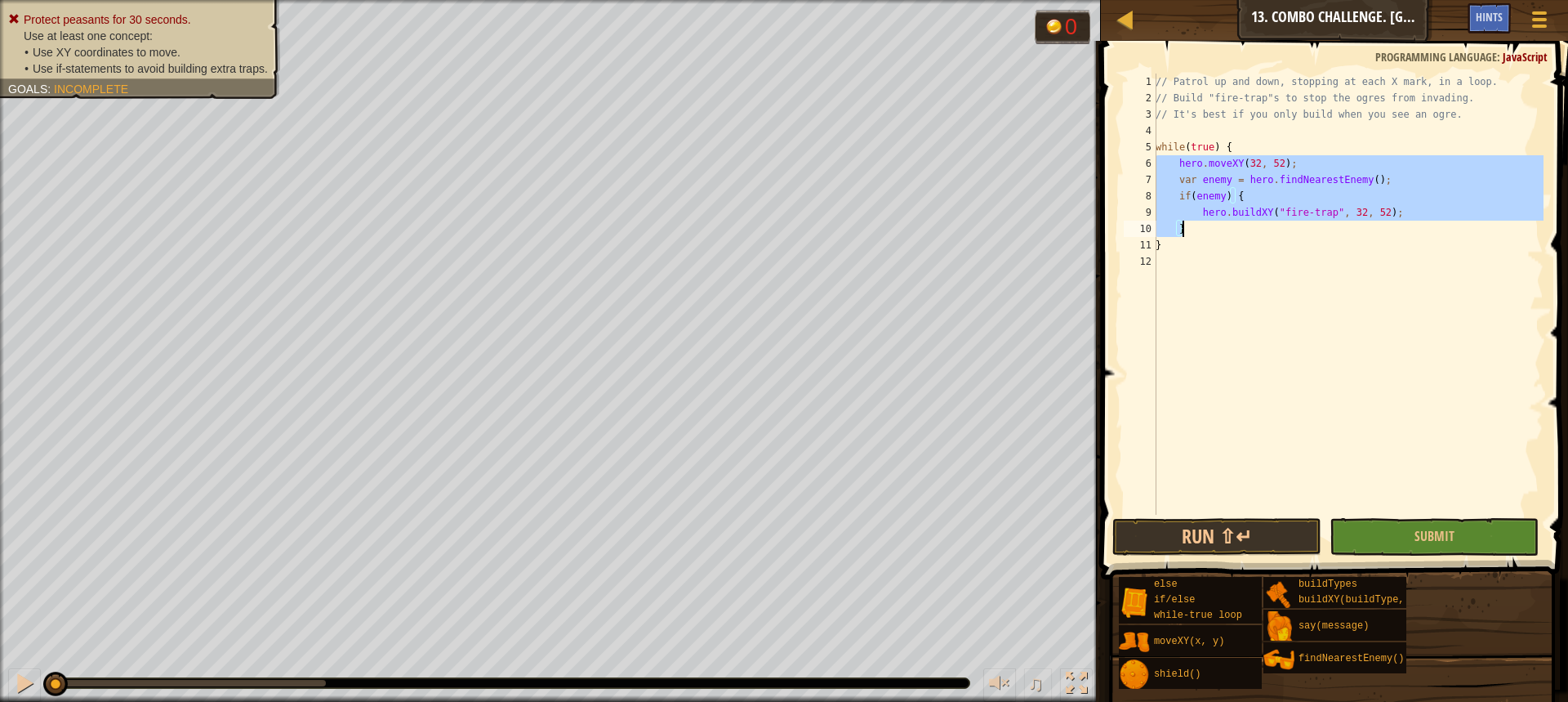
drag, startPoint x: 1157, startPoint y: 163, endPoint x: 1192, endPoint y: 230, distance: 75.6
click at [1192, 230] on div "// Patrol up and down, stopping at each X mark, in a loop. // Build "fire-trap"…" at bounding box center [1347, 311] width 391 height 474
click at [1214, 232] on div "// Patrol up and down, stopping at each X mark, in a loop. // Build "fire-trap"…" at bounding box center [1347, 294] width 391 height 441
type textarea "}"
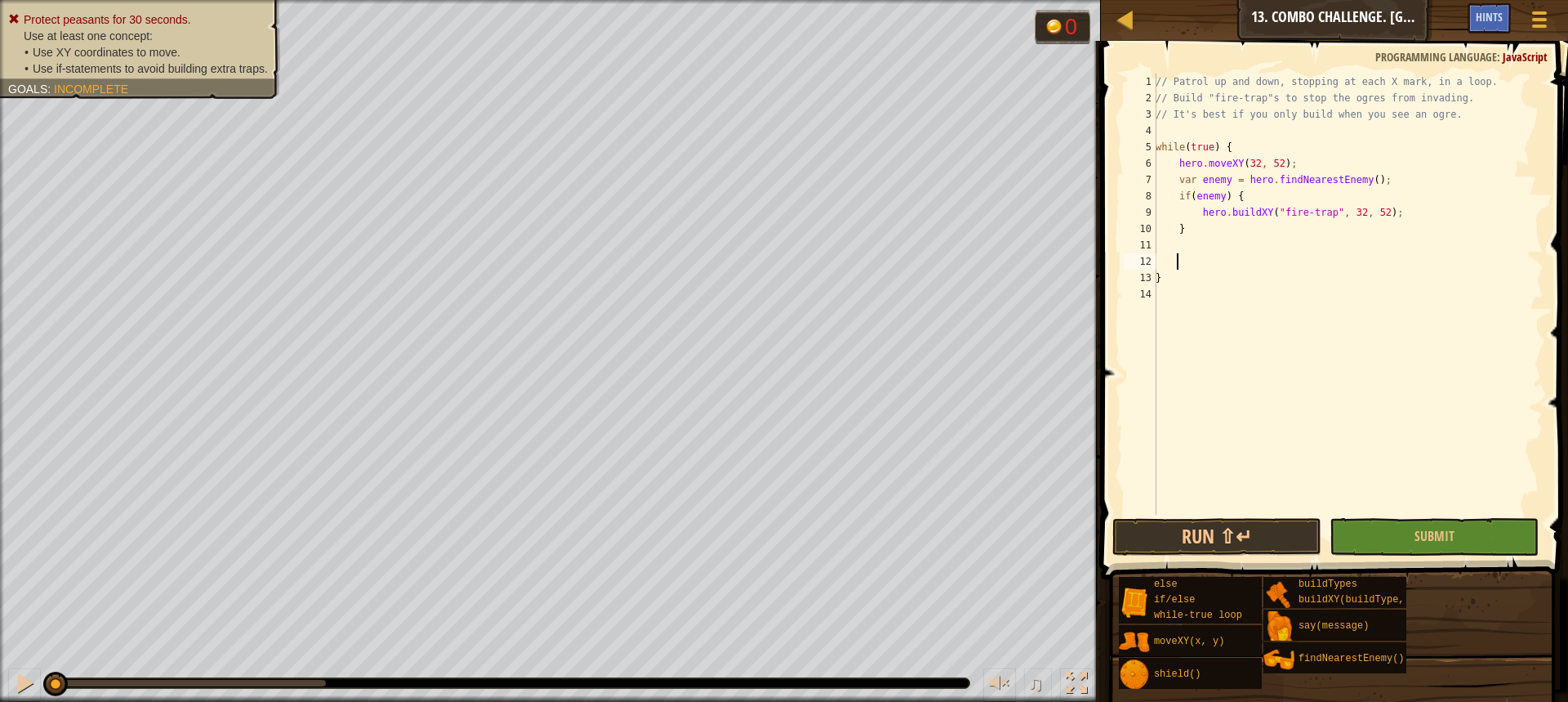
scroll to position [7, 0]
paste textarea "}"
type textarea "}"
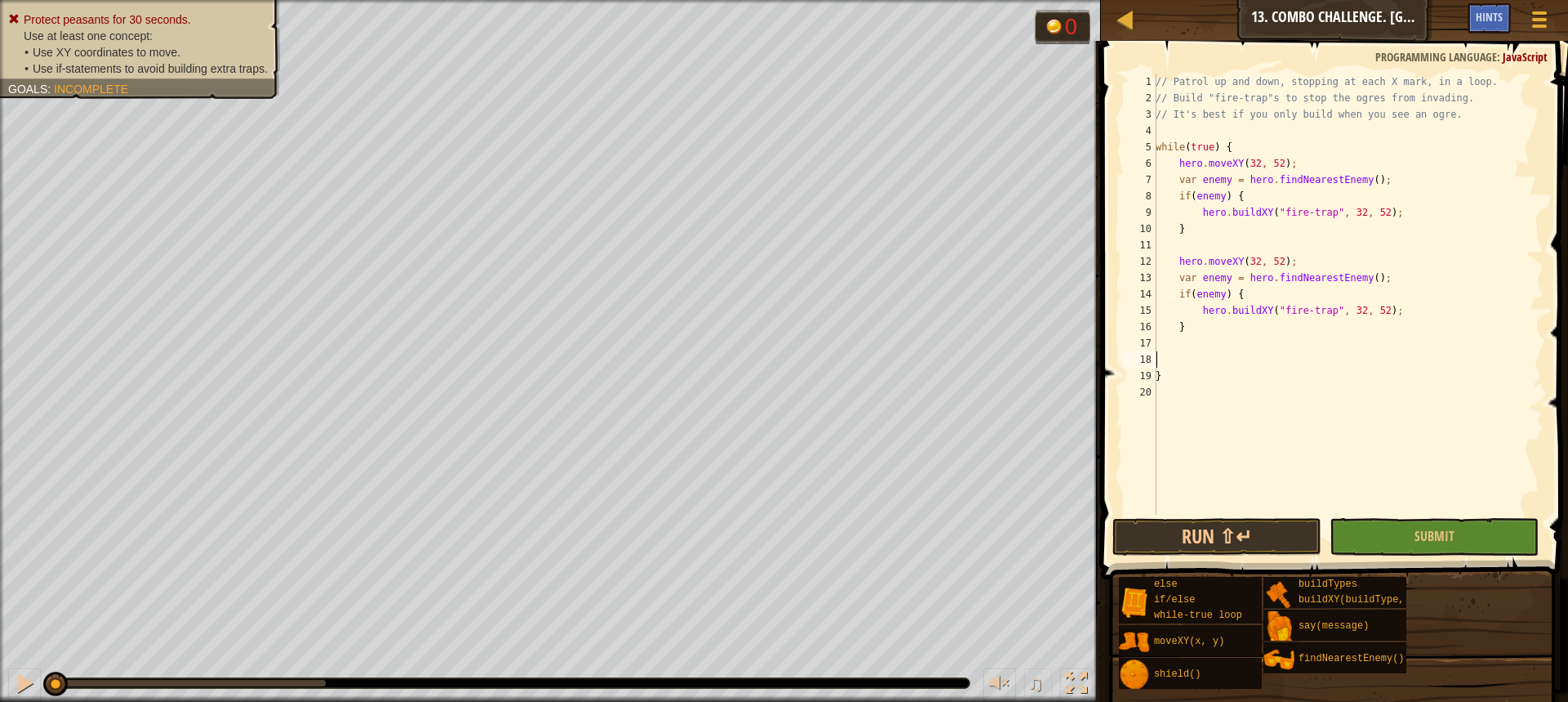
paste textarea "}"
click at [1271, 268] on div "// Patrol up and down, stopping at each X mark, in a loop. // Build "fire-trap"…" at bounding box center [1347, 311] width 391 height 474
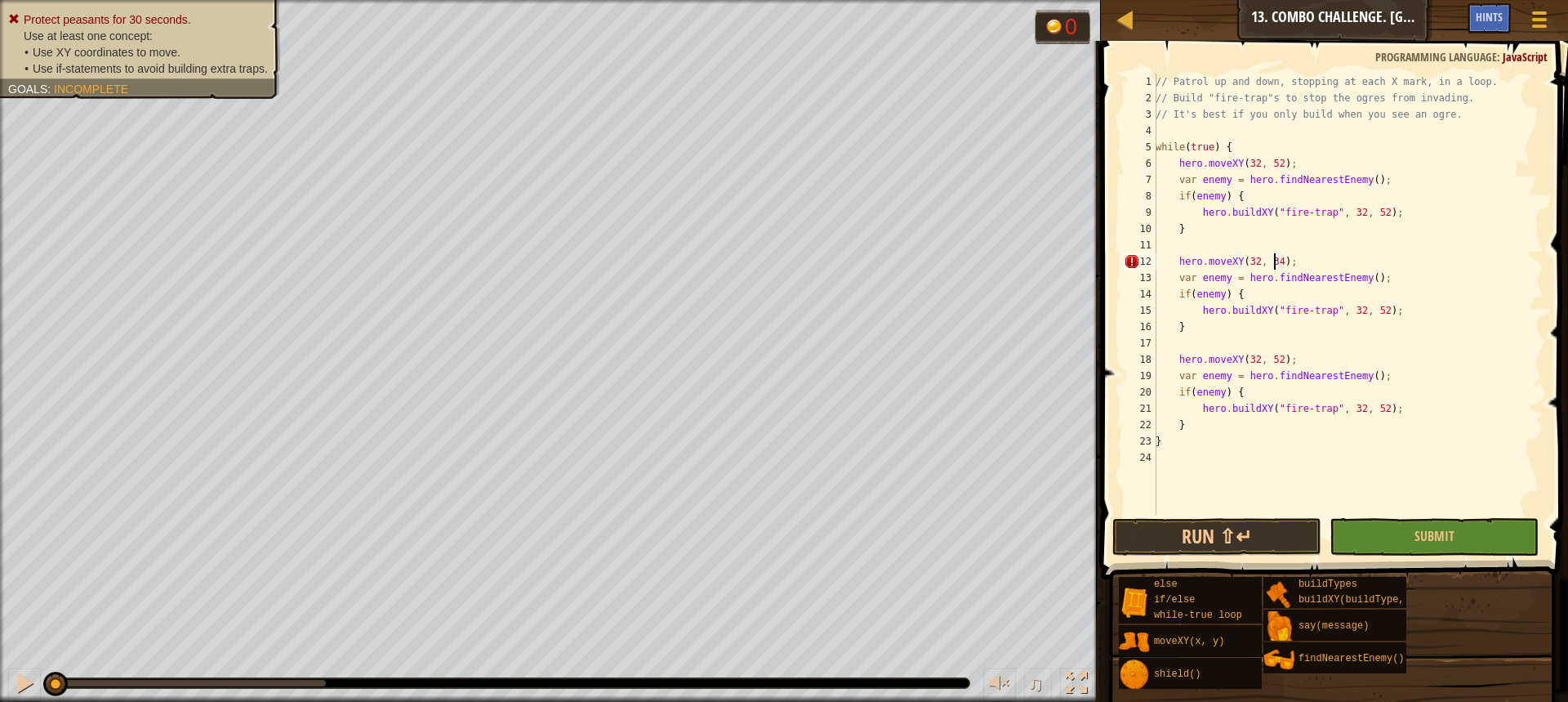
scroll to position [7, 10]
click at [1272, 362] on div "// Patrol up and down, stopping at each X mark, in a loop. // Build "fire-trap"…" at bounding box center [1347, 311] width 391 height 474
click at [1247, 538] on button "Run ⇧↵" at bounding box center [1217, 536] width 209 height 37
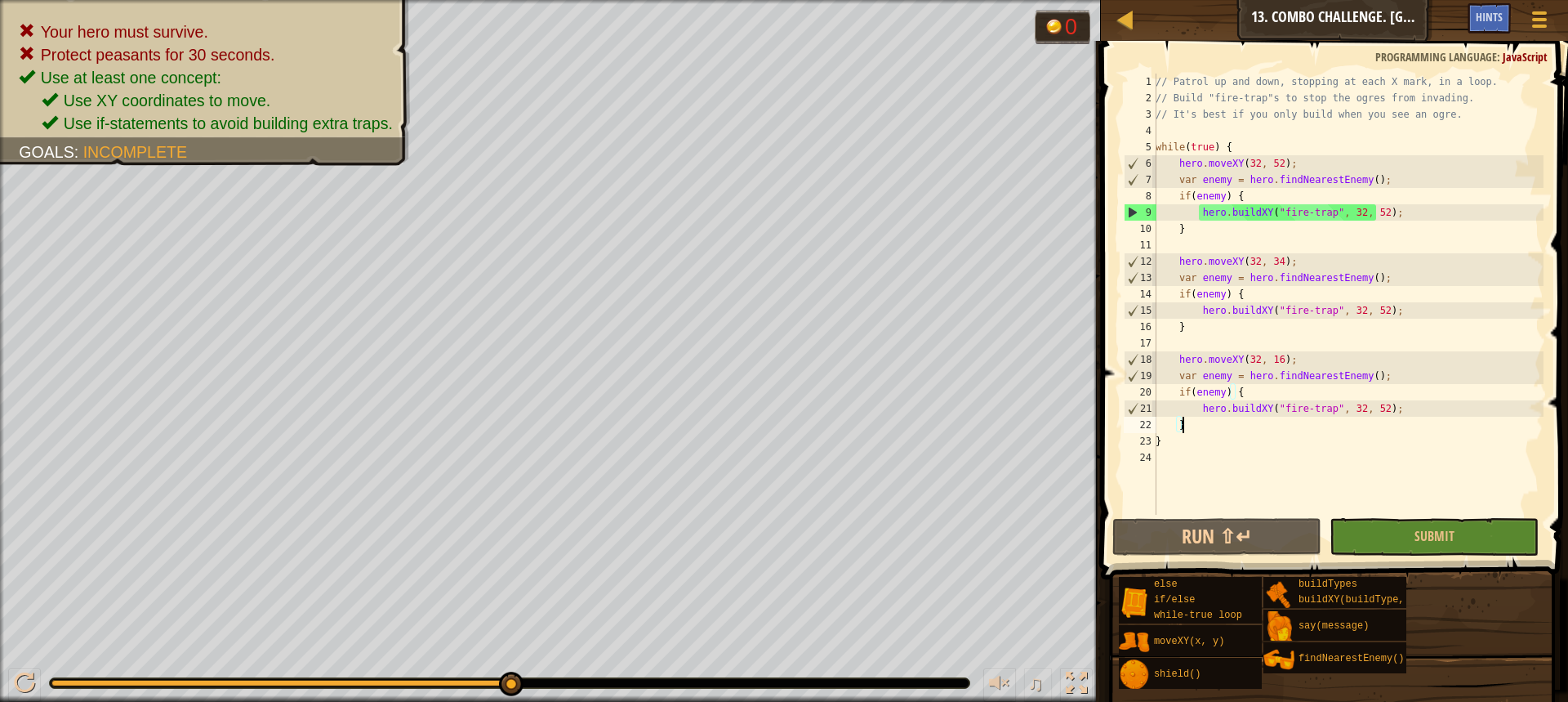
click at [1277, 431] on div "// Patrol up and down, stopping at each X mark, in a loop. // Build "fire-trap"…" at bounding box center [1347, 311] width 391 height 474
click at [1325, 361] on div "// Patrol up and down, stopping at each X mark, in a loop. // Build "fire-trap"…" at bounding box center [1347, 311] width 391 height 474
type textarea "hero.moveXY(32, 16);"
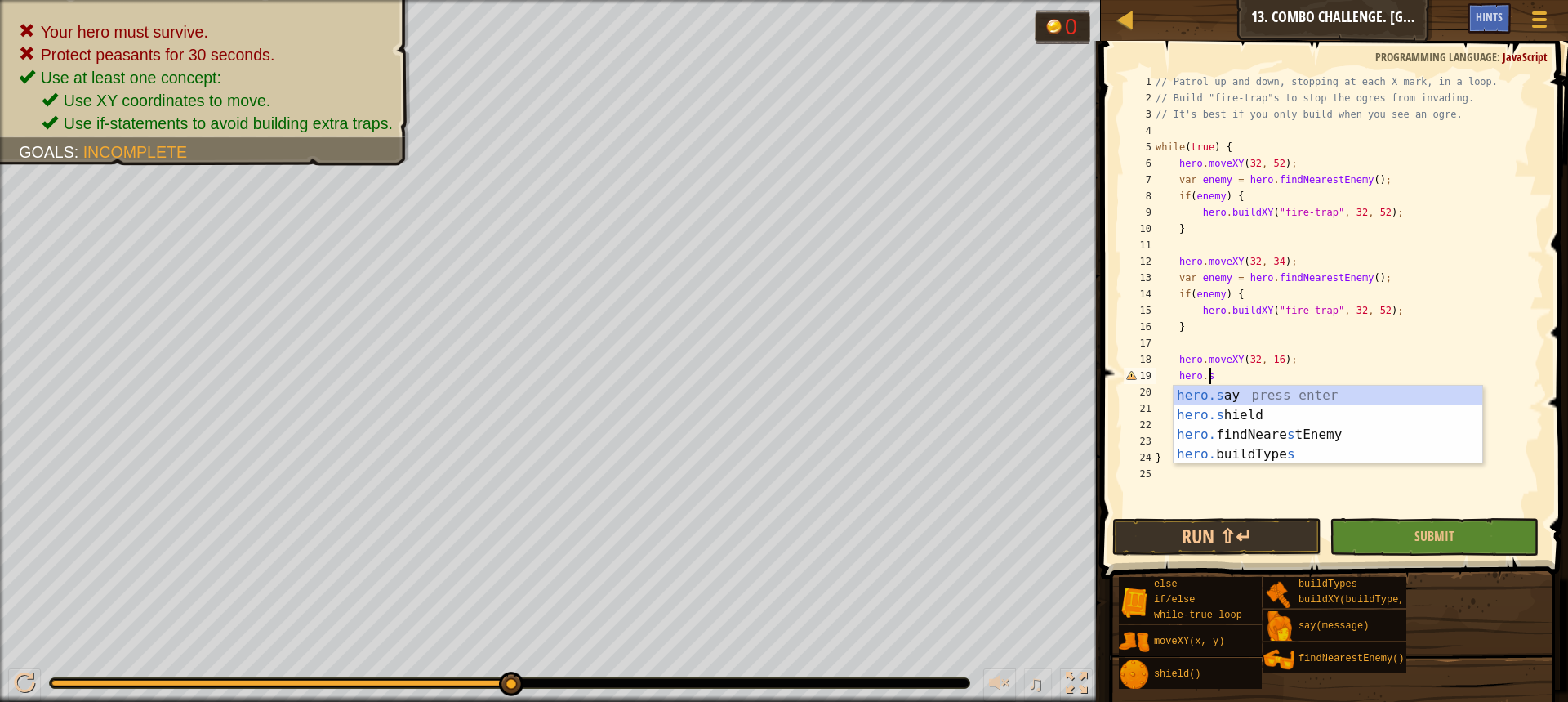
scroll to position [7, 4]
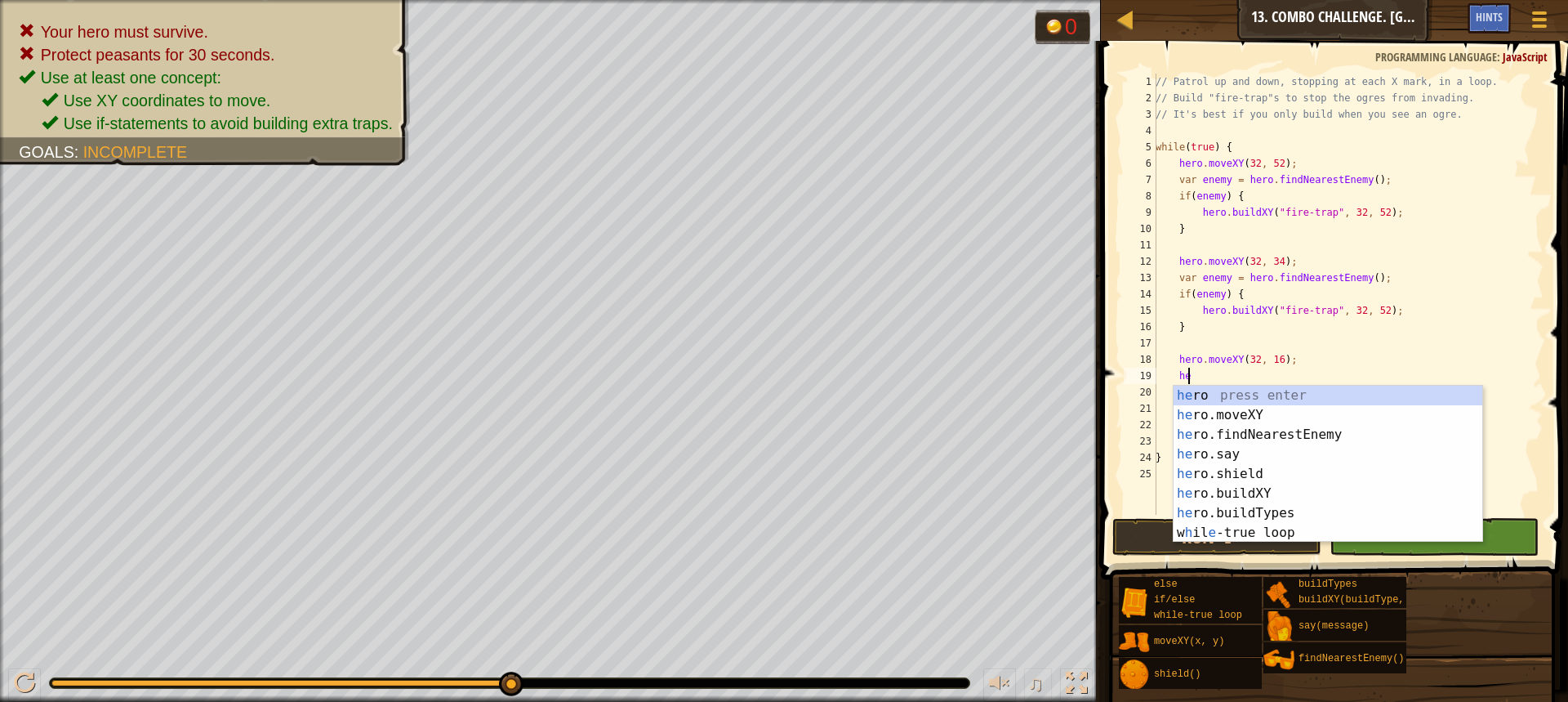
type textarea "h"
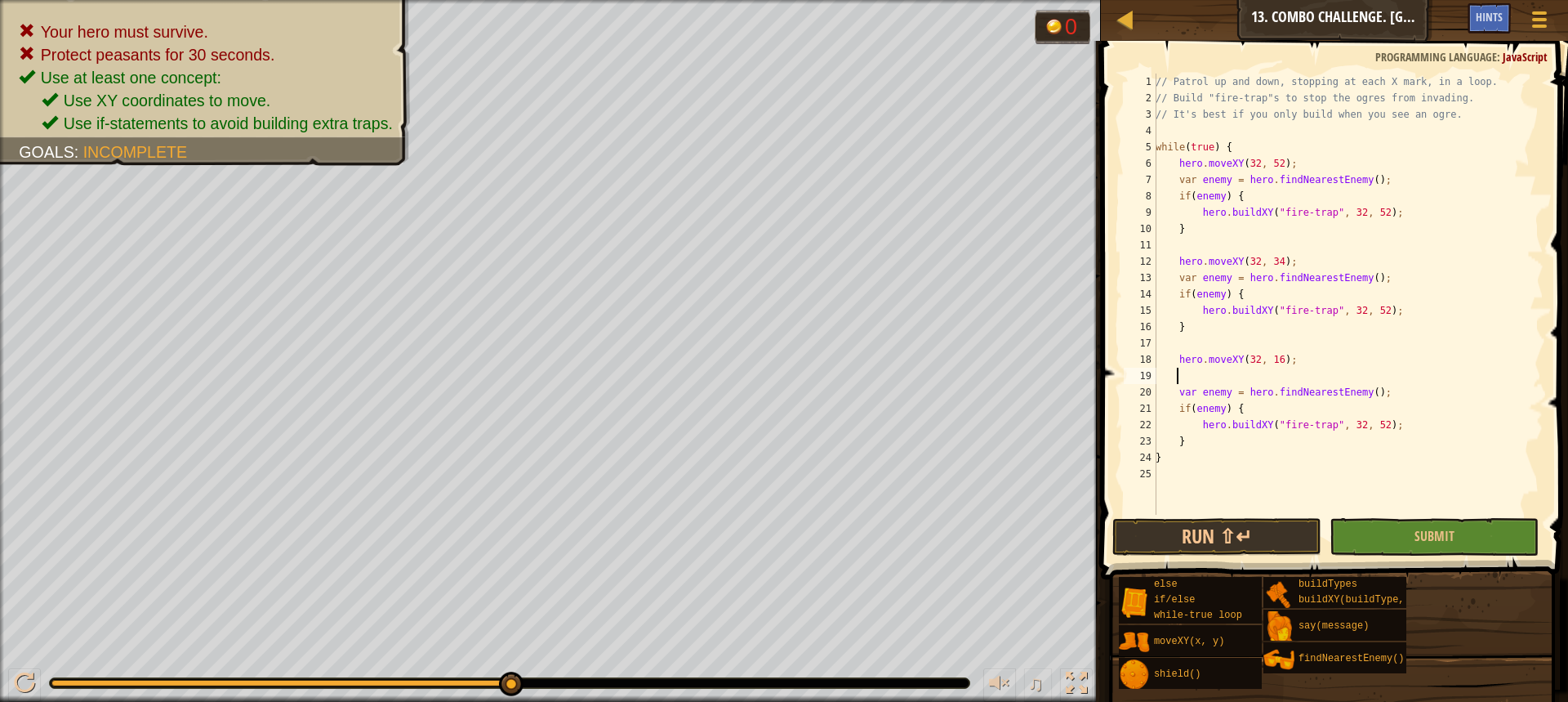
scroll to position [7, 0]
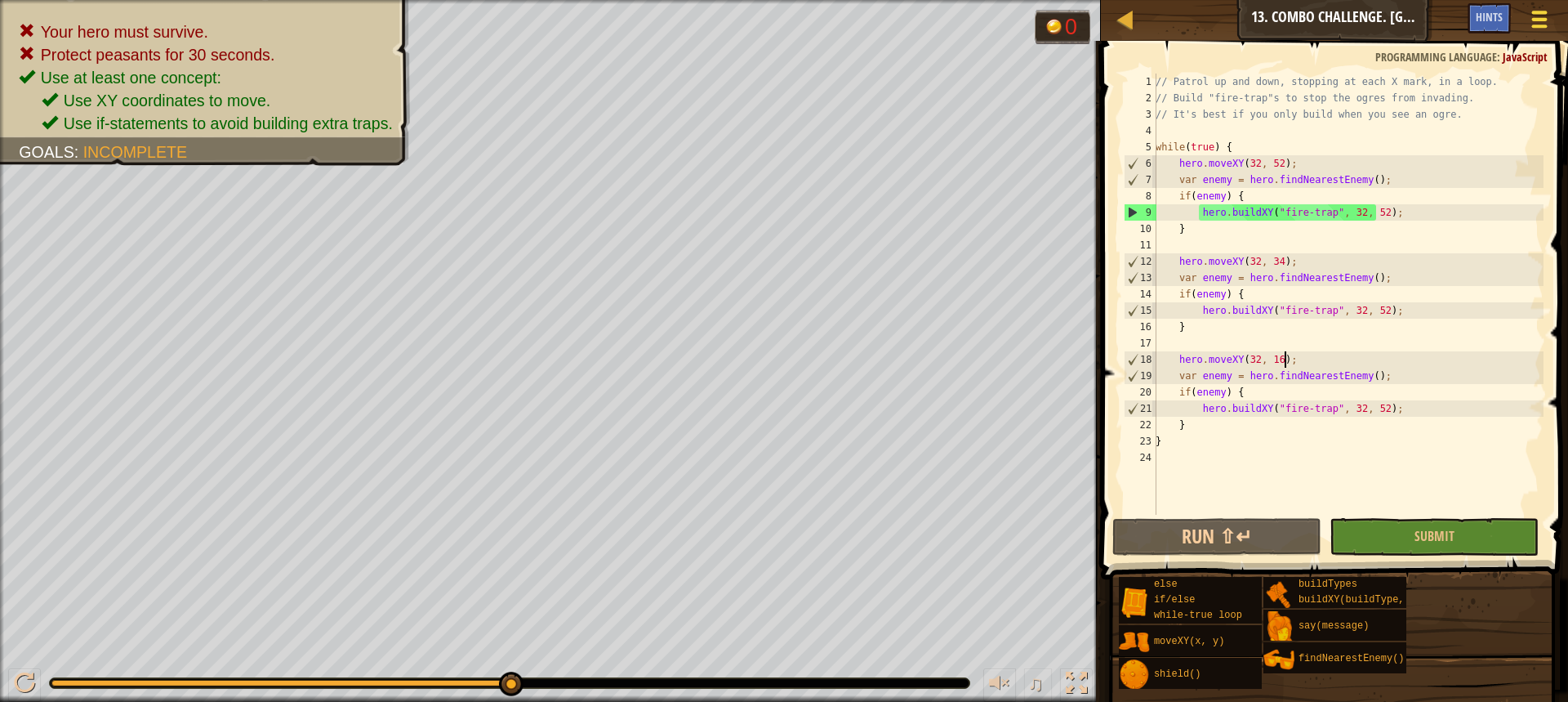
type textarea "hero.moveXY(32, 16);"
click at [1553, 19] on button "Game Menu" at bounding box center [1540, 23] width 44 height 40
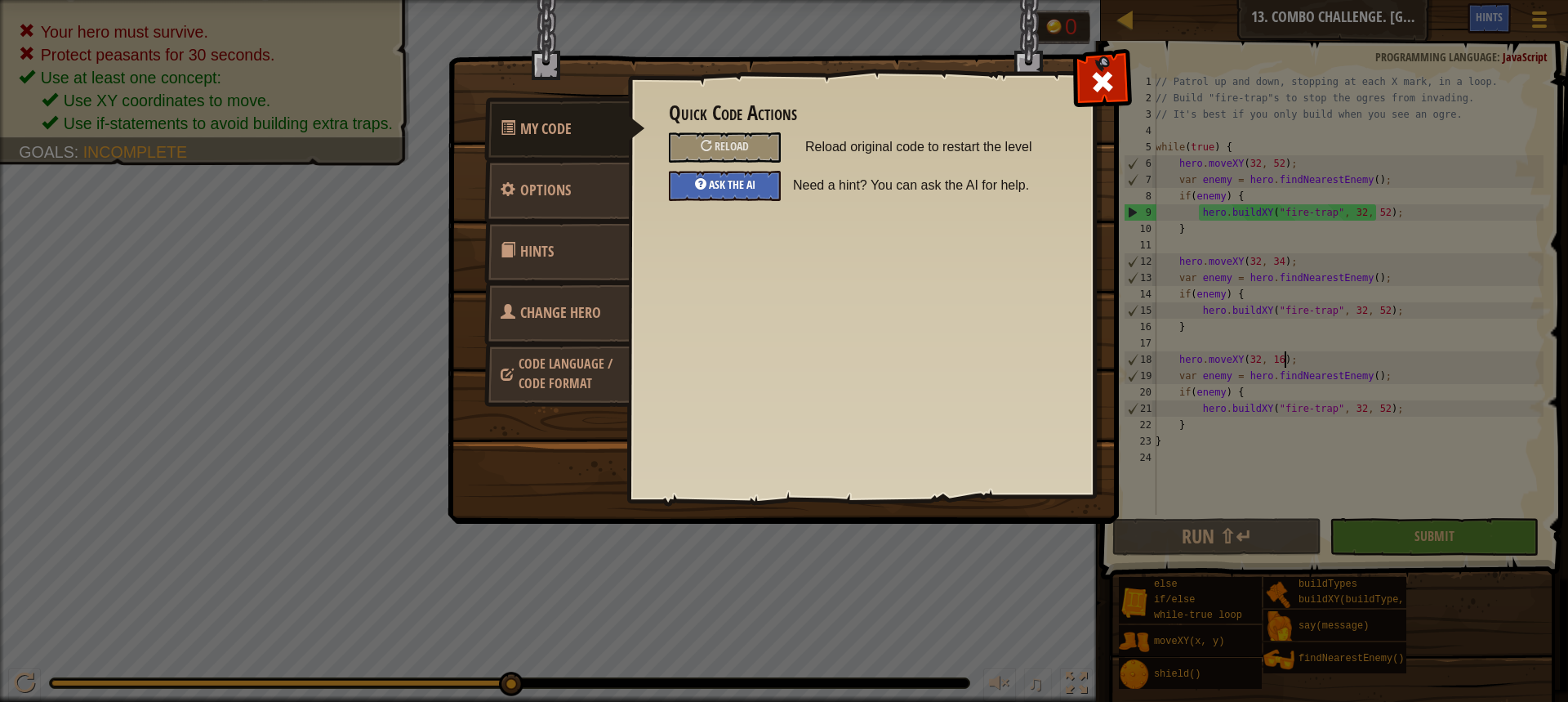
click at [753, 189] on span "Ask the AI" at bounding box center [732, 183] width 46 height 15
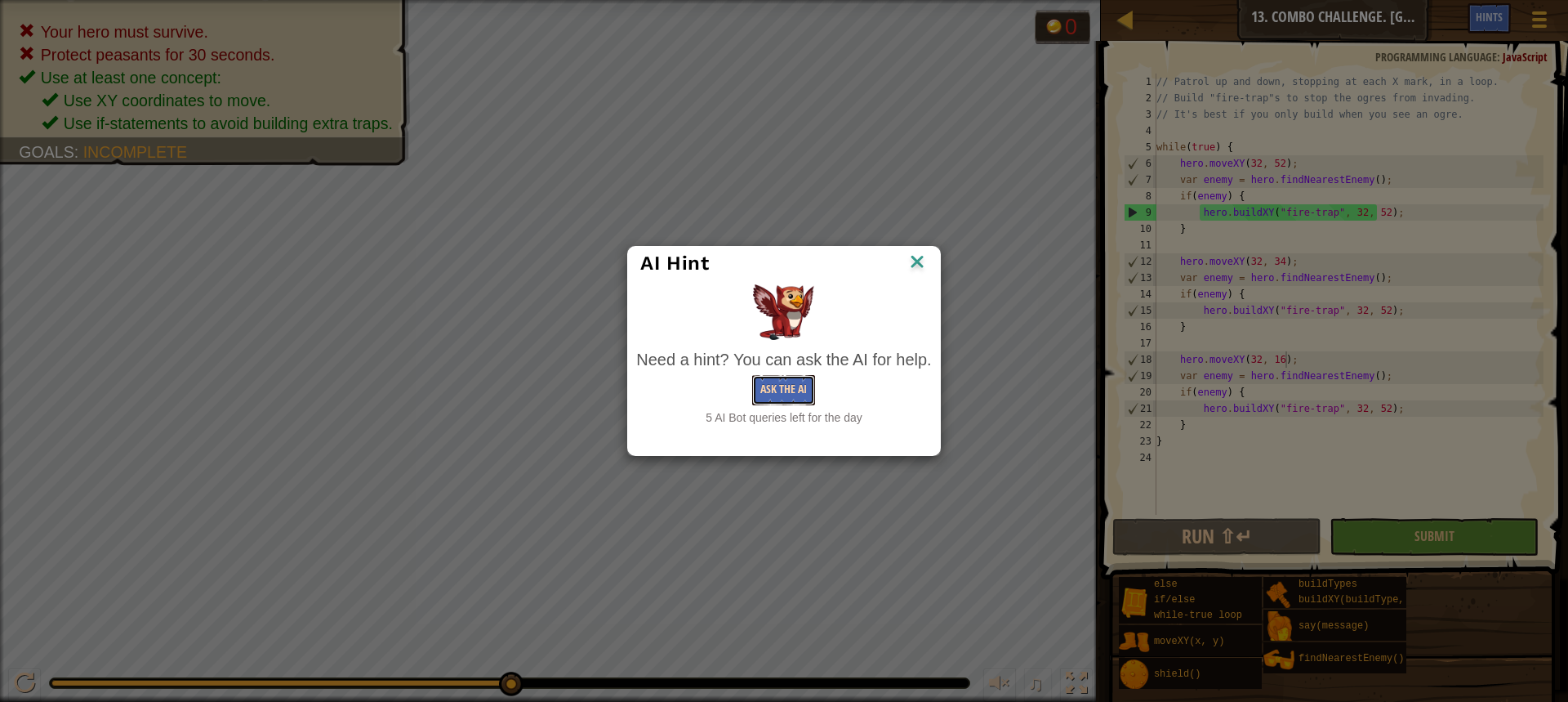
click at [795, 394] on button "Ask the AI" at bounding box center [783, 390] width 63 height 30
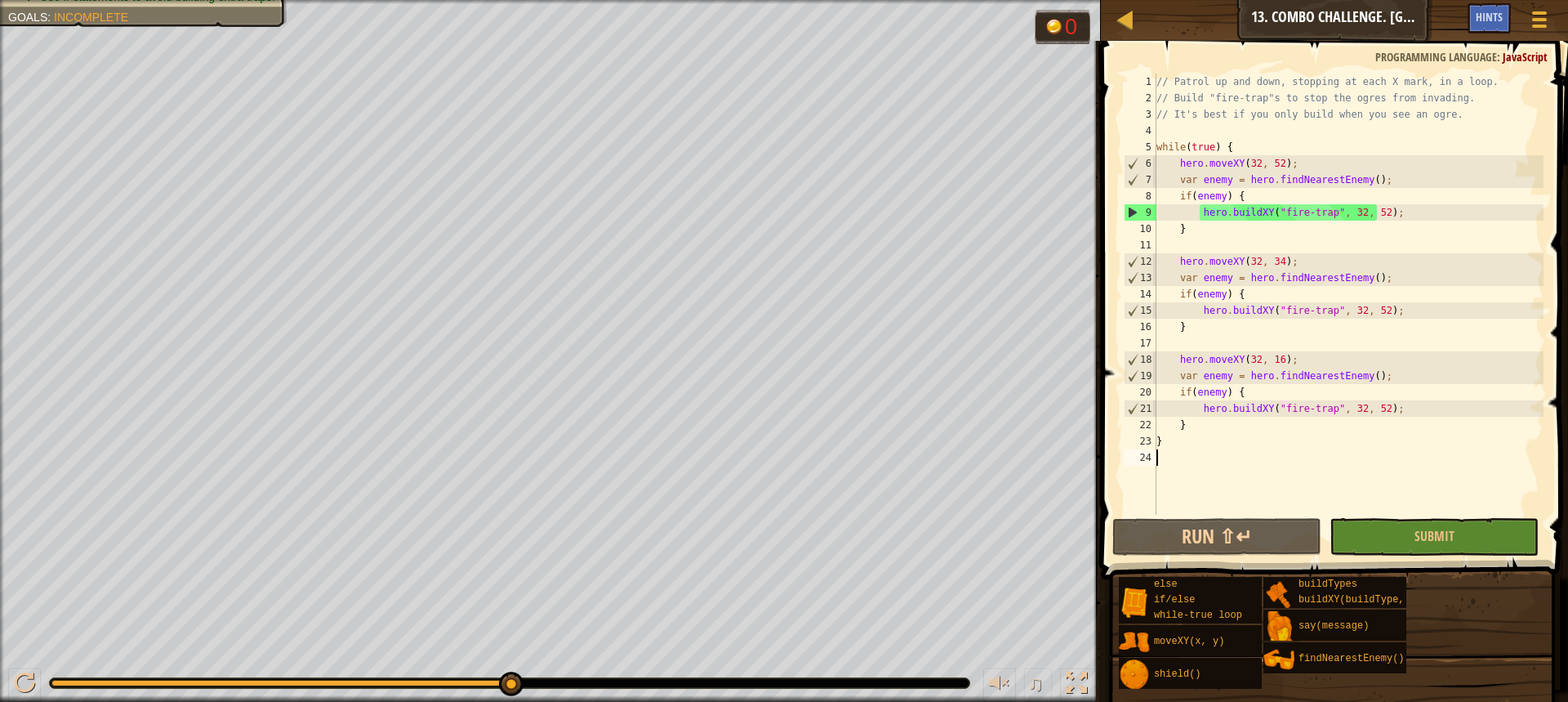
click at [1275, 464] on div "// Patrol up and down, stopping at each X mark, in a loop. // Build "fire-trap"…" at bounding box center [1348, 311] width 390 height 474
click at [1254, 215] on div "// Patrol up and down, stopping at each X mark, in a loop. // Build "fire-trap"…" at bounding box center [1348, 311] width 390 height 474
click at [1531, 29] on div at bounding box center [1539, 19] width 22 height 24
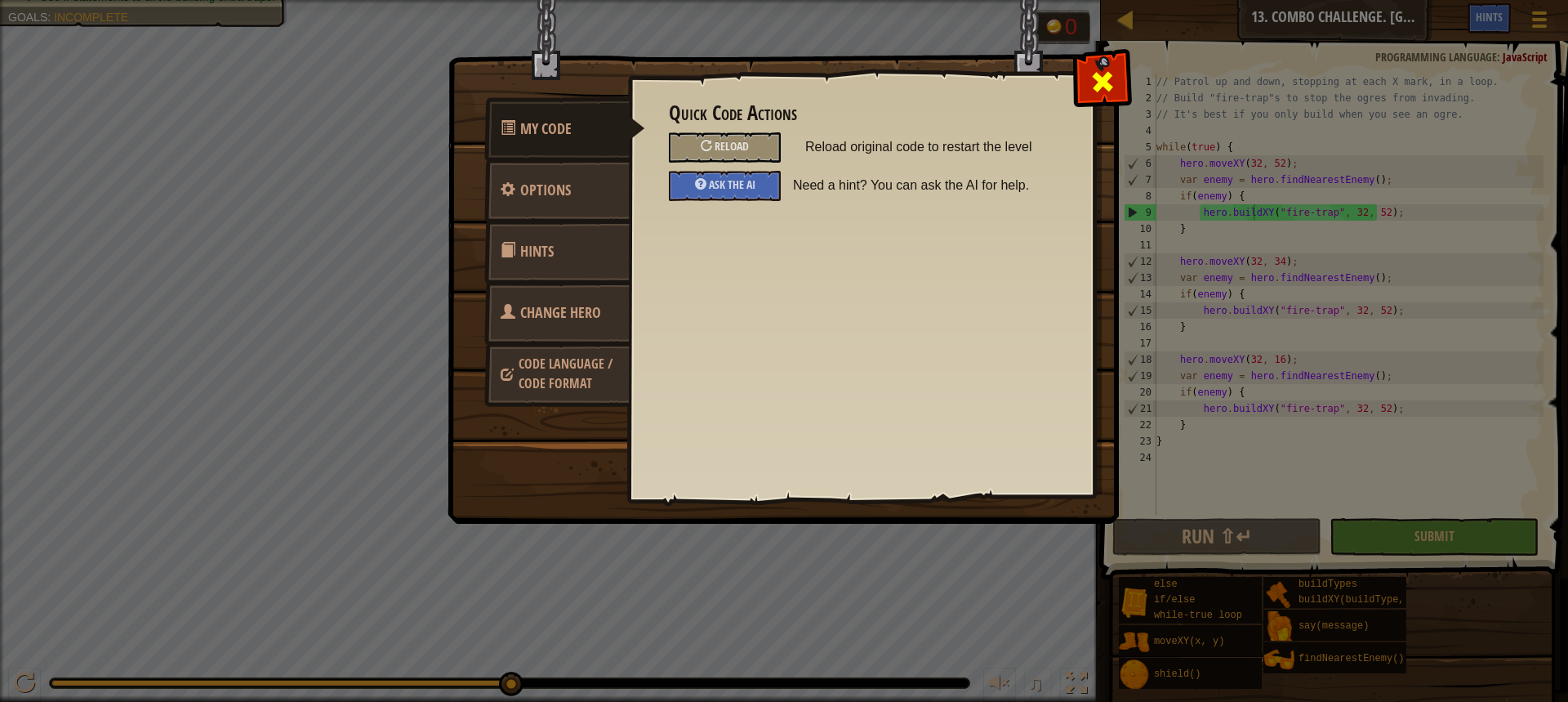
click at [1109, 94] on span at bounding box center [1102, 82] width 26 height 26
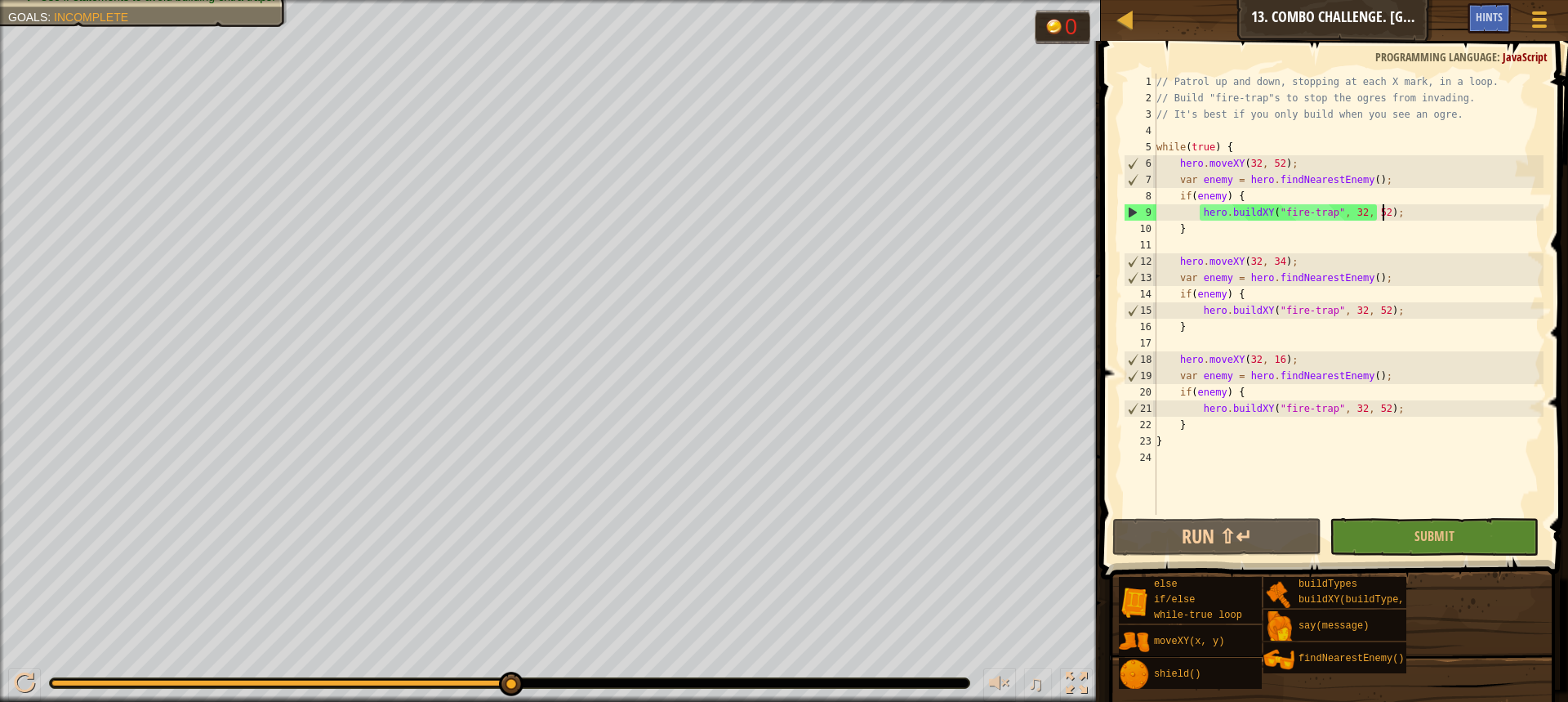
click at [1394, 208] on div "// Patrol up and down, stopping at each X mark, in a loop. // Build "fire-trap"…" at bounding box center [1348, 311] width 390 height 474
click at [1401, 410] on div "// Patrol up and down, stopping at each X mark, in a loop. // Build "fire-trap"…" at bounding box center [1348, 311] width 390 height 474
click at [1246, 149] on div "// Patrol up and down, stopping at each X mark, in a loop. // Build "fire-trap"…" at bounding box center [1348, 311] width 390 height 474
click at [1242, 421] on div "// Patrol up and down, stopping at each X mark, in a loop. // Build "fire-trap"…" at bounding box center [1348, 311] width 390 height 474
type textarea "}"
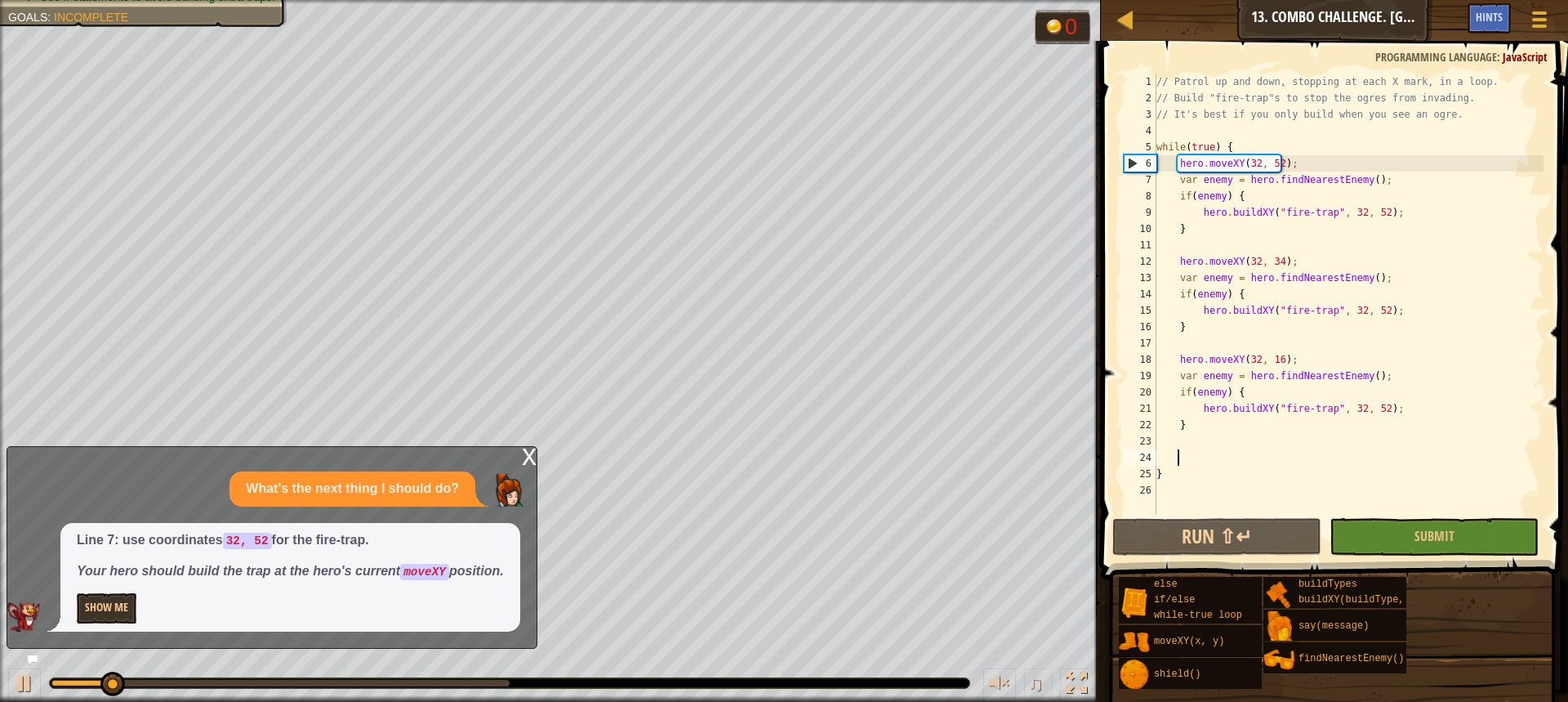
click at [530, 454] on div "x" at bounding box center [529, 455] width 15 height 16
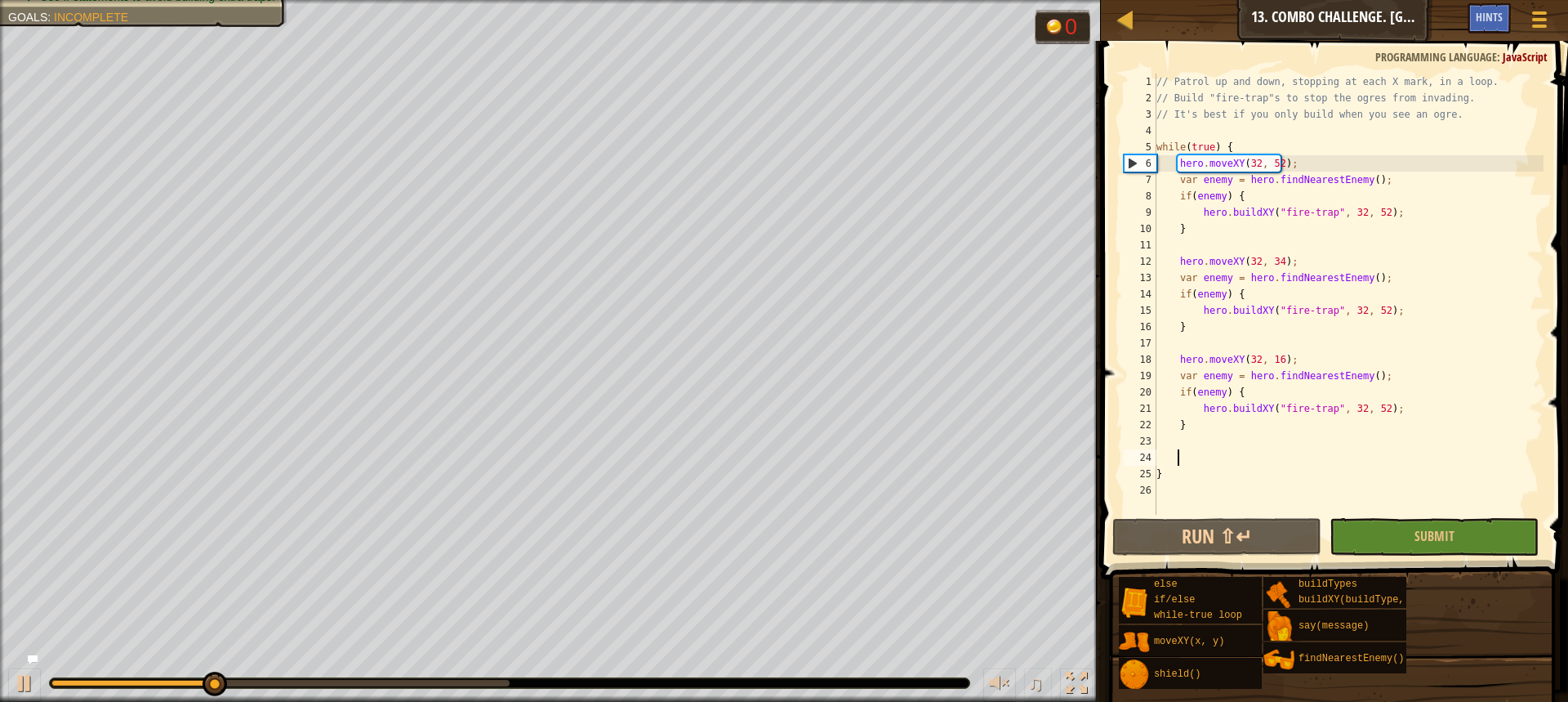
click at [1213, 456] on div "// Patrol up and down, stopping at each X mark, in a loop. // Build "fire-trap"…" at bounding box center [1348, 311] width 390 height 474
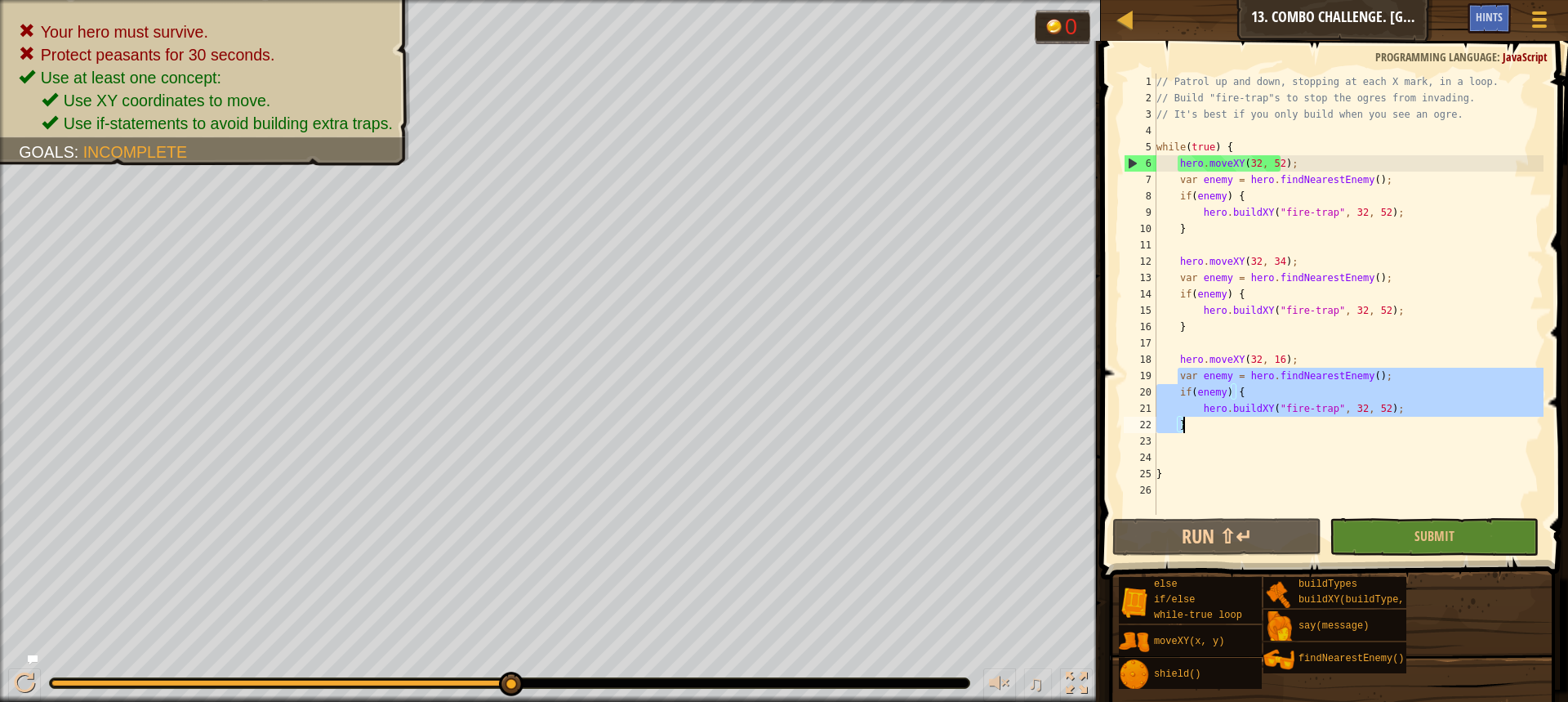
drag, startPoint x: 1176, startPoint y: 379, endPoint x: 1190, endPoint y: 427, distance: 50.0
click at [1190, 427] on div "// Patrol up and down, stopping at each X mark, in a loop. // Build "fire-trap"…" at bounding box center [1348, 311] width 390 height 474
type textarea "hero.buildXY("fire-trap", 32, 52); }"
click at [1184, 448] on div "// Patrol up and down, stopping at each X mark, in a loop. // Build "fire-trap"…" at bounding box center [1348, 311] width 390 height 474
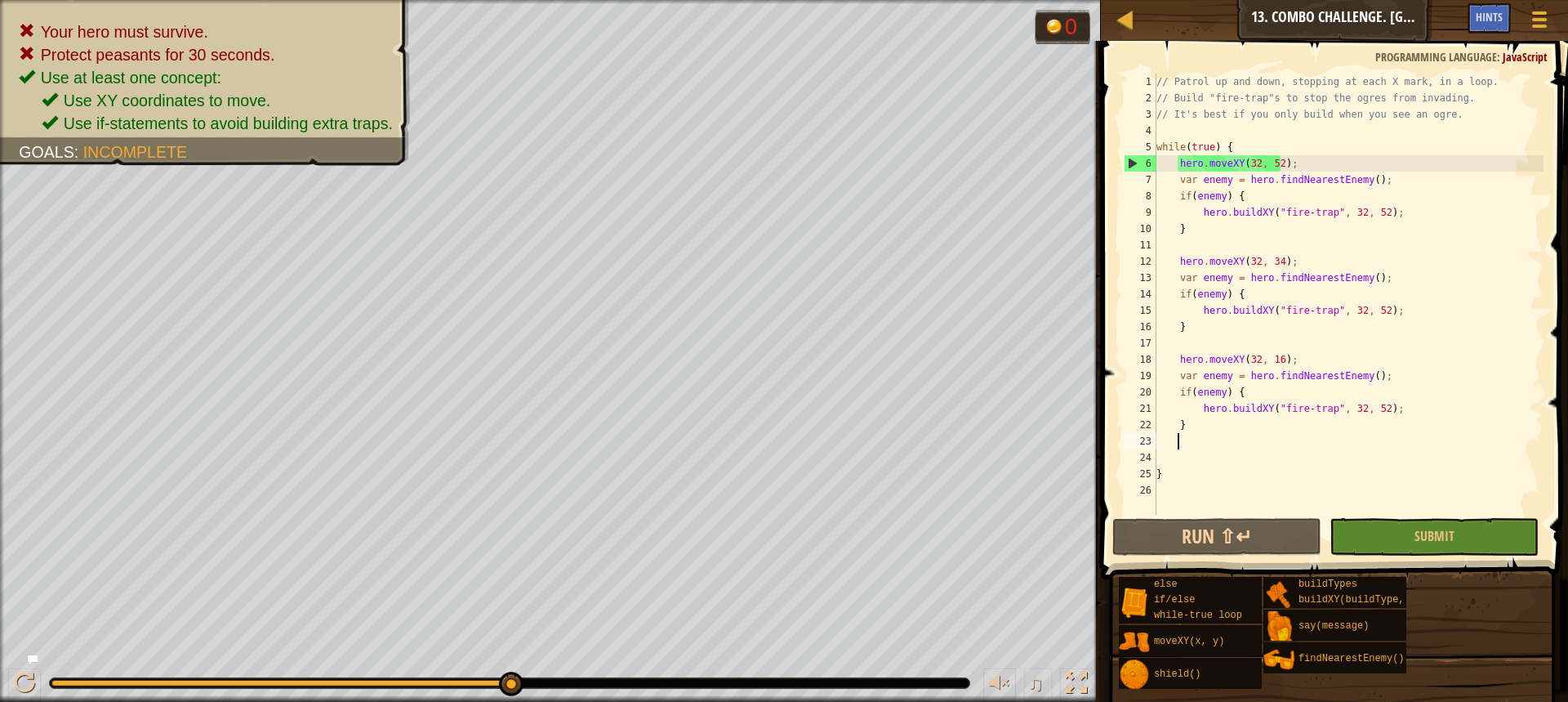
click at [1213, 466] on div "// Patrol up and down, stopping at each X mark, in a loop. // Build "fire-trap"…" at bounding box center [1348, 311] width 390 height 474
type textarea "}"
click at [1192, 450] on div "// Patrol up and down, stopping at each X mark, in a loop. // Build "fire-trap"…" at bounding box center [1348, 311] width 390 height 474
paste textarea "}"
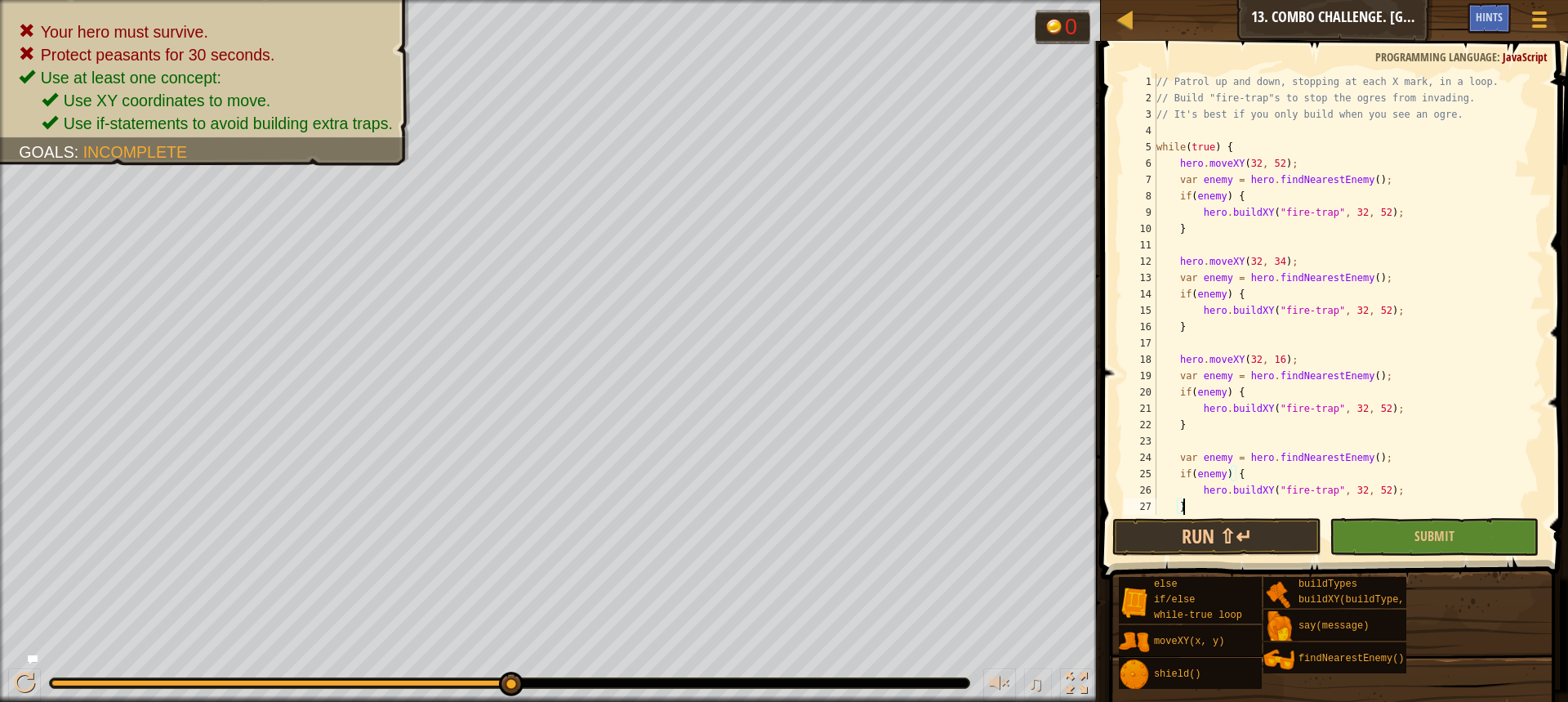
scroll to position [33, 0]
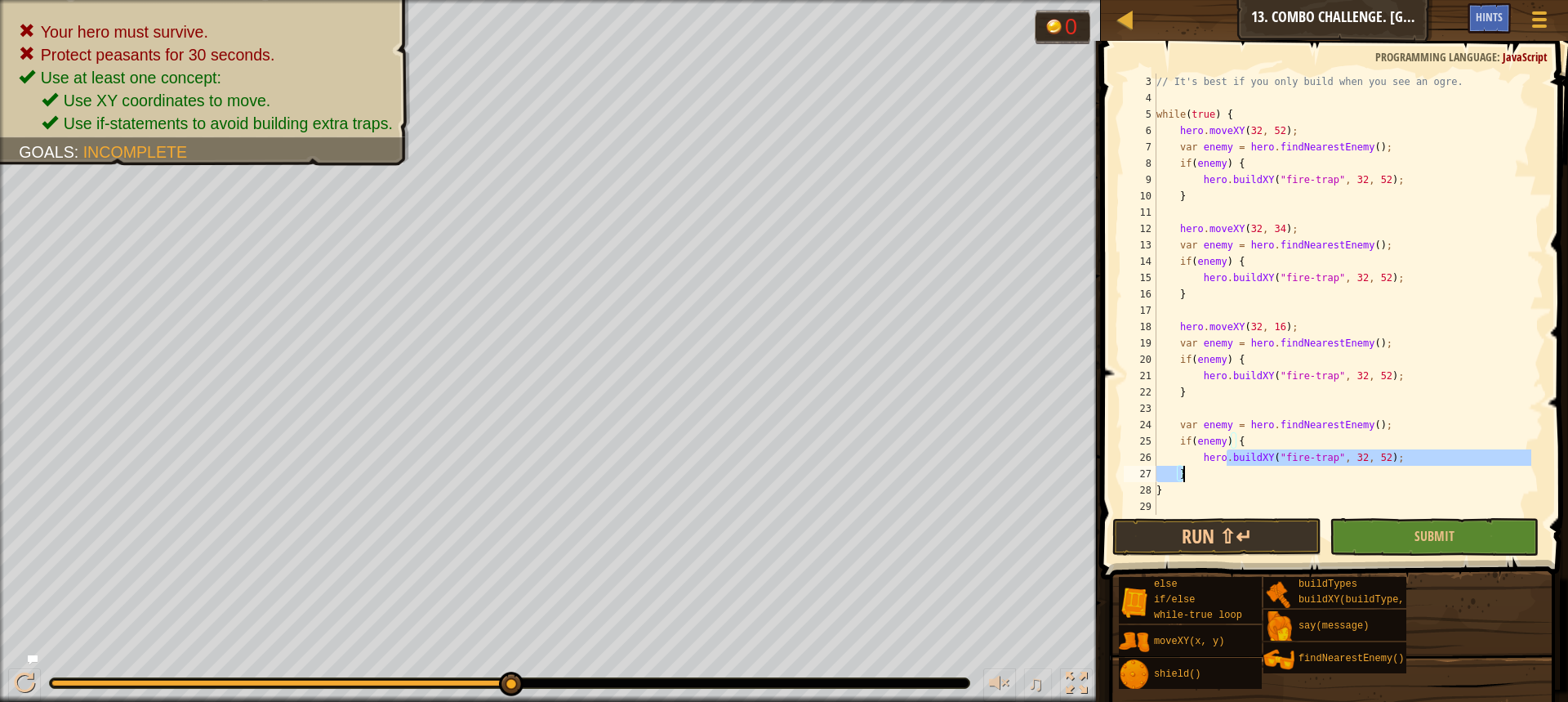
drag, startPoint x: 1226, startPoint y: 459, endPoint x: 1230, endPoint y: 479, distance: 20.4
click at [1230, 479] on div "// It's best if you only build when you see an ogre. while ( true ) { hero . mo…" at bounding box center [1342, 311] width 378 height 474
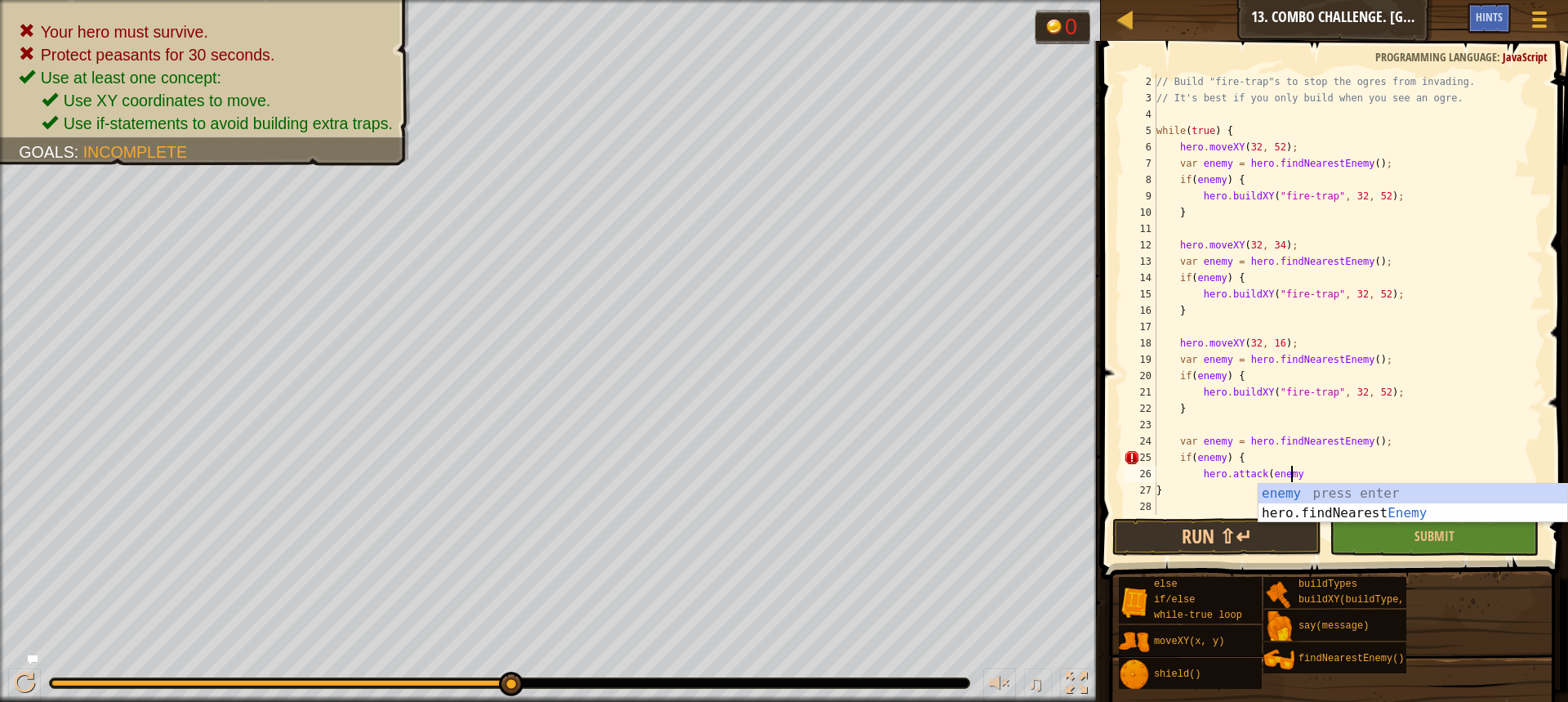
scroll to position [7, 11]
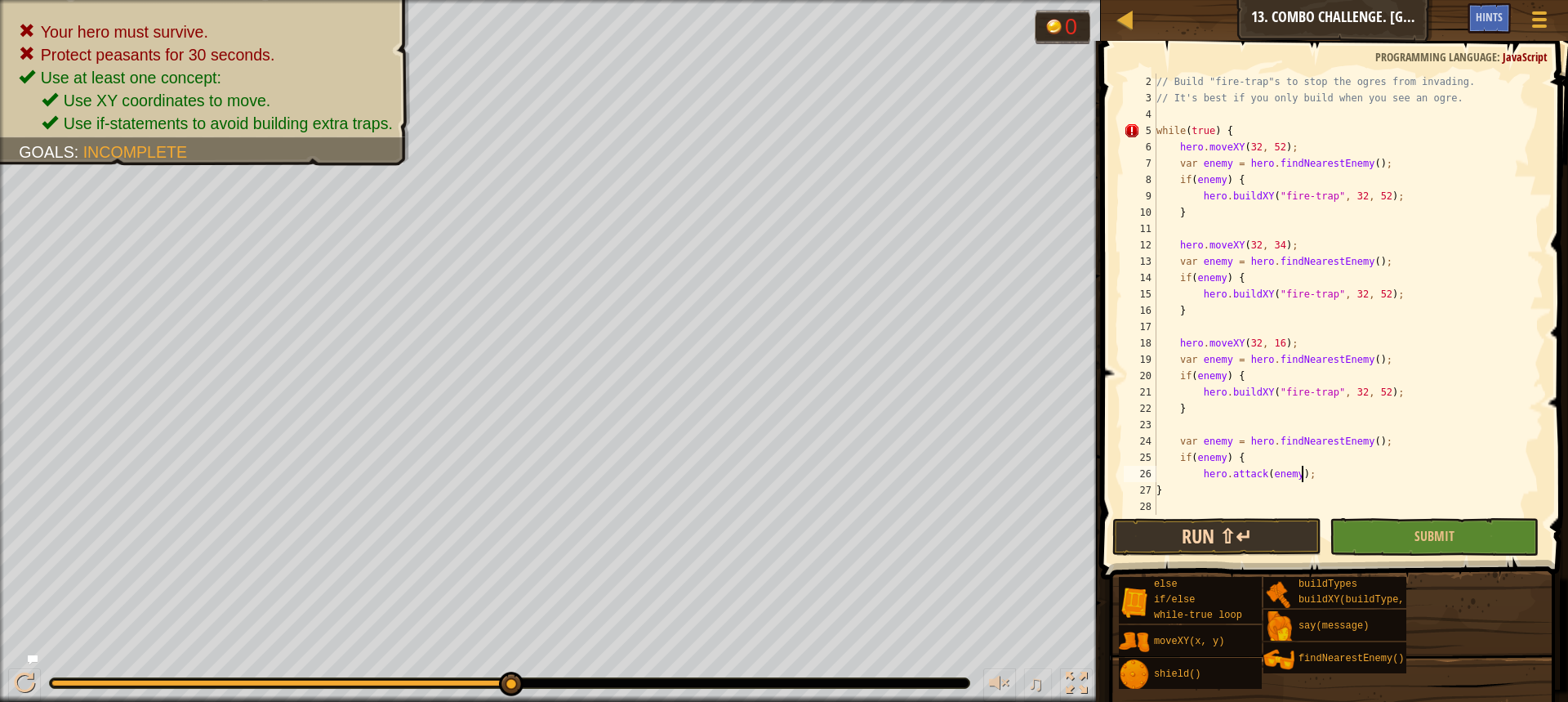
type textarea "hero.attack(enemy);"
click at [1276, 537] on button "Run ⇧↵" at bounding box center [1217, 536] width 209 height 37
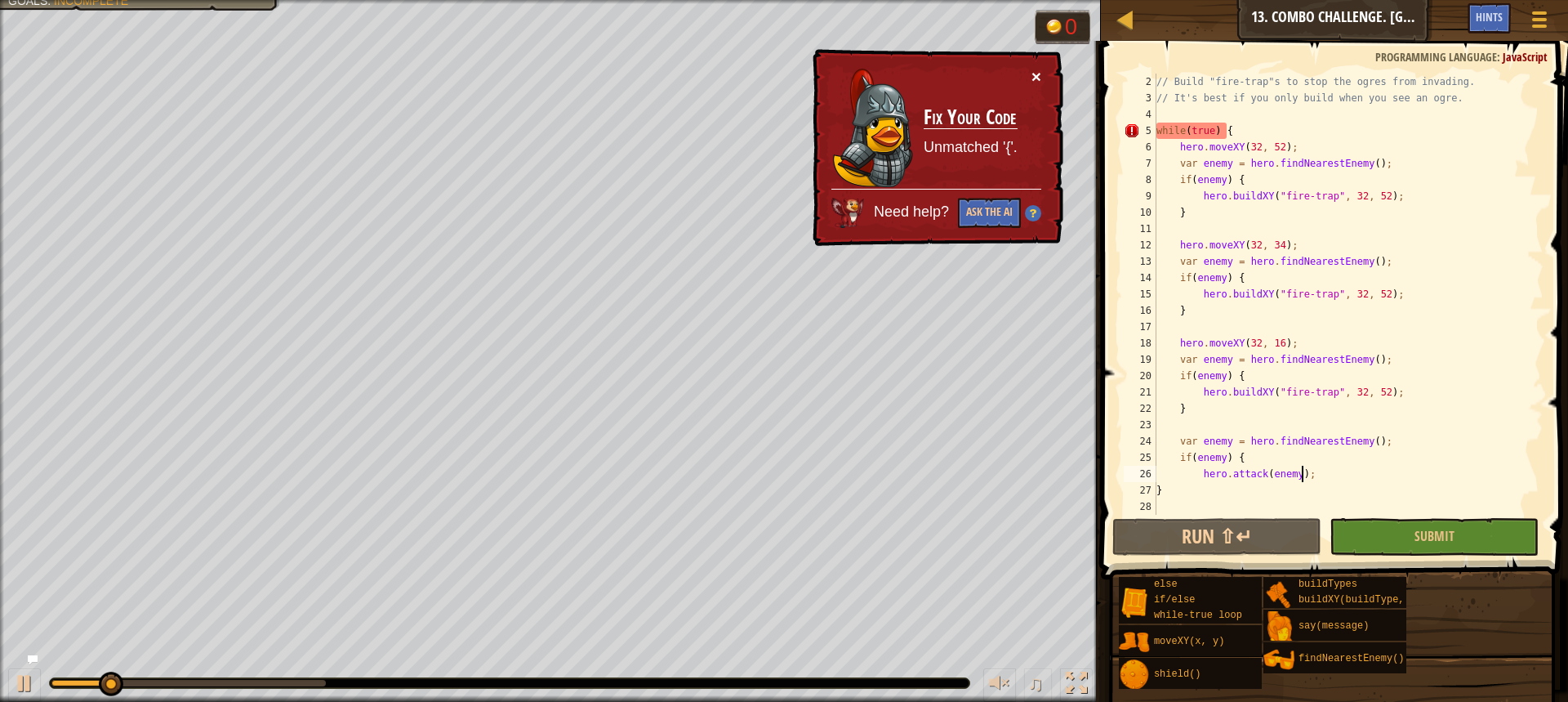
click at [1034, 75] on button "×" at bounding box center [1036, 76] width 10 height 17
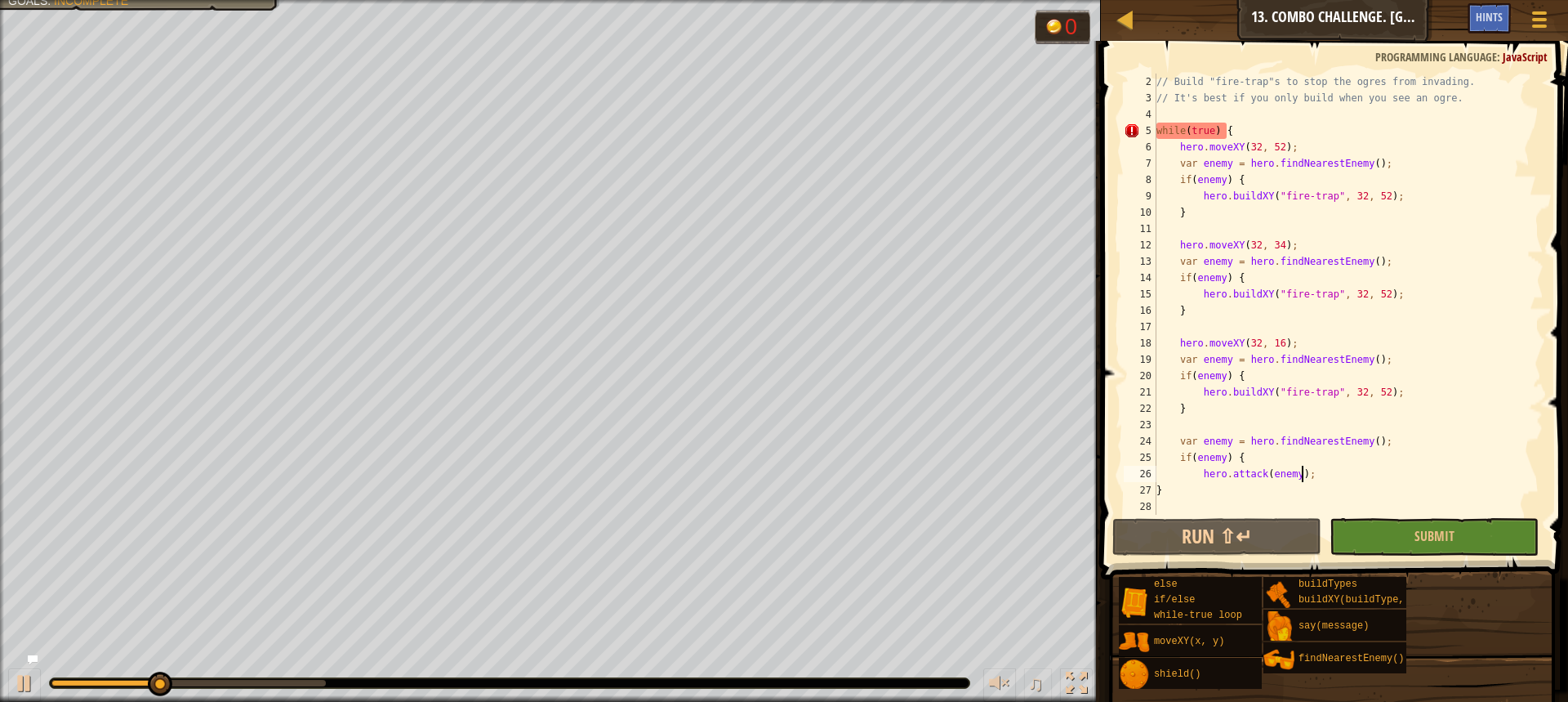
click at [1189, 427] on div "// Build "fire-trap"s to stop the ogres from invading. // It's best if you only…" at bounding box center [1342, 311] width 378 height 474
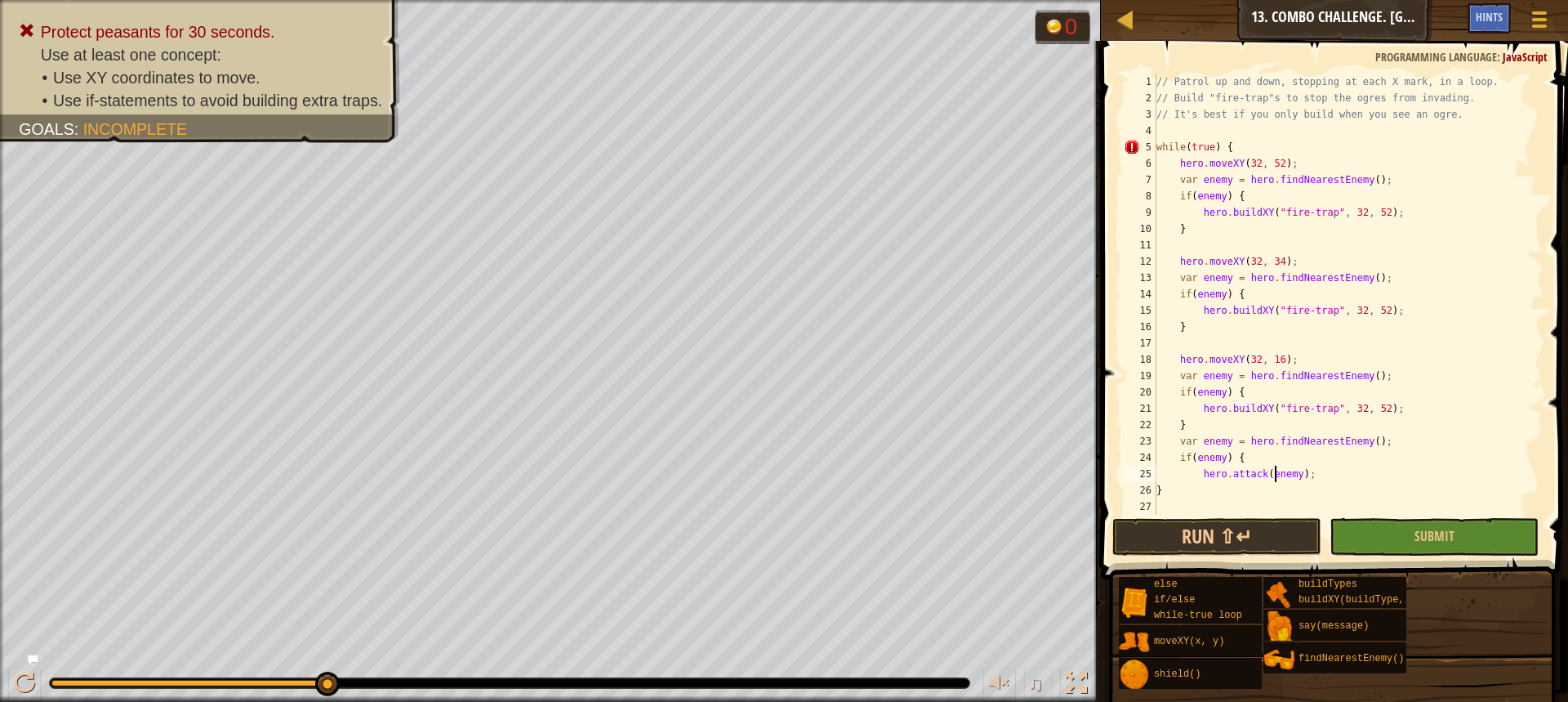
click at [1273, 475] on div "// Patrol up and down, stopping at each X mark, in a loop. // Build "fire-trap"…" at bounding box center [1348, 311] width 390 height 474
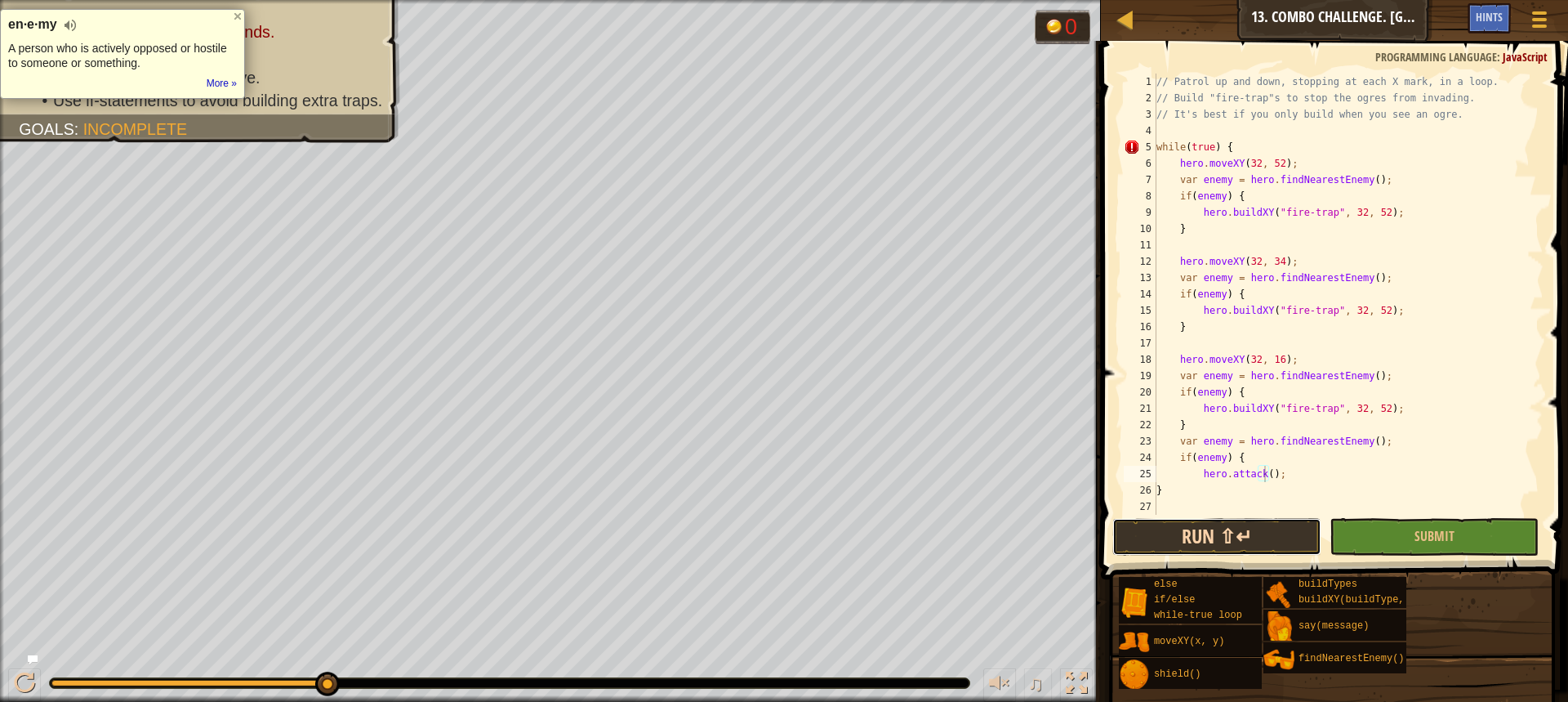
click at [1271, 530] on button "Run ⇧↵" at bounding box center [1217, 536] width 209 height 37
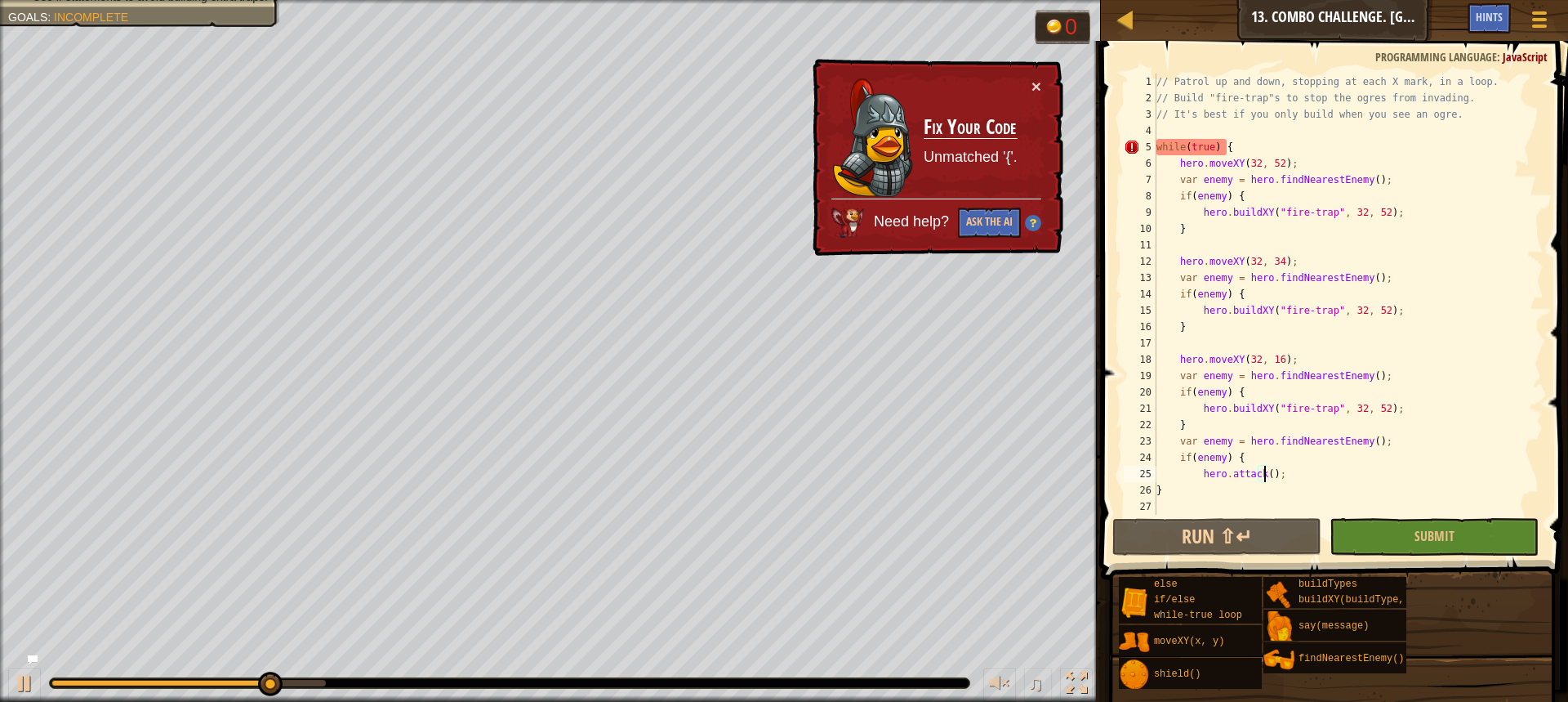
click at [1177, 492] on div "// Patrol up and down, stopping at each X mark, in a loop. // Build "fire-trap"…" at bounding box center [1348, 311] width 390 height 474
type textarea "}"
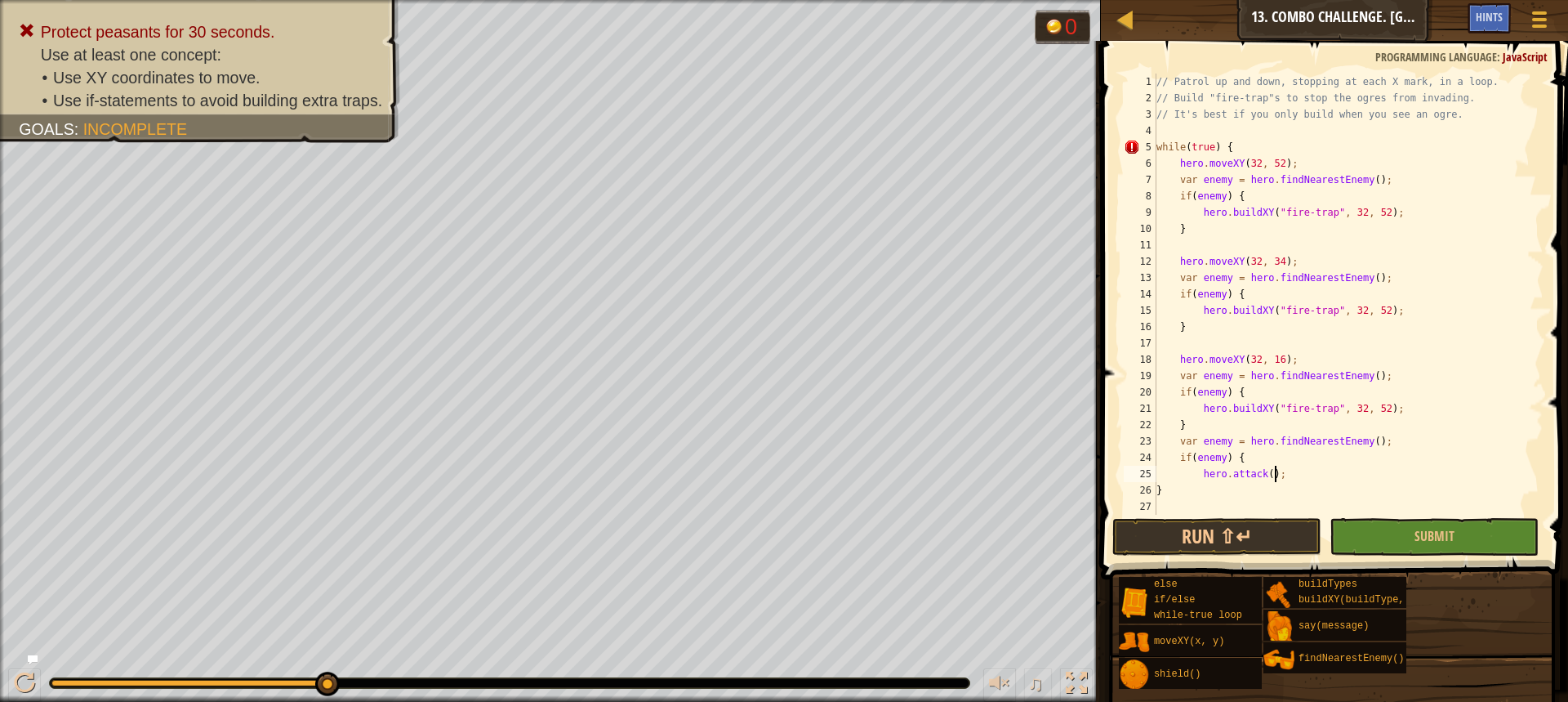
click at [1327, 473] on div "// Patrol up and down, stopping at each X mark, in a loop. // Build "fire-trap"…" at bounding box center [1342, 311] width 378 height 474
type textarea "hero.attack();"
click at [1237, 540] on button "Run ⇧↵" at bounding box center [1217, 536] width 209 height 37
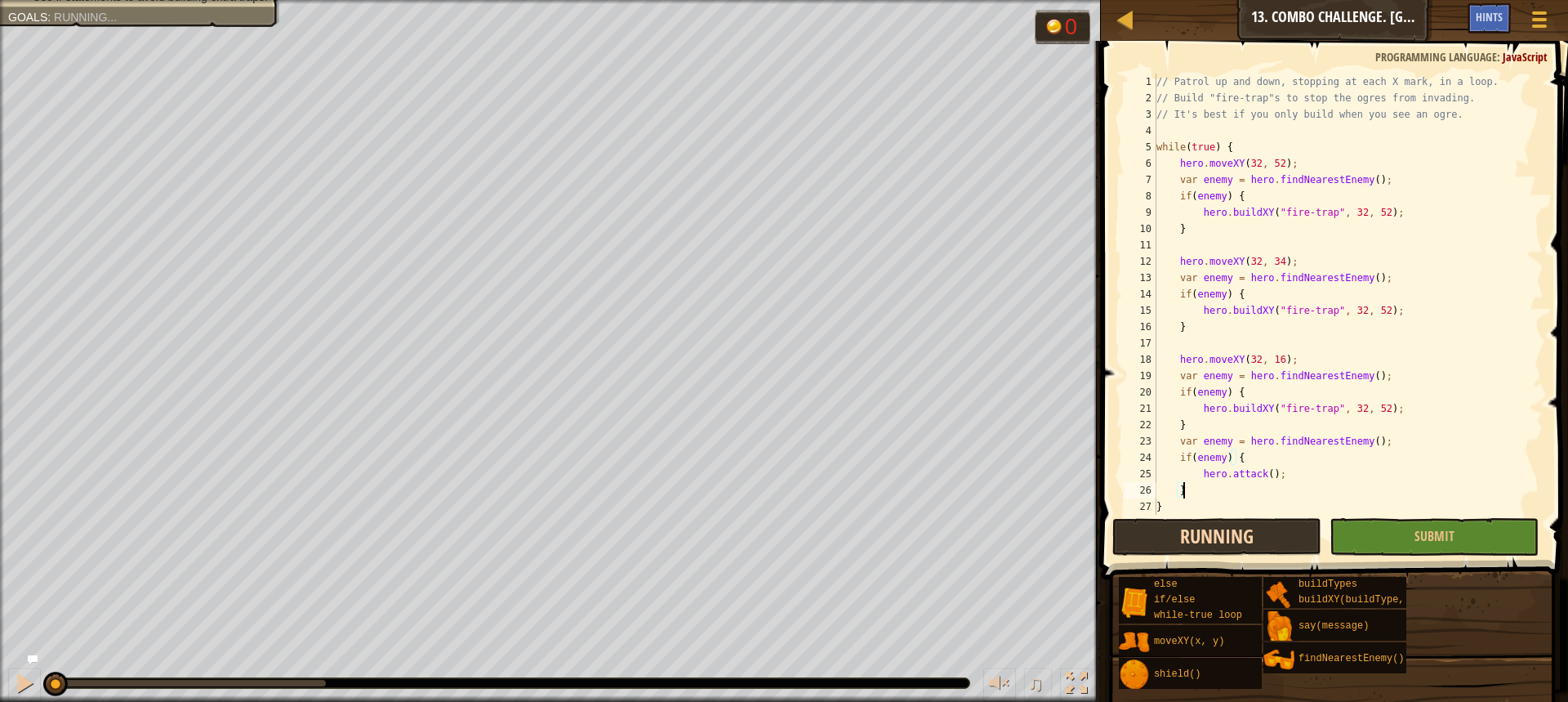
scroll to position [7, 2]
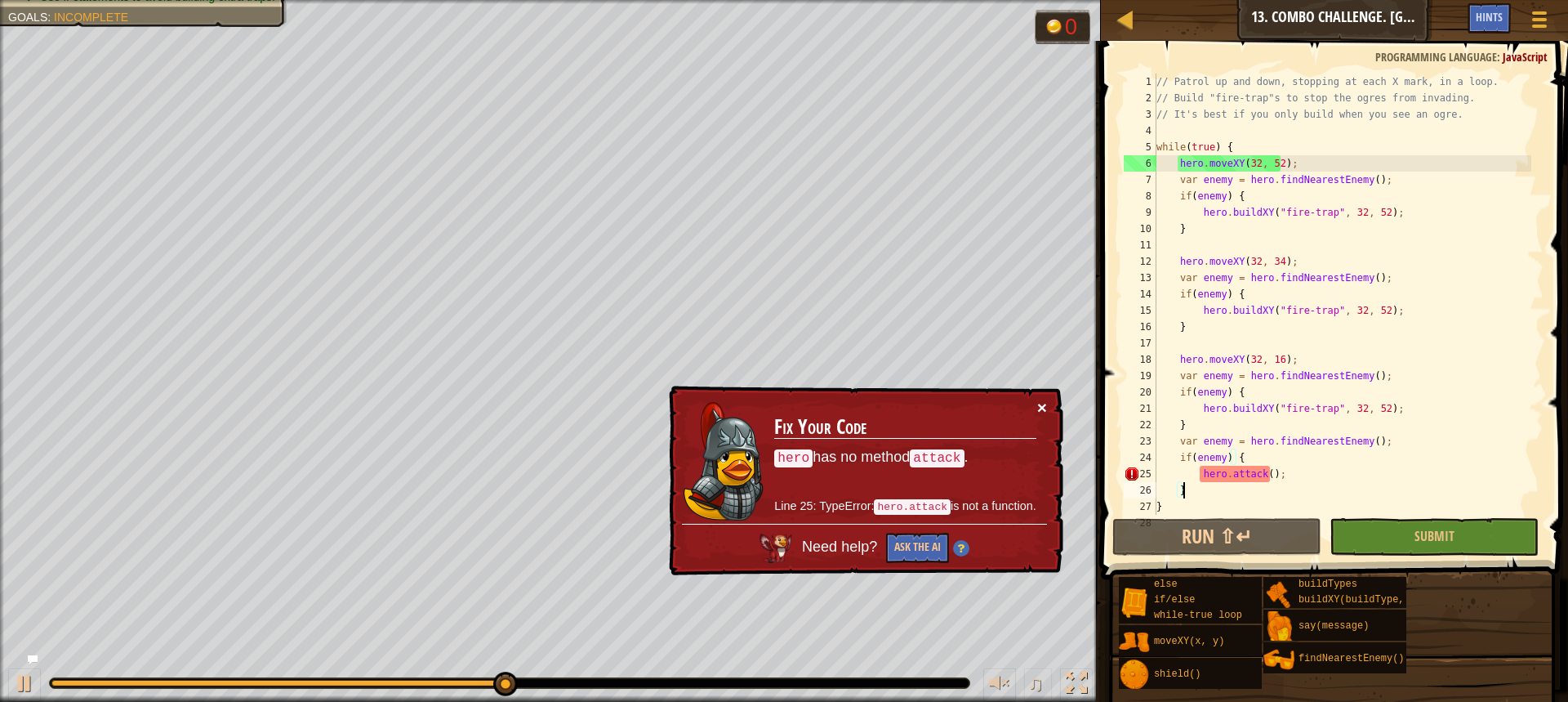
click at [1043, 410] on button "×" at bounding box center [1041, 407] width 10 height 17
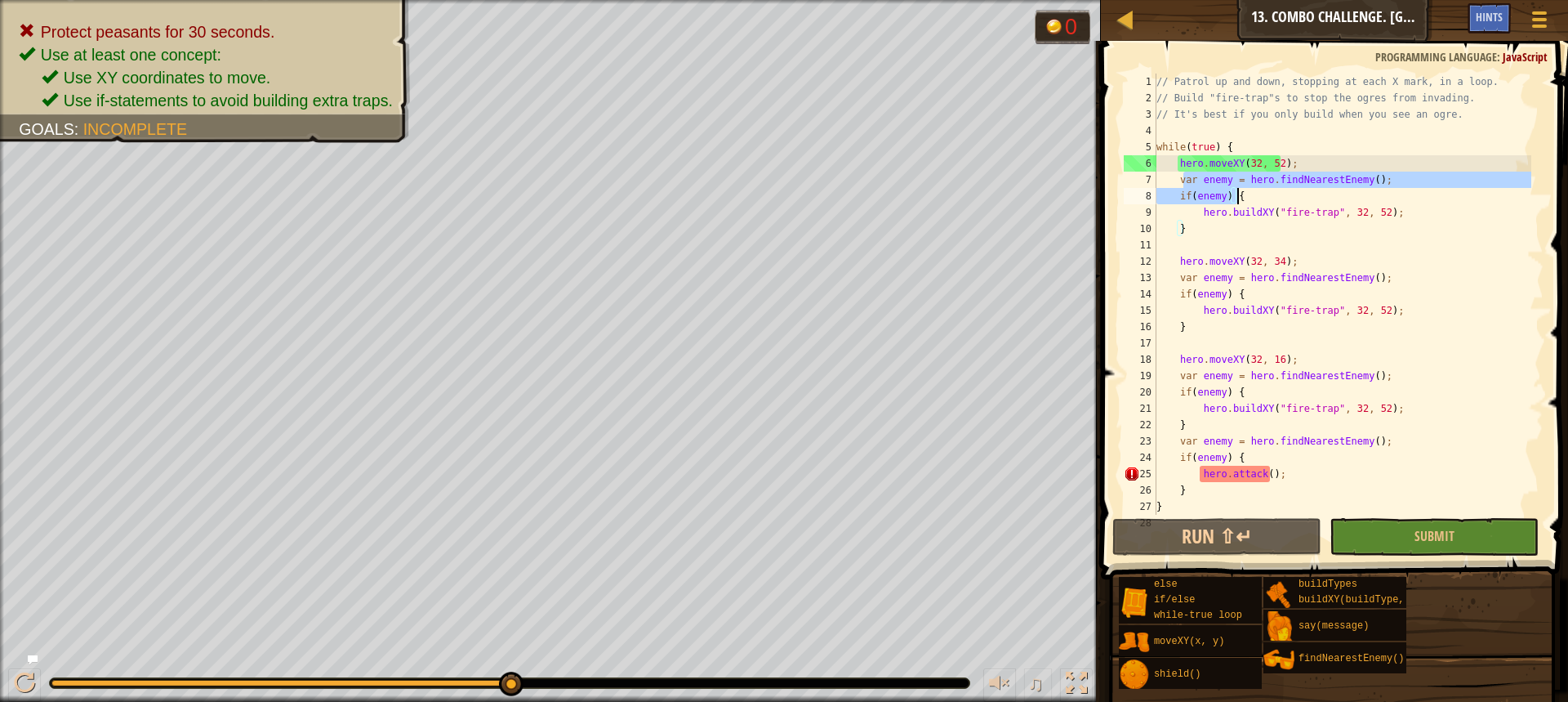
drag, startPoint x: 1181, startPoint y: 176, endPoint x: 1267, endPoint y: 196, distance: 88.3
click at [1267, 196] on div "// Patrol up and down, stopping at each X mark, in a loop. // Build "fire-trap"…" at bounding box center [1342, 311] width 378 height 474
click at [1245, 199] on div "// Patrol up and down, stopping at each X mark, in a loop. // Build "fire-trap"…" at bounding box center [1342, 294] width 378 height 441
drag, startPoint x: 1176, startPoint y: 180, endPoint x: 1238, endPoint y: 203, distance: 66.1
click at [1238, 203] on div "// Patrol up and down, stopping at each X mark, in a loop. // Build "fire-trap"…" at bounding box center [1342, 311] width 378 height 474
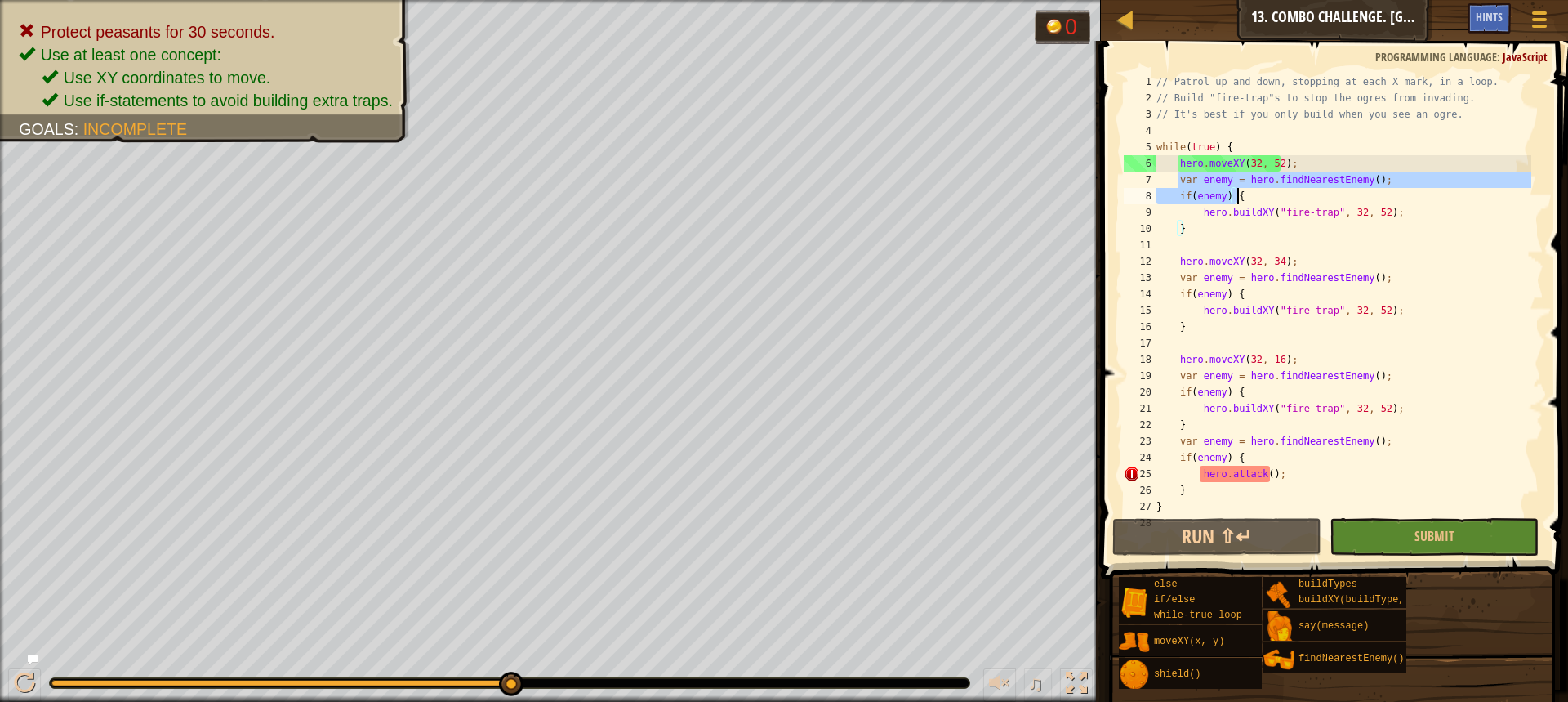
type textarea "var enemy = hero.findNearestEnemy(); if(enemy) {"
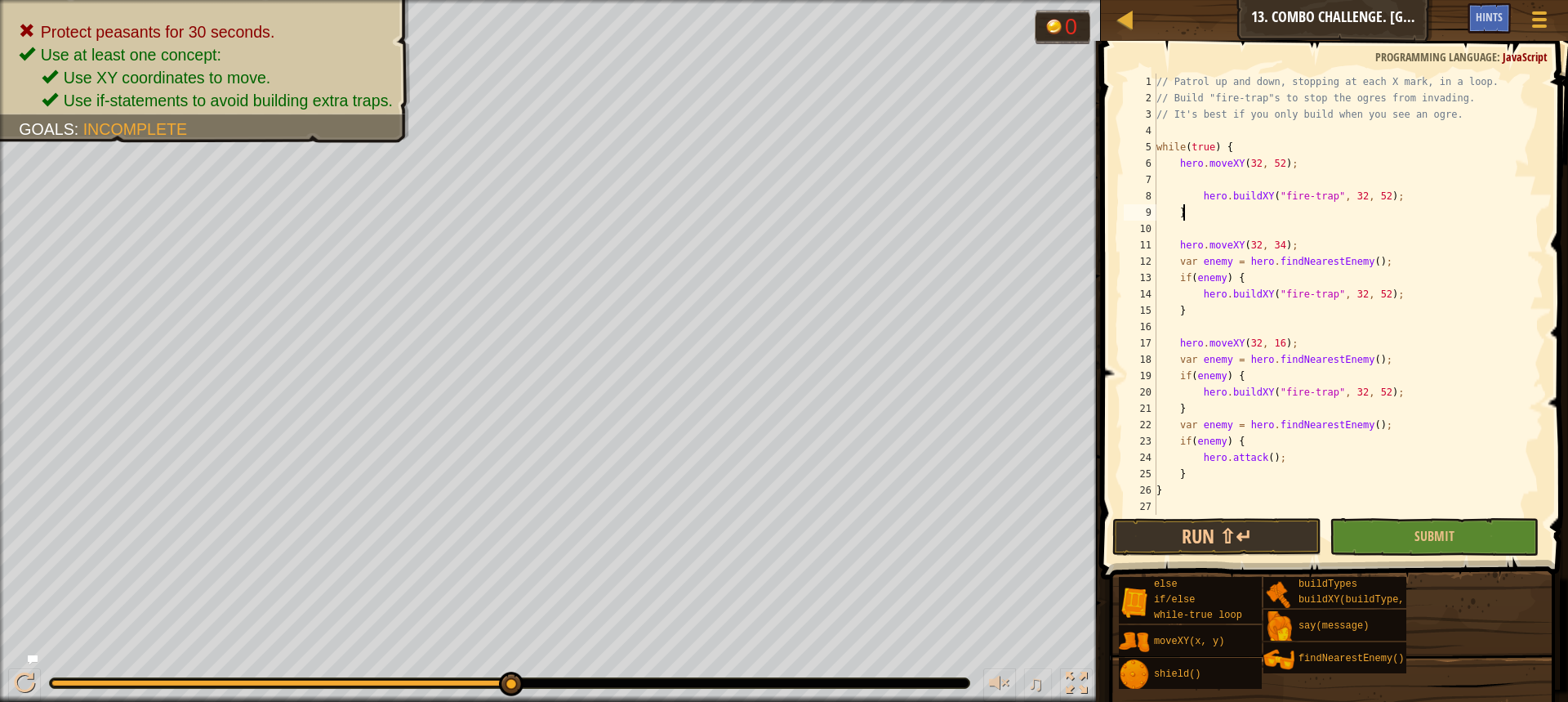
click at [1224, 212] on div "// Patrol up and down, stopping at each X mark, in a loop. // Build "fire-trap"…" at bounding box center [1342, 311] width 378 height 474
type textarea "}"
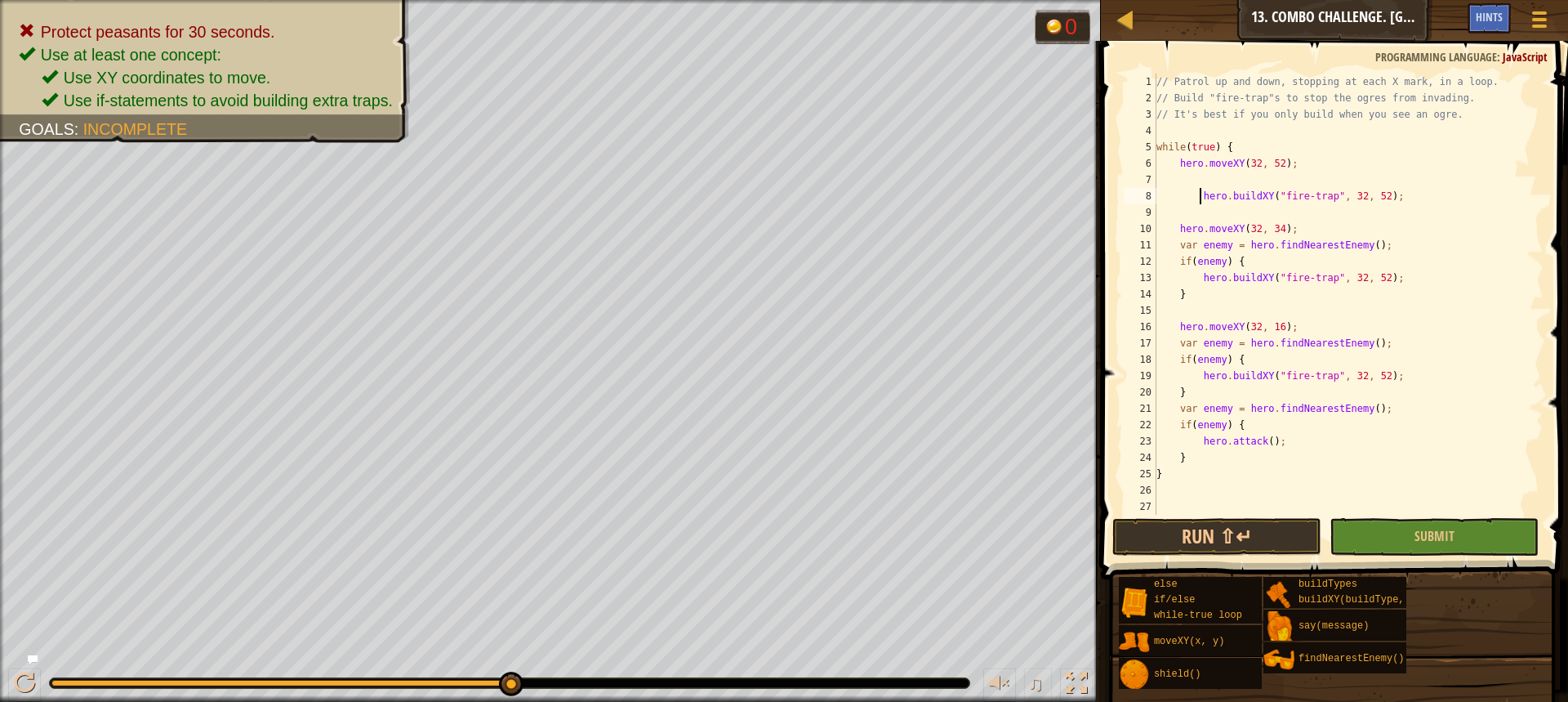
click at [1198, 201] on div "// Patrol up and down, stopping at each X mark, in a loop. // Build "fire-trap"…" at bounding box center [1348, 311] width 390 height 474
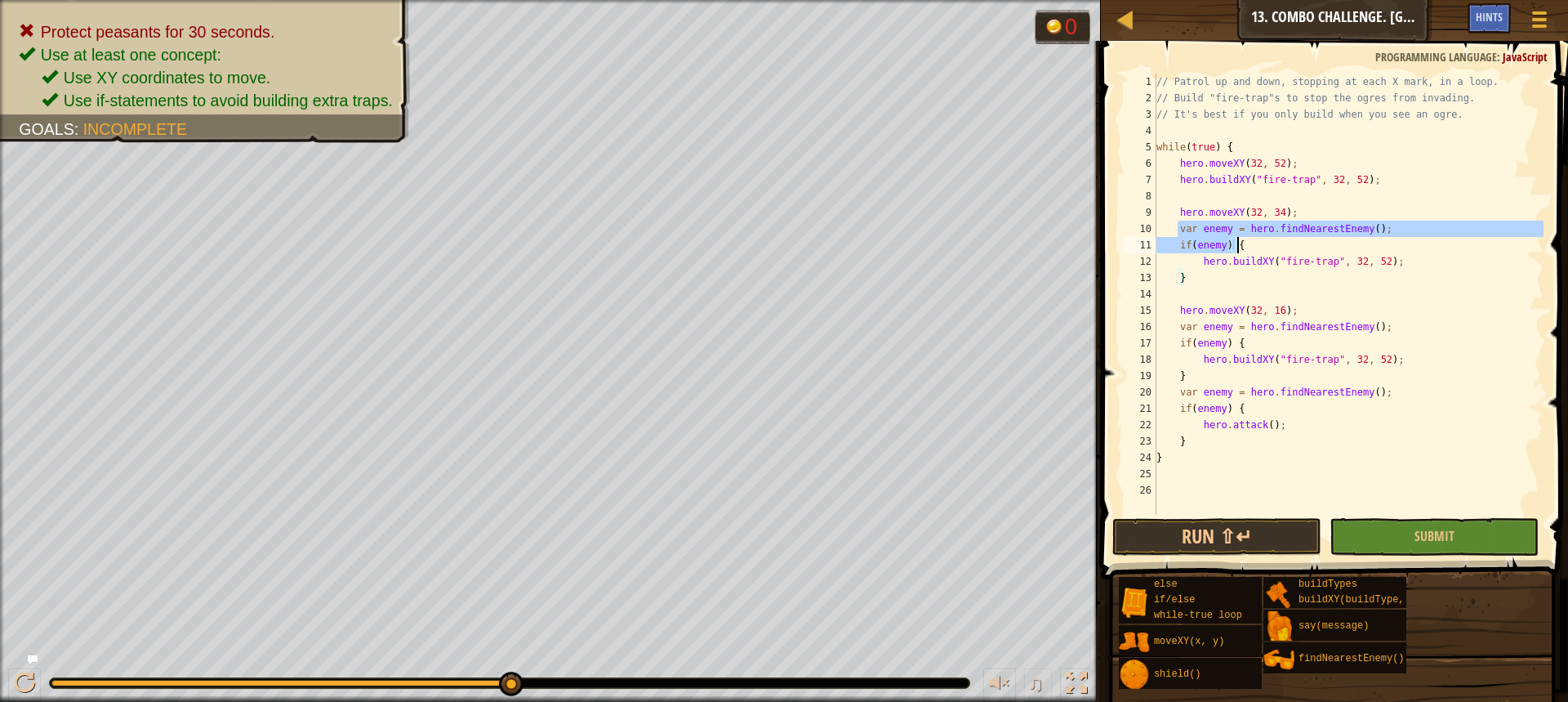
drag, startPoint x: 1182, startPoint y: 230, endPoint x: 1258, endPoint y: 252, distance: 79.1
click at [1258, 252] on div "// Patrol up and down, stopping at each X mark, in a loop. // Build "fire-trap"…" at bounding box center [1348, 311] width 390 height 474
type textarea "var enemy = hero.findNearestEnemy(); if(enemy) {"
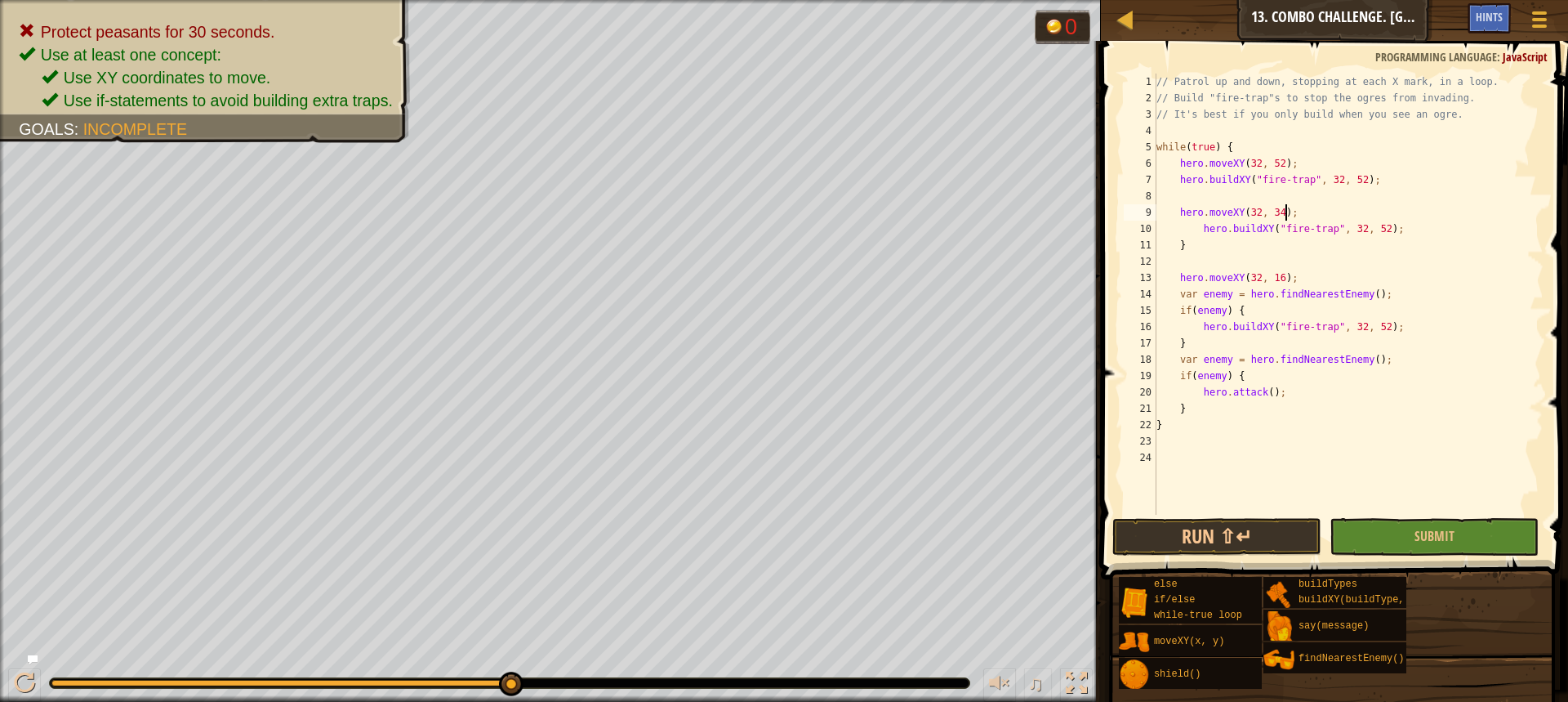
click at [1198, 232] on div "// Patrol up and down, stopping at each X mark, in a loop. // Build "fire-trap"…" at bounding box center [1348, 311] width 390 height 474
click at [1201, 245] on div "// Patrol up and down, stopping at each X mark, in a loop. // Build "fire-trap"…" at bounding box center [1348, 311] width 390 height 474
type textarea "}"
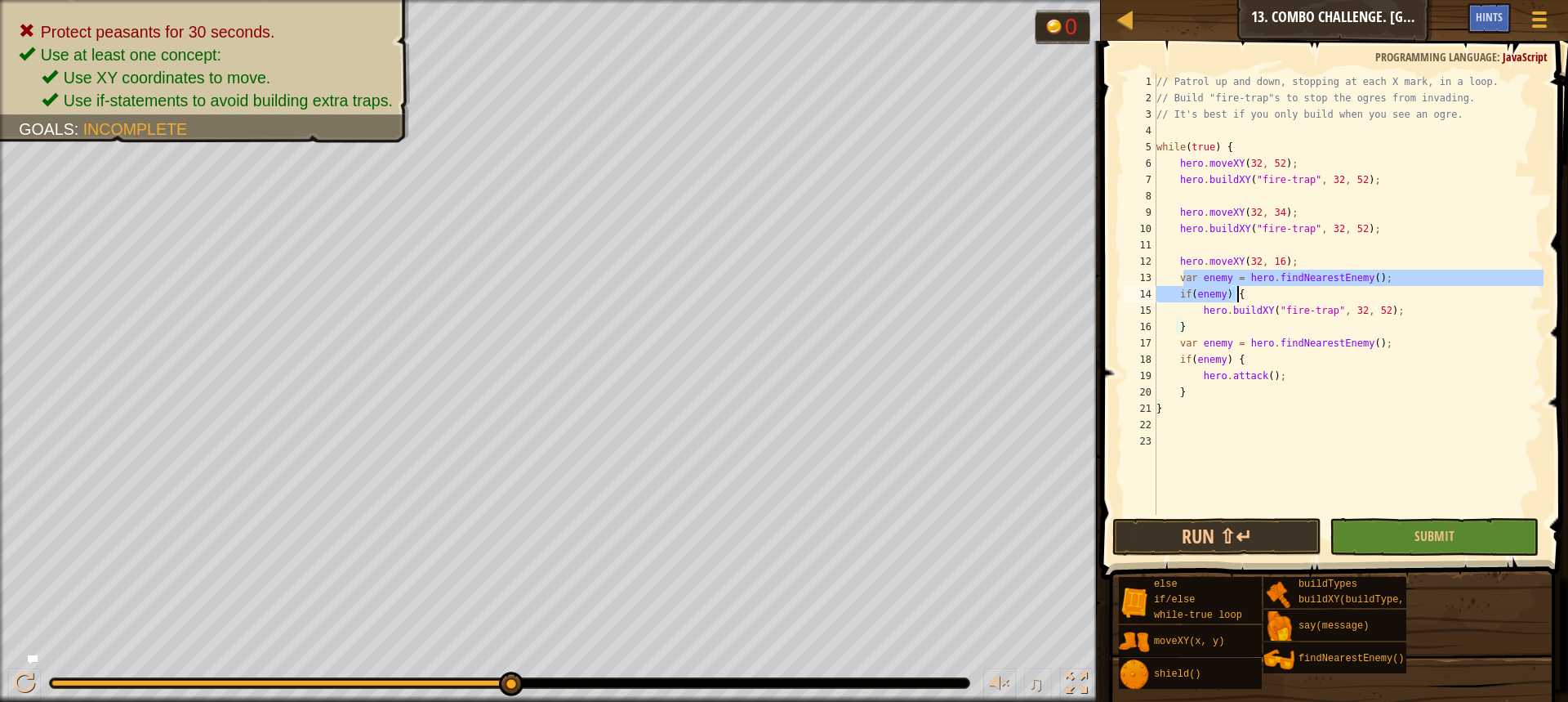
drag, startPoint x: 1182, startPoint y: 280, endPoint x: 1277, endPoint y: 291, distance: 95.6
click at [1277, 291] on div "// Patrol up and down, stopping at each X mark, in a loop. // Build "fire-trap"…" at bounding box center [1348, 311] width 390 height 474
type textarea "v"
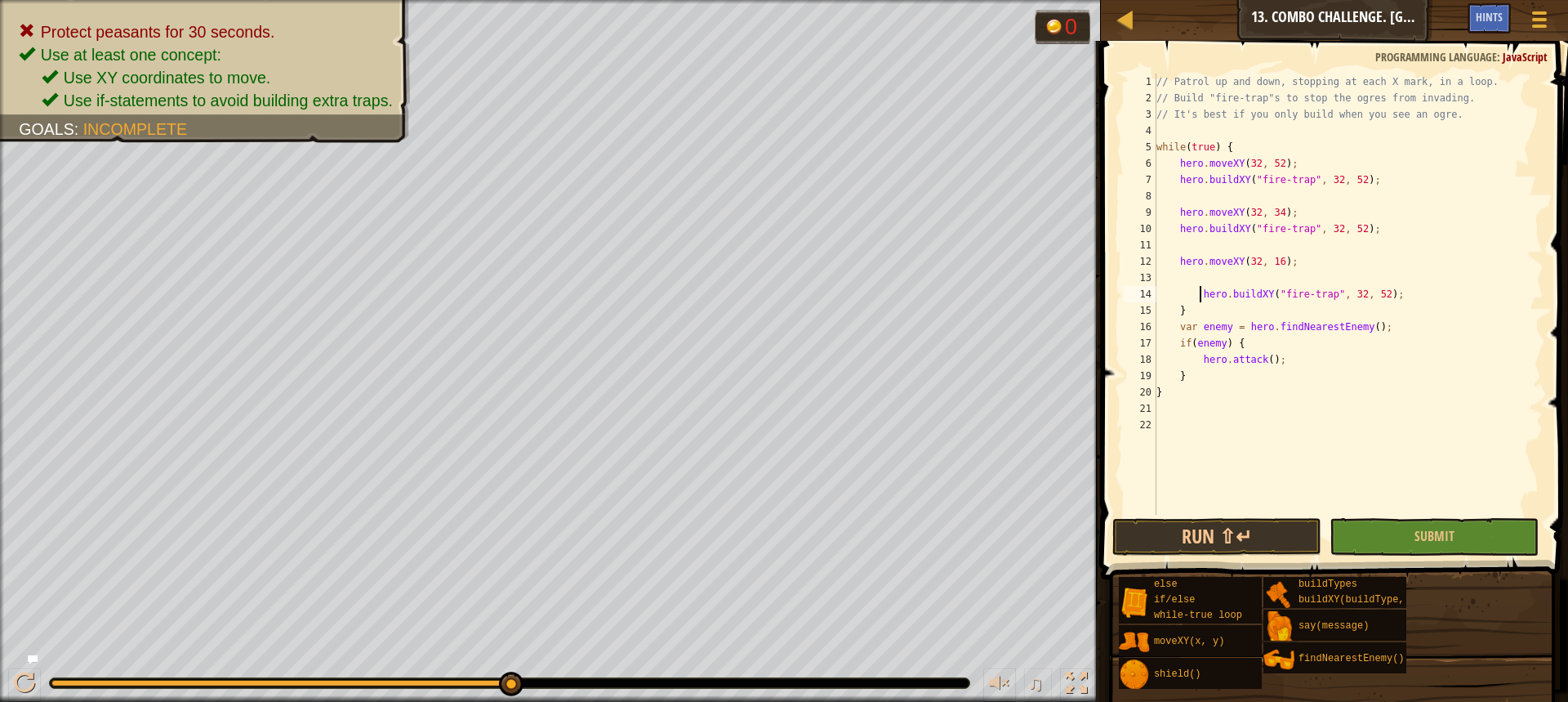
click at [1200, 297] on div "// Patrol up and down, stopping at each X mark, in a loop. // Build "fire-trap"…" at bounding box center [1348, 311] width 390 height 474
click at [1206, 295] on div "// Patrol up and down, stopping at each X mark, in a loop. // Build "fire-trap"…" at bounding box center [1348, 311] width 390 height 474
type textarea "}"
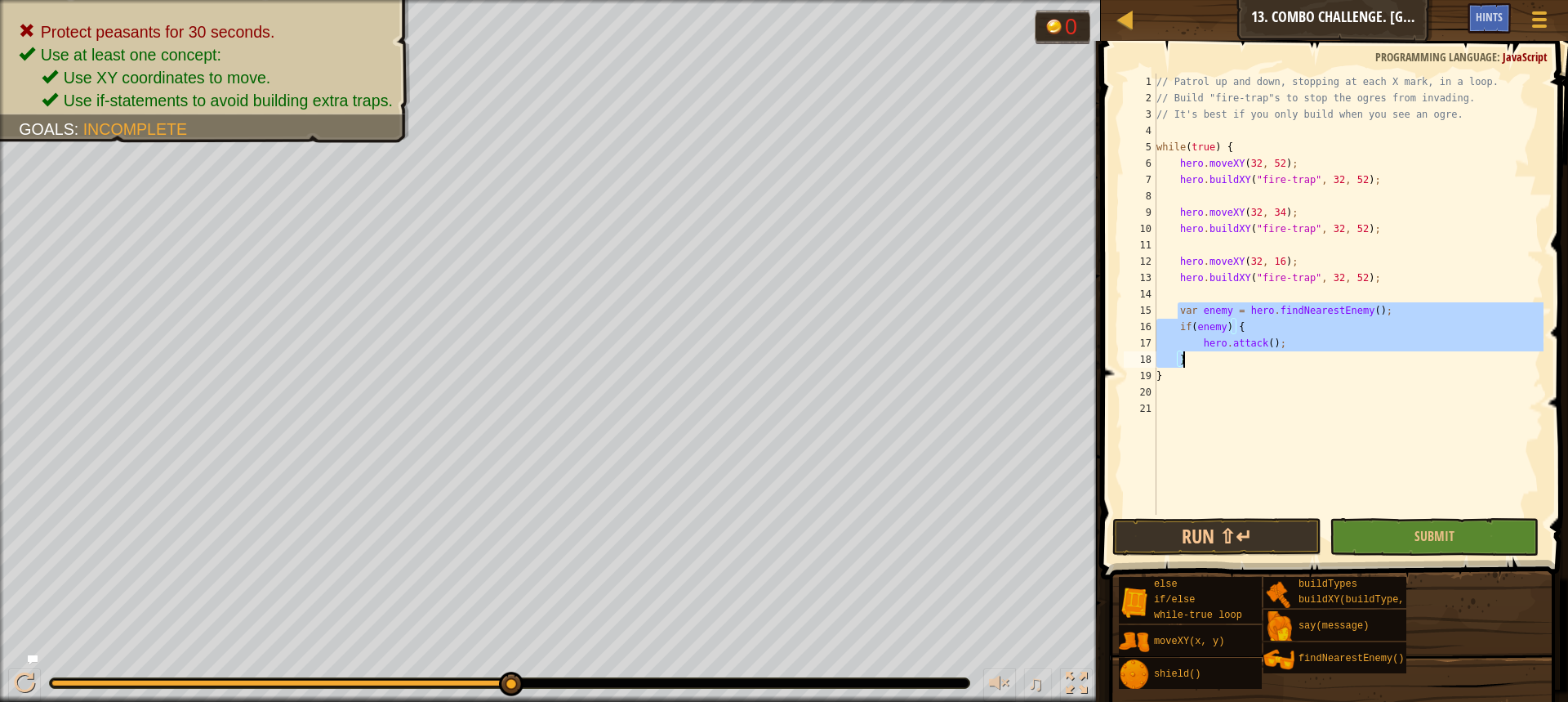
drag, startPoint x: 1181, startPoint y: 313, endPoint x: 1277, endPoint y: 353, distance: 104.0
click at [1277, 353] on div "// Patrol up and down, stopping at each X mark, in a loop. // Build "fire-trap"…" at bounding box center [1348, 311] width 390 height 474
click at [1278, 343] on div "// Patrol up and down, stopping at each X mark, in a loop. // Build "fire-trap"…" at bounding box center [1348, 294] width 390 height 441
drag, startPoint x: 1182, startPoint y: 314, endPoint x: 1287, endPoint y: 345, distance: 109.5
click at [1287, 345] on div "// Patrol up and down, stopping at each X mark, in a loop. // Build "fire-trap"…" at bounding box center [1348, 311] width 390 height 474
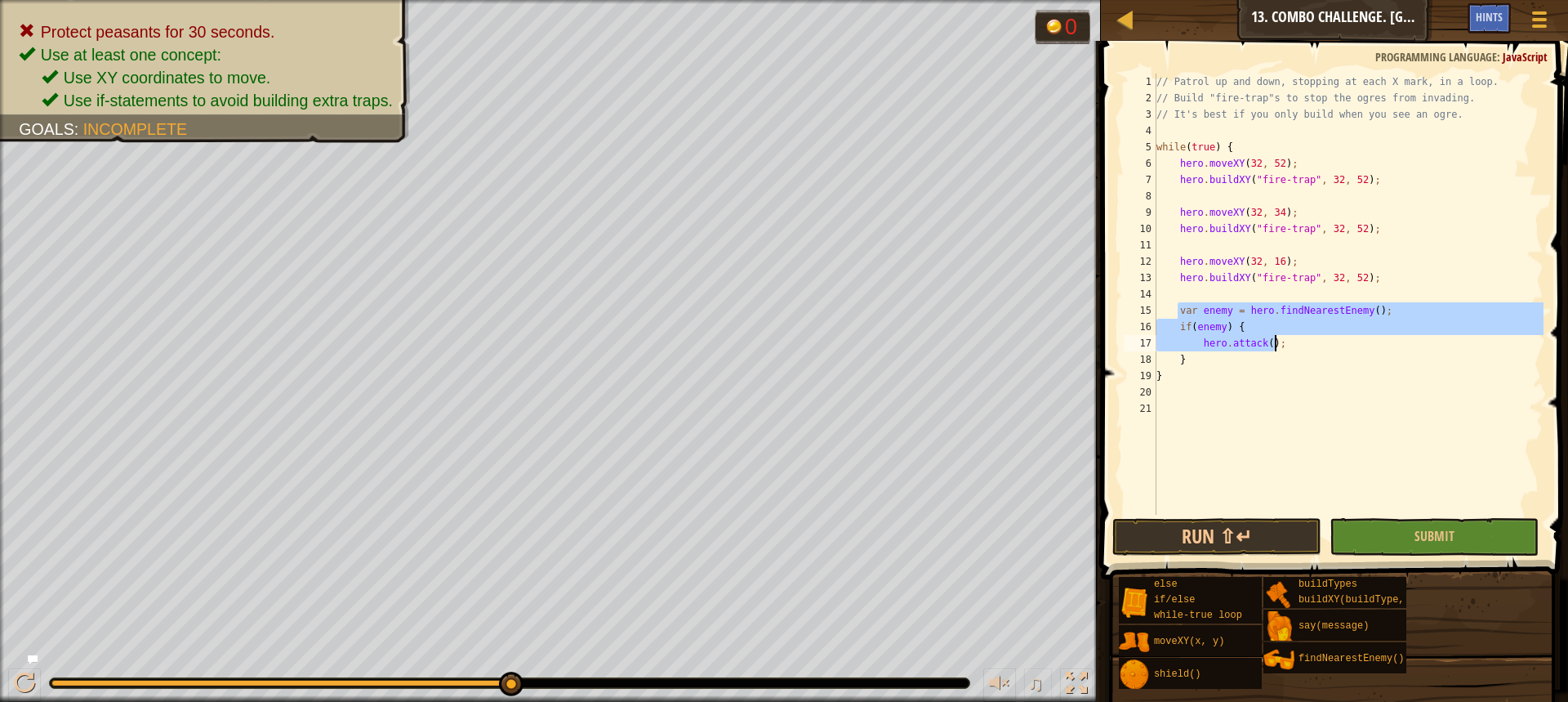
type textarea "if(enemy) { hero.attack();"
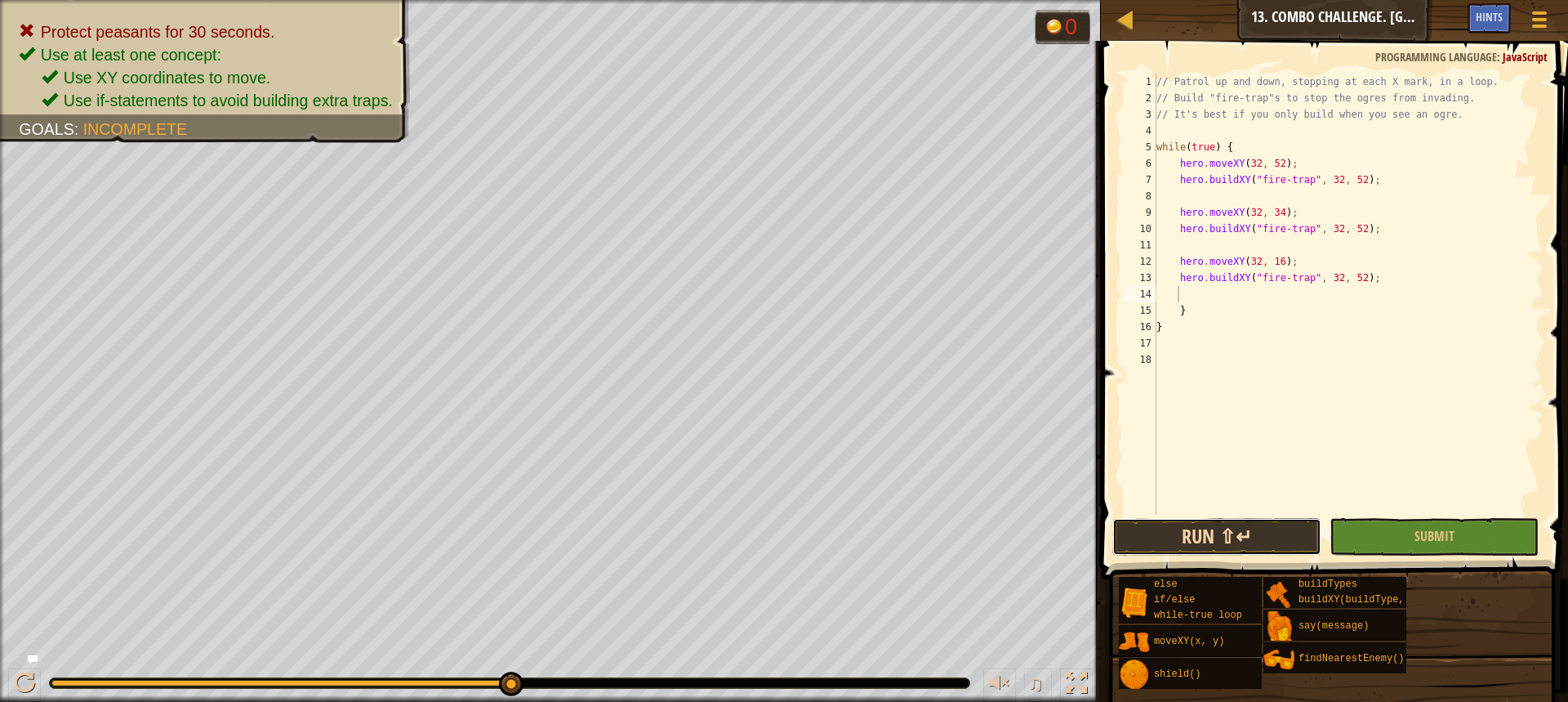
click at [1281, 533] on button "Run ⇧↵" at bounding box center [1217, 536] width 209 height 37
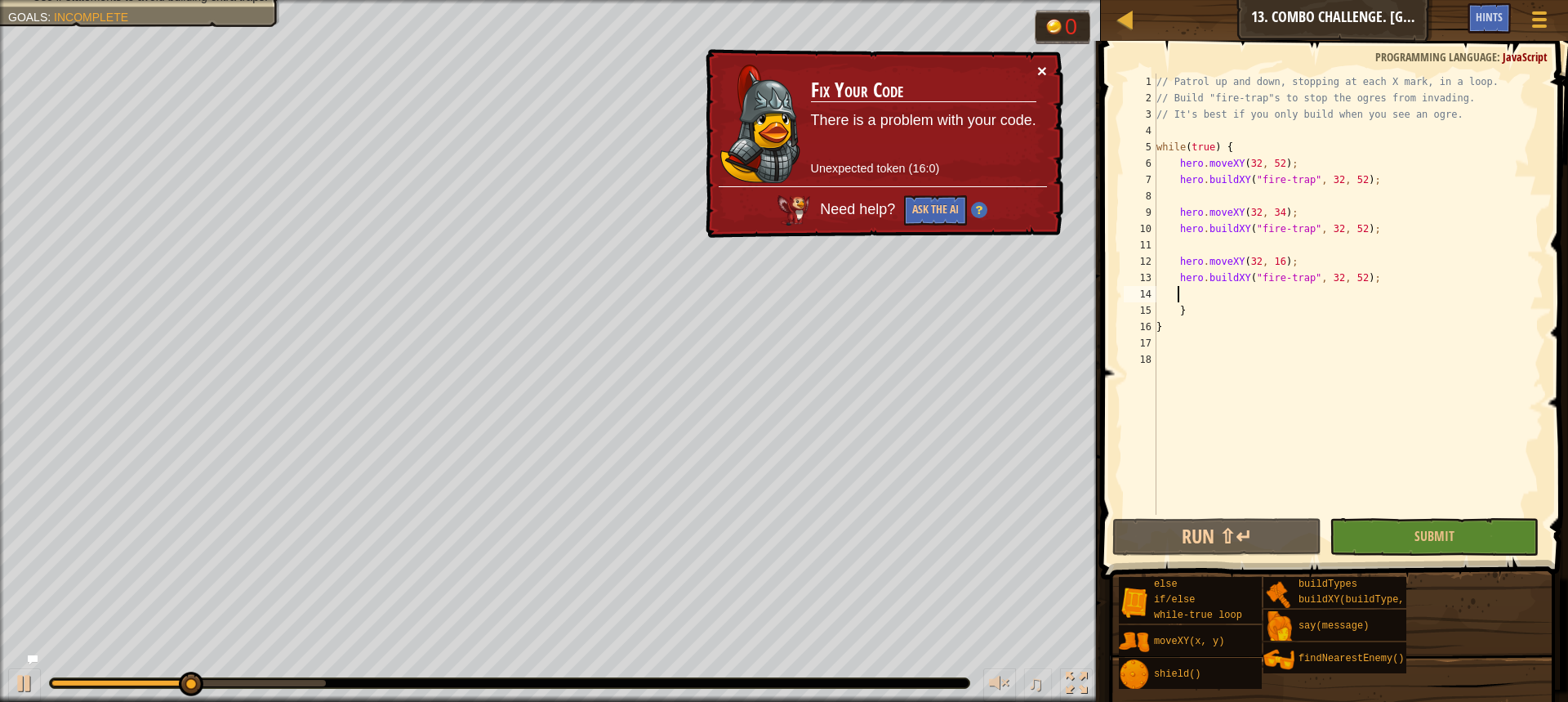
click at [1040, 68] on button "×" at bounding box center [1041, 70] width 10 height 17
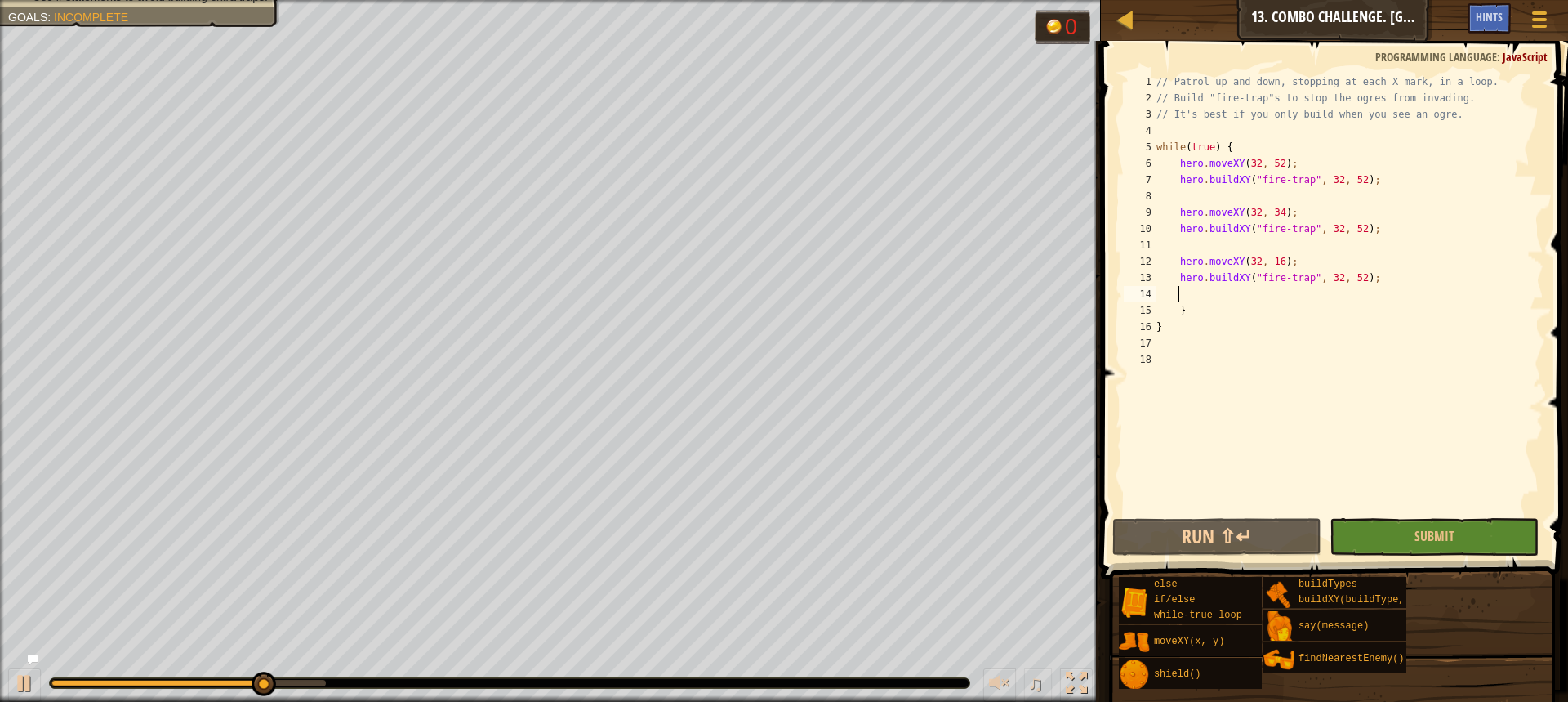
click at [1350, 232] on div "// Patrol up and down, stopping at each X mark, in a loop. // Build "fire-trap"…" at bounding box center [1348, 311] width 390 height 474
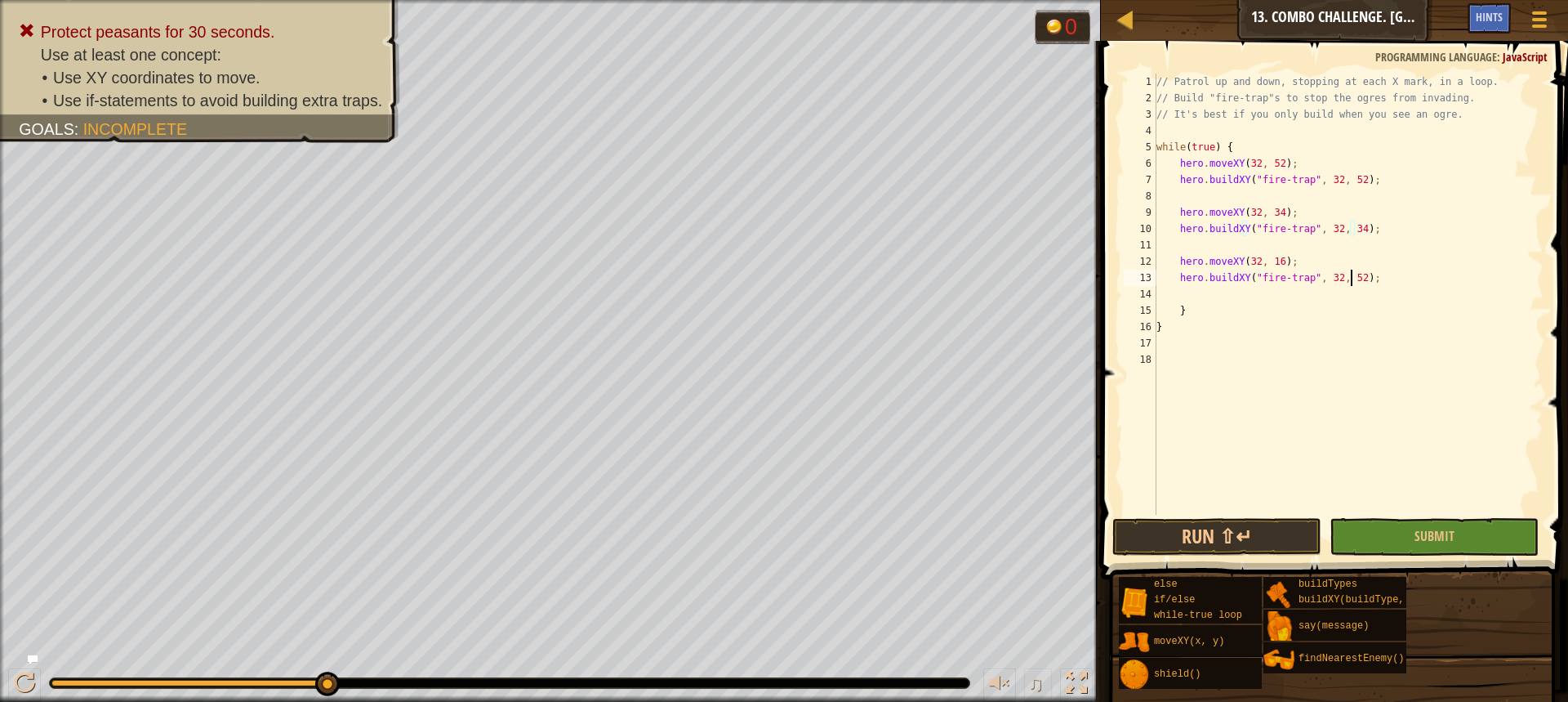
click at [1349, 281] on div "// Patrol up and down, stopping at each X mark, in a loop. // Build "fire-trap"…" at bounding box center [1348, 311] width 390 height 474
click at [1241, 531] on button "Run ⇧↵" at bounding box center [1217, 536] width 209 height 37
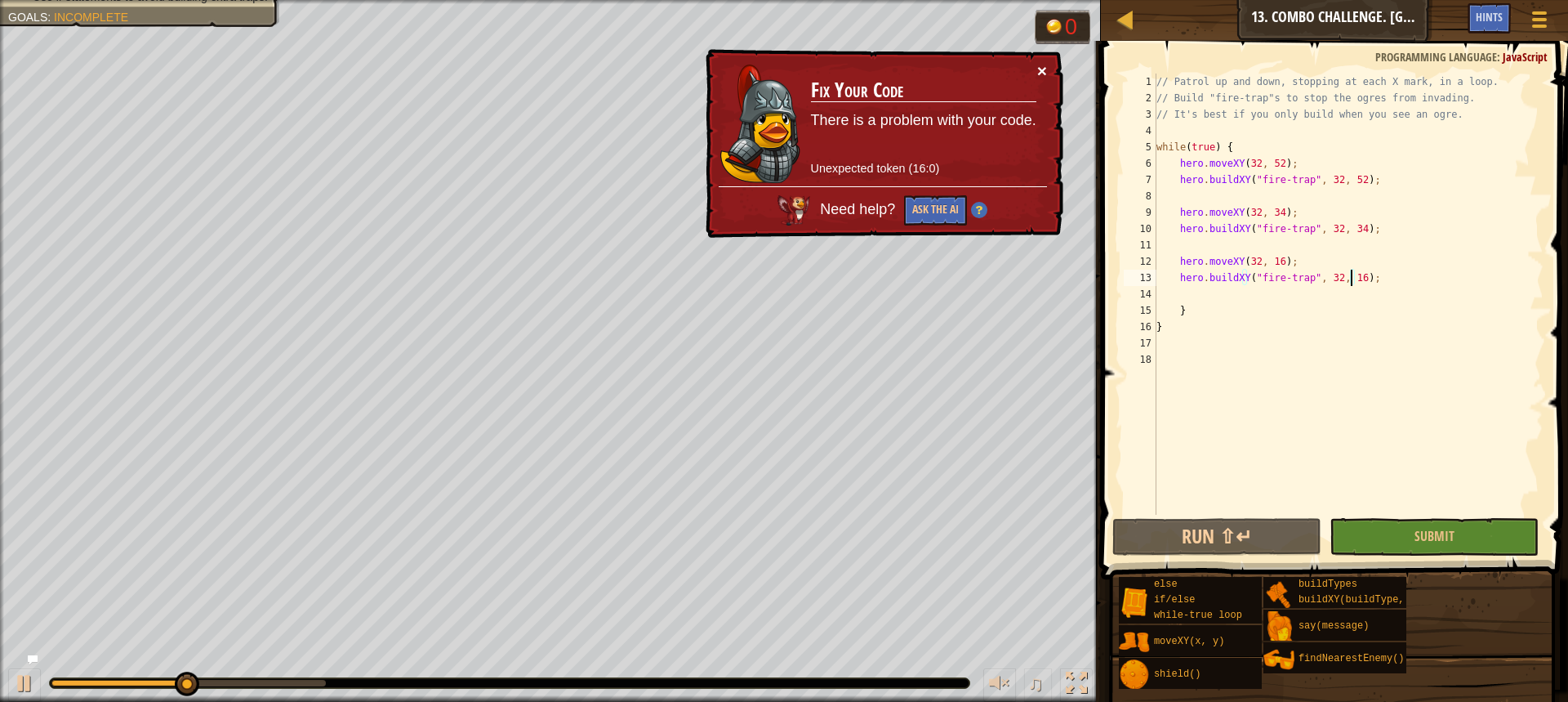
click at [1037, 65] on button "×" at bounding box center [1041, 70] width 10 height 17
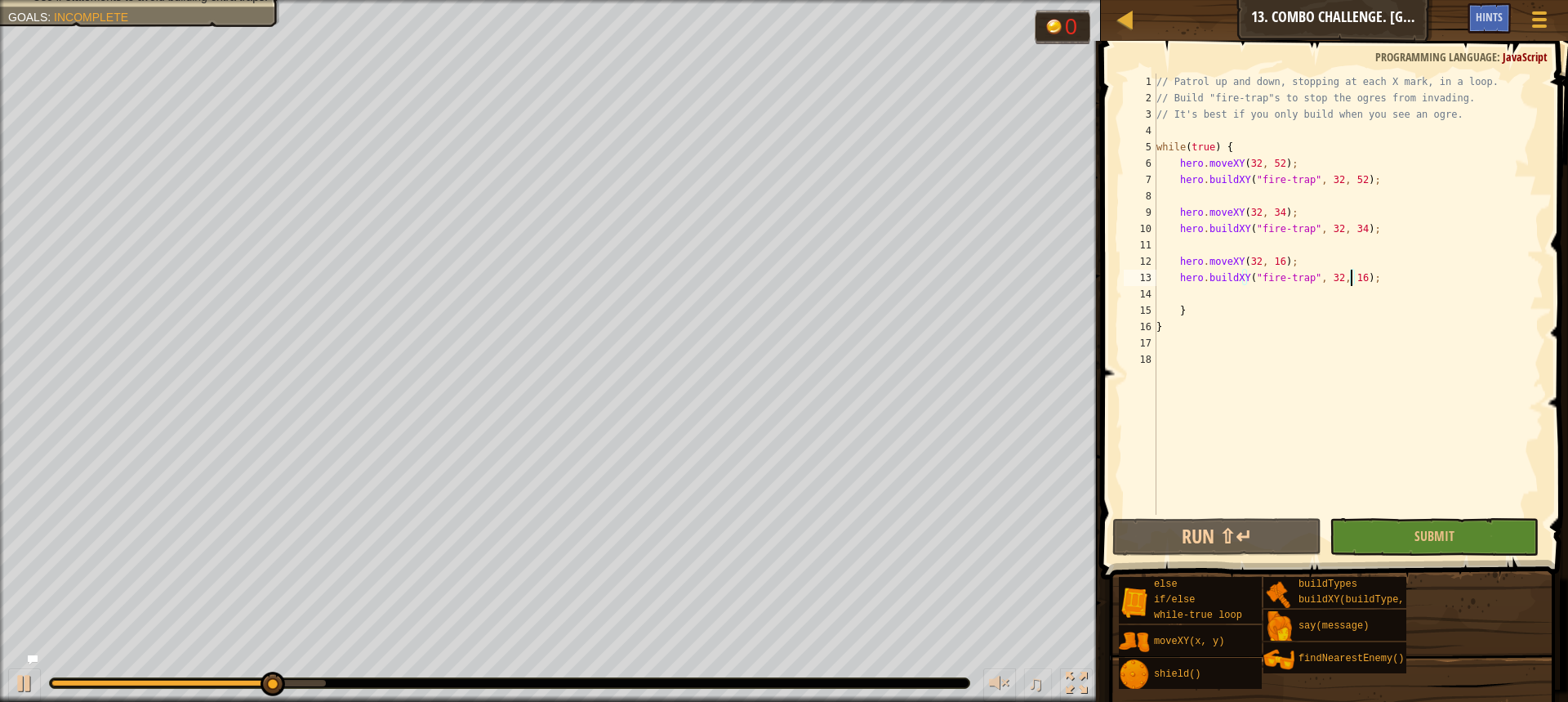
click at [1307, 230] on div "// Patrol up and down, stopping at each X mark, in a loop. // Build "fire-trap"…" at bounding box center [1348, 311] width 390 height 474
click at [1275, 223] on div "// Patrol up and down, stopping at each X mark, in a loop. // Build "fire-trap"…" at bounding box center [1348, 311] width 390 height 474
click at [1368, 231] on div "// Patrol up and down, stopping at each X mark, in a loop. // Build "fire-trap"…" at bounding box center [1348, 311] width 390 height 474
click at [1346, 321] on div "// Patrol up and down, stopping at each X mark, in a loop. // Build "fire-trap"…" at bounding box center [1348, 311] width 390 height 474
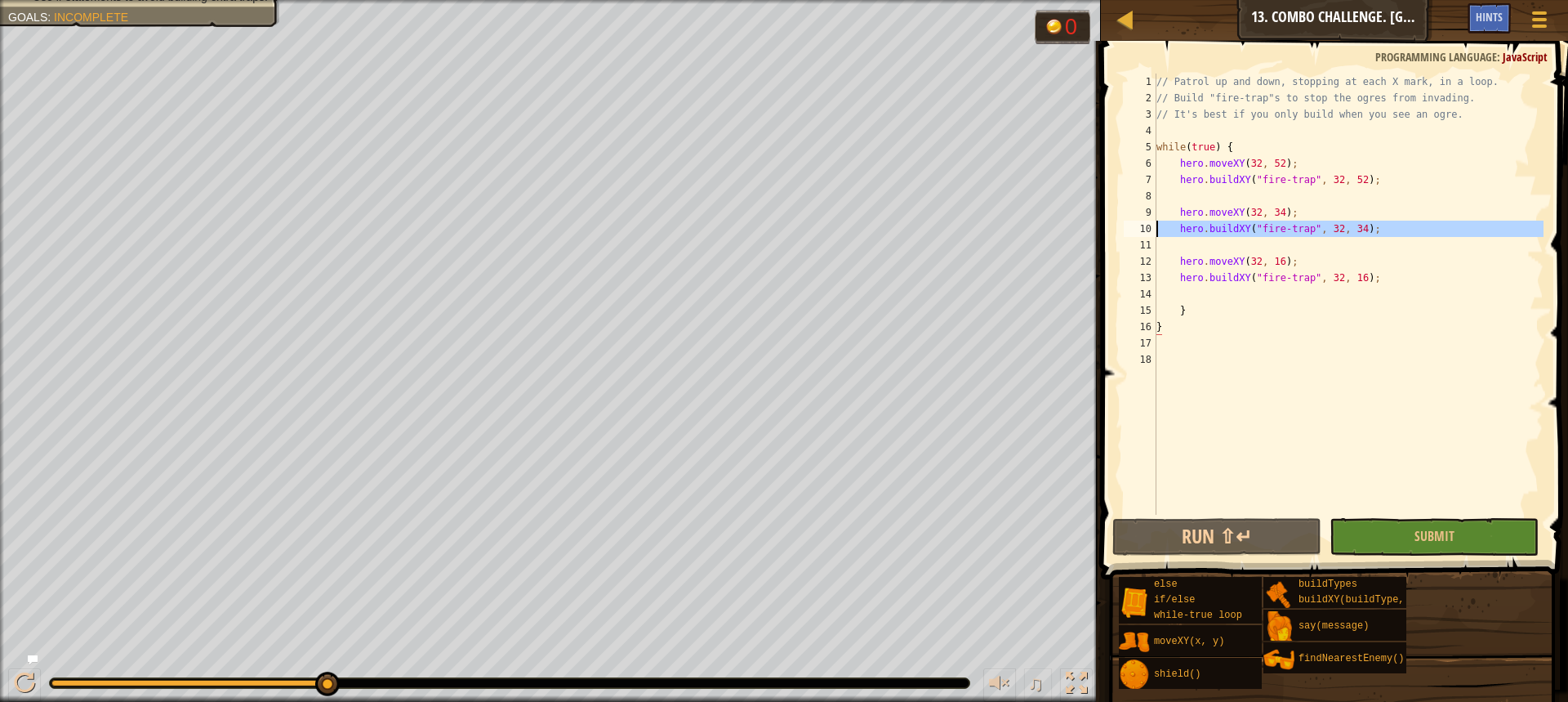
click at [1152, 233] on div "10" at bounding box center [1140, 229] width 33 height 16
drag, startPoint x: 1174, startPoint y: 232, endPoint x: 1197, endPoint y: 232, distance: 23.0
click at [1175, 232] on div "// Patrol up and down, stopping at each X mark, in a loop. // Build "fire-trap"…" at bounding box center [1348, 311] width 390 height 474
click at [1443, 232] on div "// Patrol up and down, stopping at each X mark, in a loop. // Build "fire-trap"…" at bounding box center [1348, 311] width 390 height 474
click at [1171, 157] on div "// Patrol up and down, stopping at each X mark, in a loop. // Build "fire-trap"…" at bounding box center [1348, 311] width 390 height 474
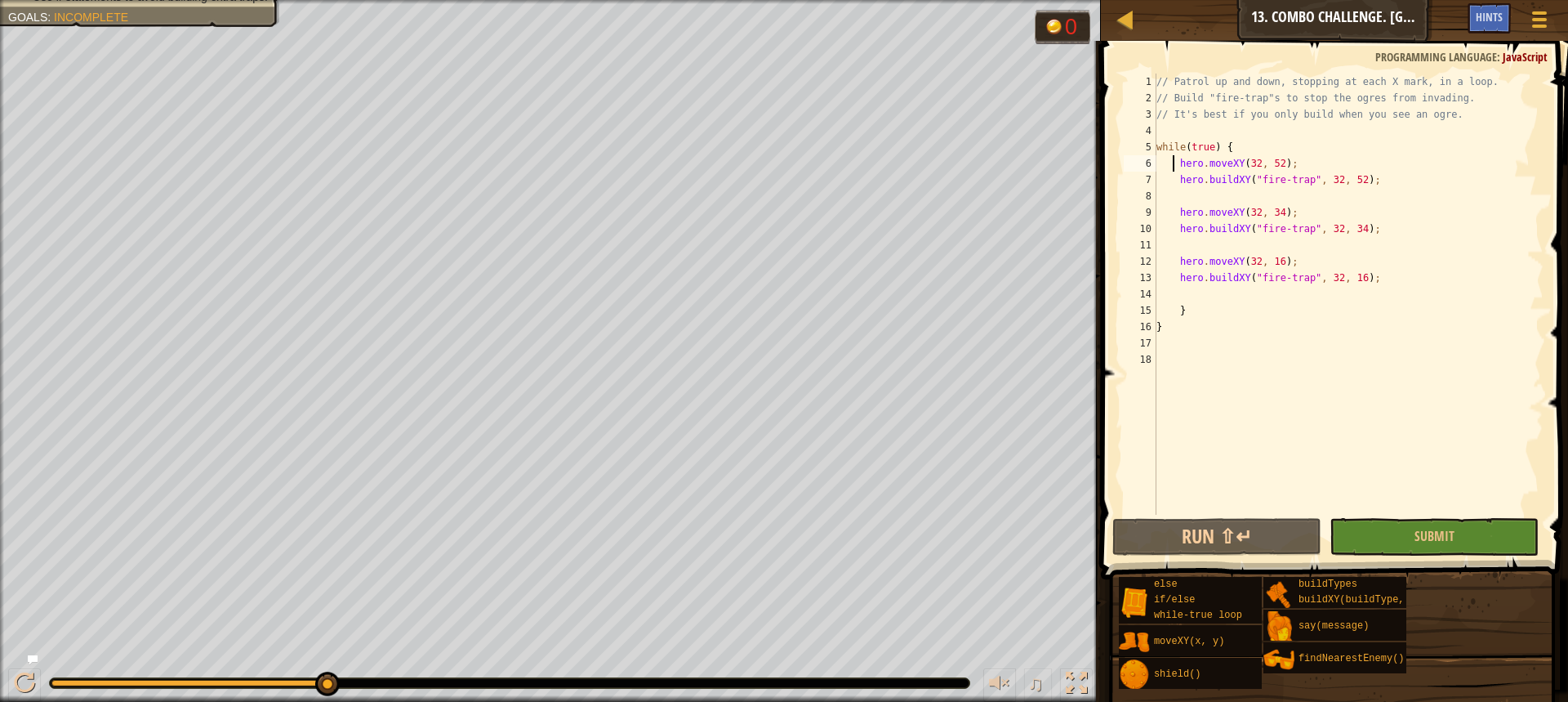
click at [1216, 517] on span at bounding box center [1336, 287] width 480 height 587
click at [1230, 532] on button "Run ⇧↵" at bounding box center [1217, 536] width 209 height 37
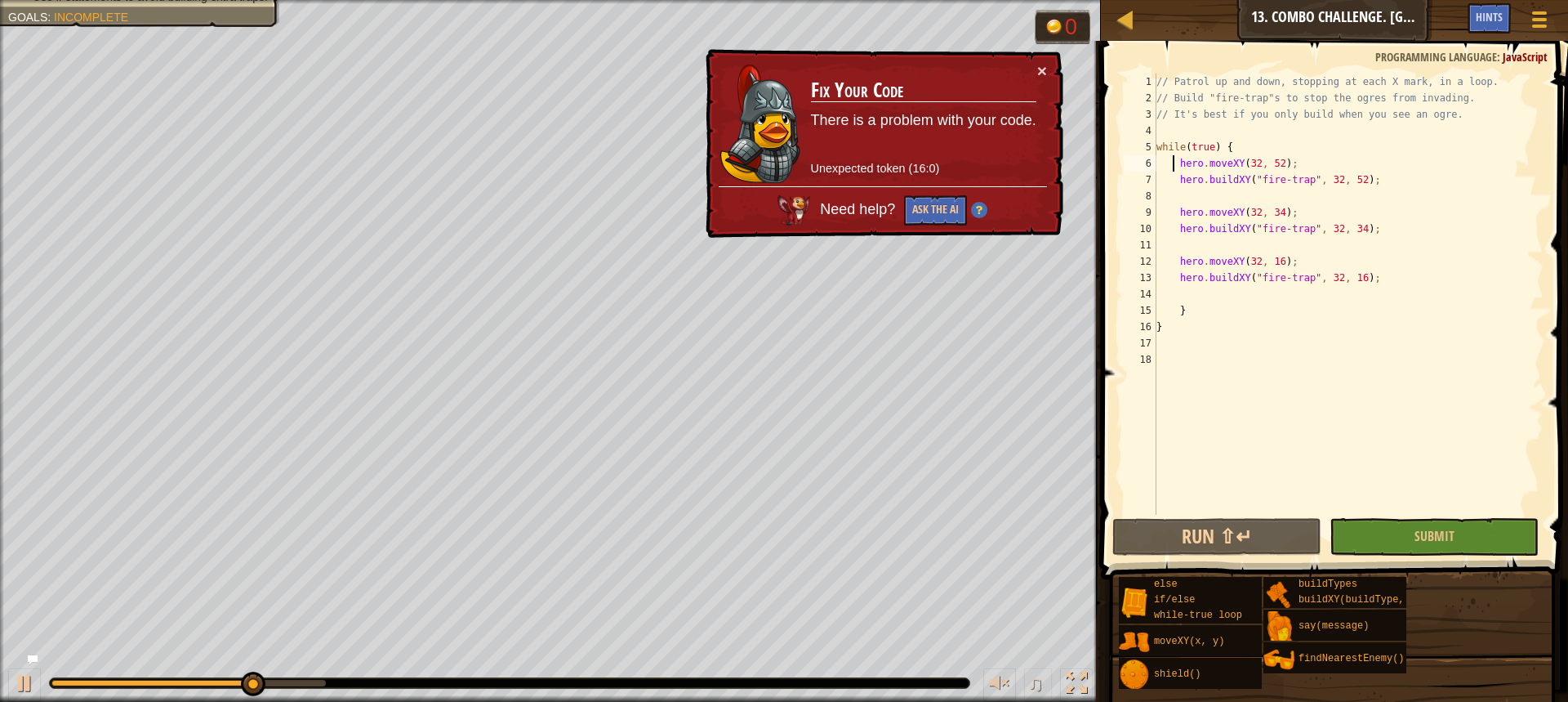
click at [968, 156] on td "Fix Your Code There is a problem with your code. Unexpected token (16:0)" at bounding box center [923, 124] width 227 height 124
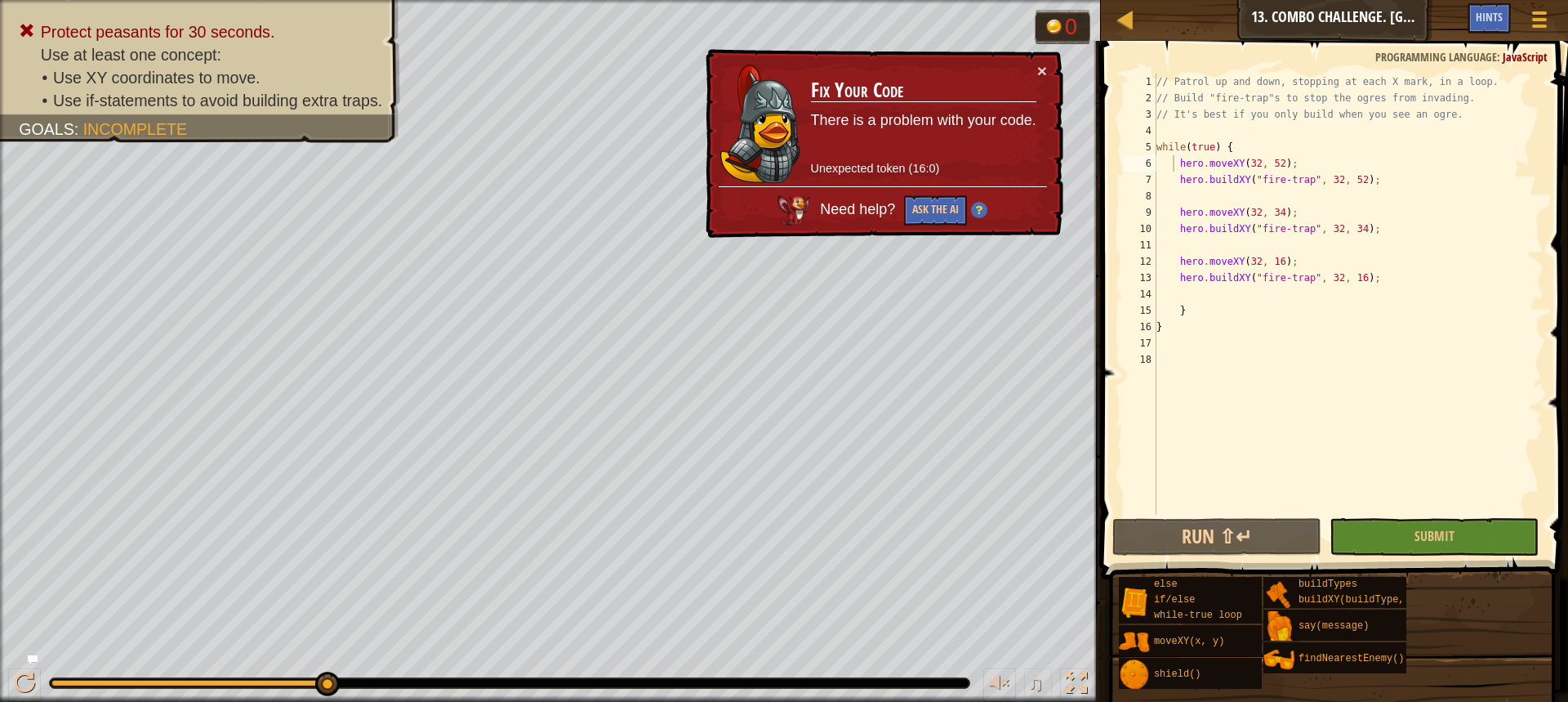
click at [929, 170] on p "Unexpected token (16:0)" at bounding box center [923, 168] width 225 height 17
click at [938, 212] on button "Ask the AI" at bounding box center [935, 210] width 63 height 30
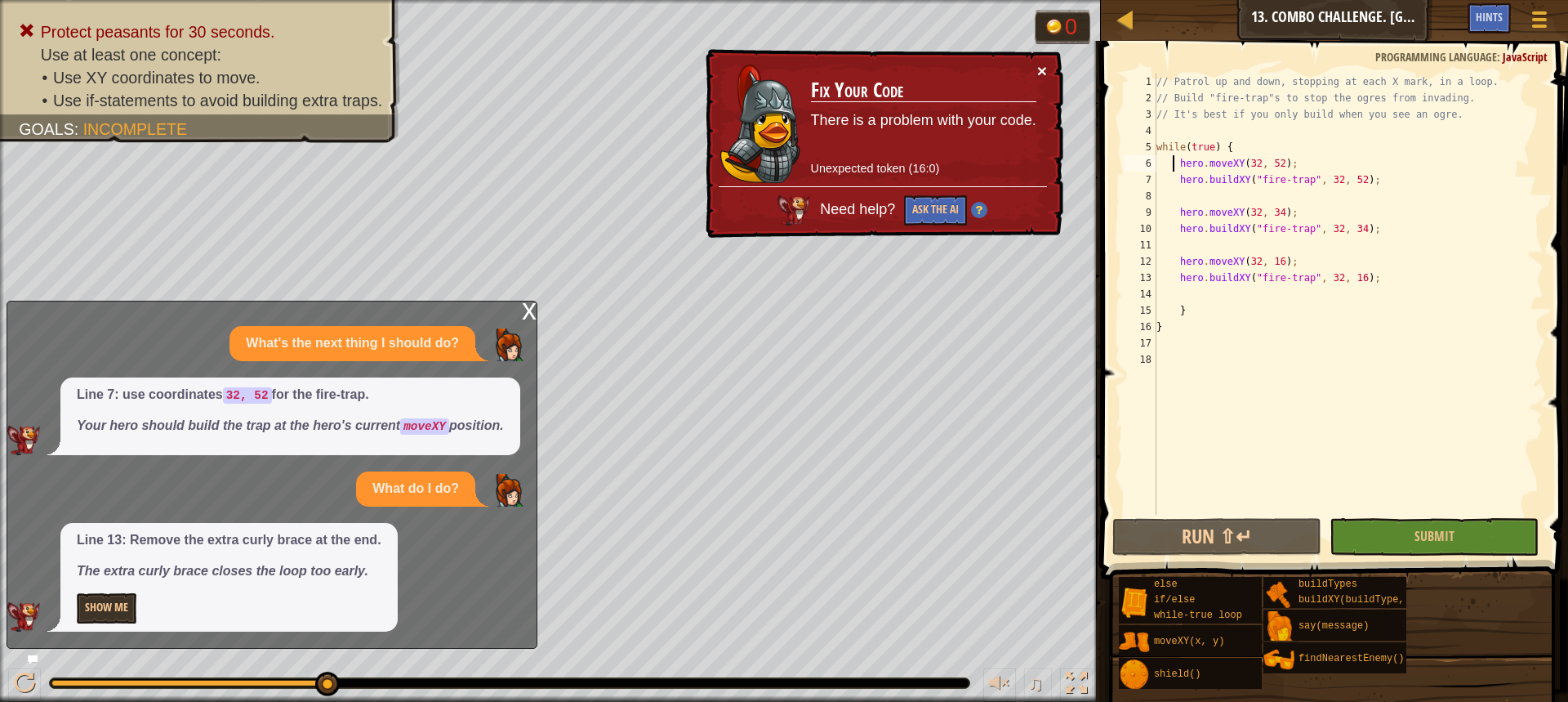
drag, startPoint x: 1040, startPoint y: 76, endPoint x: 1049, endPoint y: 84, distance: 12.0
click at [1045, 81] on div "× Fix Your Code There is a problem with your code. Unexpected token (16:0) Need…" at bounding box center [883, 143] width 361 height 190
click at [1230, 311] on div "// Patrol up and down, stopping at each X mark, in a loop. // Build "fire-trap"…" at bounding box center [1348, 311] width 390 height 474
type textarea "}"
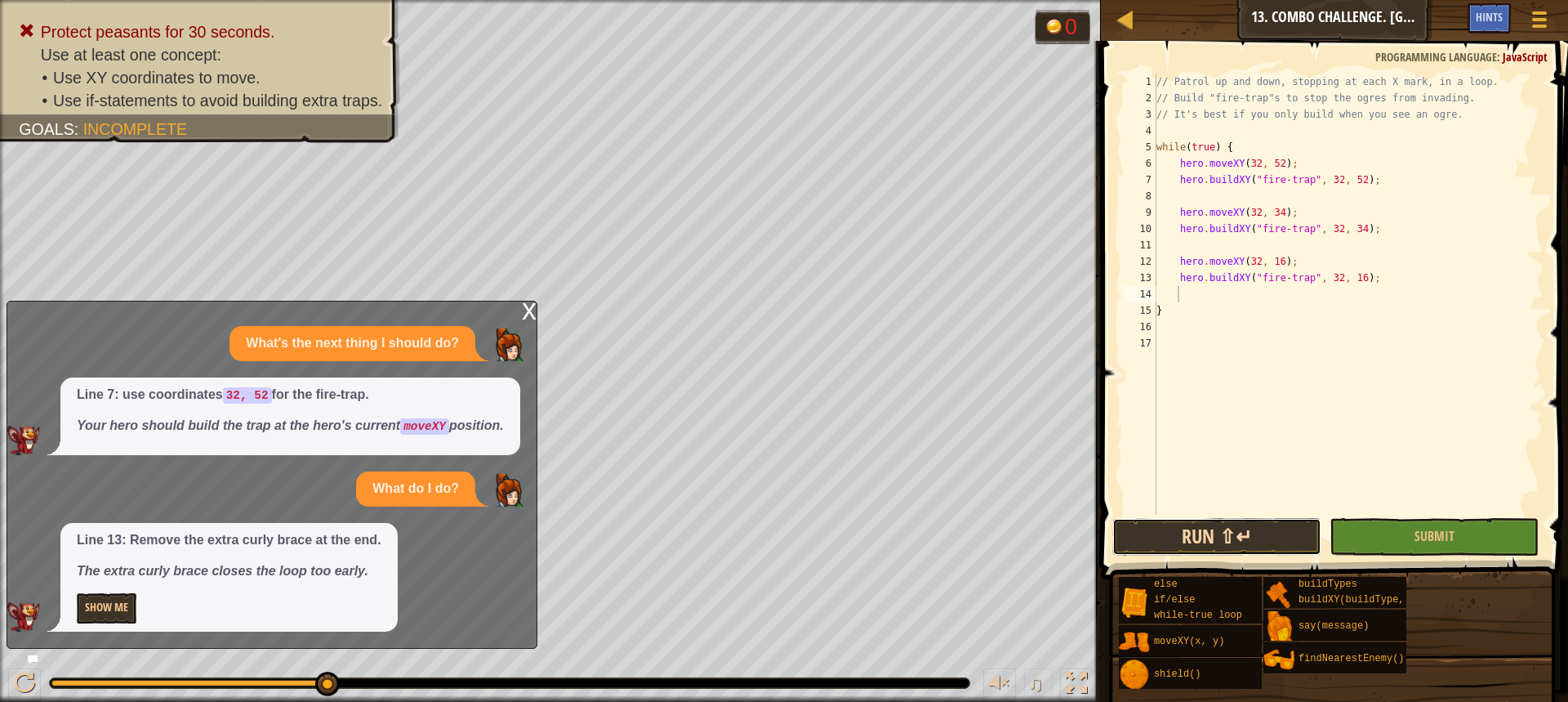
click at [1234, 541] on button "Run ⇧↵" at bounding box center [1217, 536] width 209 height 37
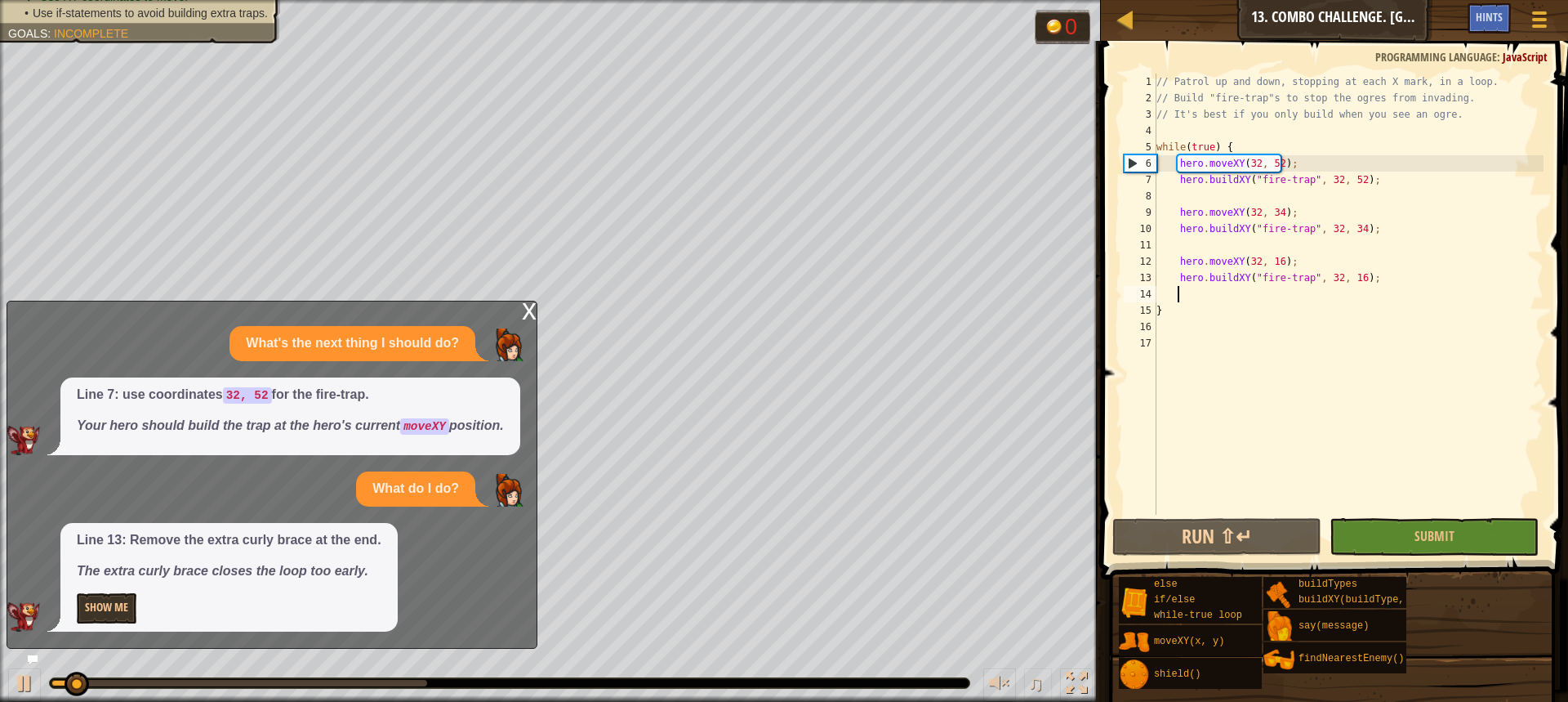
click at [531, 317] on div "x" at bounding box center [529, 310] width 15 height 16
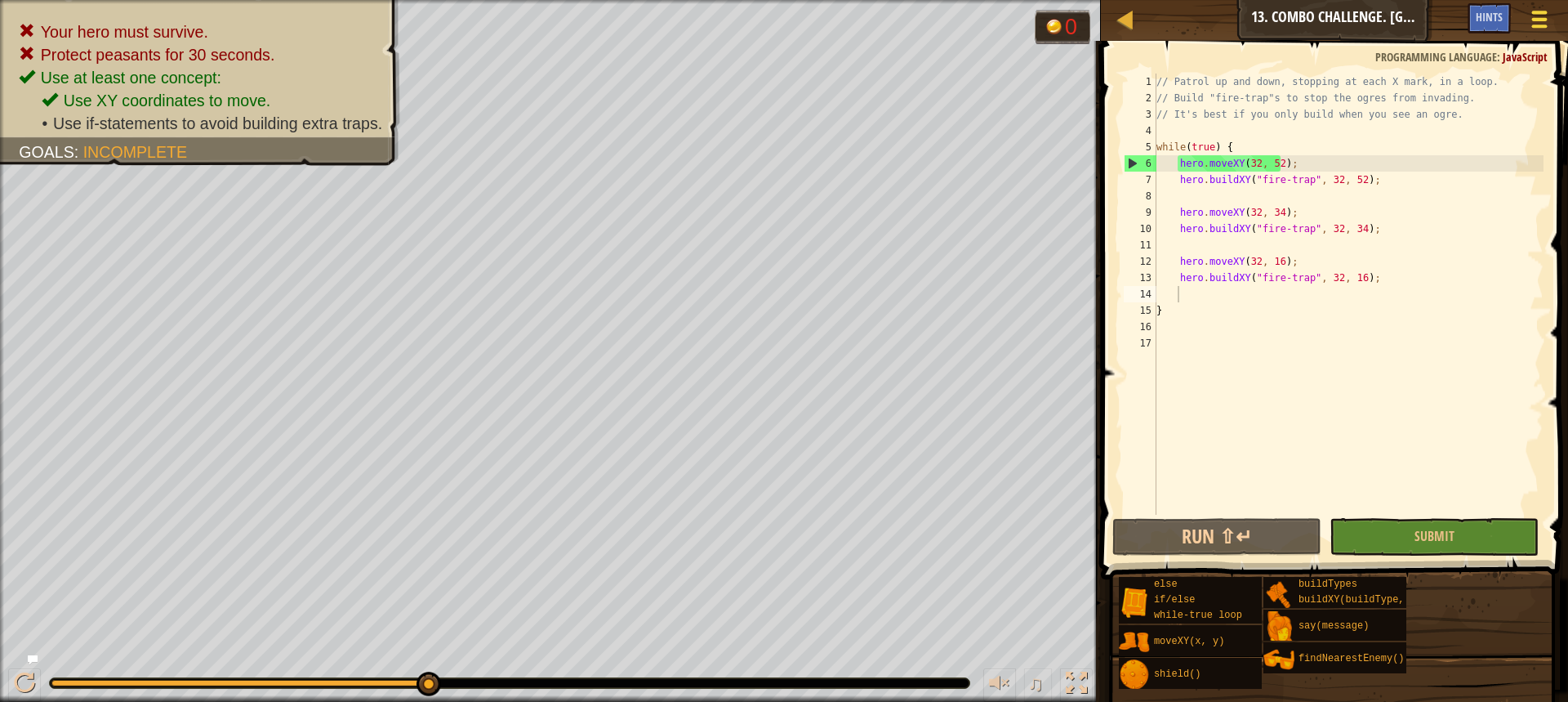
click at [1530, 11] on button "Game Menu" at bounding box center [1540, 23] width 44 height 40
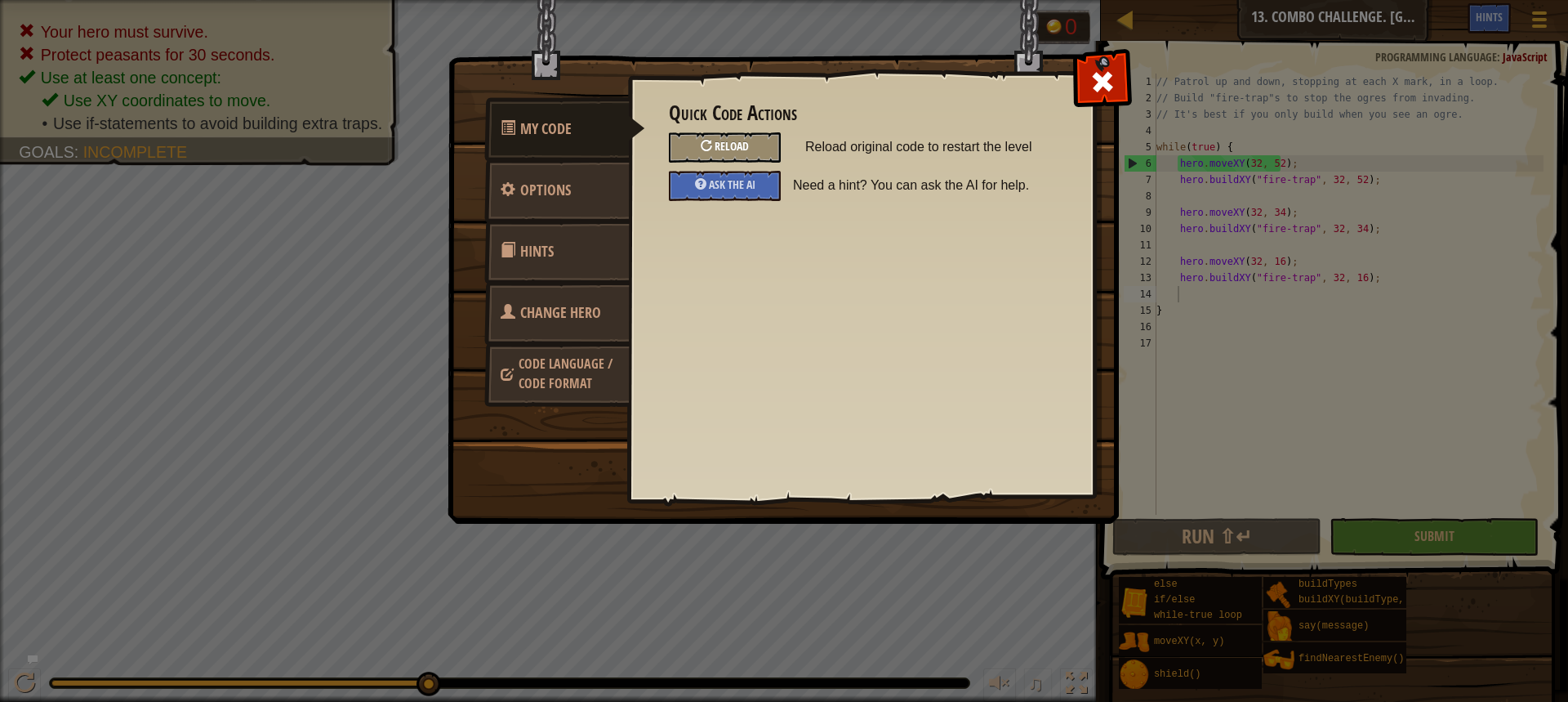
click at [750, 146] on div "Reload" at bounding box center [725, 147] width 112 height 30
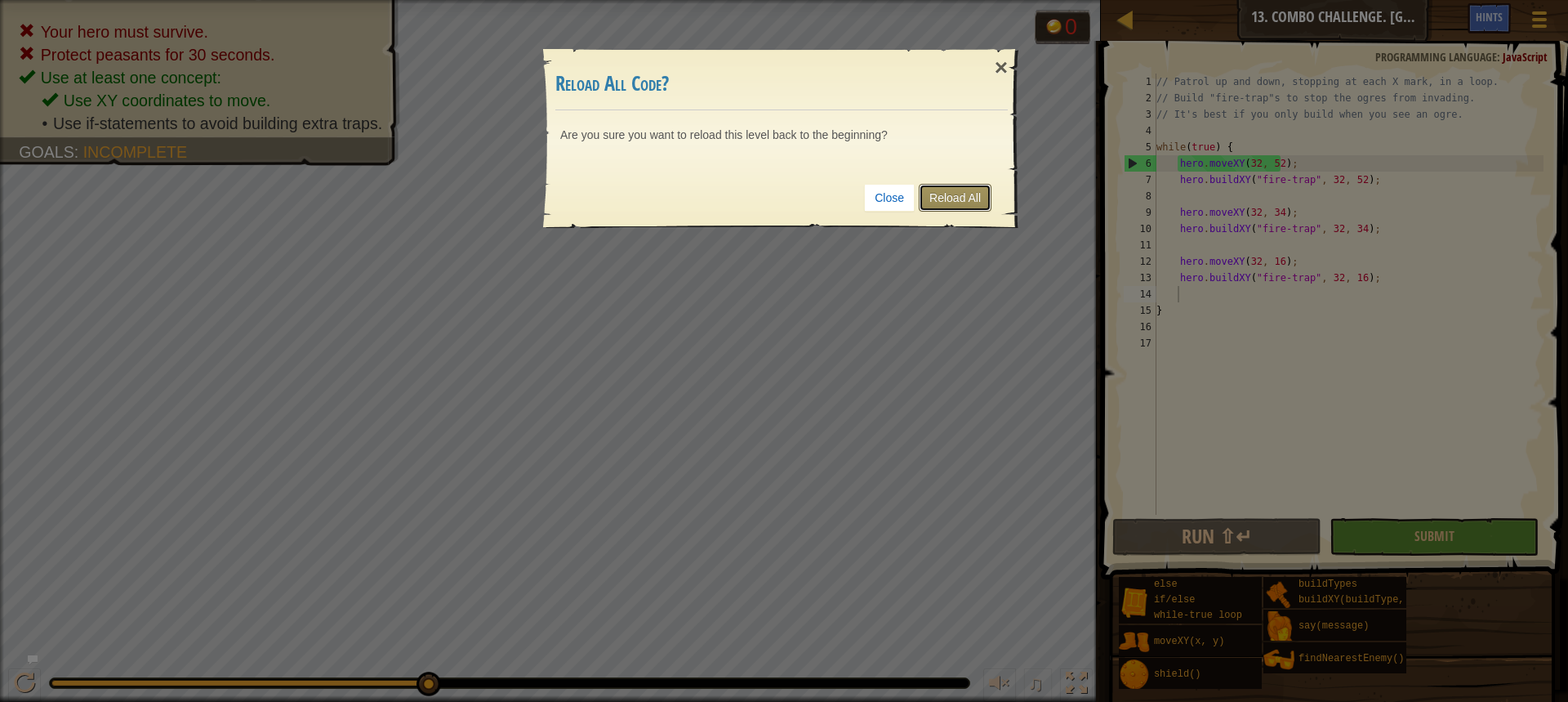
click at [946, 202] on link "Reload All" at bounding box center [955, 197] width 73 height 28
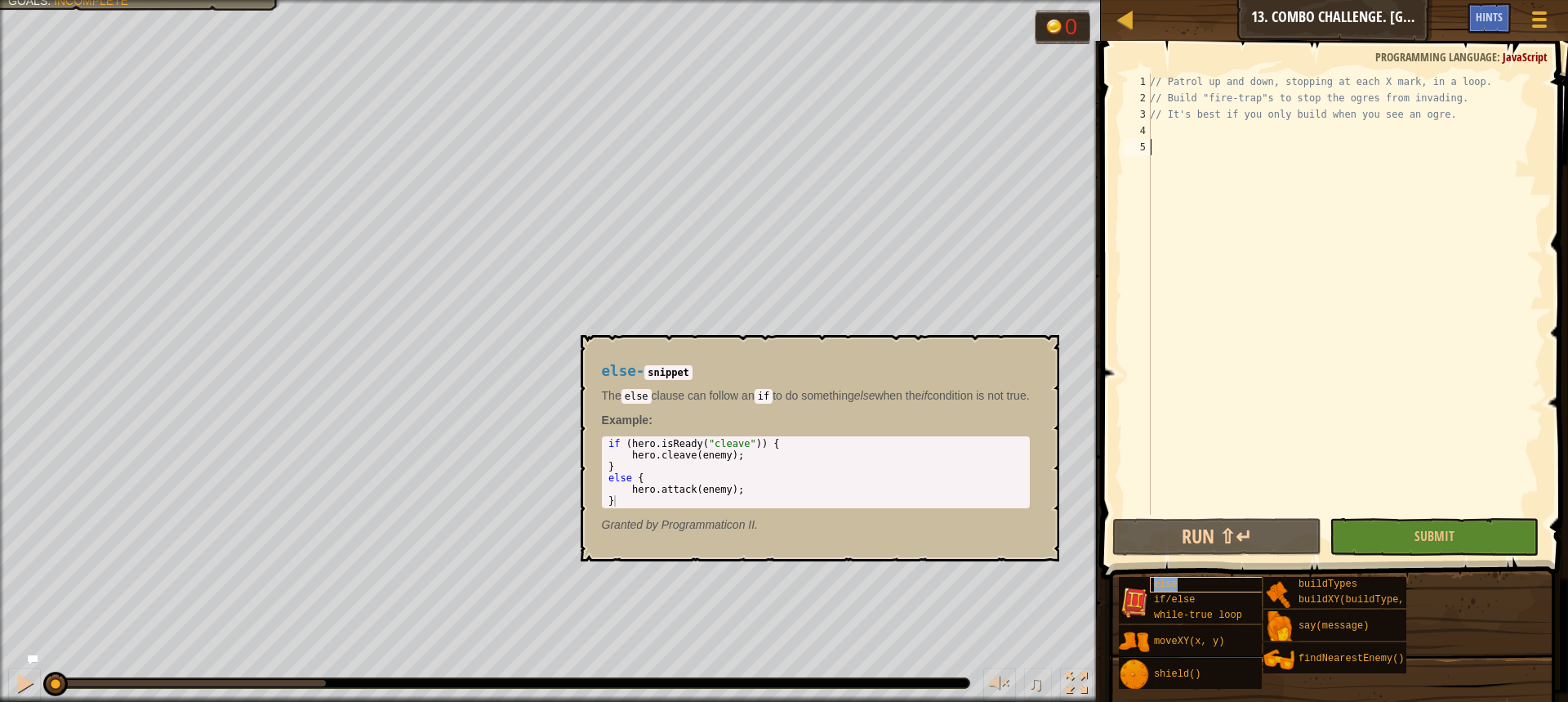
click at [1174, 585] on span "else" at bounding box center [1166, 584] width 24 height 12
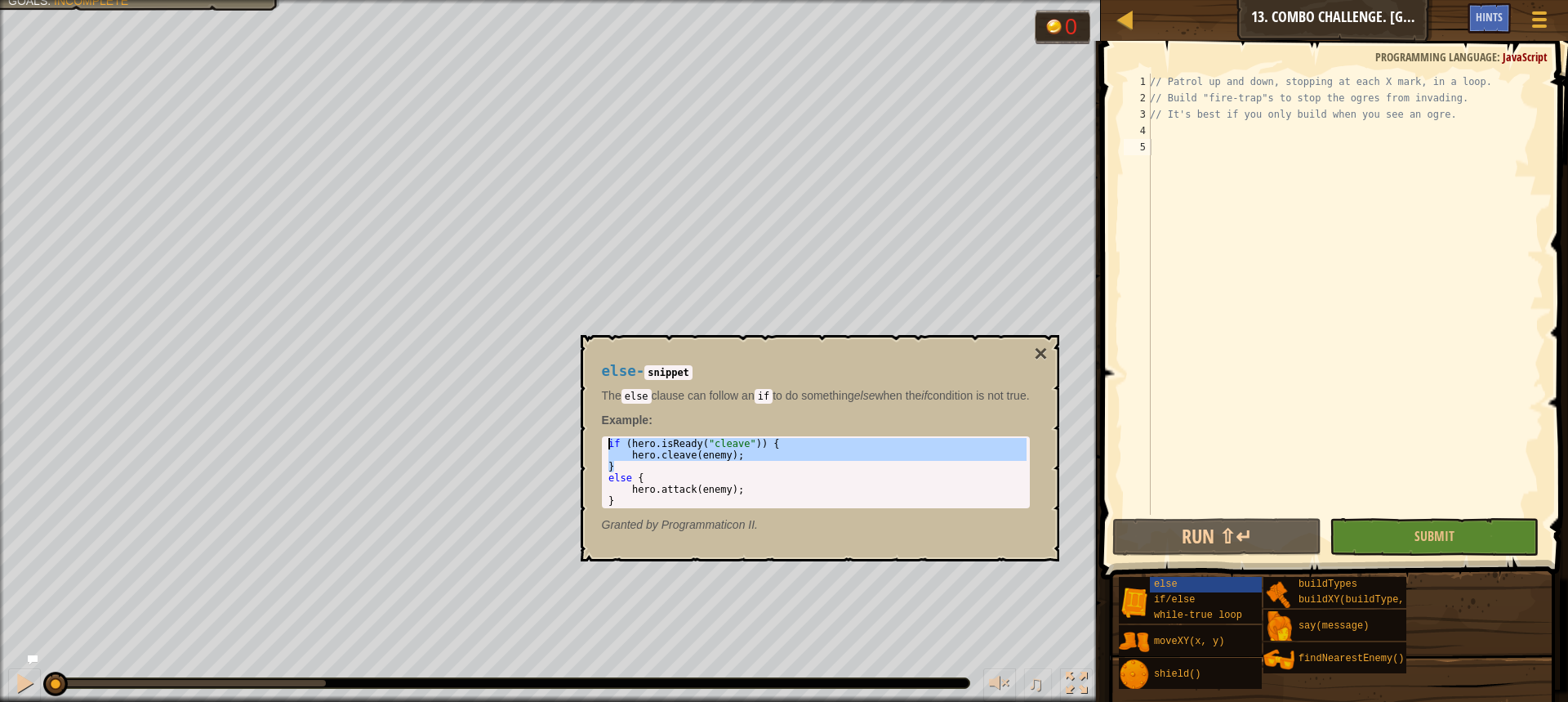
click at [576, 0] on body "Map Computer Science 2 13. Combo Challenge. Middle Point Game Menu Done Hints 1…" at bounding box center [784, 0] width 1568 height 0
type textarea "if (hero.isReady("cleave")) { hero.cleave(enemy);"
click at [1394, 159] on div "// Patrol up and down, stopping at each X mark, in a loop. // Build "fire-trap"…" at bounding box center [1345, 311] width 397 height 474
paste textarea "}"
type textarea "}"
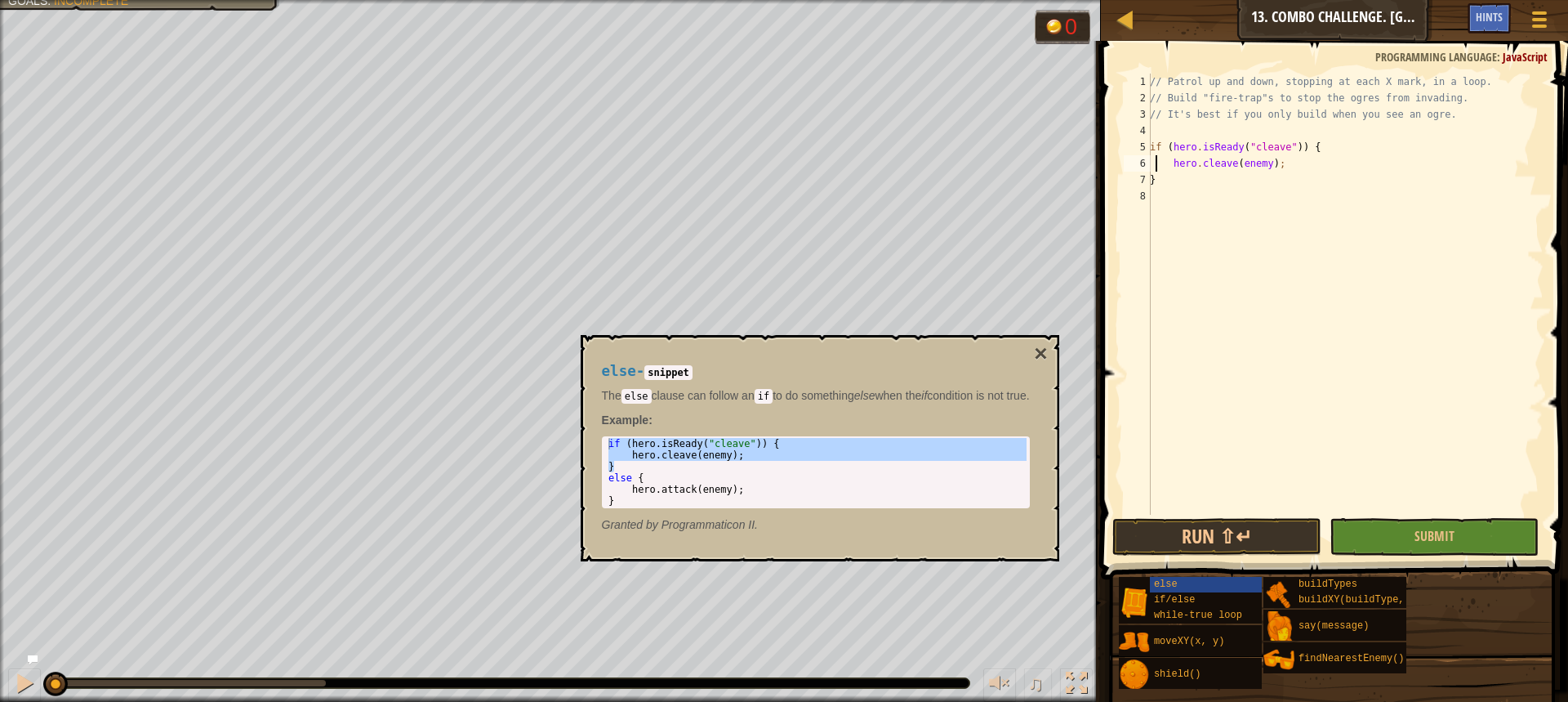
type textarea "if (hero.isReady("cleave")) {"
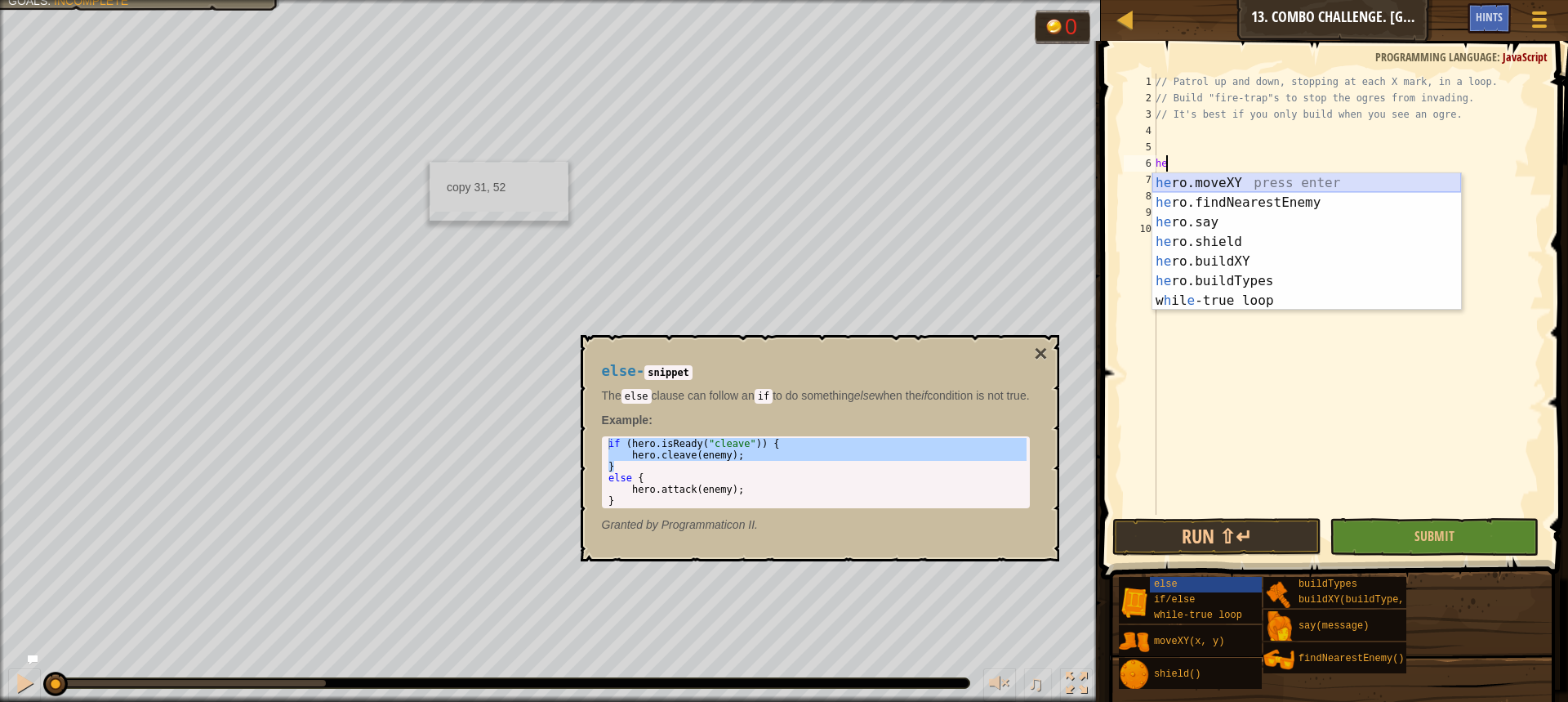
click at [1360, 175] on div "he ro.moveXY press enter he ro.findNearestEnemy press enter he ro.say press ent…" at bounding box center [1307, 262] width 309 height 176
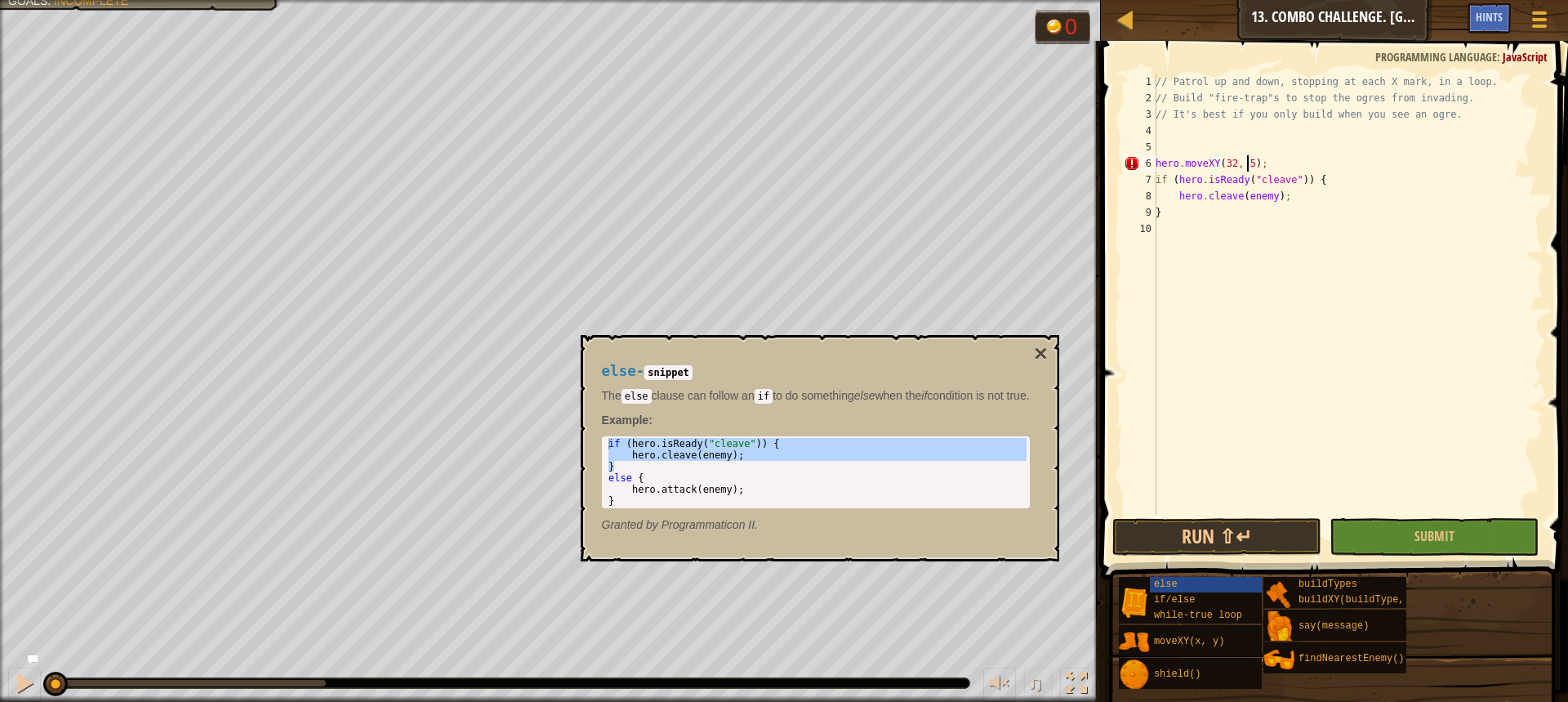
scroll to position [7, 7]
click at [1254, 215] on div "// Patrol up and down, stopping at each X mark, in a loop. // Build "fire-trap"…" at bounding box center [1347, 311] width 391 height 474
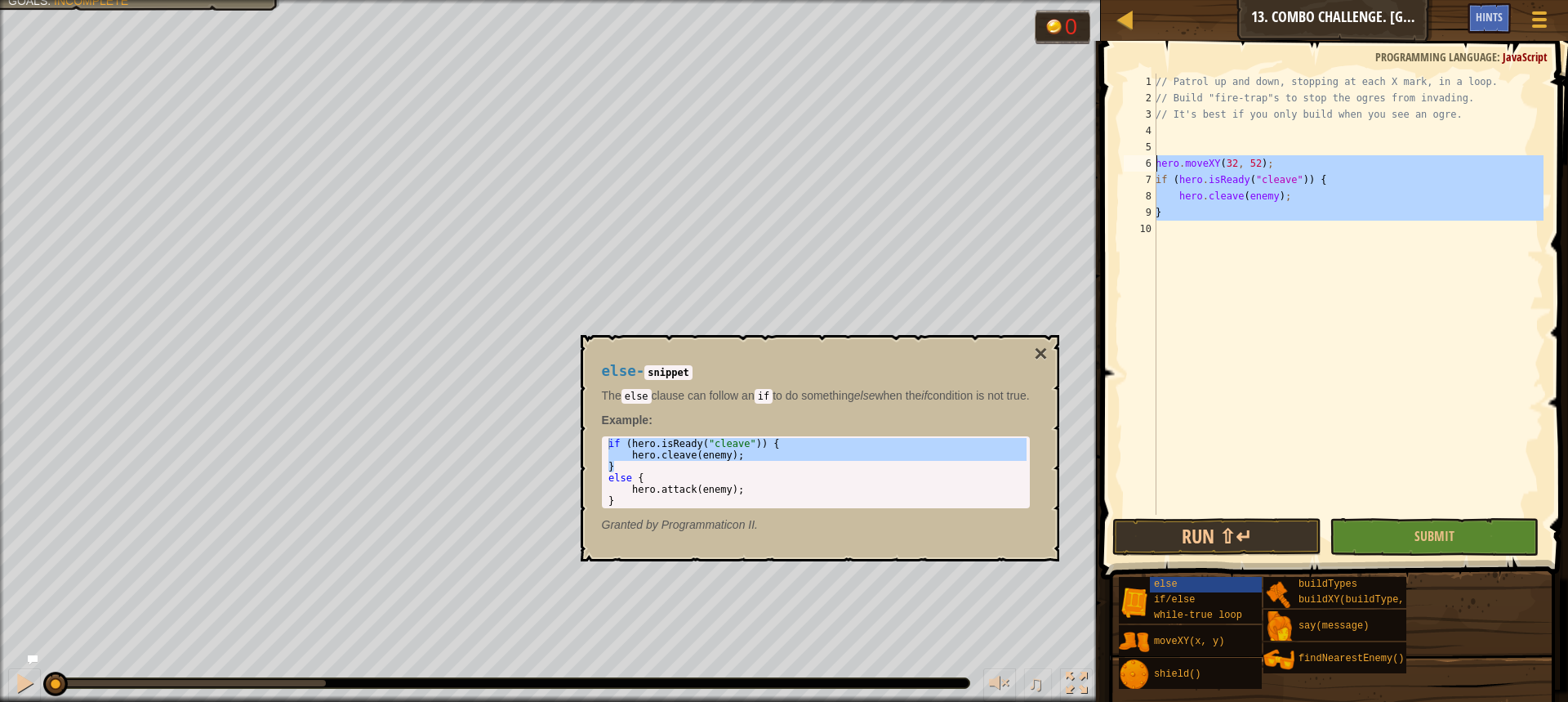
drag, startPoint x: 1207, startPoint y: 221, endPoint x: 1151, endPoint y: 170, distance: 75.7
click at [1151, 170] on div "} 1 2 3 4 5 6 7 8 9 10 // Patrol up and down, stopping at each X mark, in a loo…" at bounding box center [1332, 294] width 423 height 441
click at [1200, 215] on div "// Patrol up and down, stopping at each X mark, in a loop. // Build "fire-trap"…" at bounding box center [1347, 294] width 391 height 441
type textarea "}"
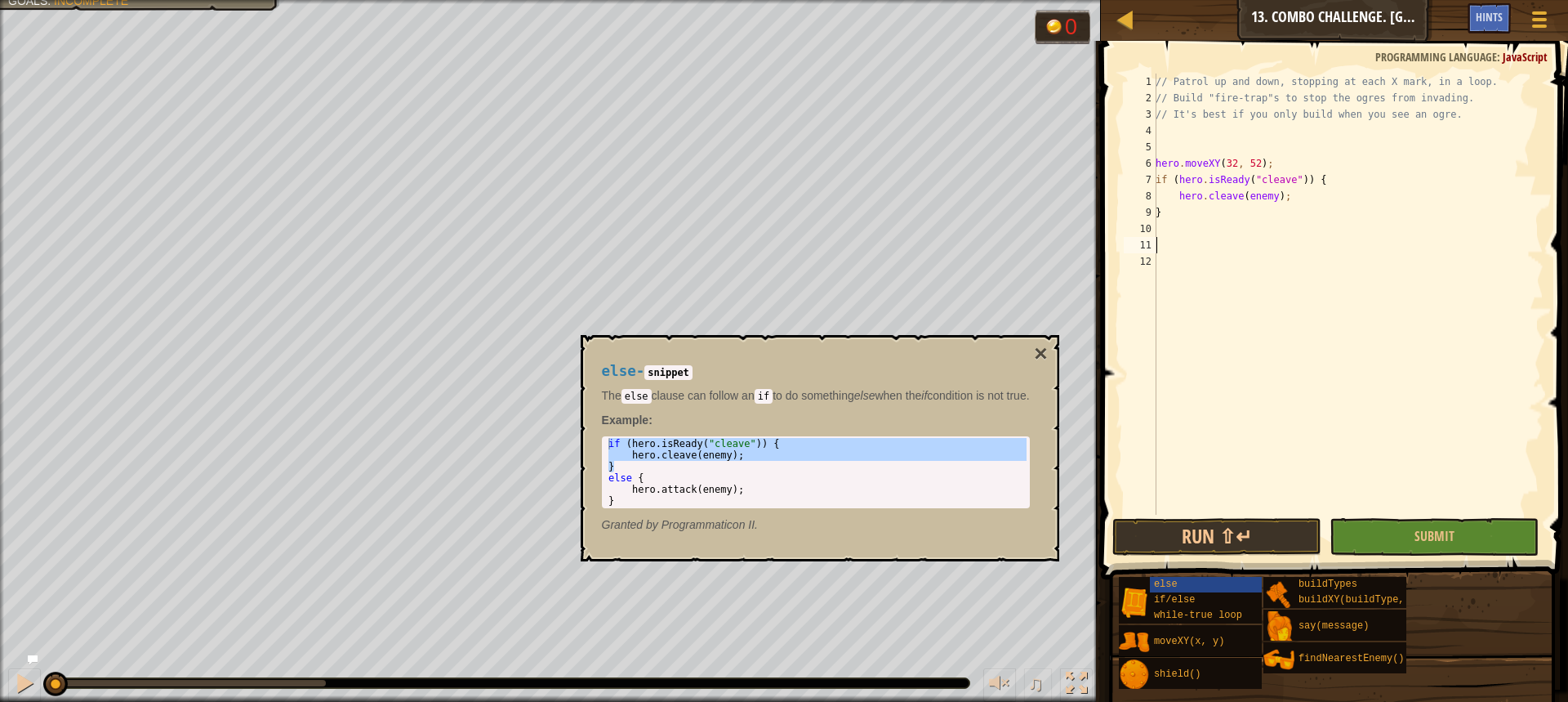
paste textarea "hero.moveXY(32, 52);"
click at [1252, 248] on div "// Patrol up and down, stopping at each X mark, in a loop. // Build "fire-trap"…" at bounding box center [1347, 311] width 391 height 474
type textarea "hero.moveXY(32, 34);"
click at [1207, 322] on div "// Patrol up and down, stopping at each X mark, in a loop. // Build "fire-trap"…" at bounding box center [1347, 311] width 391 height 474
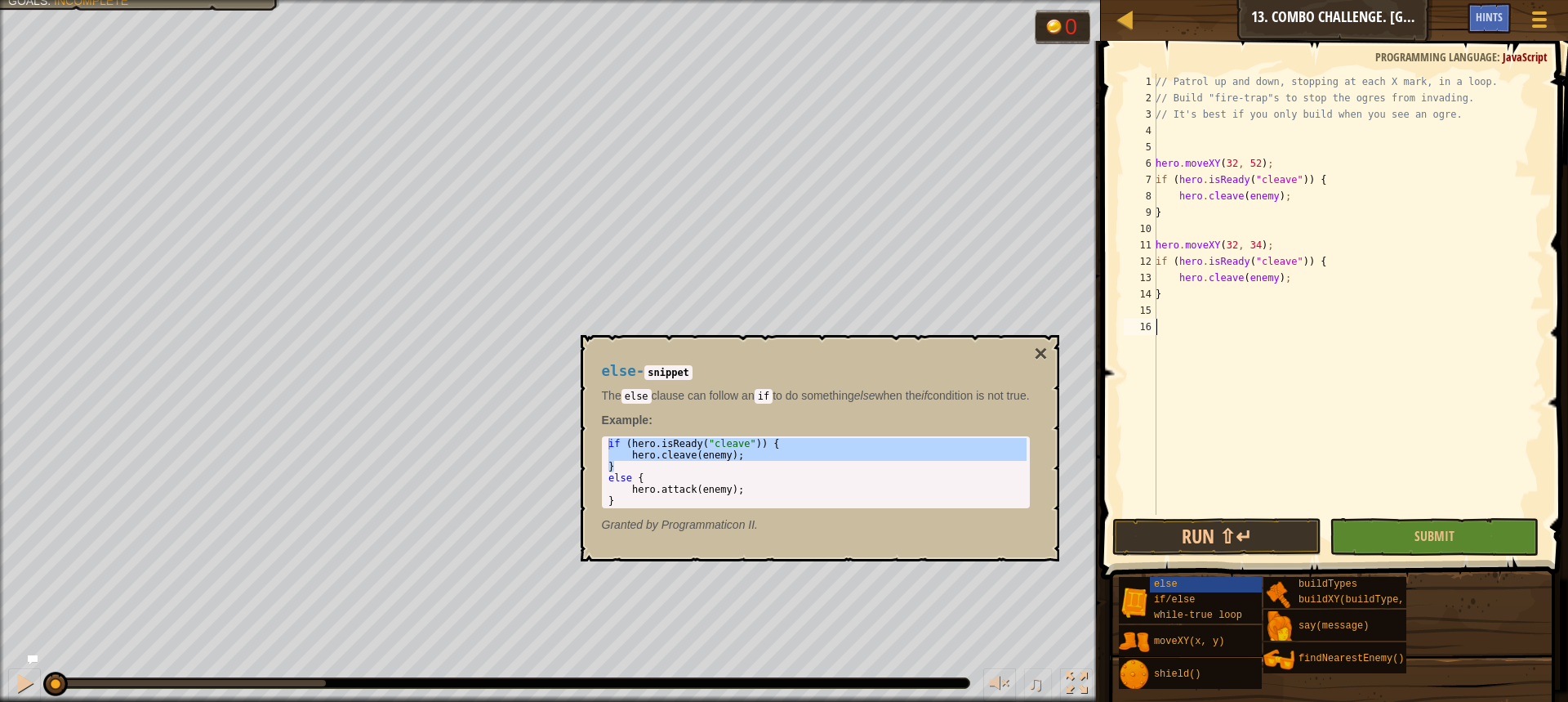
scroll to position [7, 0]
paste textarea "hero.moveXY(32, 52);"
click at [1252, 327] on div "// Patrol up and down, stopping at each X mark, in a loop. // Build "fire-trap"…" at bounding box center [1347, 311] width 391 height 474
type textarea "hero.moveXY(32, 16);"
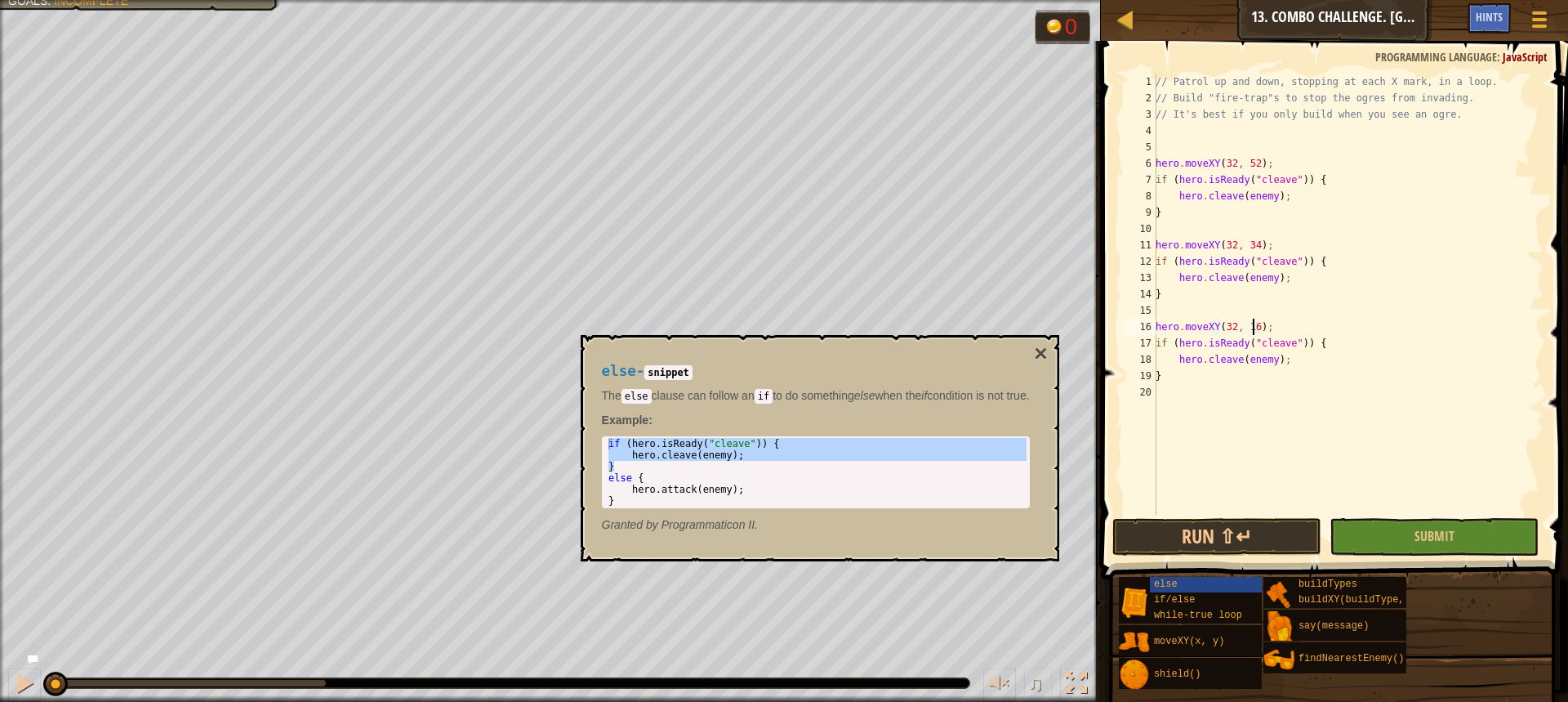
click at [1232, 409] on div "// Patrol up and down, stopping at each X mark, in a loop. // Build "fire-trap"…" at bounding box center [1347, 311] width 391 height 474
paste textarea "hero.moveXY(32, 52);"
click at [1251, 408] on div "// Patrol up and down, stopping at each X mark, in a loop. // Build "fire-trap"…" at bounding box center [1347, 311] width 391 height 474
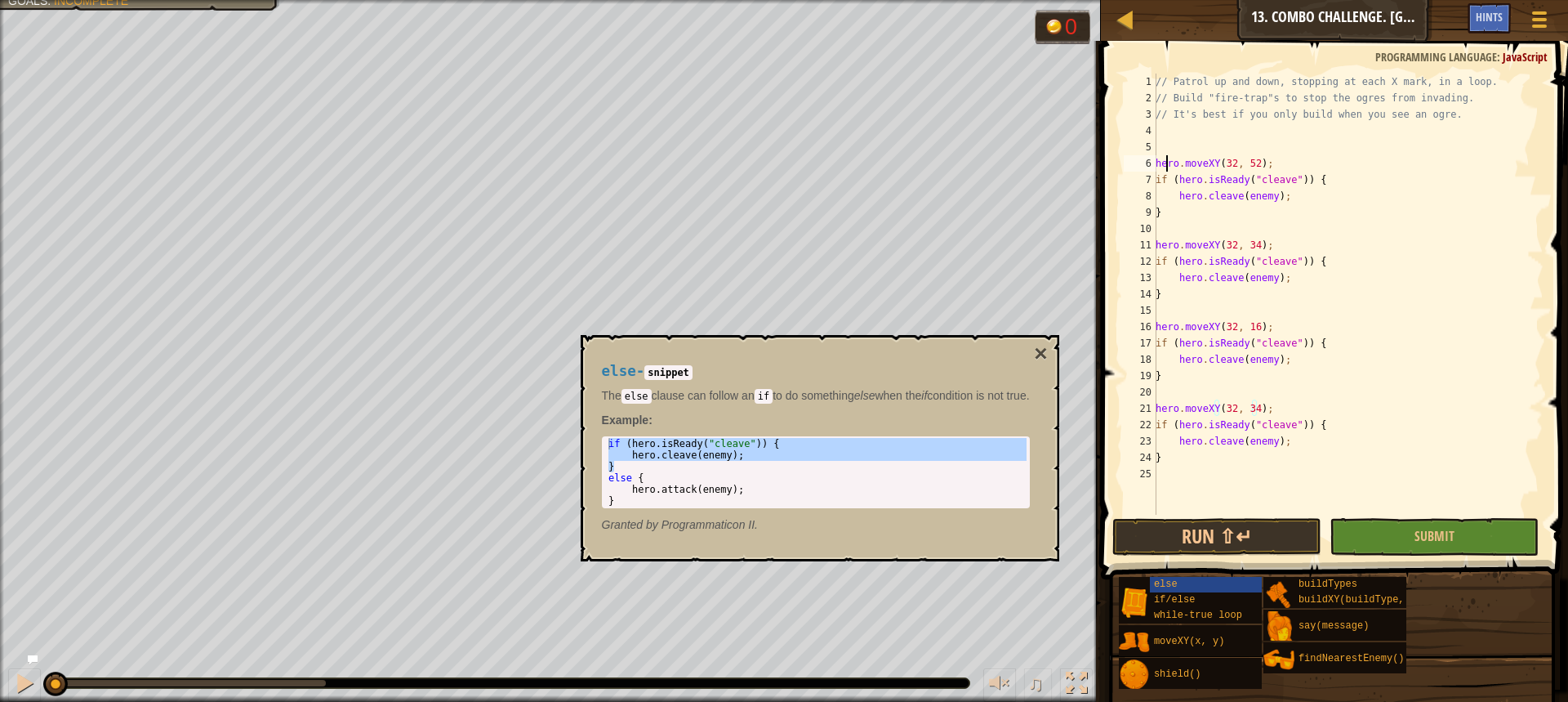
click at [1168, 155] on div "// Patrol up and down, stopping at each X mark, in a loop. // Build "fire-trap"…" at bounding box center [1347, 311] width 391 height 474
type textarea "hero.moveXY(32, 52);"
click at [1168, 144] on div "// Patrol up and down, stopping at each X mark, in a loop. // Build "fire-trap"…" at bounding box center [1347, 311] width 391 height 474
type textarea "while"
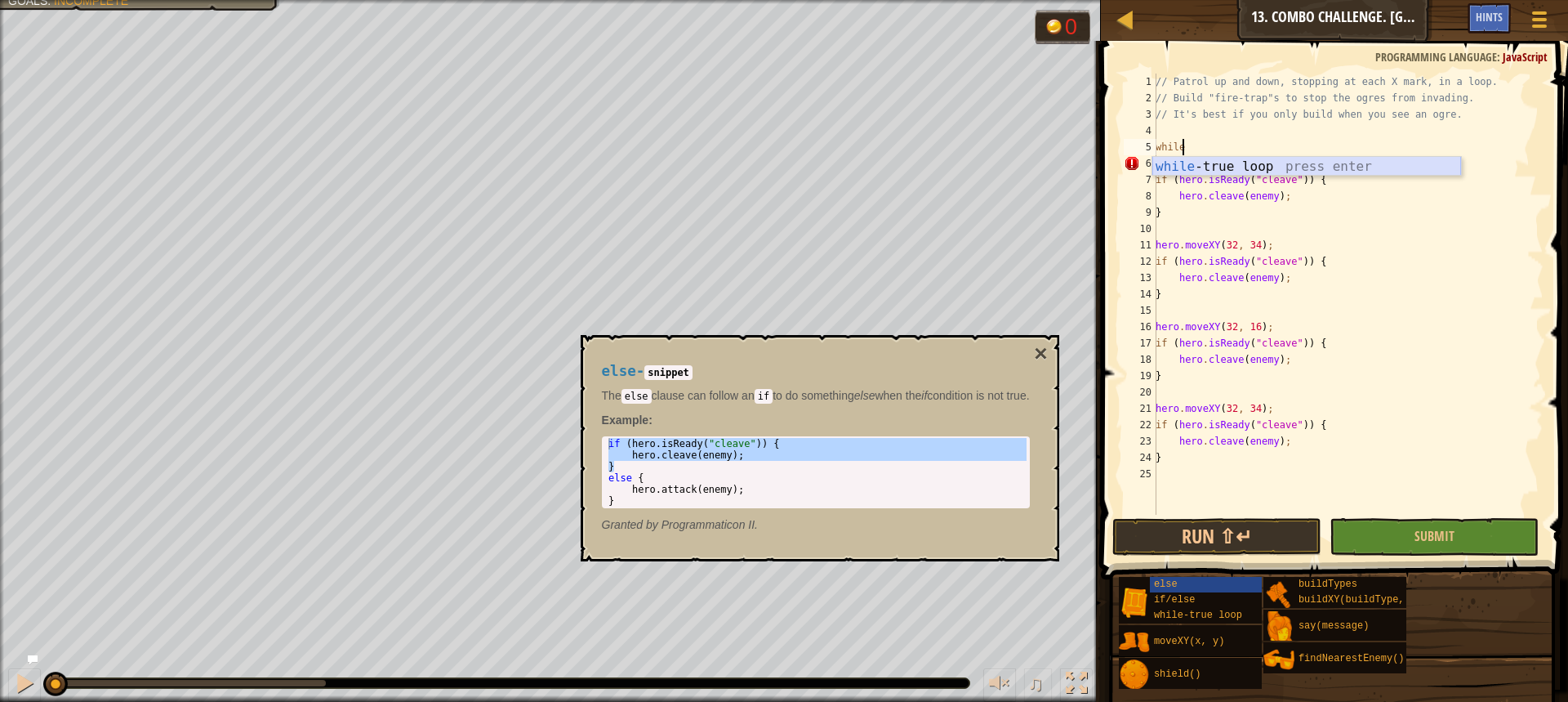
click at [1213, 163] on div "while -true loop press enter" at bounding box center [1307, 186] width 309 height 59
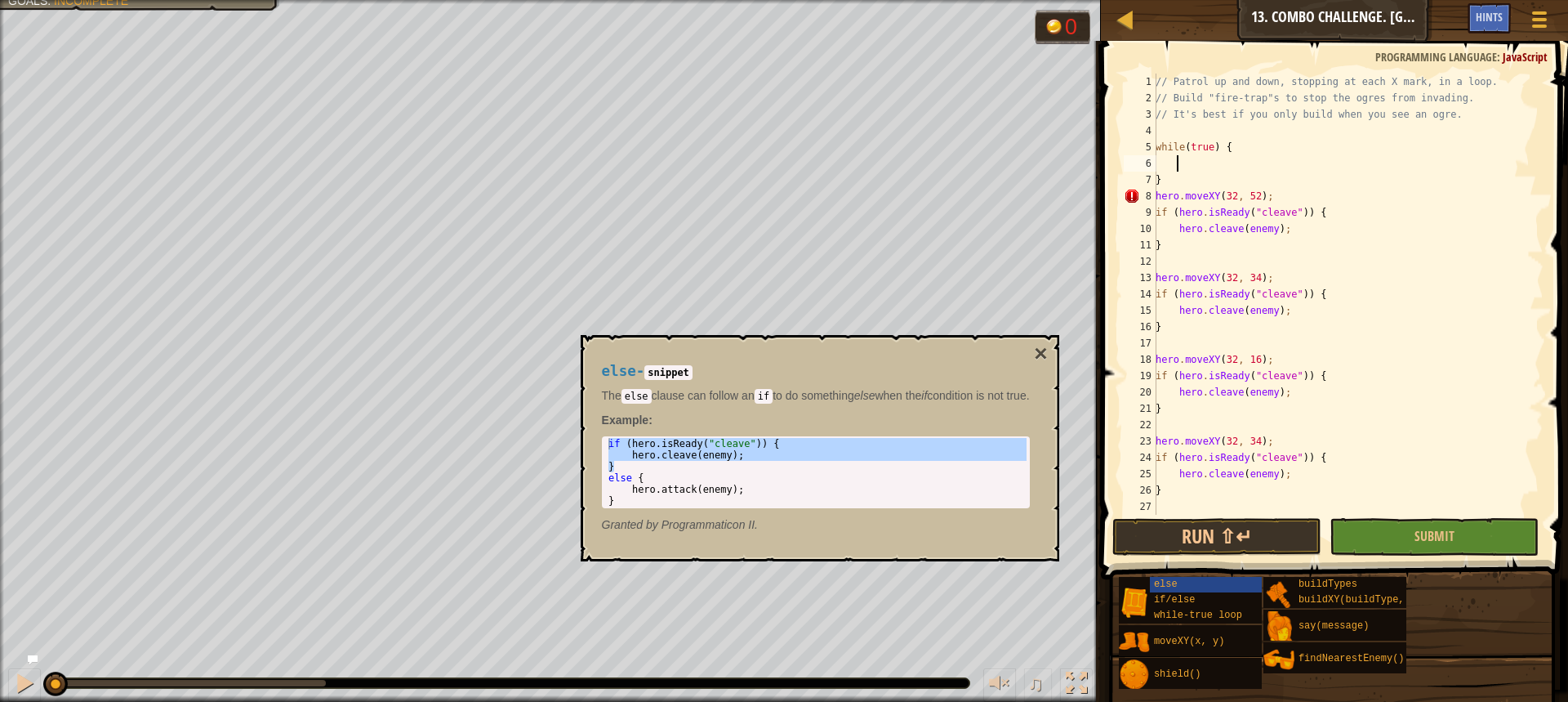
click at [1198, 176] on div "// Patrol up and down, stopping at each X mark, in a loop. // Build "fire-trap"…" at bounding box center [1347, 311] width 391 height 474
type textarea "}"
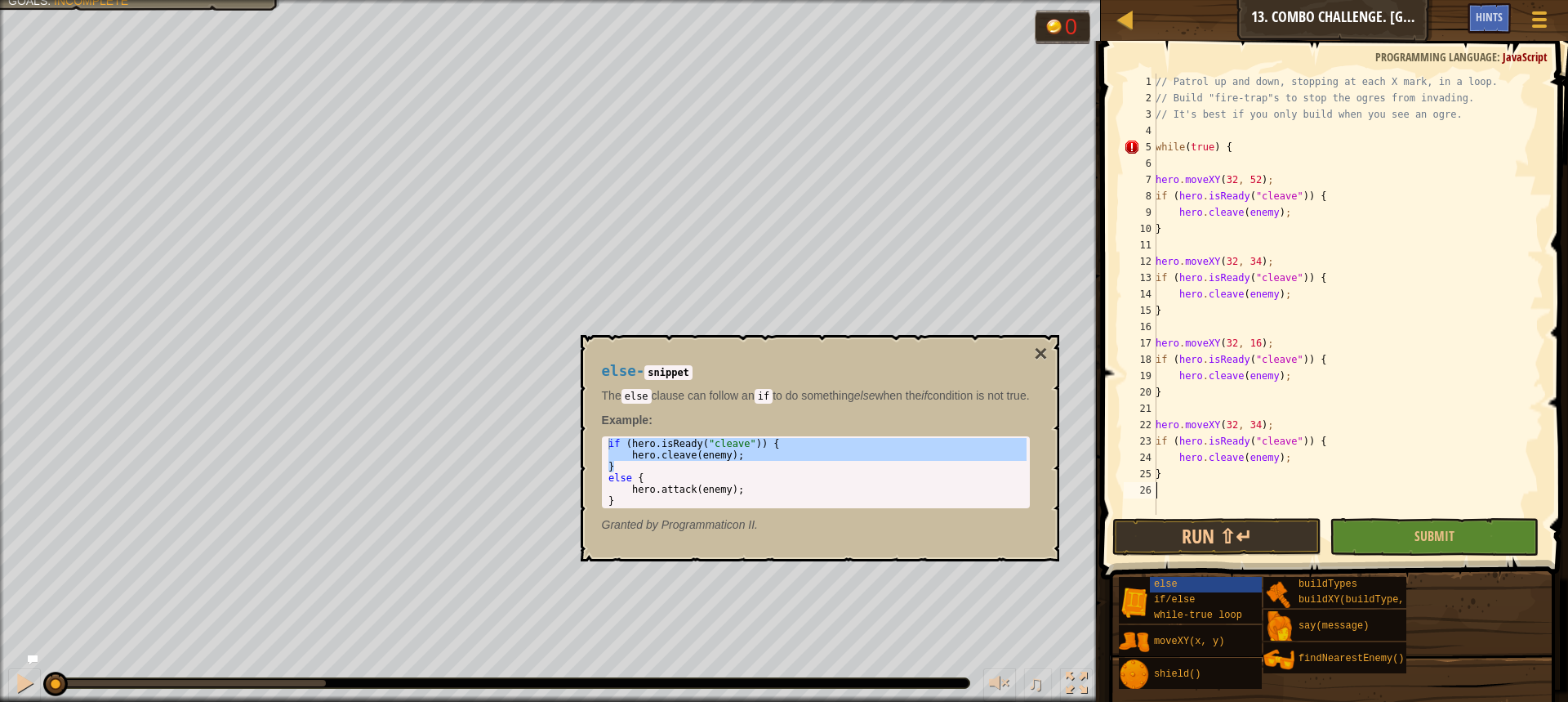
click at [1220, 493] on div "// Patrol up and down, stopping at each X mark, in a loop. // Build "fire-trap"…" at bounding box center [1347, 311] width 391 height 474
click at [1158, 182] on div "// Patrol up and down, stopping at each X mark, in a loop. // Build "fire-trap"…" at bounding box center [1347, 311] width 391 height 474
click at [1157, 193] on div "// Patrol up and down, stopping at each X mark, in a loop. // Build "fire-trap"…" at bounding box center [1347, 311] width 391 height 474
click at [1155, 232] on div "10" at bounding box center [1140, 229] width 33 height 16
type textarea "}"
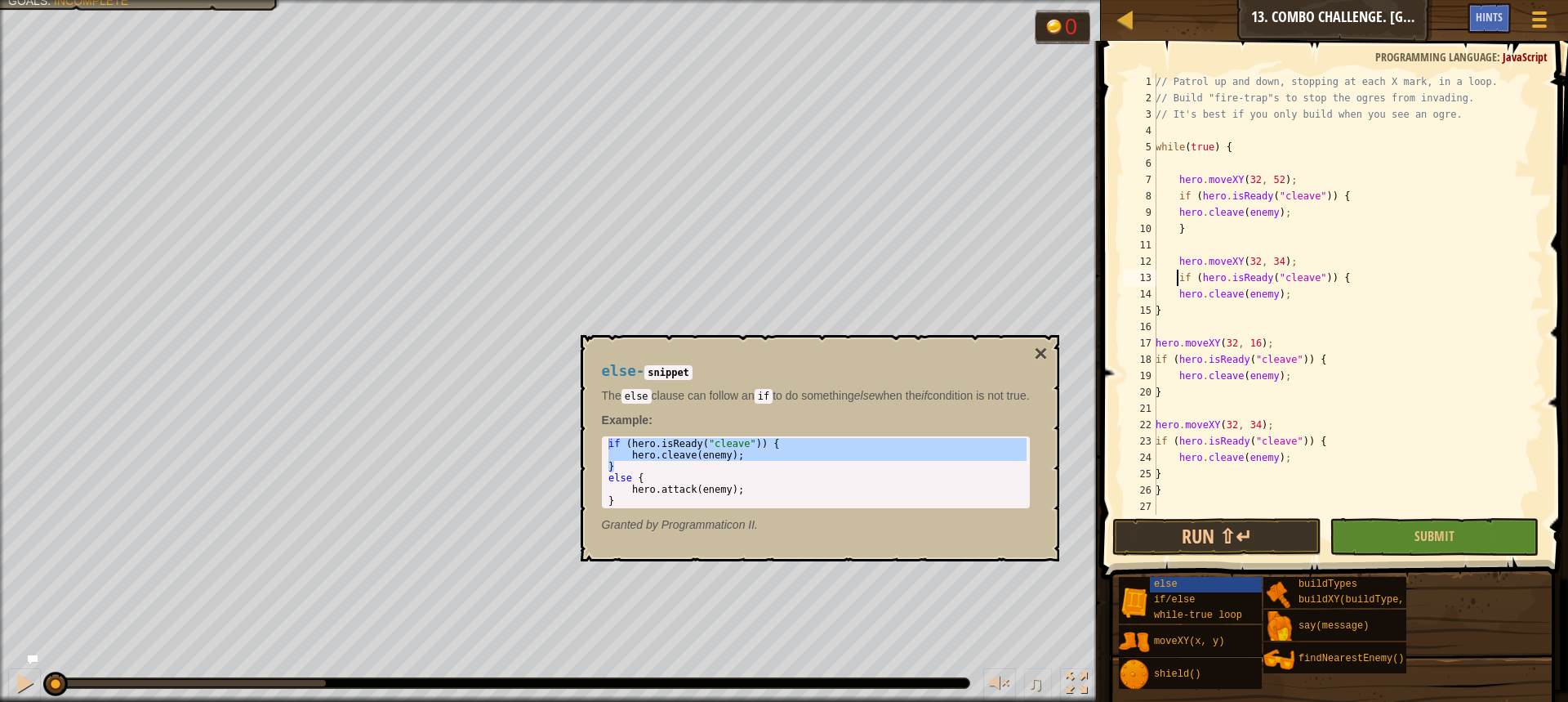
click at [1157, 309] on div "if (hero.isReady("cleave")) { 1 2 3 4 5 6 7 8 9 10 11 12 13 14 15 16 17 18 19 2…" at bounding box center [1332, 294] width 423 height 441
click at [1158, 345] on div "// Patrol up and down, stopping at each X mark, in a loop. // Build "fire-trap"…" at bounding box center [1347, 311] width 391 height 474
click at [1157, 361] on div "hero.moveXY(32, 16); 1 2 3 4 5 6 7 8 9 10 11 12 13 14 15 16 17 18 19 20 21 22 2…" at bounding box center [1332, 294] width 423 height 441
click at [1157, 393] on div "if (hero.isReady("cleave")) { hero.cleave(enemy); 1 2 3 4 5 6 7 8 9 10 11 12 13…" at bounding box center [1332, 294] width 423 height 441
click at [1158, 445] on div "// Patrol up and down, stopping at each X mark, in a loop. // Build "fire-trap"…" at bounding box center [1347, 311] width 391 height 474
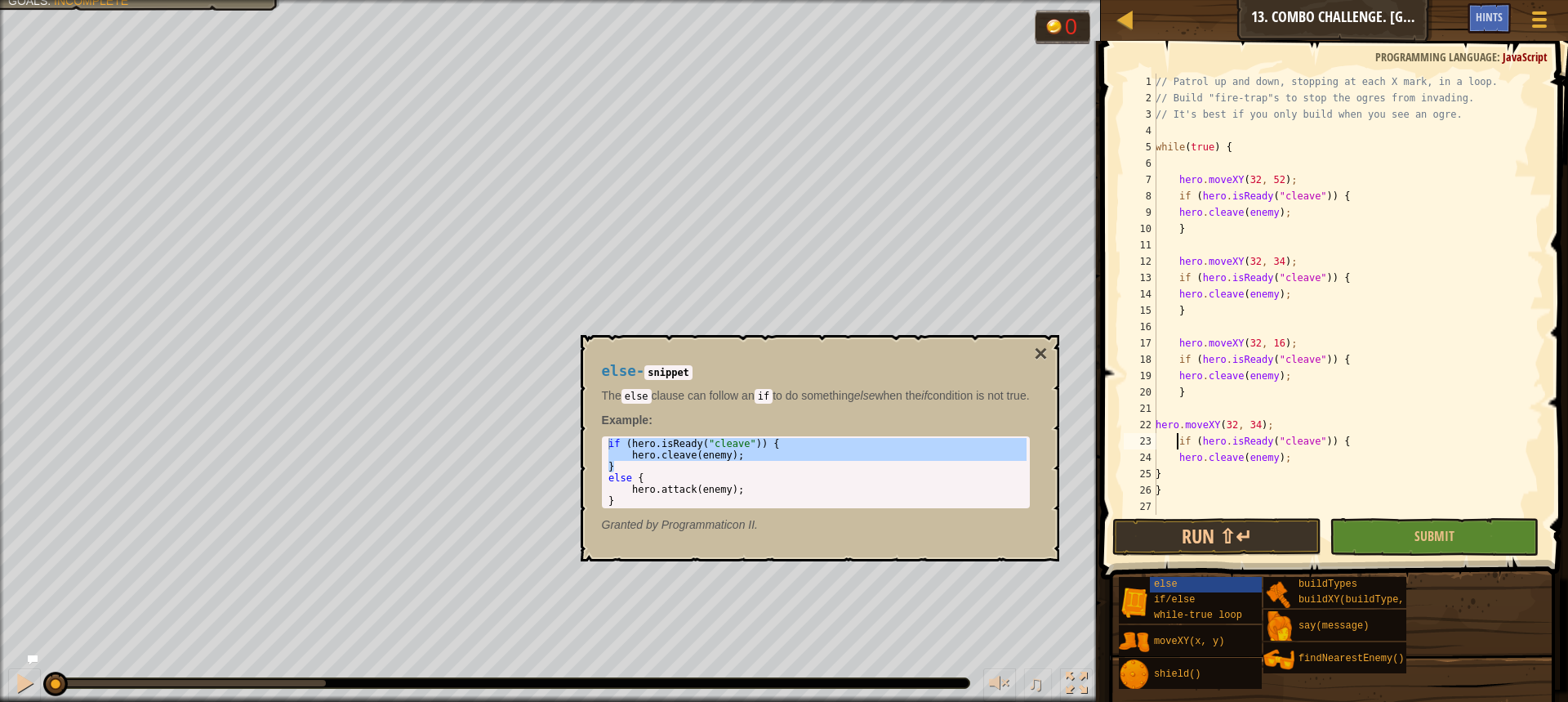
click at [1159, 427] on div "// Patrol up and down, stopping at each X mark, in a loop. // Build "fire-trap"…" at bounding box center [1347, 311] width 391 height 474
click at [1156, 427] on div "22" at bounding box center [1140, 425] width 33 height 16
click at [1159, 480] on div "// Patrol up and down, stopping at each X mark, in a loop. // Build "fire-trap"…" at bounding box center [1347, 311] width 391 height 474
click at [1158, 478] on div "} 1 2 3 4 5 6 7 8 9 10 11 12 13 14 15 16 17 18 19 20 21 22 23 24 25 26 27 // Pa…" at bounding box center [1332, 294] width 423 height 441
click at [1273, 533] on button "Run ⇧↵" at bounding box center [1217, 536] width 209 height 37
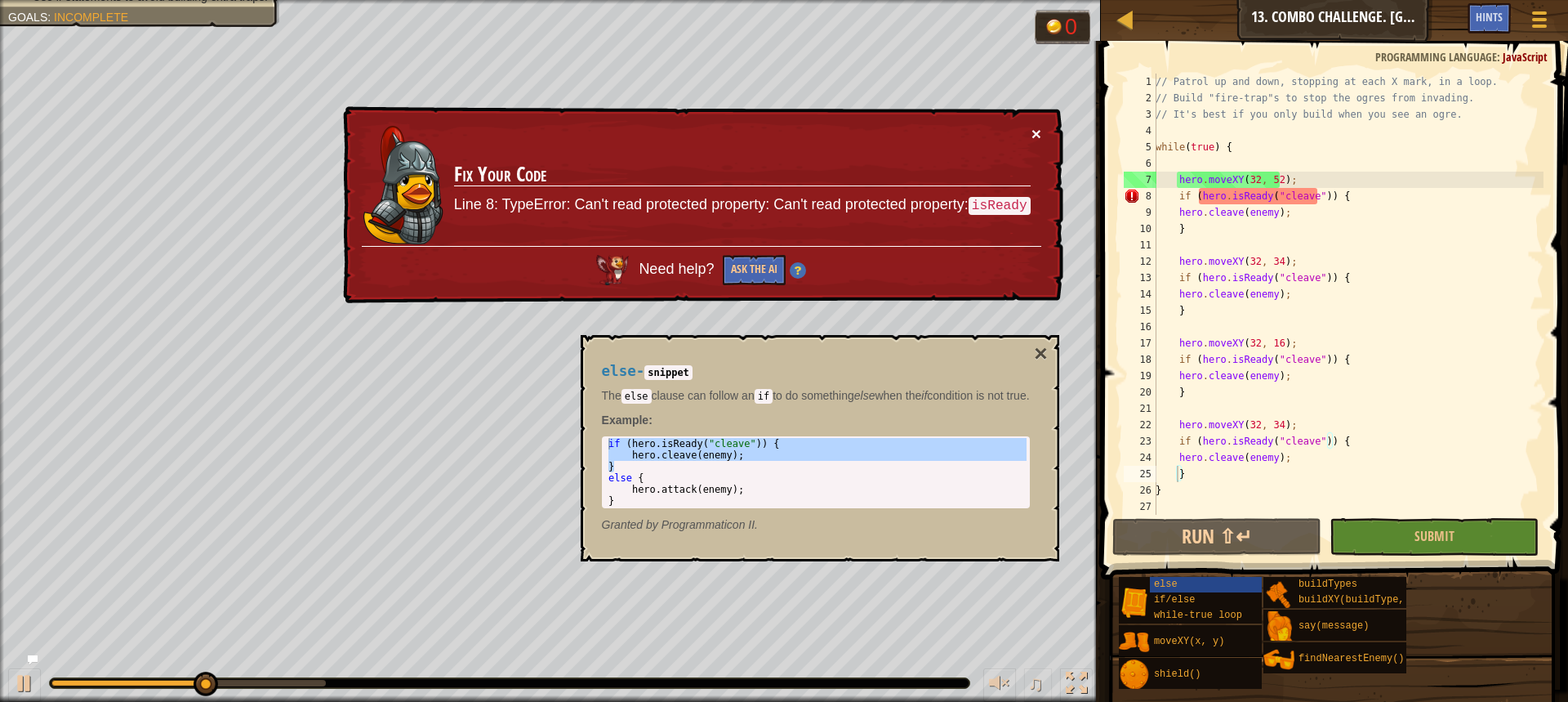
click at [1036, 134] on button "×" at bounding box center [1036, 133] width 10 height 17
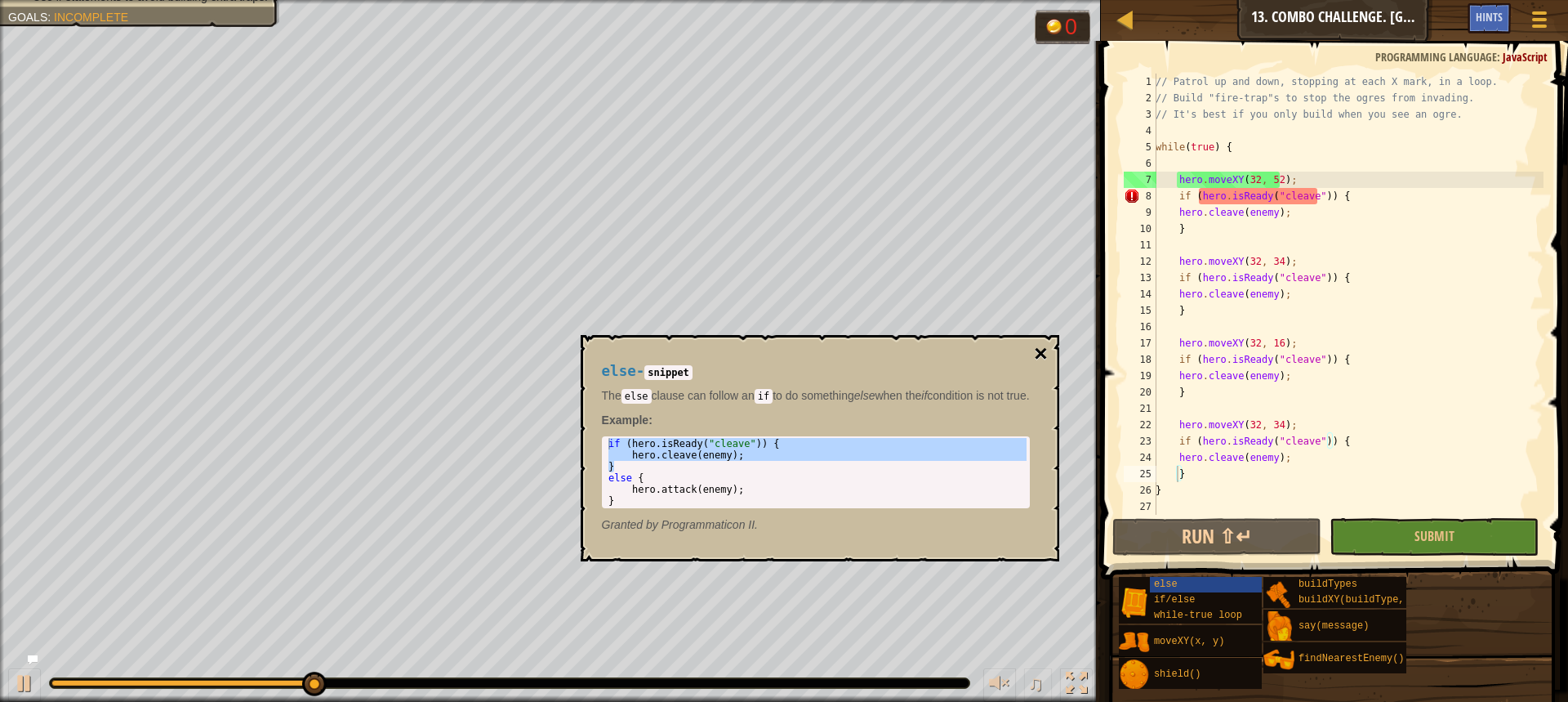
click at [1047, 348] on button "×" at bounding box center [1040, 353] width 13 height 23
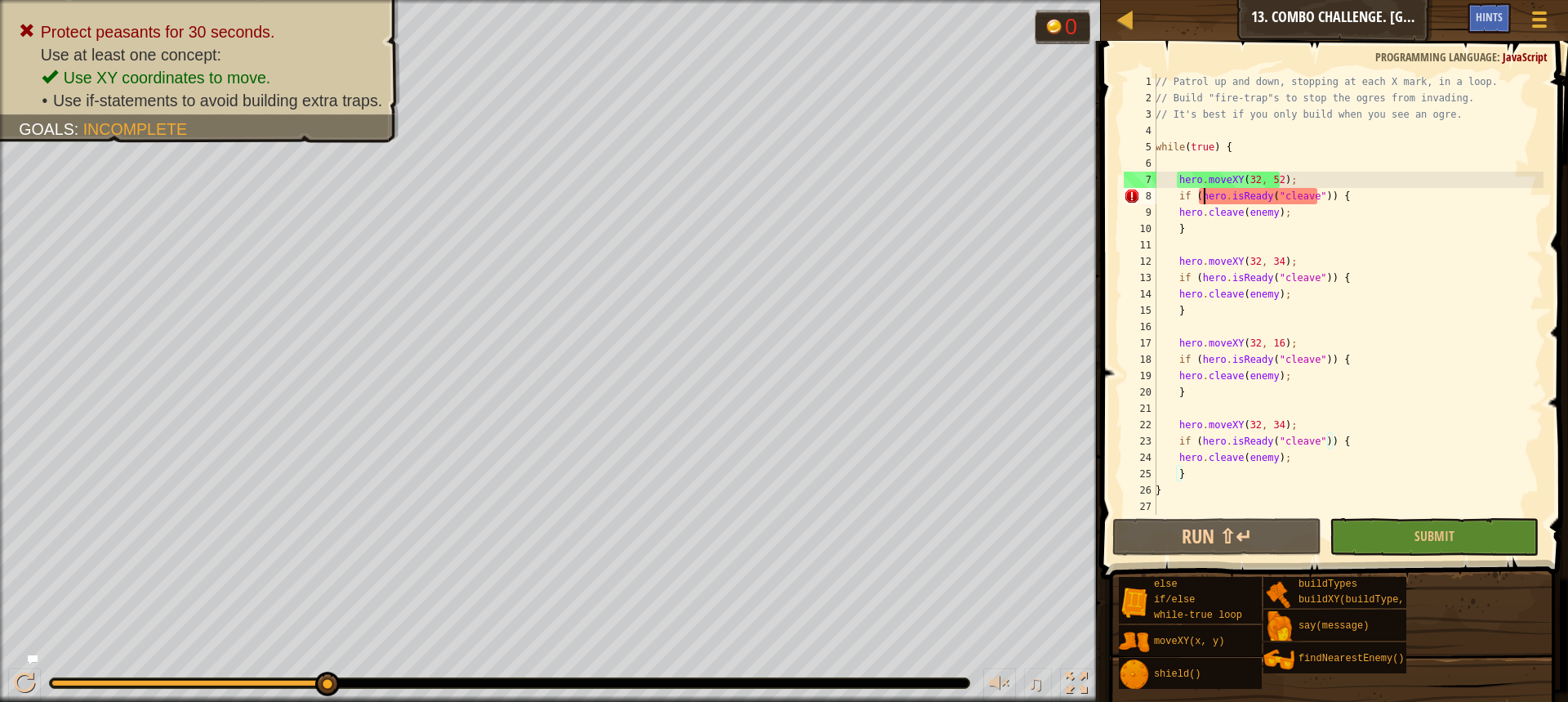
click at [1205, 201] on div "// Patrol up and down, stopping at each X mark, in a loop. // Build "fire-trap"…" at bounding box center [1347, 311] width 391 height 474
drag, startPoint x: 1225, startPoint y: 199, endPoint x: 1317, endPoint y: 199, distance: 92.0
click at [1317, 199] on div "// Patrol up and down, stopping at each X mark, in a loop. // Build "fire-trap"…" at bounding box center [1347, 311] width 391 height 474
click at [1296, 183] on div "// Patrol up and down, stopping at each X mark, in a loop. // Build "fire-trap"…" at bounding box center [1347, 311] width 391 height 474
type textarea "hero.moveXY(32, 52);"
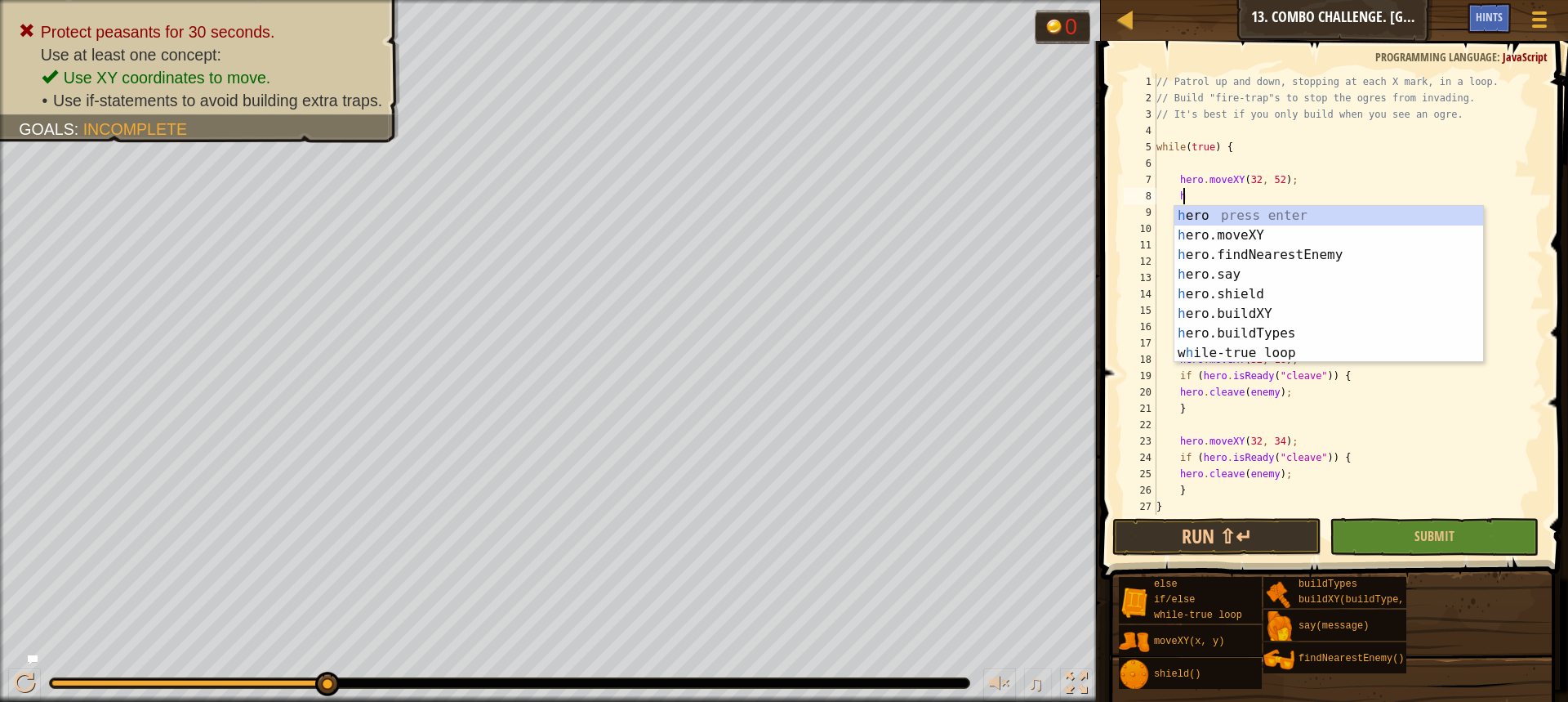
scroll to position [7, 2]
type textarea "h"
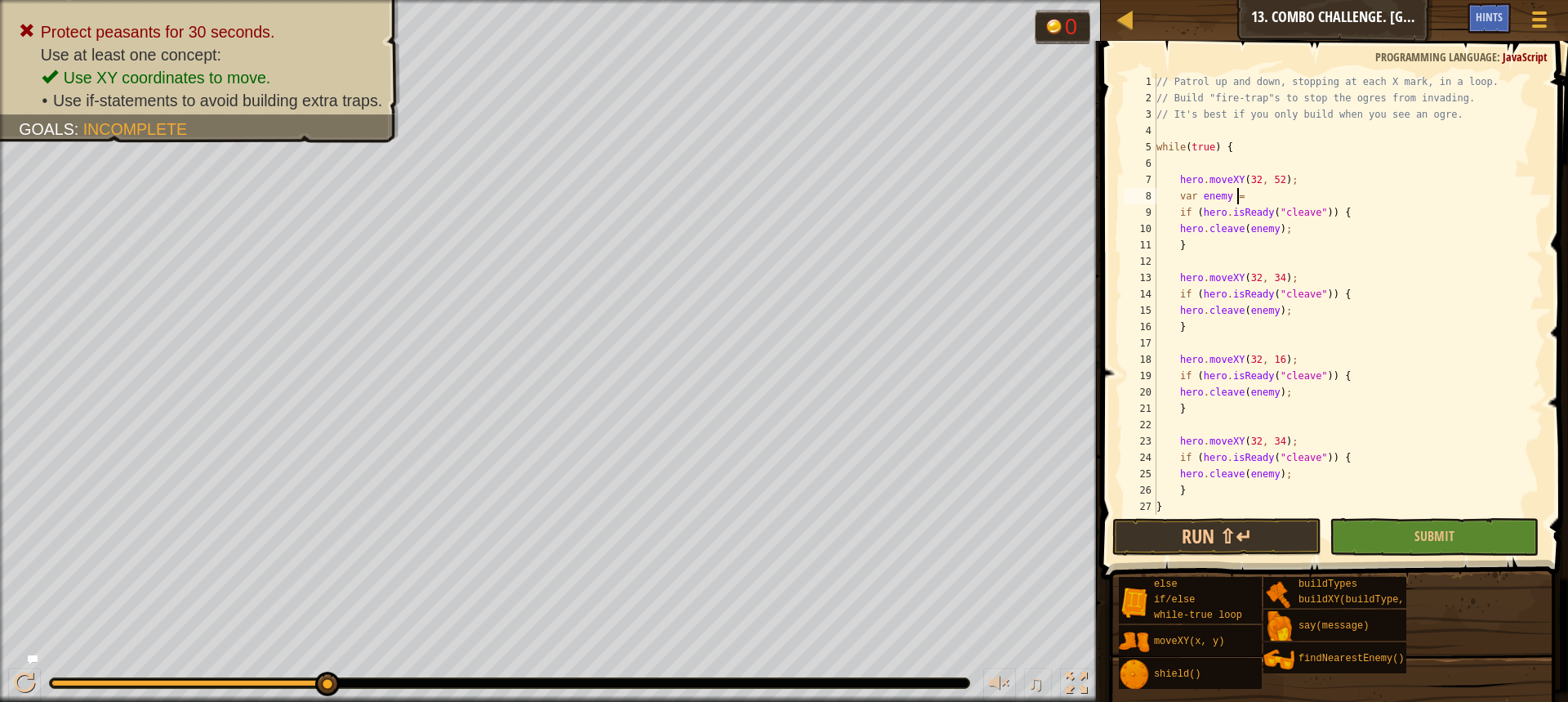
scroll to position [7, 5]
type textarea "var enemy = h"
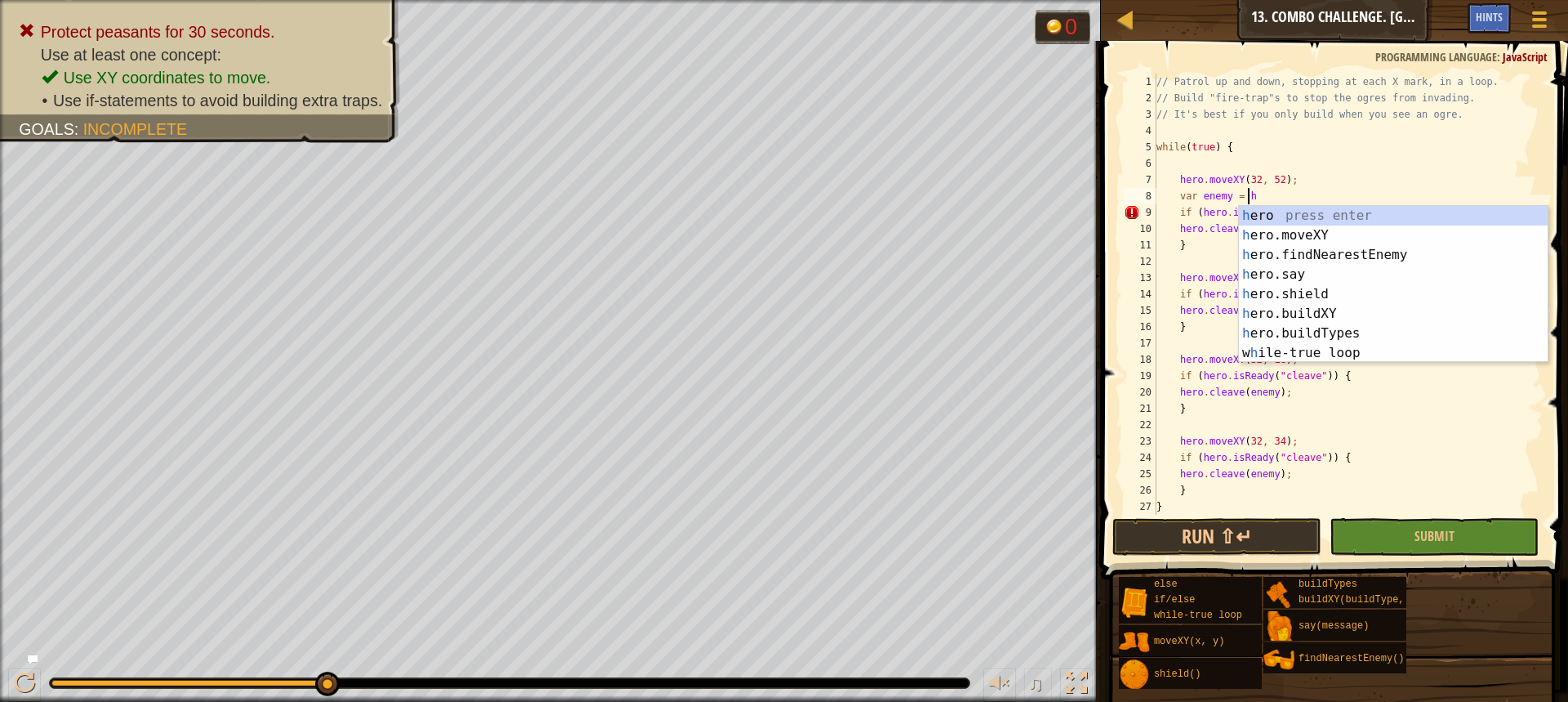
scroll to position [7, 6]
click at [1309, 255] on div "h ero press enter h ero.moveXY press enter h ero.findNearestEnemy press enter h…" at bounding box center [1393, 304] width 309 height 196
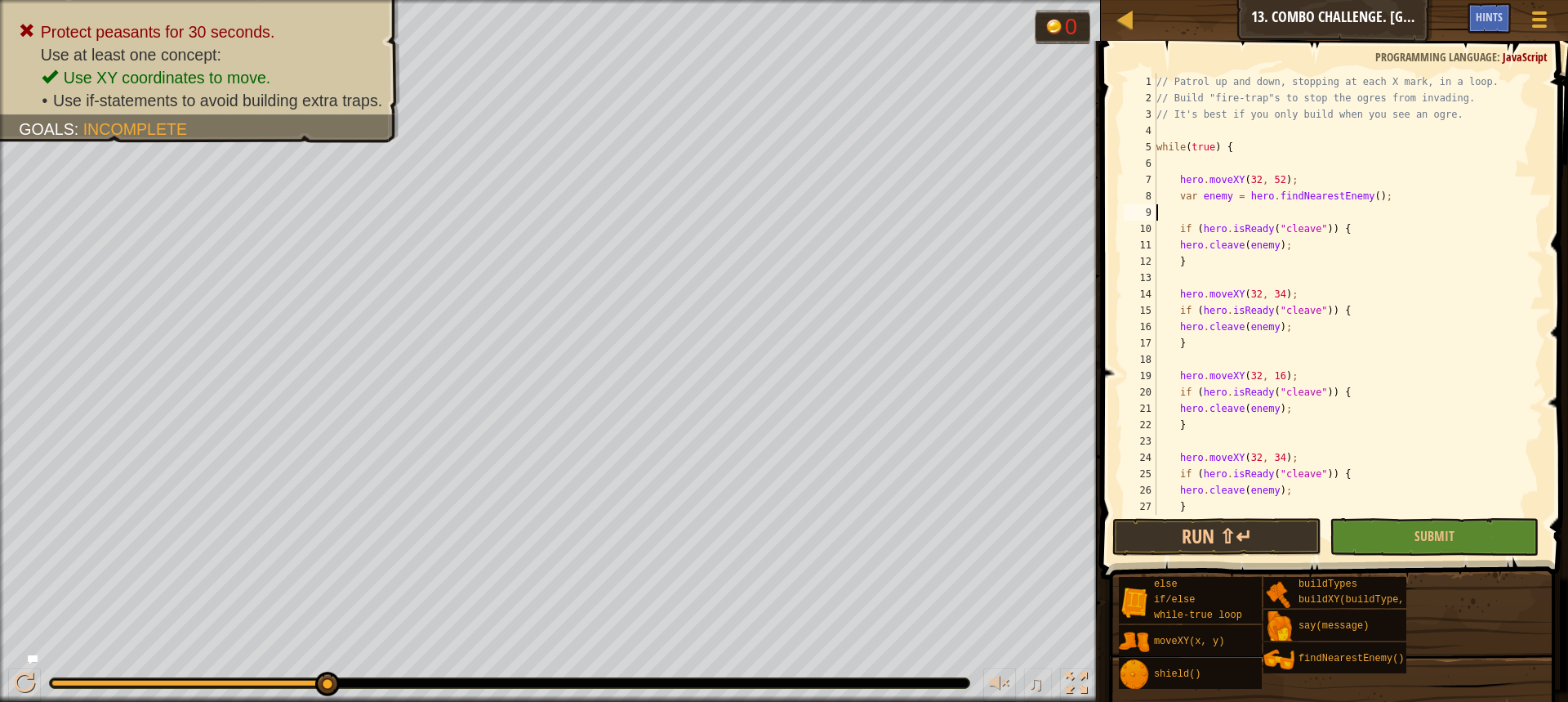
scroll to position [7, 0]
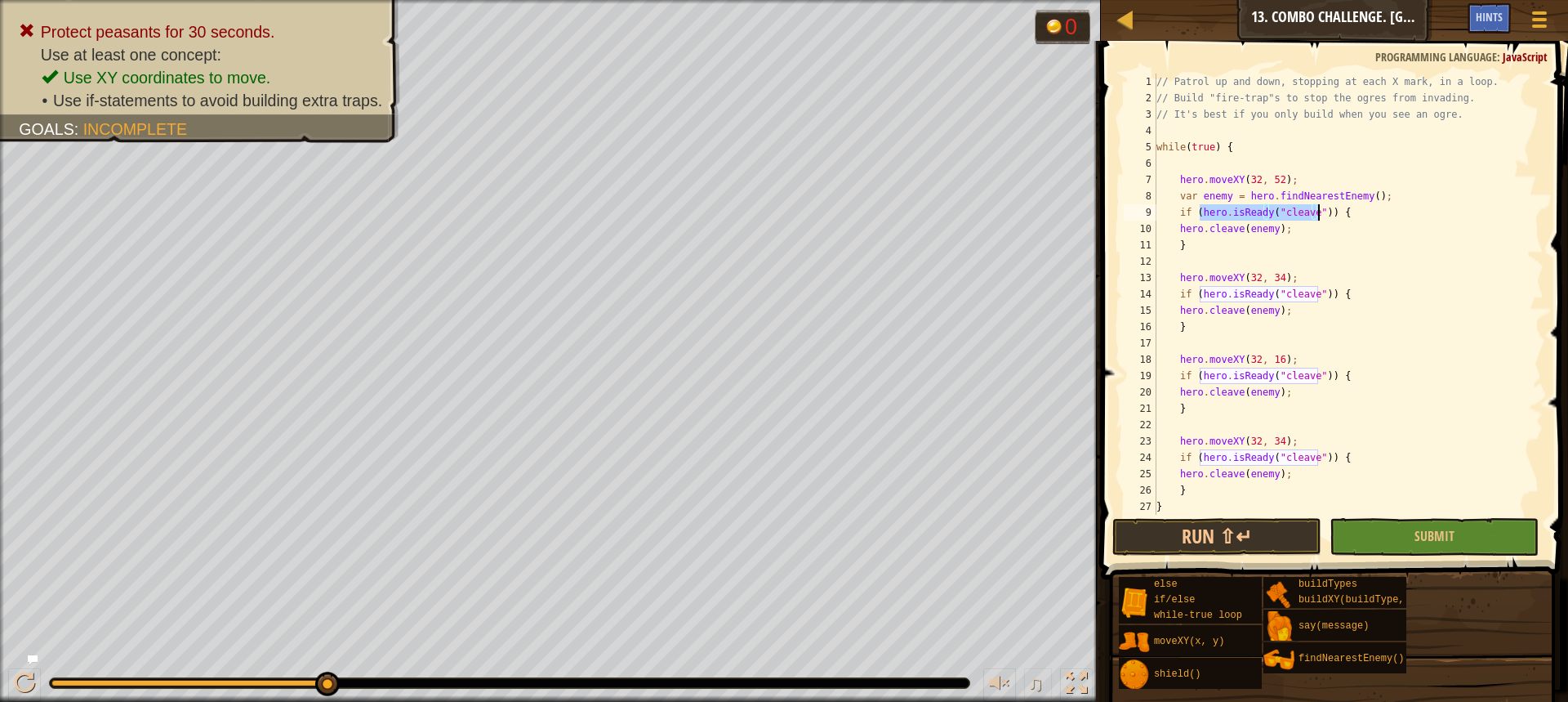
drag, startPoint x: 1215, startPoint y: 216, endPoint x: 1316, endPoint y: 213, distance: 101.0
click at [1316, 213] on div "// Patrol up and down, stopping at each X mark, in a loop. // Build "fire-trap"…" at bounding box center [1342, 311] width 378 height 474
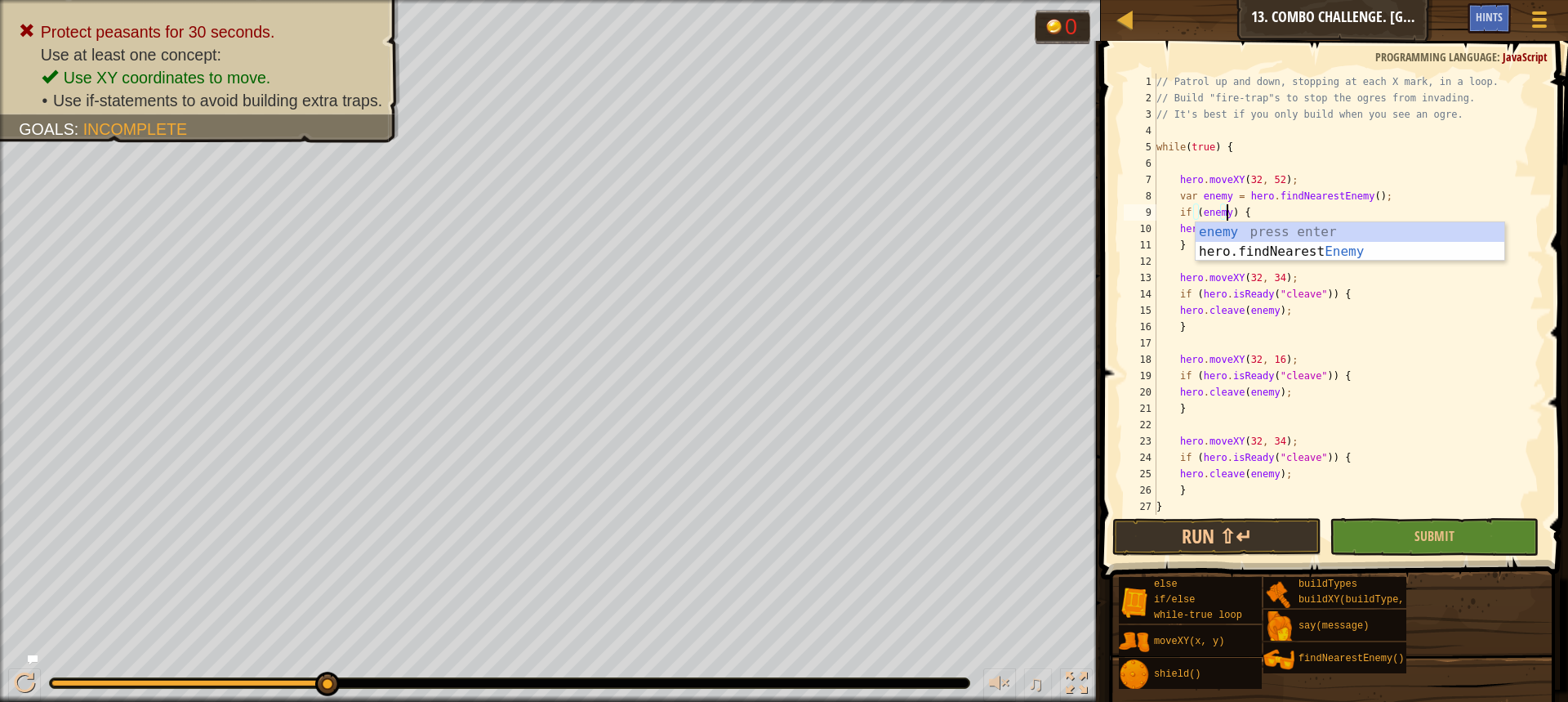
scroll to position [7, 5]
click at [1296, 213] on div "// Patrol up and down, stopping at each X mark, in a loop. // Build "fire-trap"…" at bounding box center [1342, 311] width 378 height 474
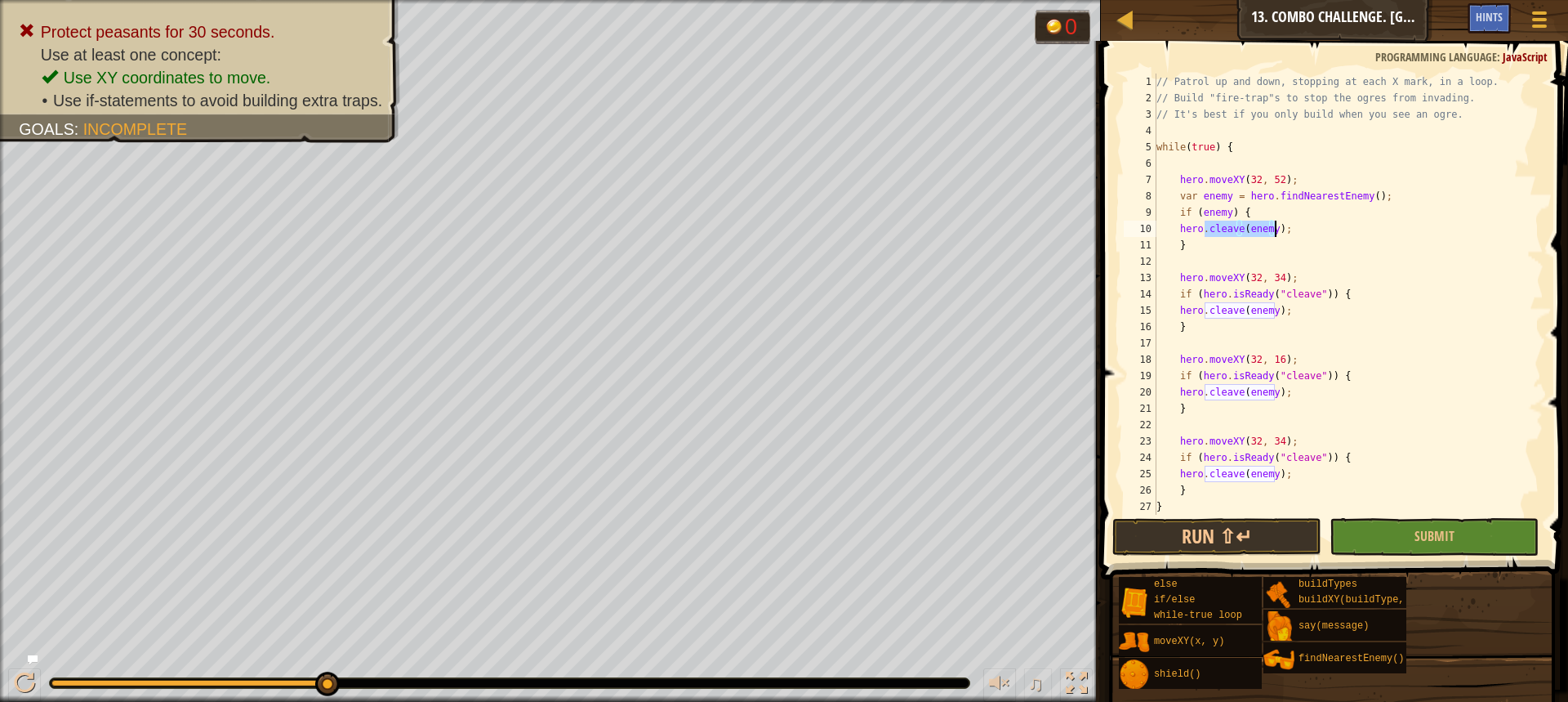
drag, startPoint x: 1205, startPoint y: 230, endPoint x: 1274, endPoint y: 232, distance: 69.0
click at [1274, 232] on div "// Patrol up and down, stopping at each X mark, in a loop. // Build "fire-trap"…" at bounding box center [1342, 311] width 378 height 474
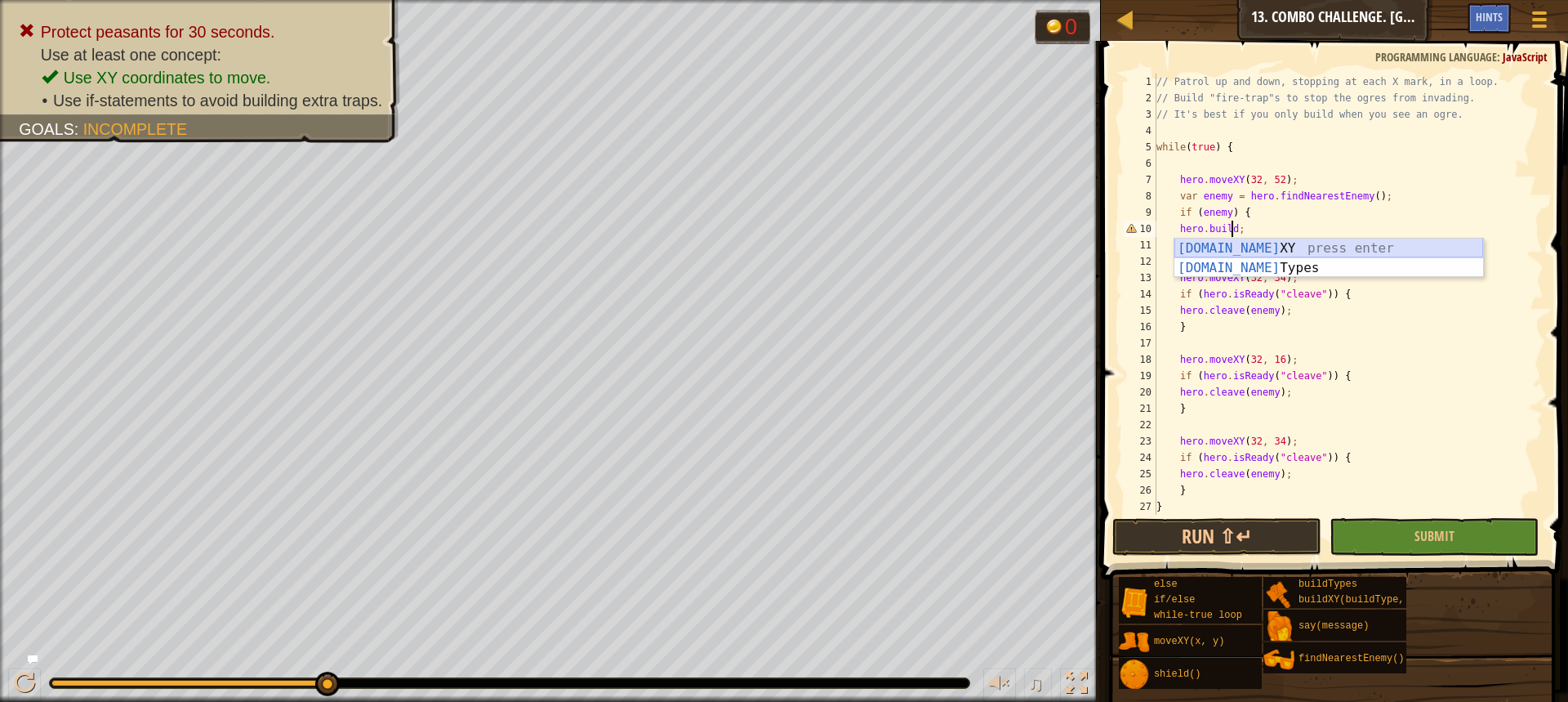
click at [1264, 252] on div "[DOMAIN_NAME] XY press enter [DOMAIN_NAME] Types press enter" at bounding box center [1328, 278] width 309 height 78
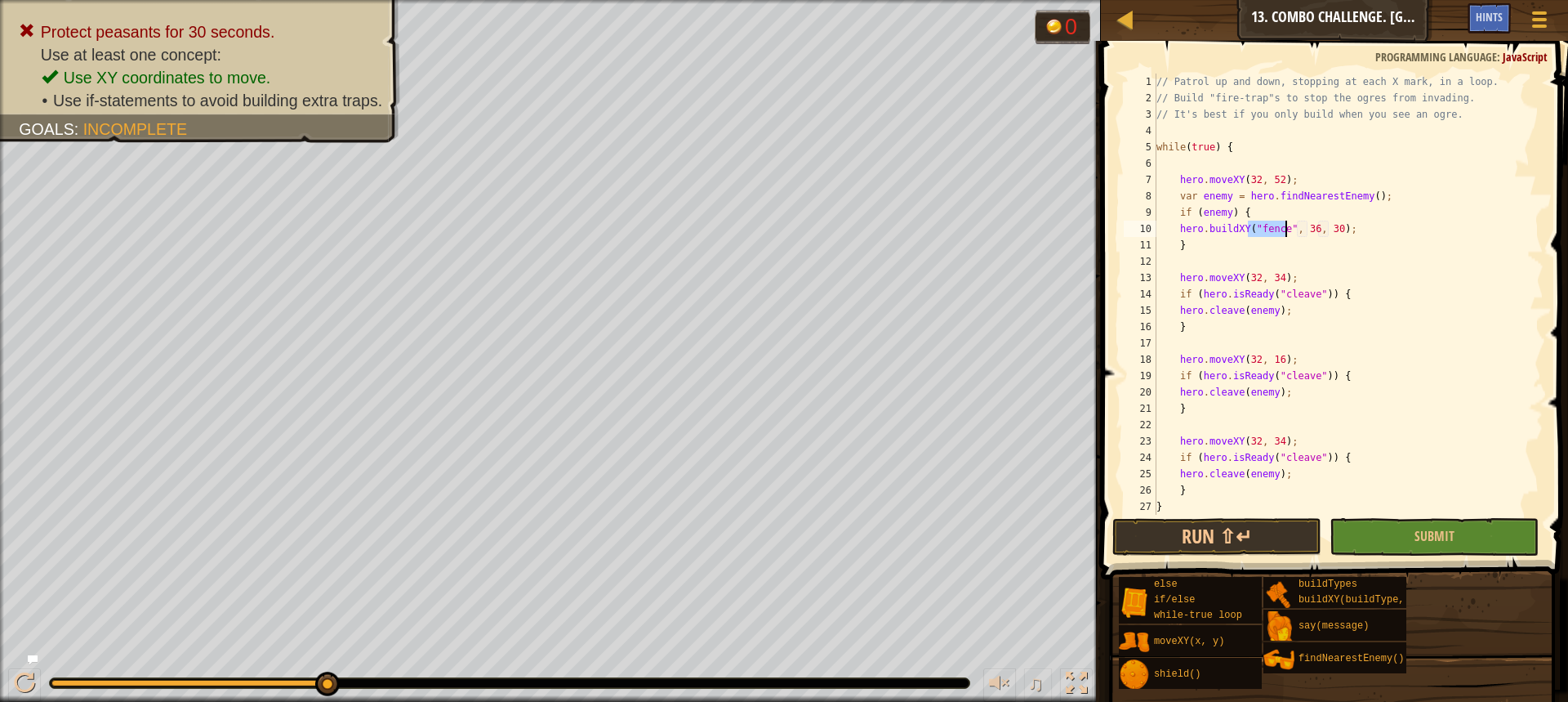
click at [1261, 223] on div "// Patrol up and down, stopping at each X mark, in a loop. // Build "fire-trap"…" at bounding box center [1342, 294] width 378 height 441
click at [1261, 225] on div "// Patrol up and down, stopping at each X mark, in a loop. // Build "fire-trap"…" at bounding box center [1342, 311] width 378 height 474
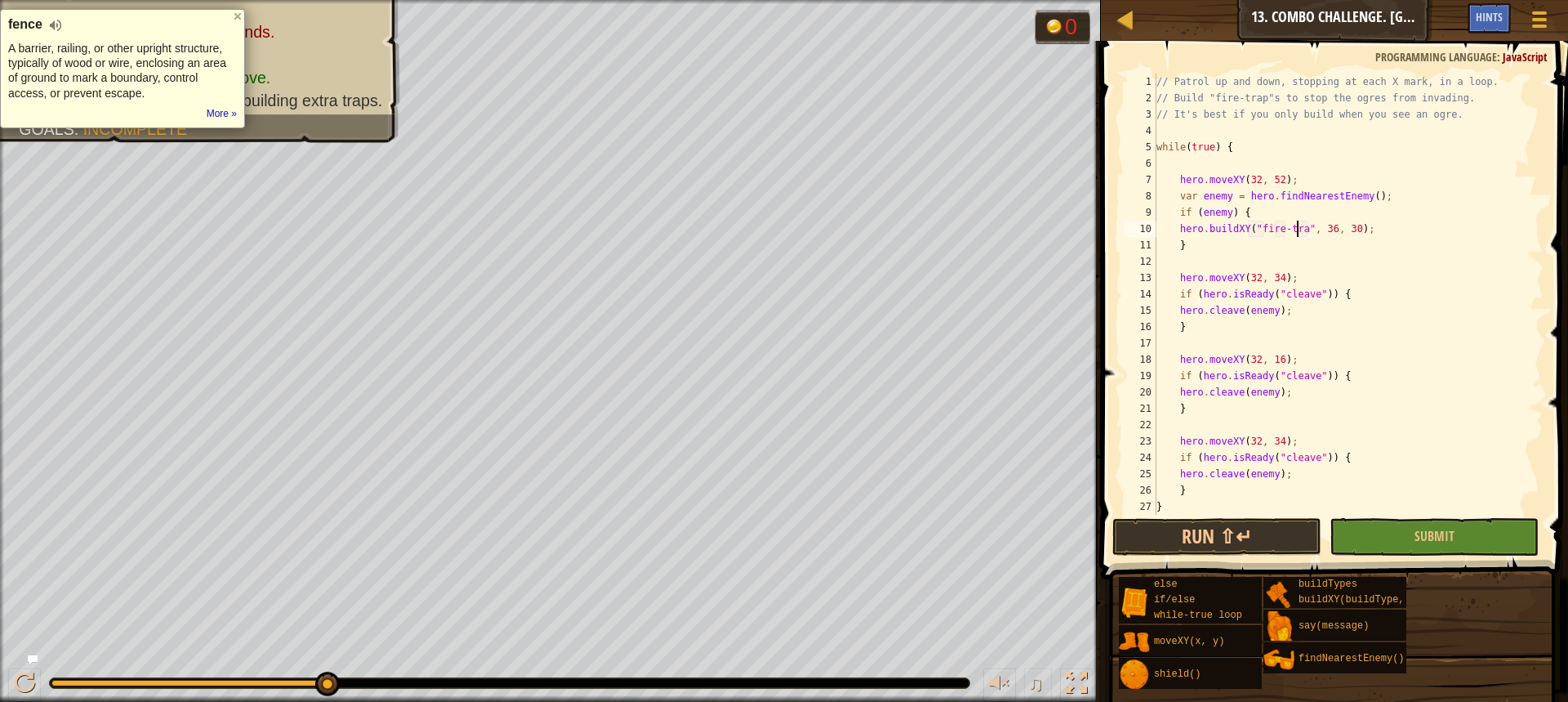
scroll to position [7, 12]
click at [1325, 231] on div "// Patrol up and down, stopping at each X mark, in a loop. // Build "fire-trap"…" at bounding box center [1342, 311] width 378 height 474
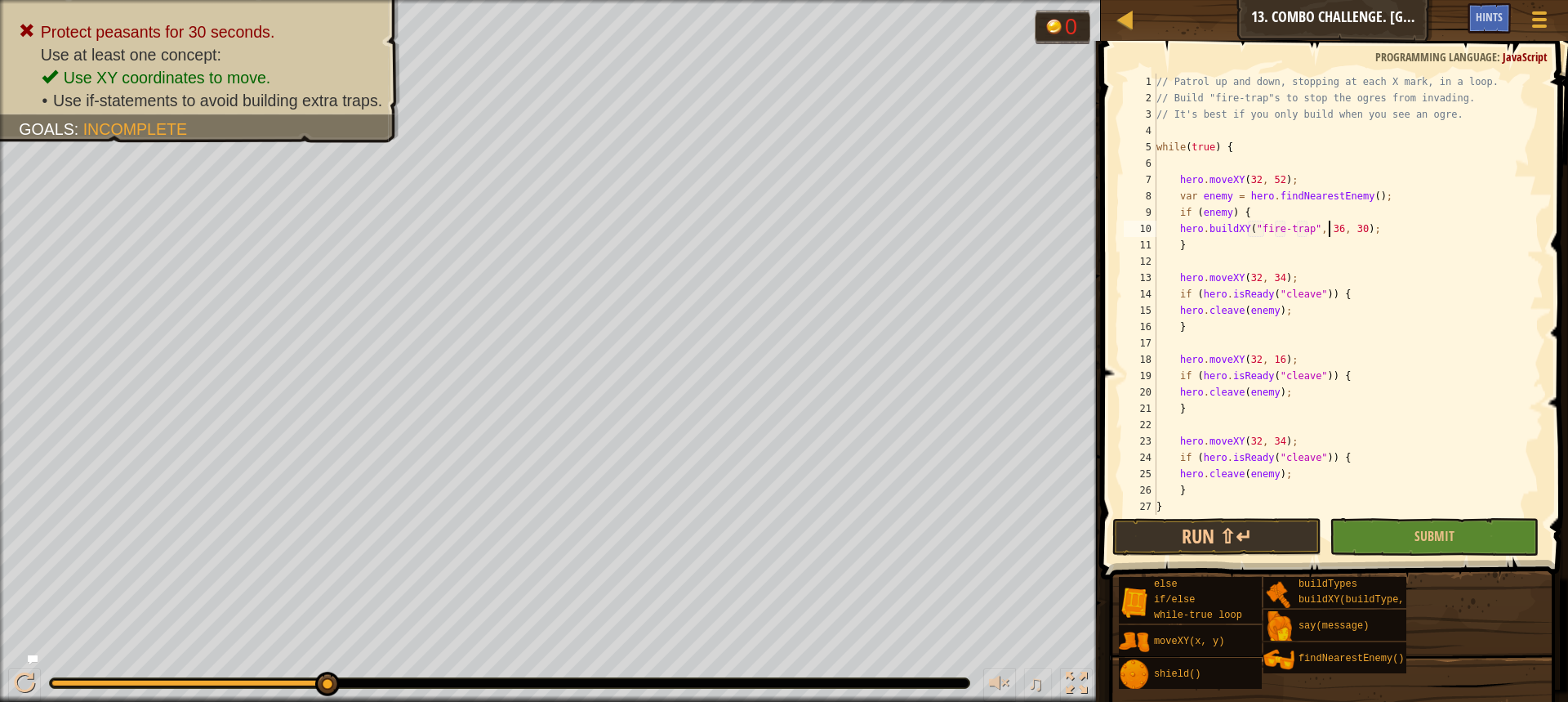
click at [1327, 231] on div "// Patrol up and down, stopping at each X mark, in a loop. // Build "fire-trap"…" at bounding box center [1342, 311] width 378 height 474
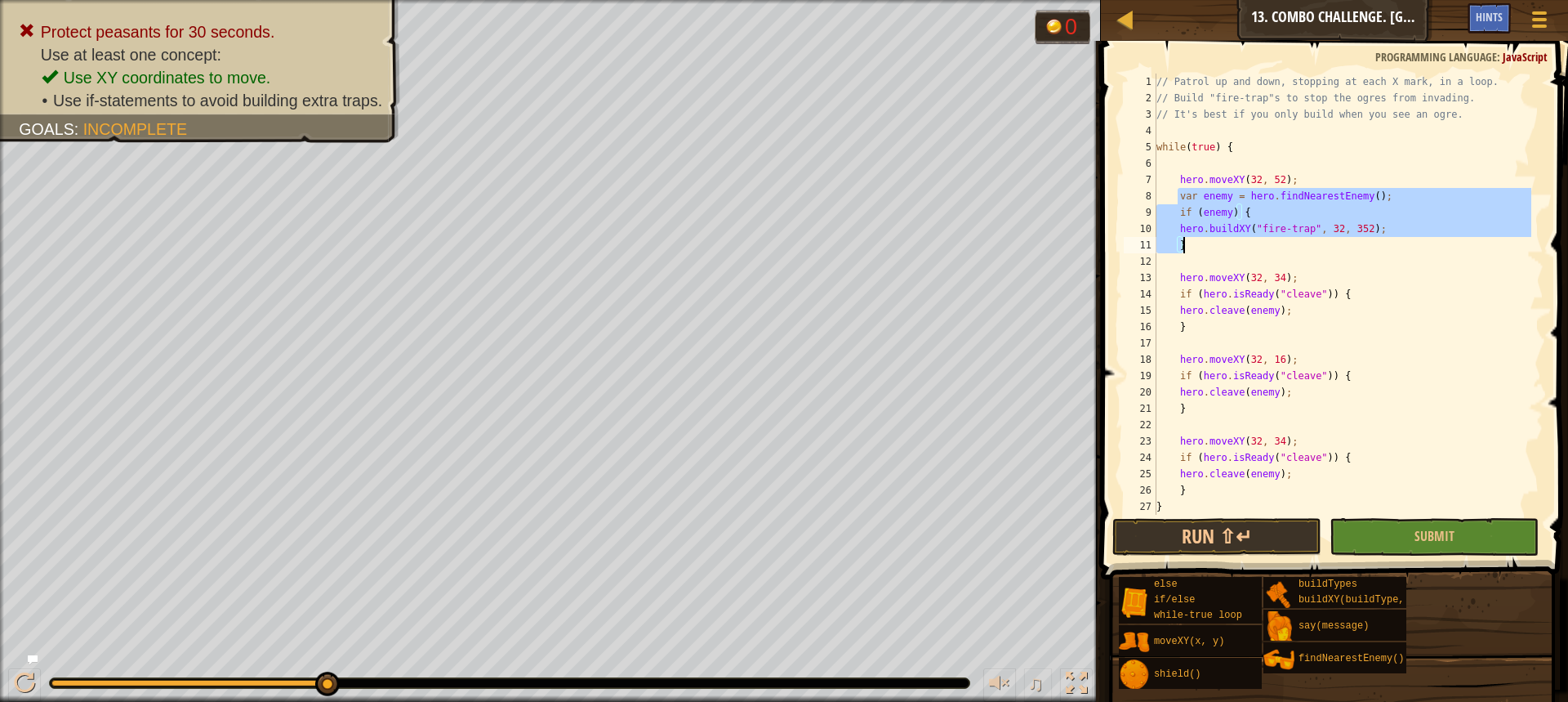
drag, startPoint x: 1176, startPoint y: 197, endPoint x: 1186, endPoint y: 242, distance: 46.1
click at [1186, 242] on div "// Patrol up and down, stopping at each X mark, in a loop. // Build "fire-trap"…" at bounding box center [1342, 311] width 378 height 474
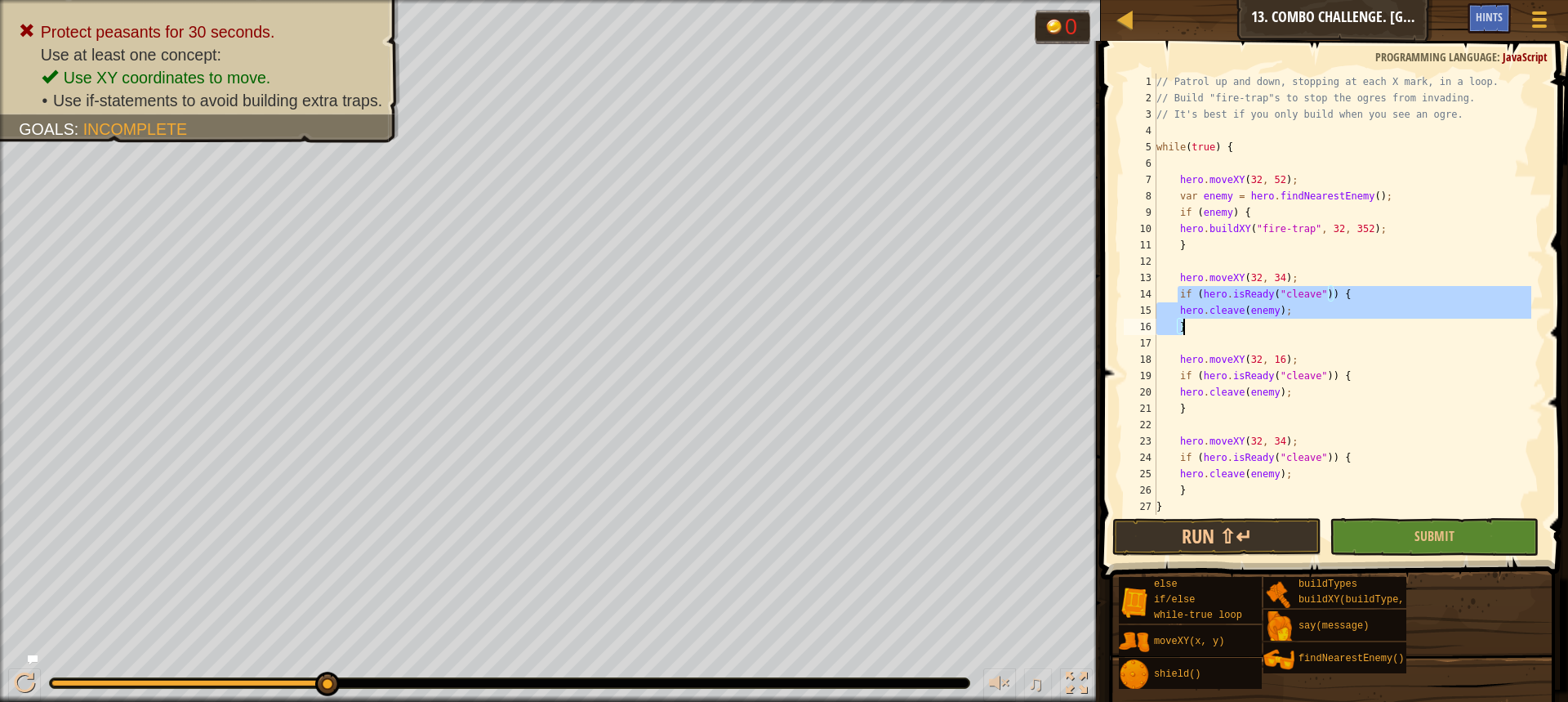
drag, startPoint x: 1184, startPoint y: 294, endPoint x: 1187, endPoint y: 322, distance: 28.2
click at [1187, 322] on div "// Patrol up and down, stopping at each X mark, in a loop. // Build "fire-trap"…" at bounding box center [1342, 311] width 378 height 474
paste textarea
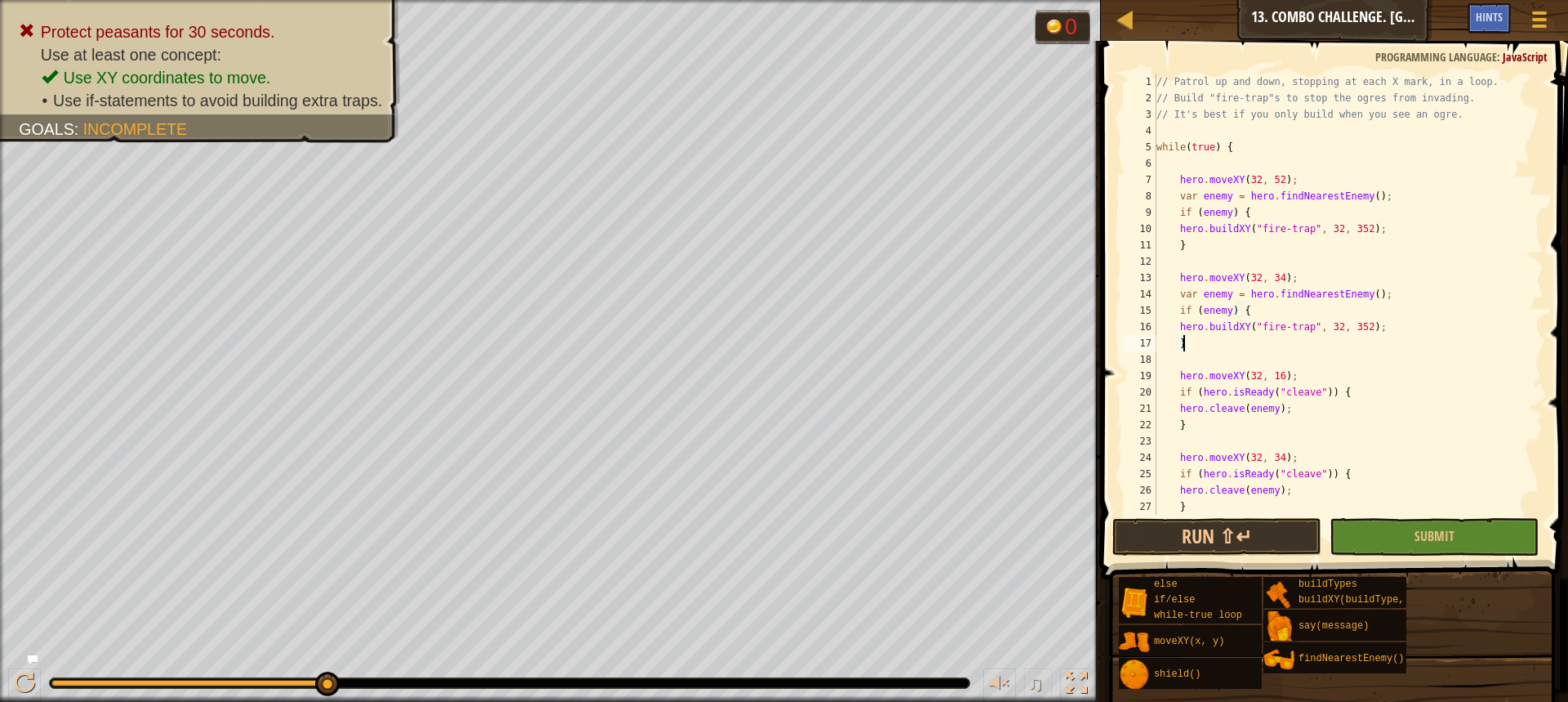
click at [1355, 328] on div "// Patrol up and down, stopping at each X mark, in a loop. // Build "fire-trap"…" at bounding box center [1342, 311] width 378 height 474
click at [1355, 230] on div "// Patrol up and down, stopping at each X mark, in a loop. // Build "fire-trap"…" at bounding box center [1342, 311] width 378 height 474
click at [1345, 230] on div "// Patrol up and down, stopping at each X mark, in a loop. // Build "fire-trap"…" at bounding box center [1342, 311] width 378 height 474
click at [1352, 330] on div "// Patrol up and down, stopping at each X mark, in a loop. // Build "fire-trap"…" at bounding box center [1342, 311] width 378 height 474
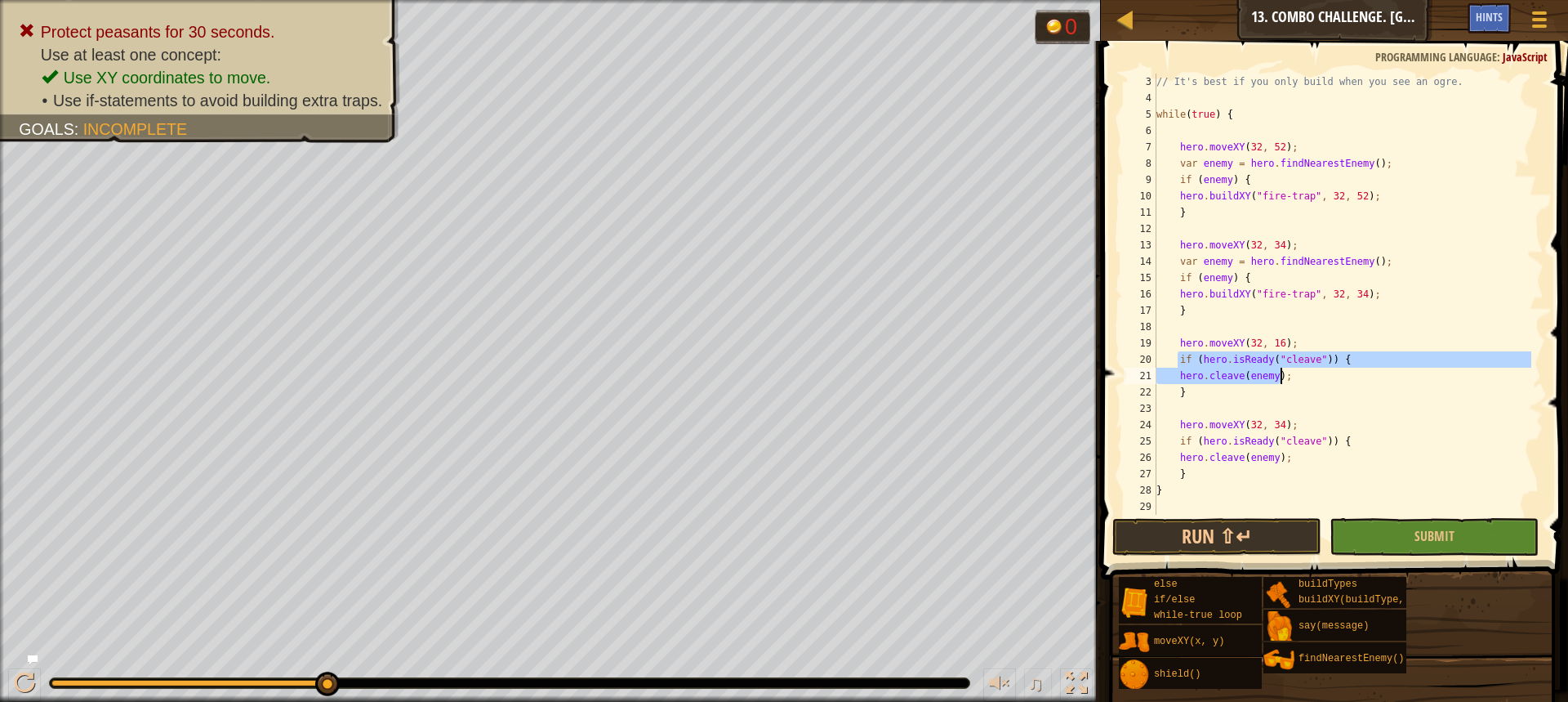
drag, startPoint x: 1179, startPoint y: 362, endPoint x: 1284, endPoint y: 378, distance: 106.2
click at [1284, 378] on div "// It's best if you only build when you see an ogre. while ( true ) { hero . mo…" at bounding box center [1342, 311] width 378 height 474
paste textarea "}"
type textarea "}"
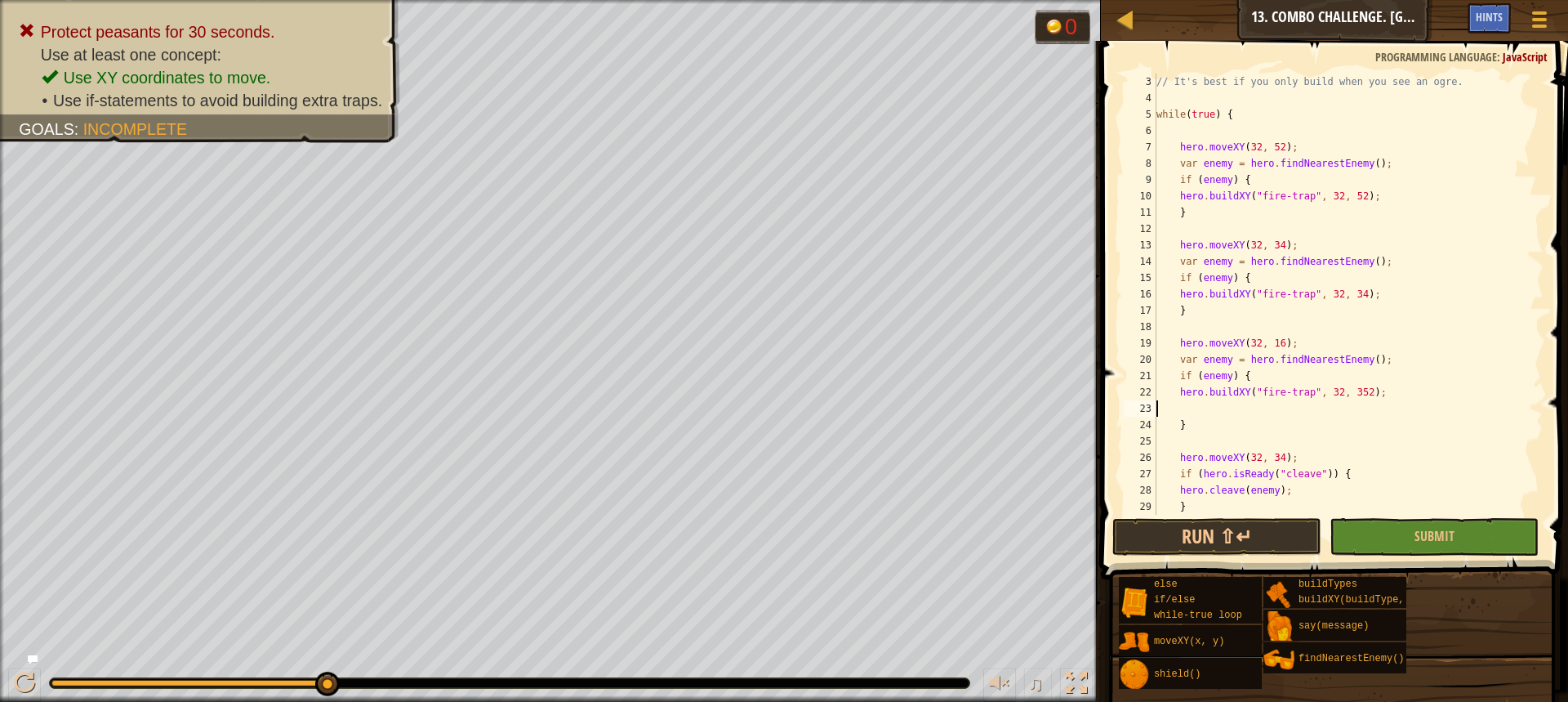
scroll to position [7, 0]
click at [1355, 394] on div "// It's best if you only build when you see an ogre. while ( true ) { hero . mo…" at bounding box center [1342, 311] width 378 height 474
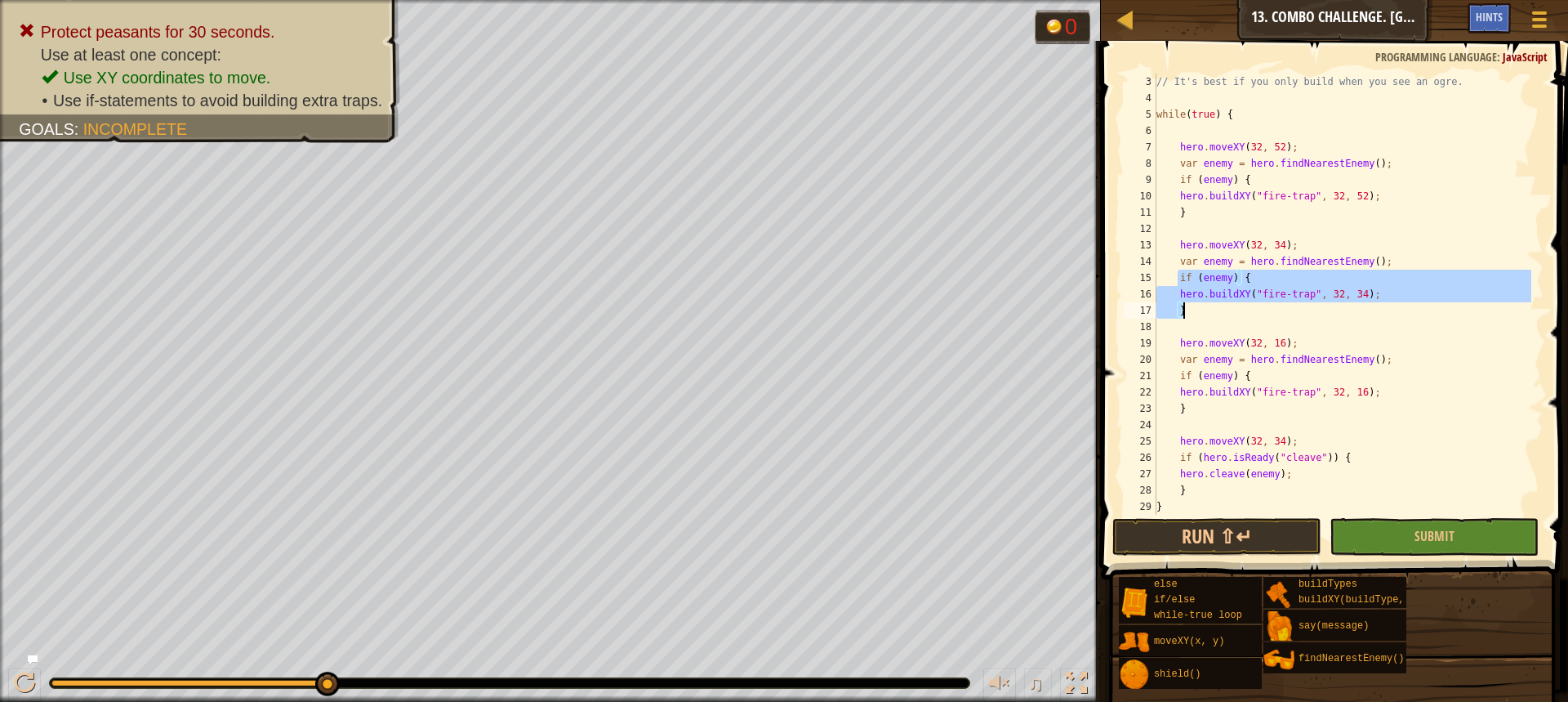
drag, startPoint x: 1178, startPoint y: 276, endPoint x: 1188, endPoint y: 312, distance: 37.4
click at [1188, 312] on div "// It's best if you only build when you see an ogre. while ( true ) { hero . mo…" at bounding box center [1342, 311] width 378 height 474
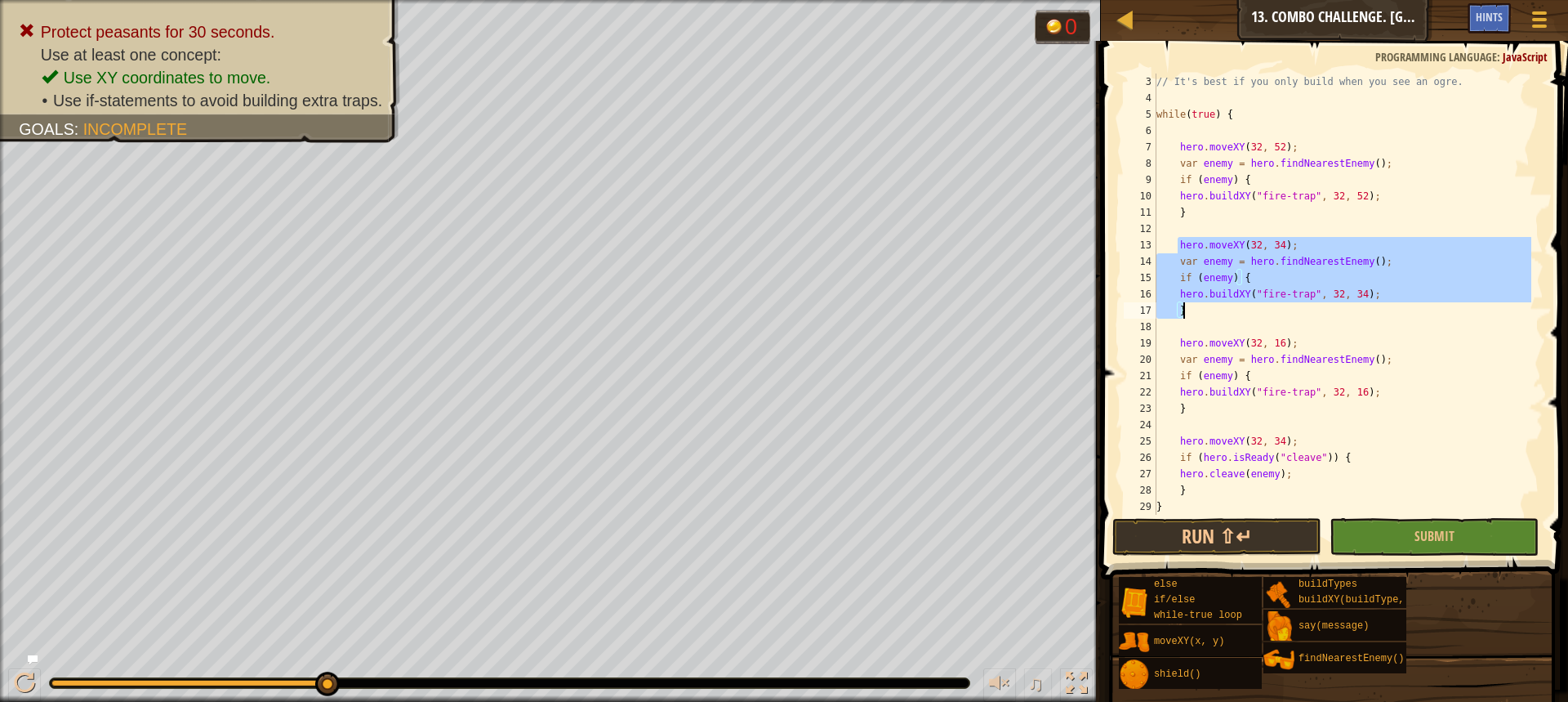
drag, startPoint x: 1178, startPoint y: 248, endPoint x: 1183, endPoint y: 310, distance: 62.2
click at [1183, 310] on div "// It's best if you only build when you see an ogre. while ( true ) { hero . mo…" at bounding box center [1342, 311] width 378 height 474
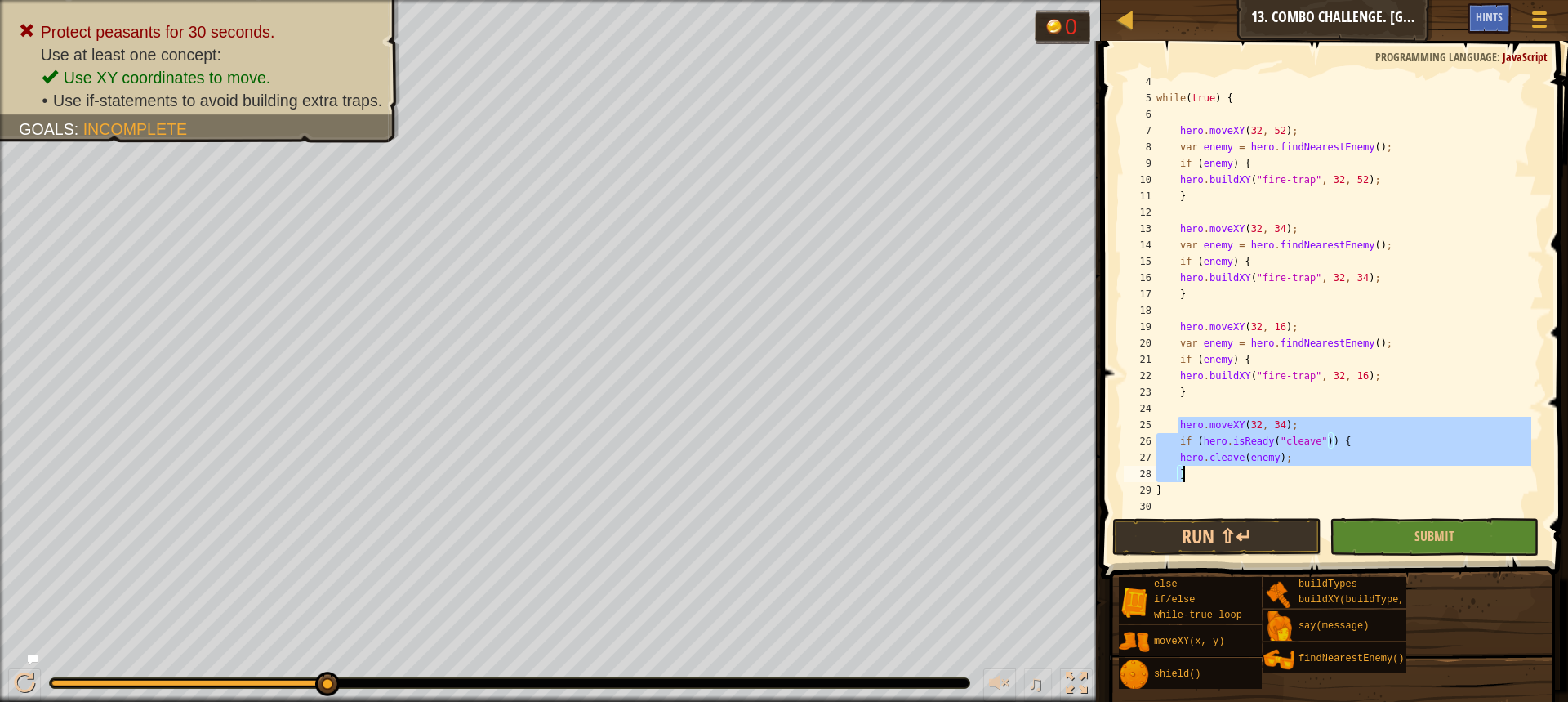
drag, startPoint x: 1180, startPoint y: 427, endPoint x: 1185, endPoint y: 472, distance: 45.3
click at [1185, 472] on div "while ( true ) { hero . moveXY ( 32 , 52 ) ; var enemy = hero . findNearestEnem…" at bounding box center [1342, 311] width 378 height 474
paste textarea
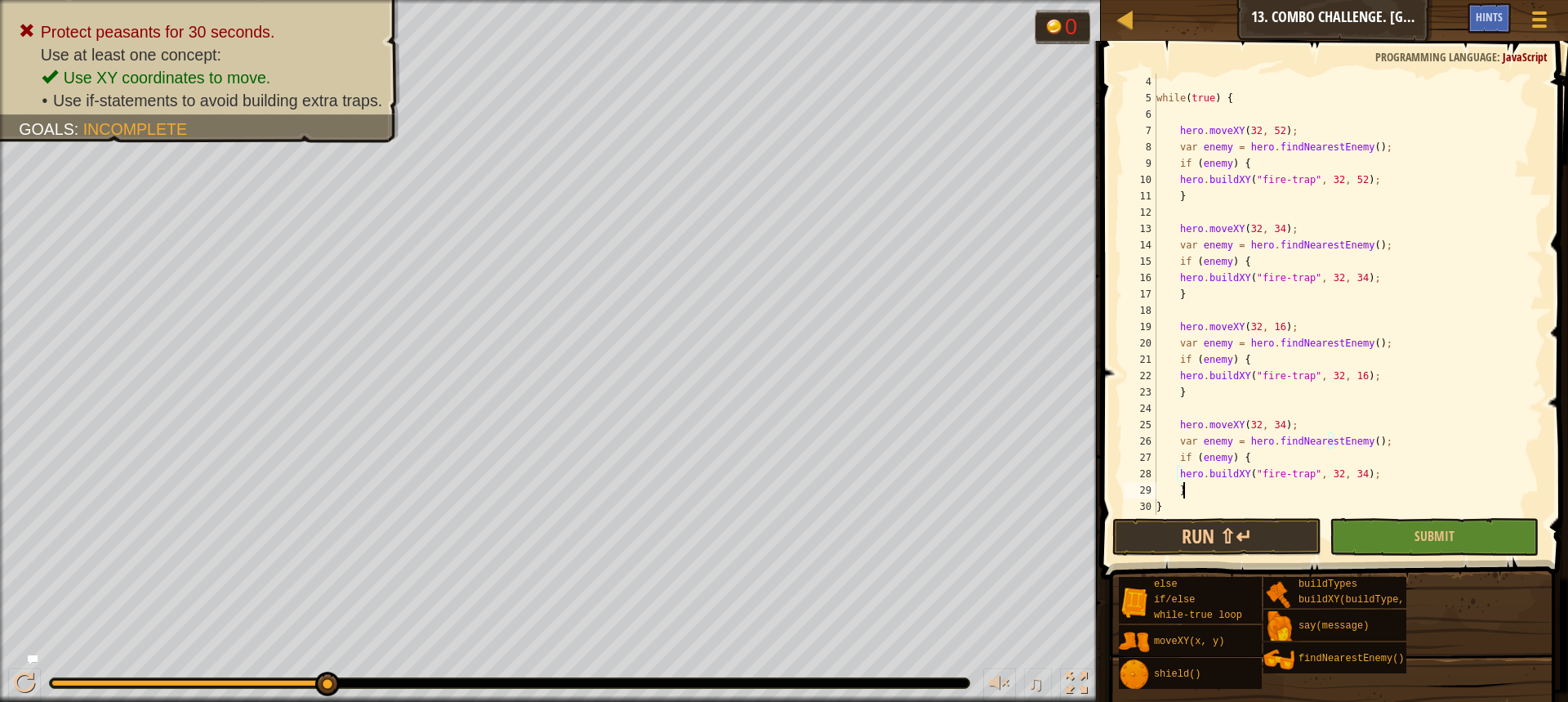
scroll to position [7, 2]
type textarea "}"
click at [1283, 535] on button "Run ⇧↵" at bounding box center [1217, 536] width 209 height 37
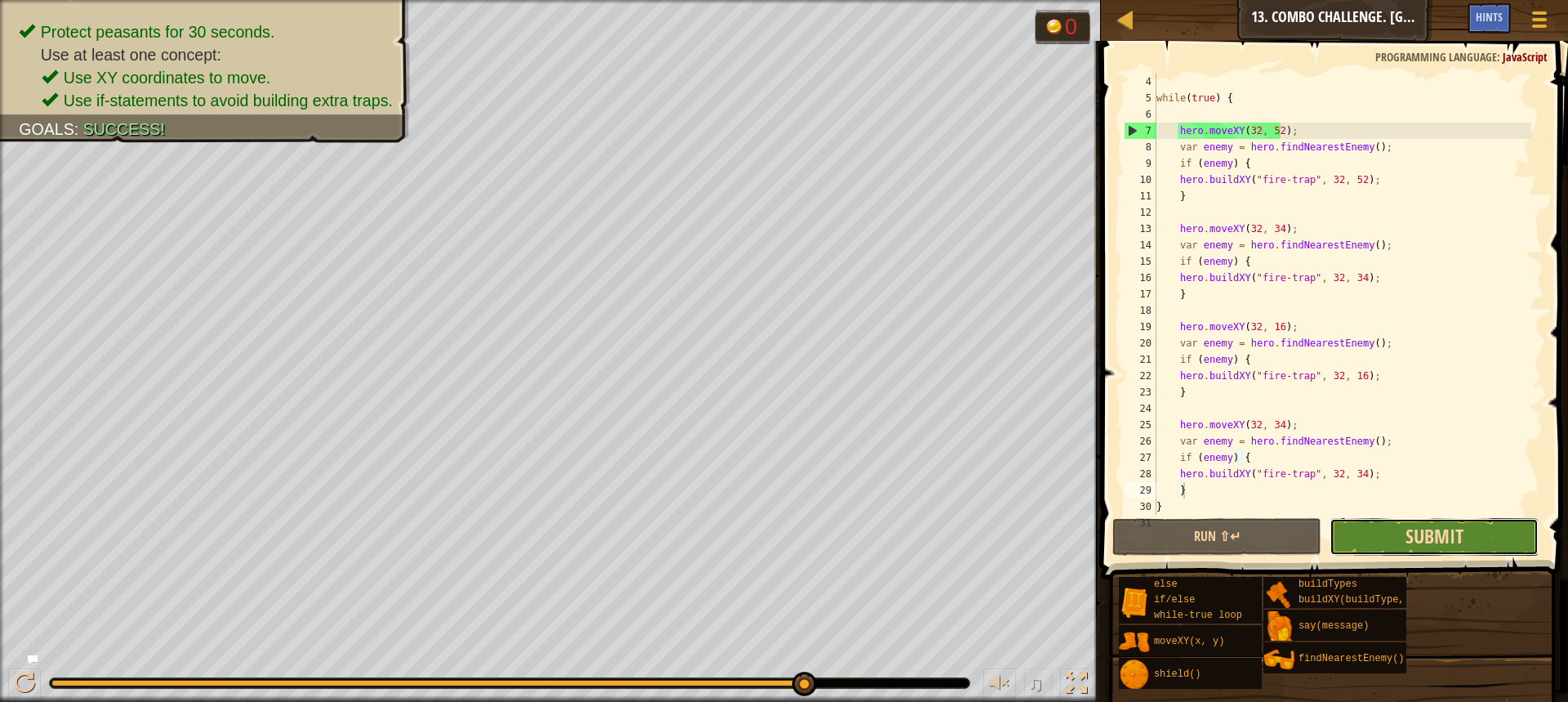
click at [1444, 535] on span "Submit" at bounding box center [1435, 536] width 58 height 26
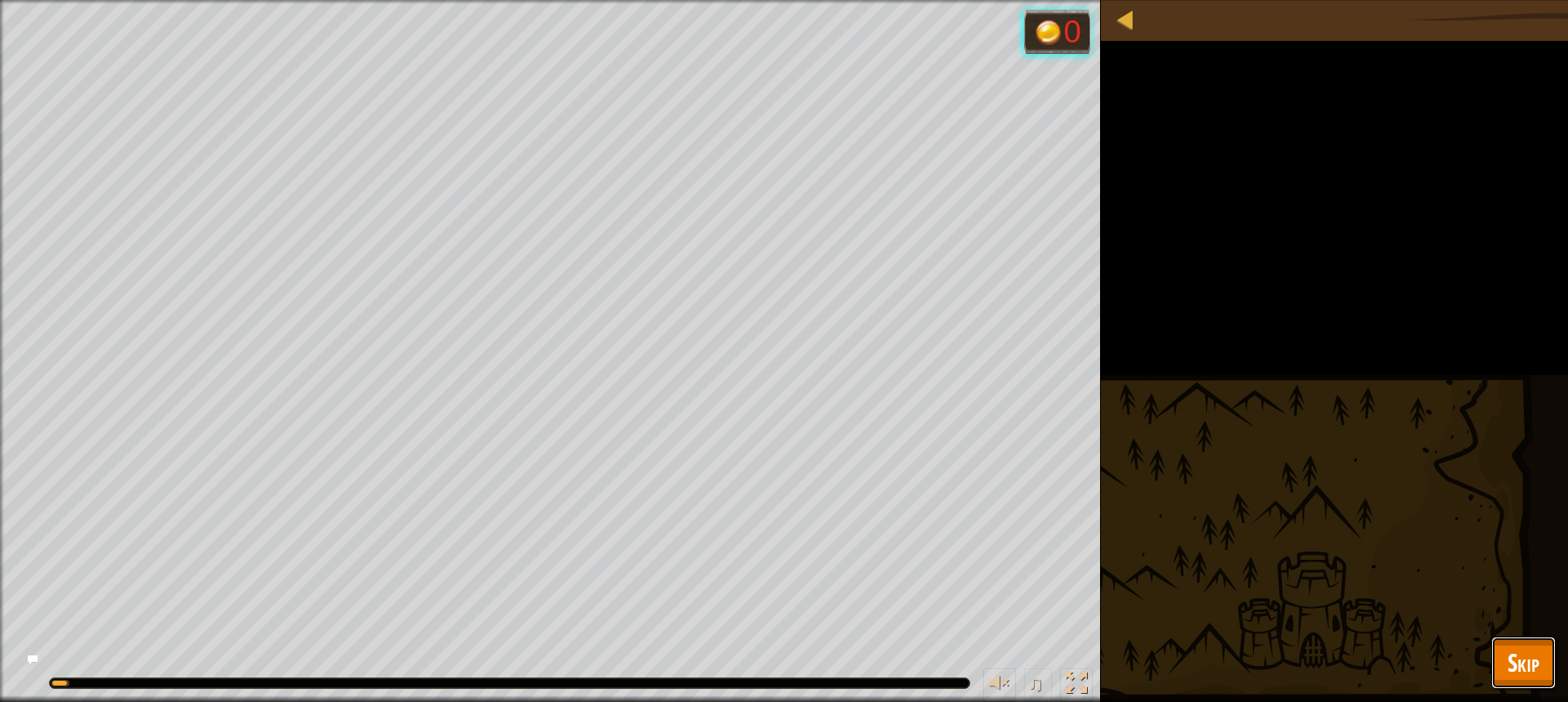
click at [1533, 663] on span "Skip" at bounding box center [1523, 662] width 32 height 34
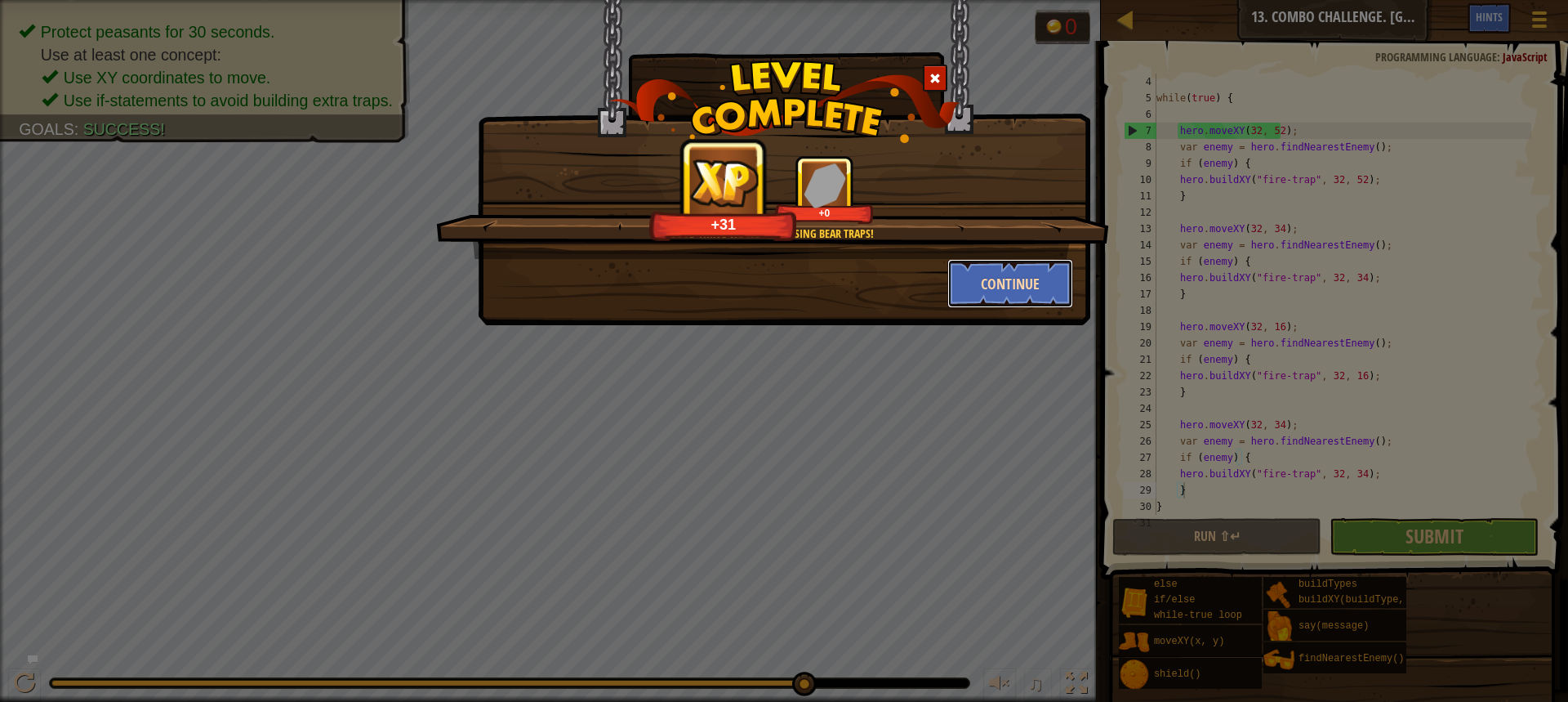
click at [1061, 274] on button "Continue" at bounding box center [1010, 283] width 126 height 49
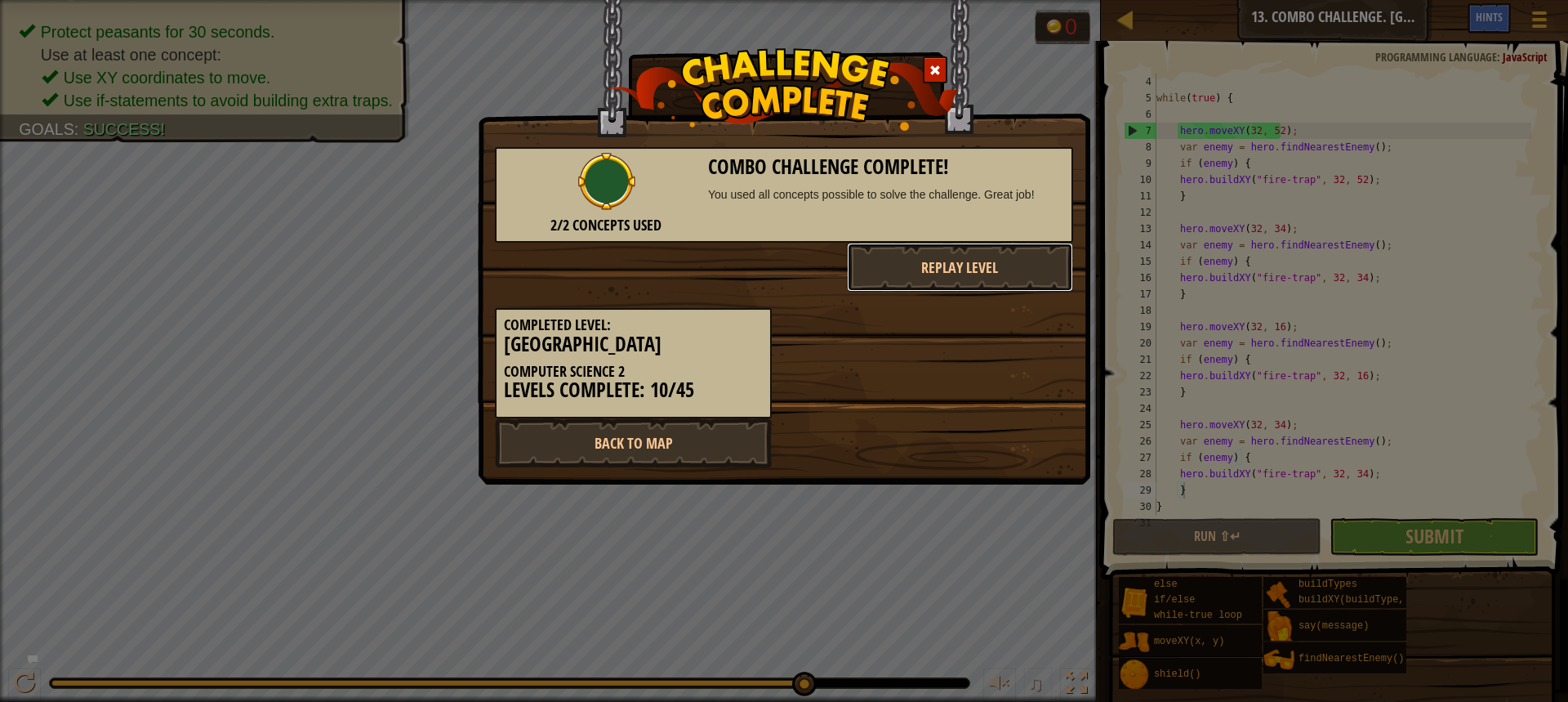
click at [1061, 274] on button "Replay Level" at bounding box center [961, 267] width 227 height 49
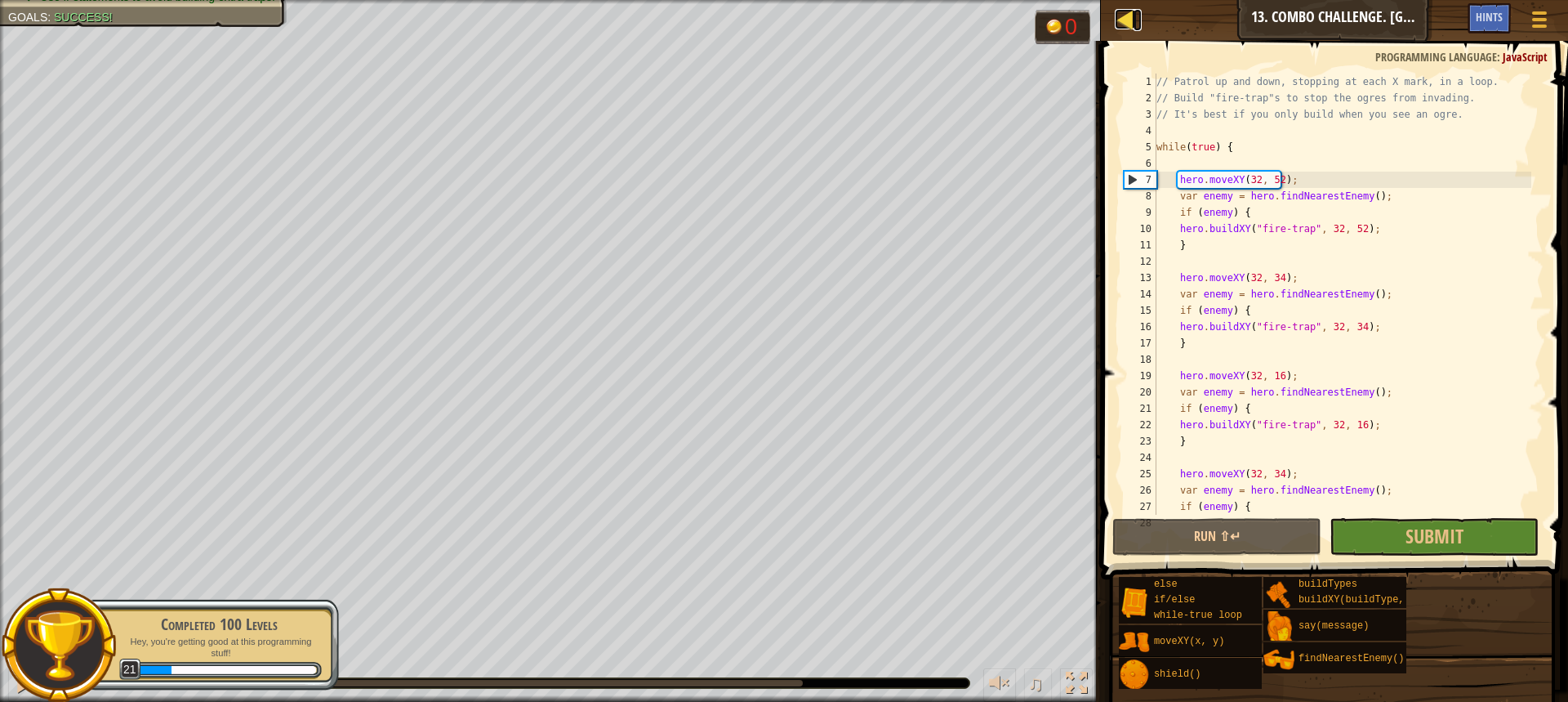
click at [1129, 12] on div at bounding box center [1125, 19] width 20 height 20
